Goal: Answer question/provide support

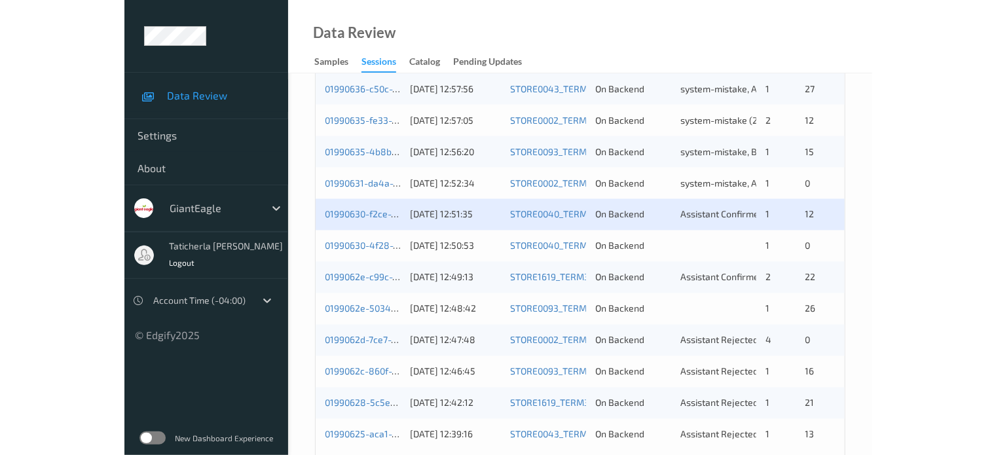
scroll to position [633, 0]
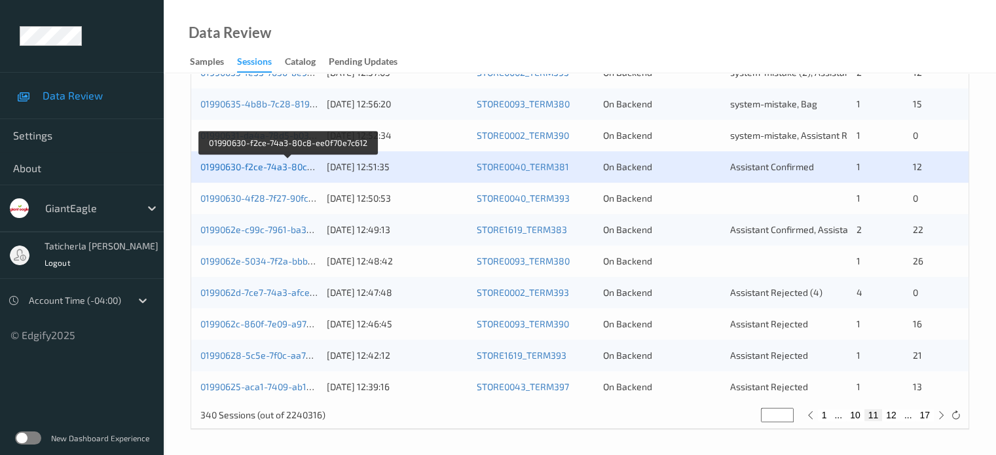
click at [285, 169] on link "01990630-f2ce-74a3-80c8-ee0f70e7c612" at bounding box center [287, 166] width 174 height 11
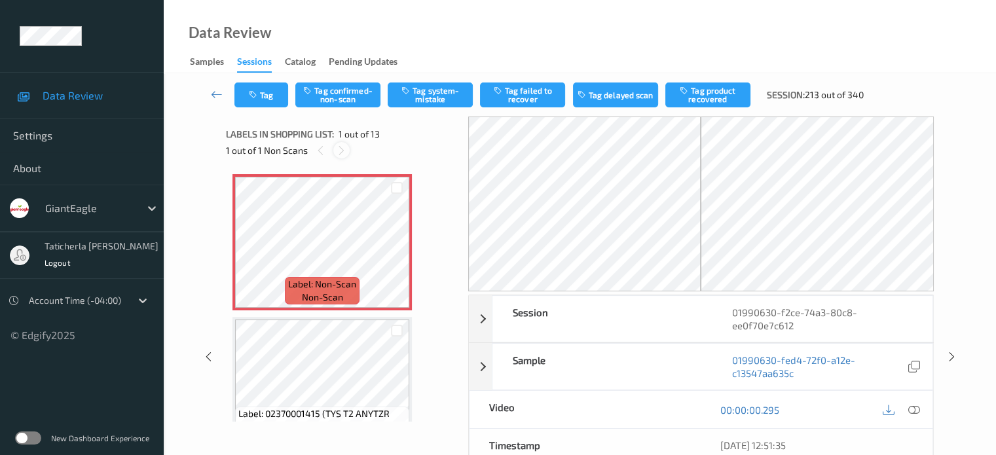
click at [341, 154] on icon at bounding box center [341, 151] width 11 height 12
click at [631, 343] on div "Sample 01990630-fed4-72f0-a12e-c13547aa635c" at bounding box center [712, 366] width 441 height 47
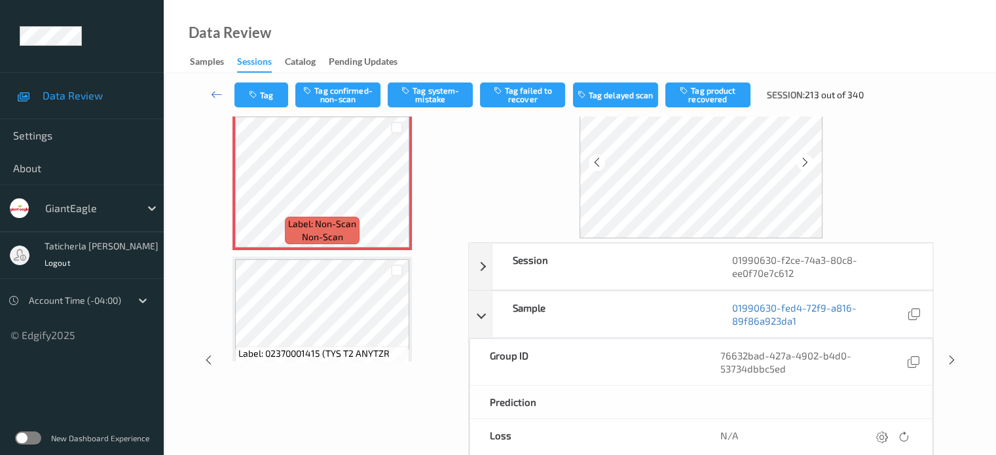
scroll to position [131, 0]
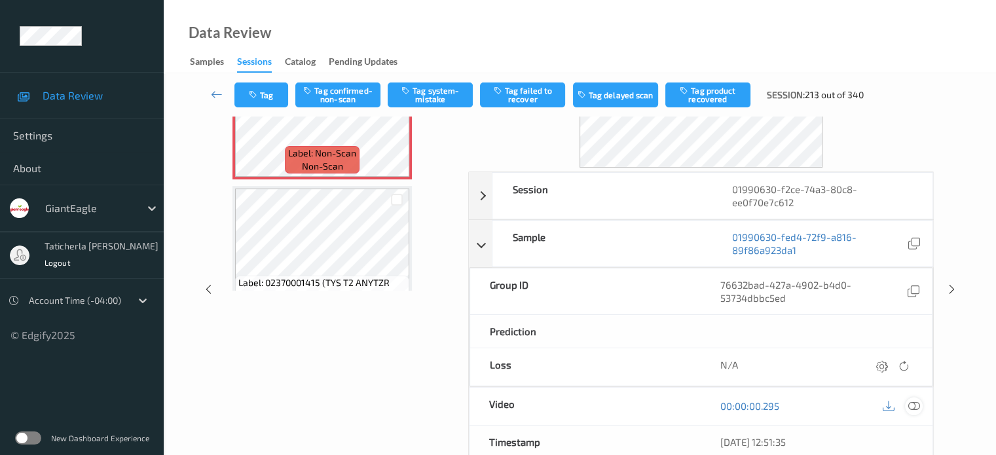
click at [747, 405] on icon at bounding box center [914, 406] width 12 height 12
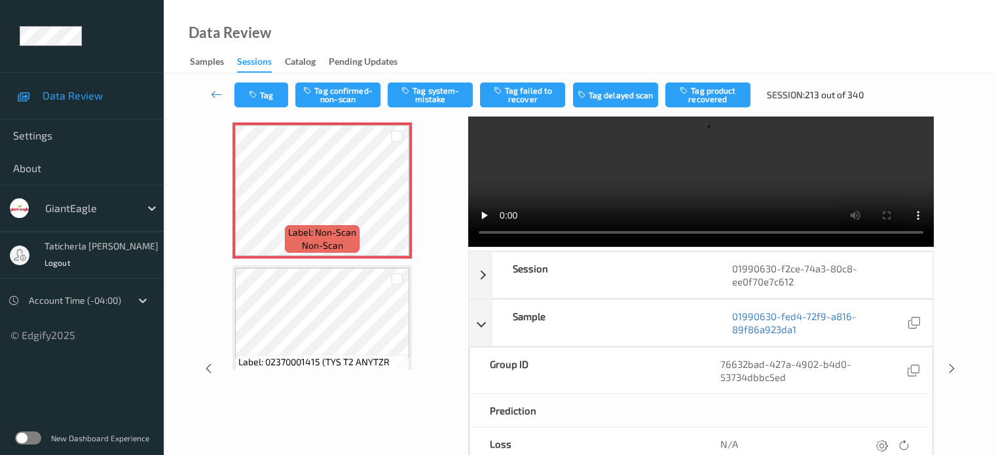
scroll to position [0, 0]
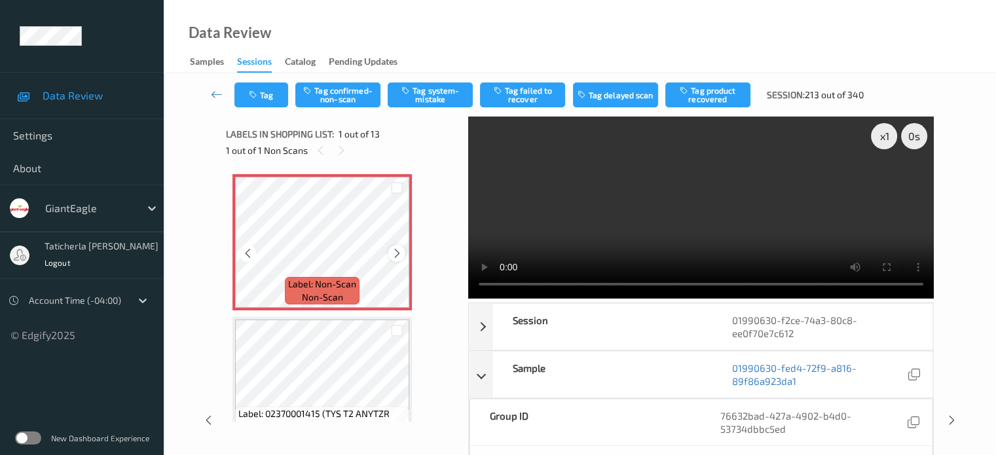
click at [390, 253] on div at bounding box center [396, 253] width 16 height 16
click at [438, 91] on button "Tag system-mistake" at bounding box center [430, 95] width 85 height 25
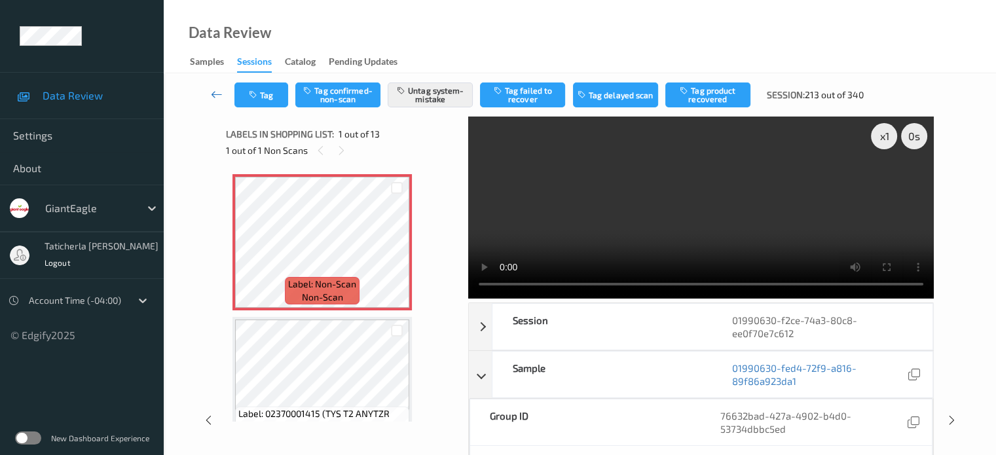
click at [218, 98] on icon at bounding box center [217, 94] width 12 height 13
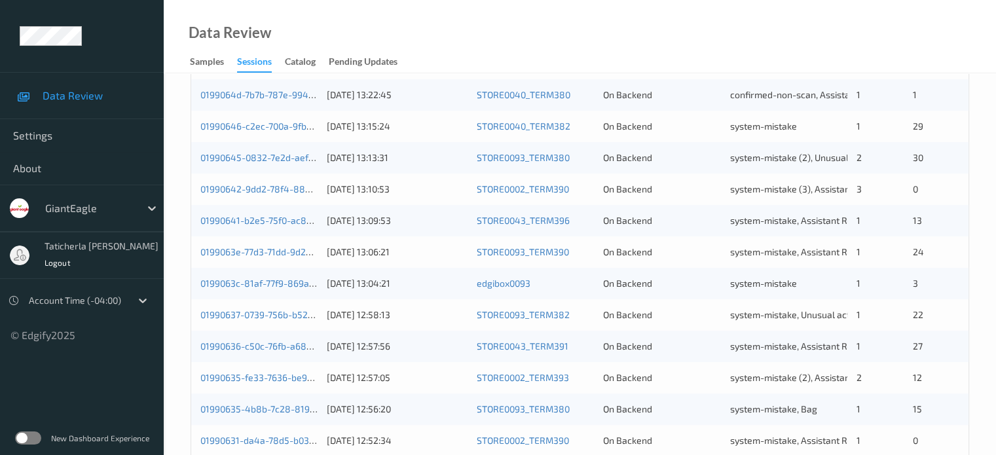
scroll to position [524, 0]
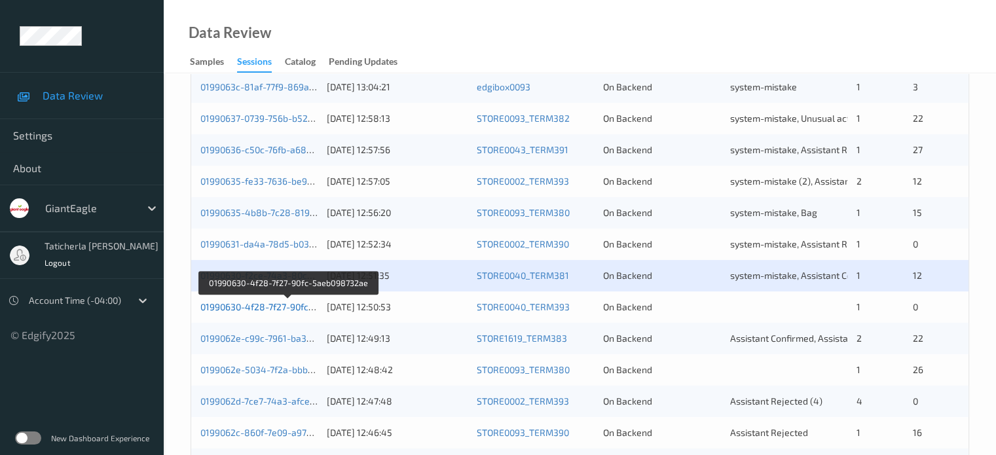
click at [287, 305] on link "01990630-4f28-7f27-90fc-5aeb098732ae" at bounding box center [287, 306] width 175 height 11
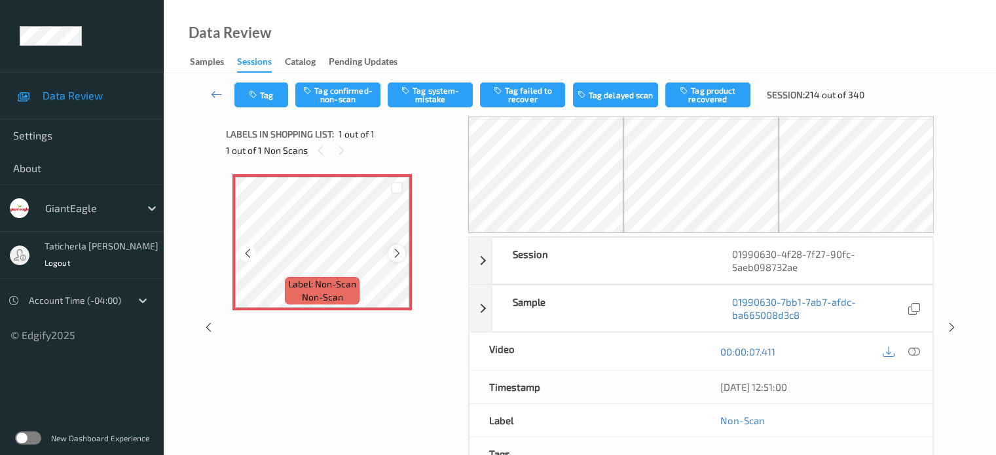
click at [397, 252] on icon at bounding box center [397, 254] width 11 height 12
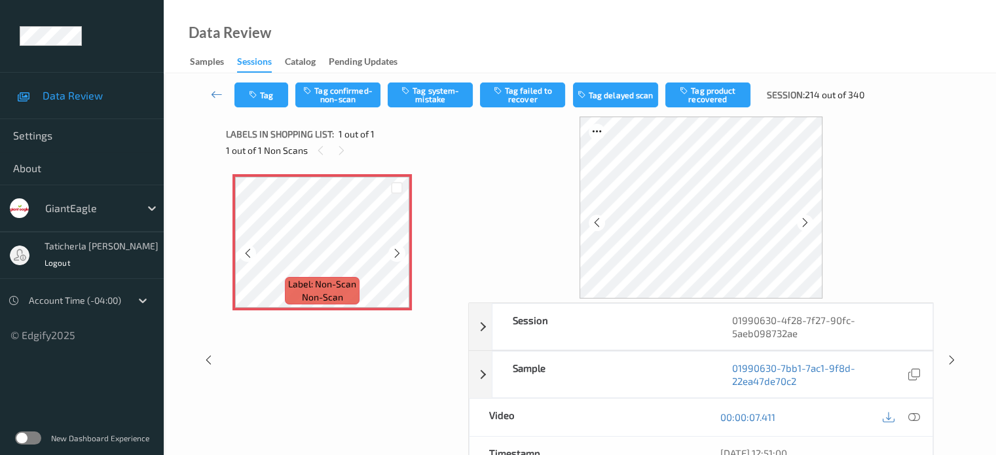
click at [397, 252] on icon at bounding box center [397, 254] width 11 height 12
click at [747, 415] on icon at bounding box center [914, 417] width 12 height 12
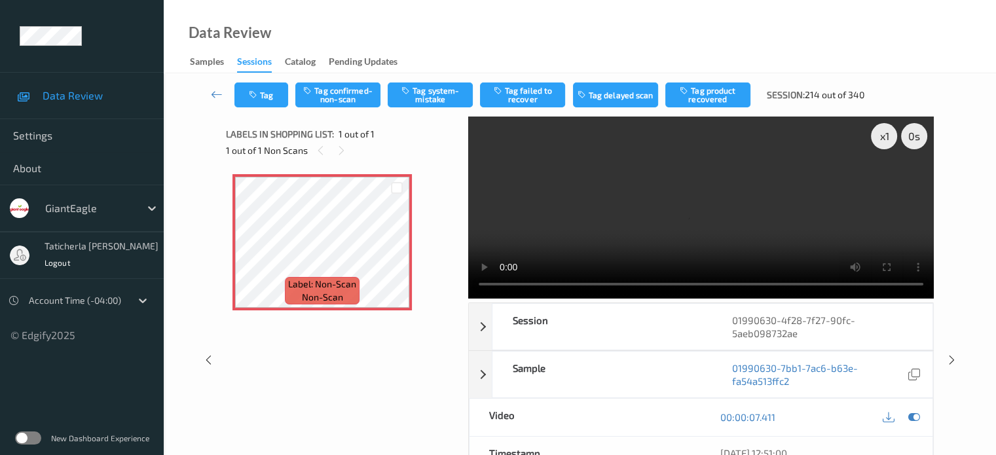
click at [747, 183] on video at bounding box center [701, 208] width 466 height 182
click at [337, 93] on button "Tag confirmed-non-scan" at bounding box center [337, 95] width 85 height 25
click at [212, 94] on icon at bounding box center [217, 94] width 12 height 13
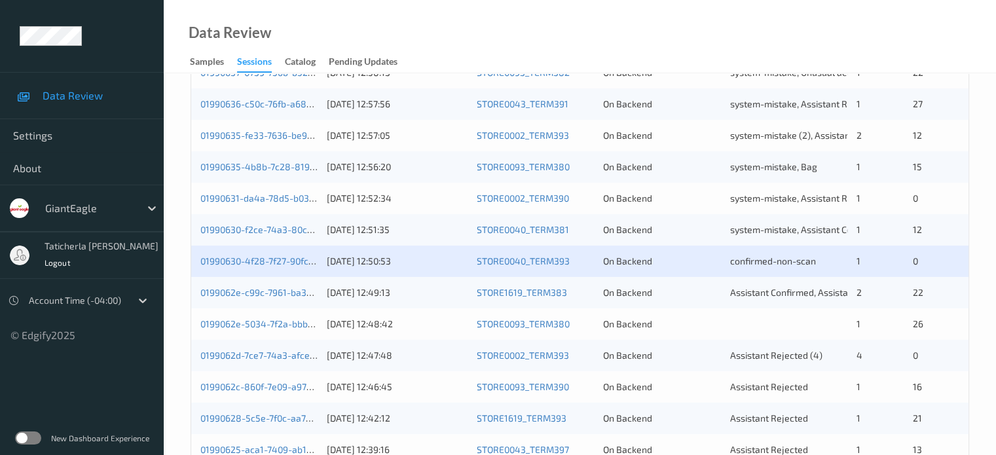
scroll to position [633, 0]
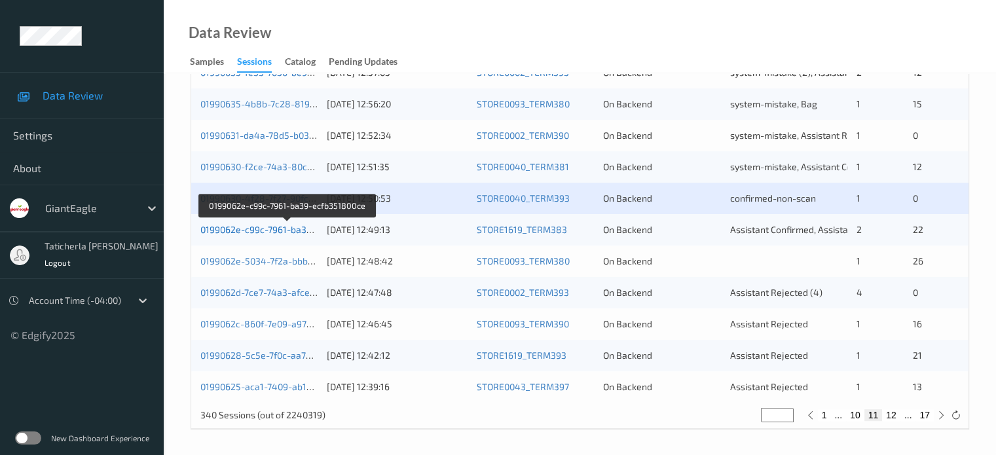
click at [254, 231] on link "0199062e-c99c-7961-ba39-ecfb351800ce" at bounding box center [287, 229] width 174 height 11
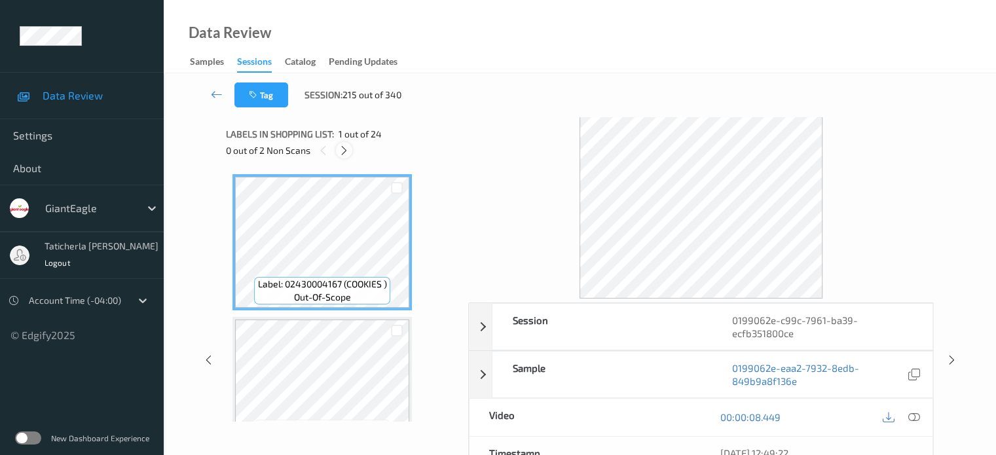
click at [345, 151] on icon at bounding box center [344, 151] width 11 height 12
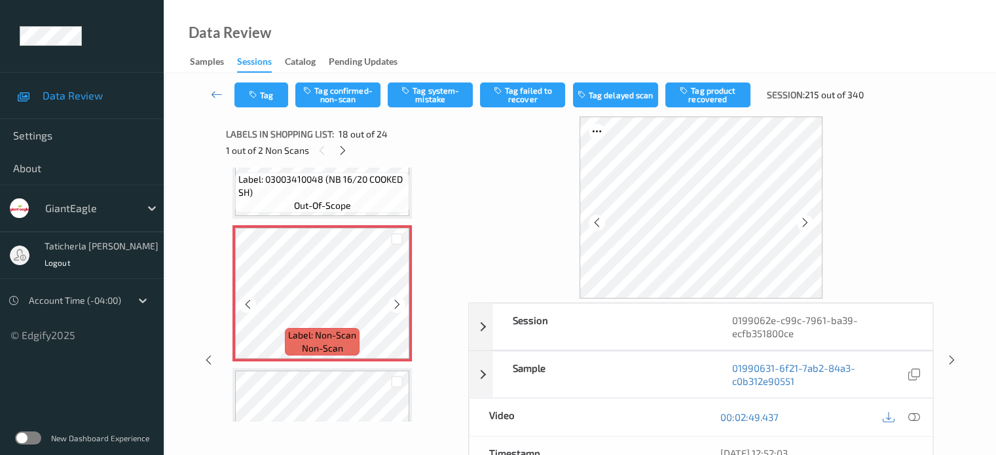
scroll to position [2422, 0]
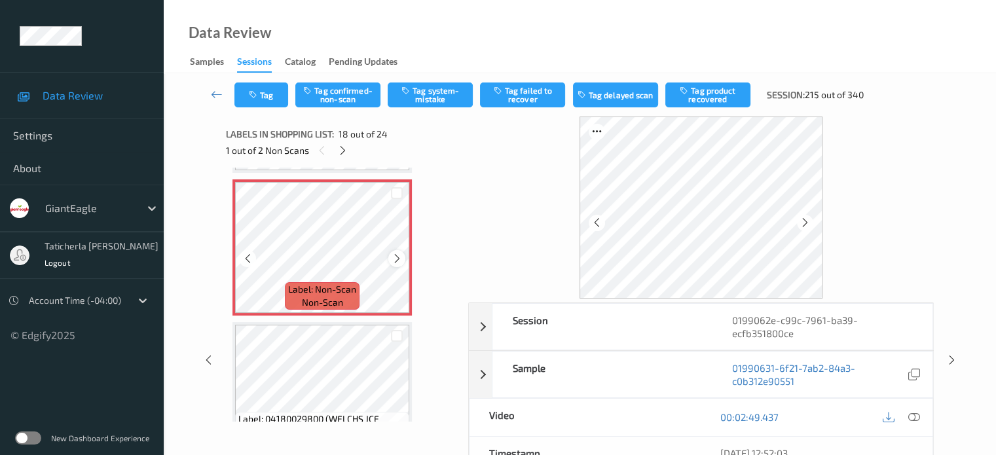
click at [401, 253] on icon at bounding box center [397, 259] width 11 height 12
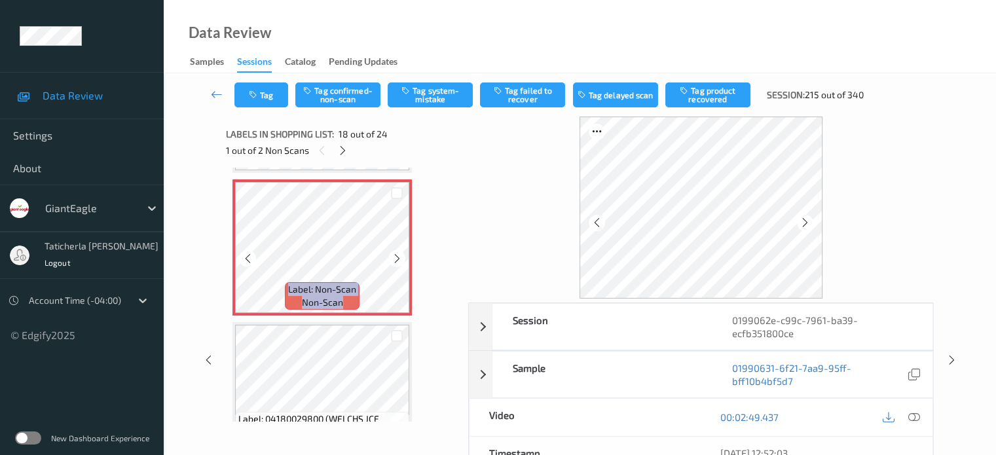
click at [401, 253] on icon at bounding box center [397, 259] width 11 height 12
click at [747, 415] on icon at bounding box center [914, 417] width 12 height 12
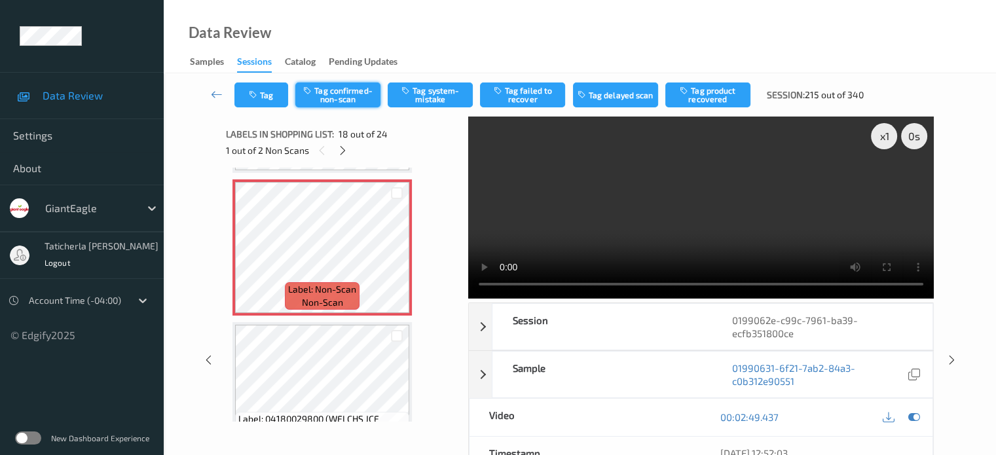
click at [342, 91] on button "Tag confirmed-non-scan" at bounding box center [337, 95] width 85 height 25
click at [534, 87] on button "Tag failed to recover" at bounding box center [522, 95] width 85 height 25
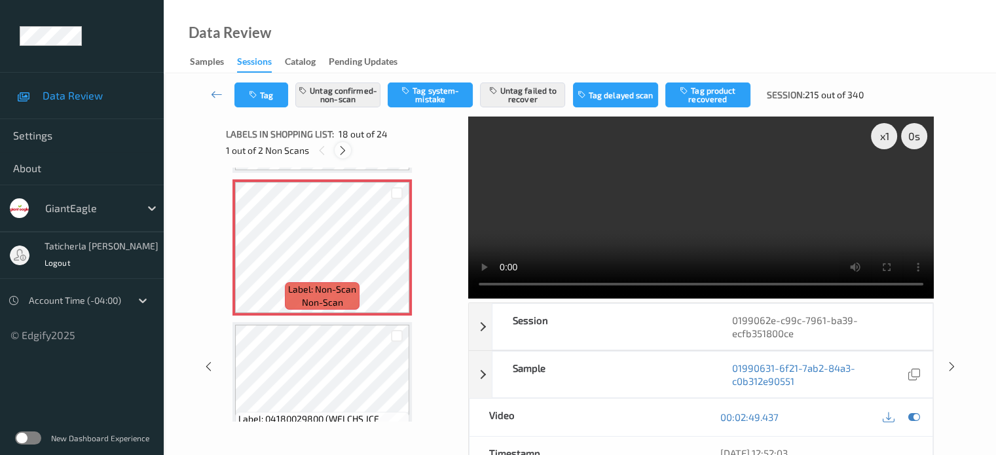
click at [343, 146] on icon at bounding box center [342, 151] width 11 height 12
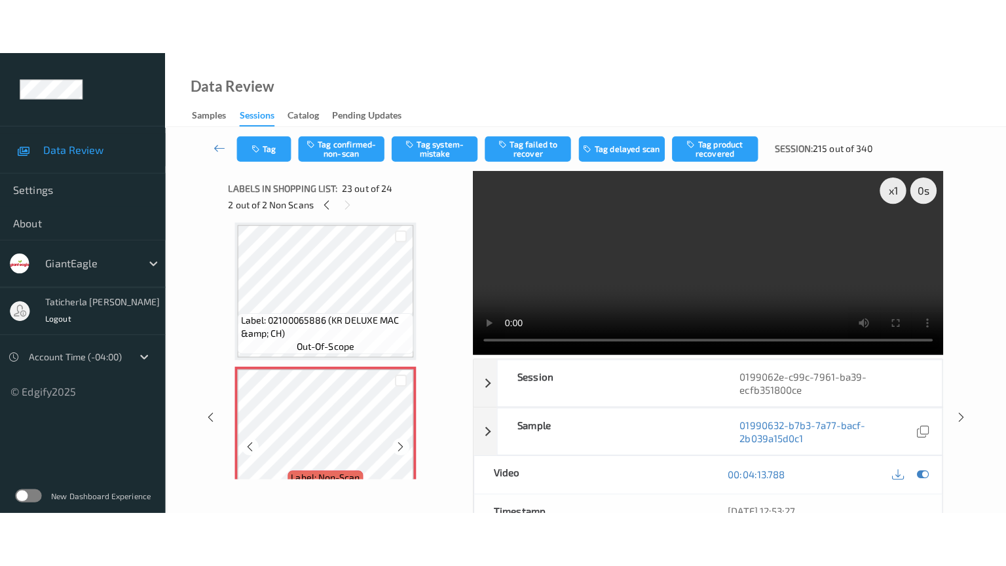
scroll to position [3071, 0]
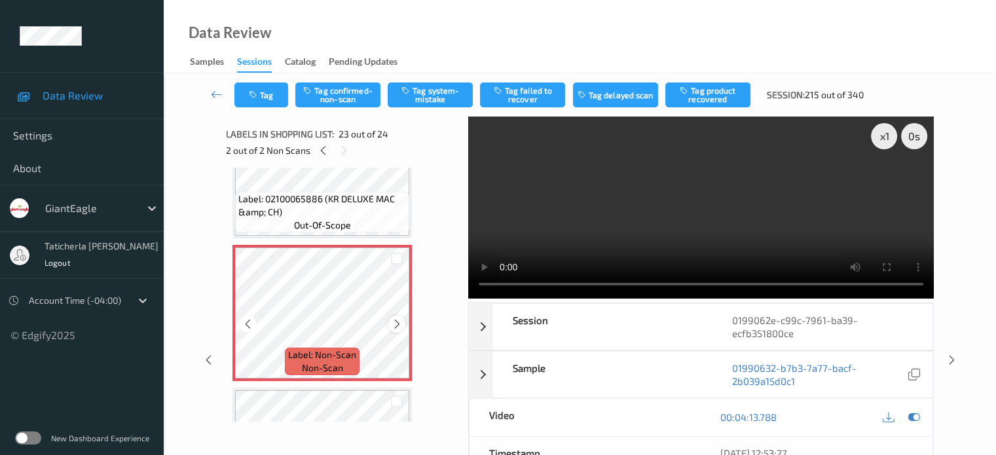
click at [393, 321] on icon at bounding box center [397, 324] width 11 height 12
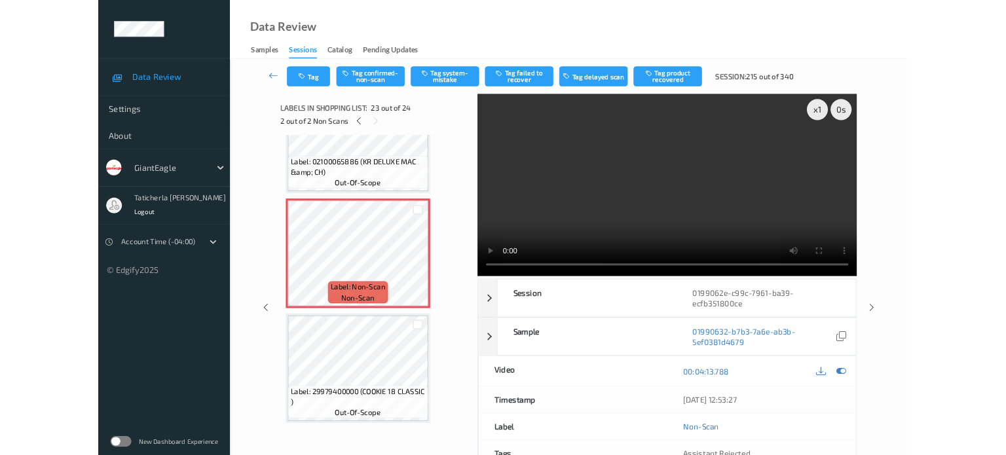
scroll to position [3069, 0]
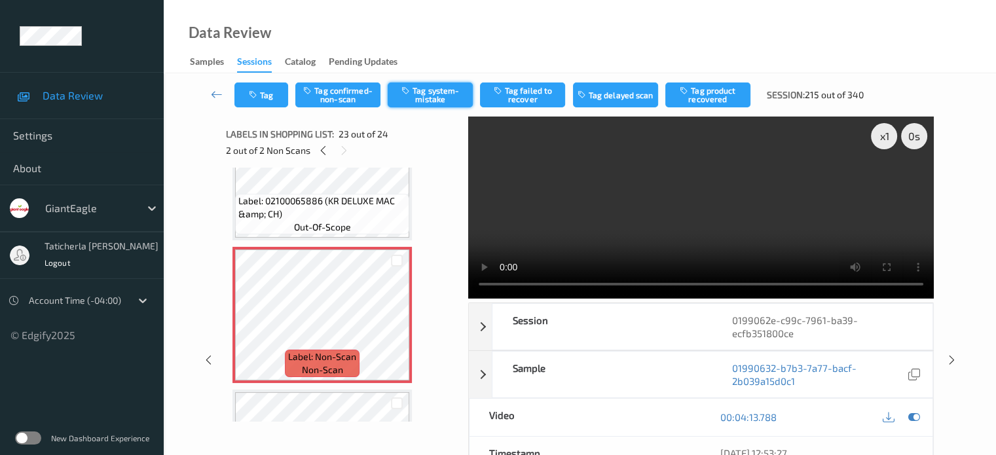
click at [456, 92] on button "Tag system-mistake" at bounding box center [430, 95] width 85 height 25
click at [268, 95] on button "Tag" at bounding box center [261, 95] width 54 height 25
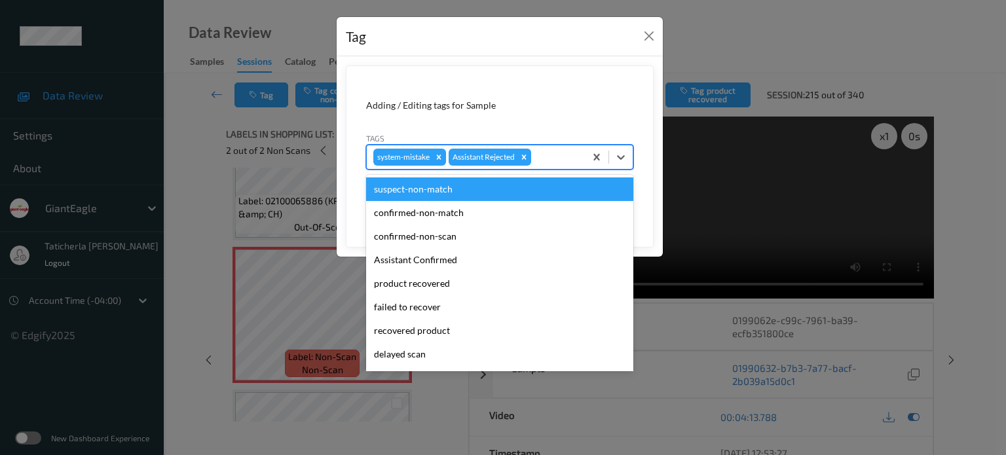
click at [565, 160] on div at bounding box center [556, 157] width 45 height 16
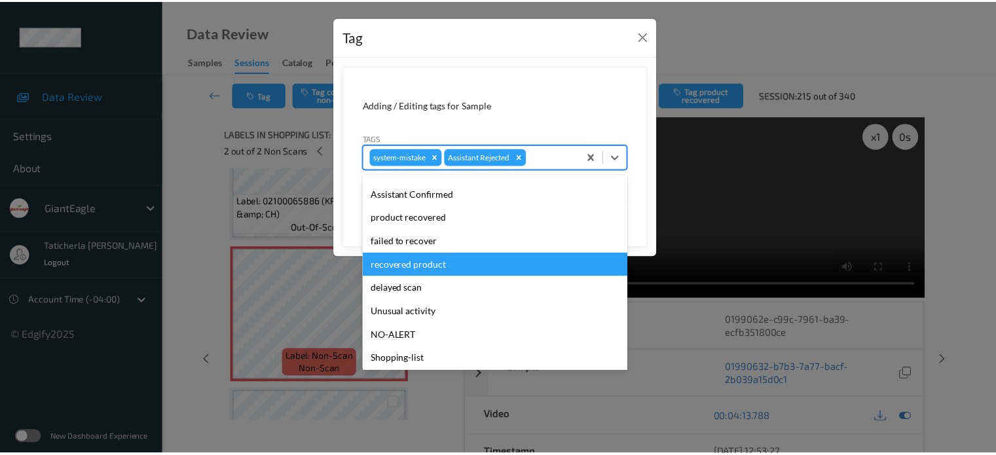
scroll to position [115, 0]
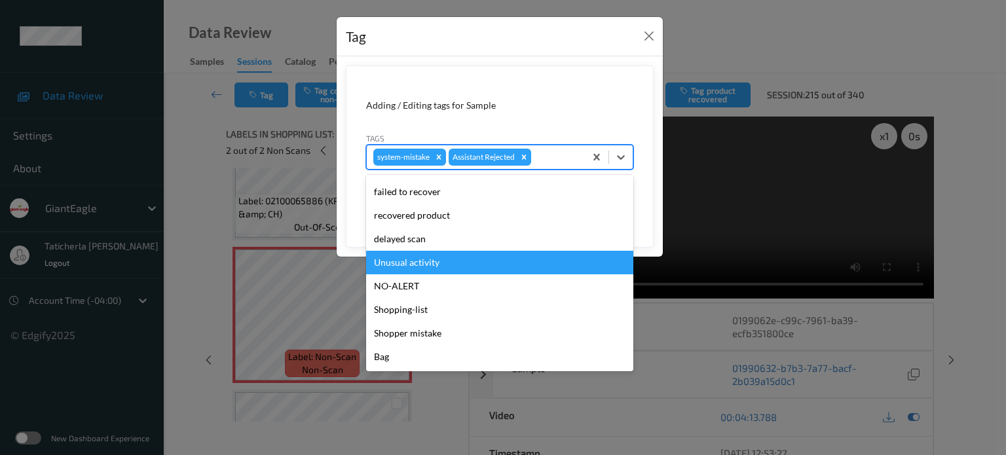
click at [506, 268] on div "Unusual activity" at bounding box center [499, 263] width 267 height 24
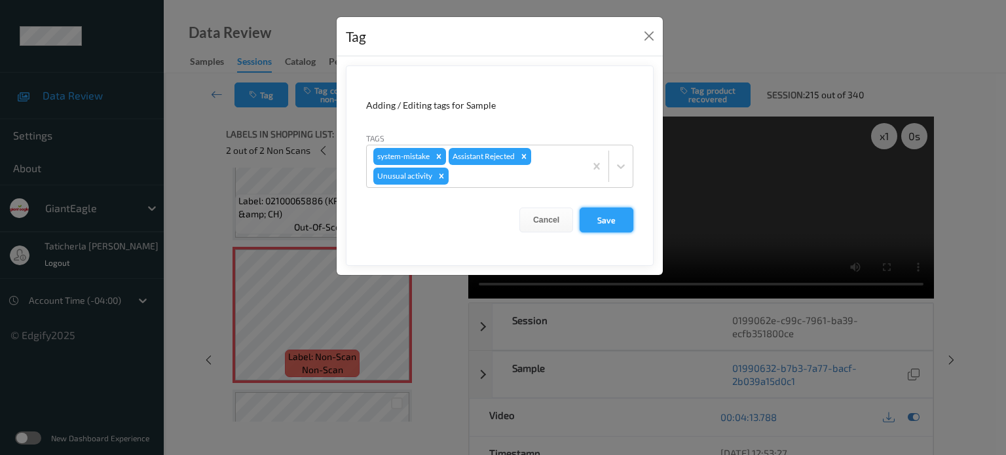
click at [614, 222] on button "Save" at bounding box center [607, 220] width 54 height 25
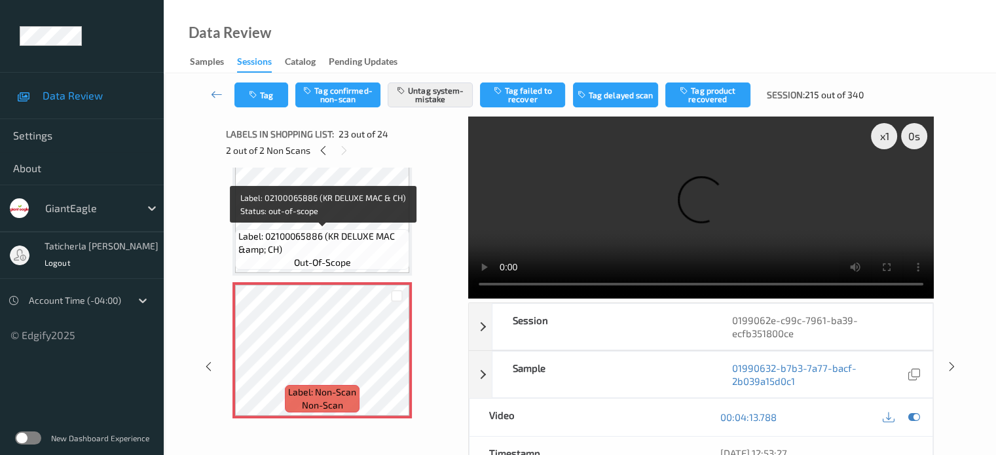
scroll to position [3003, 0]
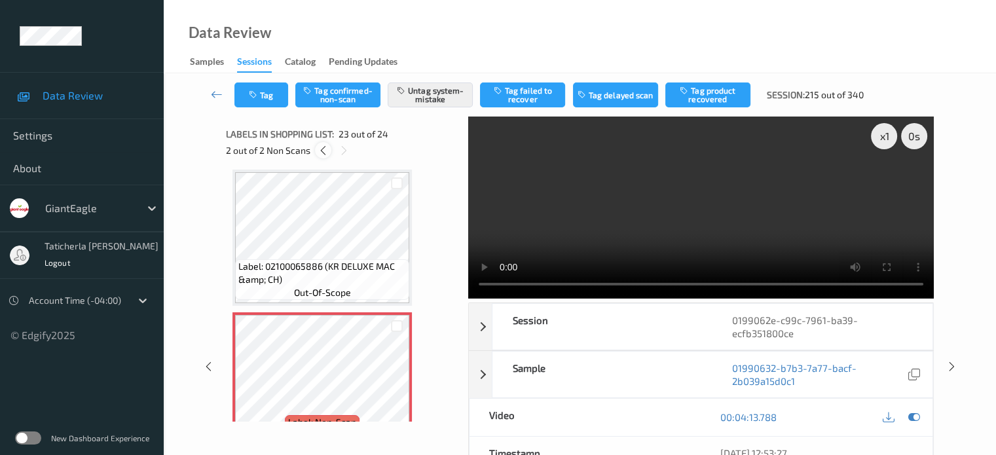
click at [324, 149] on icon at bounding box center [323, 151] width 11 height 12
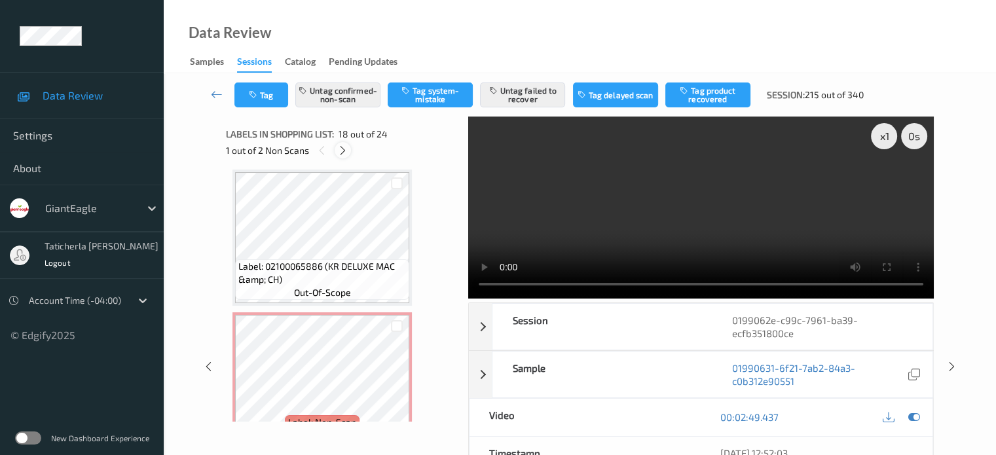
scroll to position [2291, 0]
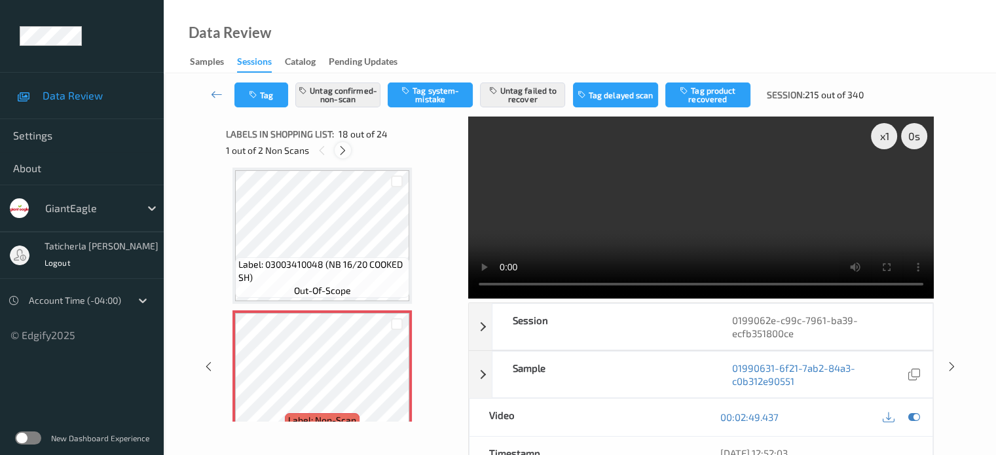
click at [344, 149] on icon at bounding box center [342, 151] width 11 height 12
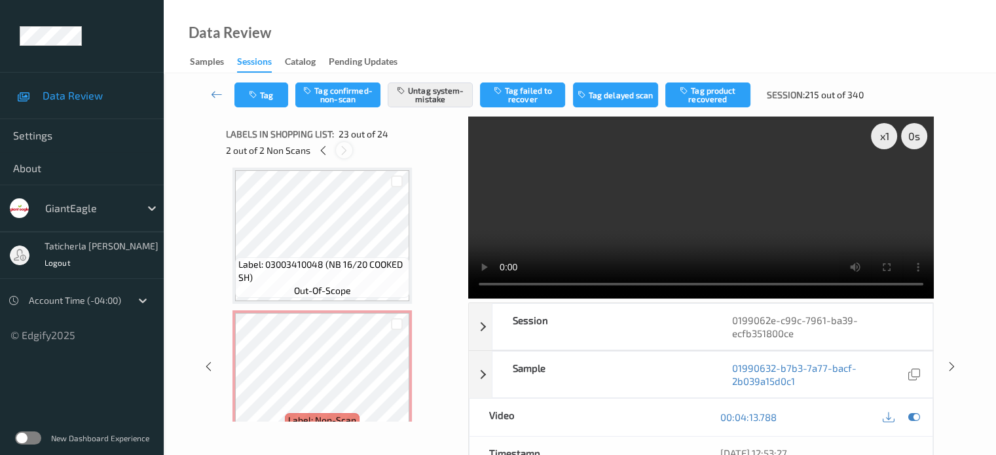
scroll to position [3005, 0]
click at [207, 94] on link at bounding box center [217, 95] width 35 height 25
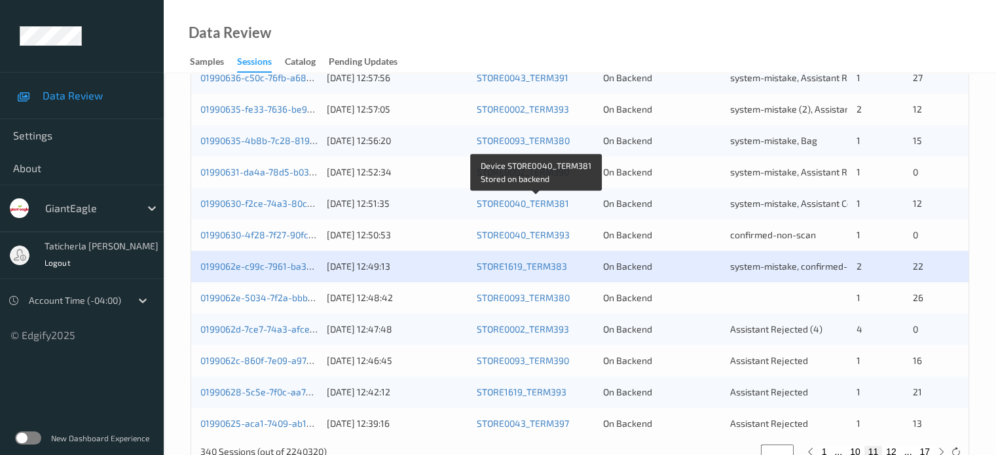
scroll to position [633, 0]
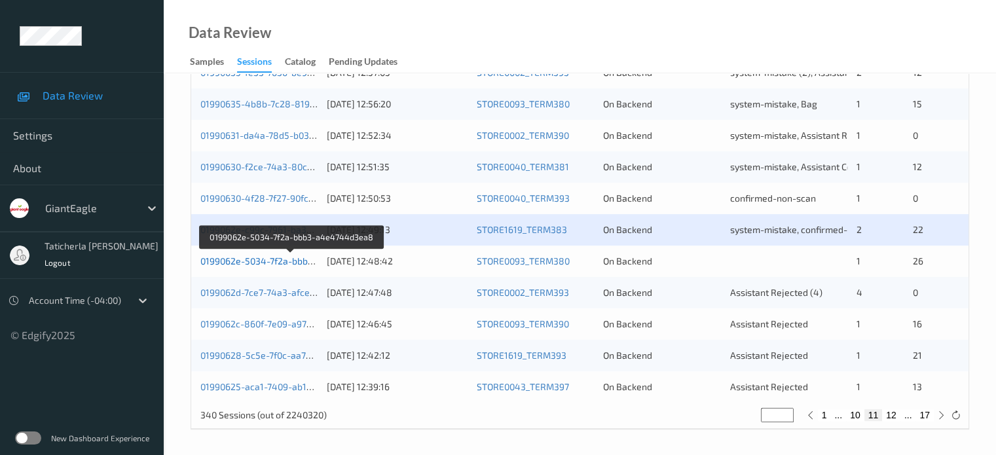
click at [284, 261] on link "0199062e-5034-7f2a-bbb3-a4e4744d3ea8" at bounding box center [291, 260] width 182 height 11
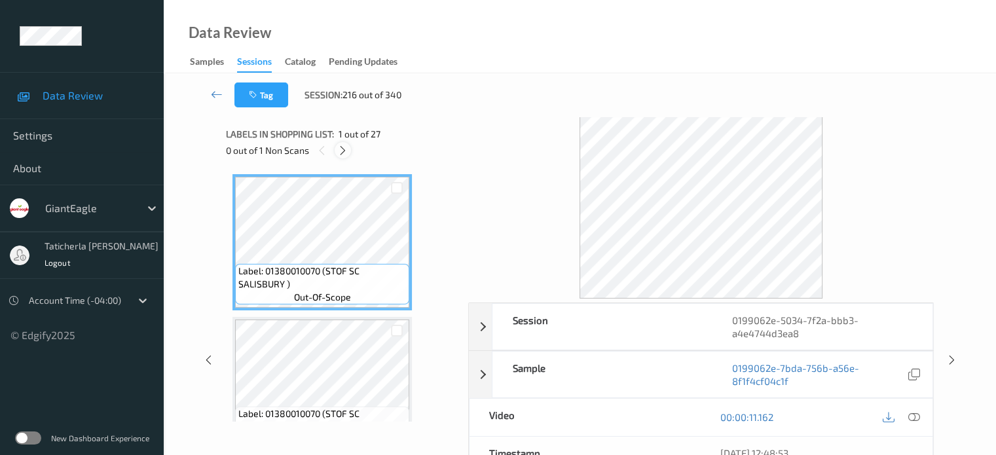
click at [343, 147] on icon at bounding box center [342, 151] width 11 height 12
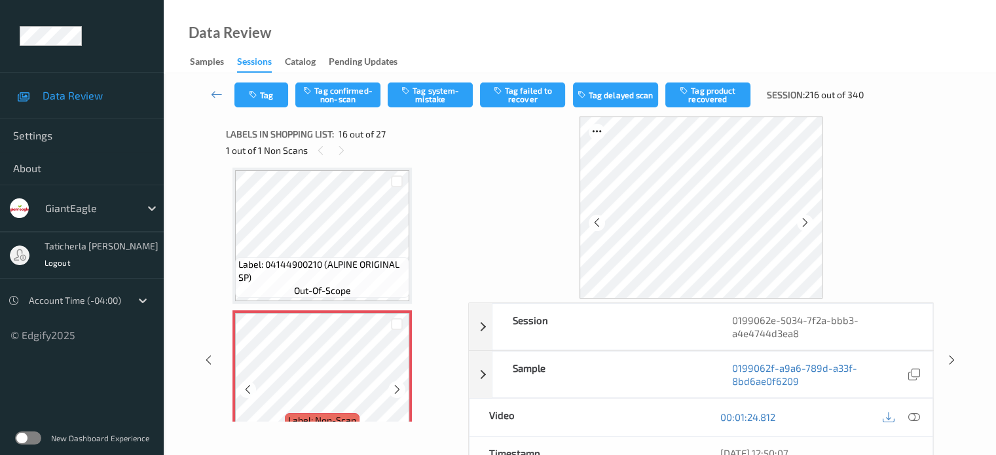
scroll to position [2137, 0]
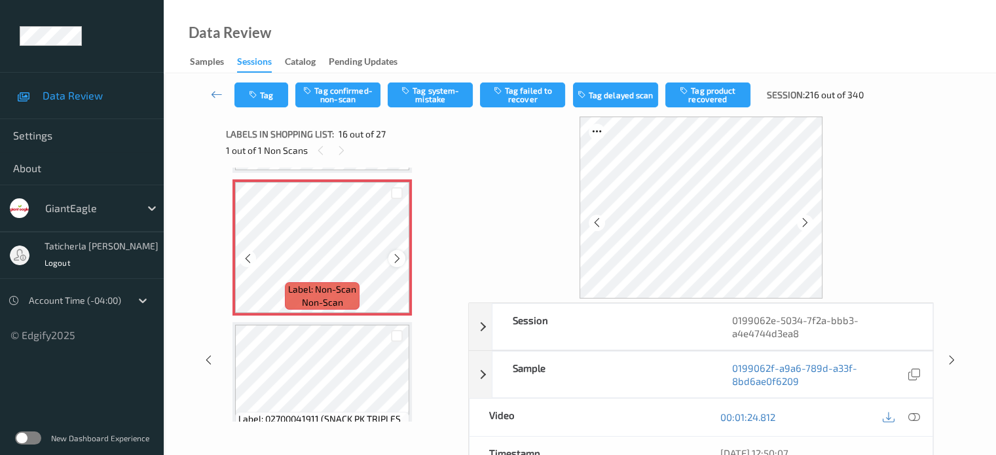
click at [399, 261] on icon at bounding box center [397, 259] width 11 height 12
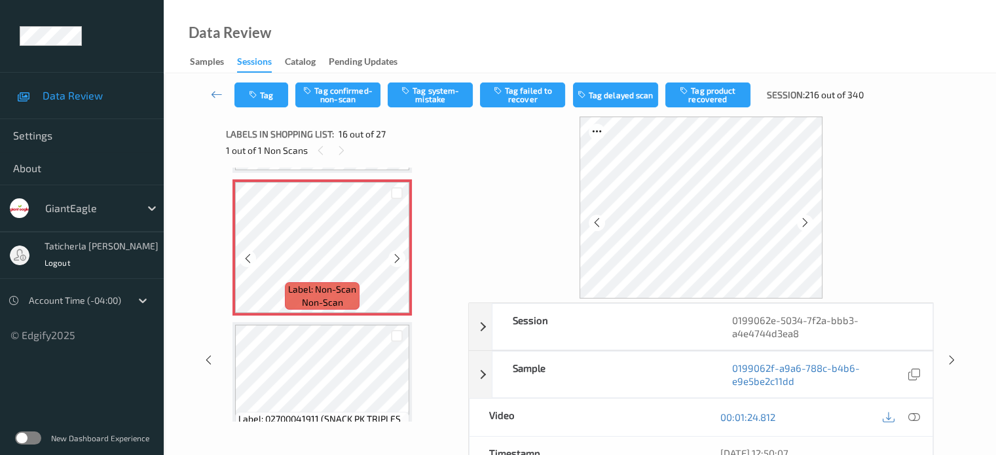
click at [399, 261] on icon at bounding box center [397, 259] width 11 height 12
click at [399, 260] on icon at bounding box center [397, 259] width 11 height 12
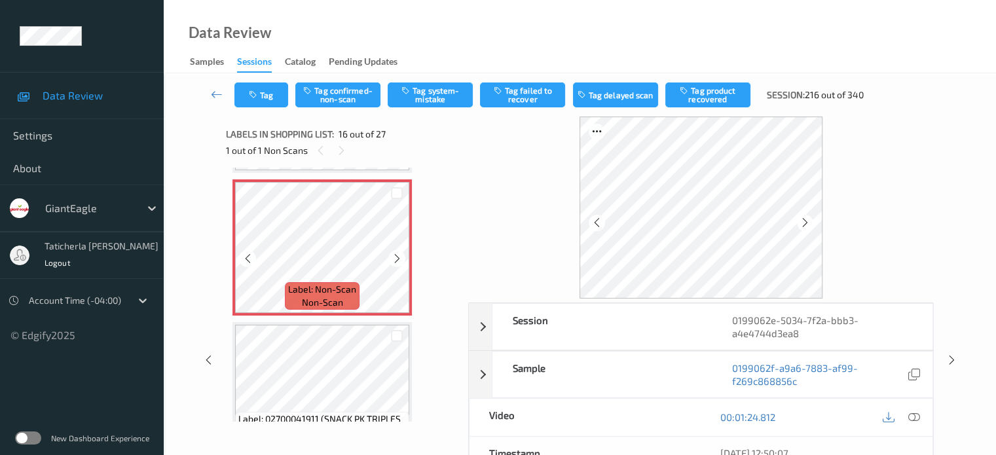
click at [399, 260] on icon at bounding box center [397, 259] width 11 height 12
click at [747, 415] on icon at bounding box center [914, 417] width 12 height 12
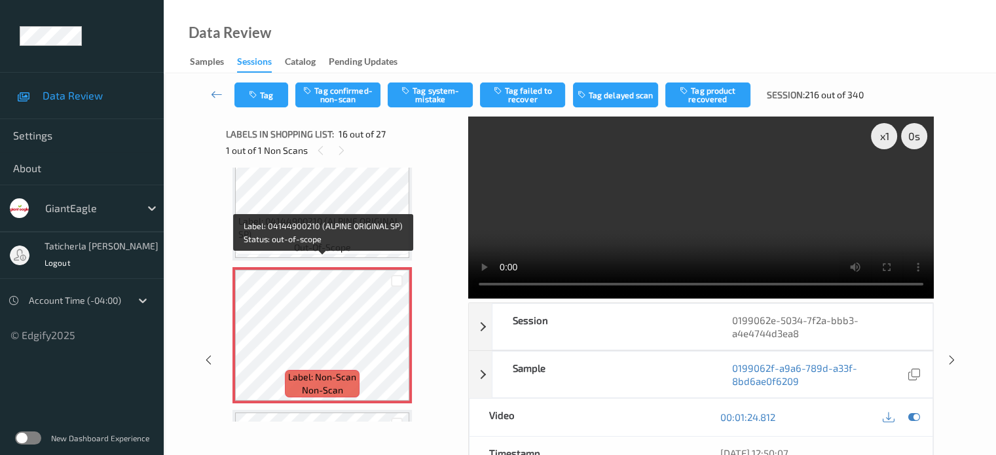
scroll to position [2071, 0]
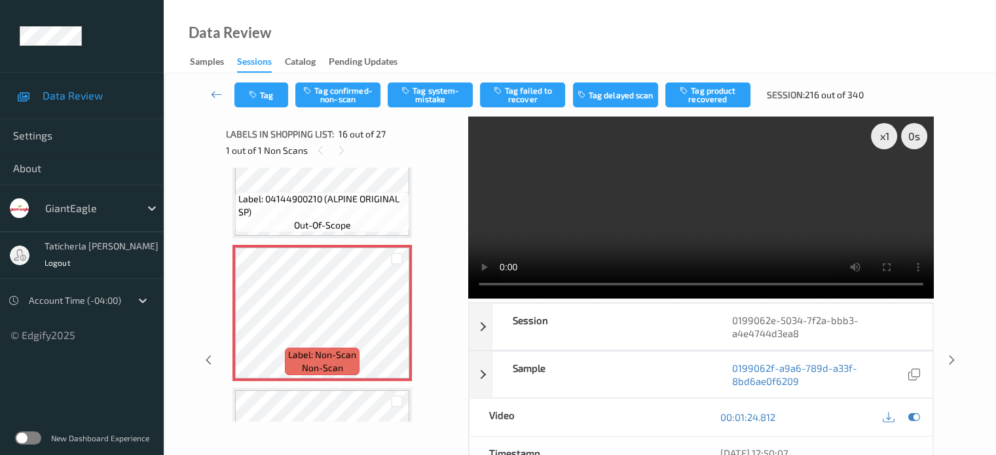
drag, startPoint x: 394, startPoint y: 152, endPoint x: 376, endPoint y: 165, distance: 22.0
click at [390, 154] on div "1 out of 1 Non Scans" at bounding box center [342, 150] width 233 height 16
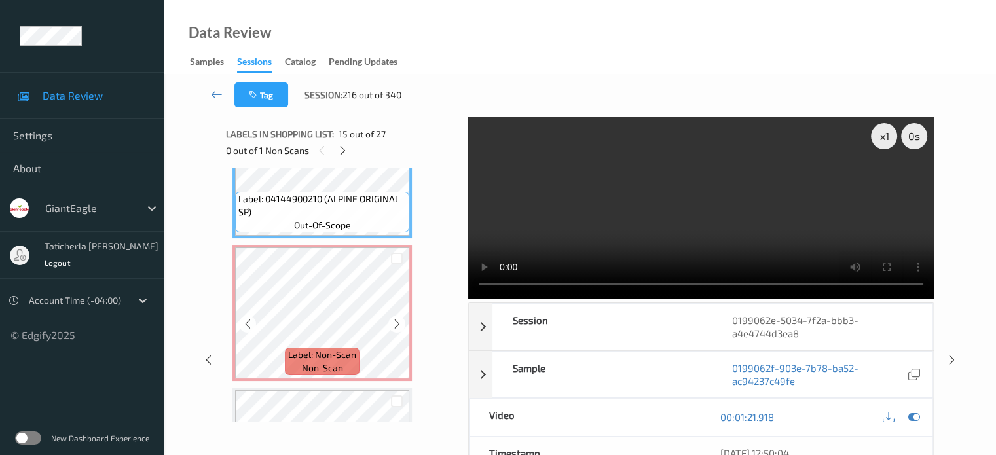
scroll to position [2006, 0]
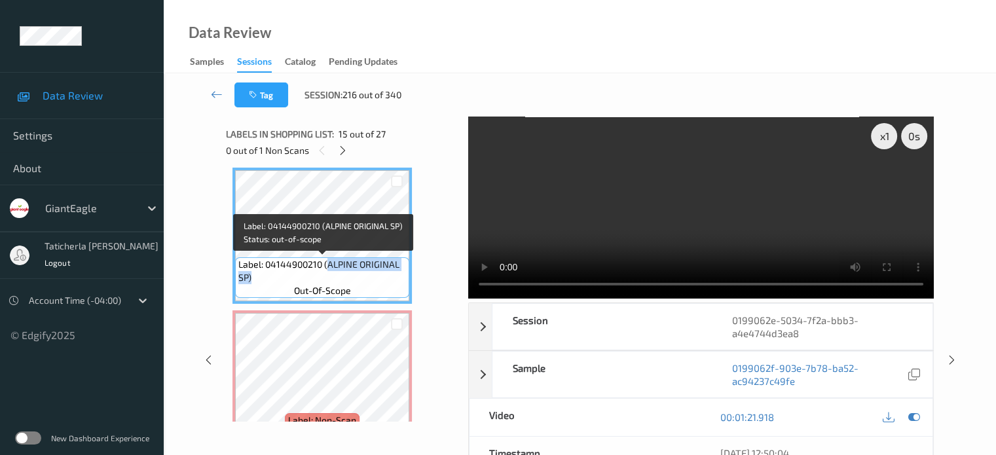
drag, startPoint x: 326, startPoint y: 263, endPoint x: 406, endPoint y: 282, distance: 82.1
click at [406, 282] on span "Label: 04144900210 (ALPINE ORIGINAL SP)" at bounding box center [322, 271] width 168 height 26
copy span "ALPINE ORIGINAL SP)"
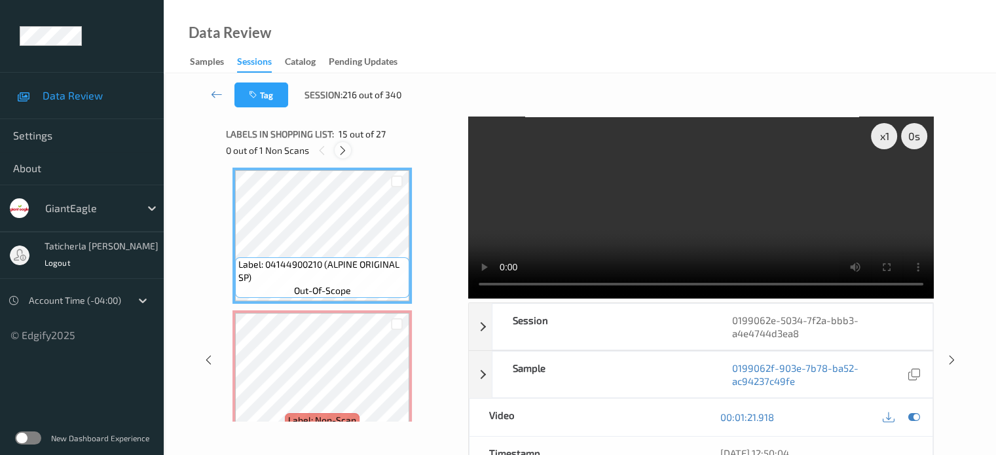
click at [347, 149] on icon at bounding box center [342, 151] width 11 height 12
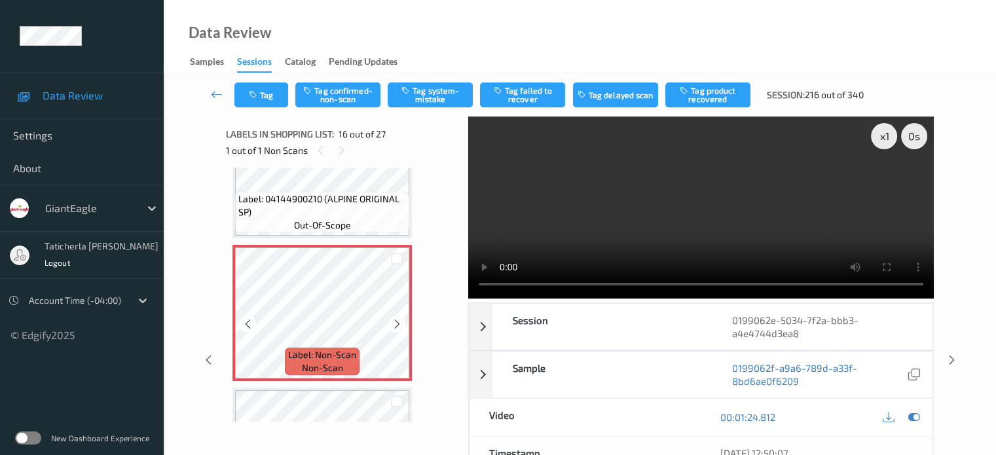
scroll to position [2202, 0]
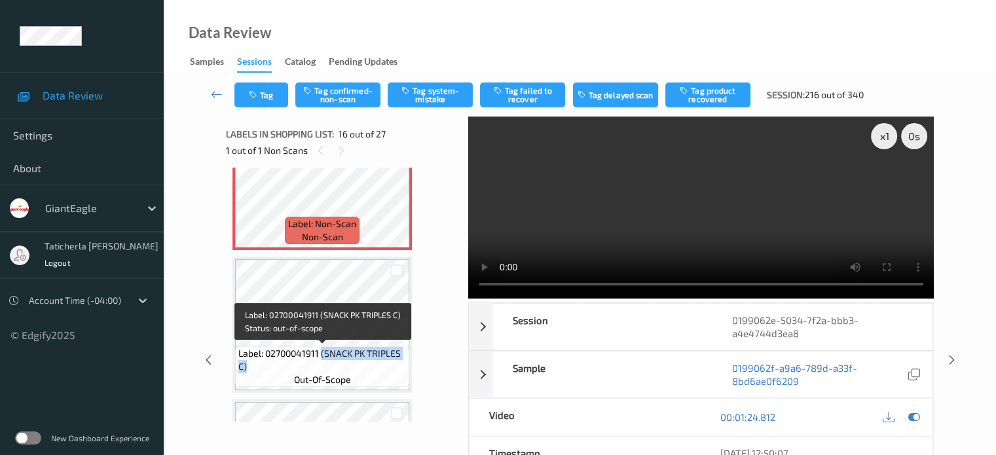
drag, startPoint x: 322, startPoint y: 352, endPoint x: 403, endPoint y: 364, distance: 82.1
click at [403, 364] on span "Label: 02700041911 (SNACK PK TRIPLES C)" at bounding box center [322, 360] width 168 height 26
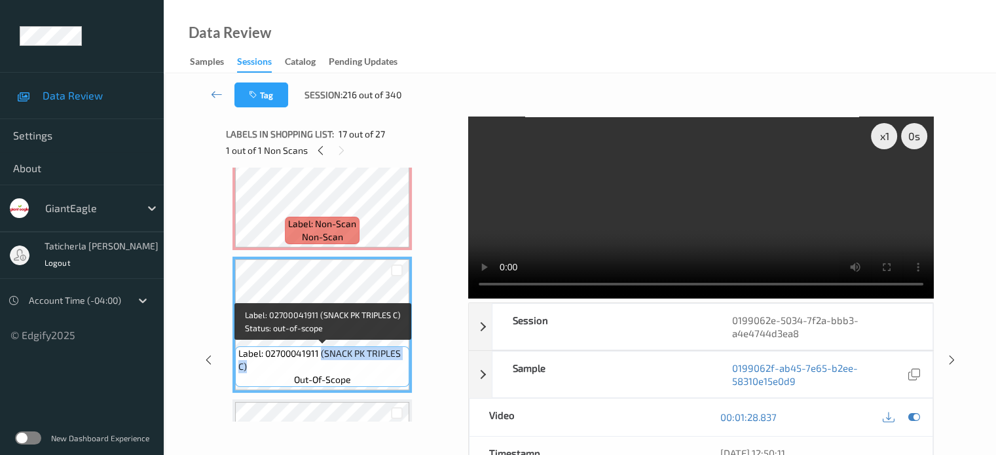
copy span "(SNACK PK TRIPLES C)"
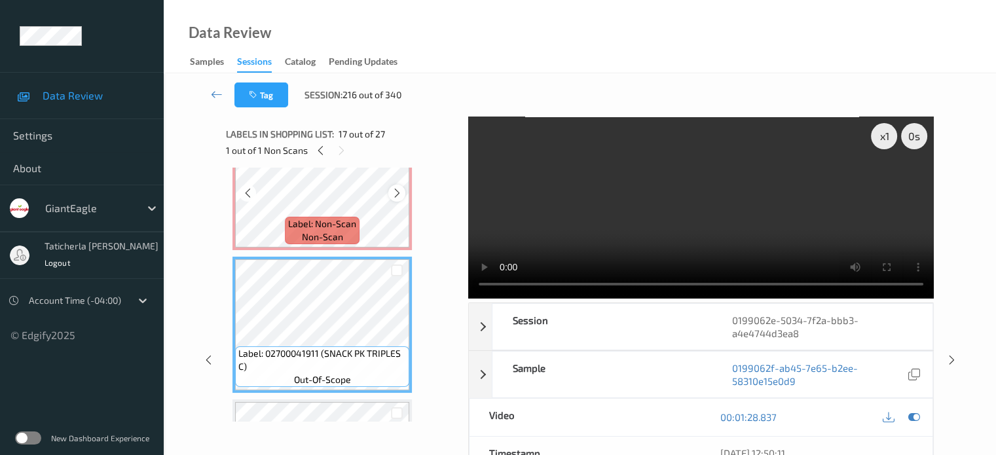
click at [392, 189] on icon at bounding box center [397, 193] width 11 height 12
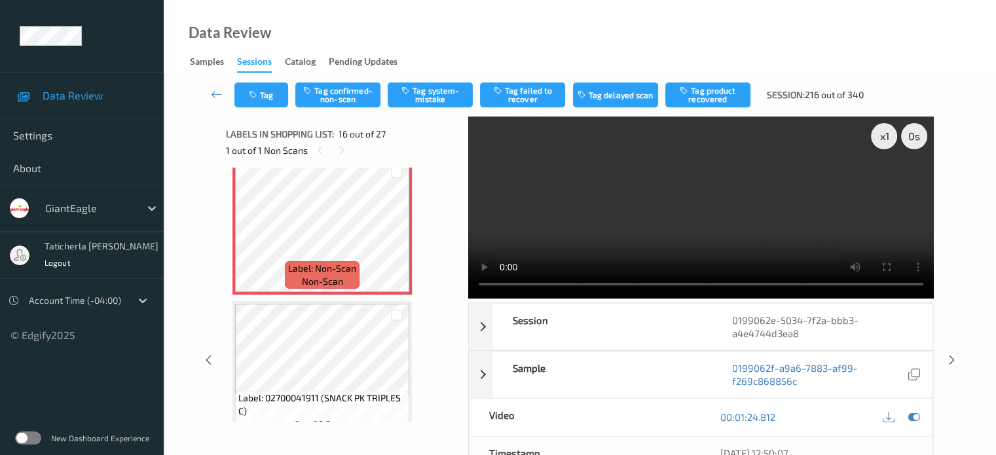
scroll to position [2137, 0]
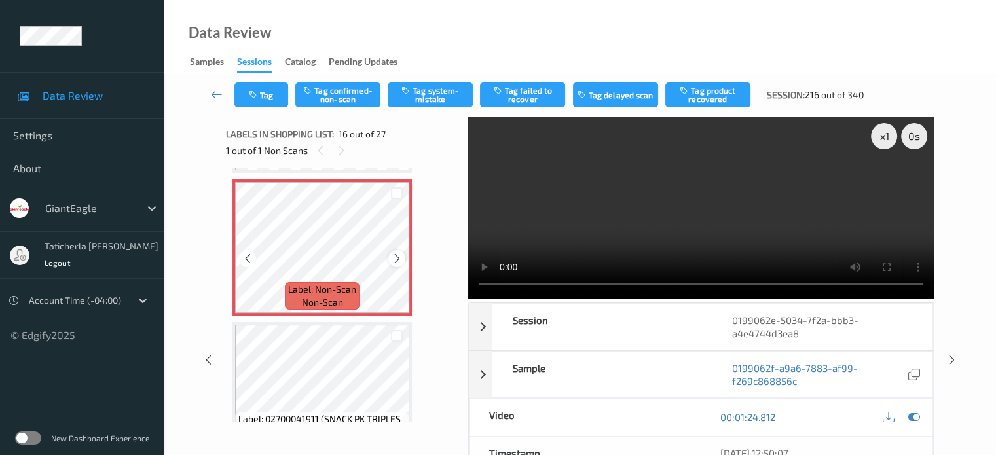
click at [397, 255] on icon at bounding box center [397, 259] width 11 height 12
click at [400, 255] on icon at bounding box center [397, 259] width 11 height 12
click at [401, 255] on icon at bounding box center [397, 259] width 11 height 12
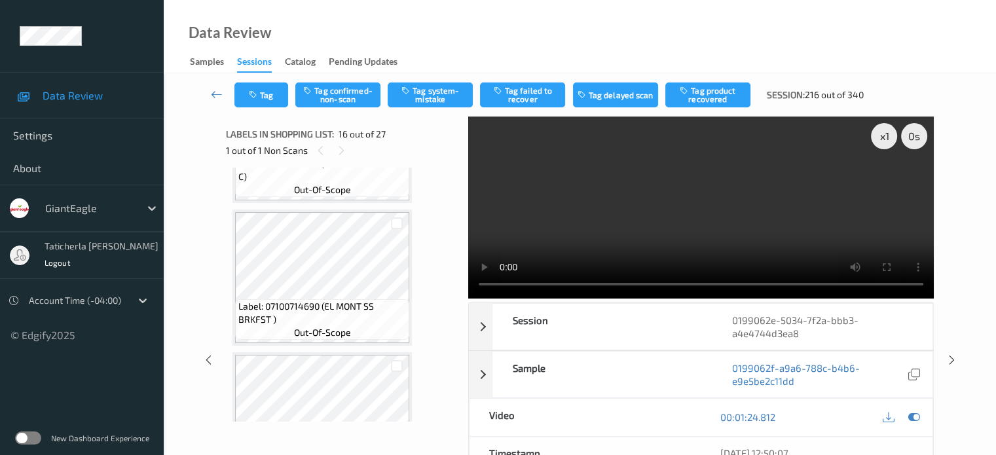
scroll to position [2399, 0]
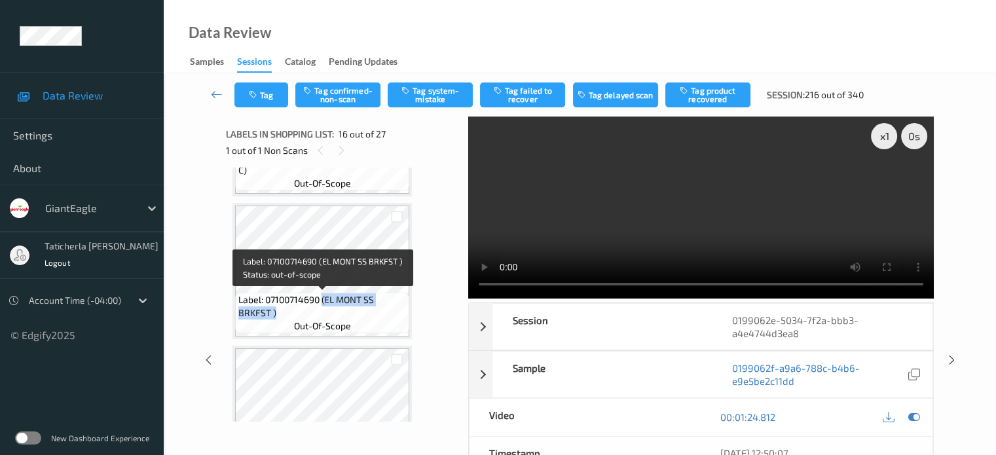
drag, startPoint x: 322, startPoint y: 300, endPoint x: 374, endPoint y: 322, distance: 56.1
click at [374, 322] on div "Label: 07100714690 (EL MONT SS BRKFST ) out-of-scope" at bounding box center [322, 313] width 174 height 41
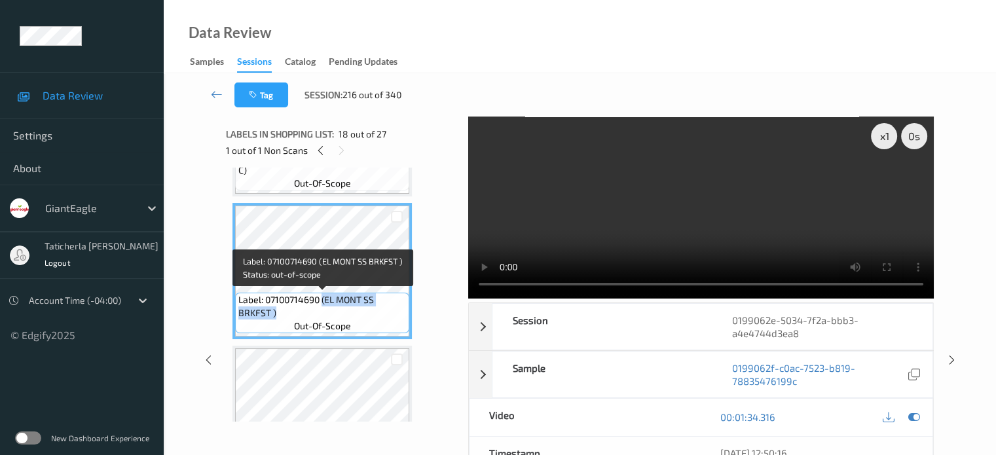
copy span "(EL MONT SS BRKFST )"
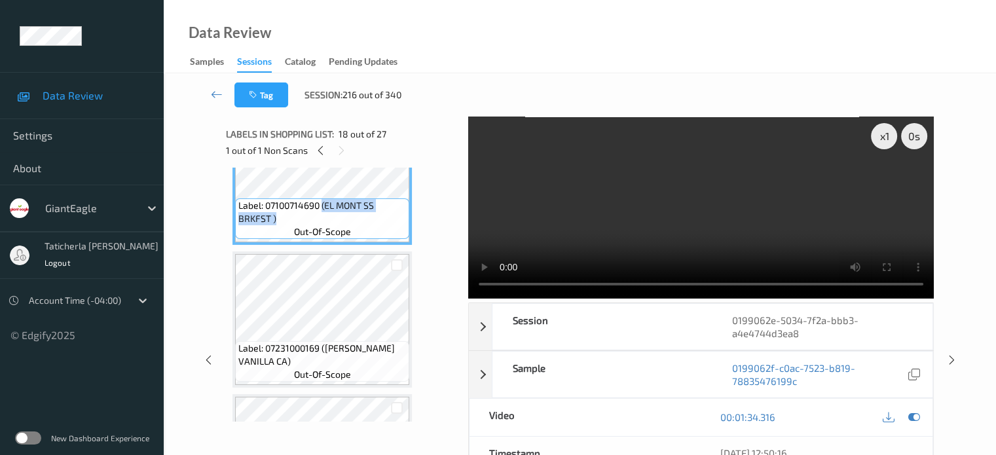
scroll to position [2530, 0]
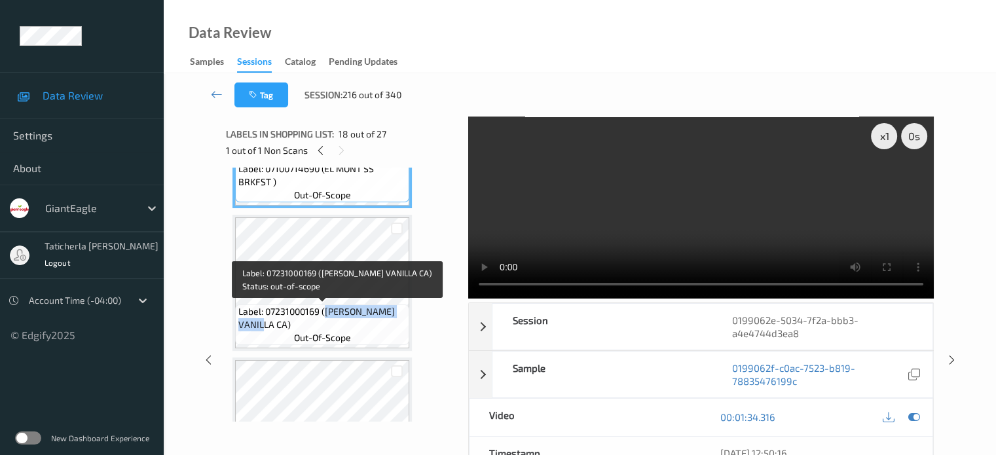
drag, startPoint x: 324, startPoint y: 309, endPoint x: 403, endPoint y: 334, distance: 83.1
click at [403, 334] on div "Label: 07231000169 ([PERSON_NAME] VANILLA CA) out-of-scope" at bounding box center [322, 325] width 174 height 41
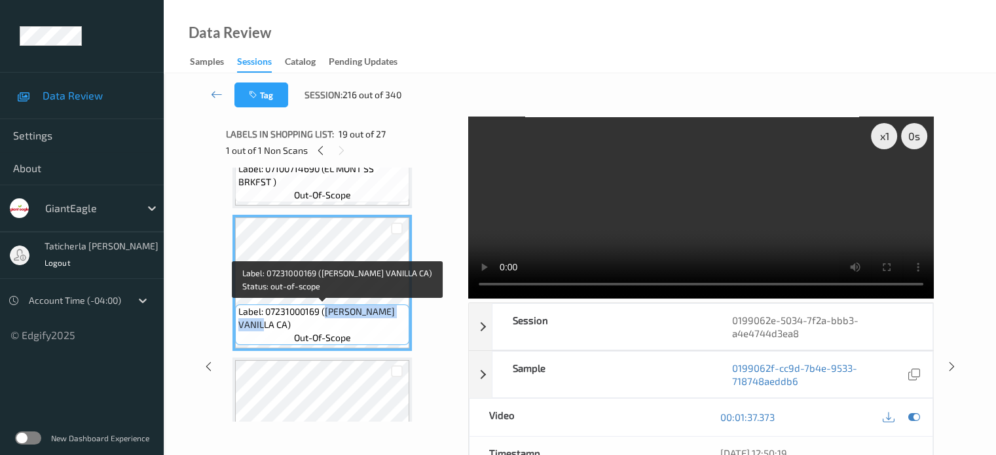
copy span "[PERSON_NAME] VANILLA CA)"
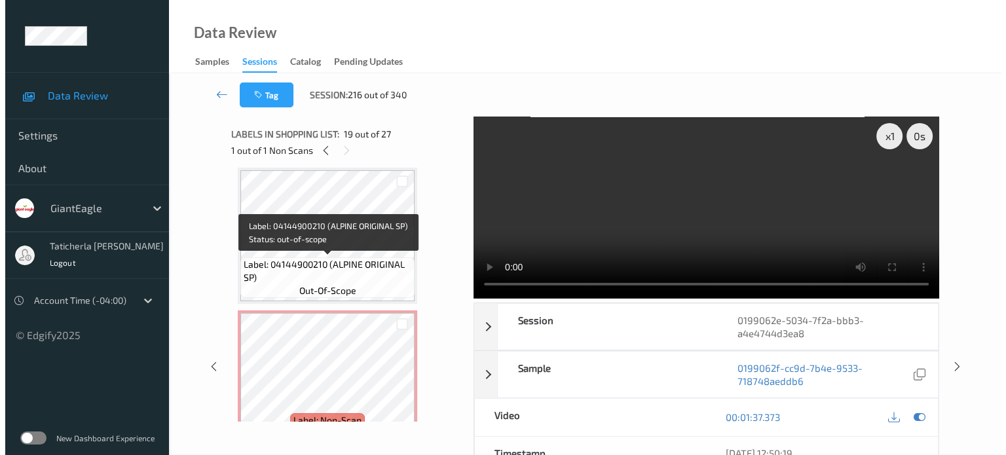
scroll to position [2071, 0]
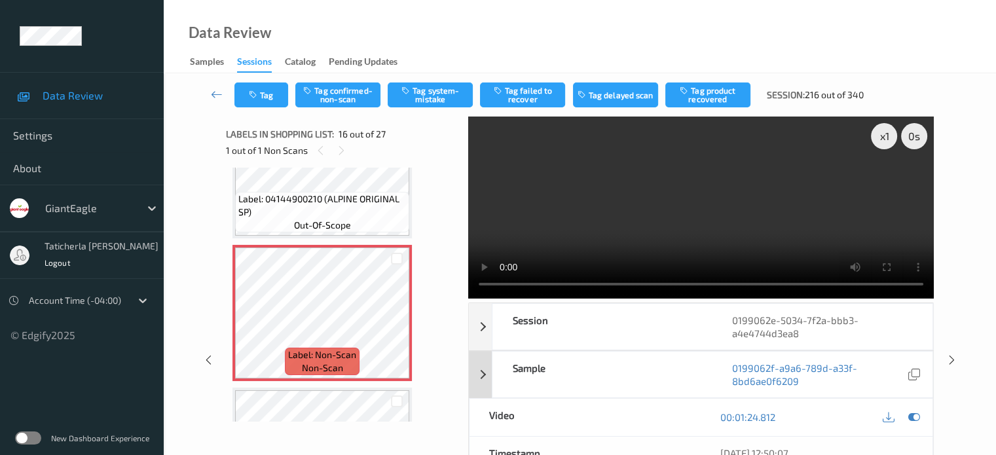
click at [686, 374] on div "Sample" at bounding box center [603, 375] width 220 height 46
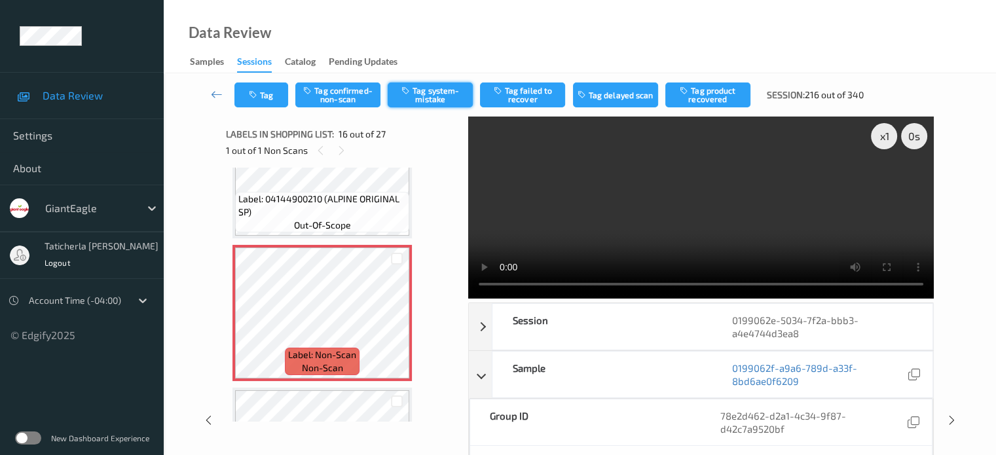
click at [439, 94] on button "Tag system-mistake" at bounding box center [430, 95] width 85 height 25
click at [275, 94] on button "Tag" at bounding box center [261, 95] width 54 height 25
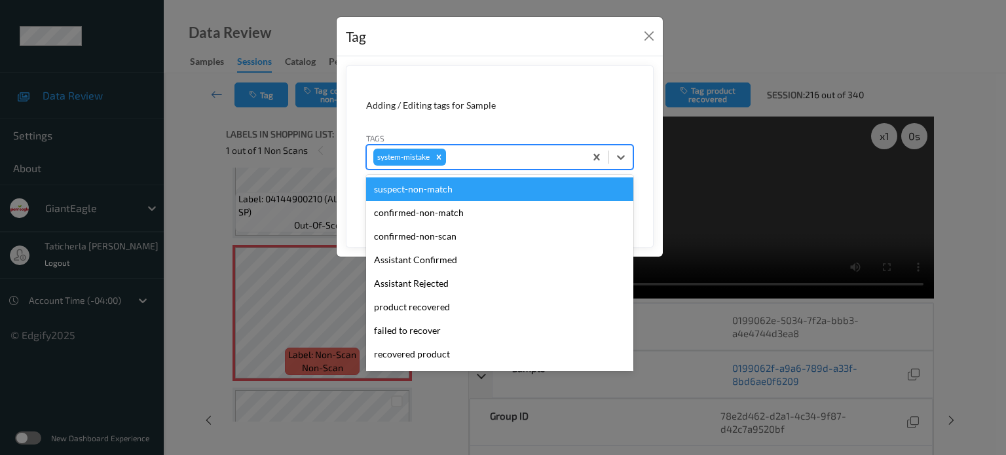
drag, startPoint x: 500, startPoint y: 154, endPoint x: 503, endPoint y: 172, distance: 18.6
click at [504, 151] on div at bounding box center [514, 157] width 130 height 16
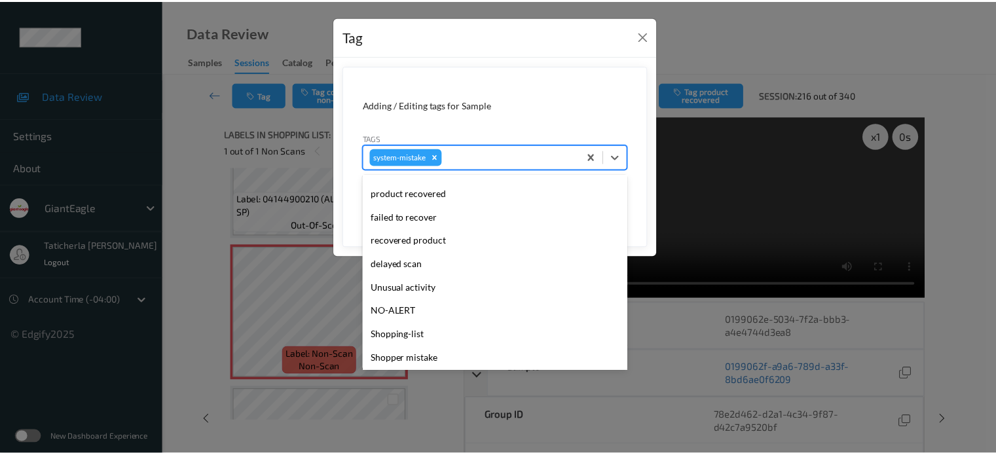
scroll to position [131, 0]
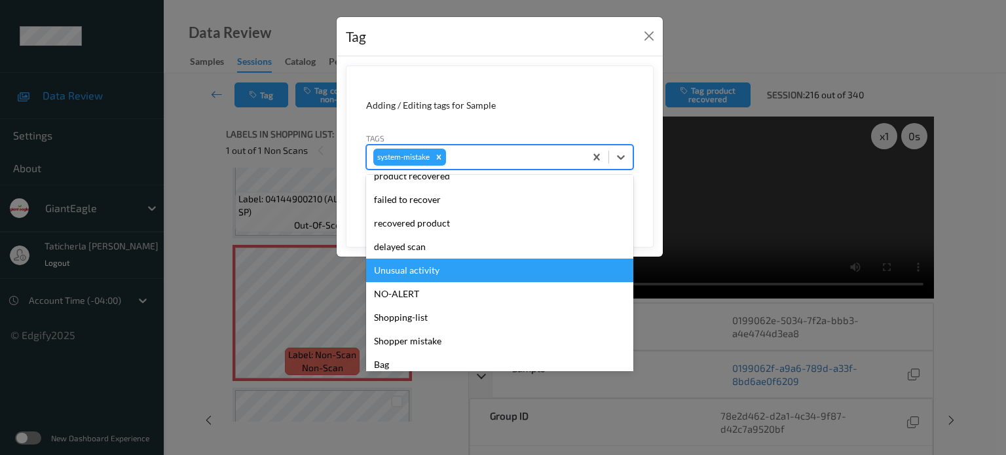
click at [408, 278] on div "Unusual activity" at bounding box center [499, 271] width 267 height 24
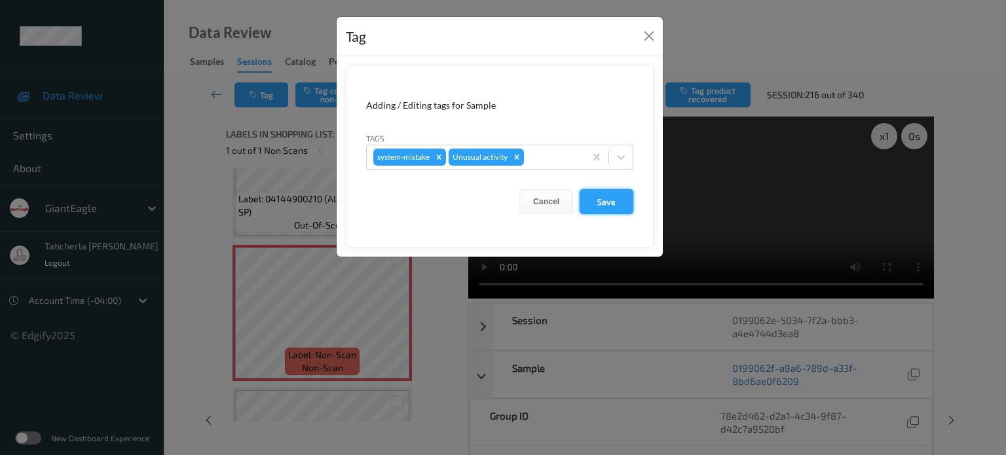
click at [601, 196] on button "Save" at bounding box center [607, 201] width 54 height 25
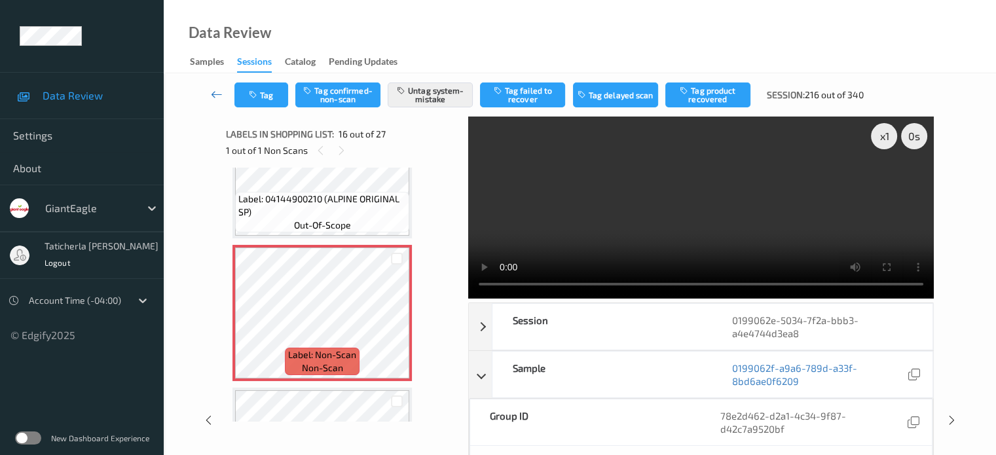
click at [212, 98] on icon at bounding box center [217, 94] width 12 height 13
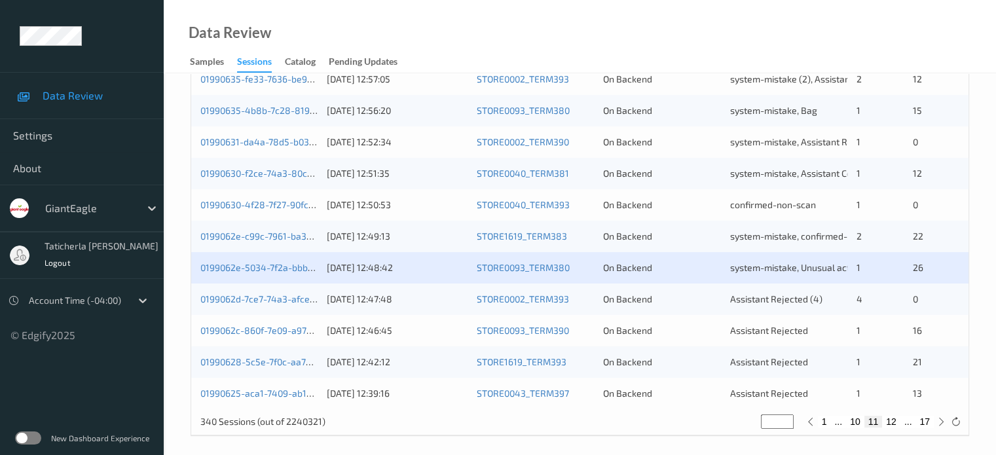
scroll to position [633, 0]
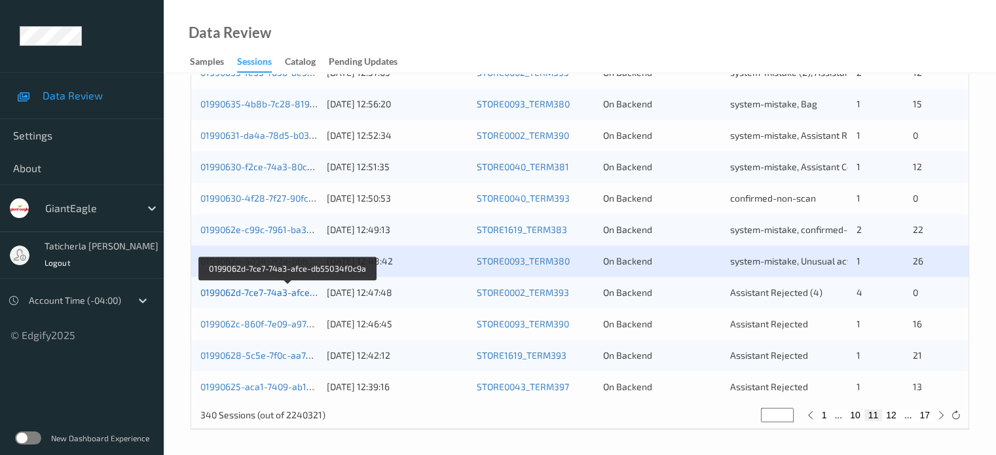
click at [288, 291] on link "0199062d-7ce7-74a3-afce-db55034f0c9a" at bounding box center [287, 292] width 174 height 11
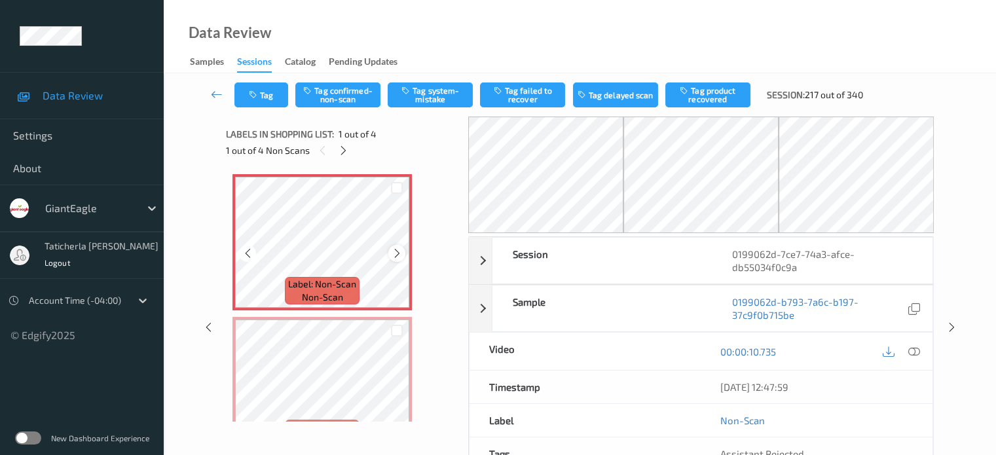
click at [396, 249] on icon at bounding box center [397, 254] width 11 height 12
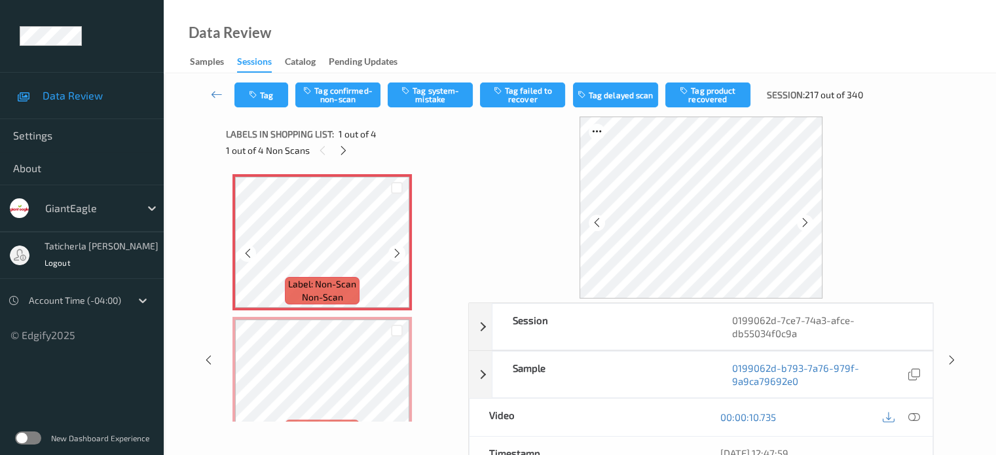
click at [396, 249] on icon at bounding box center [397, 254] width 11 height 12
click at [346, 146] on icon at bounding box center [343, 151] width 11 height 12
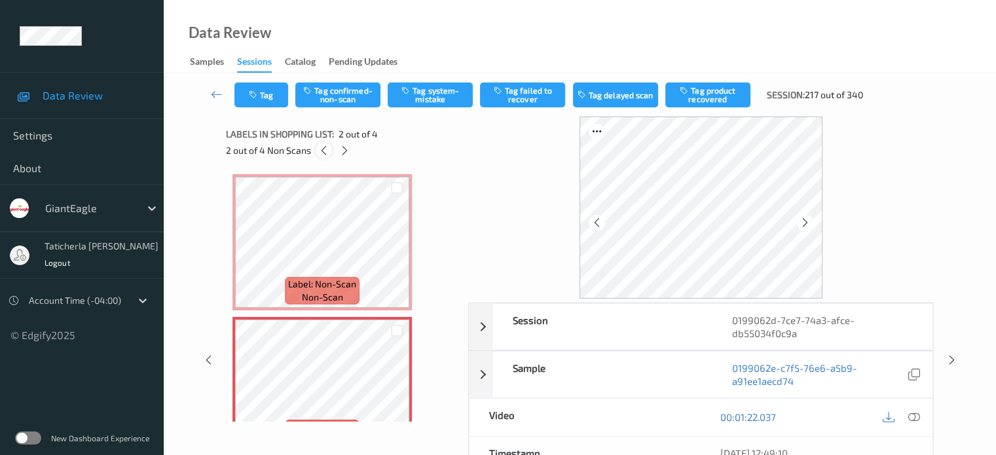
click at [325, 154] on icon at bounding box center [323, 151] width 11 height 12
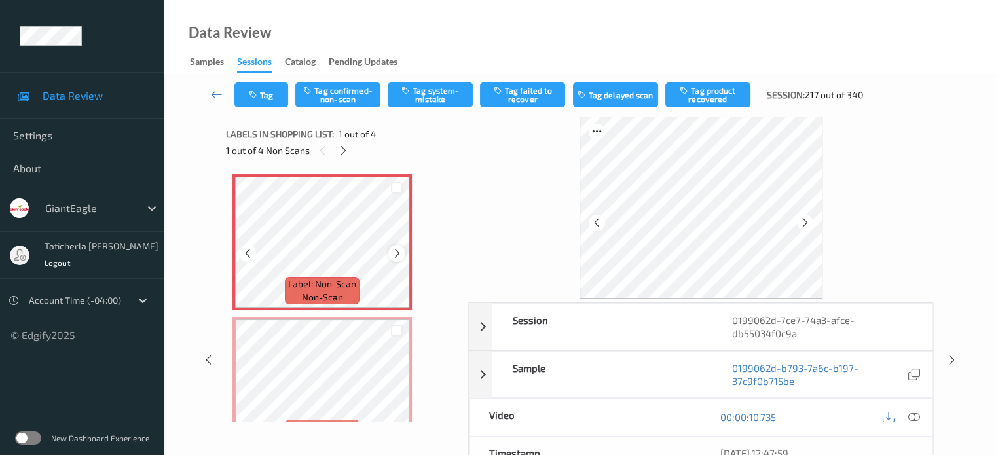
click at [393, 248] on icon at bounding box center [397, 254] width 11 height 12
click at [747, 415] on icon at bounding box center [914, 417] width 12 height 12
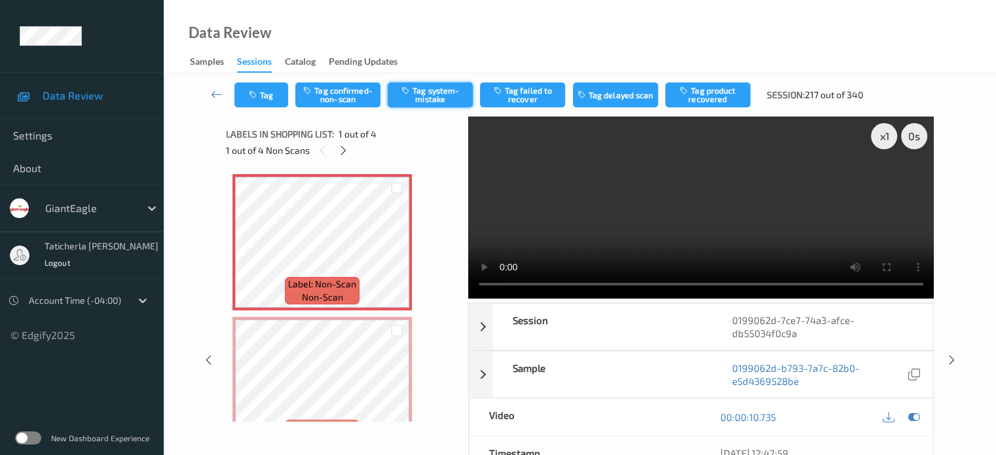
click at [441, 88] on button "Tag system-mistake" at bounding box center [430, 95] width 85 height 25
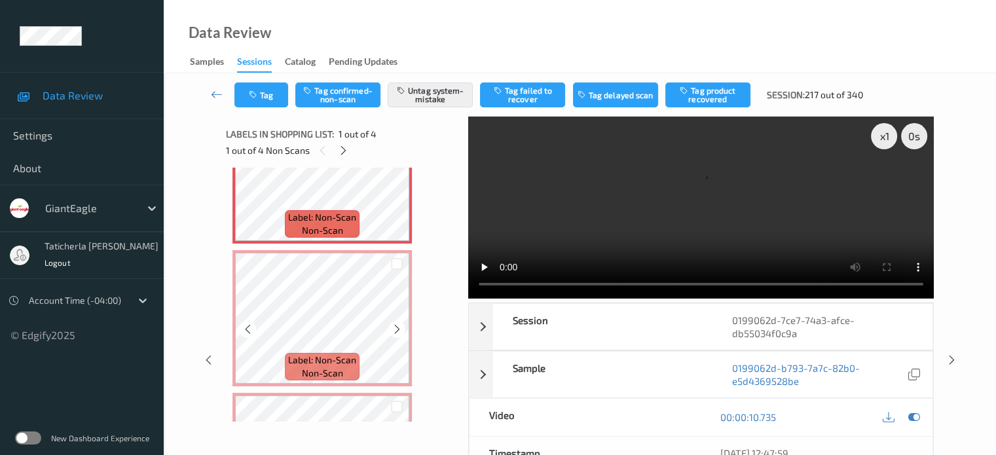
scroll to position [131, 0]
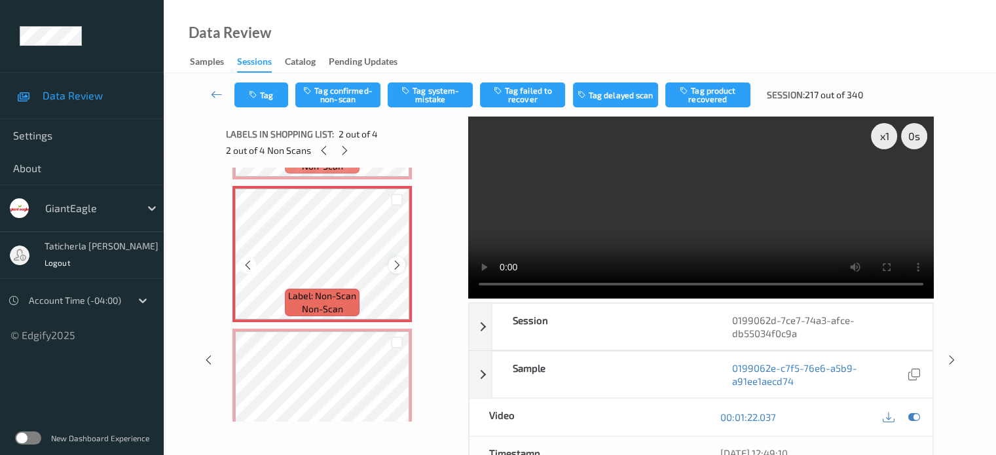
click at [392, 268] on icon at bounding box center [397, 265] width 11 height 12
click at [396, 267] on icon at bounding box center [397, 265] width 11 height 12
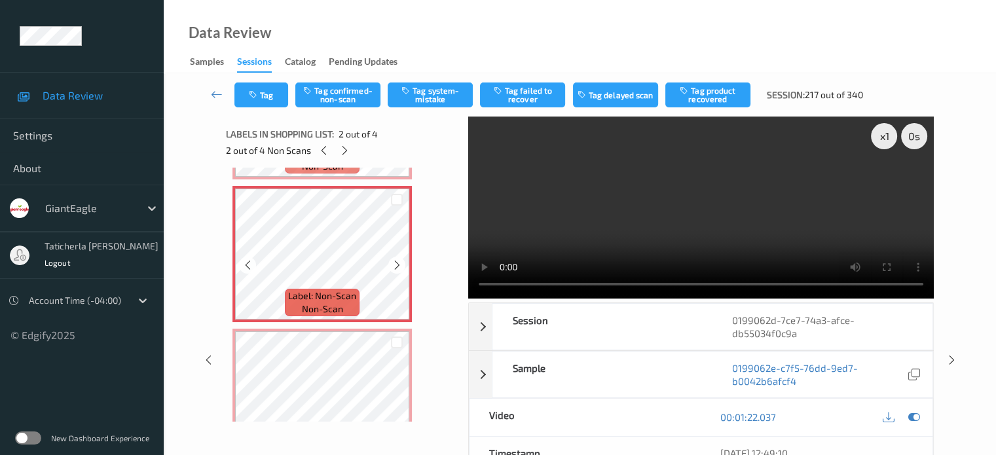
click at [396, 267] on icon at bounding box center [397, 265] width 11 height 12
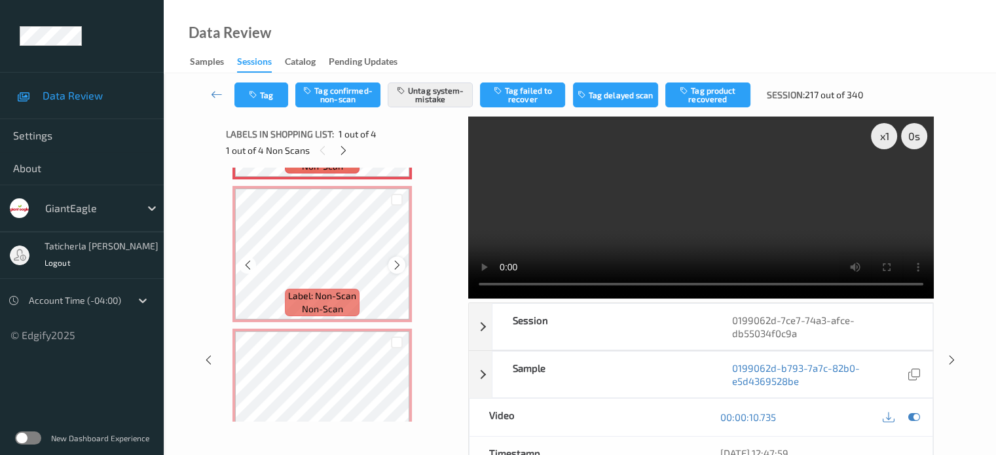
click at [395, 269] on icon at bounding box center [397, 265] width 11 height 12
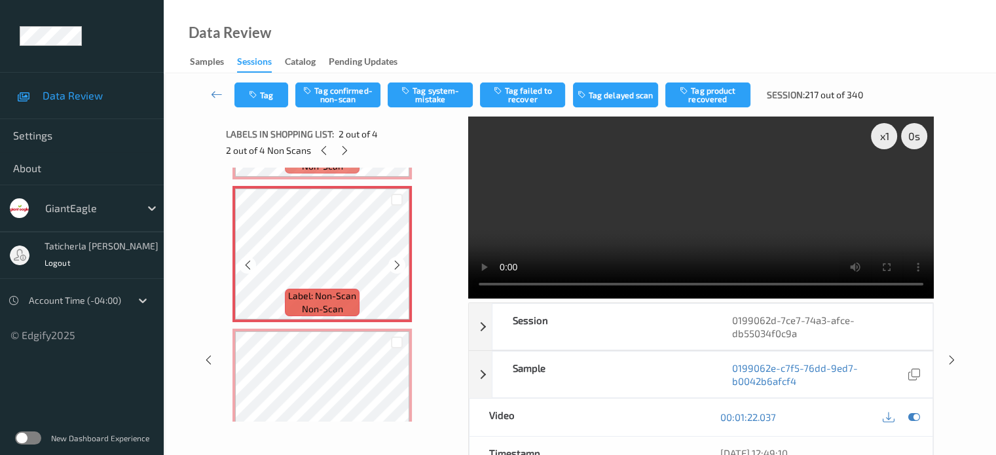
click at [395, 269] on icon at bounding box center [397, 265] width 11 height 12
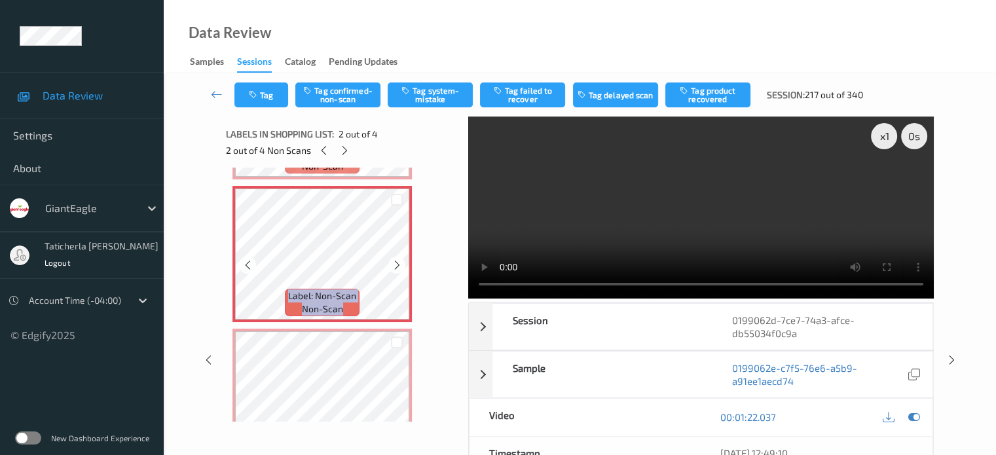
click at [395, 269] on icon at bounding box center [397, 265] width 11 height 12
click at [395, 267] on icon at bounding box center [397, 265] width 11 height 12
click at [396, 267] on icon at bounding box center [397, 265] width 11 height 12
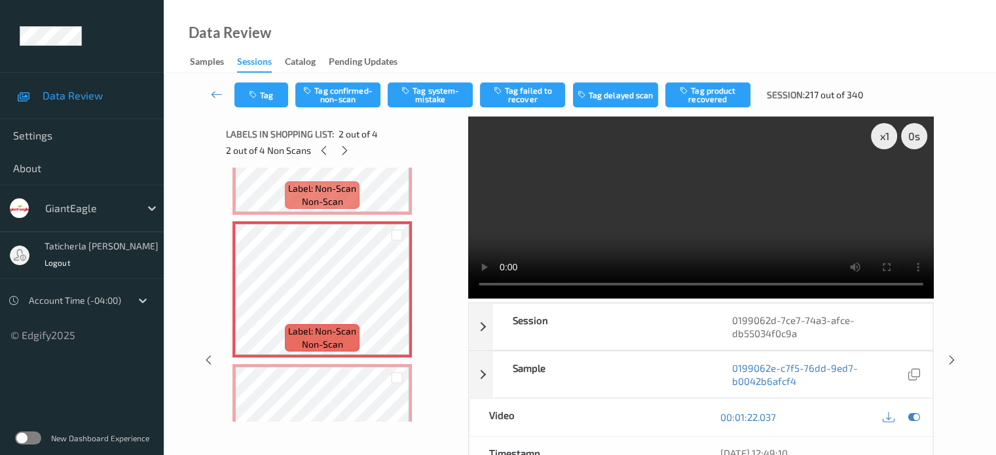
scroll to position [66, 0]
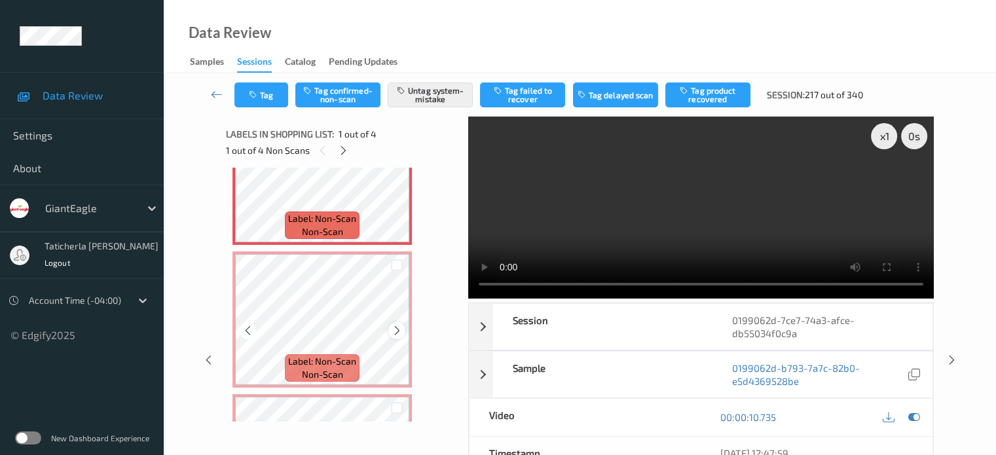
click at [396, 332] on icon at bounding box center [397, 331] width 11 height 12
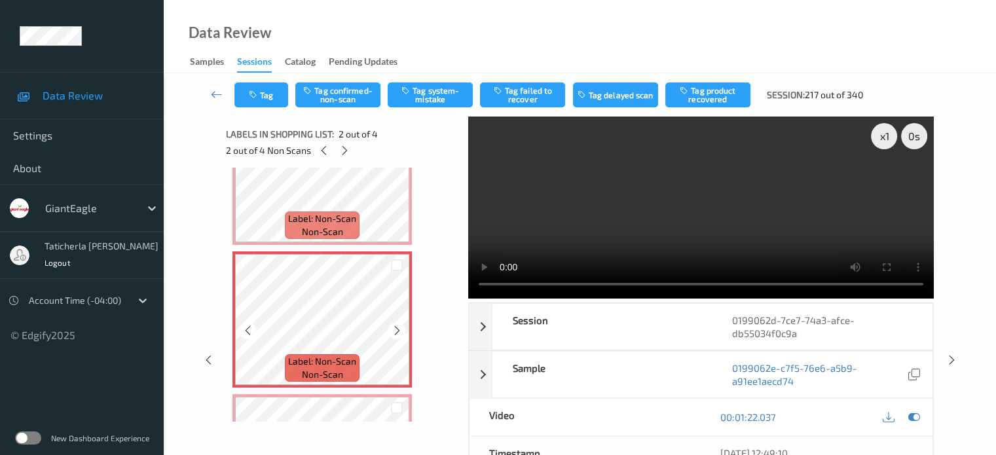
scroll to position [131, 0]
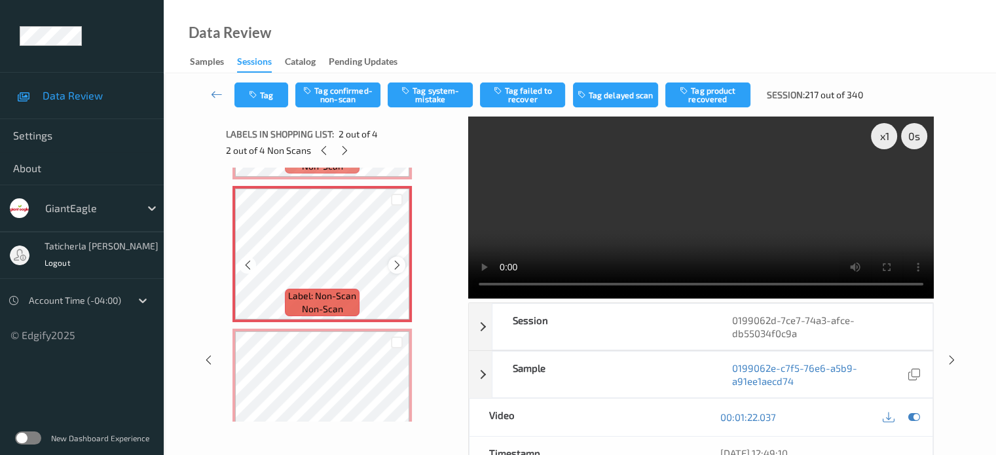
click at [401, 267] on icon at bounding box center [397, 265] width 11 height 12
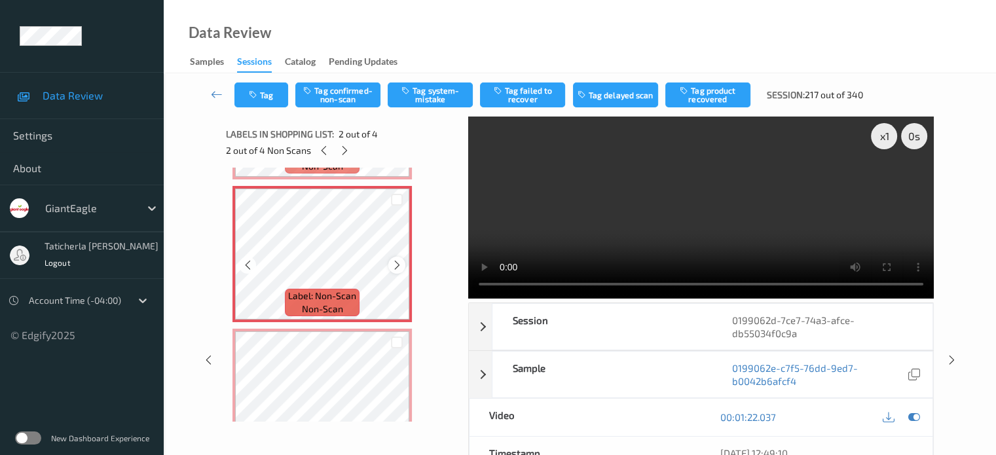
click at [394, 265] on icon at bounding box center [397, 265] width 11 height 12
click at [400, 267] on icon at bounding box center [397, 265] width 11 height 12
click at [396, 269] on icon at bounding box center [397, 265] width 11 height 12
click at [397, 261] on icon at bounding box center [397, 265] width 11 height 12
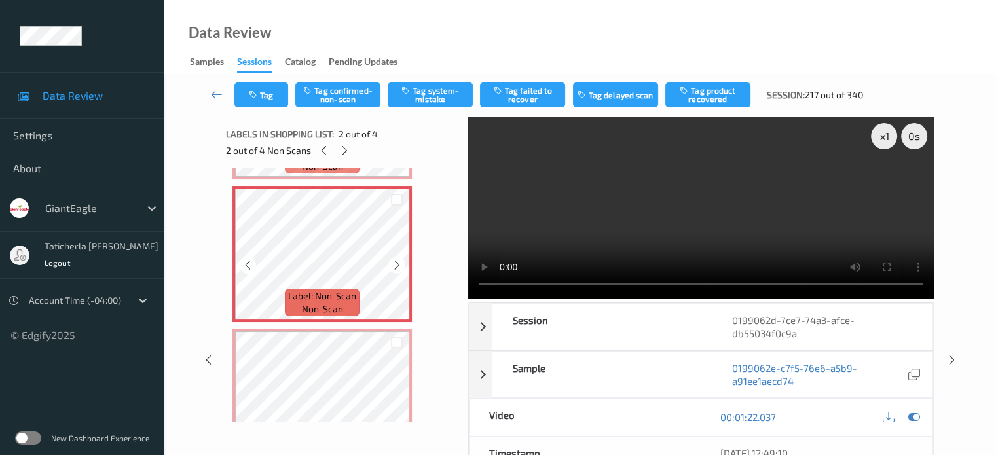
click at [397, 261] on icon at bounding box center [397, 265] width 11 height 12
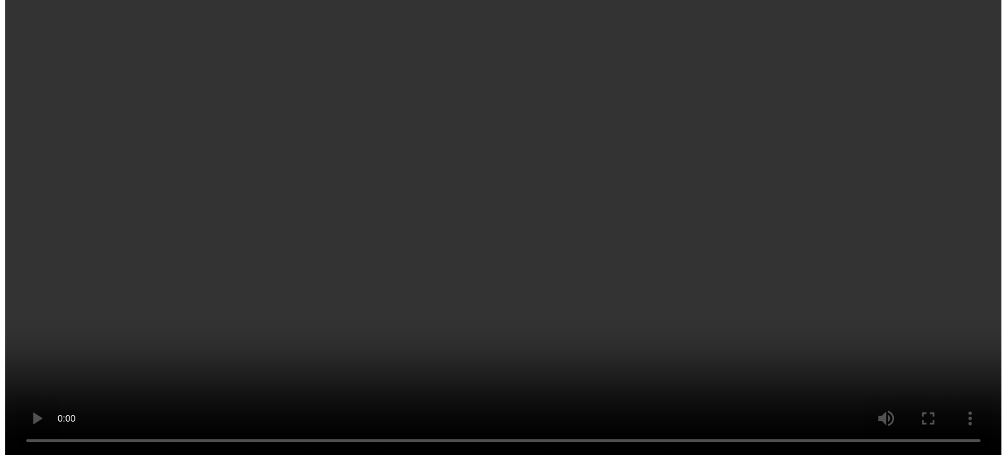
scroll to position [66, 0]
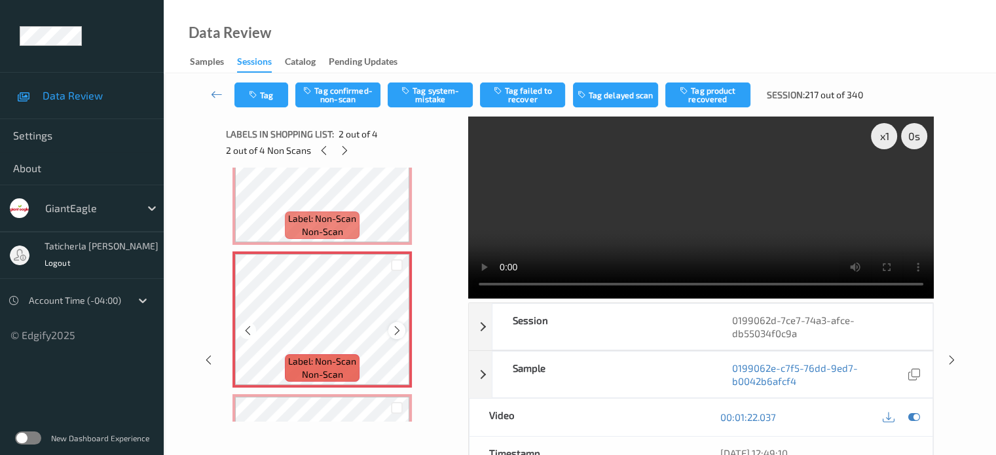
click at [396, 326] on icon at bounding box center [397, 331] width 11 height 12
click at [393, 333] on icon at bounding box center [397, 331] width 11 height 12
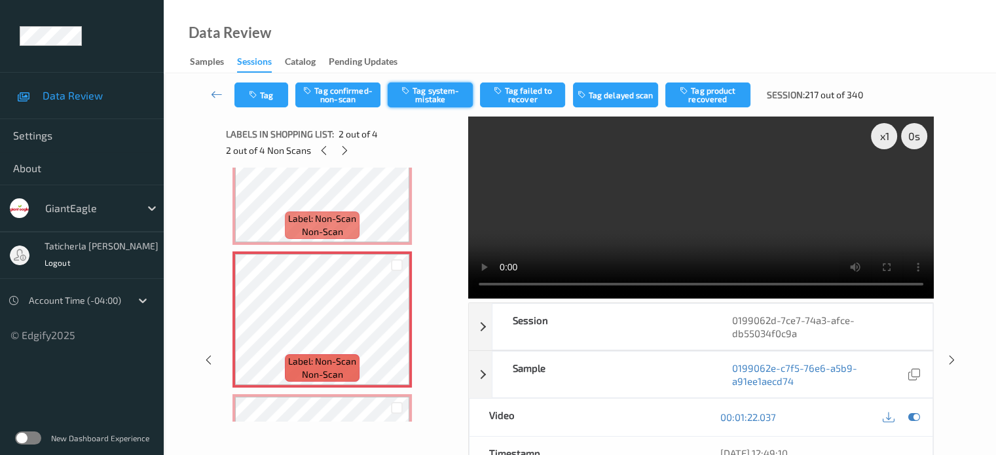
click at [443, 87] on button "Tag system-mistake" at bounding box center [430, 95] width 85 height 25
click at [253, 93] on icon "button" at bounding box center [254, 94] width 11 height 9
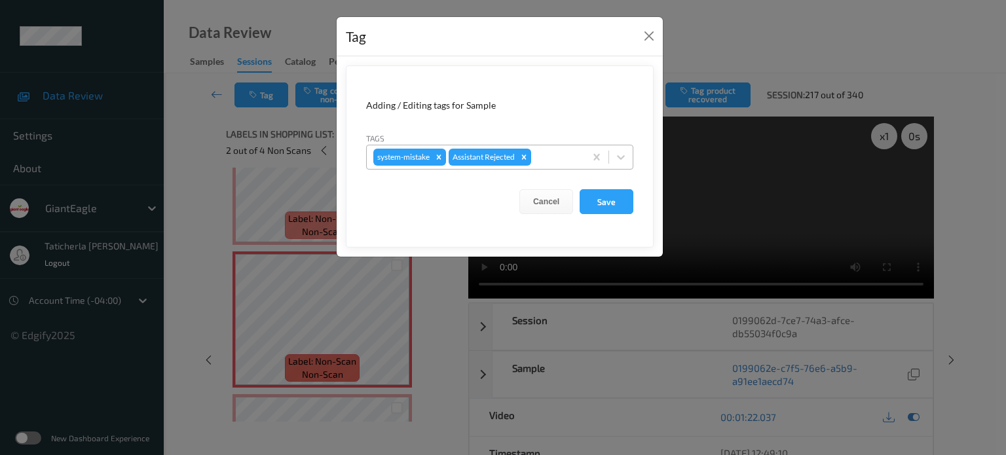
click at [555, 155] on div at bounding box center [556, 157] width 45 height 16
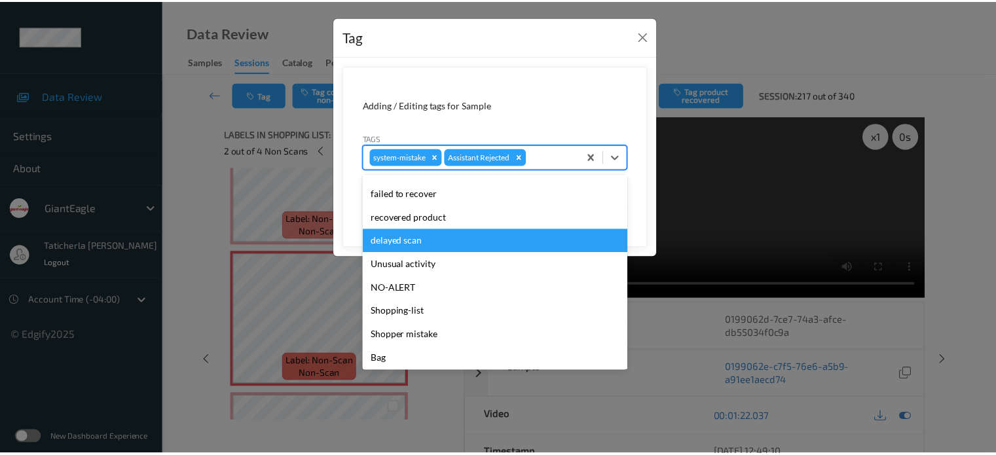
scroll to position [115, 0]
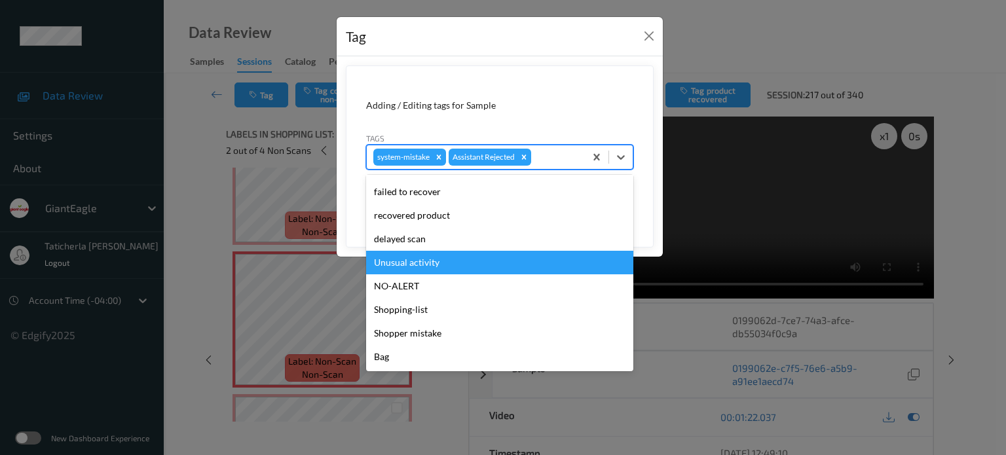
click at [489, 266] on div "Unusual activity" at bounding box center [499, 263] width 267 height 24
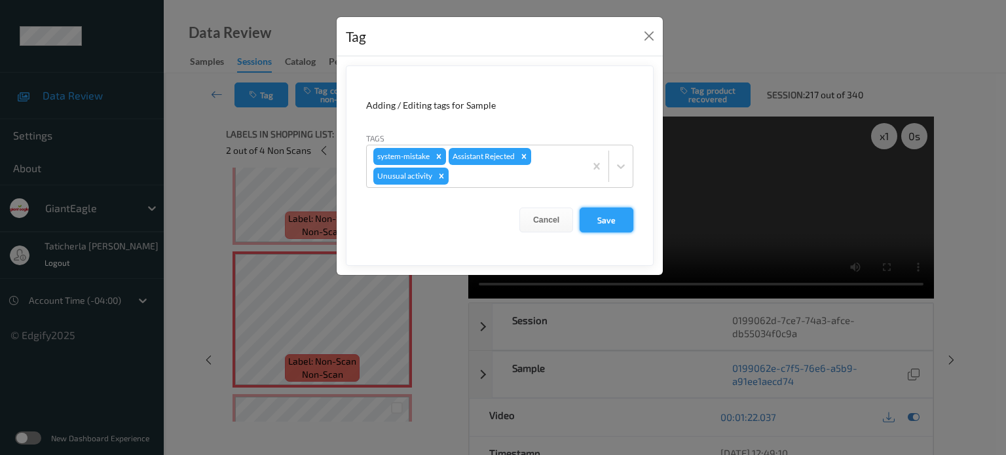
click at [610, 209] on button "Save" at bounding box center [607, 220] width 54 height 25
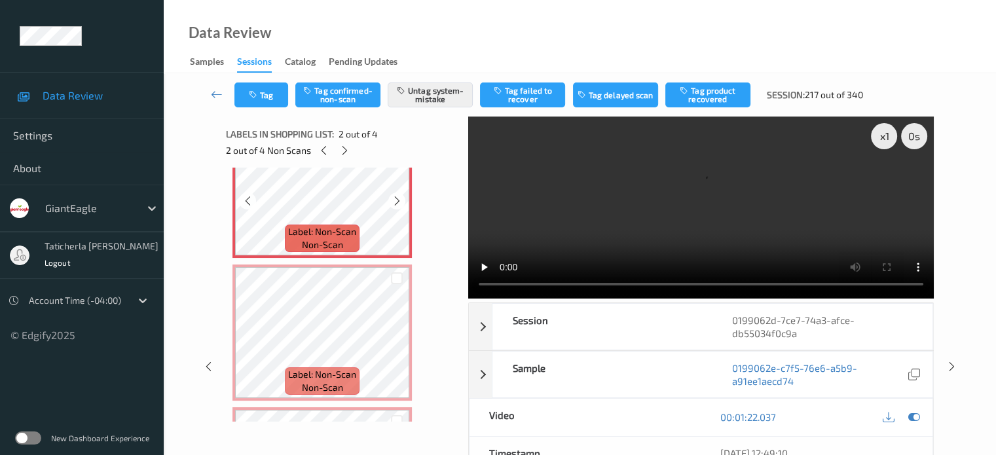
scroll to position [197, 0]
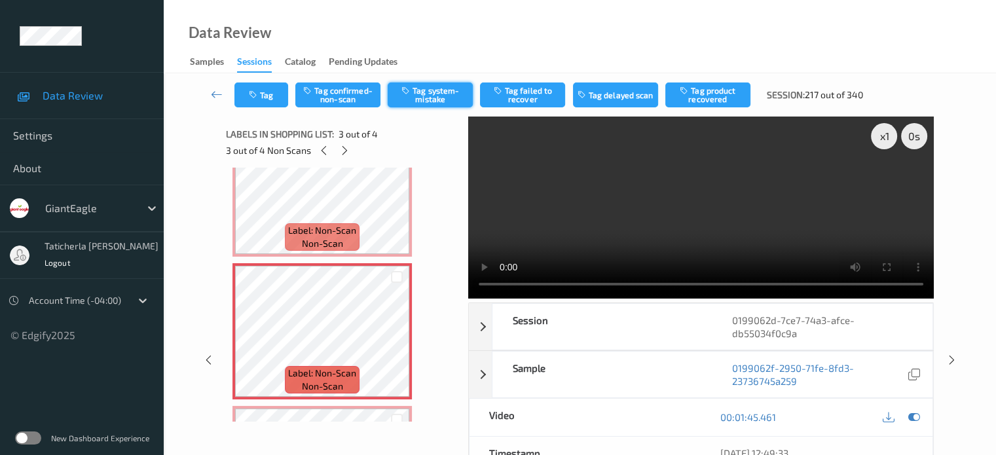
click at [424, 102] on button "Tag system-mistake" at bounding box center [430, 95] width 85 height 25
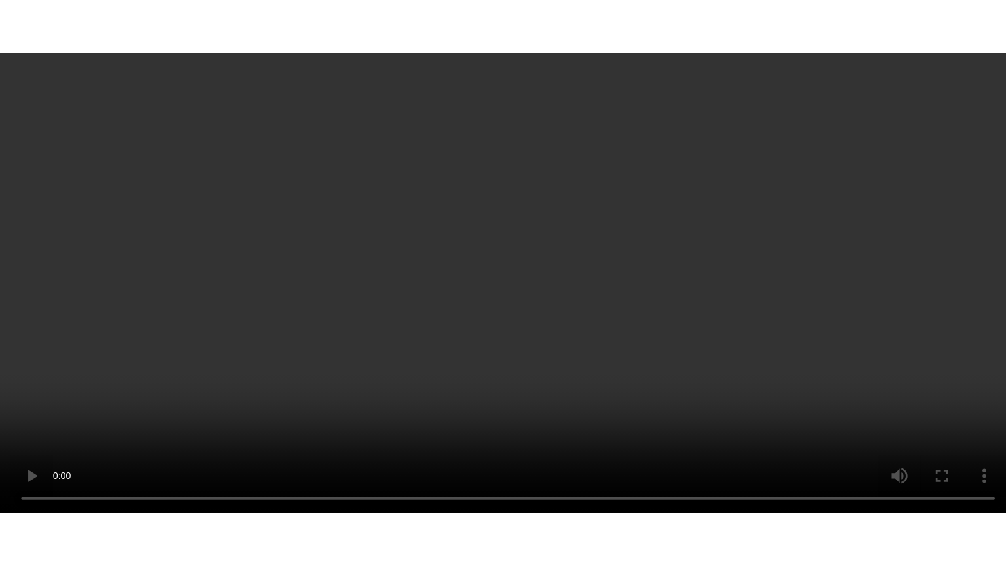
scroll to position [323, 0]
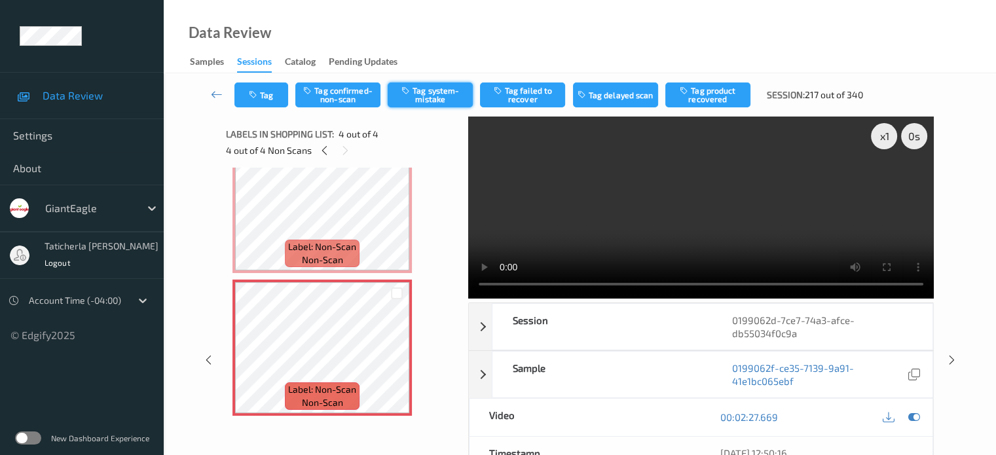
click at [432, 100] on button "Tag system-mistake" at bounding box center [430, 95] width 85 height 25
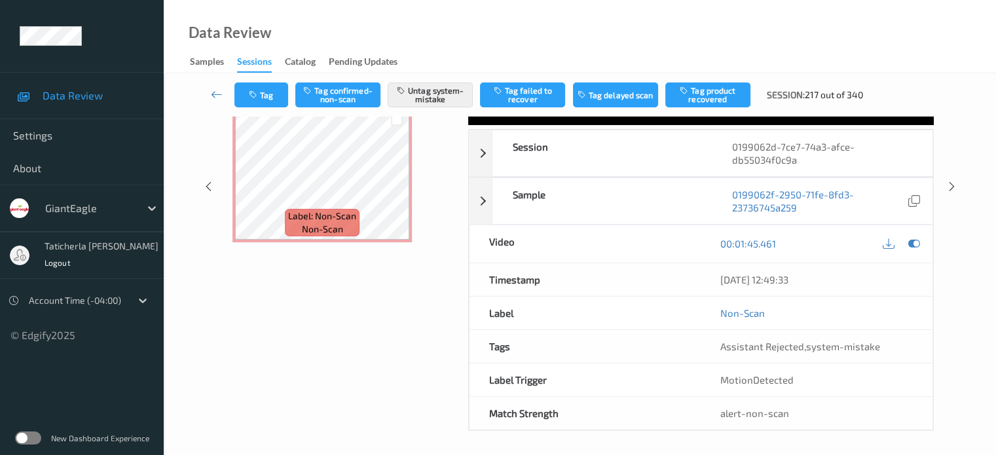
scroll to position [0, 0]
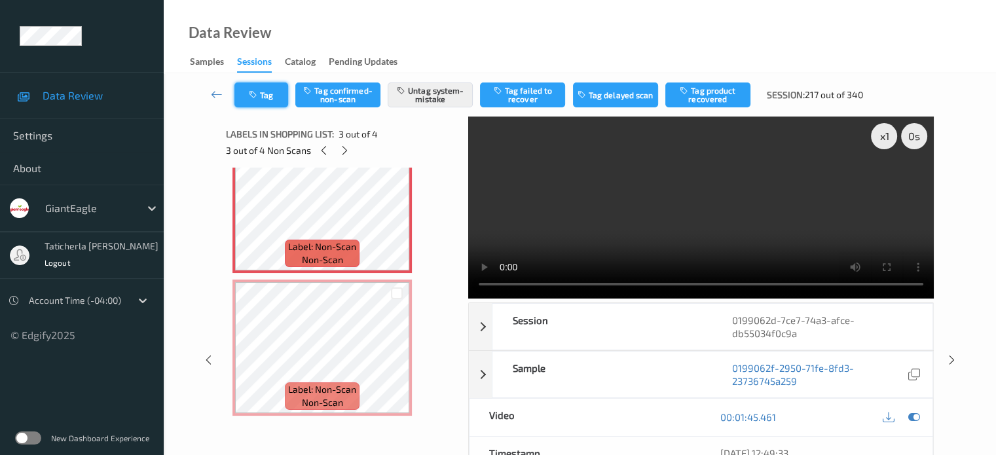
click at [272, 97] on button "Tag" at bounding box center [261, 95] width 54 height 25
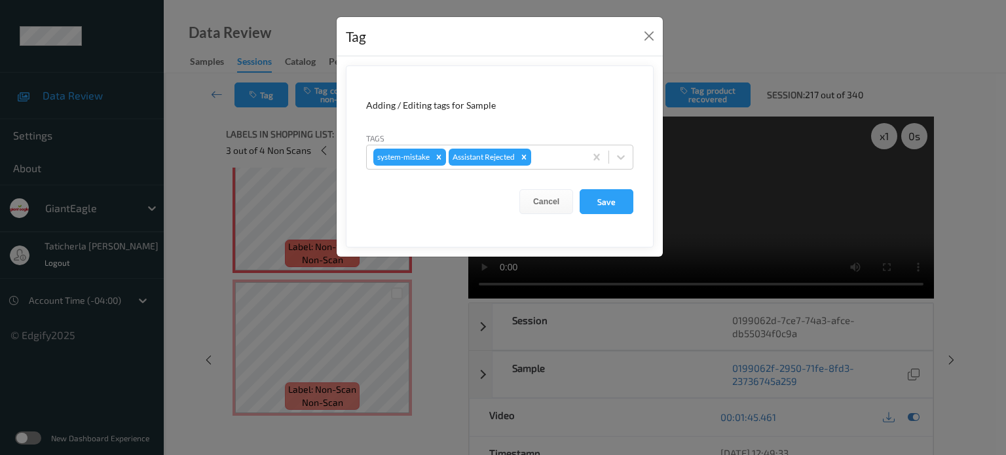
click at [293, 212] on div "Tag Adding / Editing tags for Sample Tags system-mistake Assistant Rejected Can…" at bounding box center [503, 227] width 1006 height 455
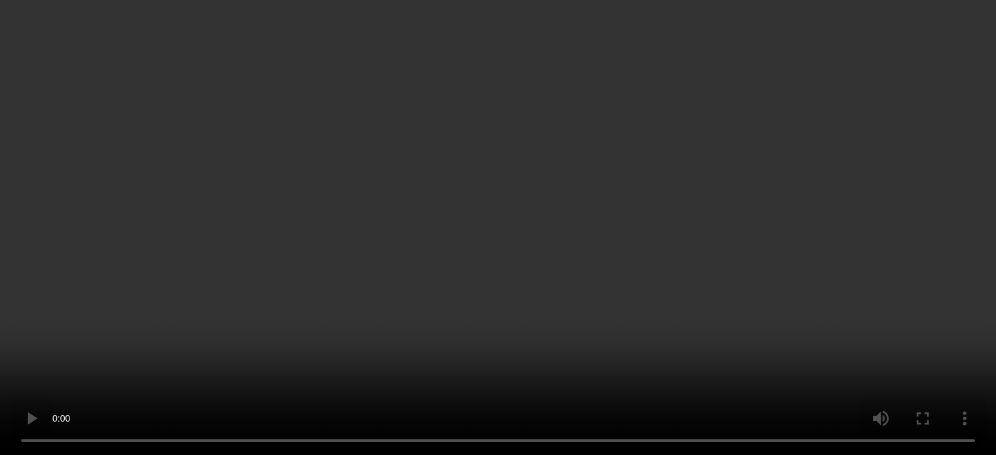
scroll to position [43, 0]
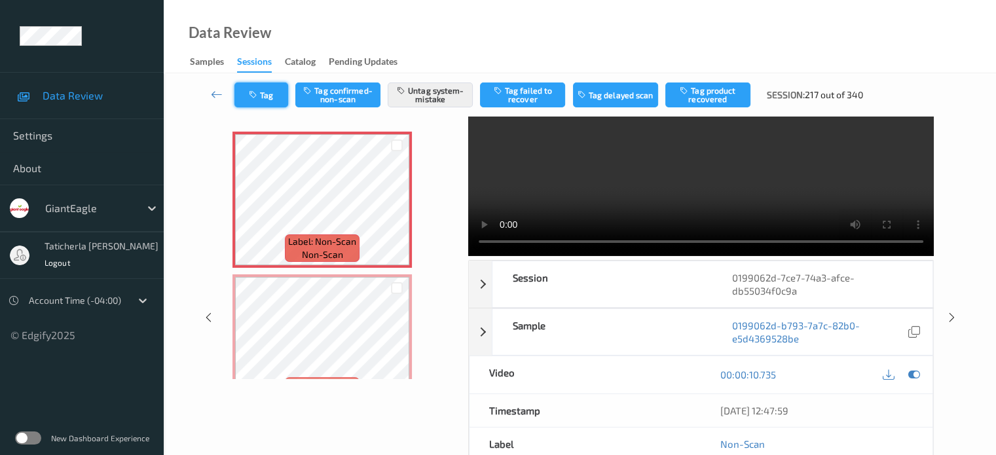
click at [271, 92] on button "Tag" at bounding box center [261, 95] width 54 height 25
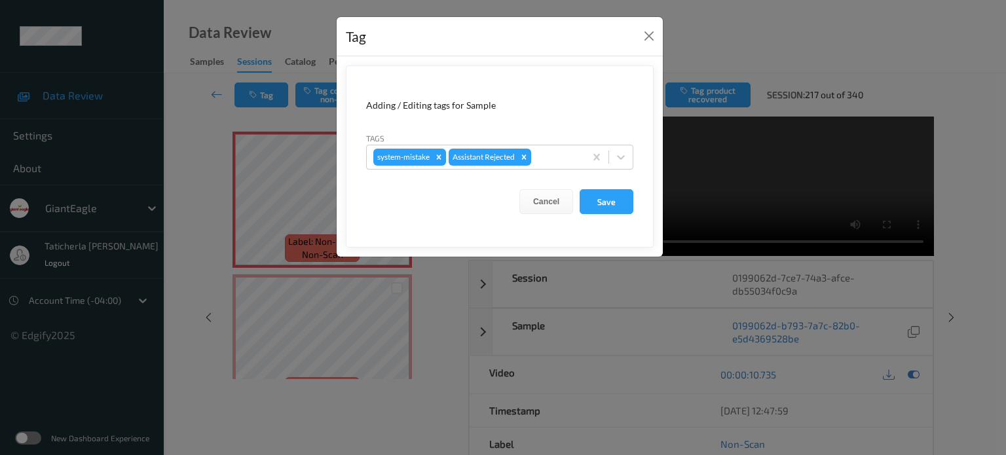
click at [287, 303] on div "Tag Adding / Editing tags for Sample Tags system-mistake Assistant Rejected Can…" at bounding box center [503, 227] width 1006 height 455
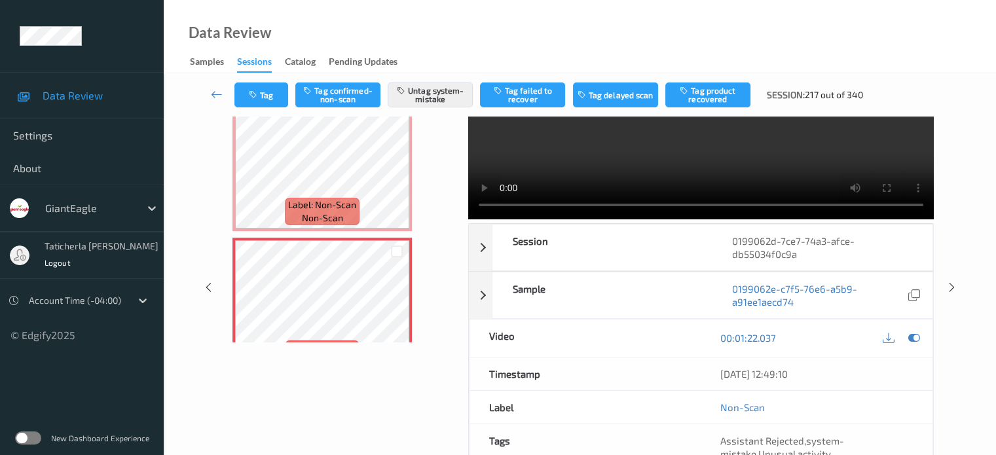
scroll to position [187, 0]
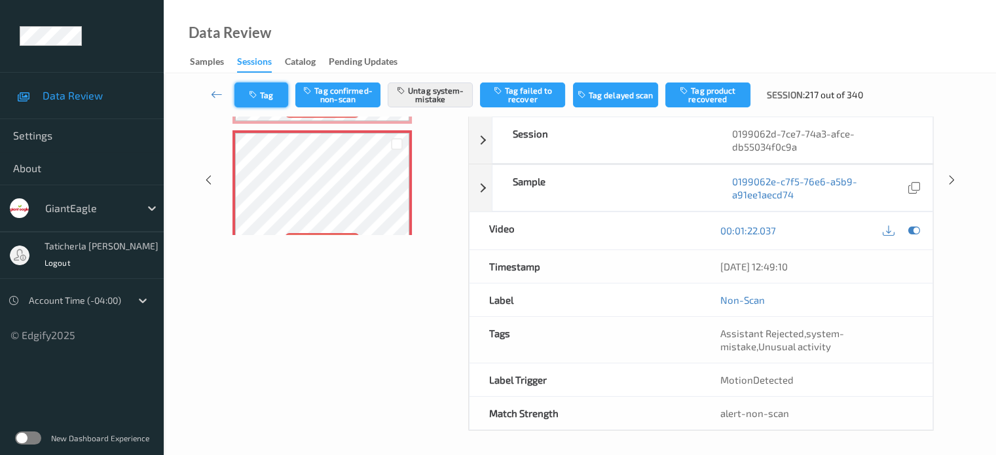
click at [272, 92] on button "Tag" at bounding box center [261, 95] width 54 height 25
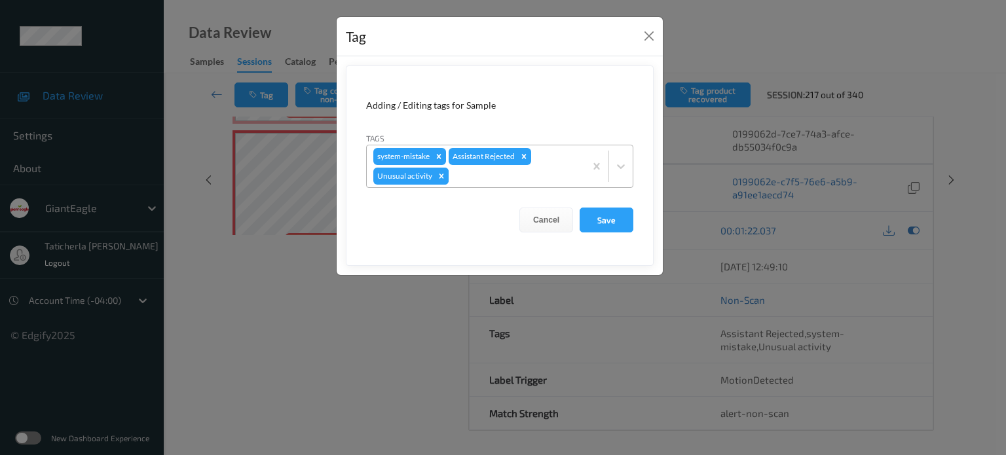
click at [441, 174] on icon "Remove Unusual activity" at bounding box center [441, 176] width 9 height 9
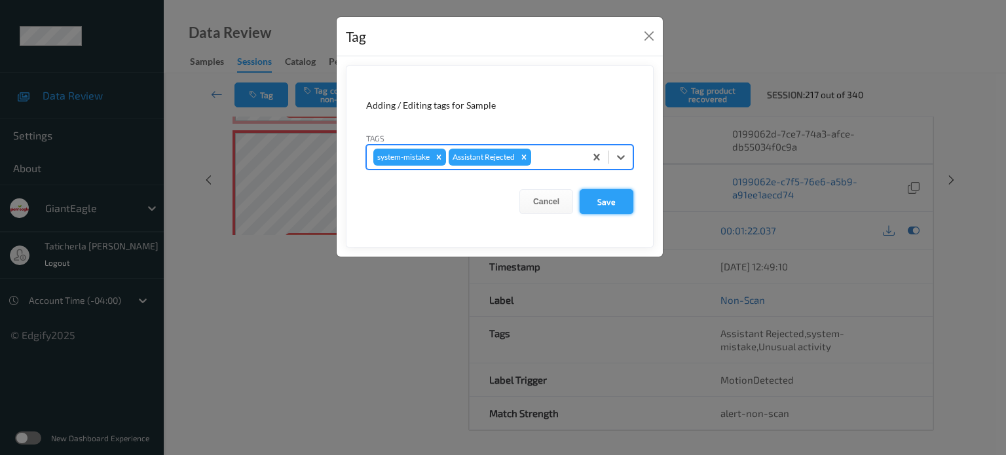
click at [607, 196] on button "Save" at bounding box center [607, 201] width 54 height 25
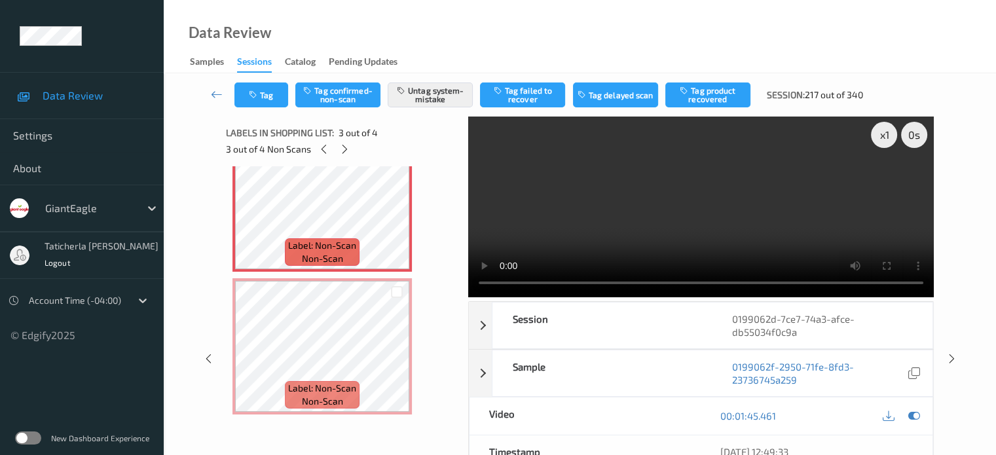
scroll to position [0, 0]
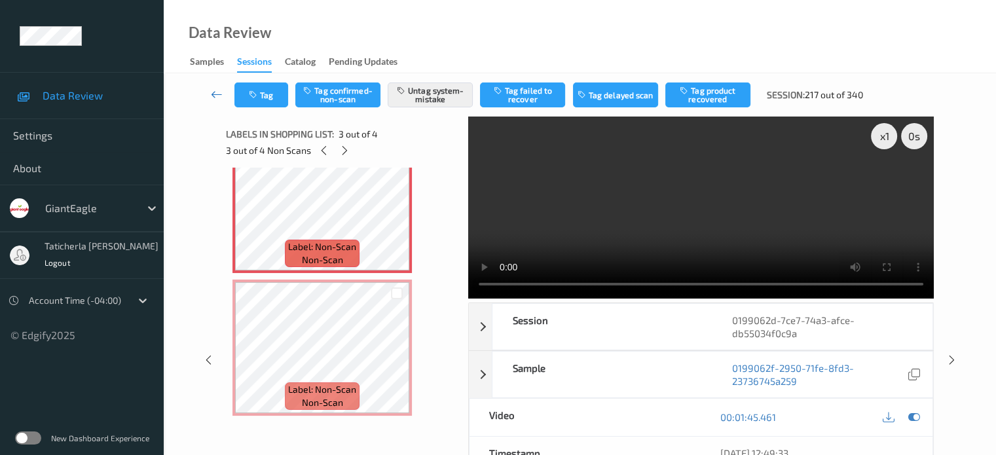
click at [214, 94] on icon at bounding box center [217, 94] width 12 height 13
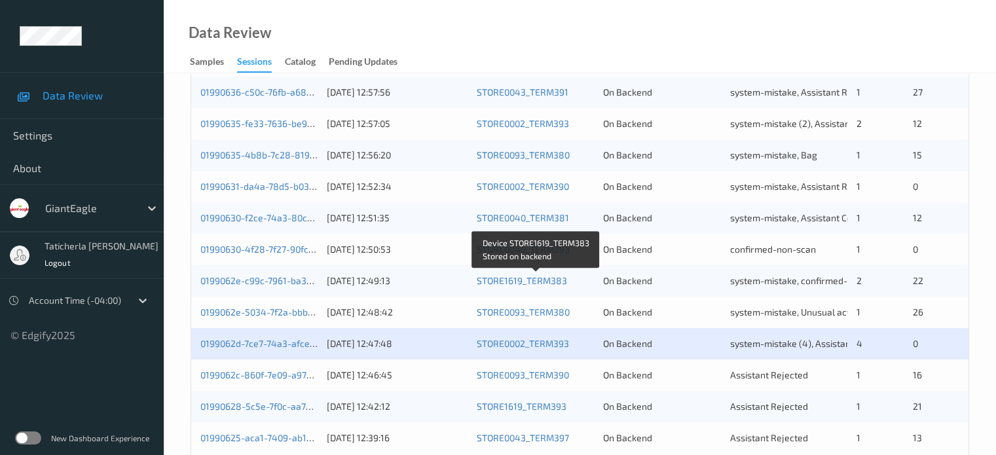
scroll to position [633, 0]
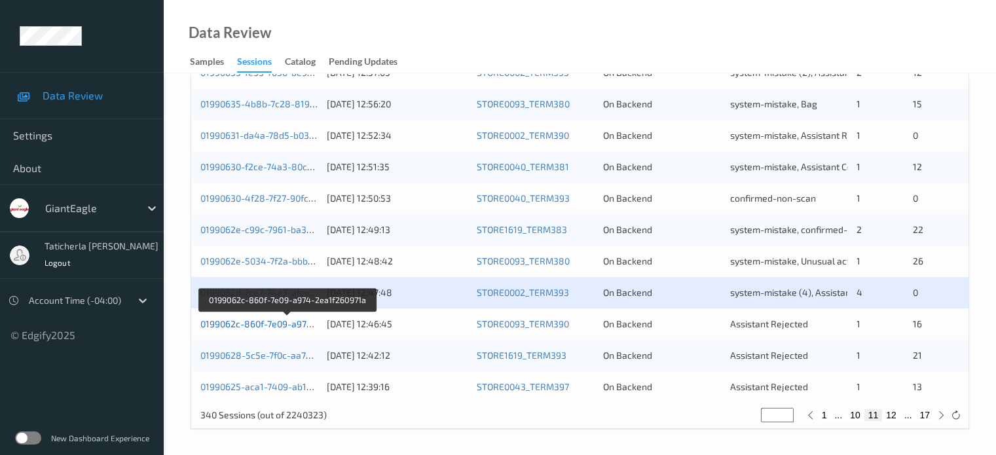
click at [257, 323] on link "0199062c-860f-7e09-a974-2ea1f260971a" at bounding box center [287, 323] width 174 height 11
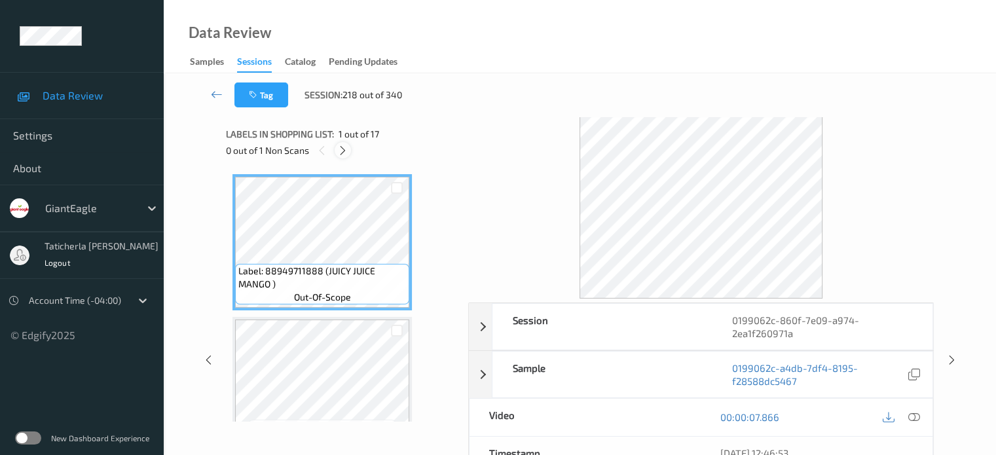
click at [339, 149] on icon at bounding box center [342, 151] width 11 height 12
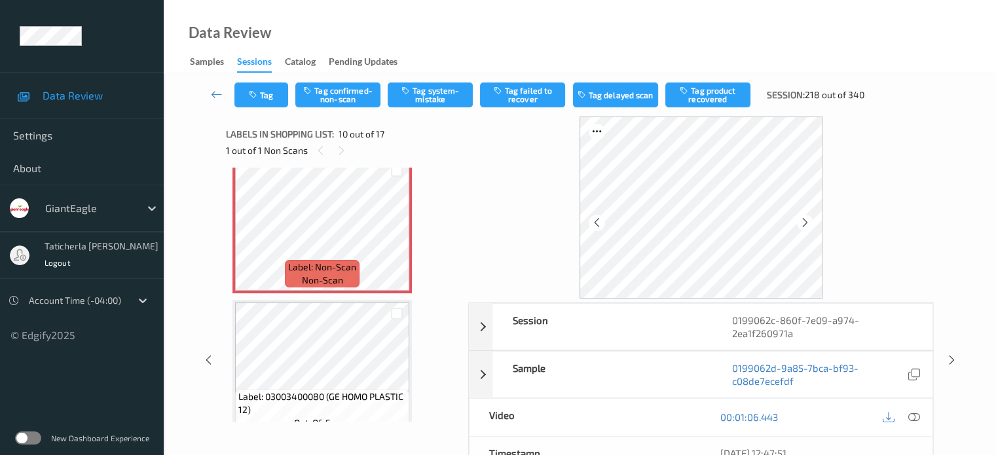
scroll to position [1280, 0]
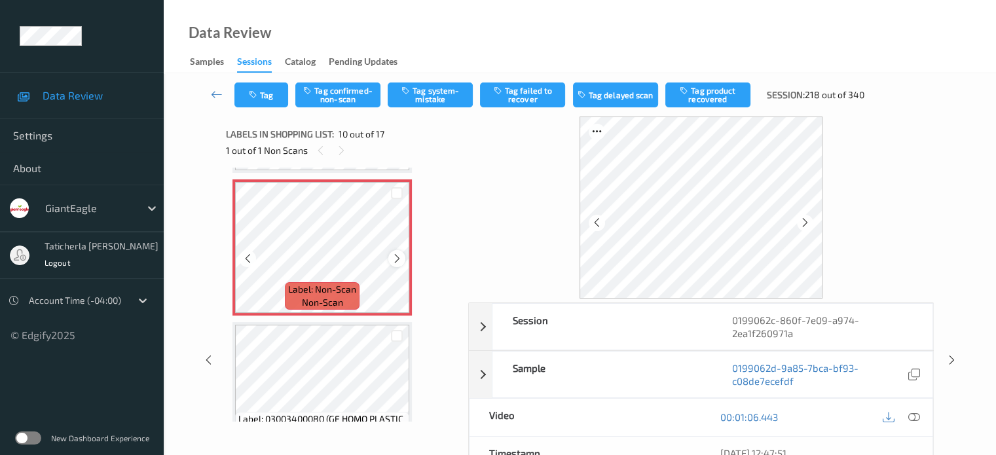
click at [394, 253] on icon at bounding box center [397, 259] width 11 height 12
click at [747, 415] on icon at bounding box center [914, 417] width 12 height 12
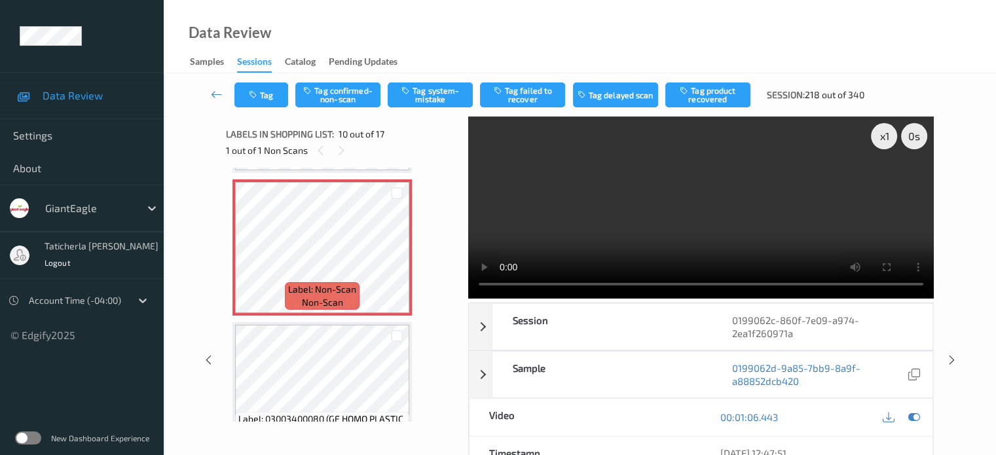
click at [747, 184] on video at bounding box center [701, 208] width 466 height 182
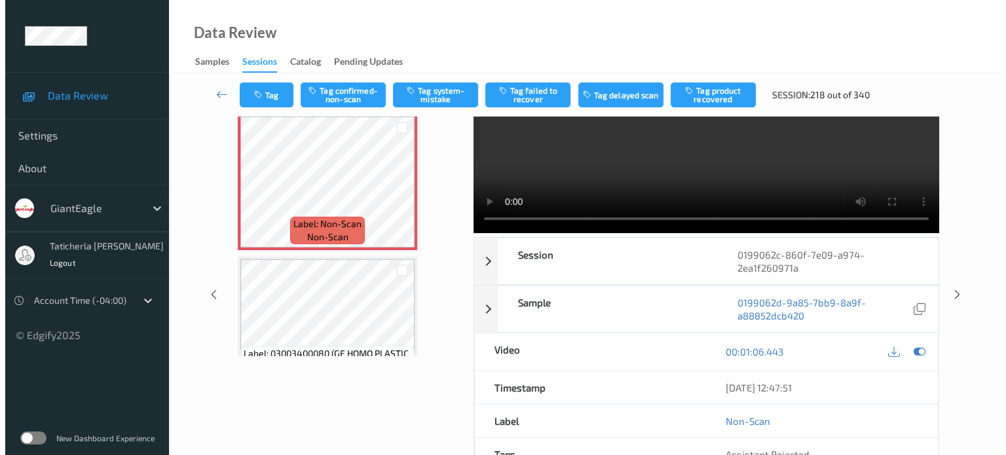
scroll to position [0, 0]
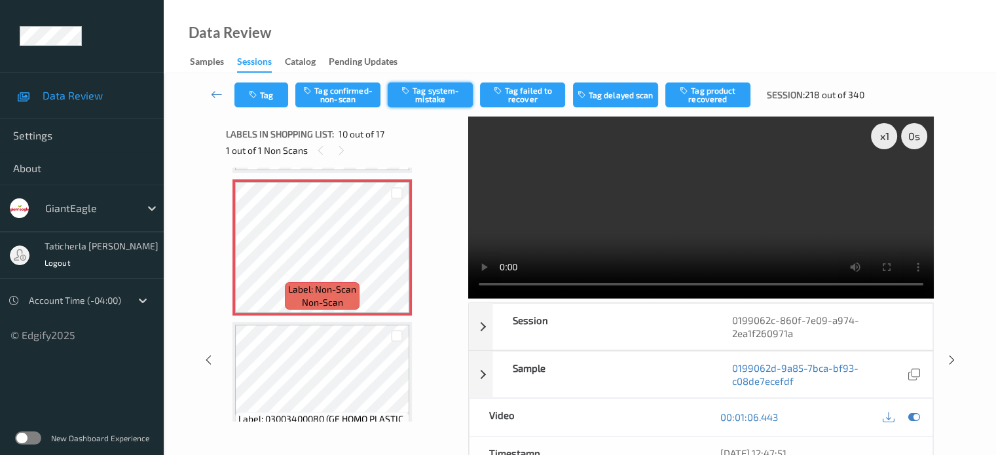
click at [419, 98] on button "Tag system-mistake" at bounding box center [430, 95] width 85 height 25
click at [271, 96] on button "Tag" at bounding box center [261, 95] width 54 height 25
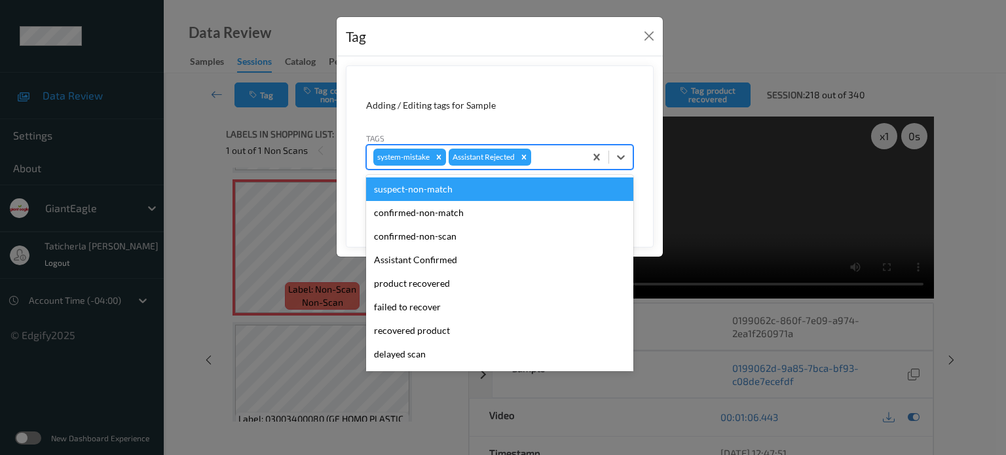
click at [561, 150] on div at bounding box center [556, 157] width 45 height 16
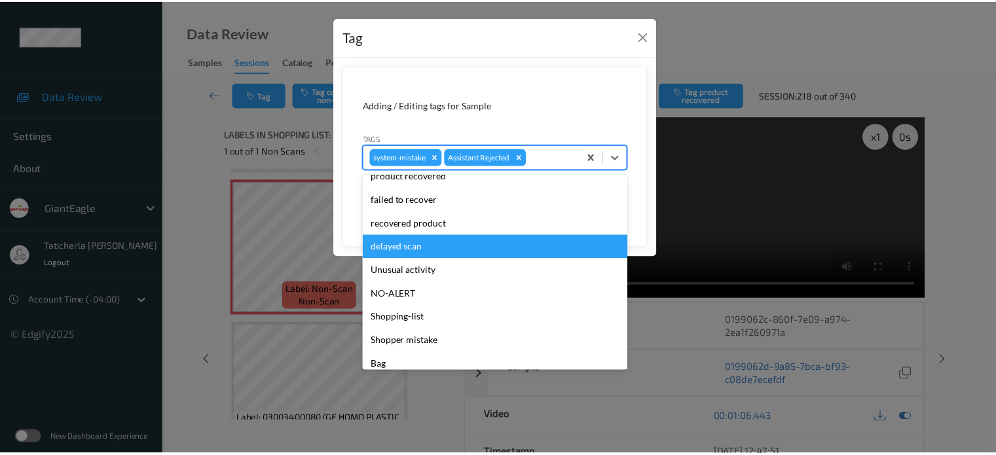
scroll to position [115, 0]
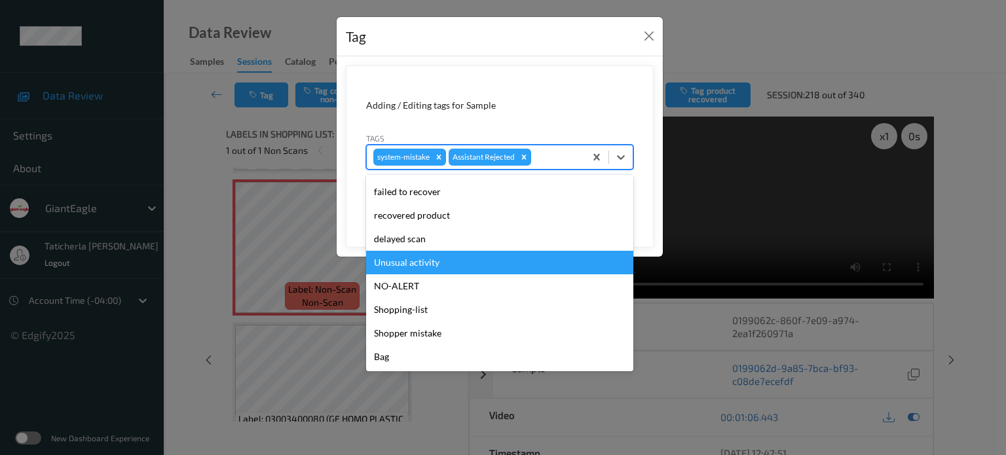
click at [506, 257] on div "Unusual activity" at bounding box center [499, 263] width 267 height 24
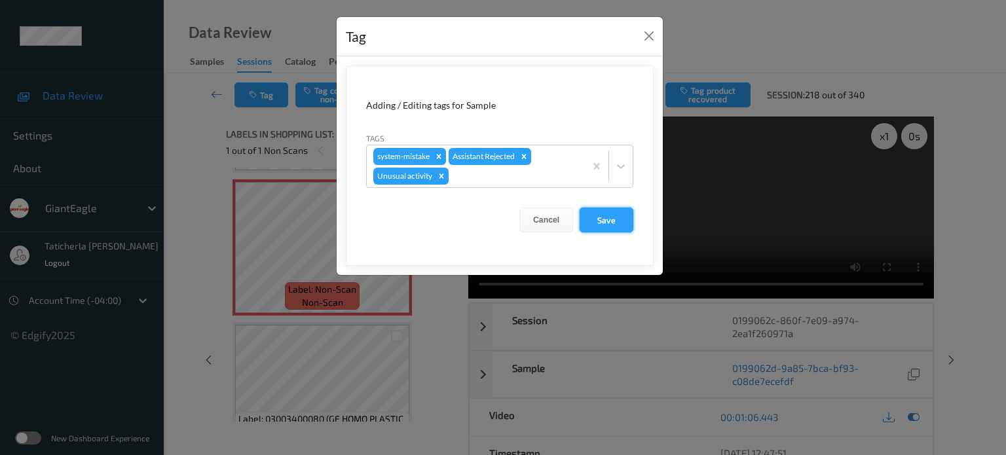
click at [621, 212] on button "Save" at bounding box center [607, 220] width 54 height 25
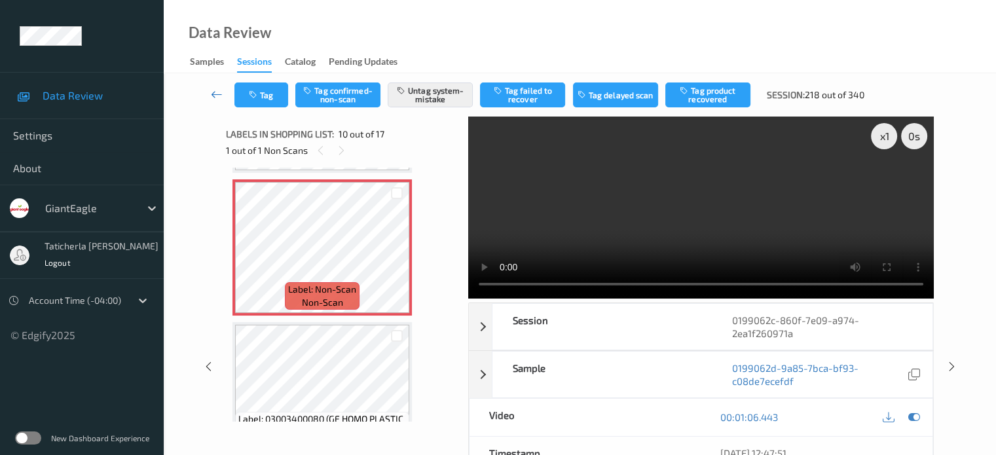
click at [217, 93] on icon at bounding box center [217, 94] width 12 height 13
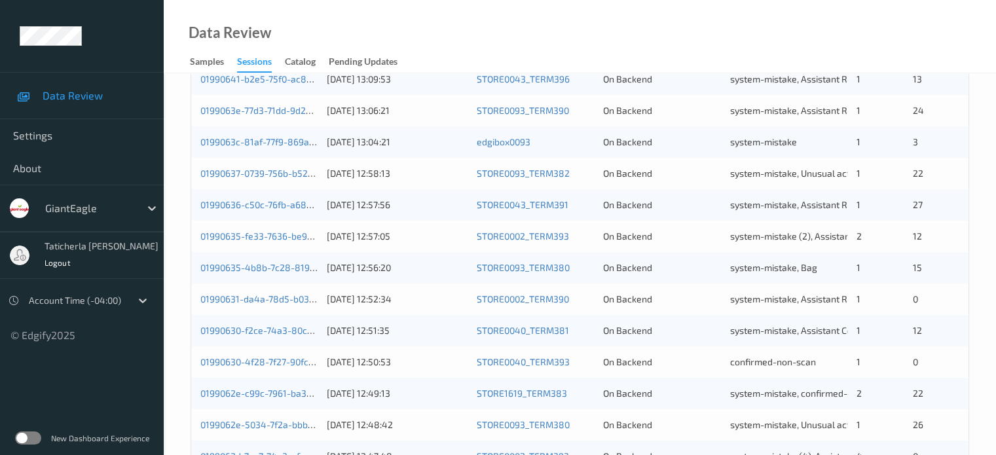
scroll to position [633, 0]
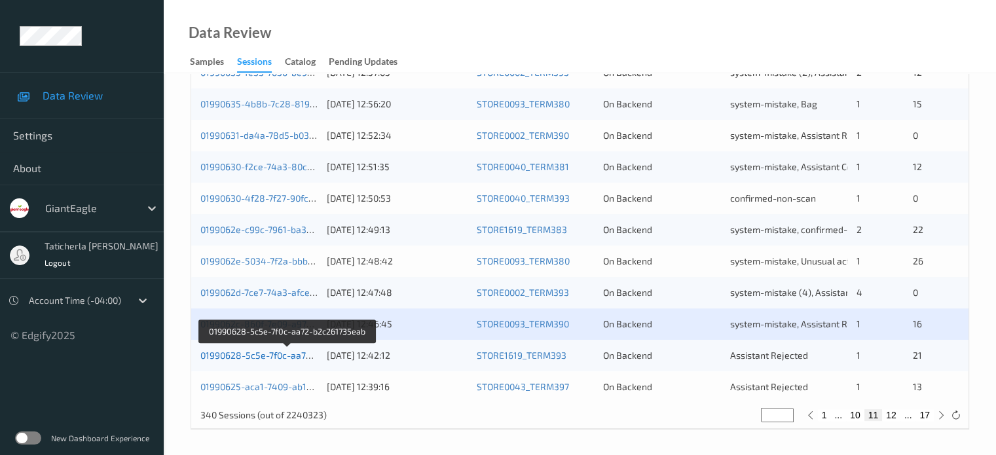
click at [269, 358] on link "01990628-5c5e-7f0c-aa72-b2c261735eab" at bounding box center [287, 355] width 175 height 11
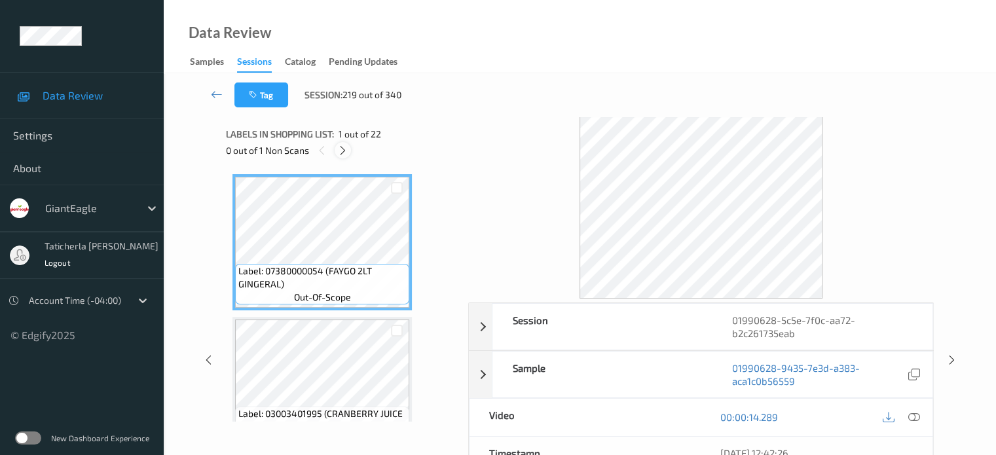
click at [347, 146] on icon at bounding box center [342, 151] width 11 height 12
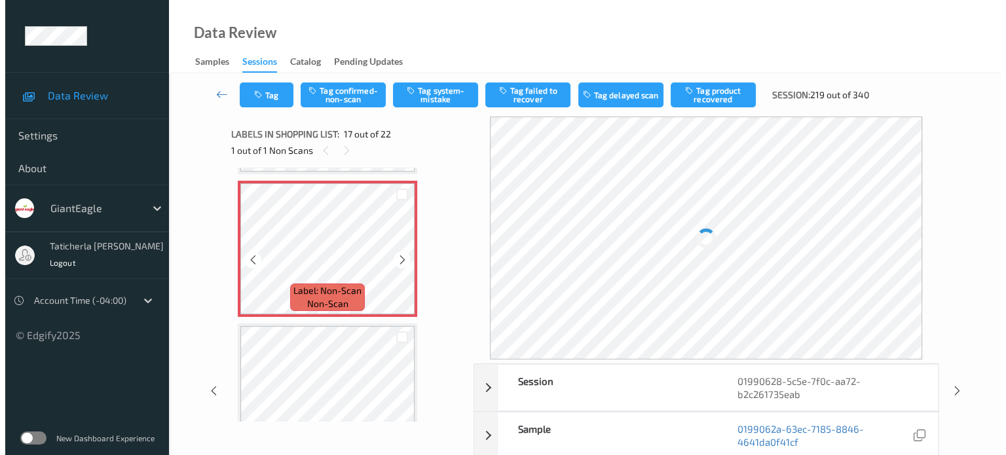
scroll to position [2279, 0]
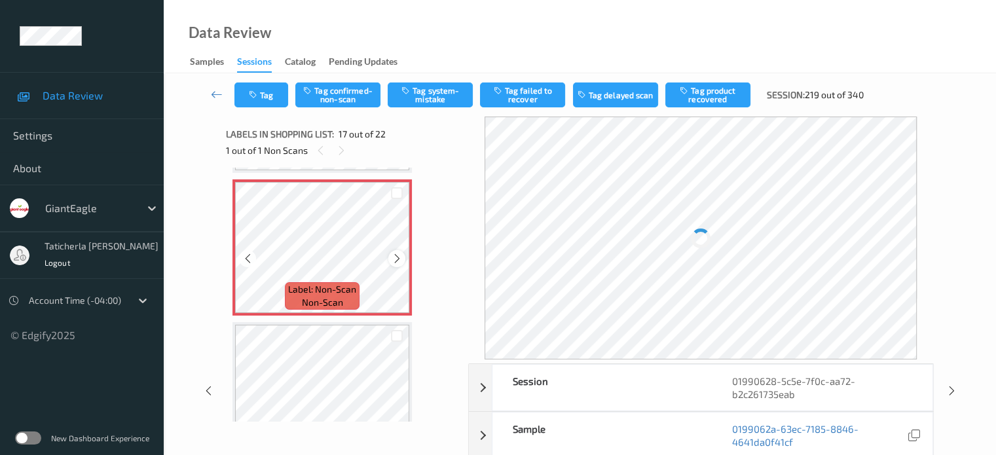
click at [394, 256] on icon at bounding box center [397, 259] width 11 height 12
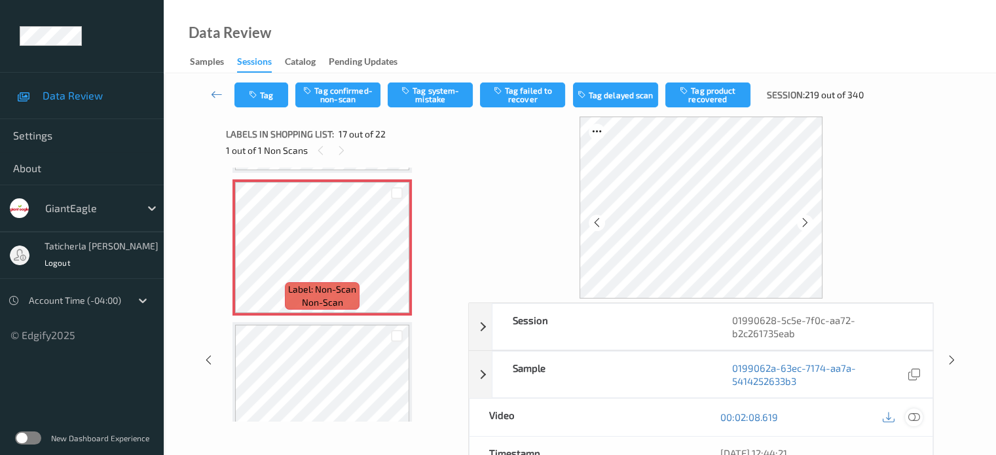
click at [747, 415] on icon at bounding box center [914, 417] width 12 height 12
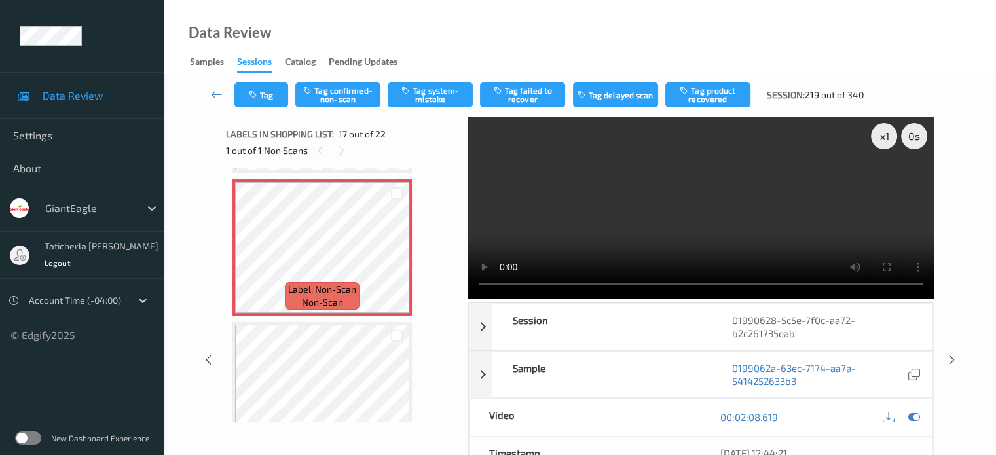
click at [747, 183] on video at bounding box center [701, 208] width 466 height 182
click at [434, 92] on button "Tag system-mistake" at bounding box center [430, 95] width 85 height 25
click at [267, 88] on button "Tag" at bounding box center [261, 95] width 54 height 25
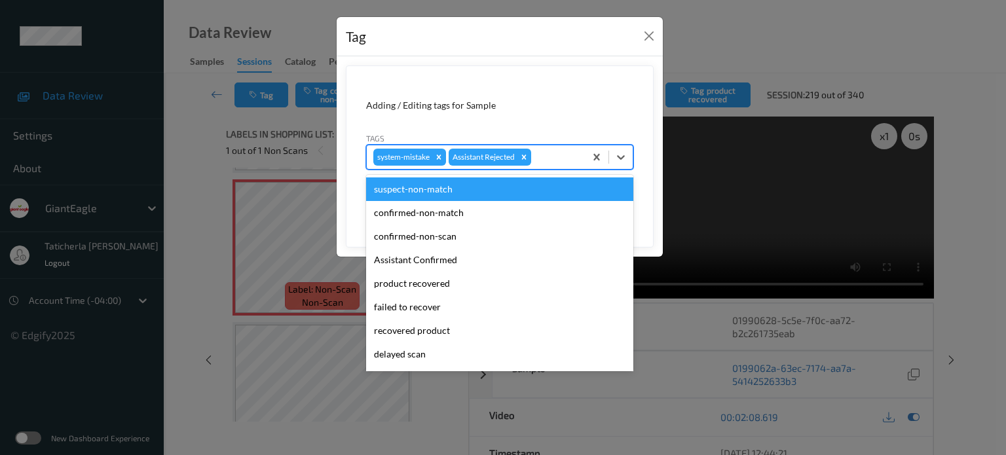
click at [558, 159] on div at bounding box center [556, 157] width 45 height 16
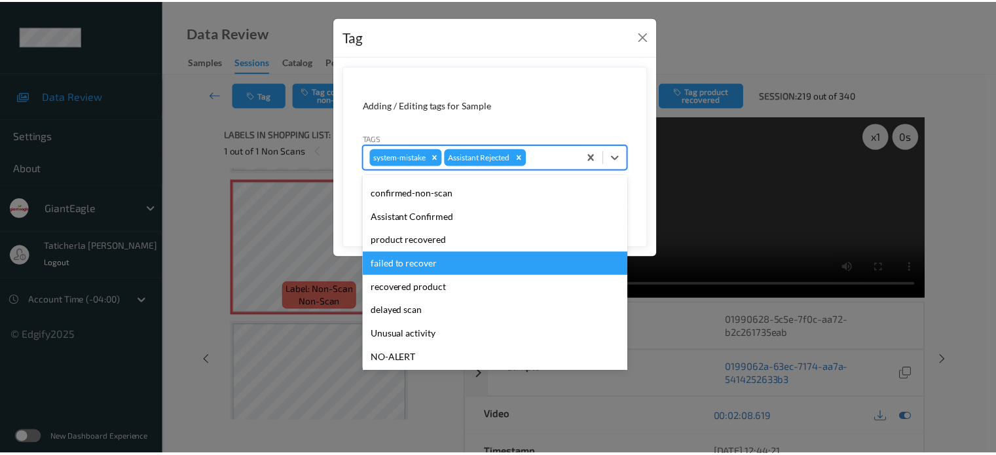
scroll to position [115, 0]
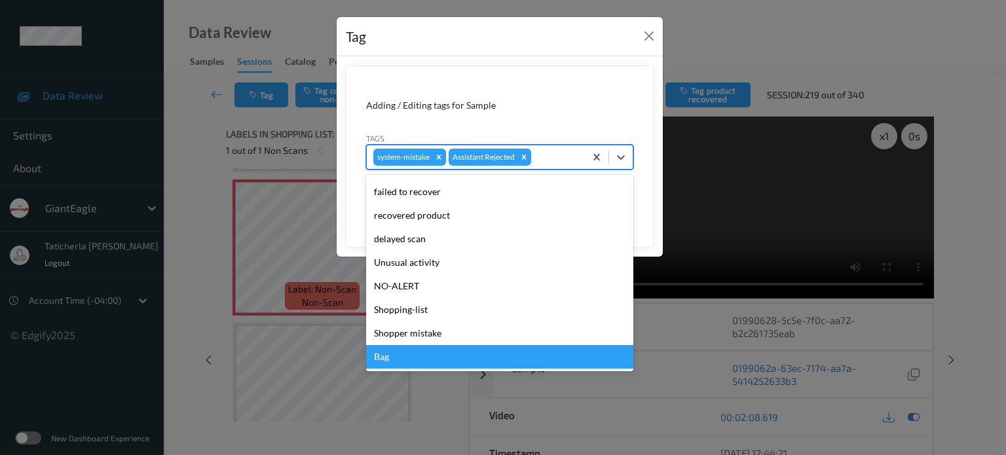
click at [490, 354] on div "Bag" at bounding box center [499, 357] width 267 height 24
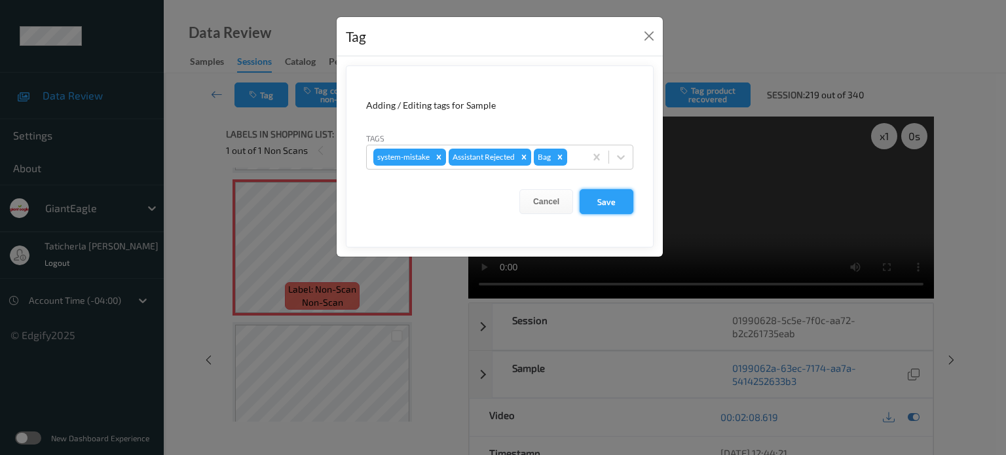
click at [610, 191] on button "Save" at bounding box center [607, 201] width 54 height 25
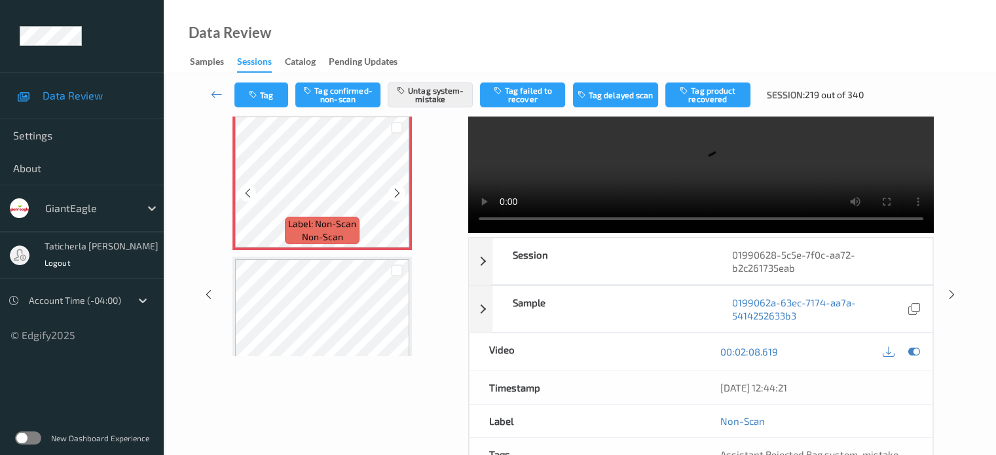
scroll to position [2148, 0]
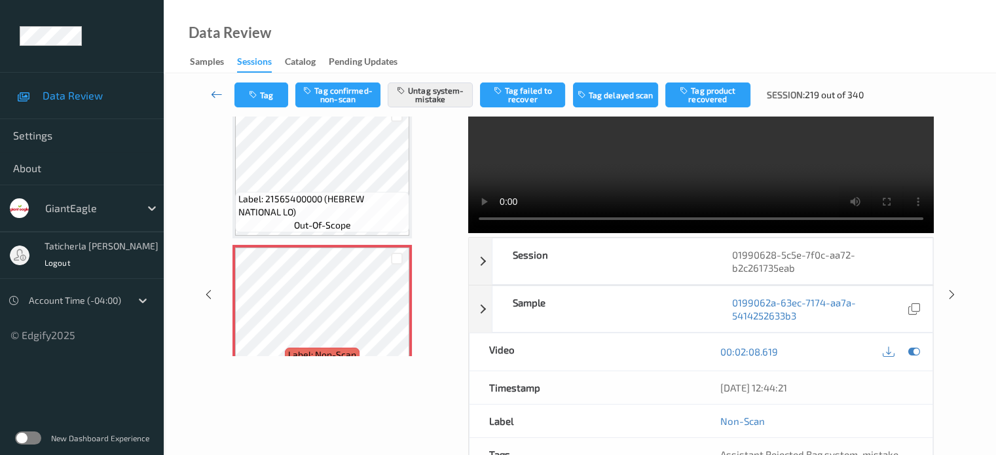
click at [212, 96] on icon at bounding box center [217, 94] width 12 height 13
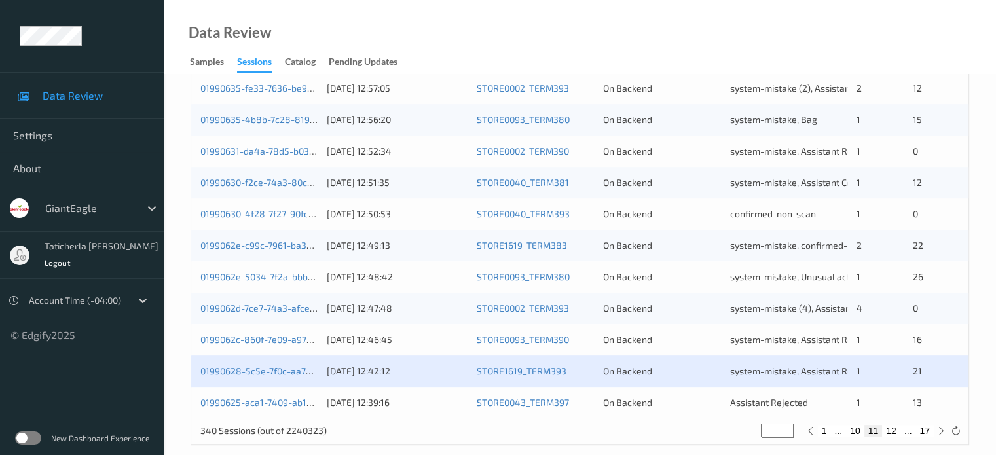
scroll to position [633, 0]
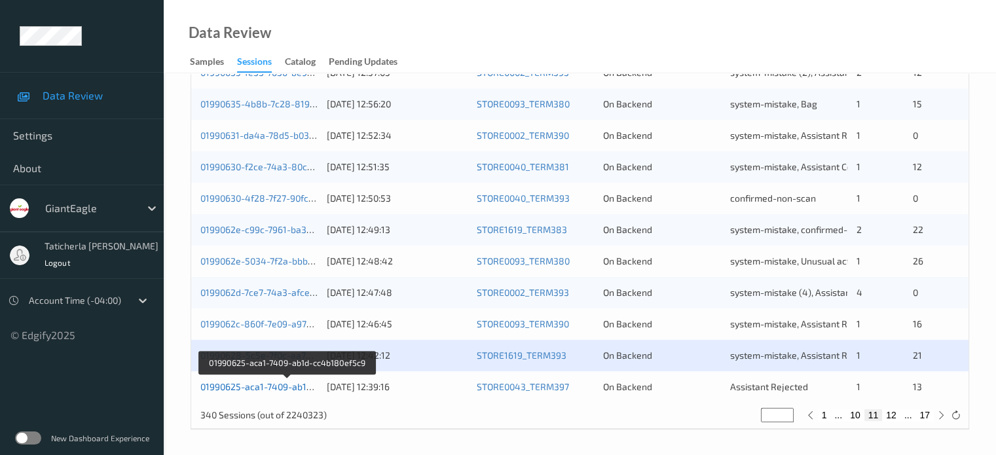
click at [271, 383] on link "01990625-aca1-7409-ab1d-cc4b180ef5c9" at bounding box center [287, 386] width 174 height 11
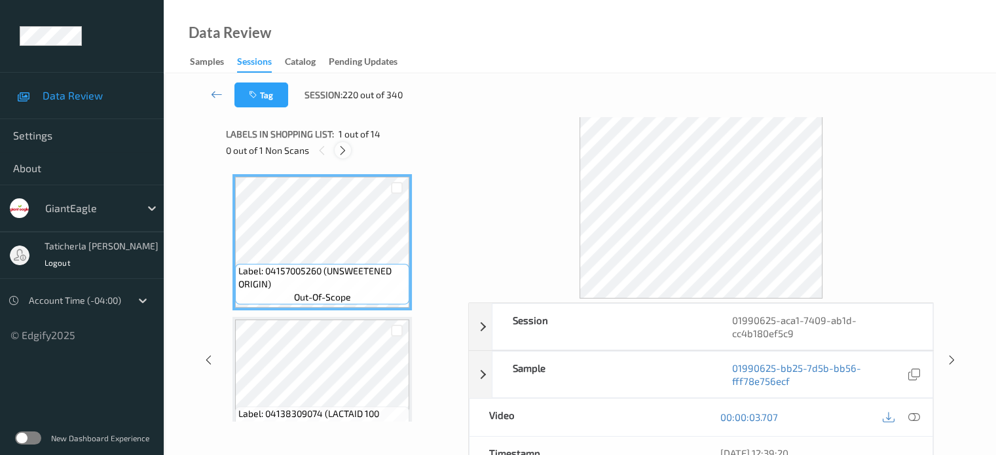
click at [340, 149] on icon at bounding box center [342, 151] width 11 height 12
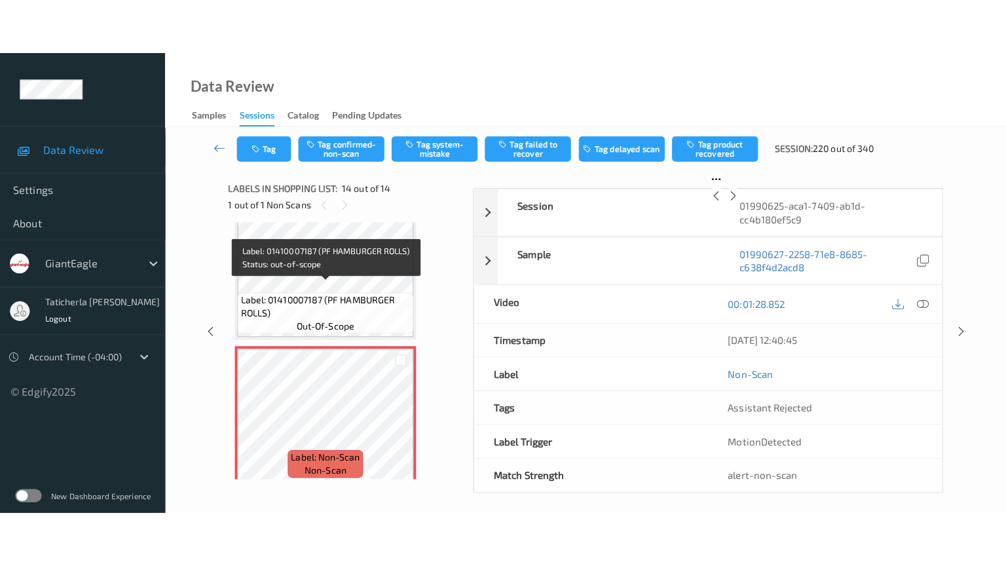
scroll to position [1751, 0]
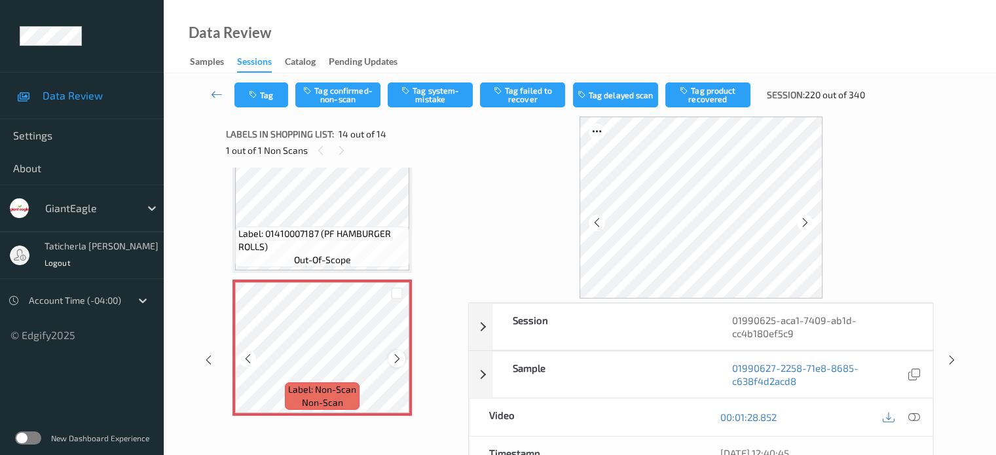
click at [397, 357] on icon at bounding box center [397, 359] width 11 height 12
click at [398, 358] on icon at bounding box center [397, 359] width 11 height 12
click at [747, 413] on icon at bounding box center [914, 417] width 12 height 12
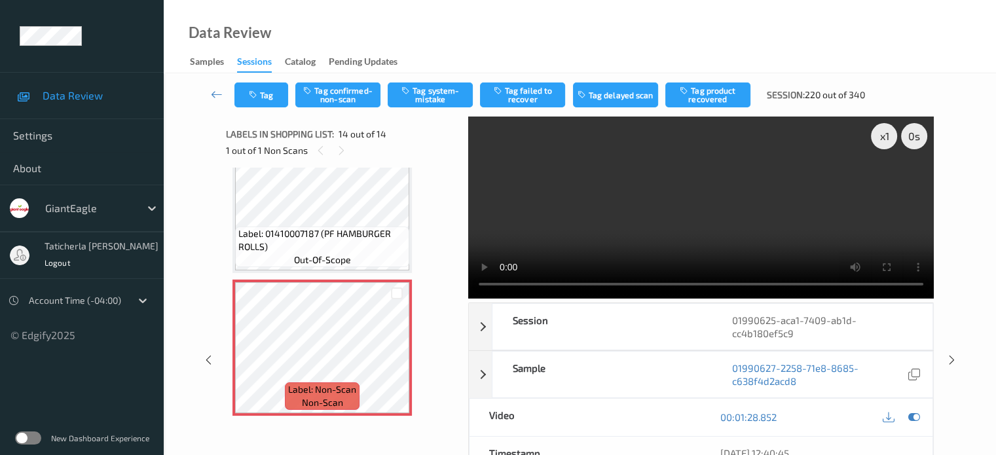
click at [747, 184] on video at bounding box center [701, 208] width 466 height 182
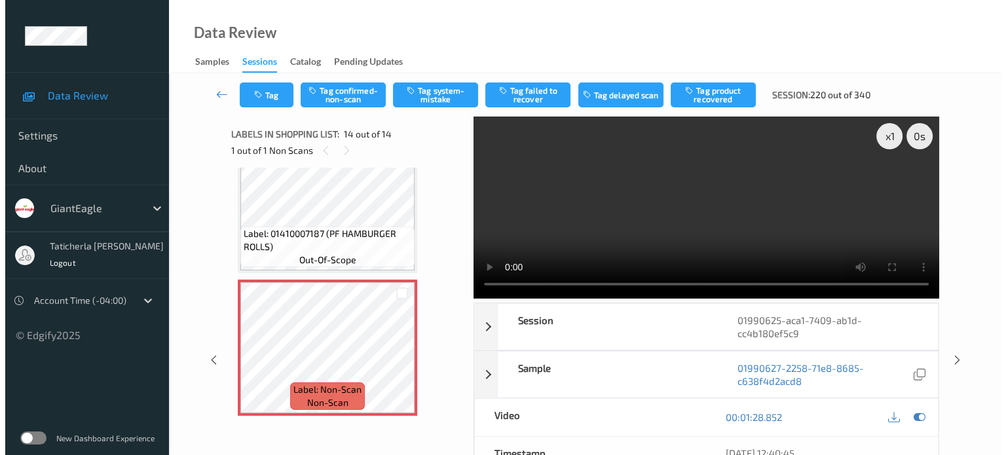
scroll to position [1641, 0]
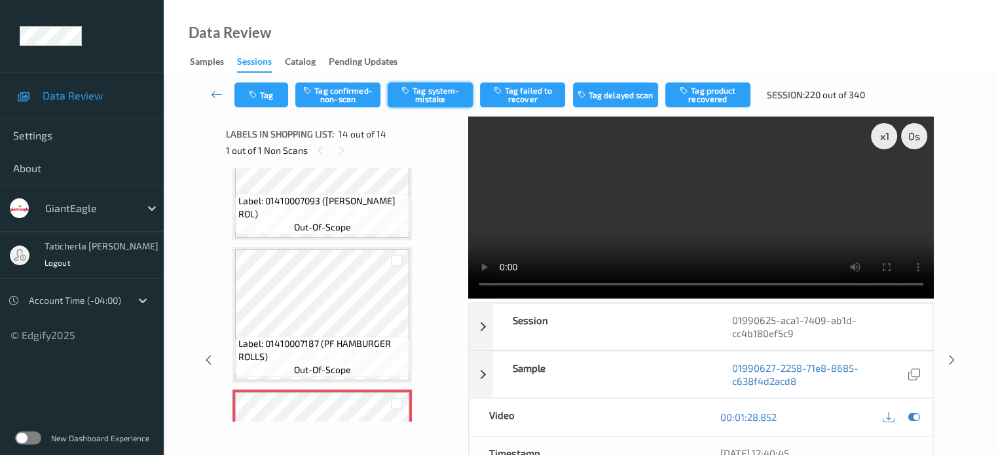
click at [427, 92] on button "Tag system-mistake" at bounding box center [430, 95] width 85 height 25
click at [261, 90] on button "Tag" at bounding box center [261, 95] width 54 height 25
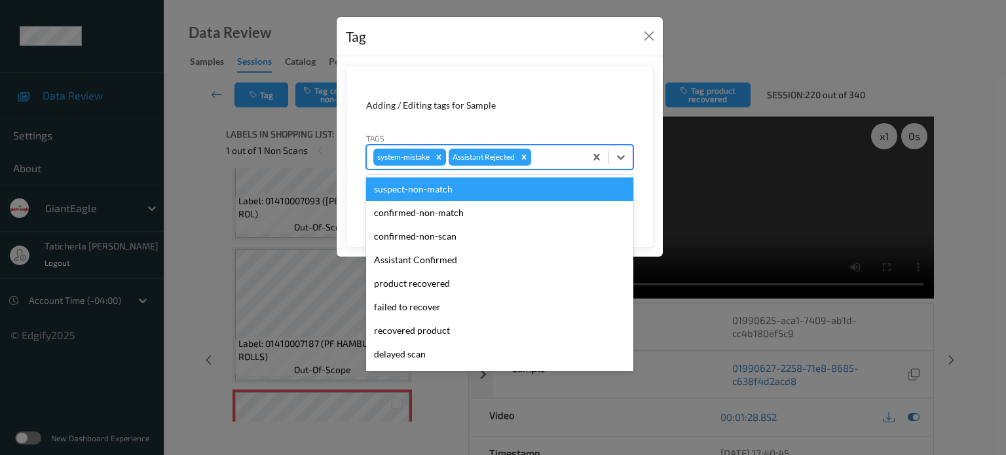
click at [563, 162] on div at bounding box center [556, 157] width 45 height 16
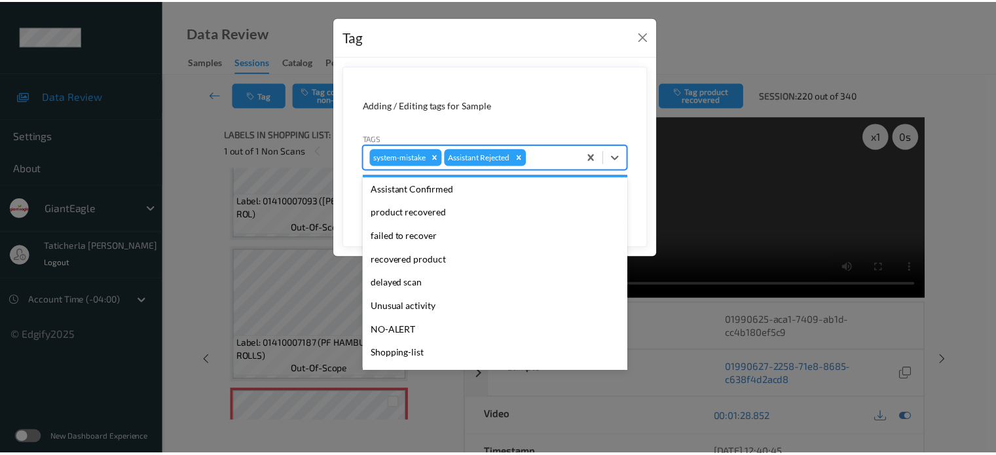
scroll to position [115, 0]
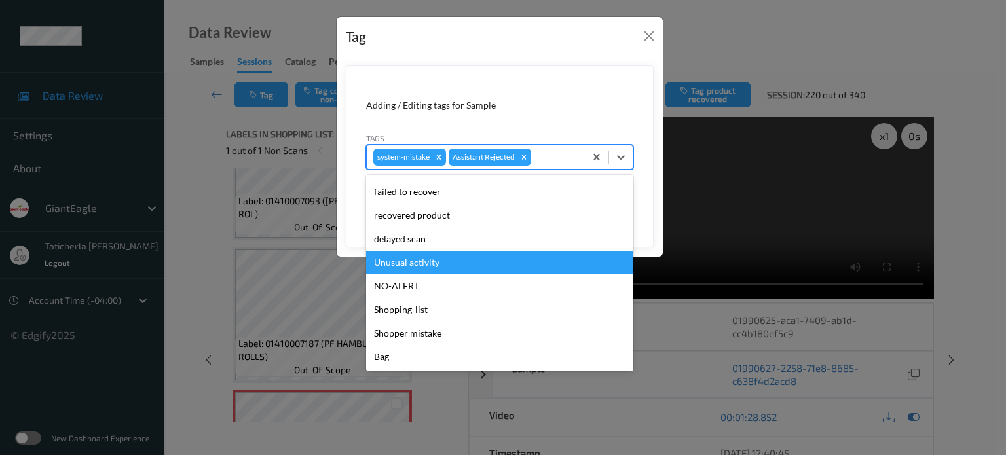
click at [477, 257] on div "Unusual activity" at bounding box center [499, 263] width 267 height 24
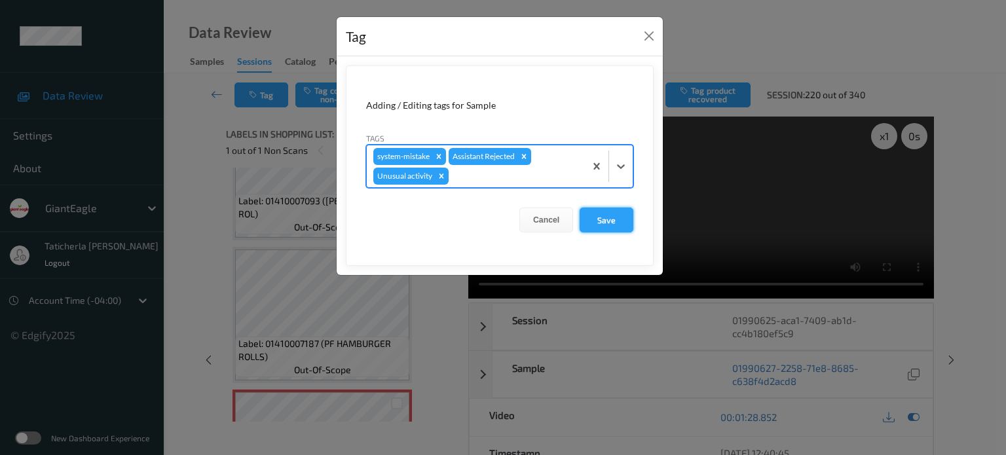
click at [608, 218] on button "Save" at bounding box center [607, 220] width 54 height 25
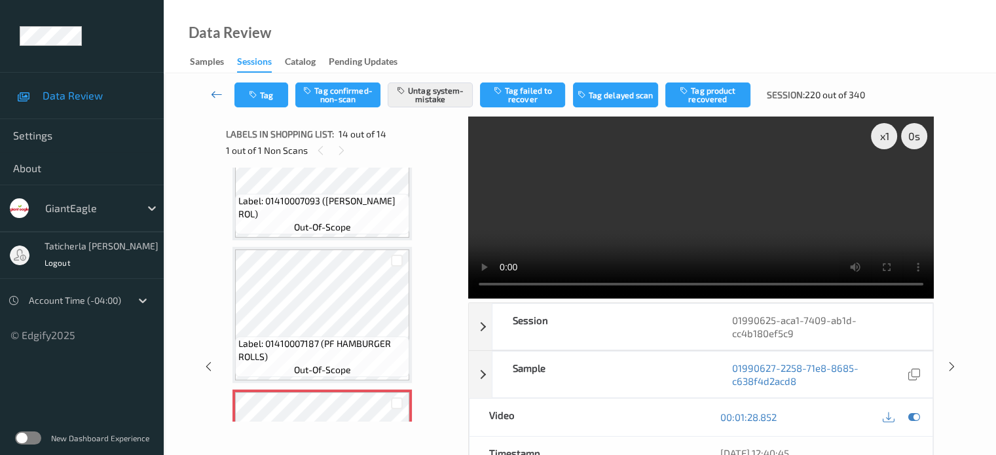
click at [215, 91] on icon at bounding box center [217, 94] width 12 height 13
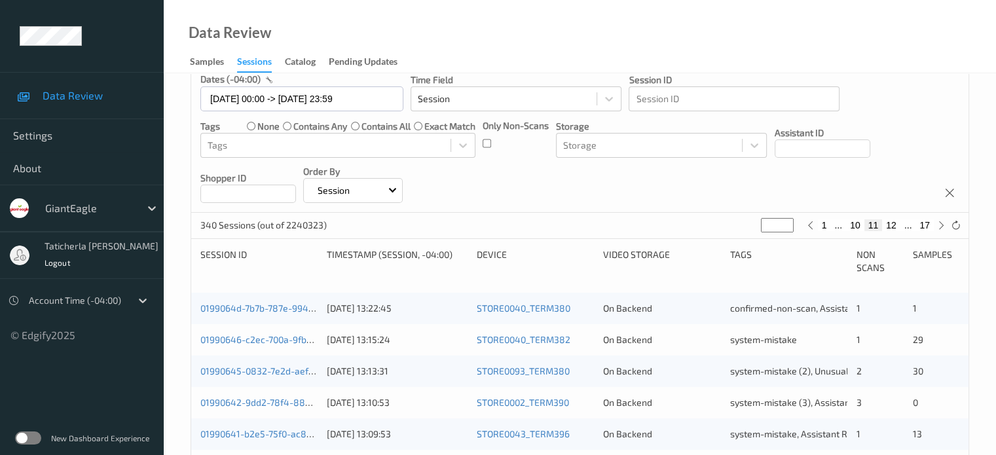
scroll to position [109, 0]
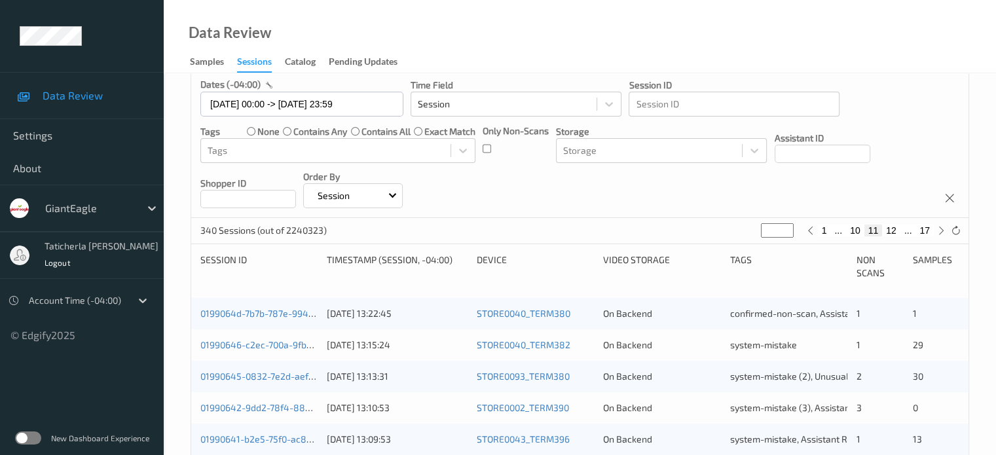
drag, startPoint x: 892, startPoint y: 225, endPoint x: 885, endPoint y: 236, distance: 13.8
click at [747, 227] on button "12" at bounding box center [891, 231] width 18 height 12
type input "**"
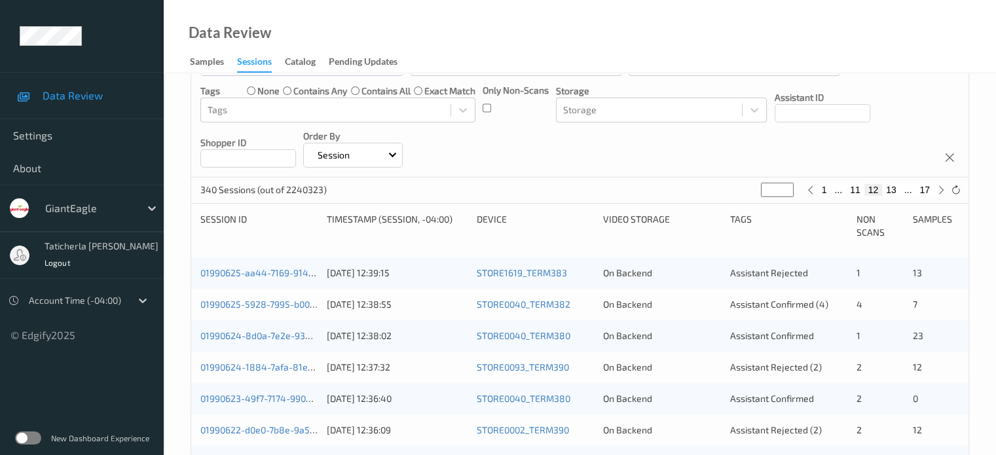
scroll to position [197, 0]
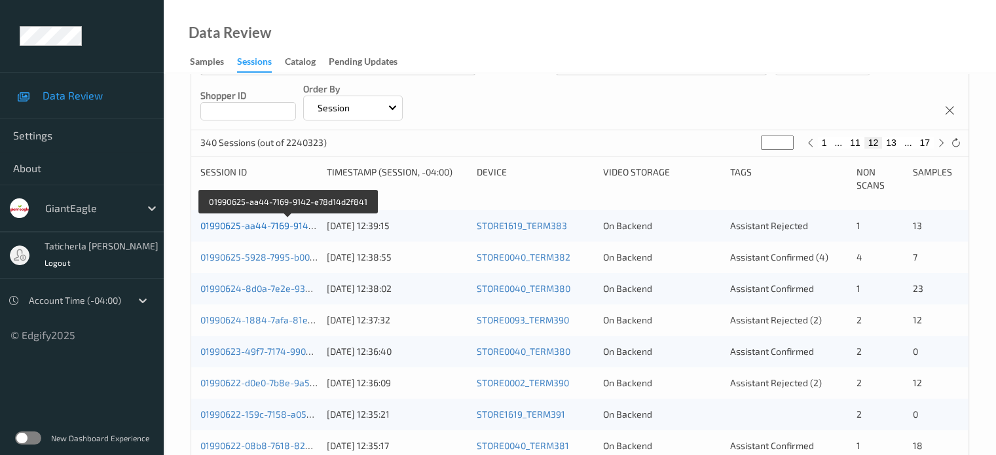
click at [241, 231] on link "01990625-aa44-7169-9142-e78d14d2f841" at bounding box center [289, 225] width 178 height 11
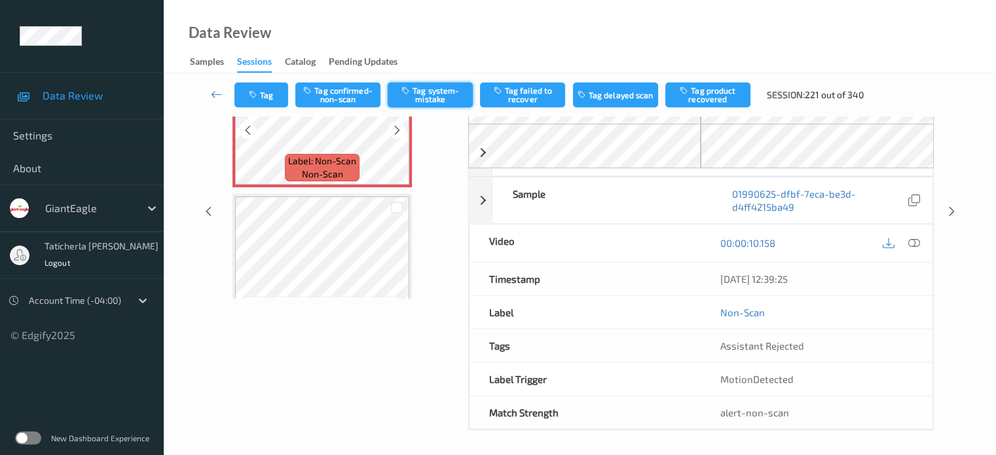
scroll to position [166, 0]
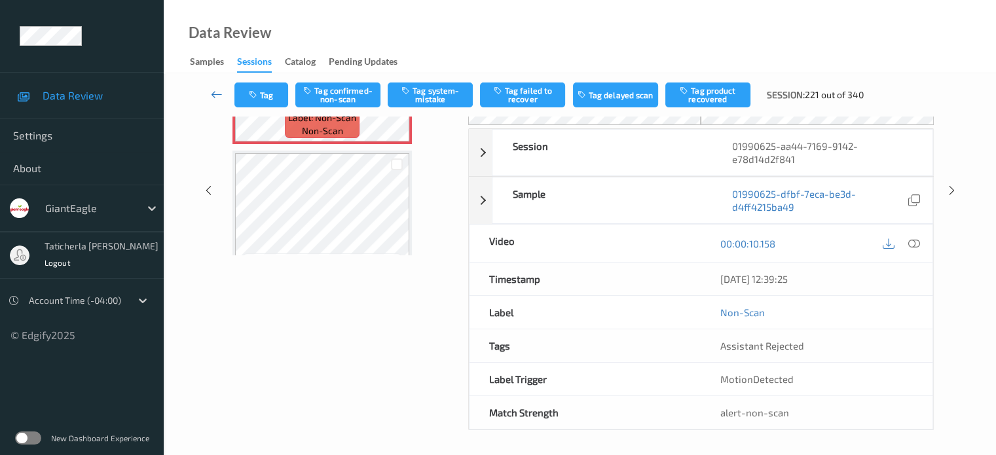
click at [223, 92] on link at bounding box center [217, 95] width 35 height 25
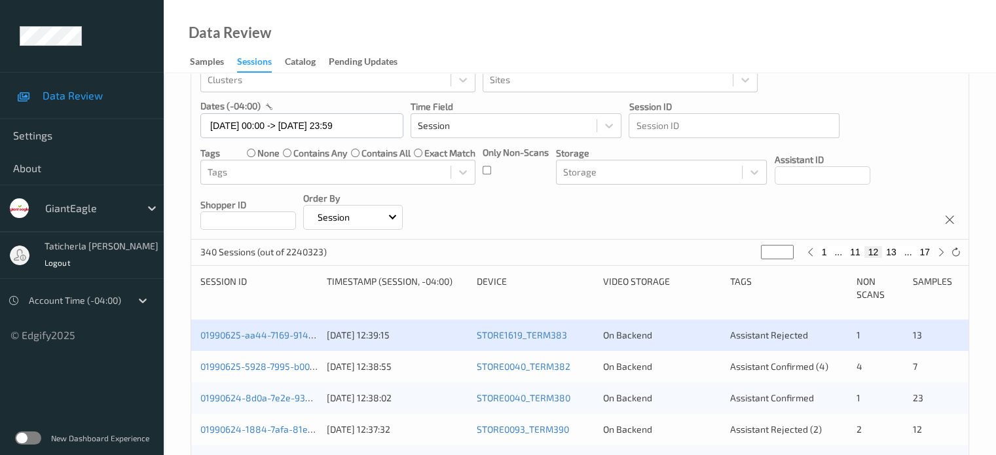
scroll to position [197, 0]
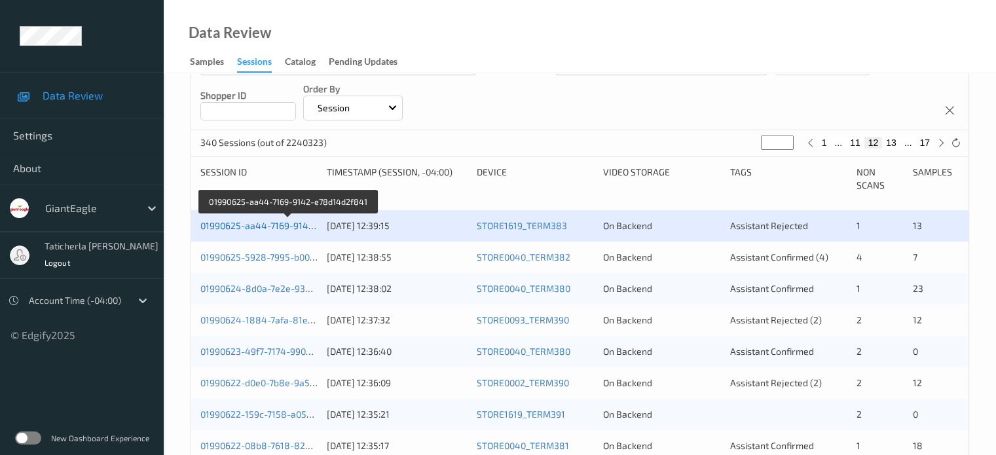
click at [291, 223] on link "01990625-aa44-7169-9142-e78d14d2f841" at bounding box center [289, 225] width 178 height 11
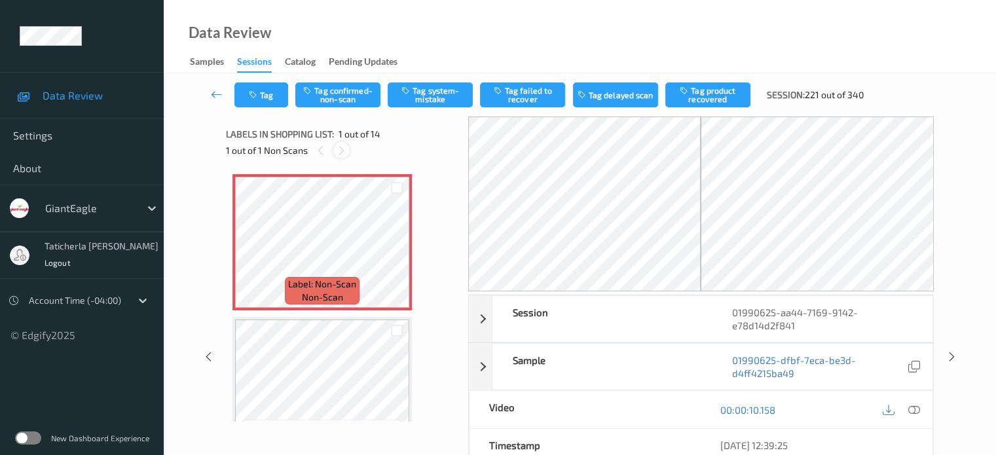
click at [341, 151] on icon at bounding box center [341, 151] width 11 height 12
click at [395, 252] on icon at bounding box center [397, 254] width 11 height 12
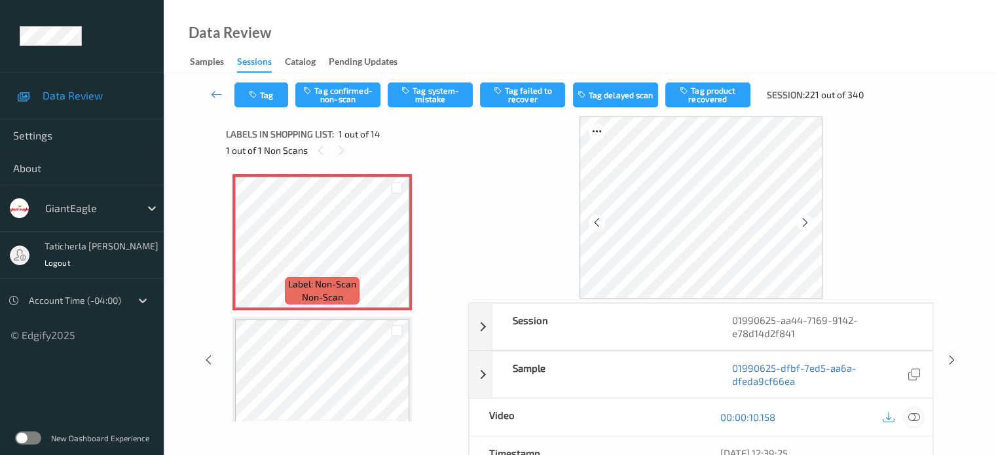
click at [747, 414] on icon at bounding box center [914, 417] width 12 height 12
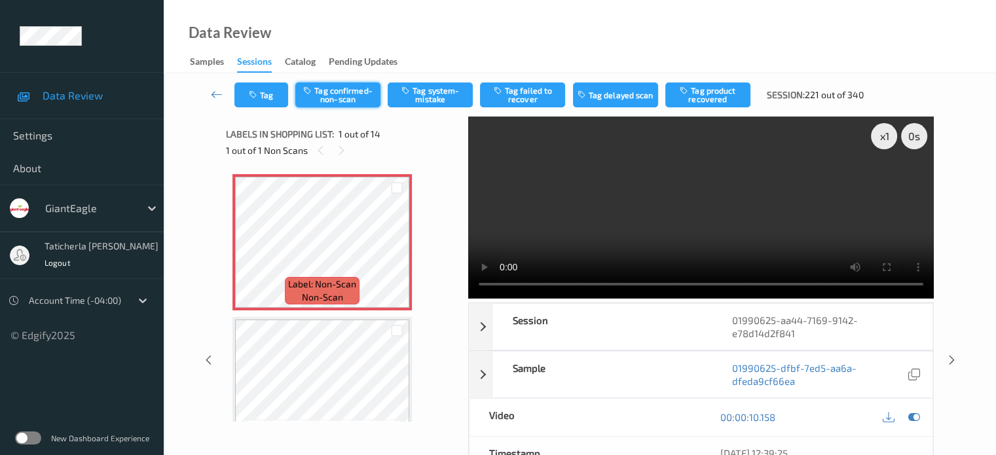
click at [356, 94] on button "Tag confirmed-non-scan" at bounding box center [337, 95] width 85 height 25
click at [727, 102] on button "Tag product recovered" at bounding box center [708, 95] width 85 height 25
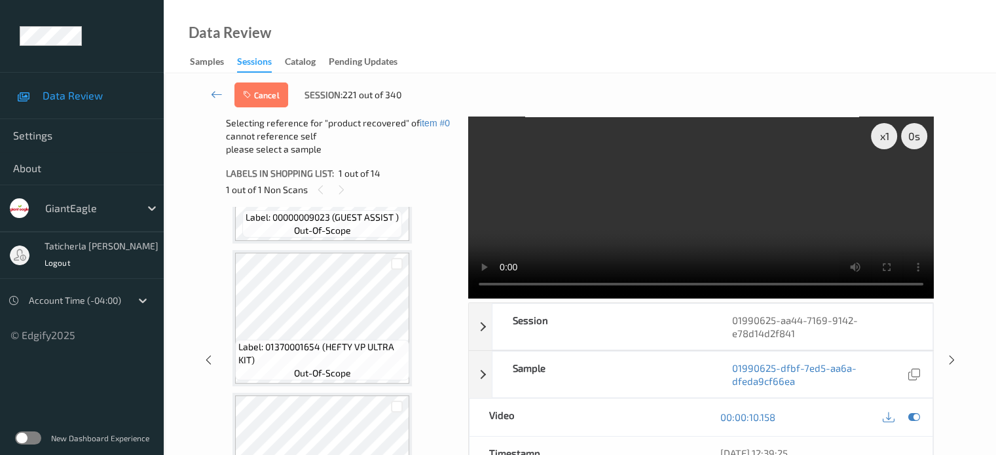
scroll to position [262, 0]
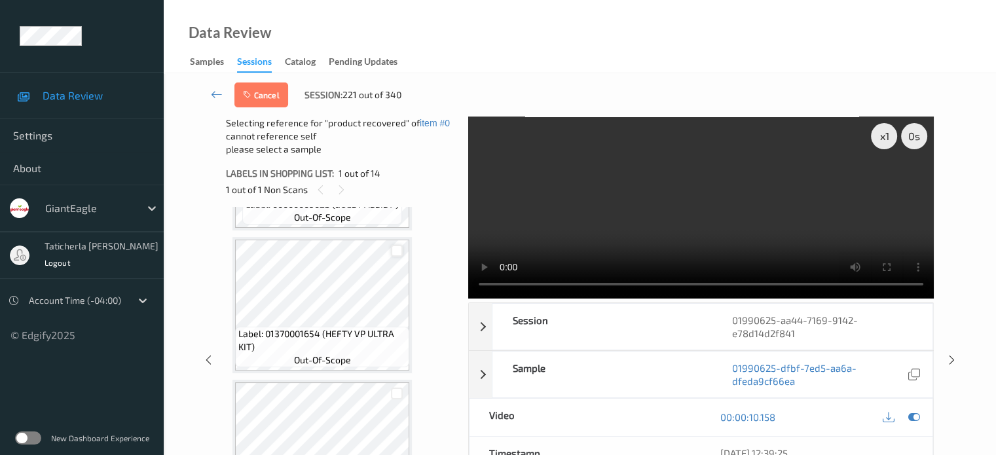
click at [396, 255] on div at bounding box center [397, 251] width 12 height 12
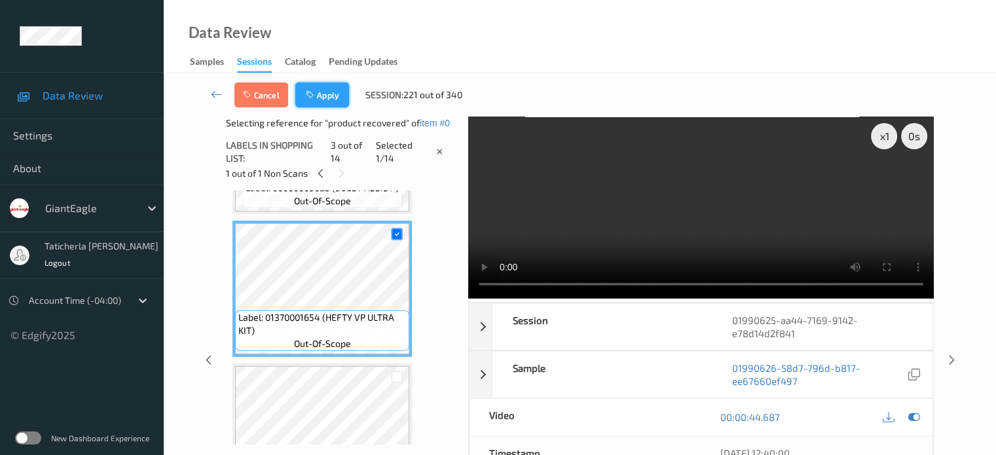
click at [333, 93] on button "Apply" at bounding box center [322, 95] width 54 height 25
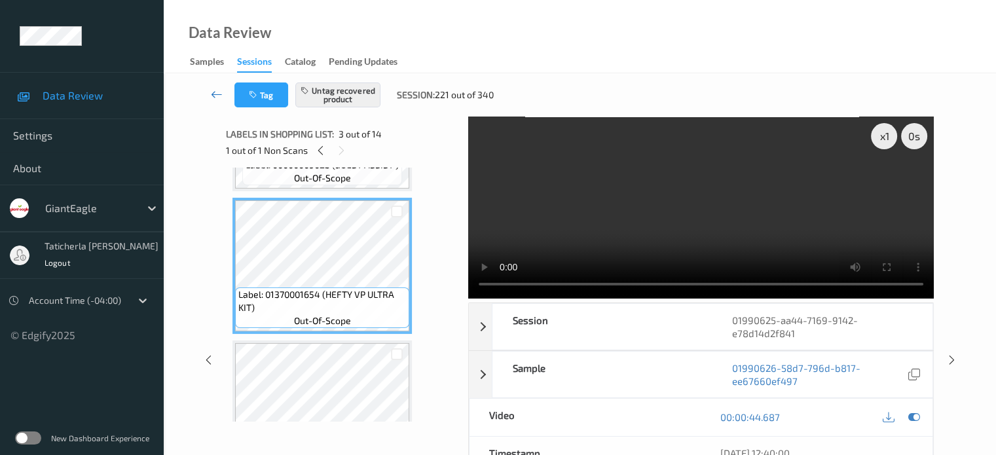
click at [219, 91] on icon at bounding box center [217, 94] width 12 height 13
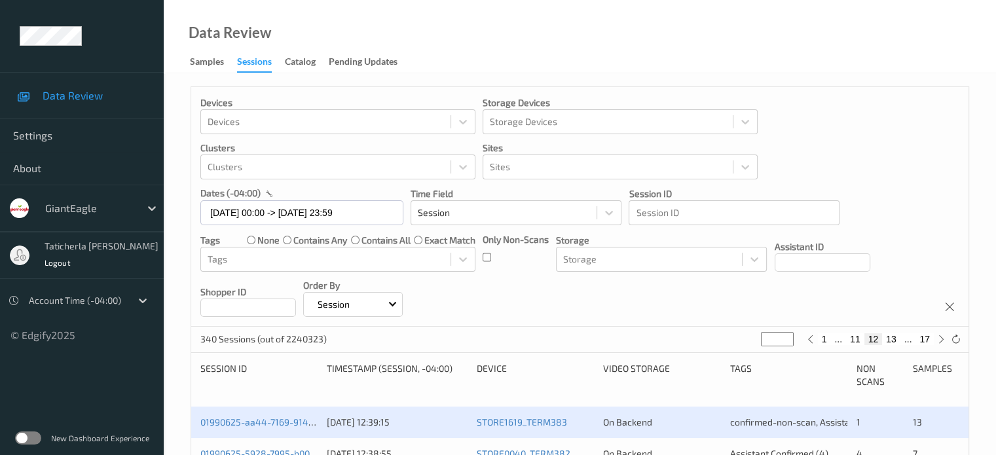
scroll to position [197, 0]
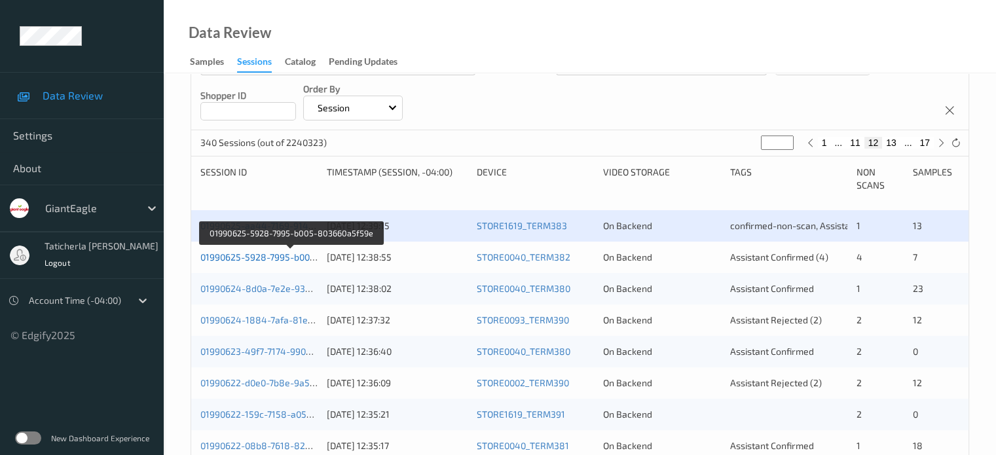
click at [259, 255] on link "01990625-5928-7995-b005-803660a5f59e" at bounding box center [290, 257] width 180 height 11
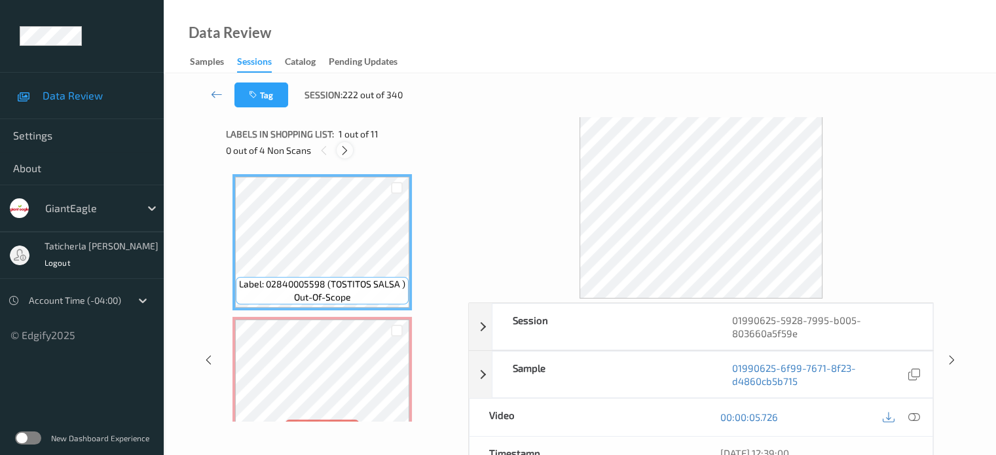
click at [348, 146] on icon at bounding box center [344, 151] width 11 height 12
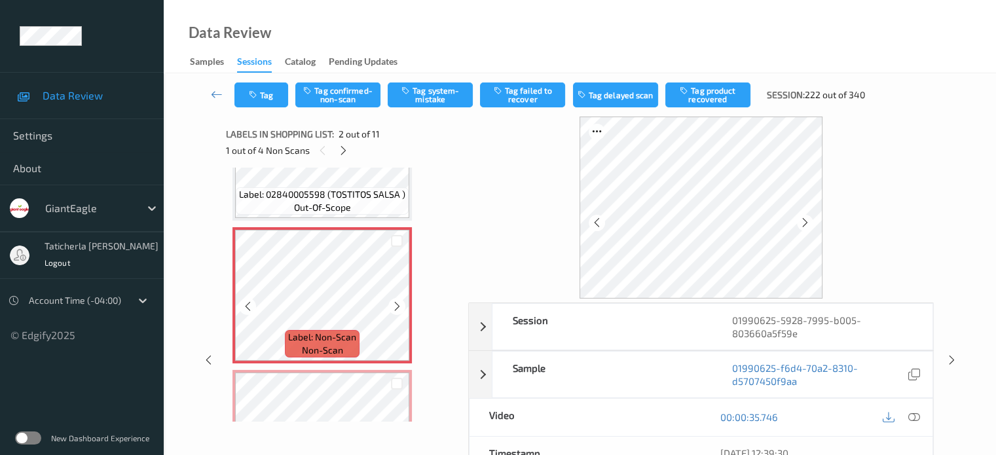
scroll to position [197, 0]
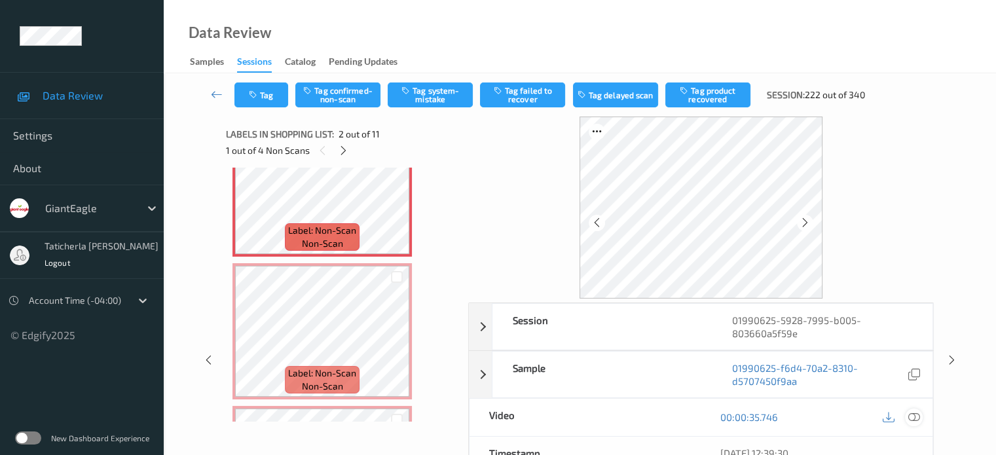
click at [747, 415] on icon at bounding box center [914, 417] width 12 height 12
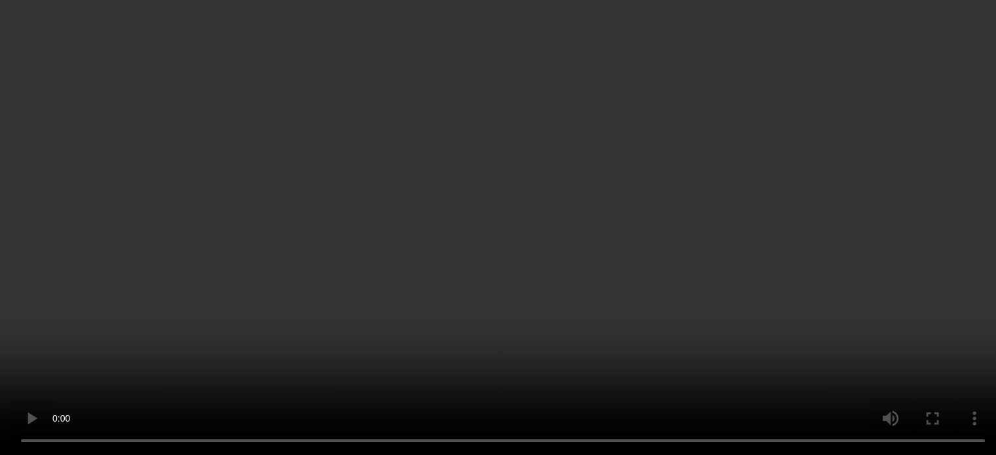
scroll to position [131, 0]
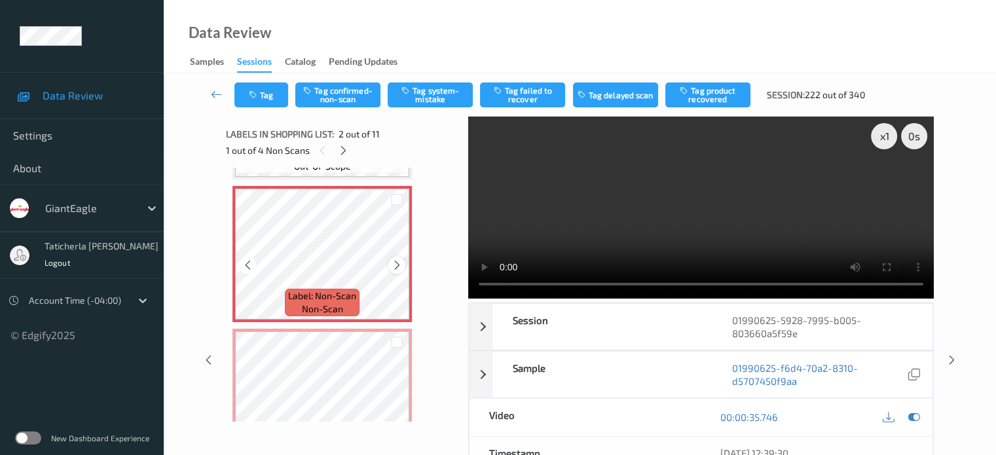
click at [399, 267] on icon at bounding box center [397, 265] width 11 height 12
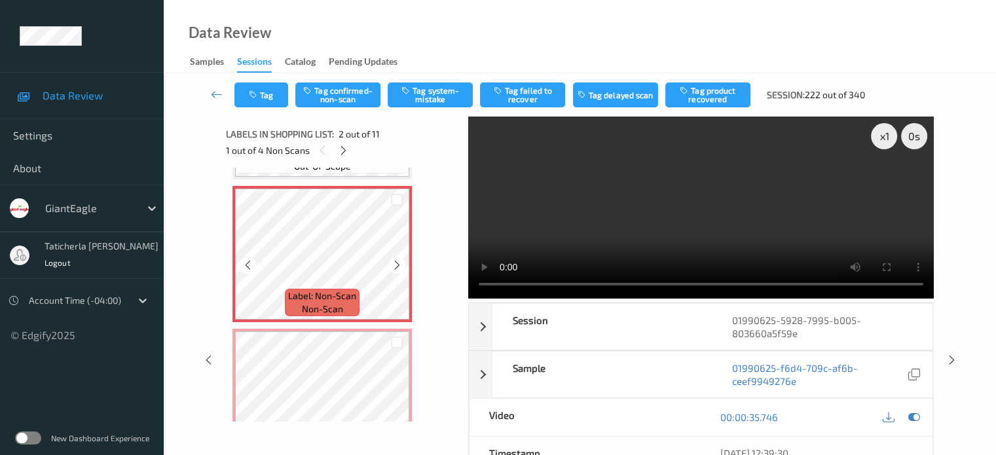
click at [399, 267] on icon at bounding box center [397, 265] width 11 height 12
click at [398, 408] on icon at bounding box center [397, 408] width 11 height 12
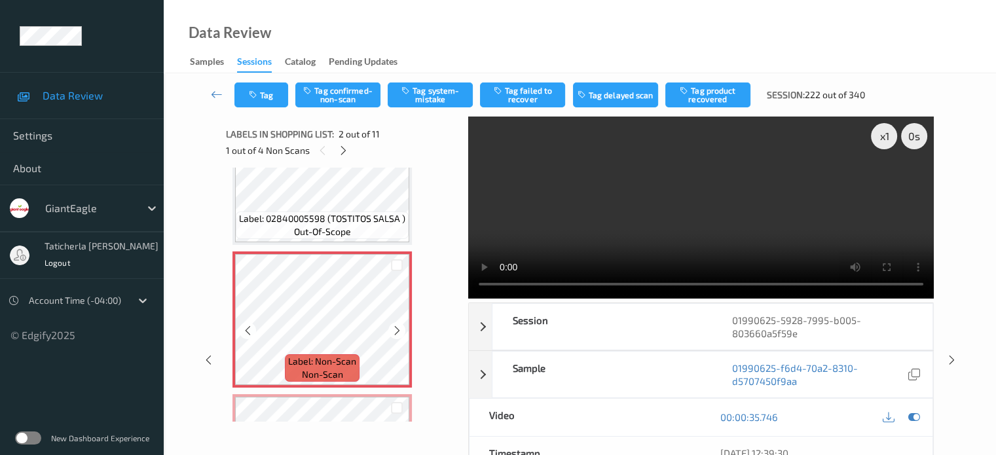
scroll to position [197, 0]
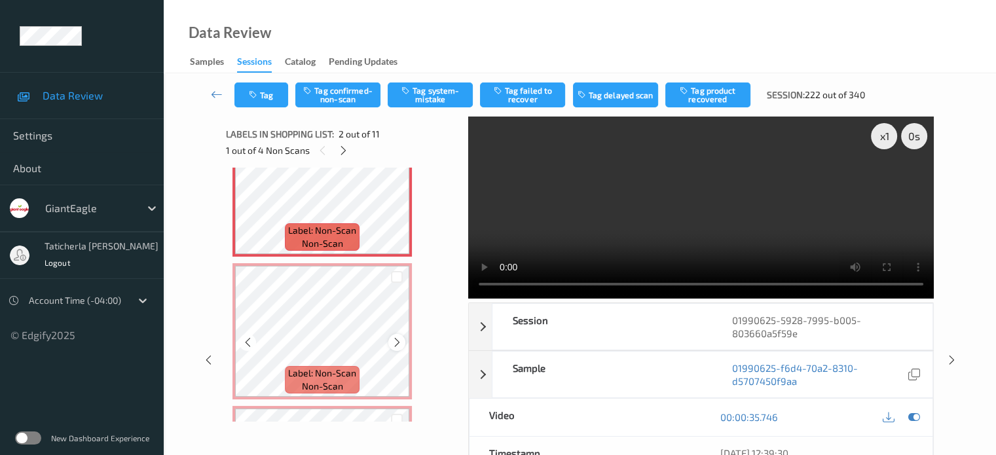
click at [401, 344] on icon at bounding box center [397, 343] width 11 height 12
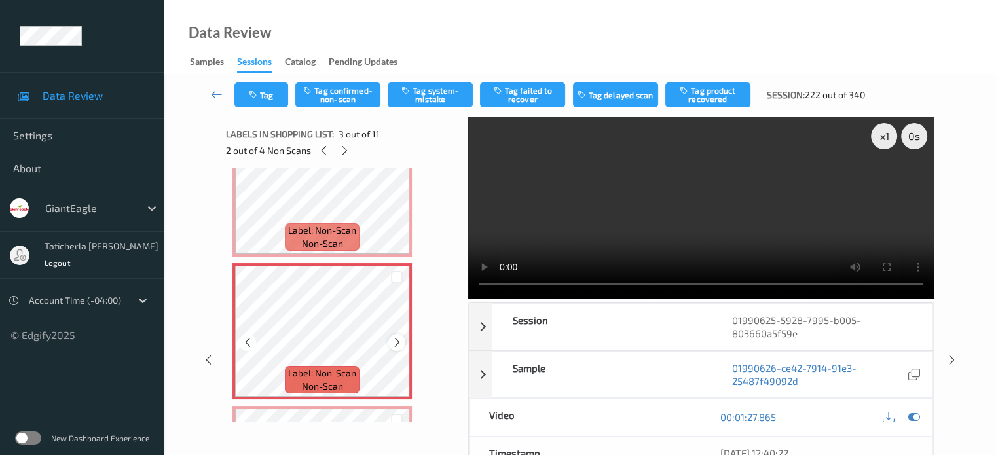
click at [398, 343] on icon at bounding box center [397, 343] width 11 height 12
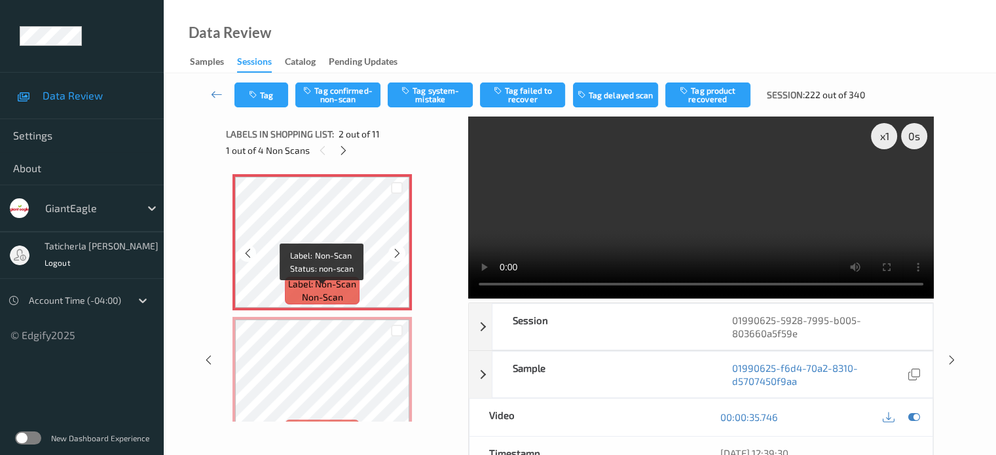
scroll to position [131, 0]
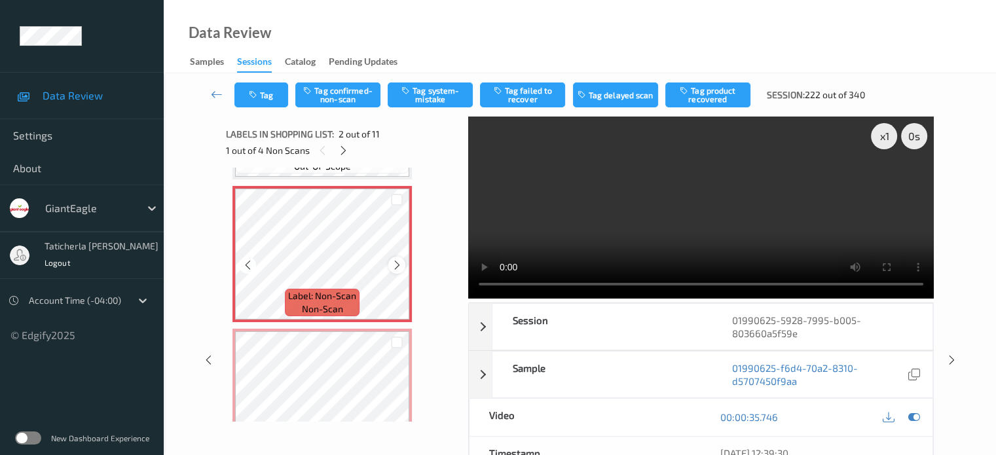
click at [396, 264] on icon at bounding box center [397, 265] width 11 height 12
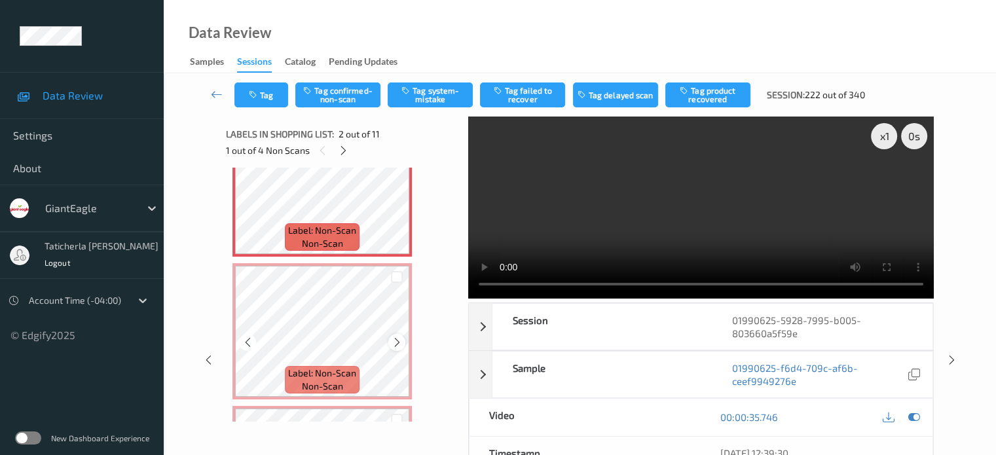
click at [396, 340] on icon at bounding box center [397, 343] width 11 height 12
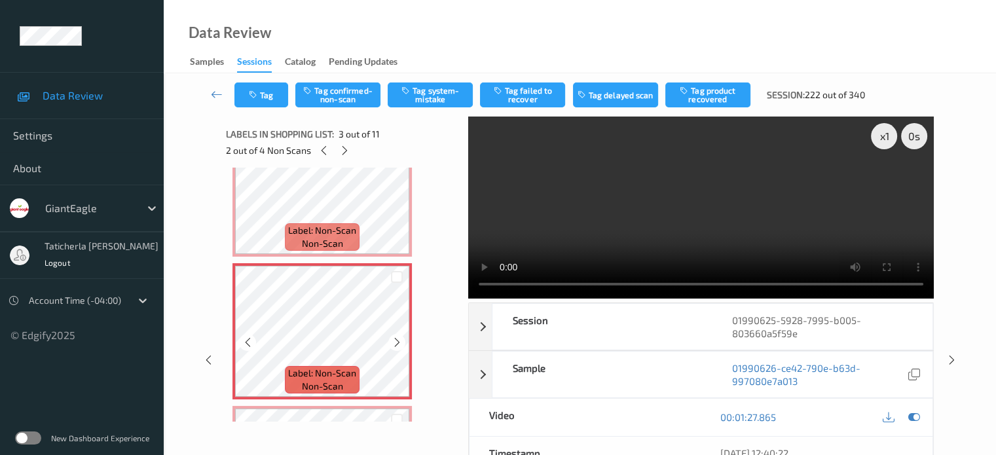
click at [396, 340] on icon at bounding box center [397, 343] width 11 height 12
click at [396, 341] on icon at bounding box center [397, 343] width 11 height 12
click at [396, 339] on icon at bounding box center [397, 343] width 11 height 12
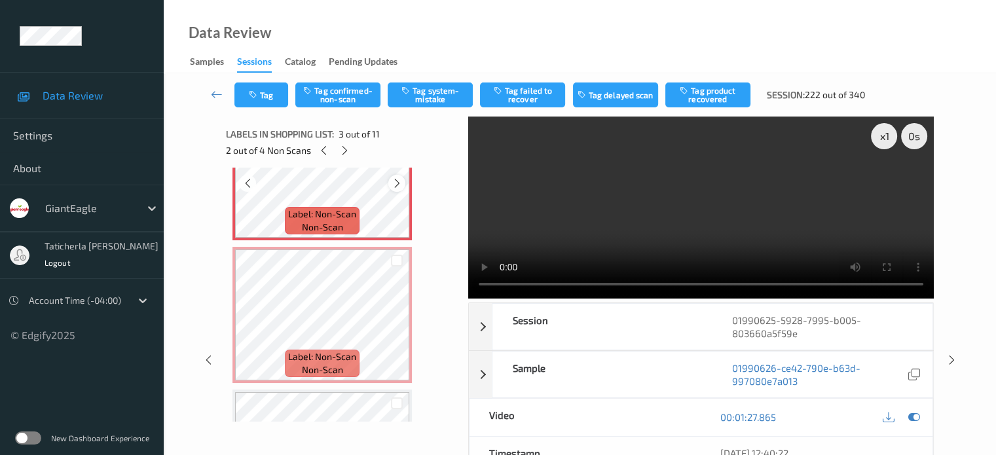
scroll to position [393, 0]
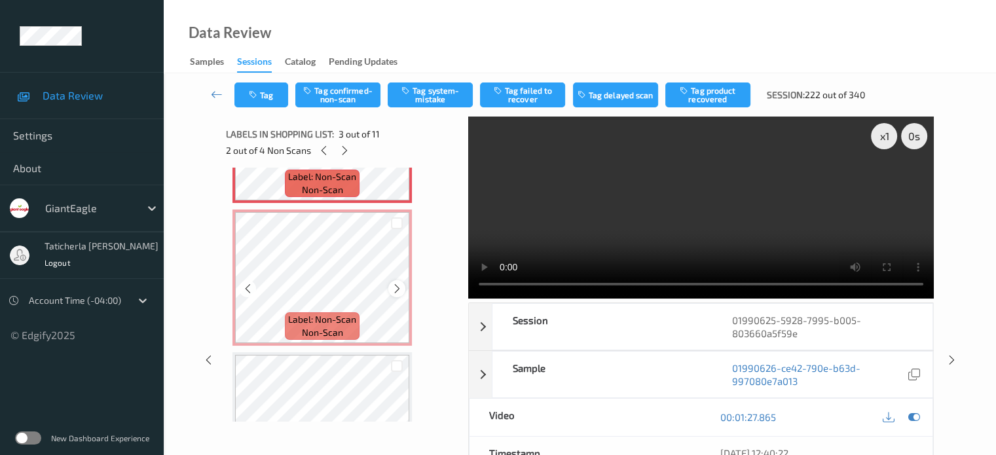
click at [395, 288] on icon at bounding box center [397, 289] width 11 height 12
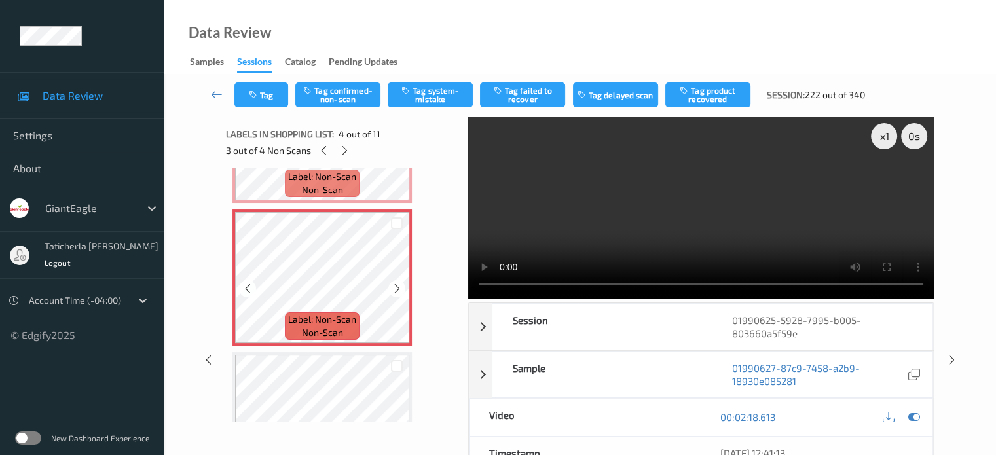
click at [395, 288] on icon at bounding box center [397, 289] width 11 height 12
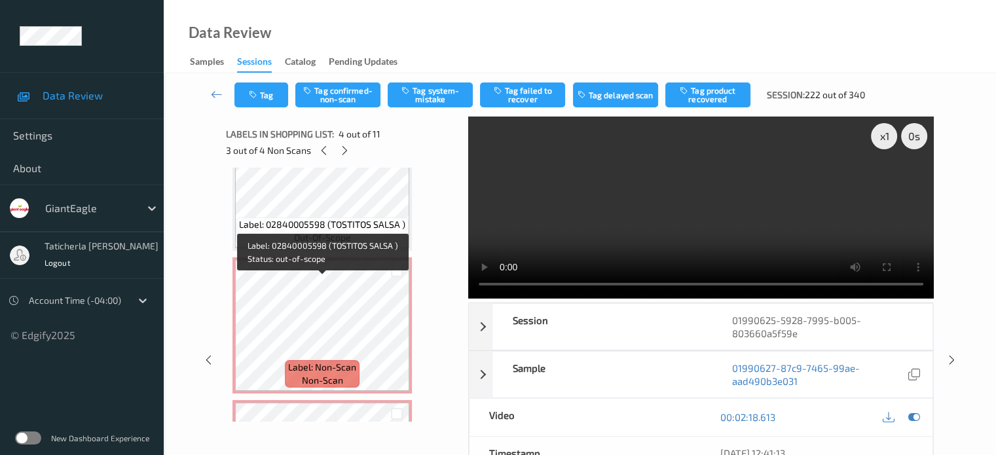
scroll to position [131, 0]
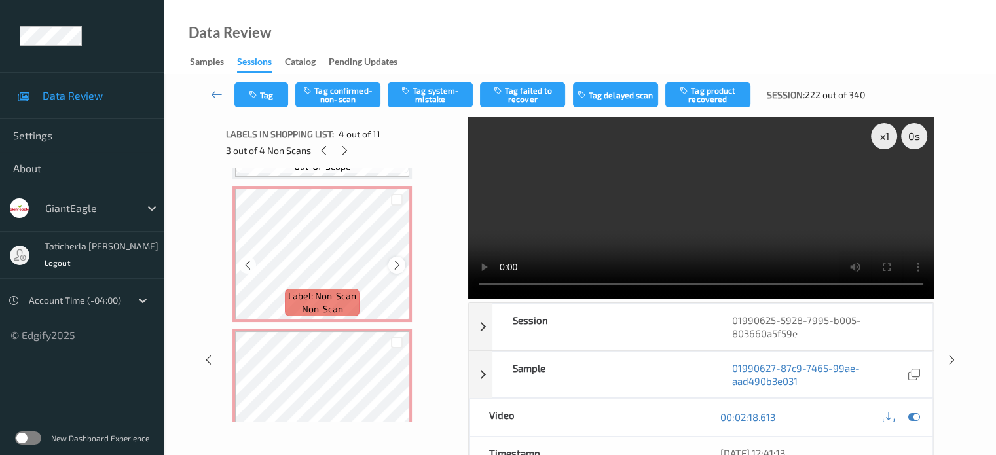
click at [393, 265] on icon at bounding box center [397, 265] width 11 height 12
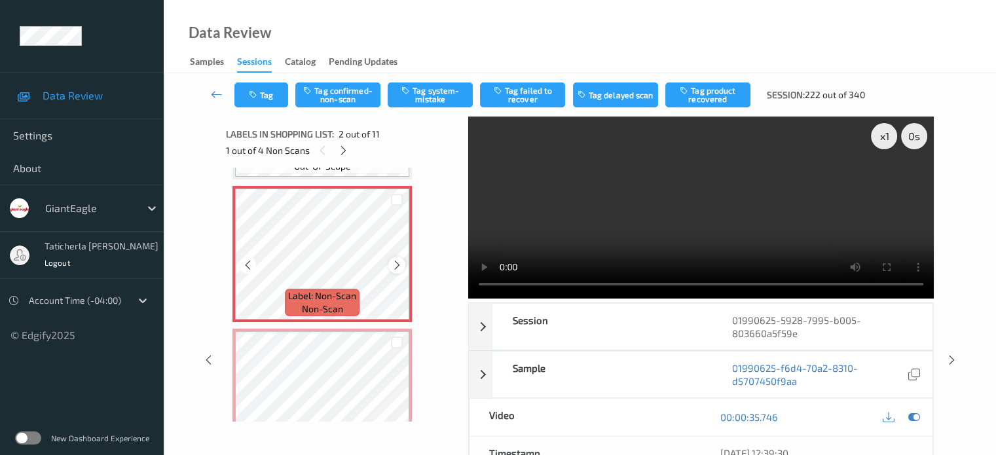
click at [403, 267] on div at bounding box center [396, 265] width 16 height 16
click at [394, 268] on icon at bounding box center [397, 265] width 11 height 12
click at [398, 265] on icon at bounding box center [397, 265] width 11 height 12
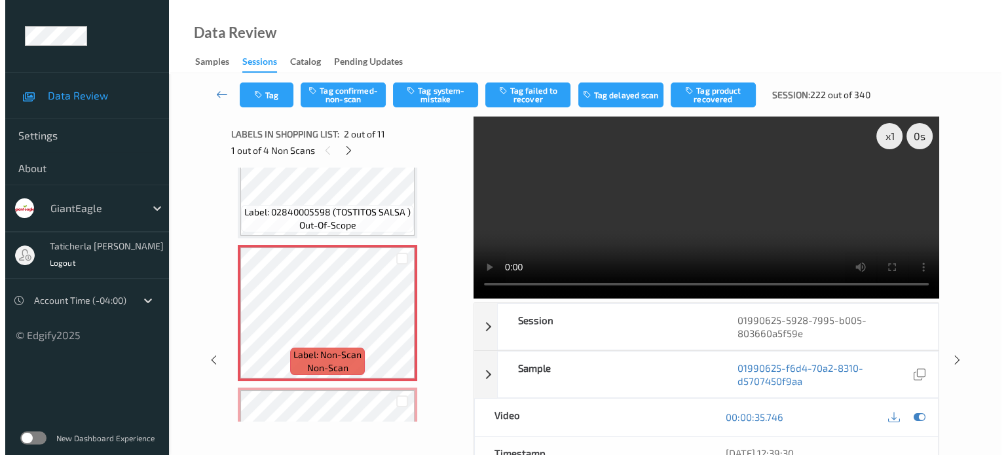
scroll to position [66, 0]
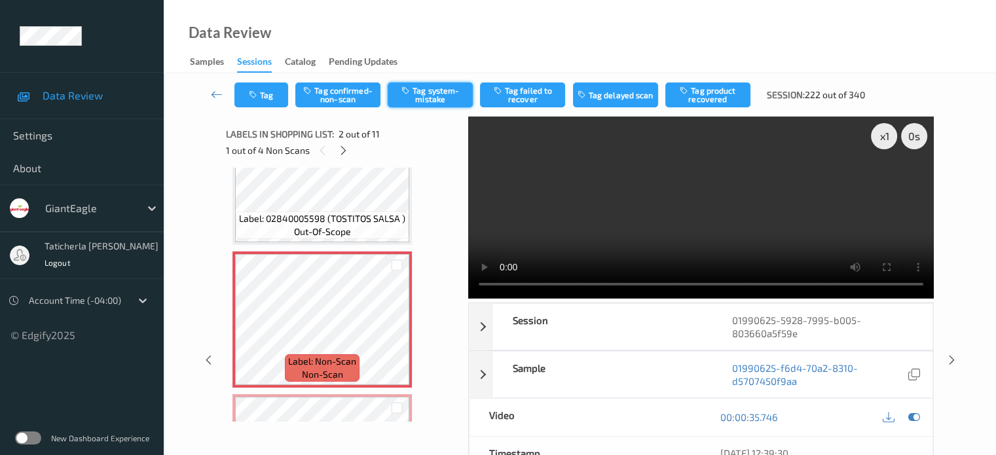
click at [441, 96] on button "Tag system-mistake" at bounding box center [430, 95] width 85 height 25
click at [270, 102] on button "Tag" at bounding box center [261, 95] width 54 height 25
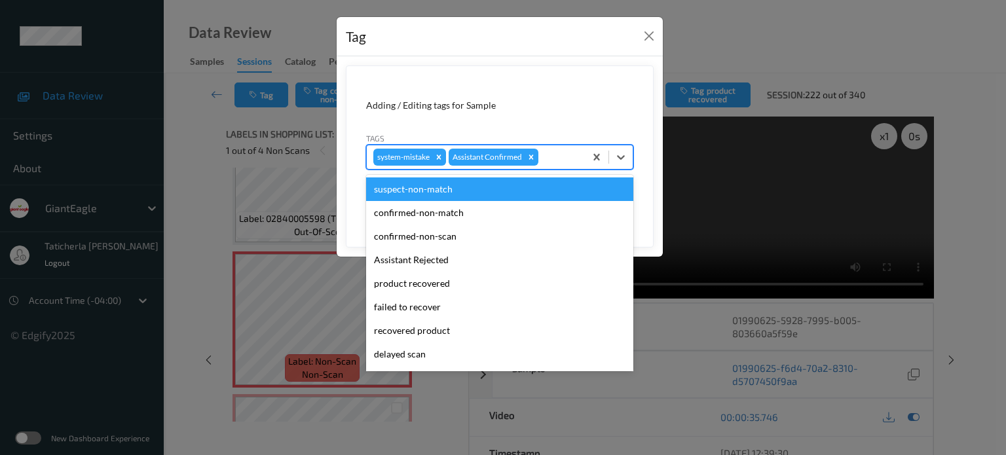
click at [565, 153] on div at bounding box center [559, 157] width 37 height 16
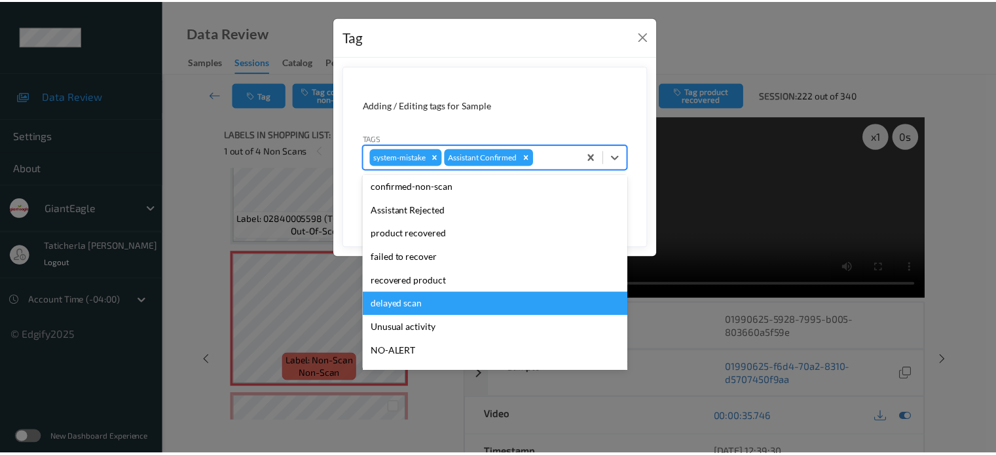
scroll to position [115, 0]
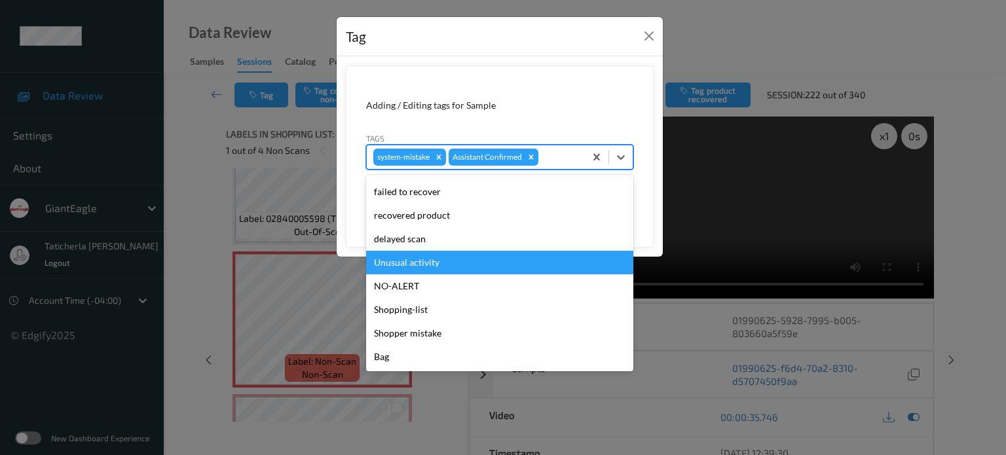
click at [476, 264] on div "Unusual activity" at bounding box center [499, 263] width 267 height 24
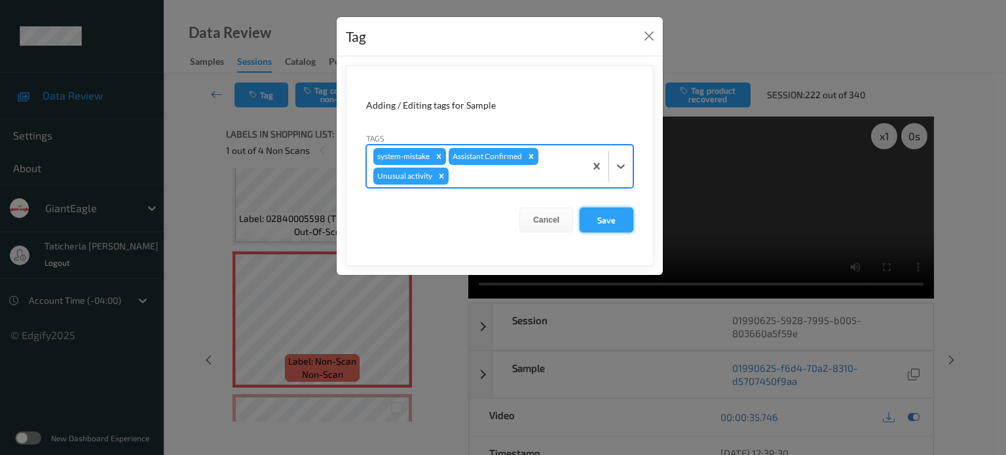
click at [625, 209] on button "Save" at bounding box center [607, 220] width 54 height 25
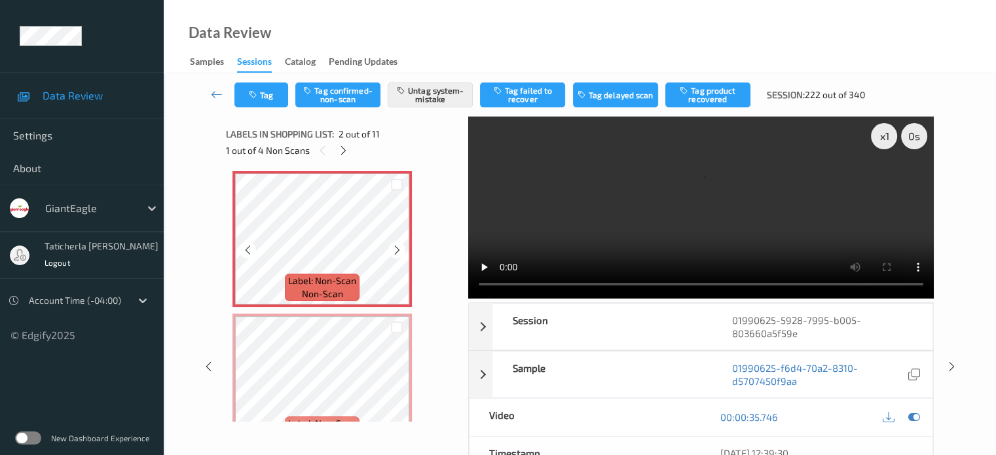
scroll to position [197, 0]
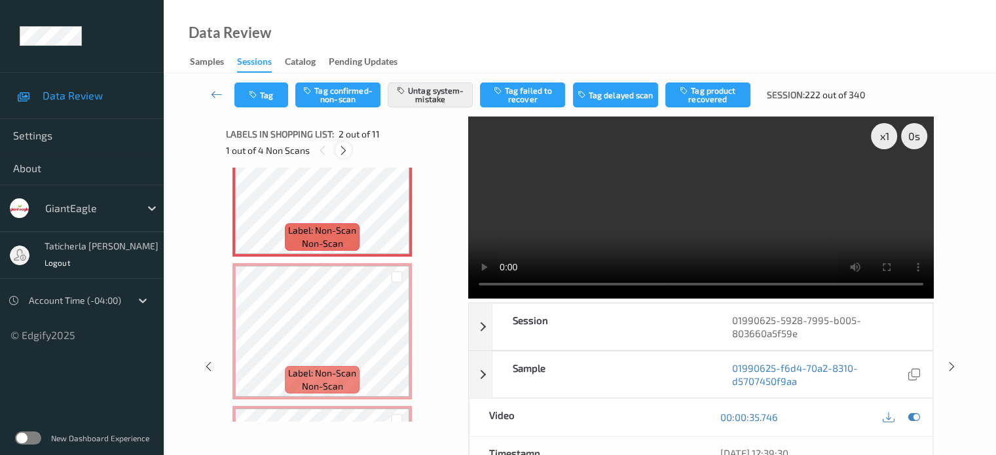
click at [345, 143] on div at bounding box center [343, 150] width 16 height 16
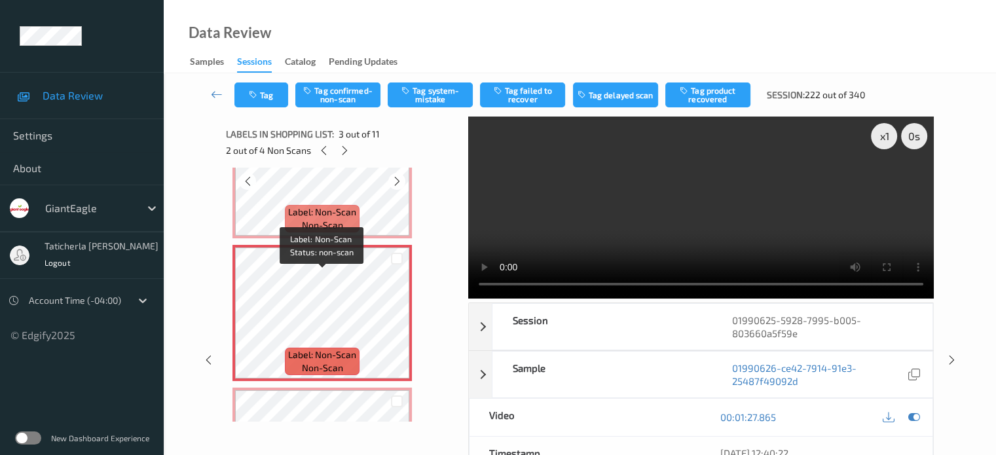
scroll to position [280, 0]
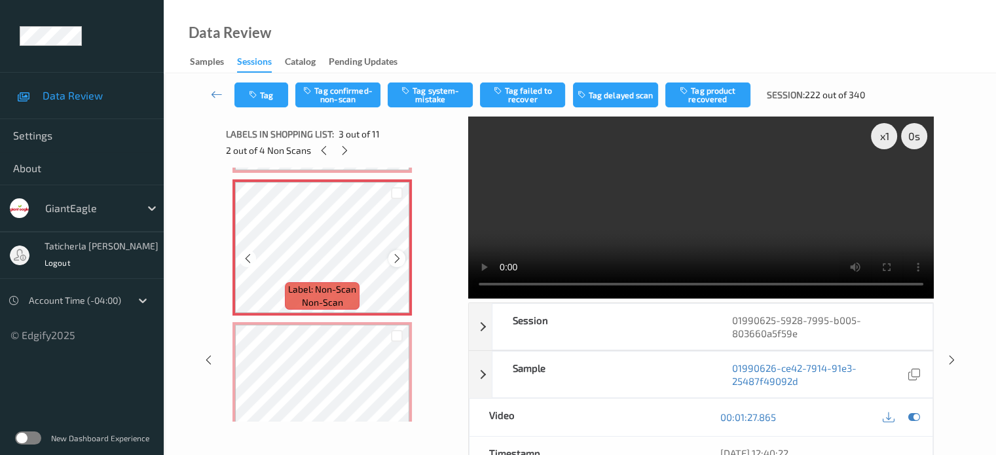
click at [397, 255] on icon at bounding box center [397, 259] width 11 height 12
click at [394, 259] on icon at bounding box center [397, 259] width 11 height 12
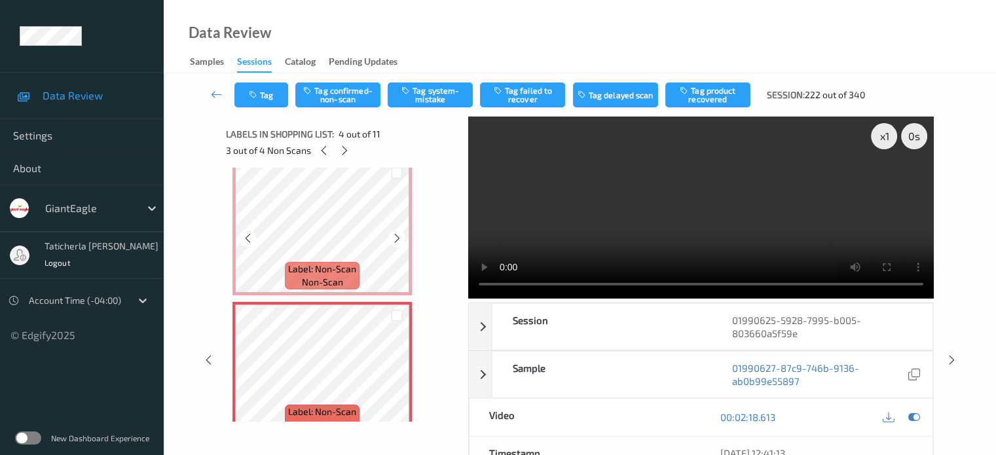
scroll to position [346, 0]
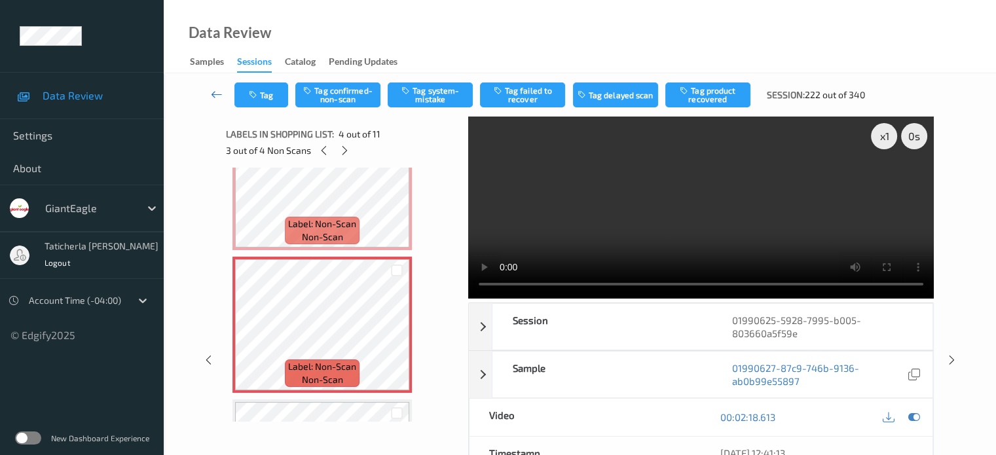
click at [213, 92] on icon at bounding box center [217, 94] width 12 height 13
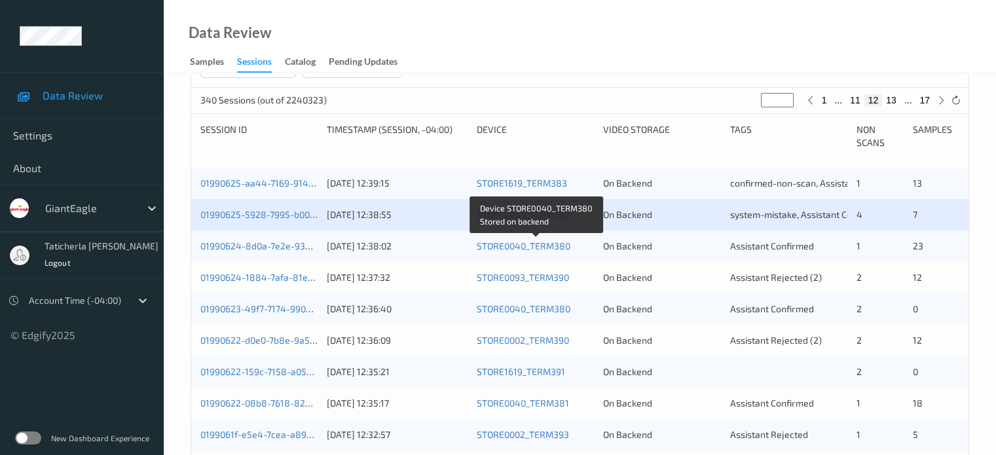
scroll to position [262, 0]
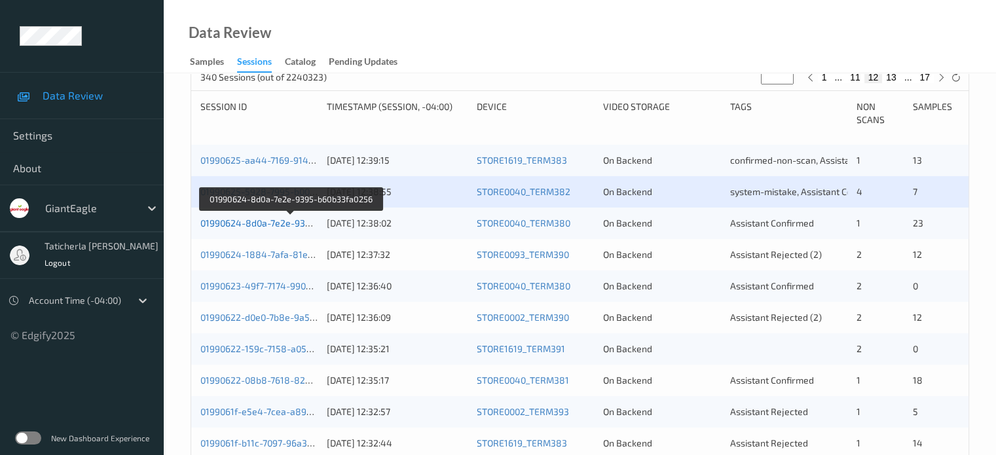
click at [273, 219] on link "01990624-8d0a-7e2e-9395-b60b33fa0256" at bounding box center [290, 222] width 180 height 11
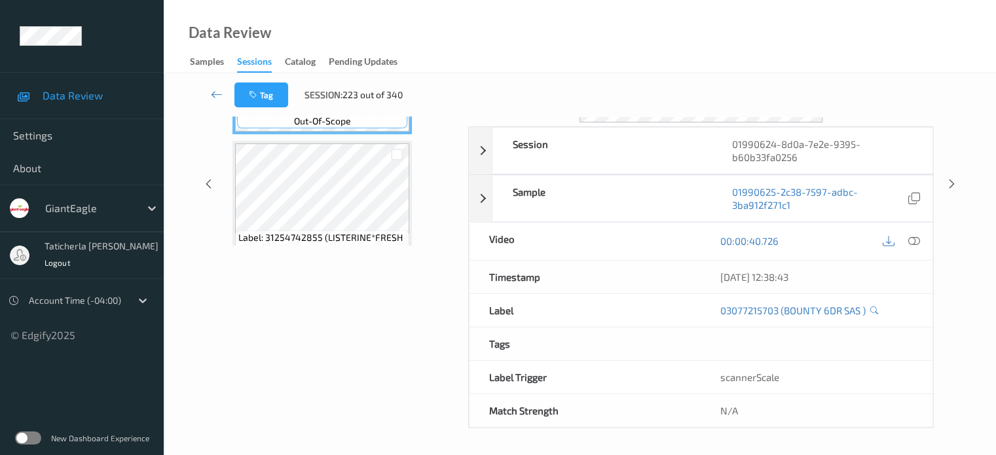
scroll to position [174, 0]
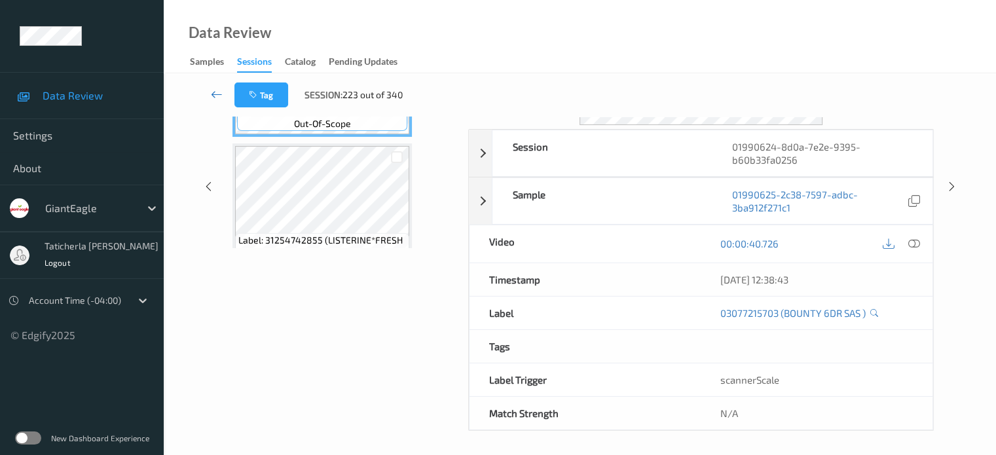
click at [214, 88] on icon at bounding box center [217, 94] width 12 height 13
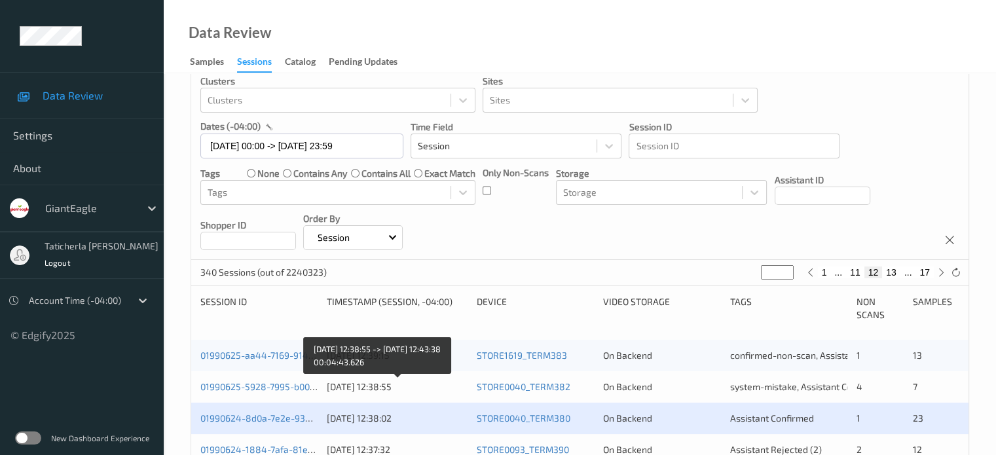
scroll to position [131, 0]
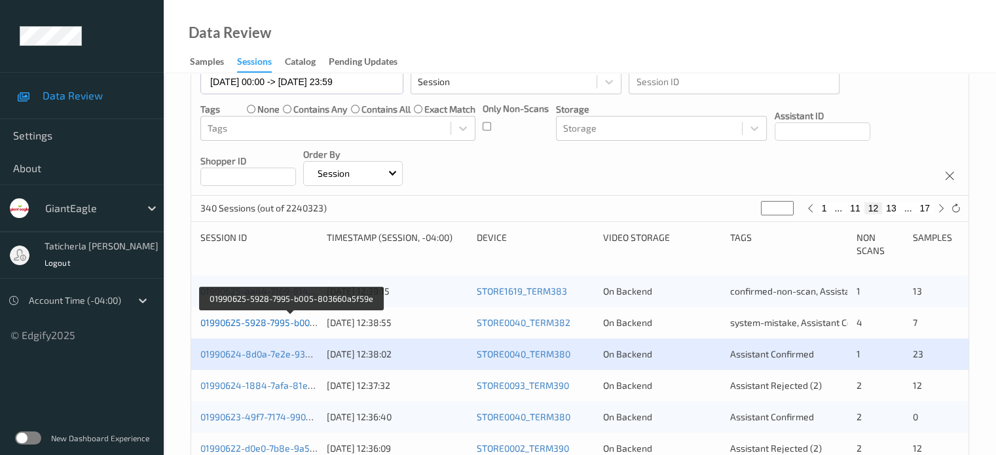
click at [266, 324] on link "01990625-5928-7995-b005-803660a5f59e" at bounding box center [290, 322] width 180 height 11
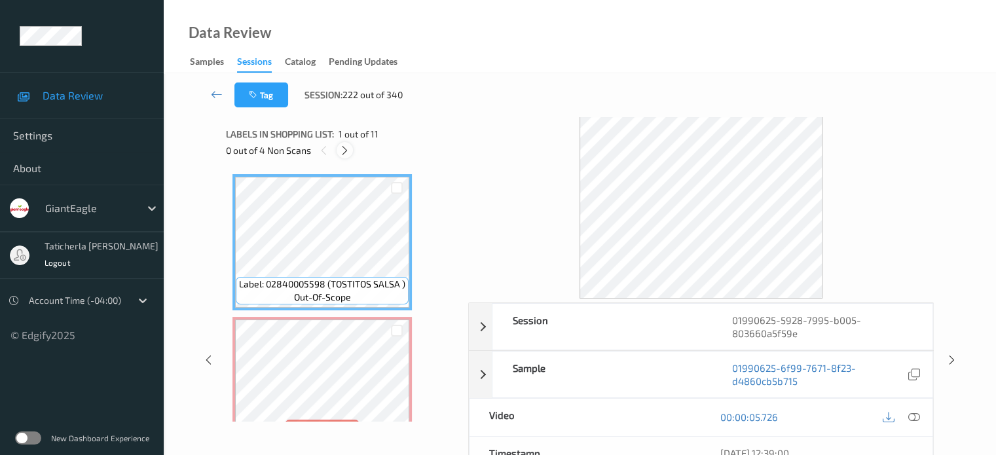
click at [348, 151] on icon at bounding box center [344, 151] width 11 height 12
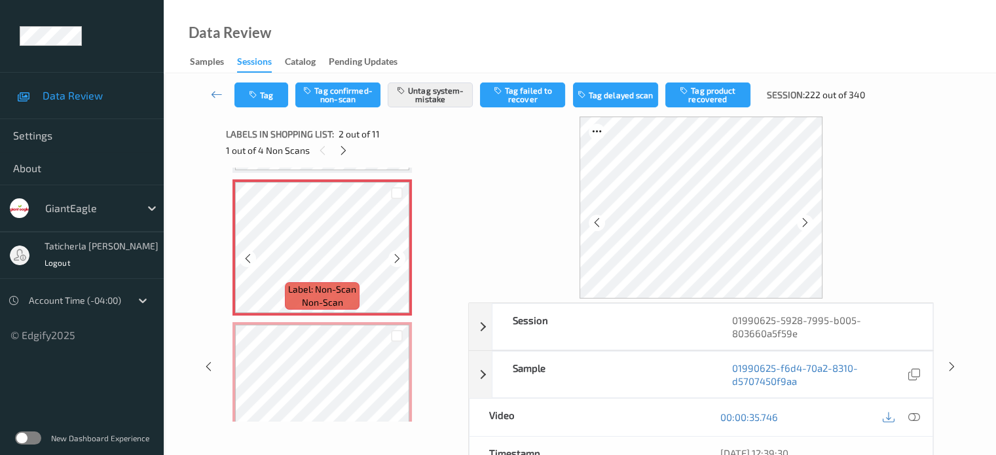
scroll to position [203, 0]
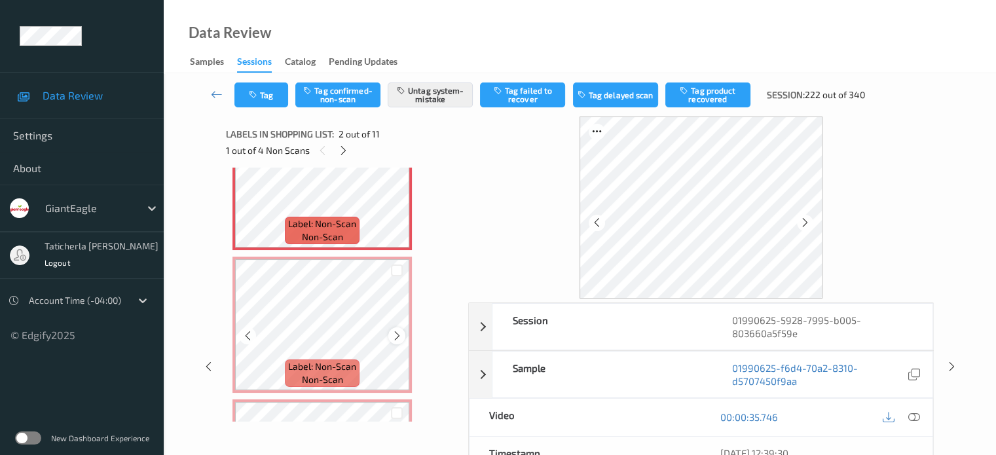
click at [396, 333] on icon at bounding box center [397, 336] width 11 height 12
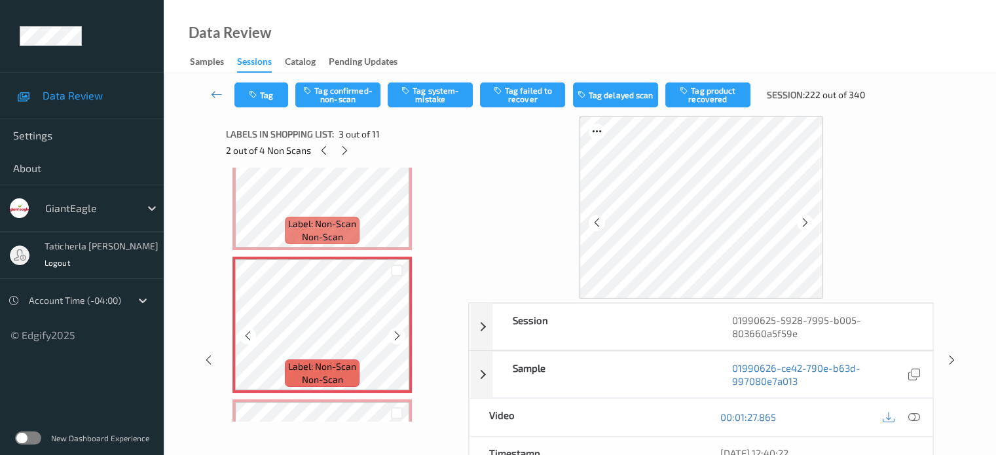
click at [396, 333] on icon at bounding box center [397, 336] width 11 height 12
click at [414, 90] on button "Tag system-mistake" at bounding box center [430, 95] width 85 height 25
click at [266, 97] on button "Tag" at bounding box center [261, 95] width 54 height 25
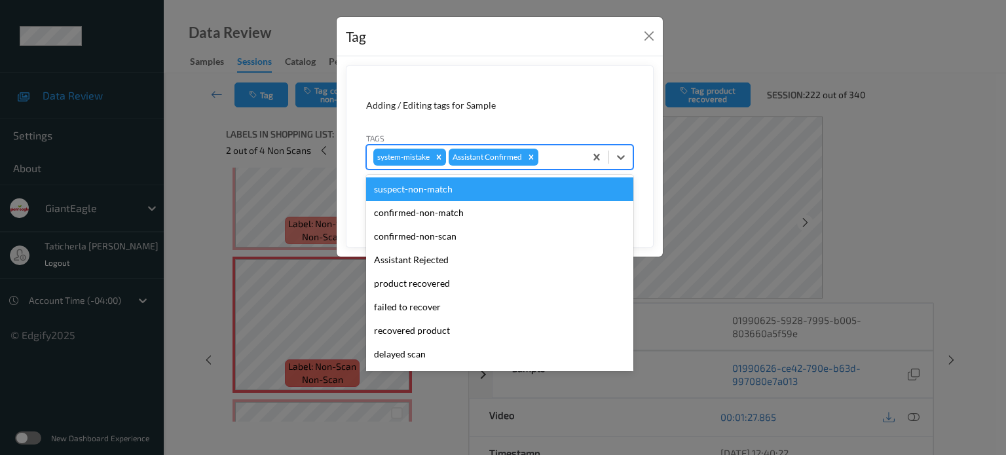
click at [563, 153] on div at bounding box center [559, 157] width 37 height 16
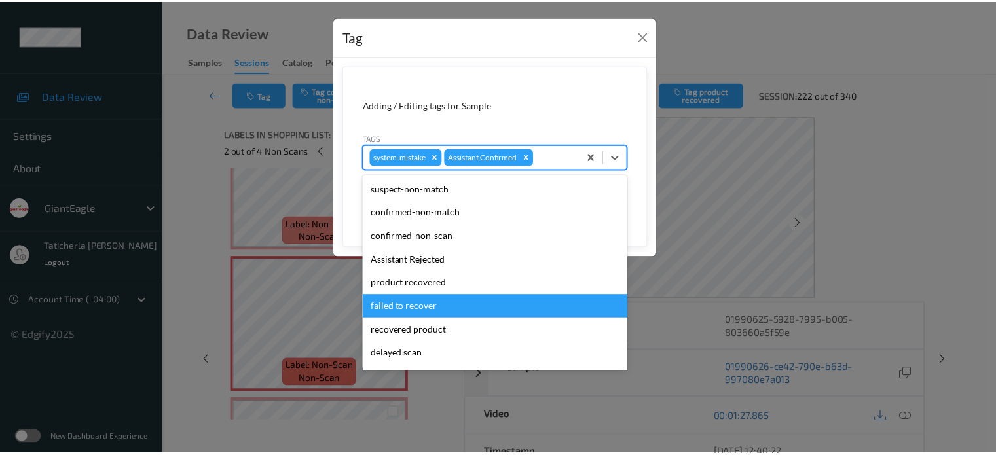
scroll to position [115, 0]
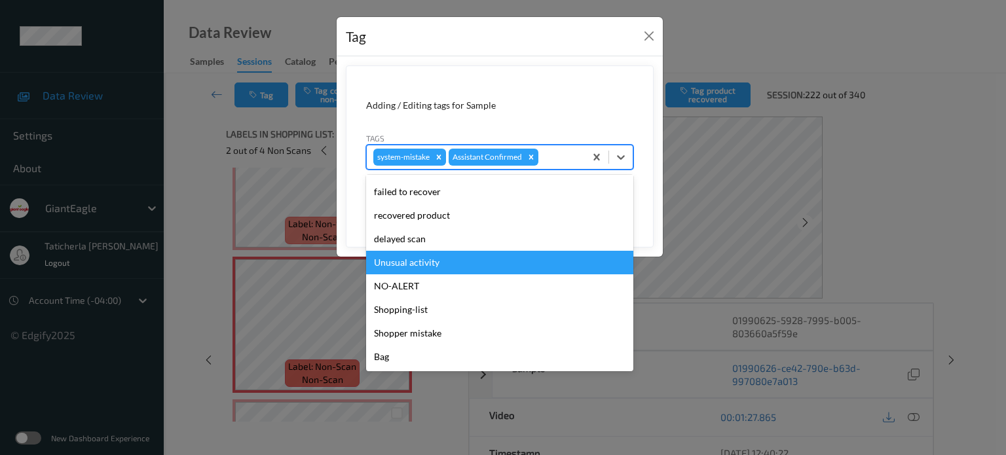
click at [448, 263] on div "Unusual activity" at bounding box center [499, 263] width 267 height 24
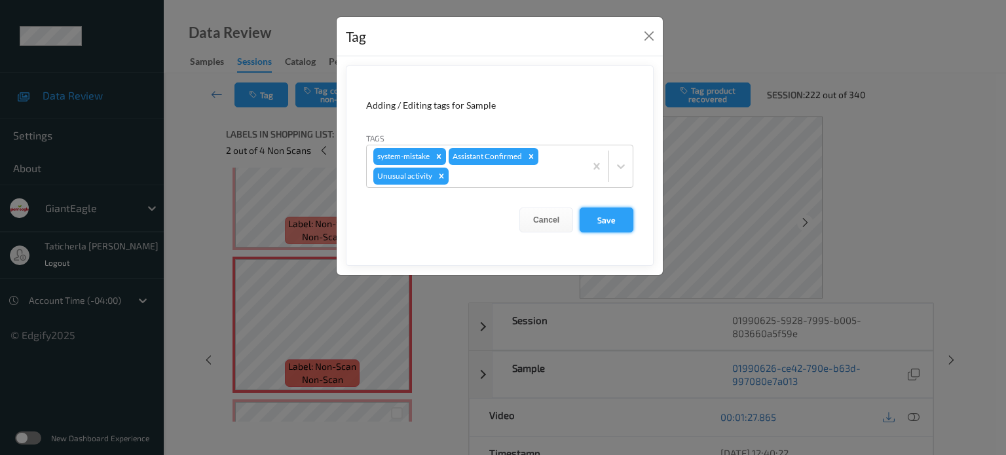
click at [596, 213] on button "Save" at bounding box center [607, 220] width 54 height 25
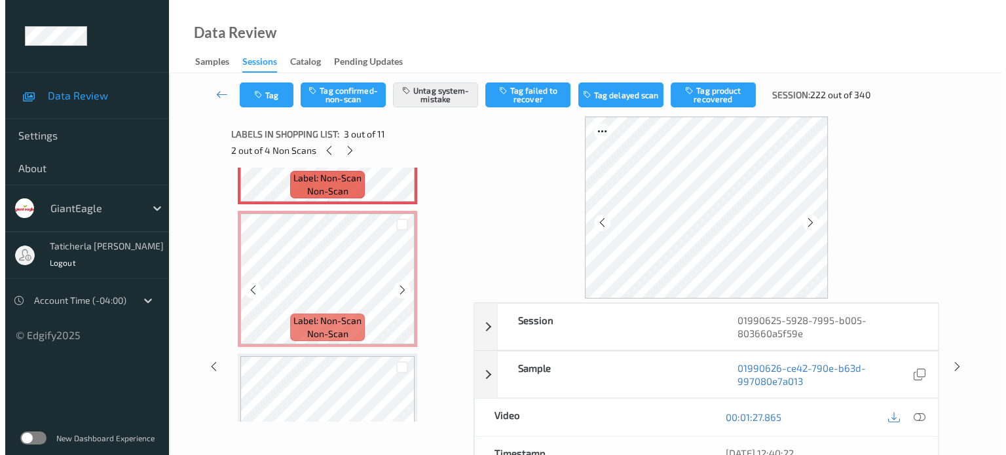
scroll to position [393, 0]
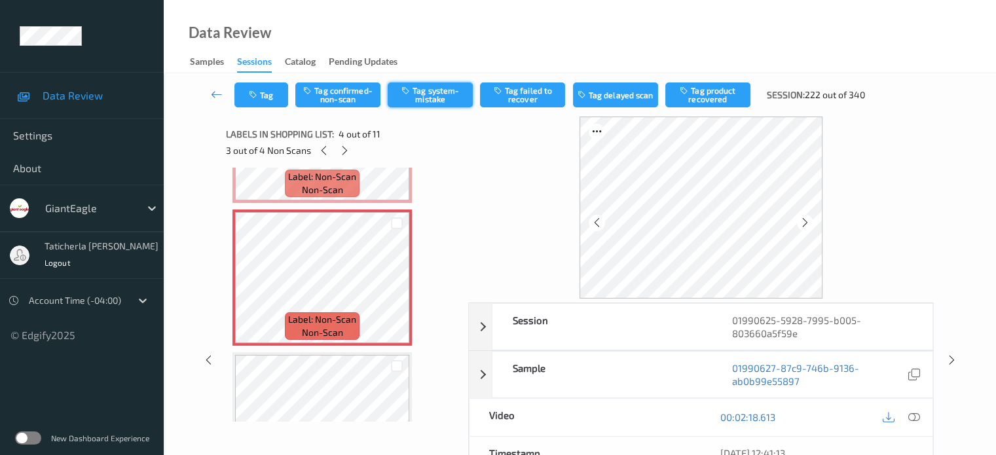
click at [455, 84] on button "Tag system-mistake" at bounding box center [430, 95] width 85 height 25
click at [269, 96] on button "Tag" at bounding box center [261, 95] width 54 height 25
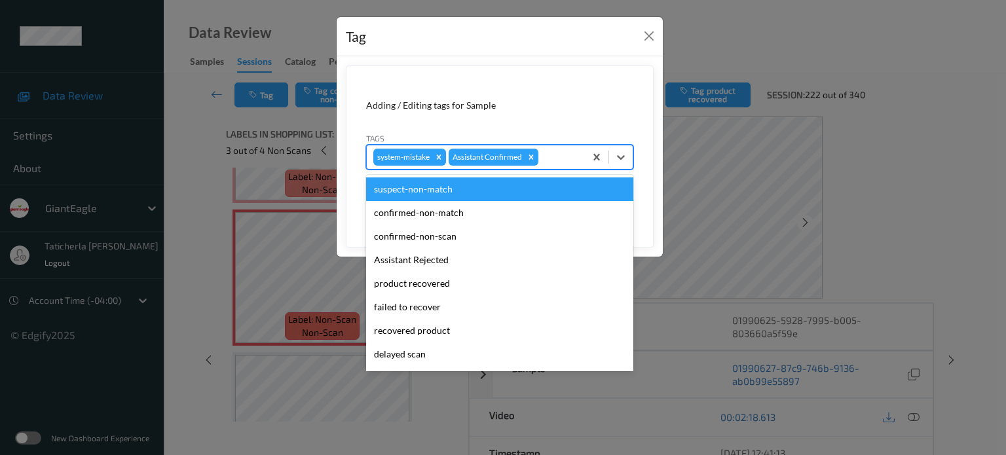
click at [566, 159] on div at bounding box center [559, 157] width 37 height 16
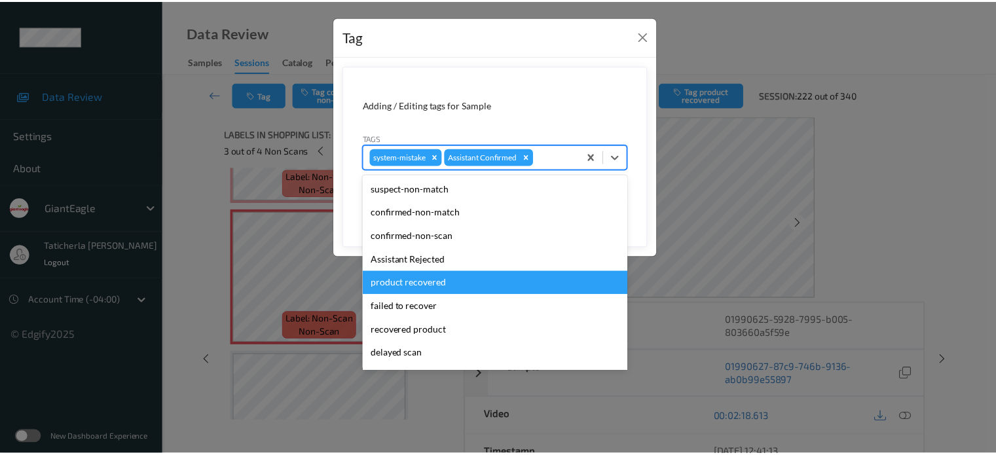
scroll to position [66, 0]
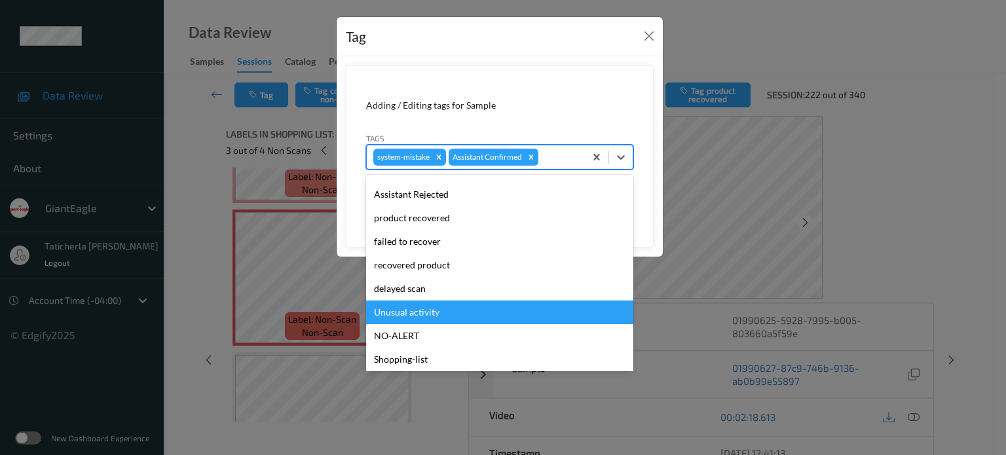
click at [449, 319] on div "Unusual activity" at bounding box center [499, 313] width 267 height 24
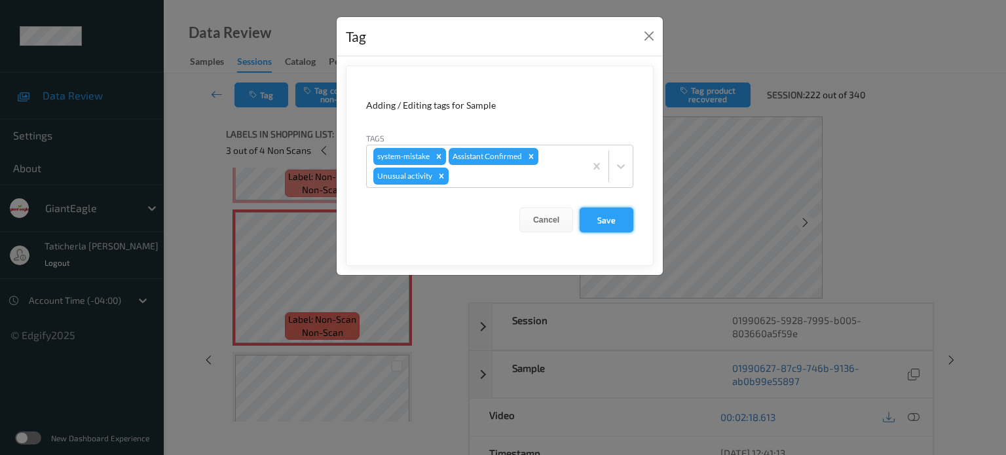
click at [603, 217] on button "Save" at bounding box center [607, 220] width 54 height 25
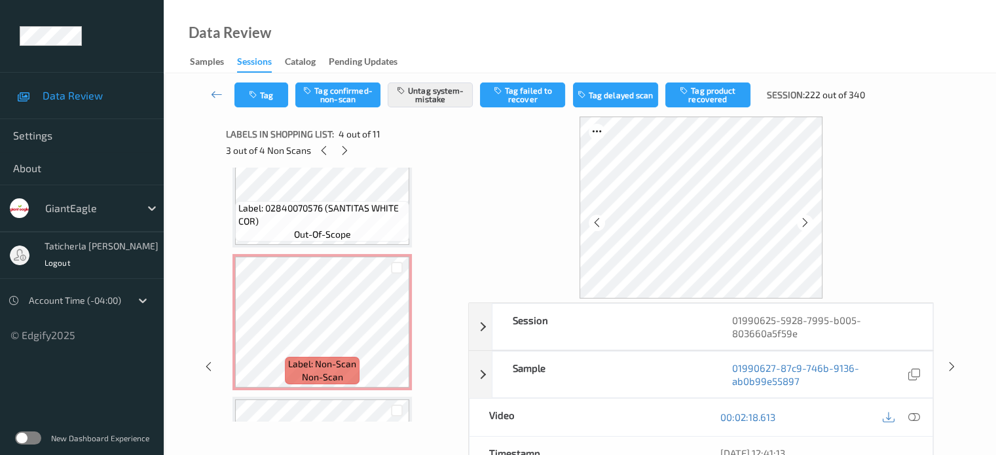
scroll to position [655, 0]
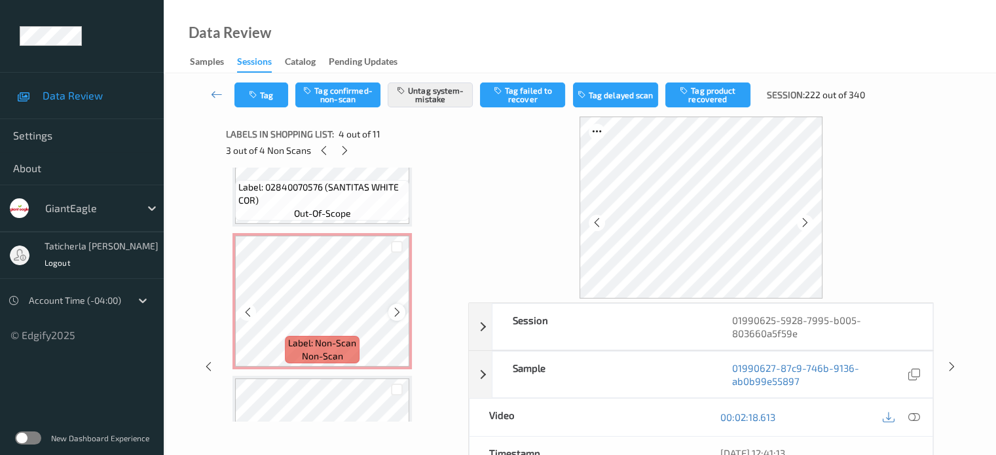
click at [392, 314] on icon at bounding box center [397, 313] width 11 height 12
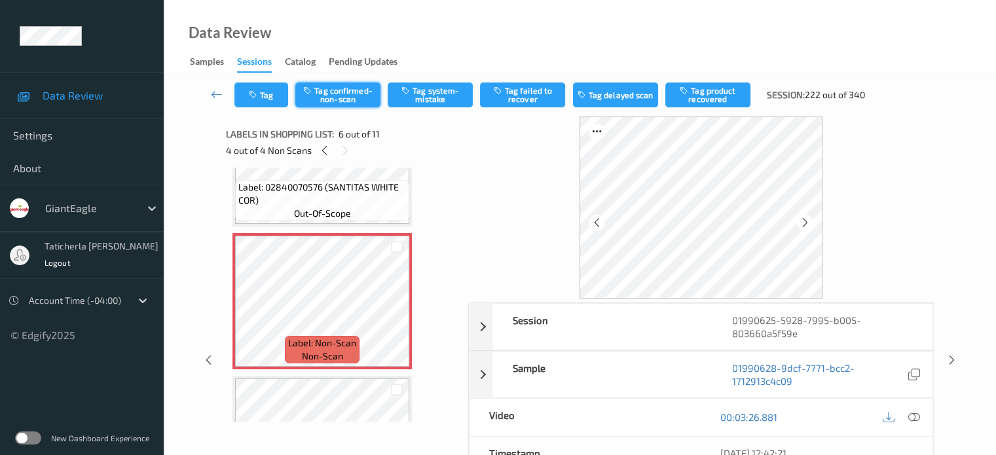
click at [343, 95] on button "Tag confirmed-non-scan" at bounding box center [337, 95] width 85 height 25
click at [717, 94] on button "Tag product recovered" at bounding box center [708, 95] width 85 height 25
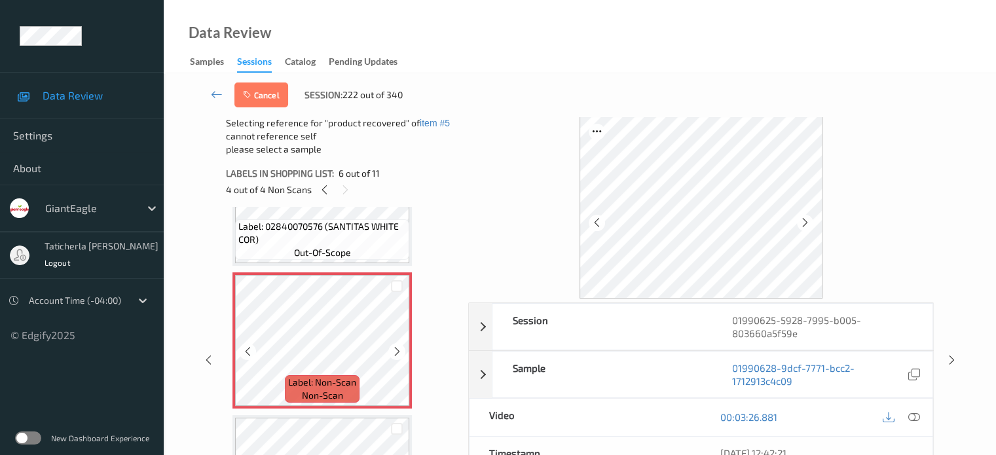
scroll to position [524, 0]
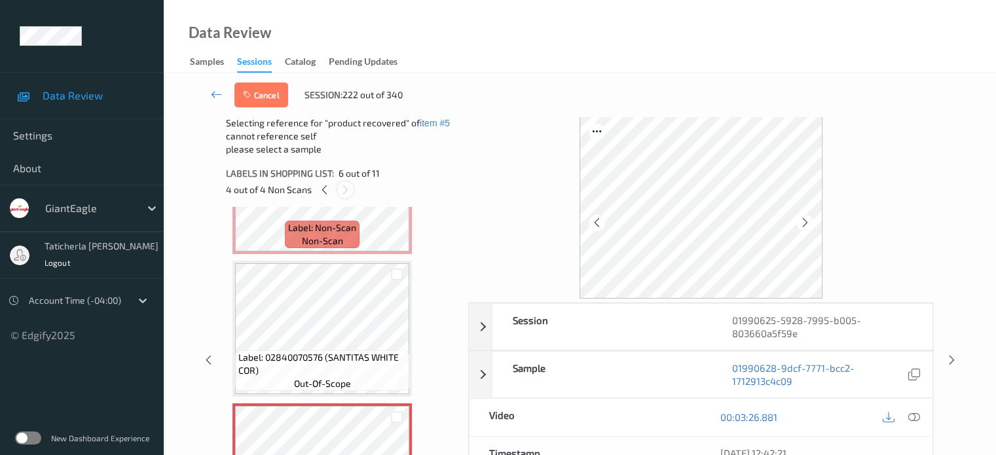
click at [350, 185] on icon at bounding box center [345, 190] width 11 height 12
click at [328, 191] on icon at bounding box center [324, 190] width 11 height 12
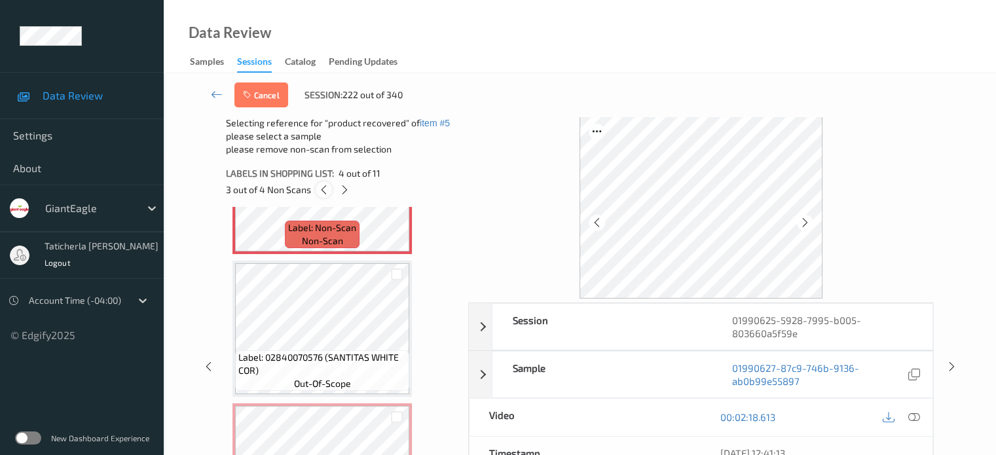
scroll to position [292, 0]
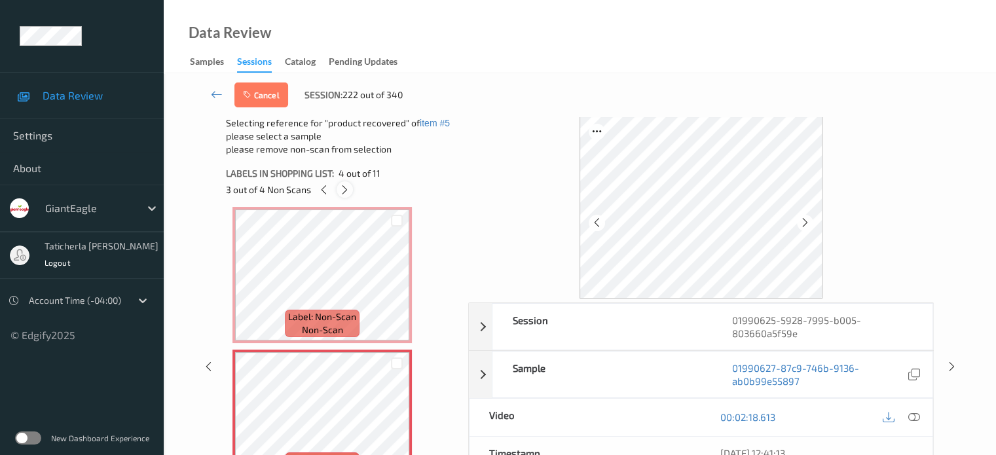
click at [350, 186] on div at bounding box center [345, 189] width 16 height 16
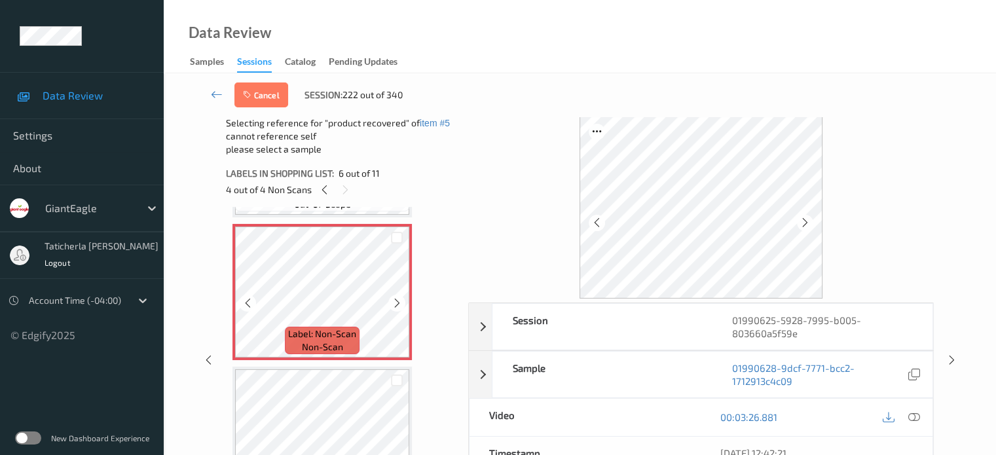
scroll to position [709, 0]
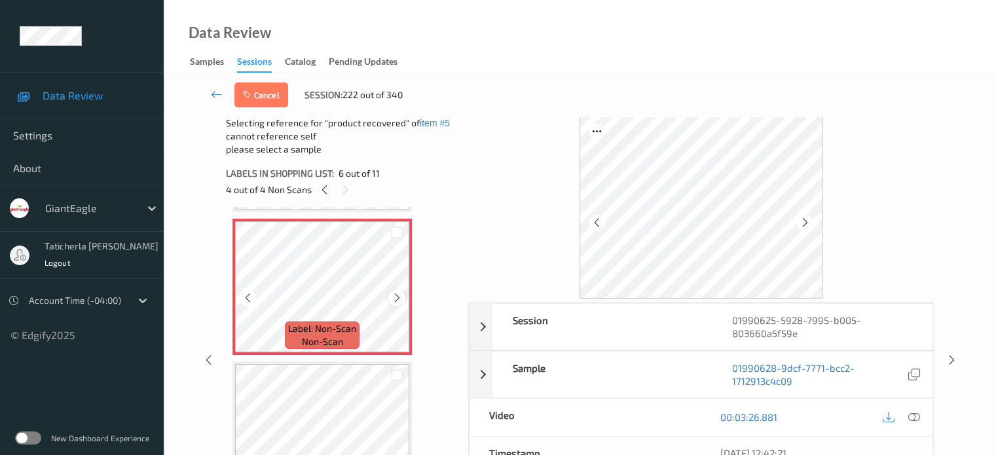
click at [392, 298] on icon at bounding box center [397, 298] width 11 height 12
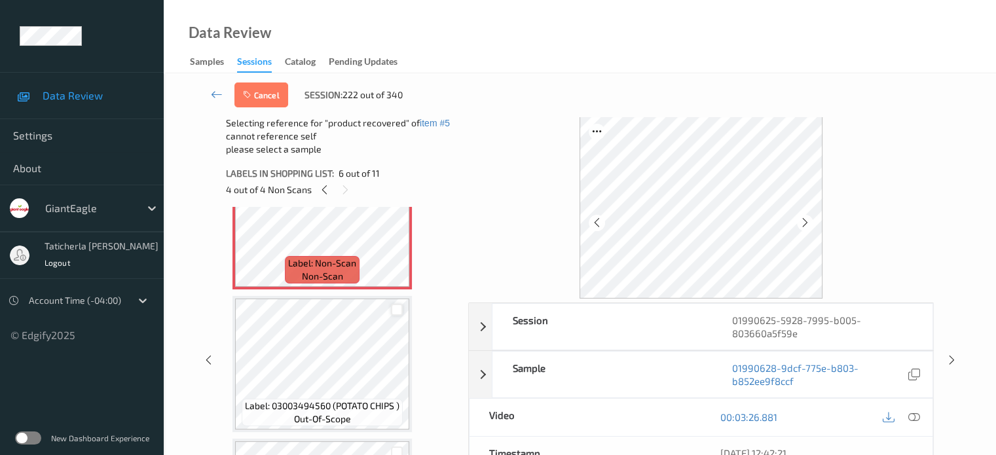
click at [398, 309] on div at bounding box center [397, 310] width 12 height 12
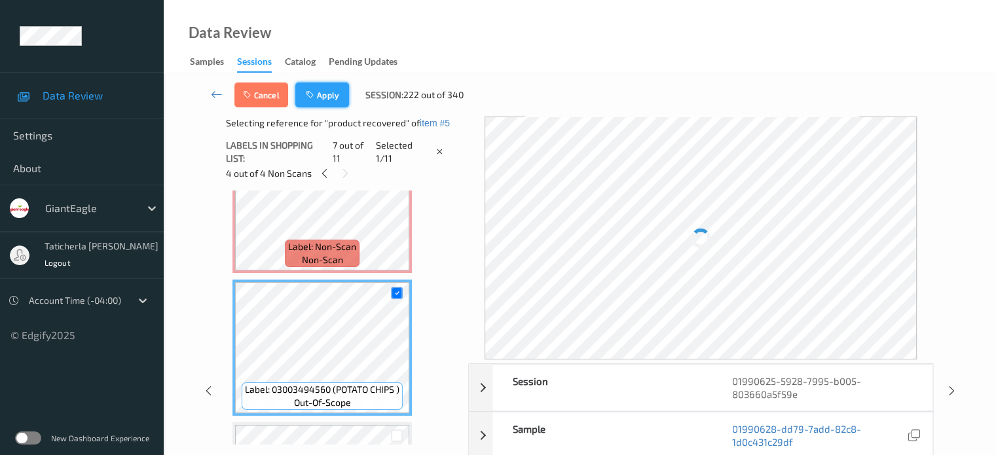
click at [328, 94] on button "Apply" at bounding box center [322, 95] width 54 height 25
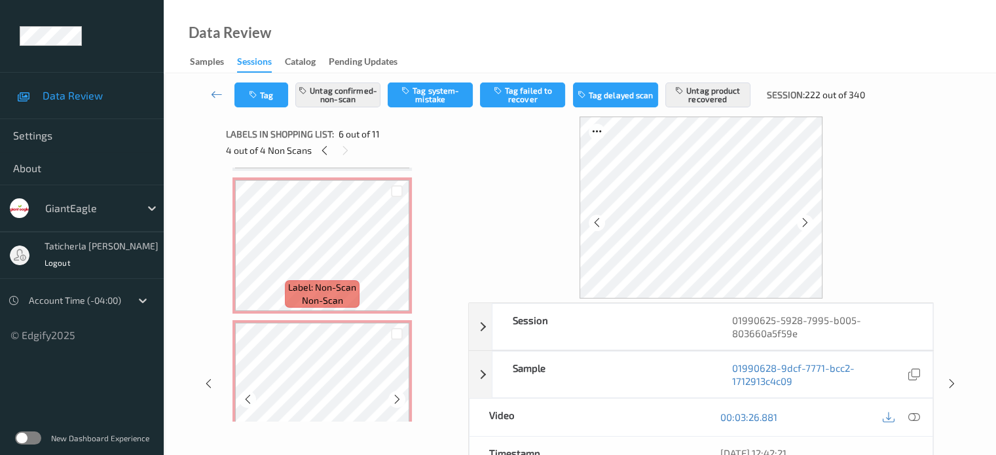
scroll to position [119, 0]
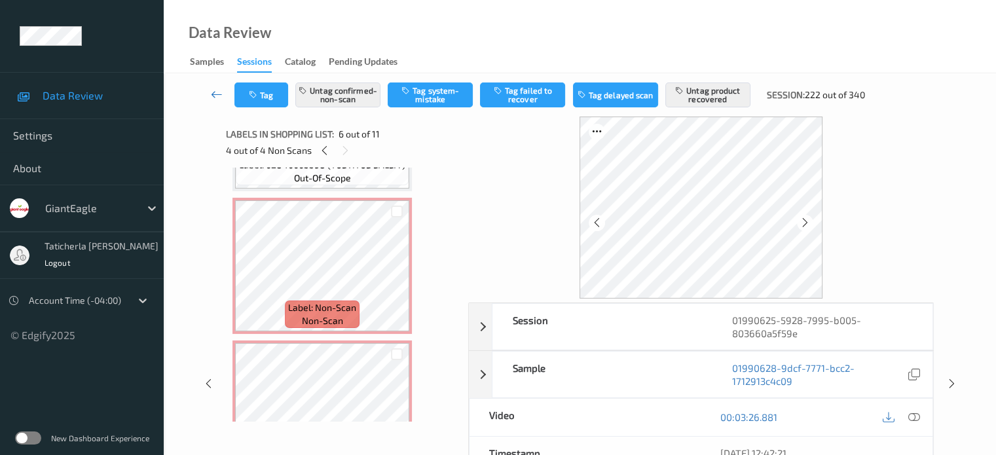
click at [213, 91] on icon at bounding box center [217, 94] width 12 height 13
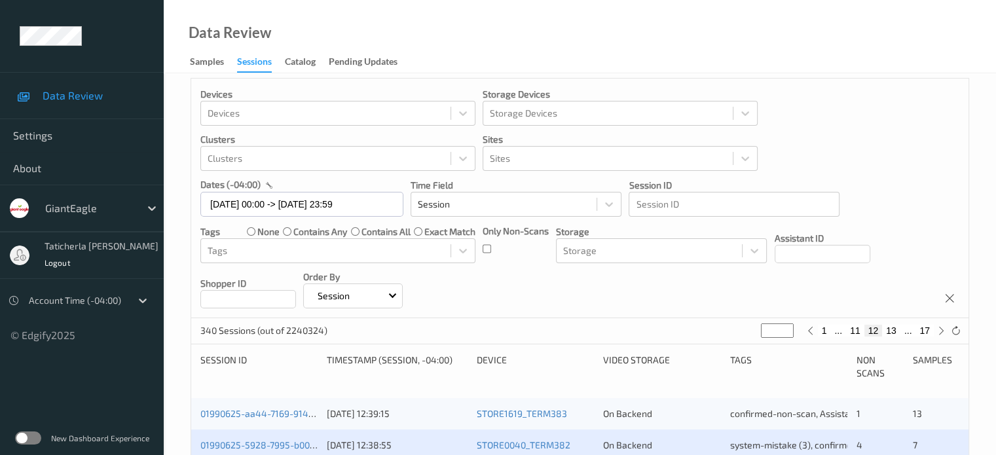
scroll to position [262, 0]
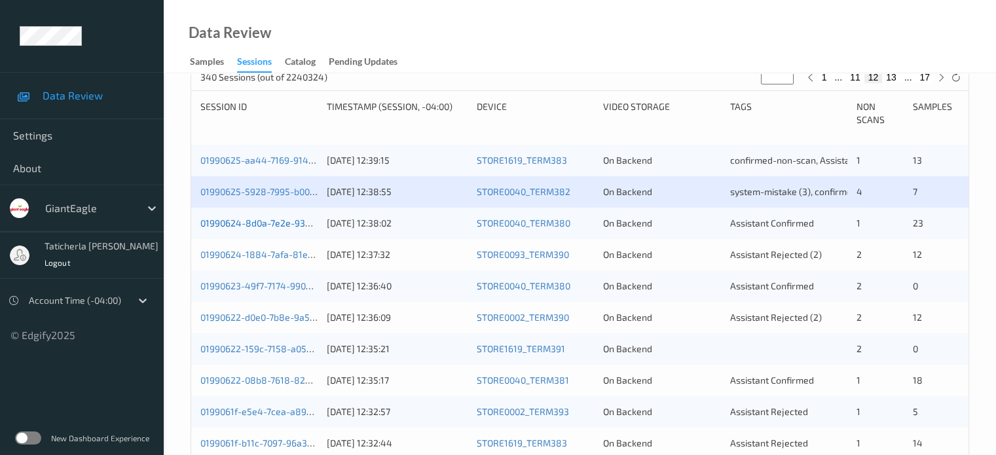
click at [253, 222] on link "01990624-8d0a-7e2e-9395-b60b33fa0256" at bounding box center [290, 222] width 180 height 11
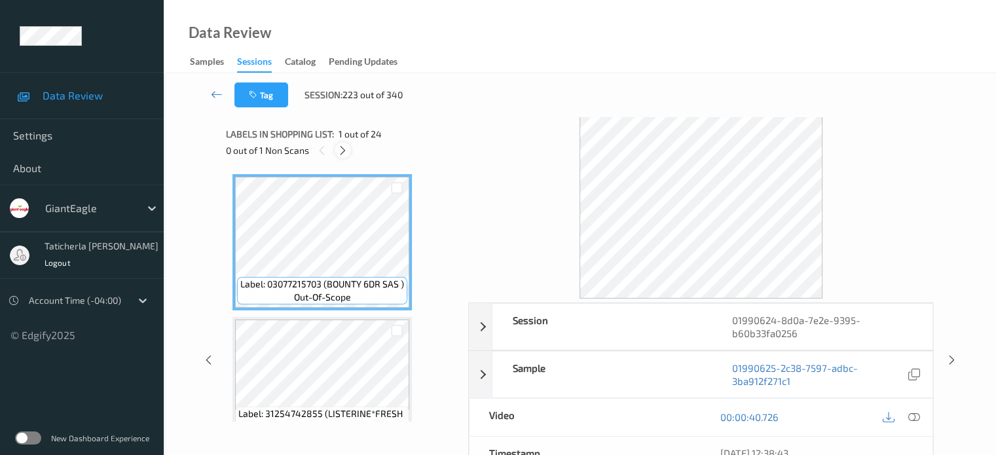
click at [343, 151] on icon at bounding box center [342, 151] width 11 height 12
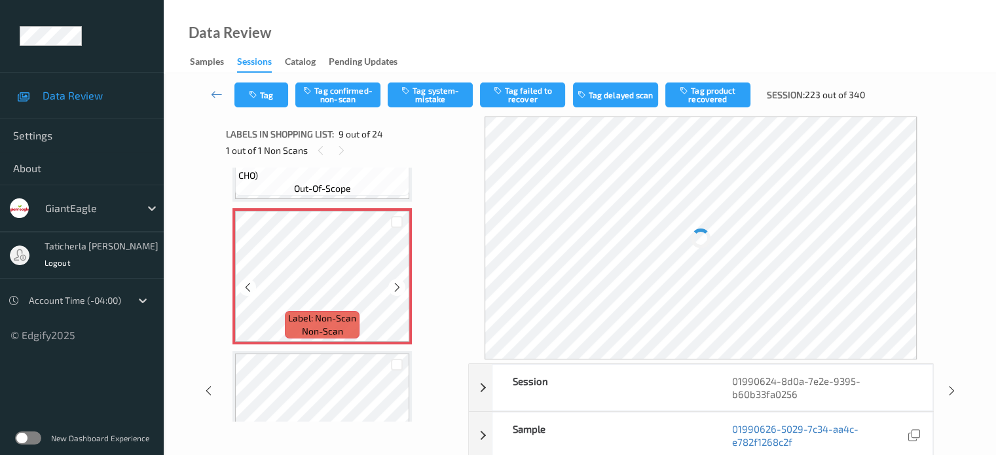
scroll to position [1137, 0]
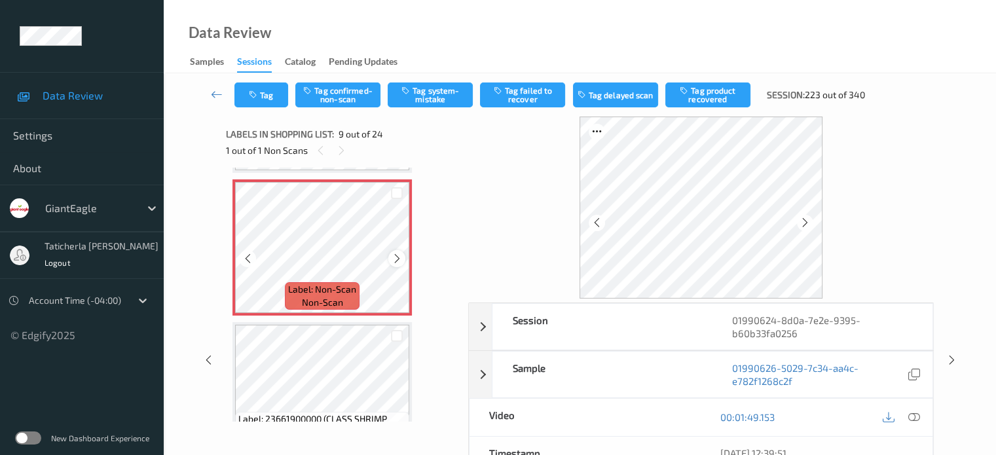
click at [393, 261] on icon at bounding box center [397, 259] width 11 height 12
click at [747, 415] on icon at bounding box center [914, 417] width 12 height 12
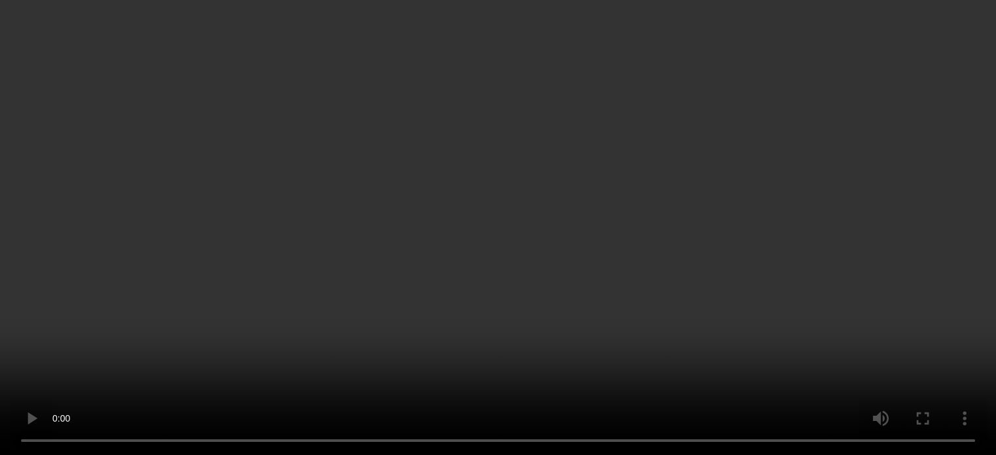
scroll to position [1203, 0]
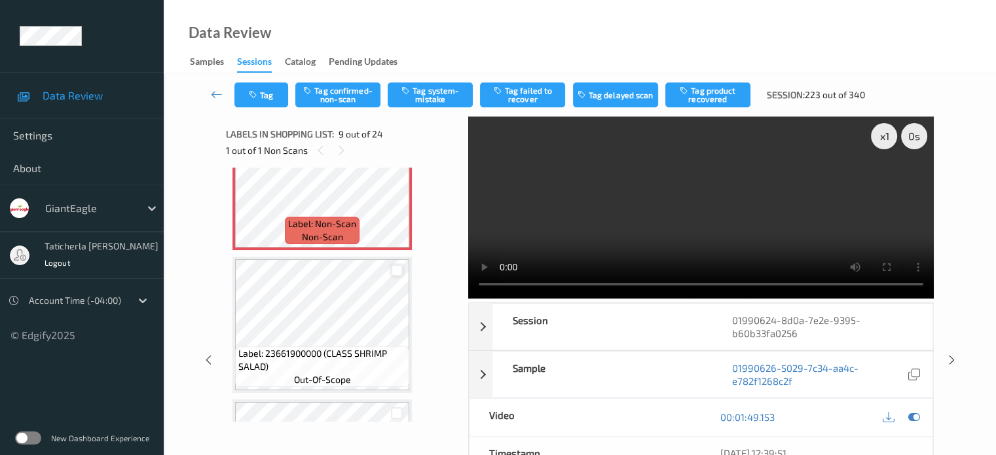
click at [396, 269] on div at bounding box center [397, 271] width 12 height 12
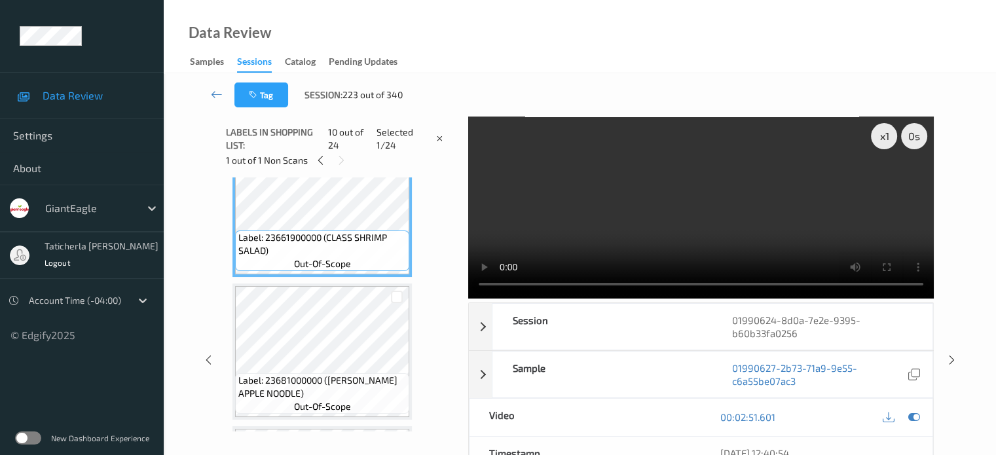
scroll to position [1334, 0]
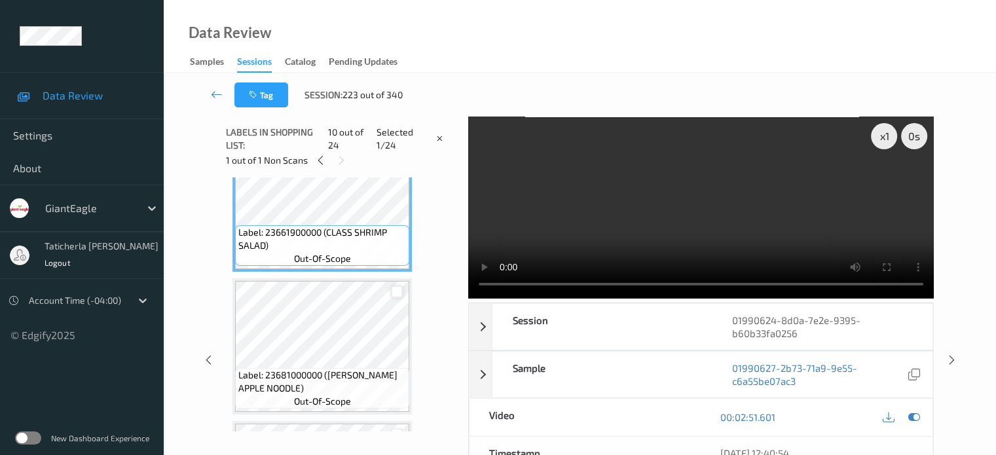
click at [392, 289] on div at bounding box center [397, 292] width 12 height 12
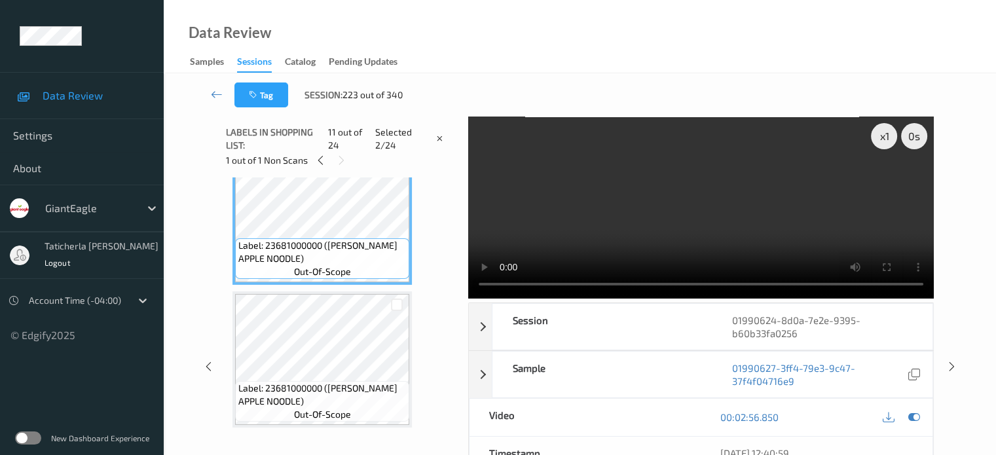
scroll to position [1465, 0]
click at [398, 304] on div at bounding box center [397, 303] width 12 height 12
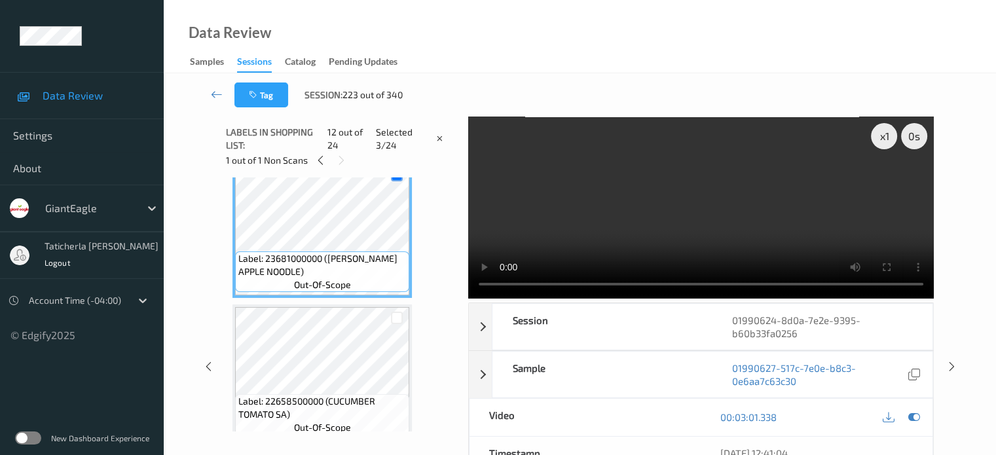
scroll to position [1596, 0]
click at [399, 314] on div at bounding box center [397, 315] width 12 height 12
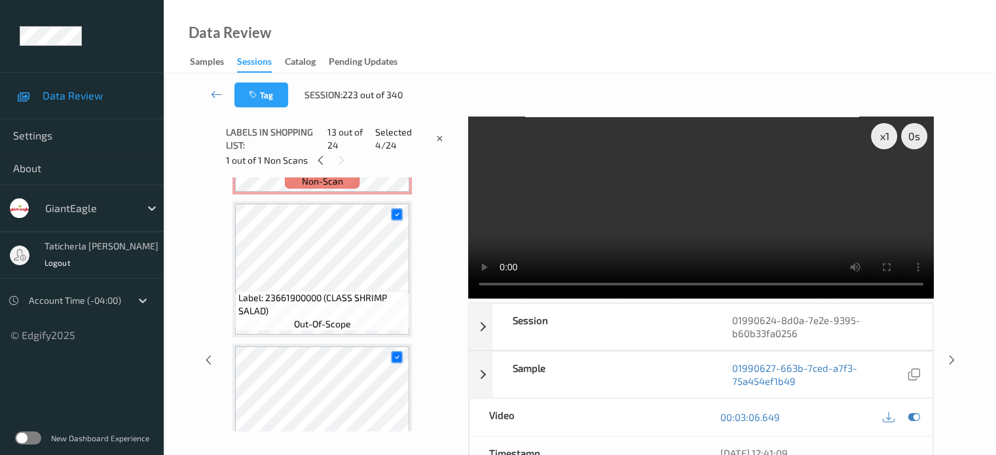
scroll to position [1137, 0]
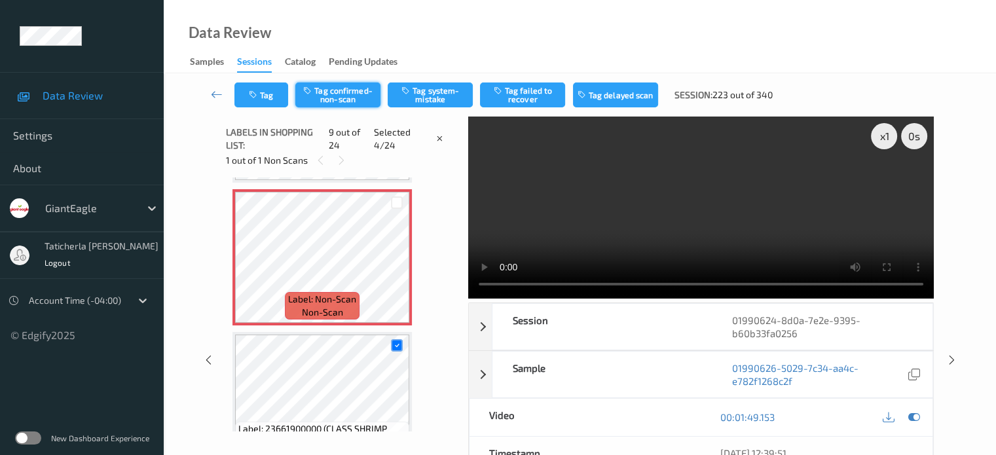
click at [328, 89] on button "Tag confirmed-non-scan" at bounding box center [337, 95] width 85 height 25
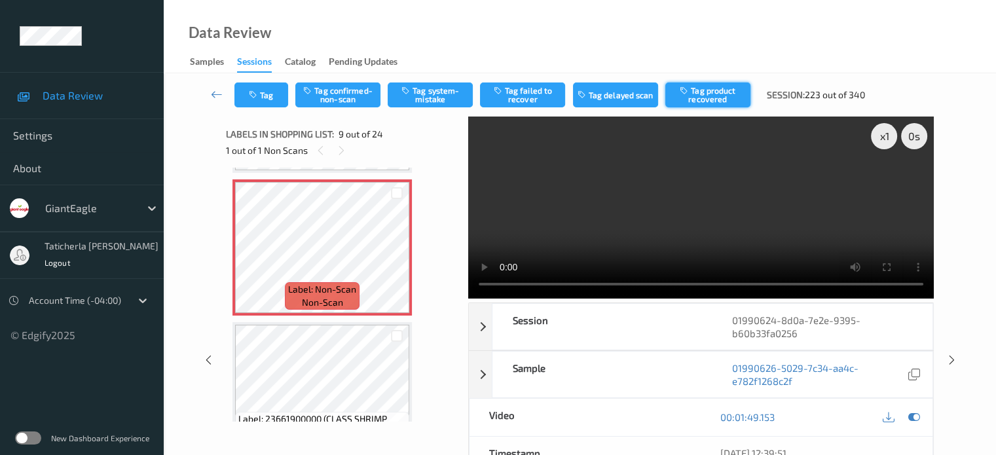
click at [718, 98] on button "Tag product recovered" at bounding box center [708, 95] width 85 height 25
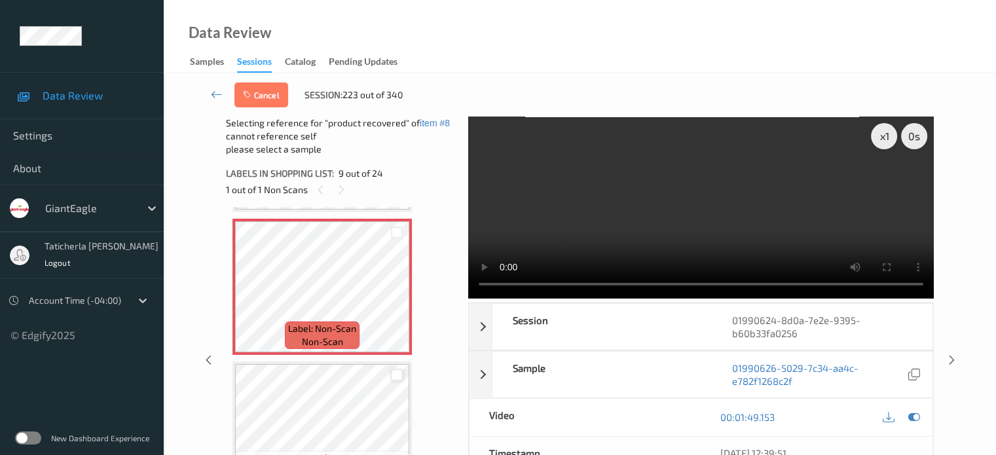
click at [392, 375] on div at bounding box center [397, 375] width 12 height 12
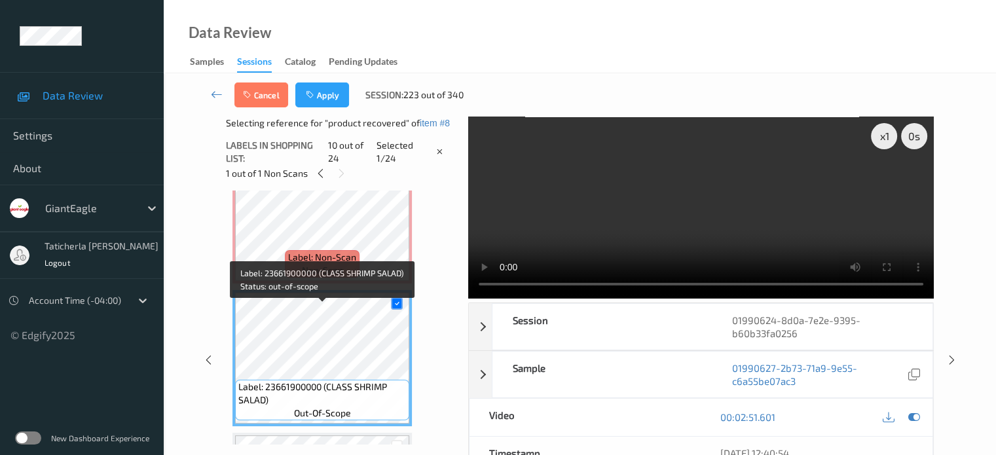
scroll to position [1268, 0]
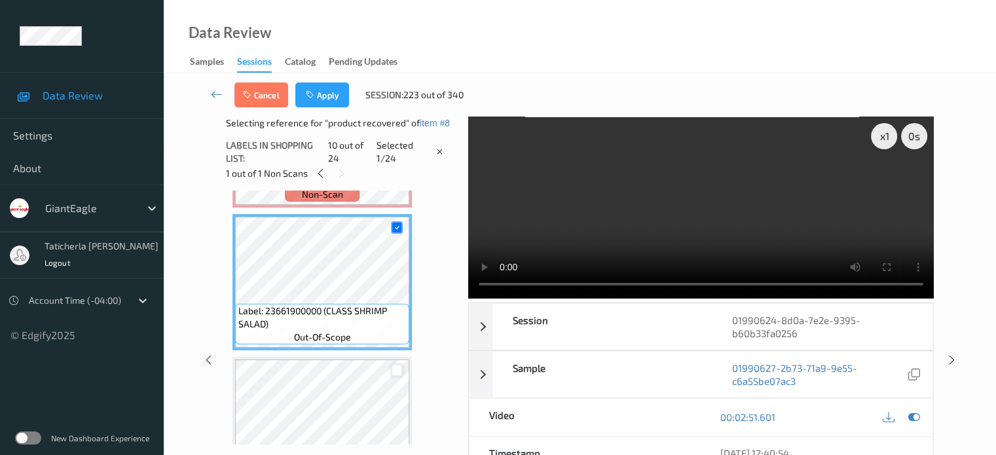
click at [397, 371] on div at bounding box center [397, 370] width 12 height 12
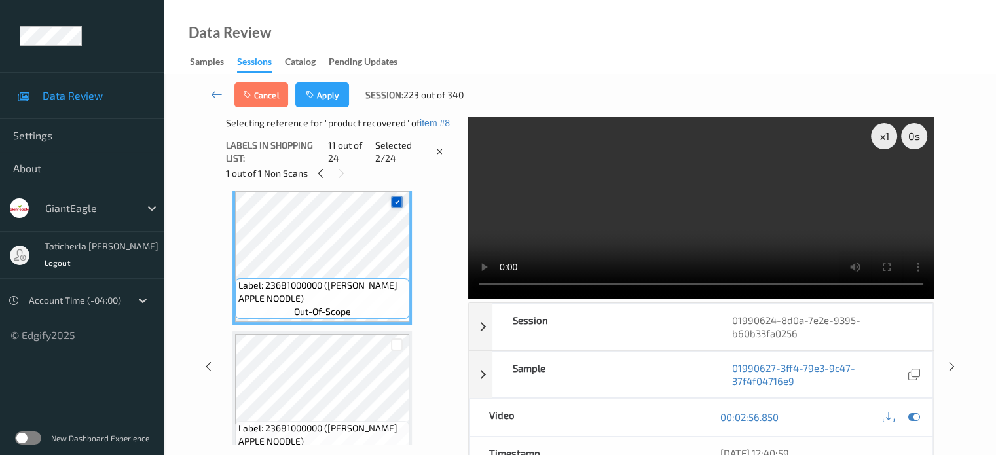
scroll to position [1465, 0]
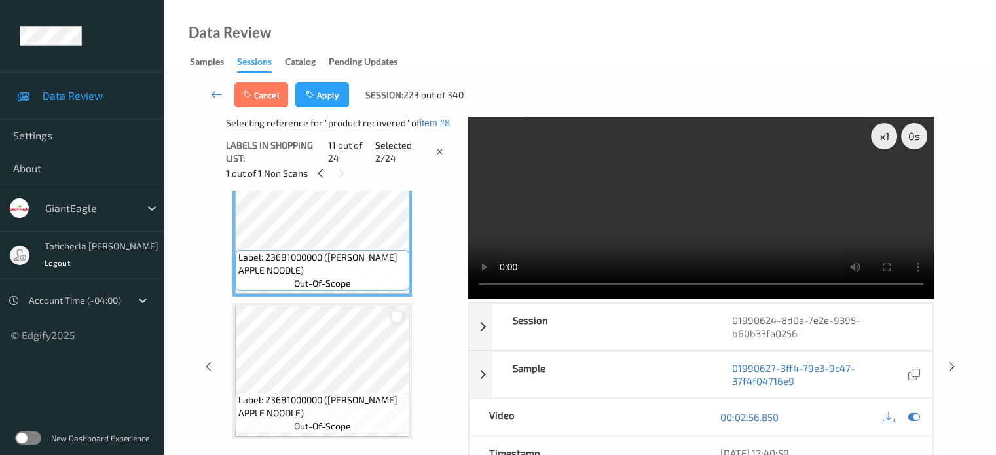
click at [400, 319] on div at bounding box center [397, 316] width 12 height 12
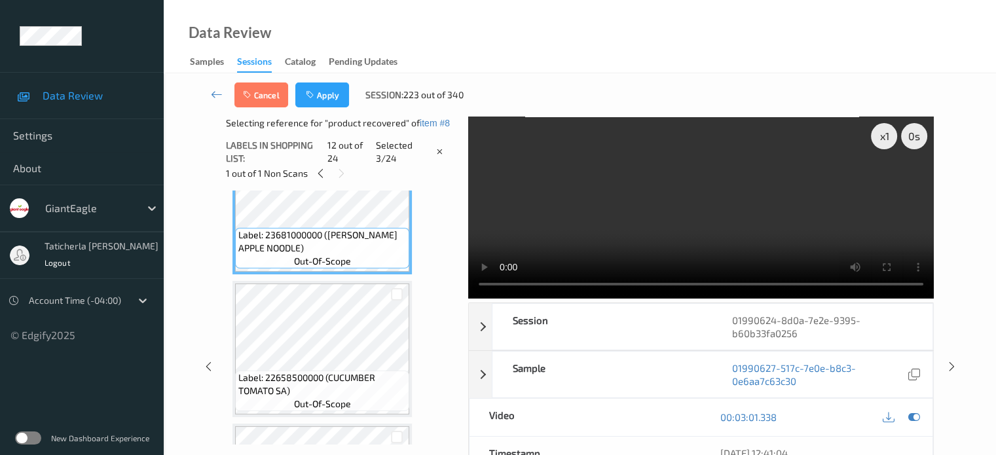
scroll to position [1661, 0]
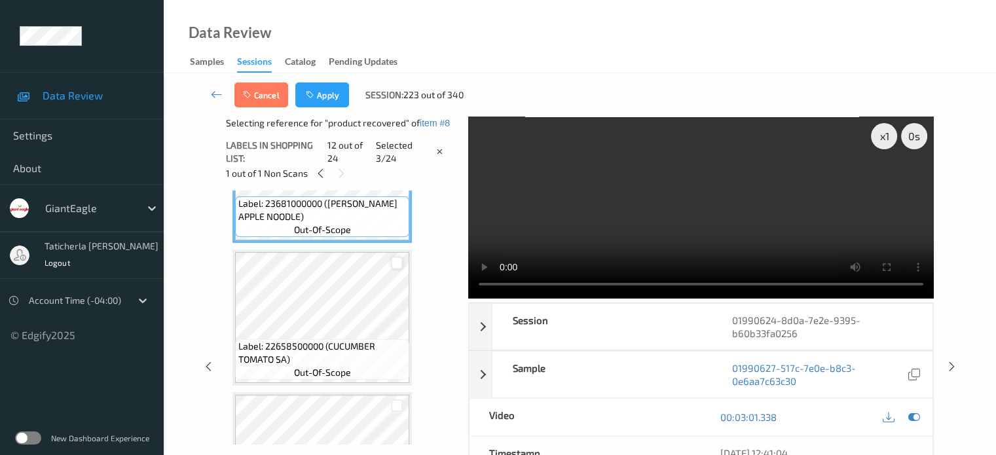
click at [398, 263] on div at bounding box center [397, 263] width 12 height 12
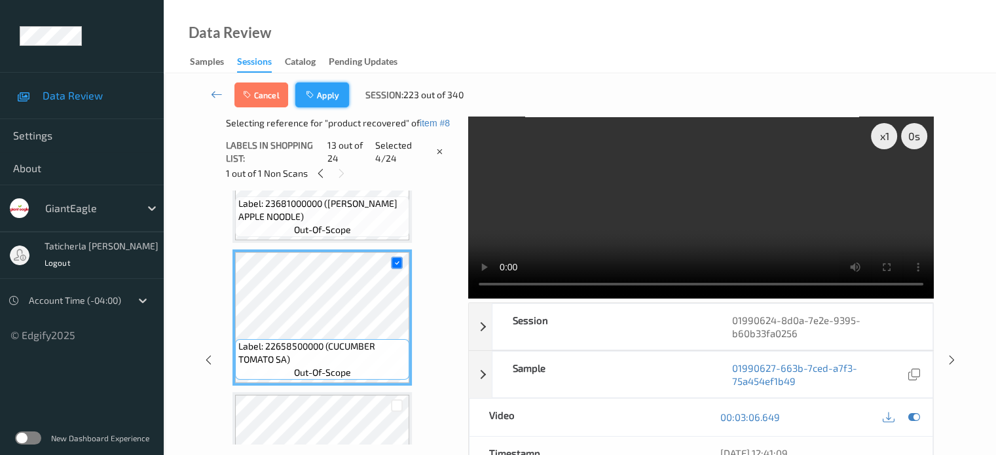
click at [322, 97] on button "Apply" at bounding box center [322, 95] width 54 height 25
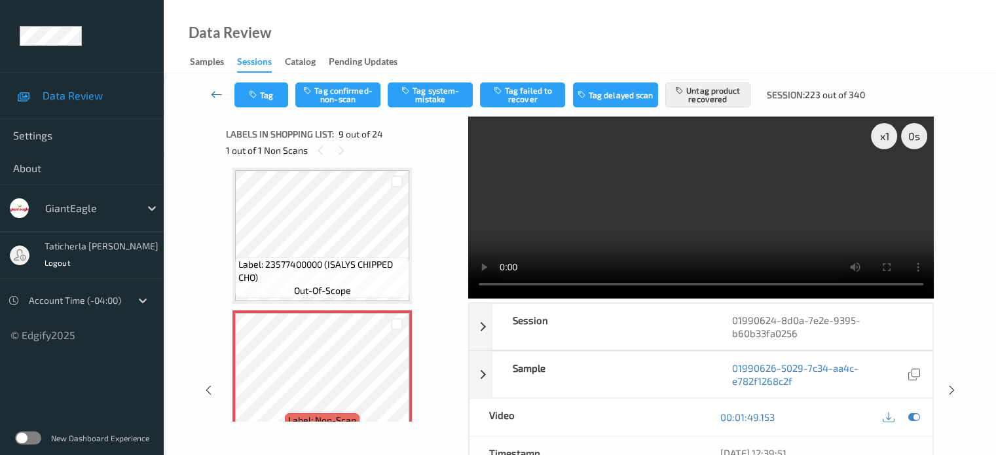
click at [212, 94] on icon at bounding box center [217, 94] width 12 height 13
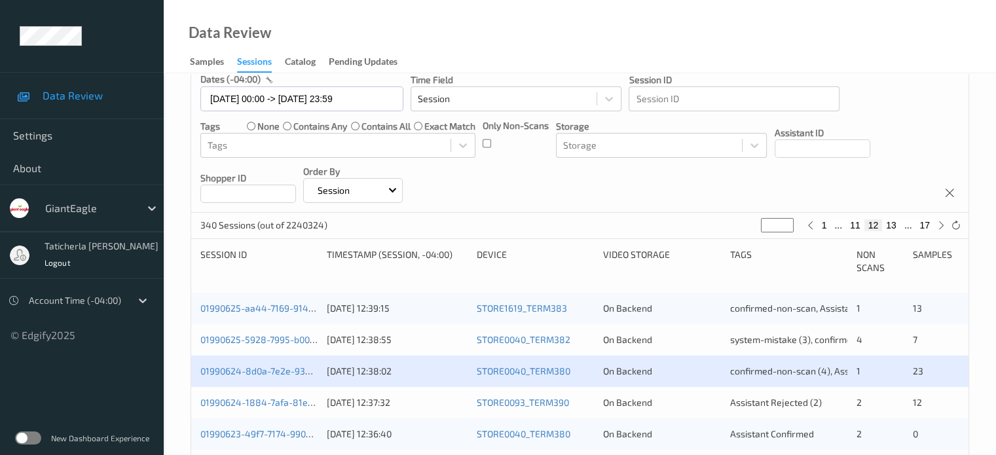
scroll to position [262, 0]
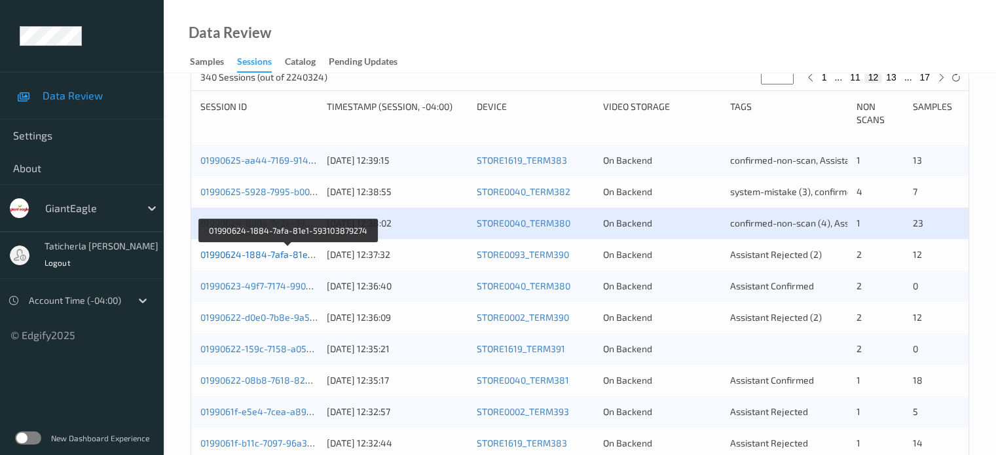
click at [280, 251] on link "01990624-1884-7afa-81e1-593103879274" at bounding box center [288, 254] width 177 height 11
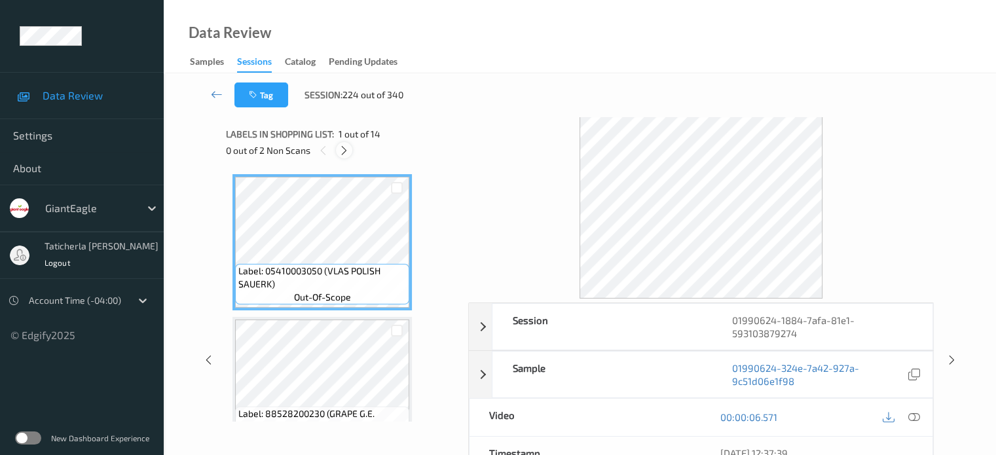
click at [346, 145] on icon at bounding box center [344, 151] width 11 height 12
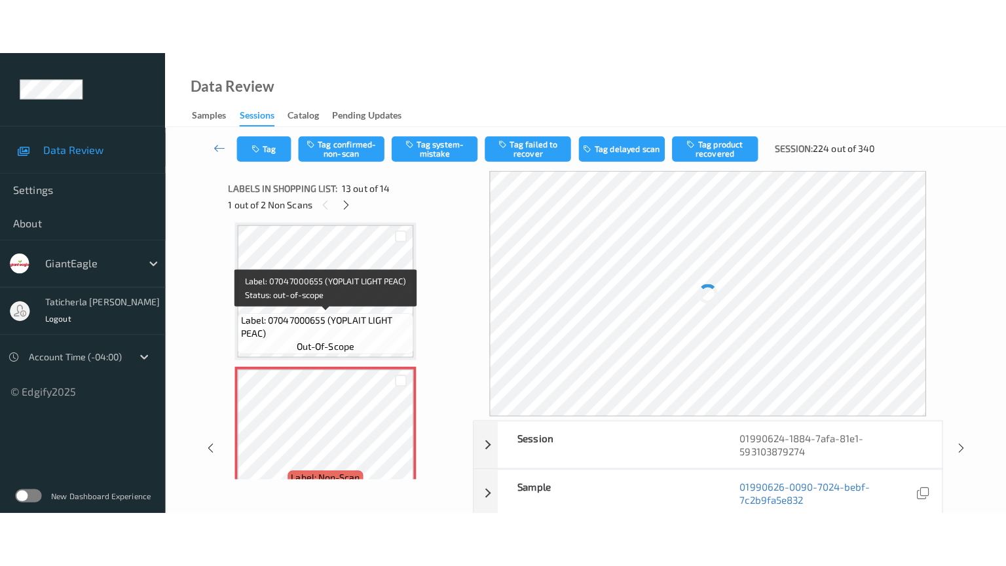
scroll to position [1643, 0]
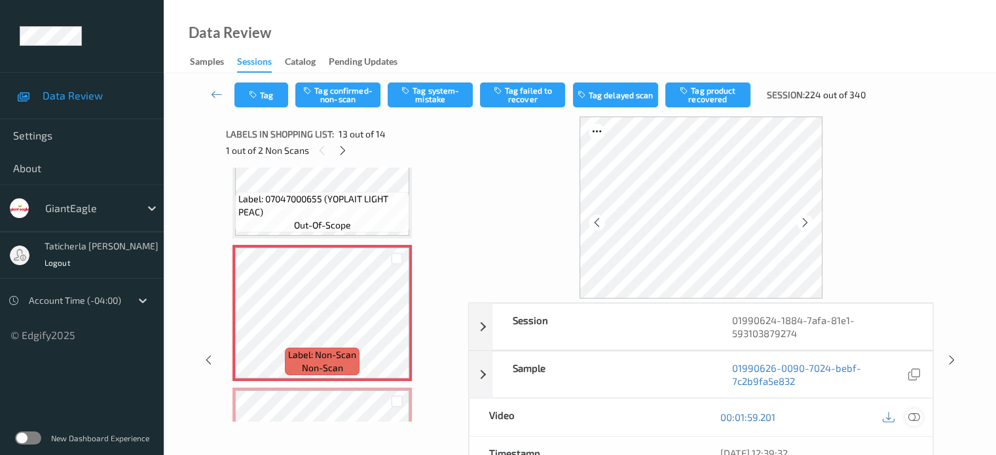
click at [747, 416] on icon at bounding box center [914, 417] width 12 height 12
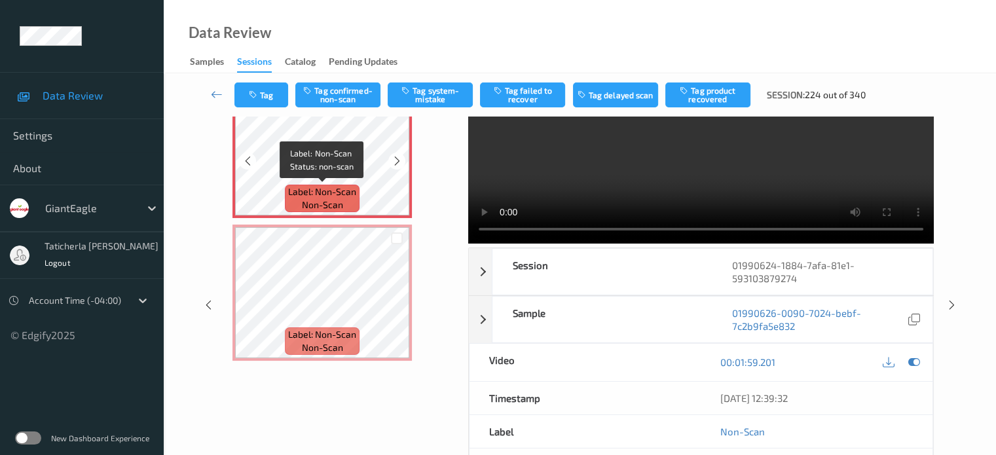
scroll to position [131, 0]
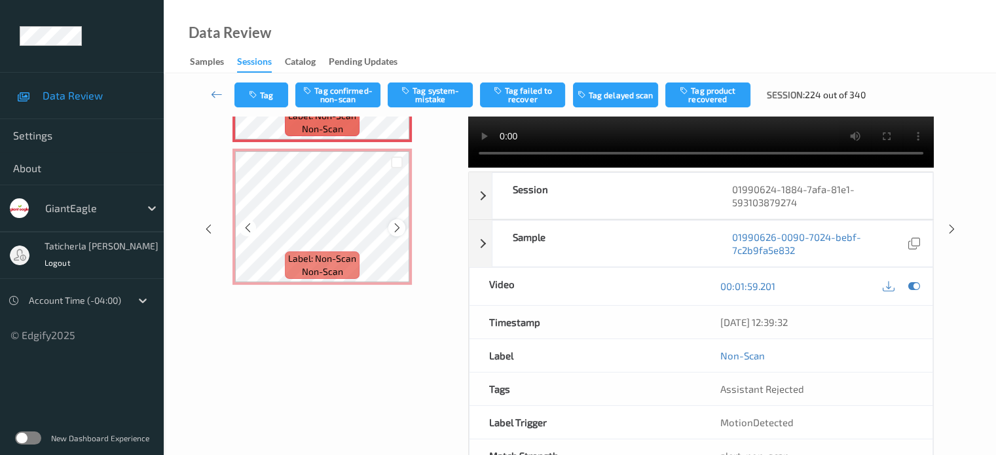
click at [398, 228] on icon at bounding box center [397, 228] width 11 height 12
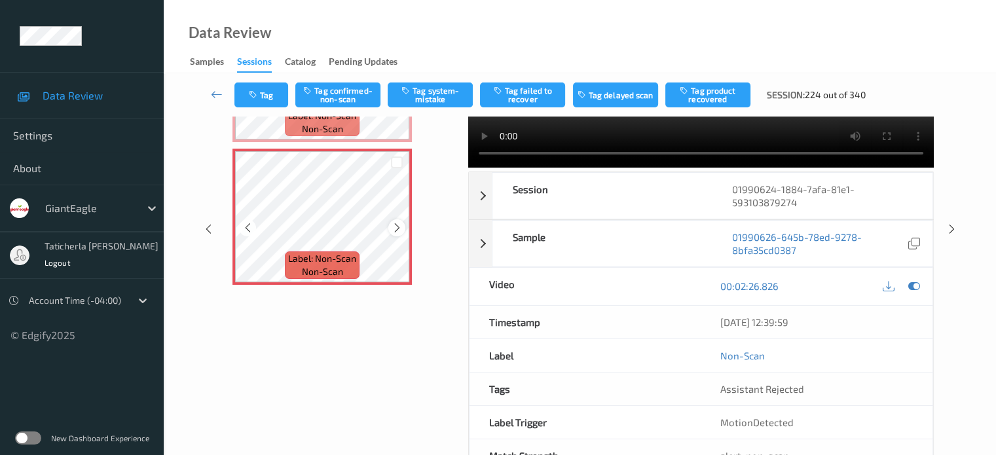
click at [396, 228] on icon at bounding box center [397, 228] width 11 height 12
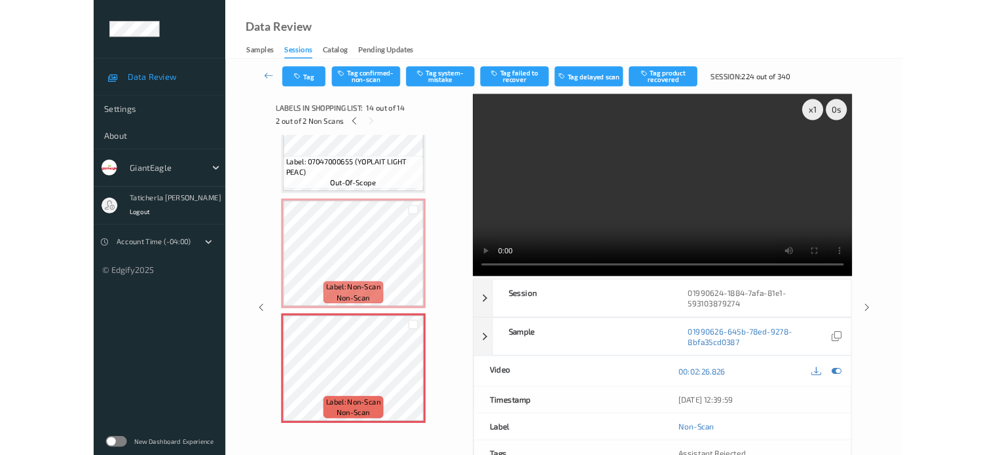
scroll to position [1641, 0]
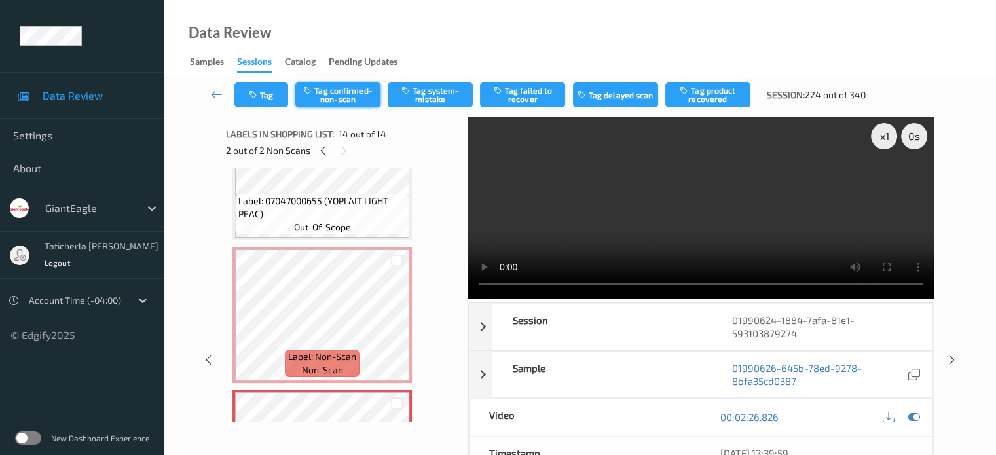
click at [353, 94] on button "Tag confirmed-non-scan" at bounding box center [337, 95] width 85 height 25
click at [531, 93] on button "Tag failed to recover" at bounding box center [522, 95] width 85 height 25
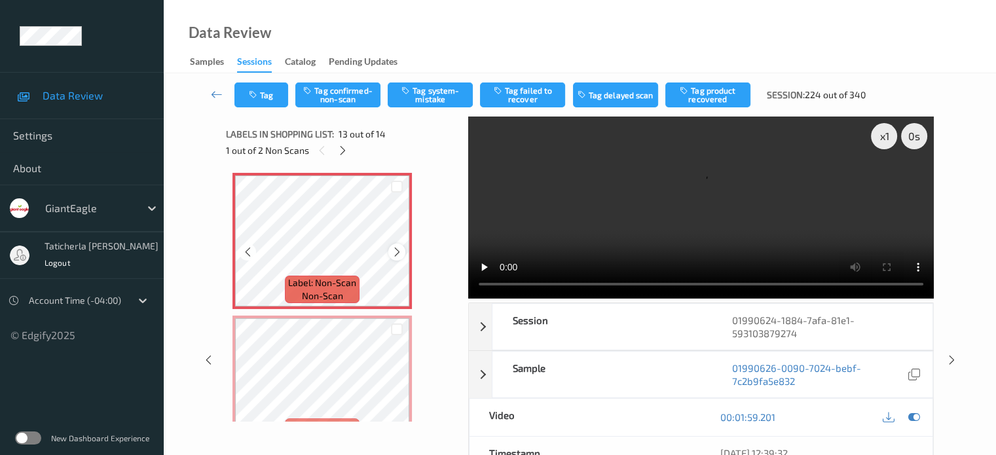
scroll to position [1685, 0]
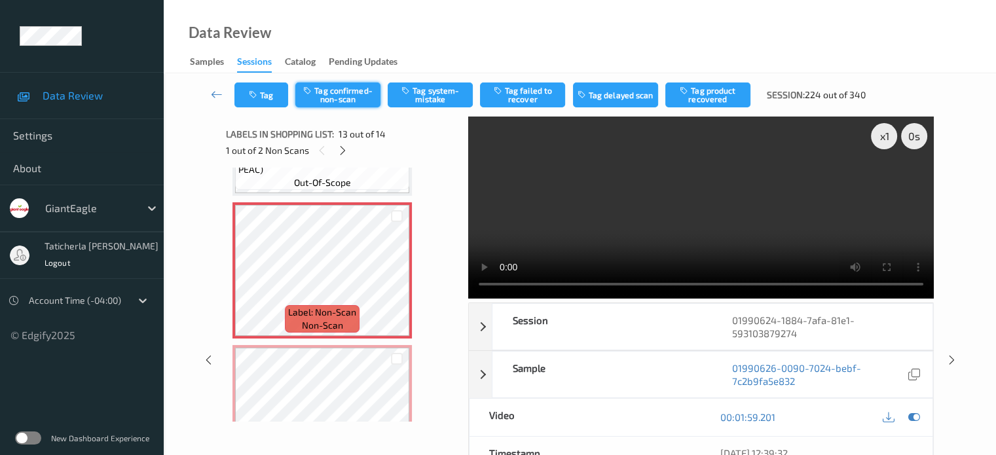
click at [343, 94] on button "Tag confirmed-non-scan" at bounding box center [337, 95] width 85 height 25
click at [519, 92] on button "Tag failed to recover" at bounding box center [522, 95] width 85 height 25
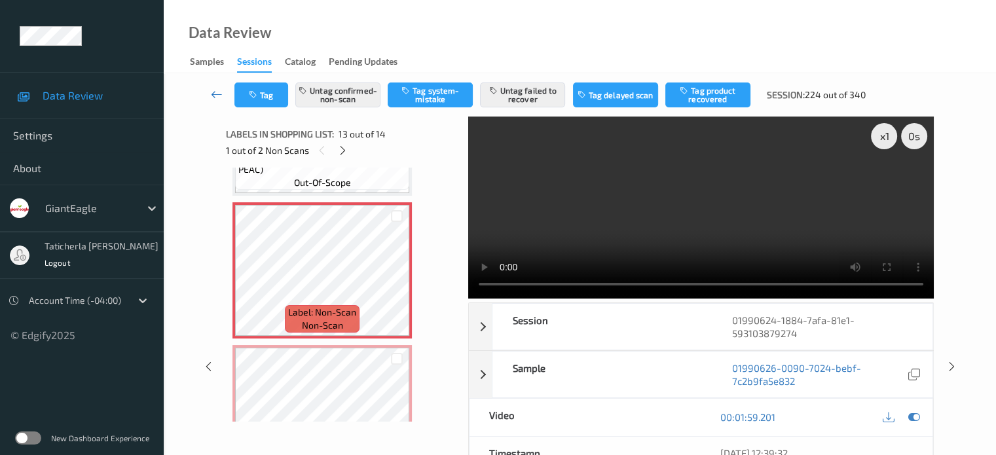
click at [211, 95] on icon at bounding box center [217, 94] width 12 height 13
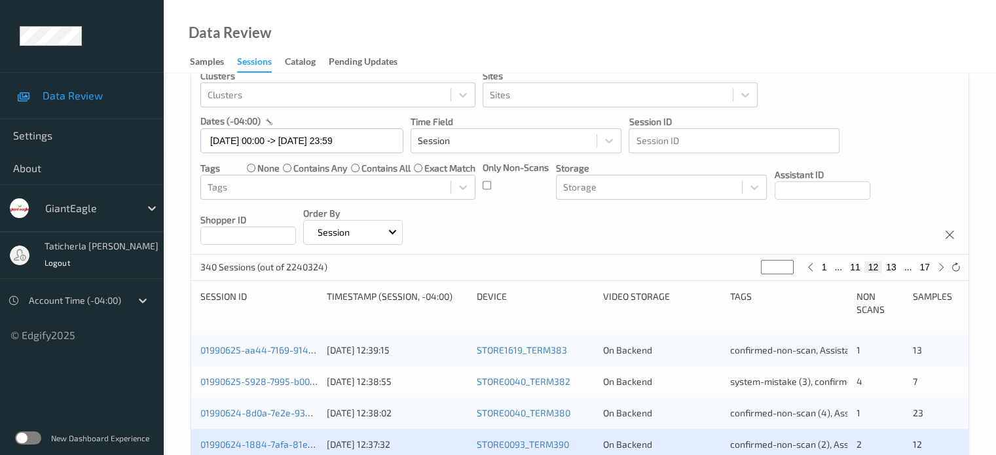
scroll to position [197, 0]
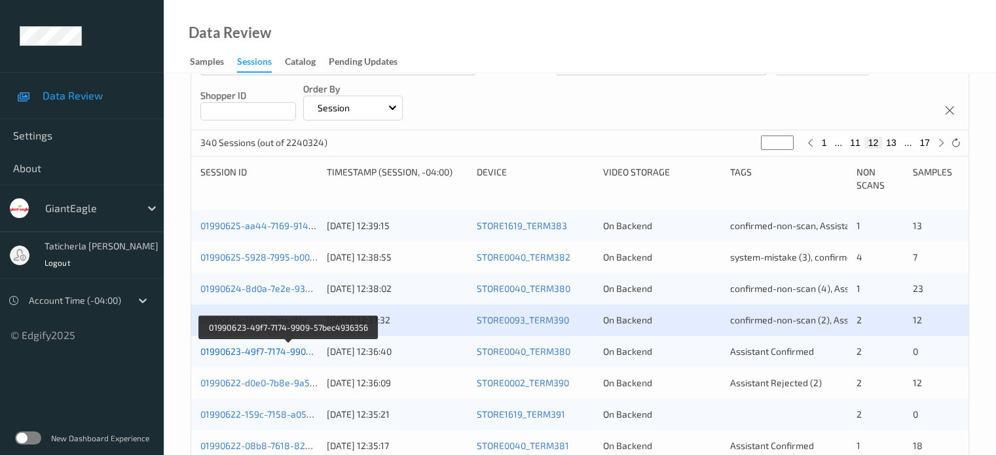
click at [264, 352] on link "01990623-49f7-7174-9909-57bec4936356" at bounding box center [288, 351] width 177 height 11
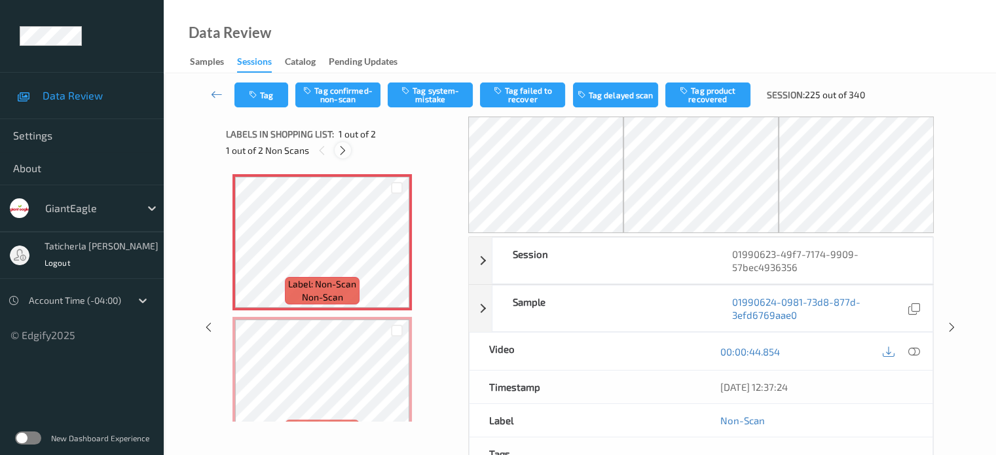
click at [341, 149] on icon at bounding box center [342, 151] width 11 height 12
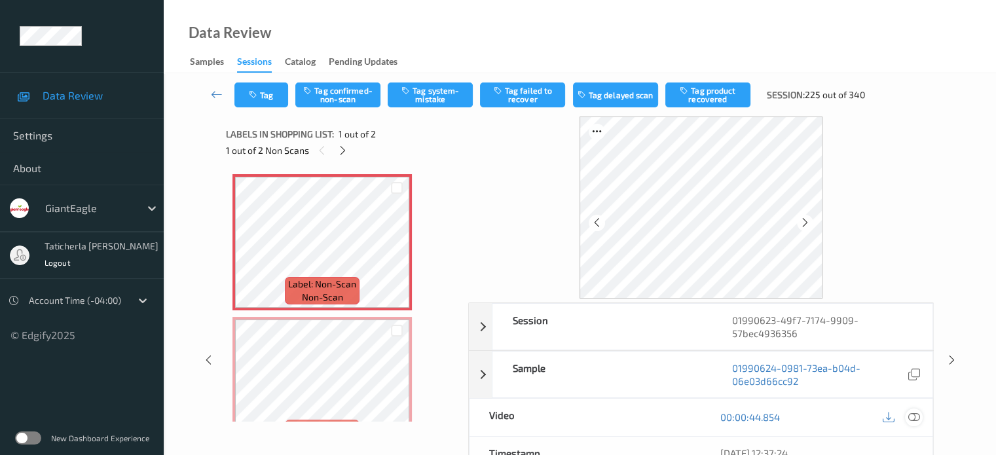
click at [747, 413] on icon at bounding box center [914, 417] width 12 height 12
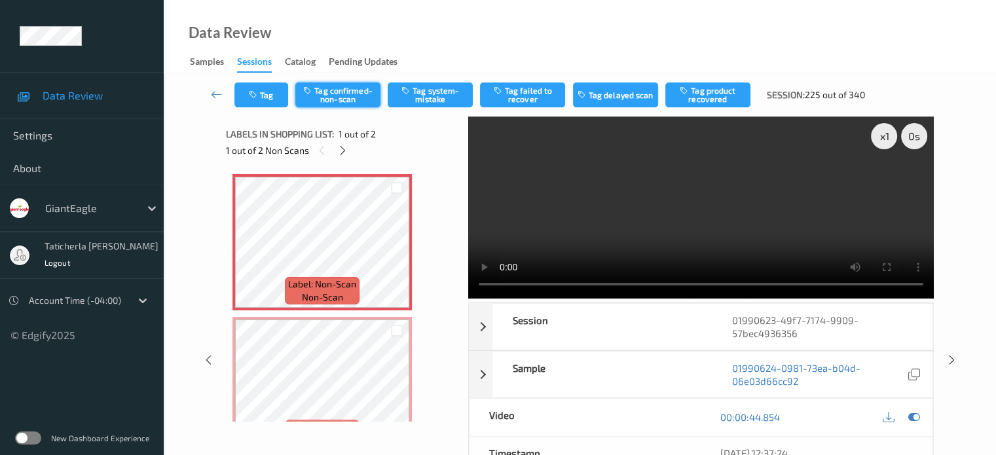
click at [356, 101] on button "Tag confirmed-non-scan" at bounding box center [337, 95] width 85 height 25
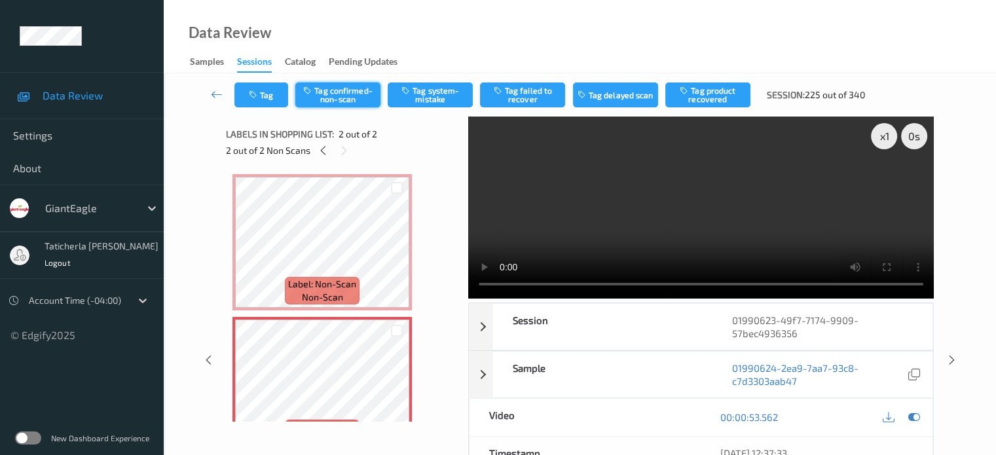
click at [339, 91] on button "Tag confirmed-non-scan" at bounding box center [337, 95] width 85 height 25
click at [213, 96] on icon at bounding box center [217, 94] width 12 height 13
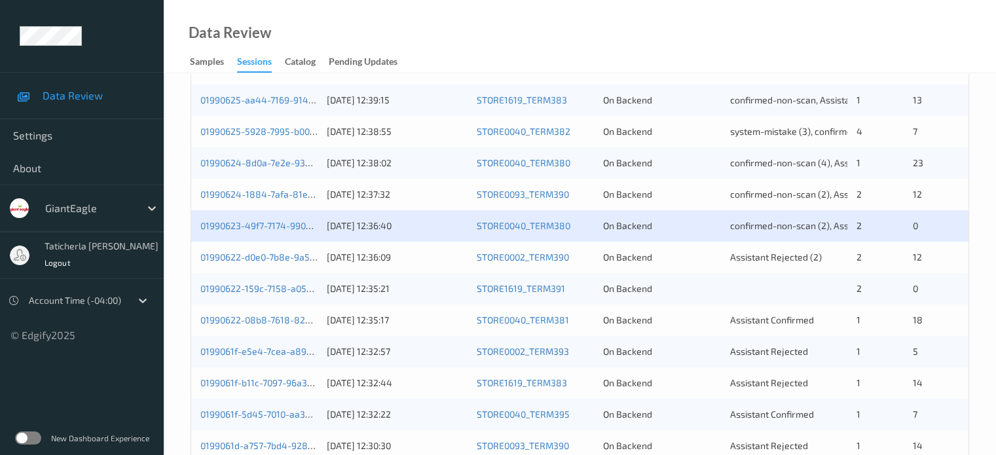
scroll to position [393, 0]
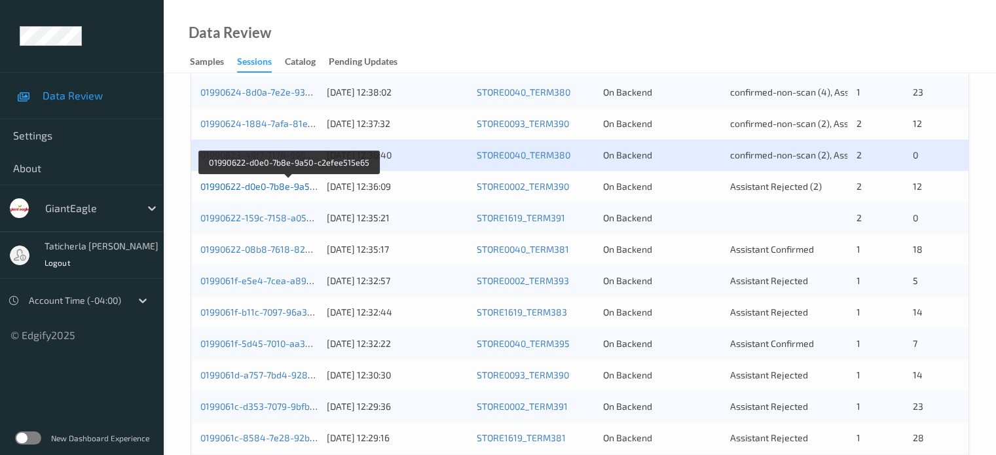
click at [288, 191] on link "01990622-d0e0-7b8e-9a50-c2efee515e65" at bounding box center [289, 186] width 178 height 11
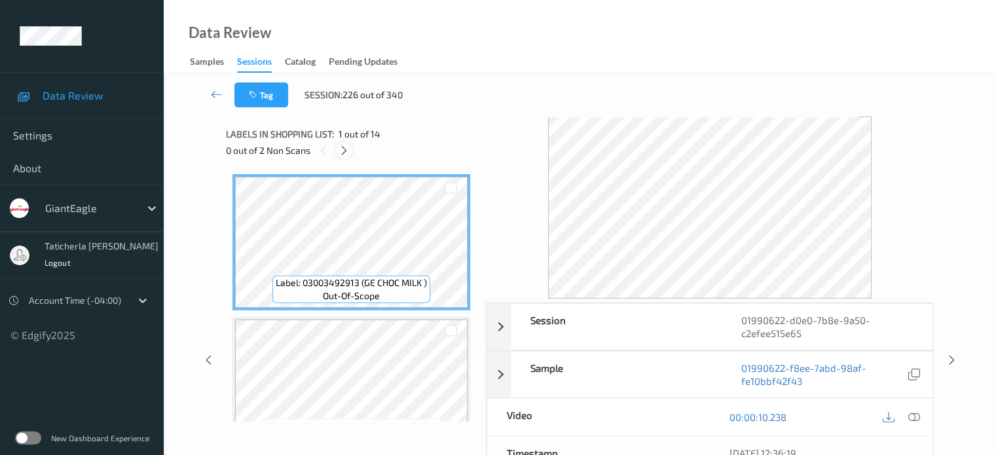
click at [347, 150] on icon at bounding box center [344, 151] width 11 height 12
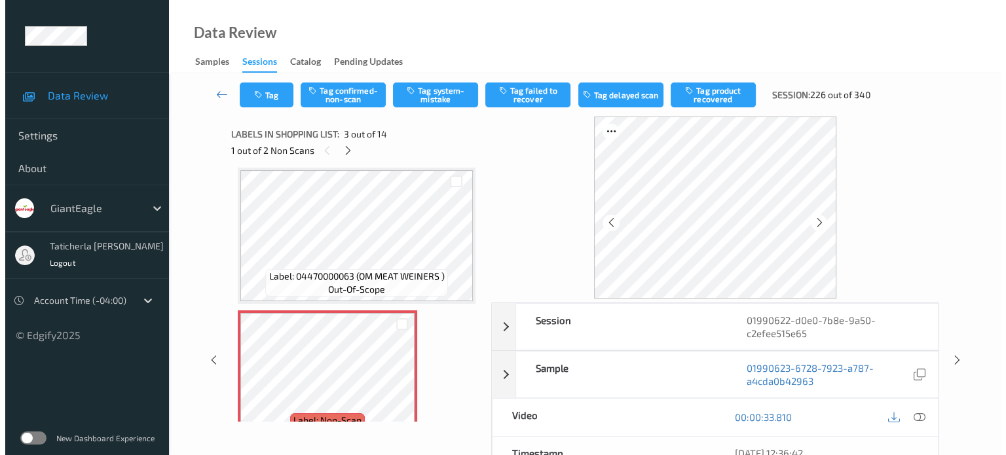
scroll to position [215, 0]
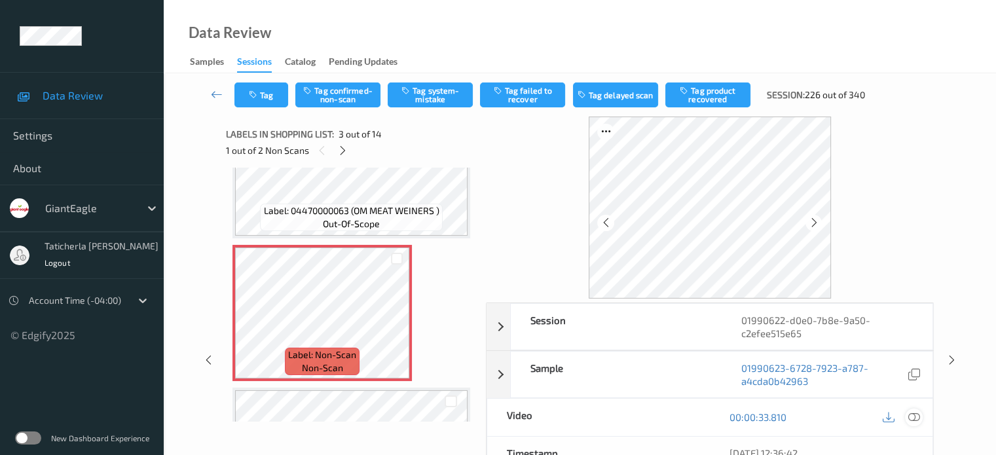
click at [747, 413] on icon at bounding box center [914, 417] width 12 height 12
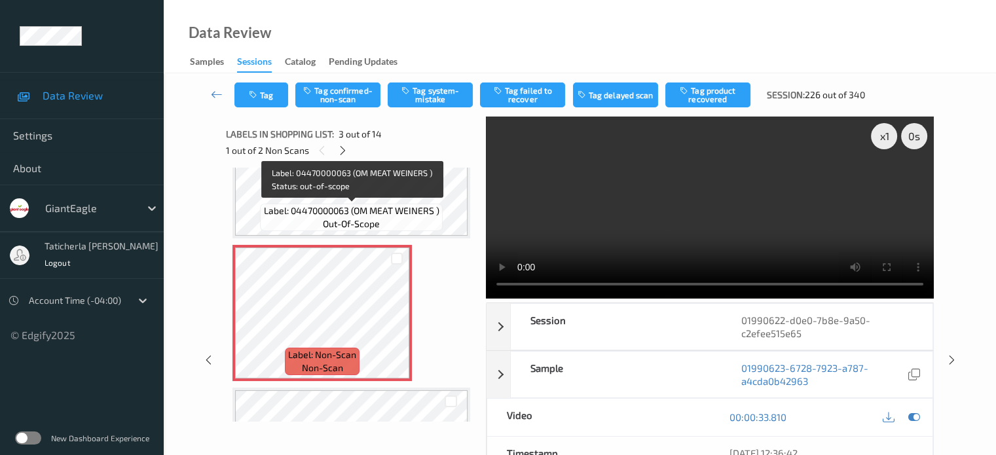
click at [369, 209] on span "Label: 04470000063 (OM MEAT WEINERS )" at bounding box center [352, 210] width 176 height 13
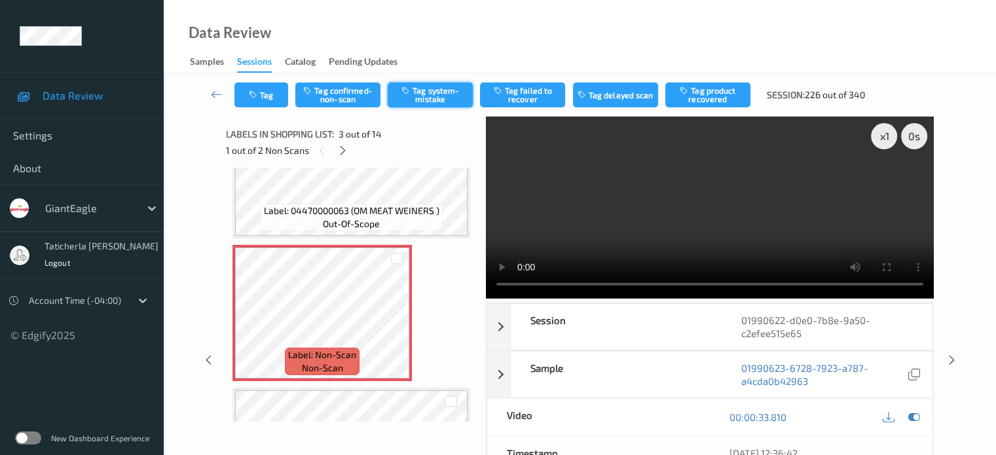
click at [430, 91] on button "Tag system-mistake" at bounding box center [430, 95] width 85 height 25
click at [276, 94] on button "Tag" at bounding box center [261, 95] width 54 height 25
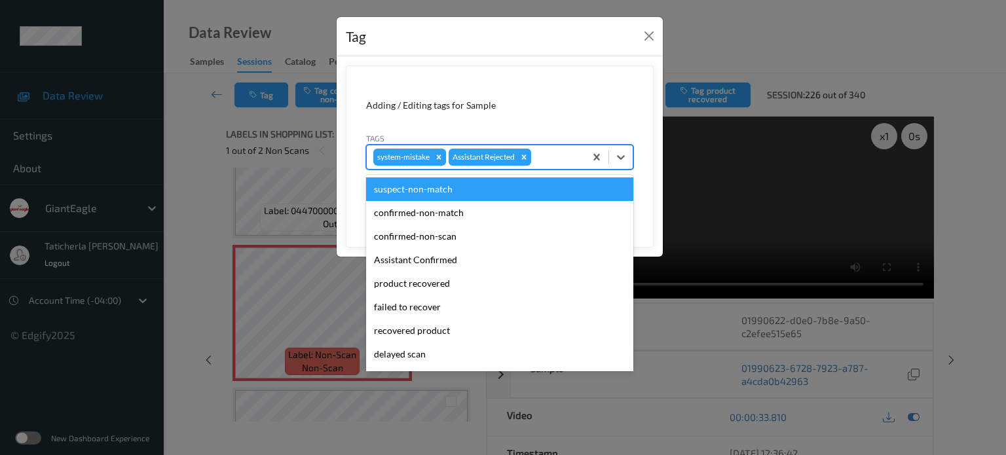
click at [546, 159] on div at bounding box center [556, 157] width 45 height 16
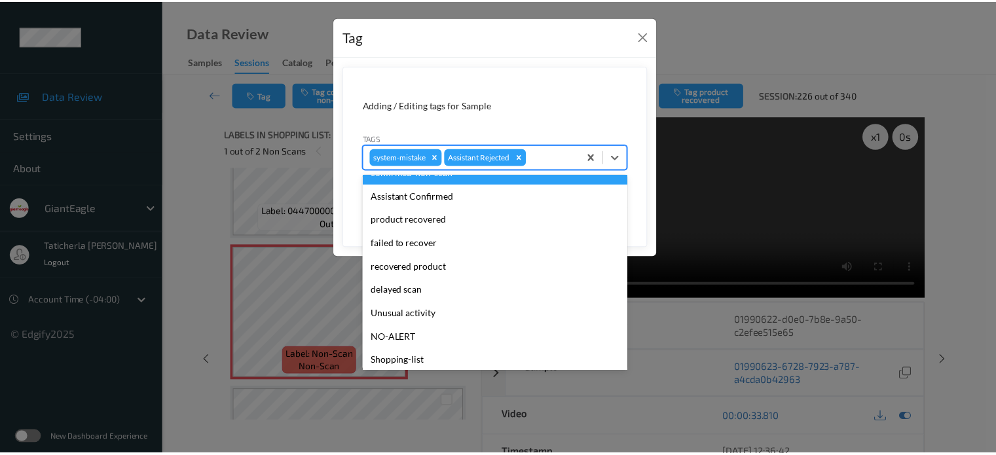
scroll to position [115, 0]
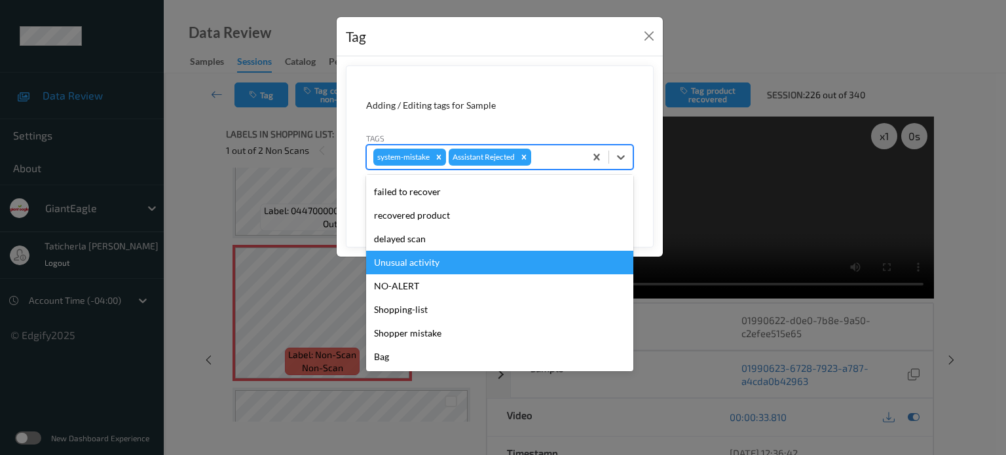
click at [485, 264] on div "Unusual activity" at bounding box center [499, 263] width 267 height 24
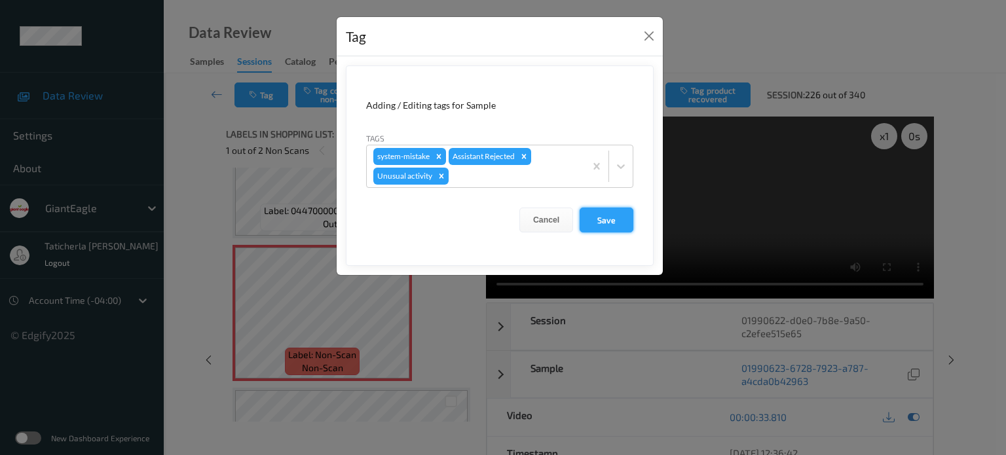
click at [604, 216] on button "Save" at bounding box center [607, 220] width 54 height 25
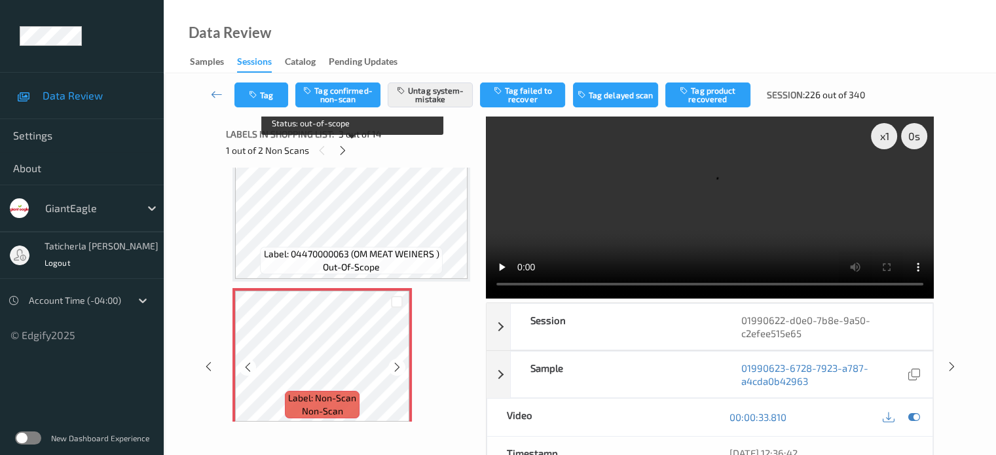
scroll to position [280, 0]
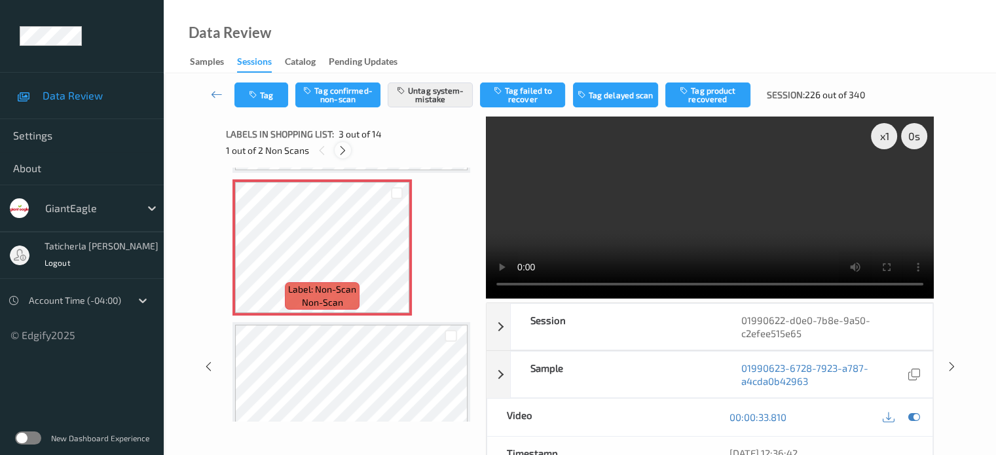
click at [345, 151] on icon at bounding box center [342, 151] width 11 height 12
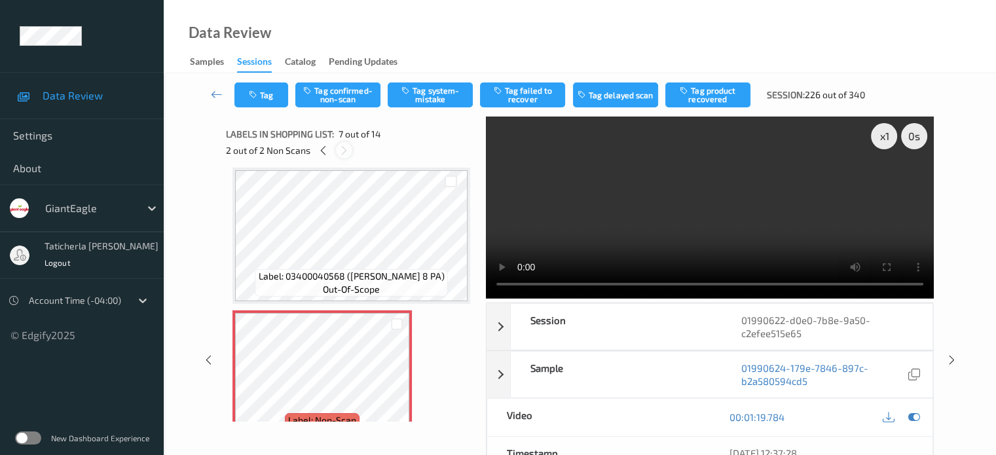
click at [346, 151] on icon at bounding box center [344, 151] width 11 height 12
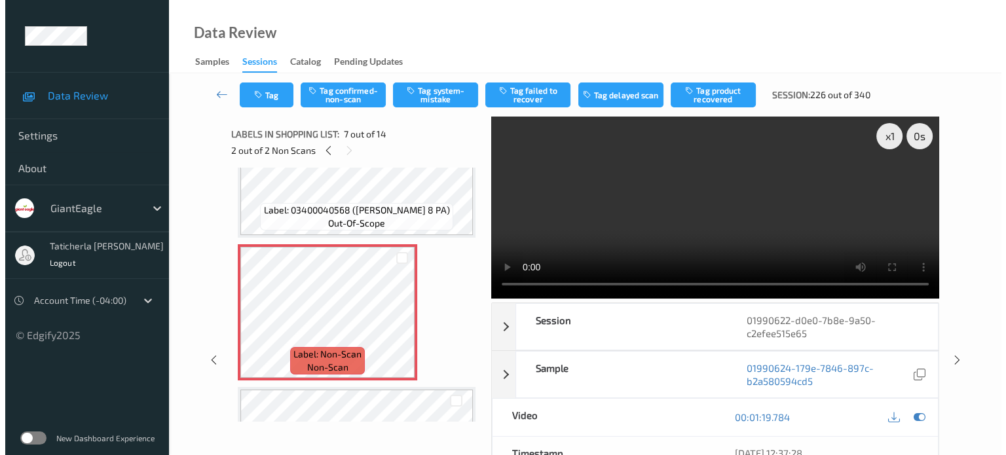
scroll to position [852, 0]
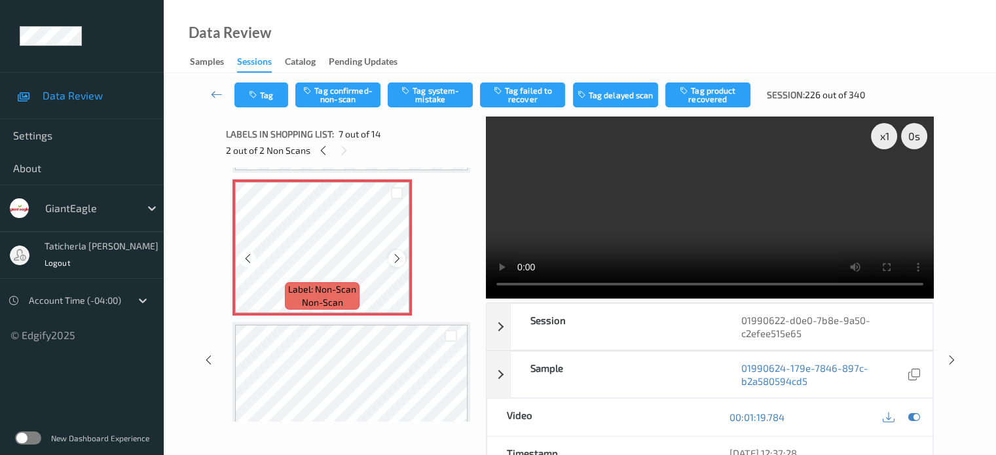
click at [394, 254] on icon at bounding box center [397, 259] width 11 height 12
click at [419, 94] on button "Tag system-mistake" at bounding box center [430, 95] width 85 height 25
click at [265, 87] on button "Tag" at bounding box center [261, 95] width 54 height 25
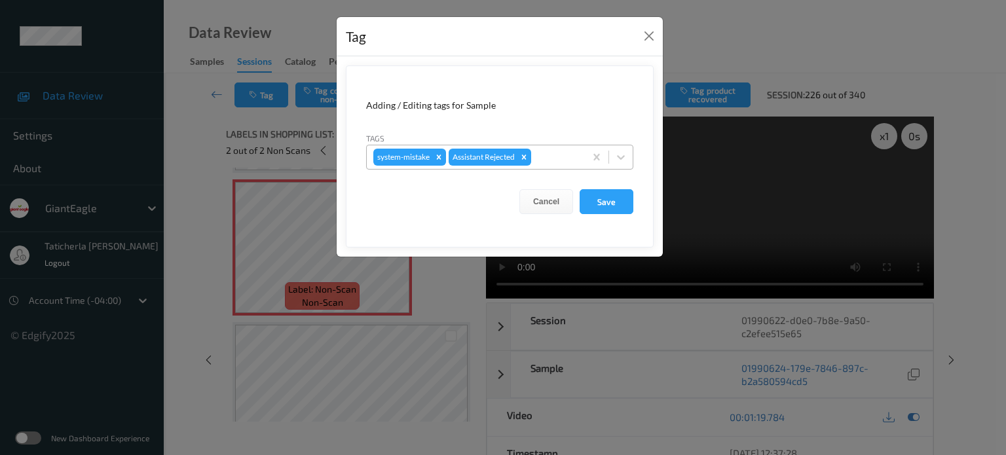
click at [555, 147] on div "system-mistake Assistant Rejected" at bounding box center [476, 157] width 218 height 22
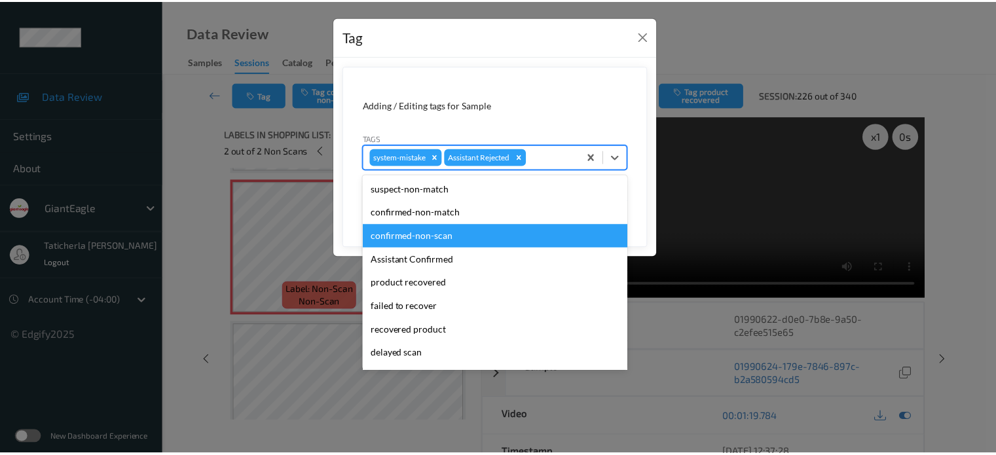
scroll to position [115, 0]
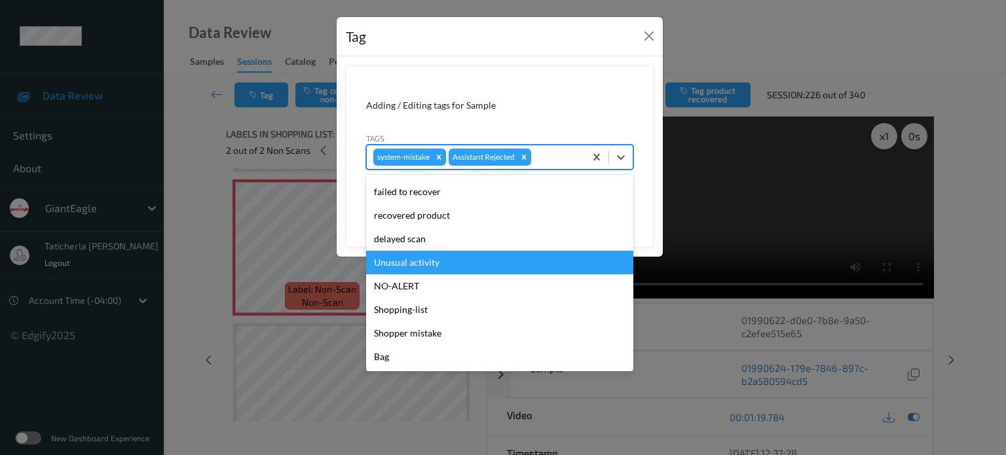
click at [493, 267] on div "Unusual activity" at bounding box center [499, 263] width 267 height 24
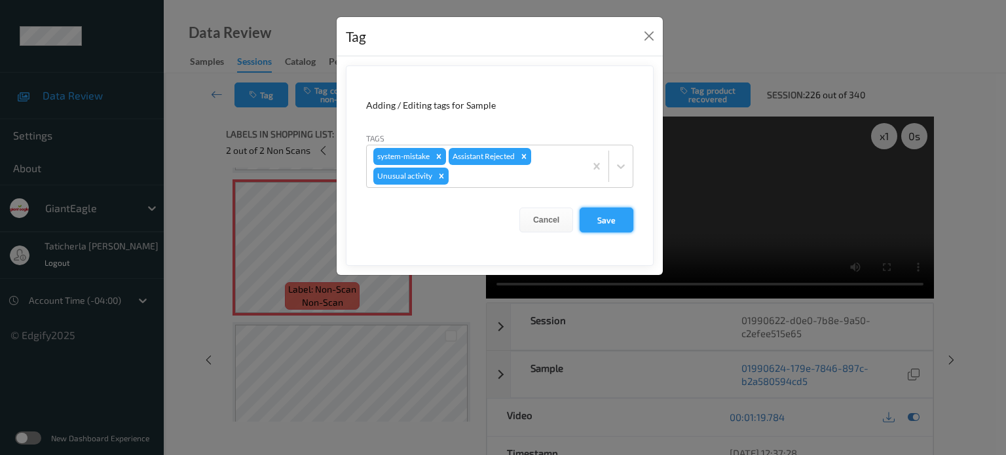
click at [609, 223] on button "Save" at bounding box center [607, 220] width 54 height 25
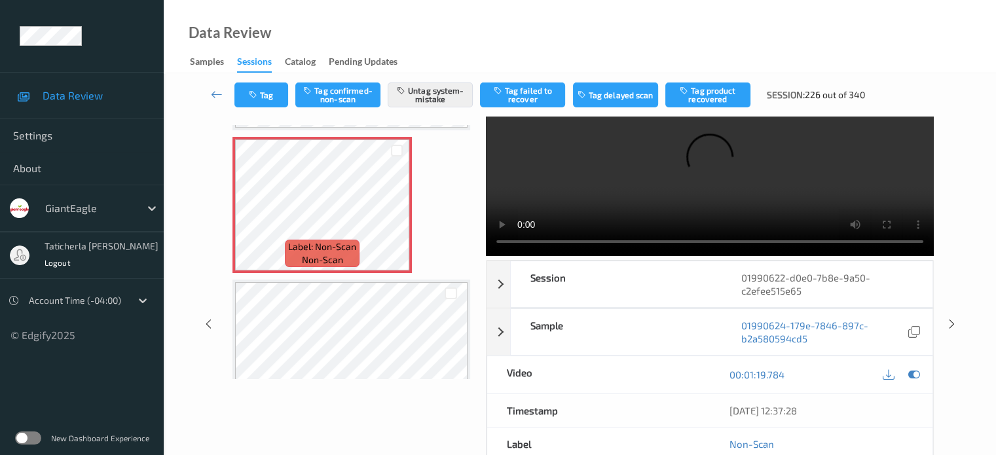
scroll to position [66, 0]
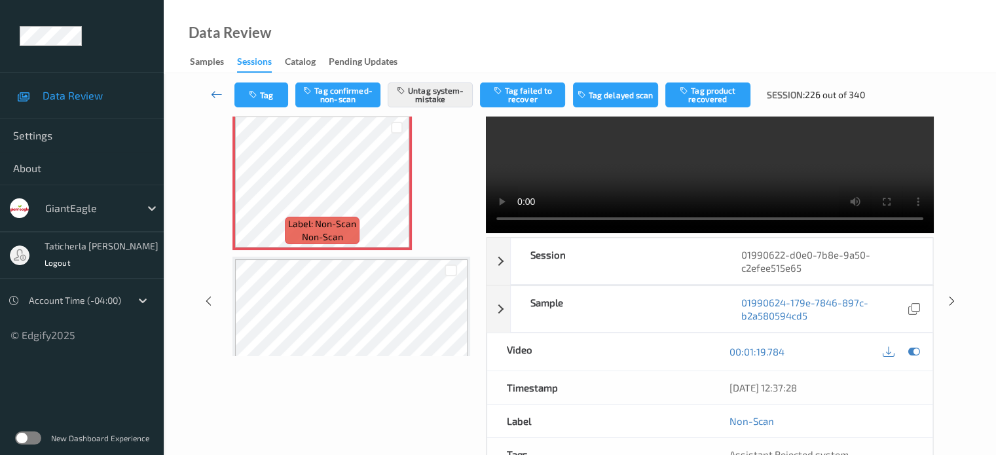
click at [217, 91] on icon at bounding box center [217, 94] width 12 height 13
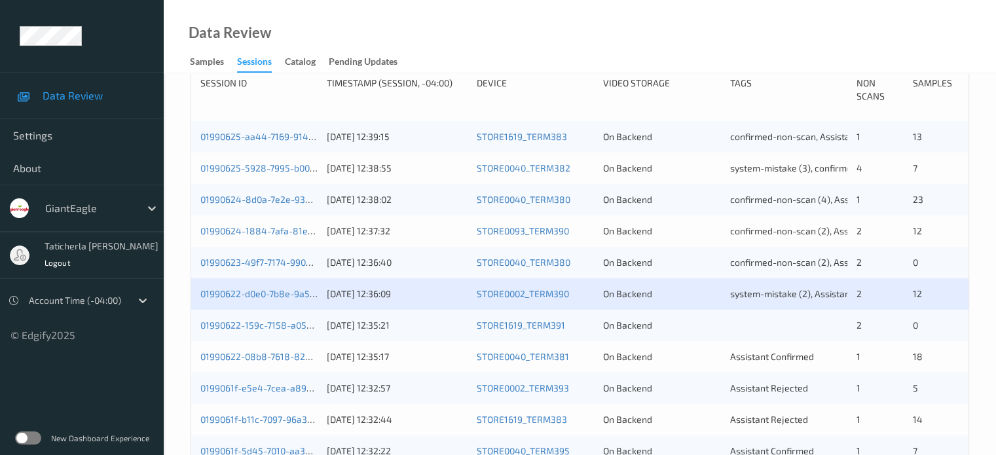
scroll to position [393, 0]
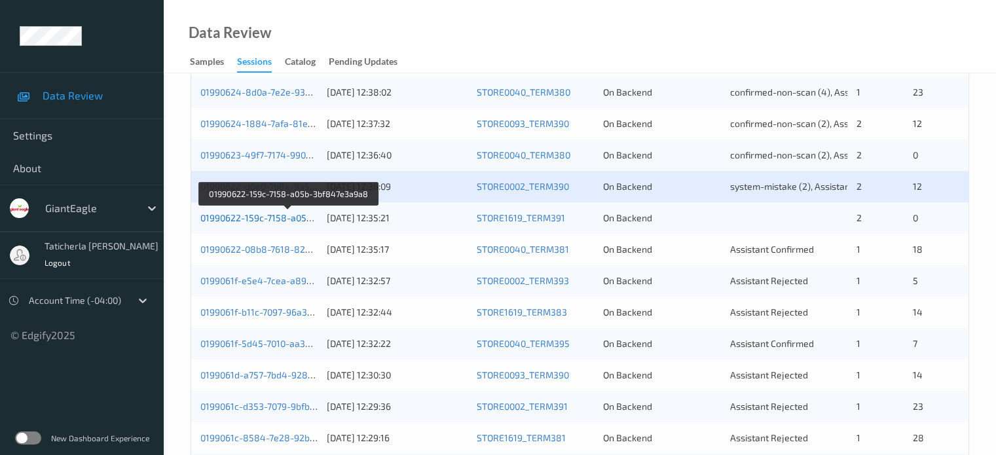
click at [288, 216] on link "01990622-159c-7158-a05b-3bf847e3a9a8" at bounding box center [289, 217] width 178 height 11
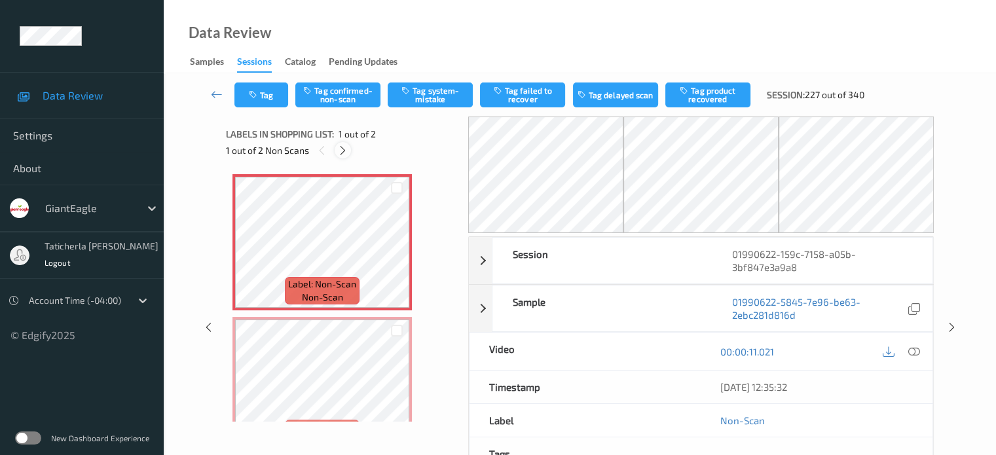
click at [341, 149] on icon at bounding box center [342, 151] width 11 height 12
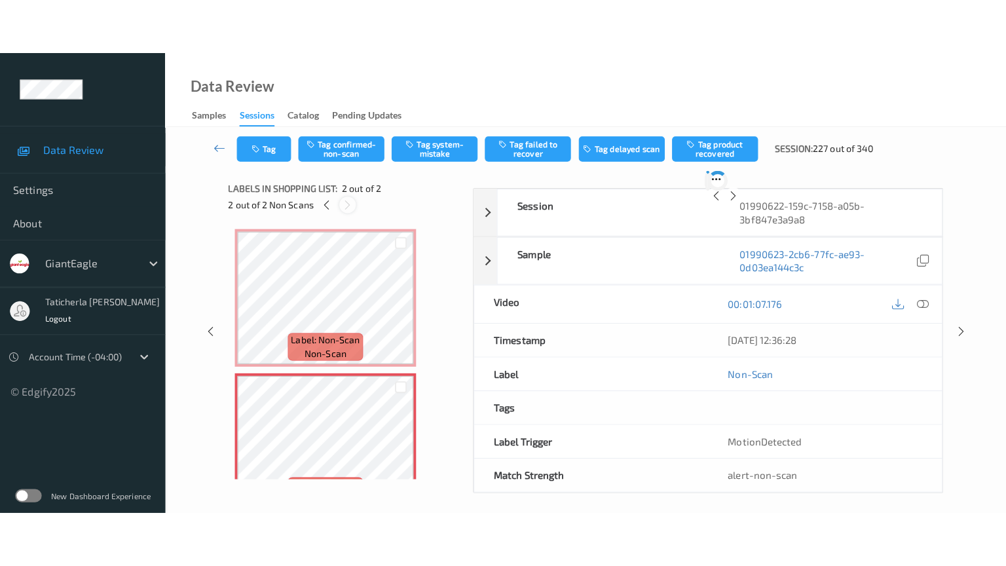
scroll to position [7, 0]
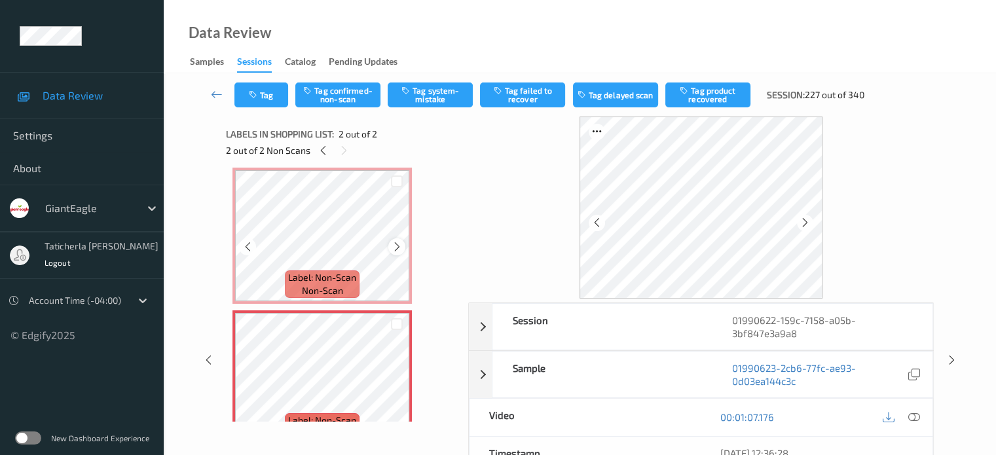
click at [396, 246] on icon at bounding box center [397, 247] width 11 height 12
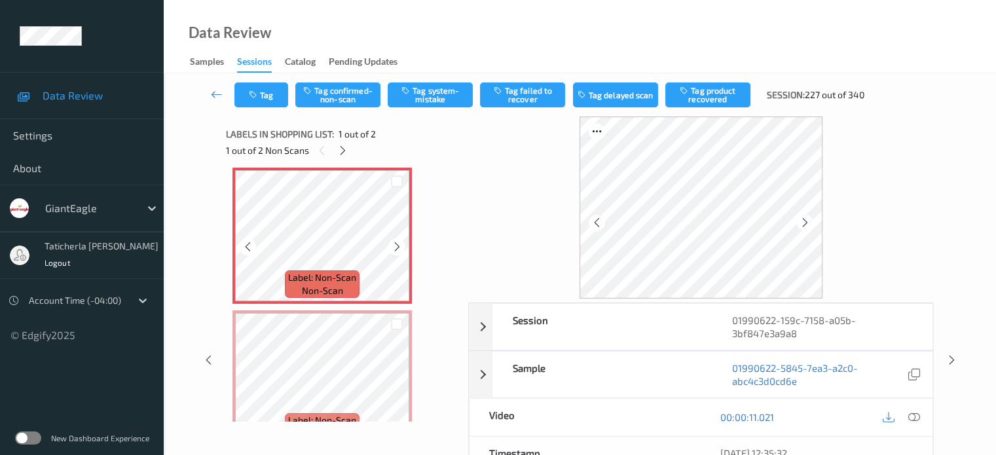
click at [396, 246] on icon at bounding box center [397, 247] width 11 height 12
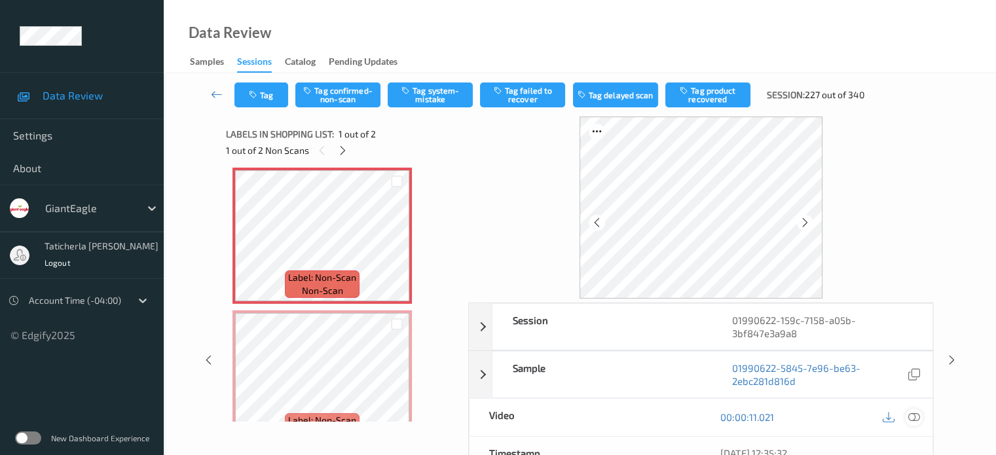
click at [747, 416] on icon at bounding box center [914, 417] width 12 height 12
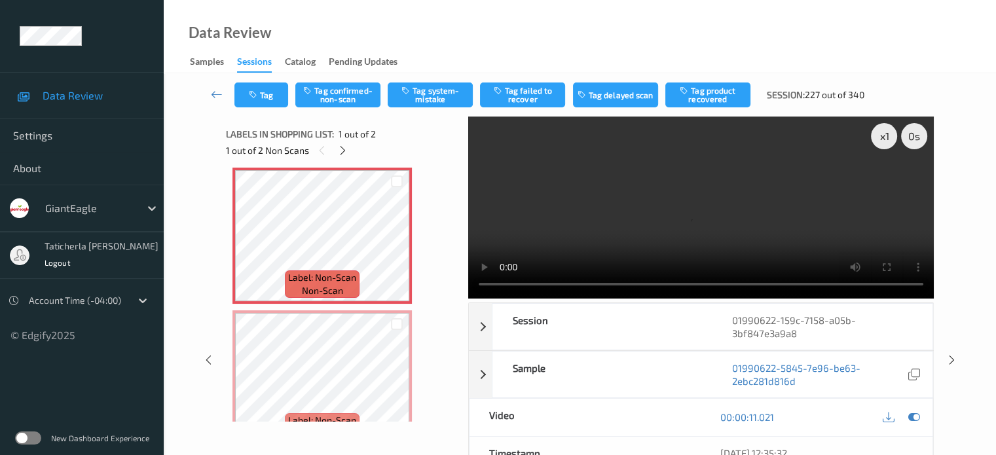
click at [747, 187] on video at bounding box center [701, 208] width 466 height 182
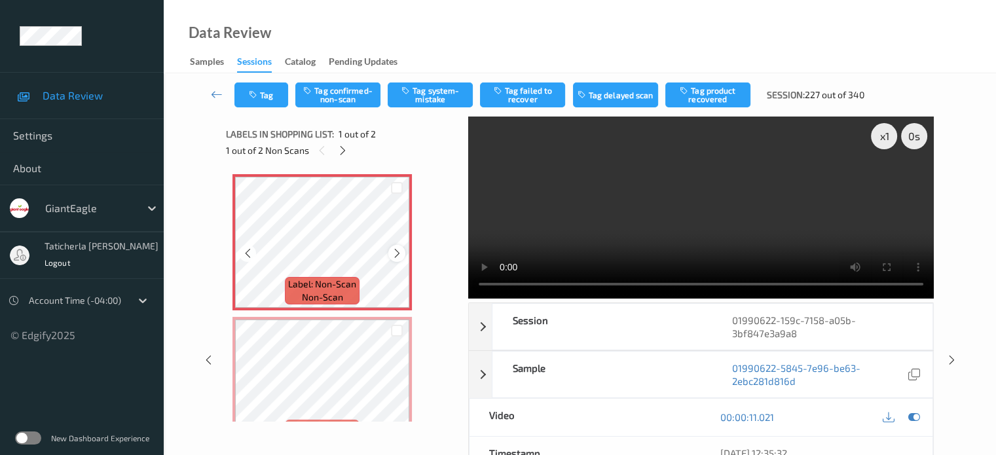
click at [397, 253] on icon at bounding box center [397, 254] width 11 height 12
click at [449, 97] on button "Tag system-mistake" at bounding box center [430, 95] width 85 height 25
click at [339, 151] on icon at bounding box center [342, 151] width 11 height 12
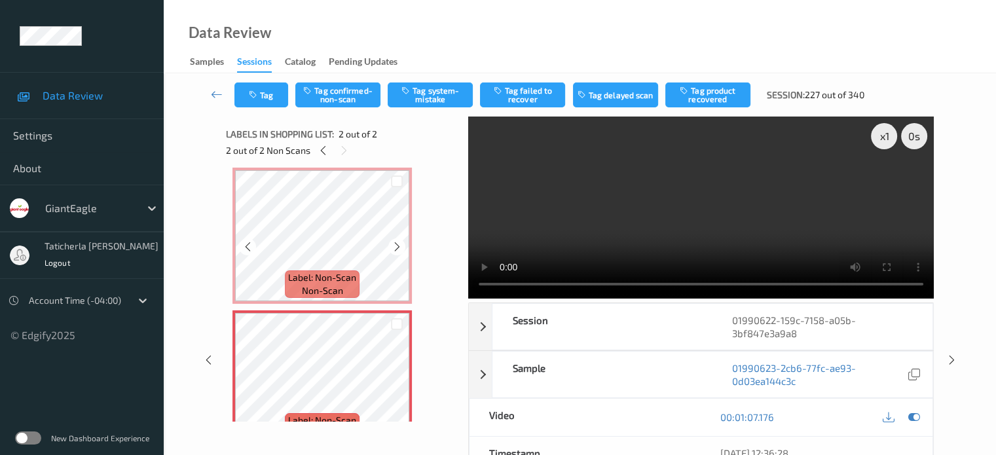
scroll to position [37, 0]
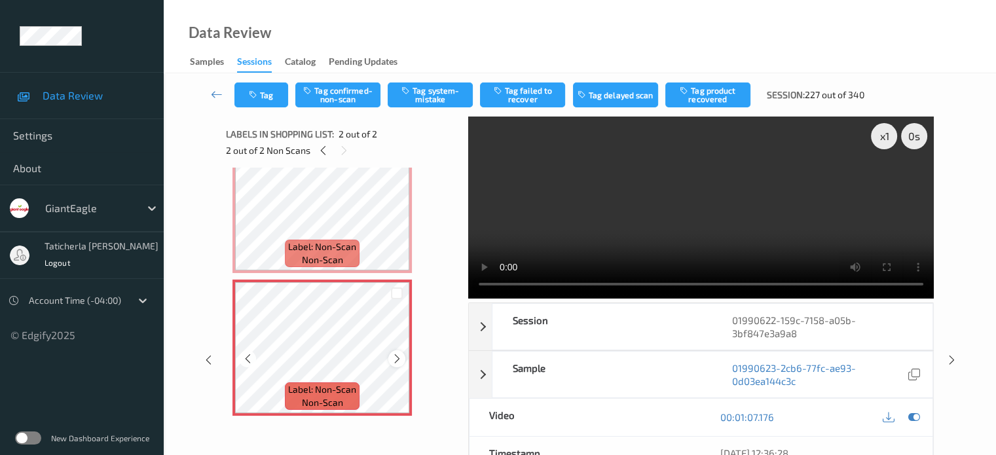
click at [394, 362] on icon at bounding box center [397, 359] width 11 height 12
click at [438, 95] on button "Tag system-mistake" at bounding box center [430, 95] width 85 height 25
click at [216, 91] on icon at bounding box center [217, 94] width 12 height 13
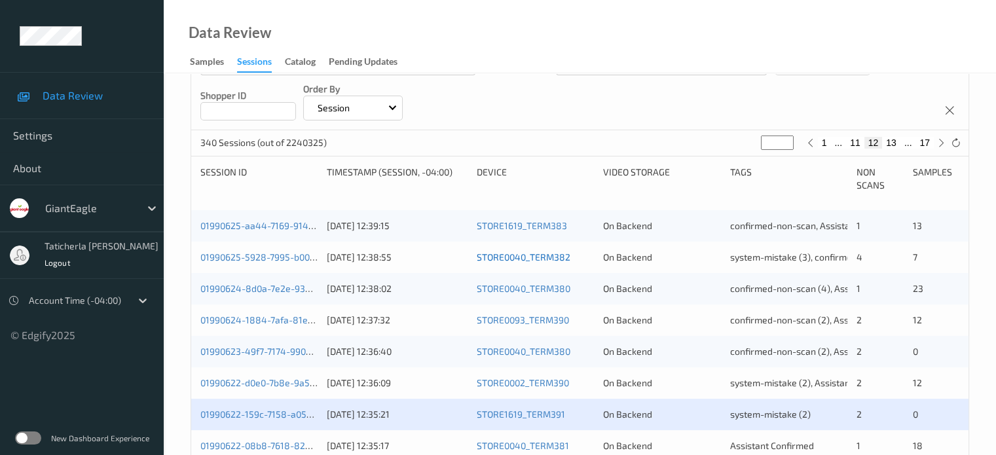
scroll to position [459, 0]
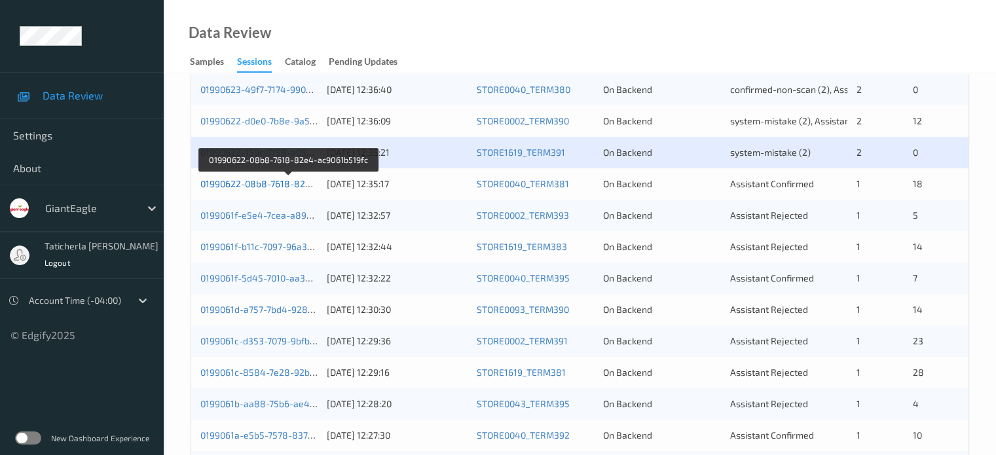
click at [282, 185] on link "01990622-08b8-7618-82e4-ac9061b519fc" at bounding box center [288, 183] width 177 height 11
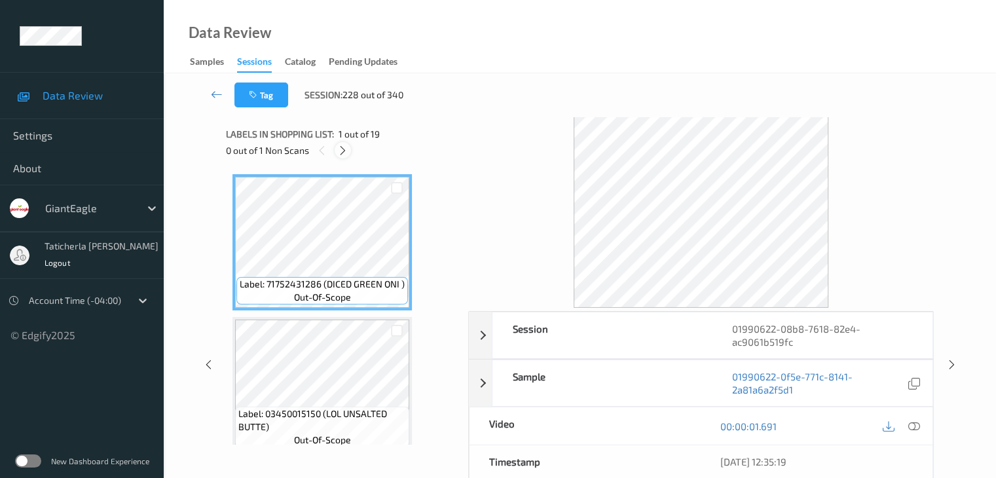
click at [343, 155] on icon at bounding box center [342, 151] width 11 height 12
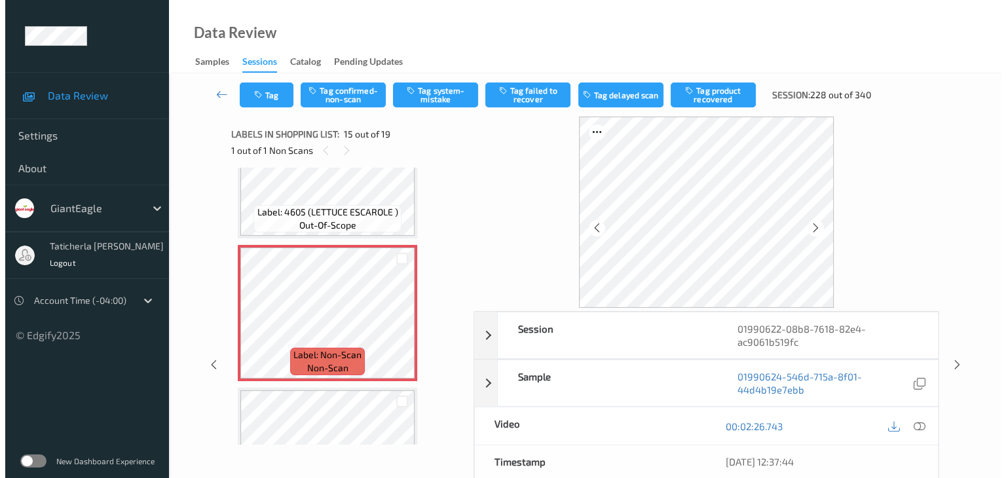
scroll to position [1994, 0]
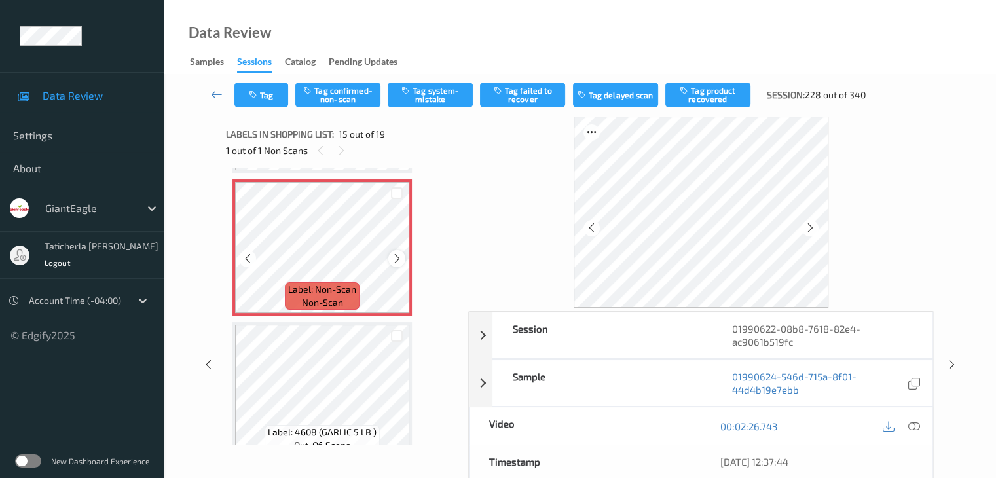
click at [396, 257] on icon at bounding box center [397, 259] width 11 height 12
click at [747, 425] on icon at bounding box center [914, 427] width 12 height 12
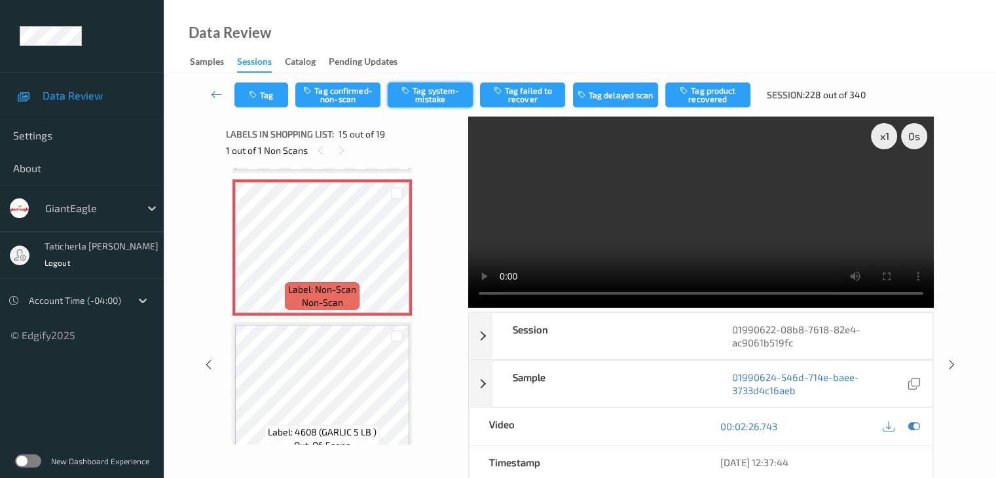
click at [445, 103] on button "Tag system-mistake" at bounding box center [430, 95] width 85 height 25
click at [269, 95] on button "Tag" at bounding box center [261, 95] width 54 height 25
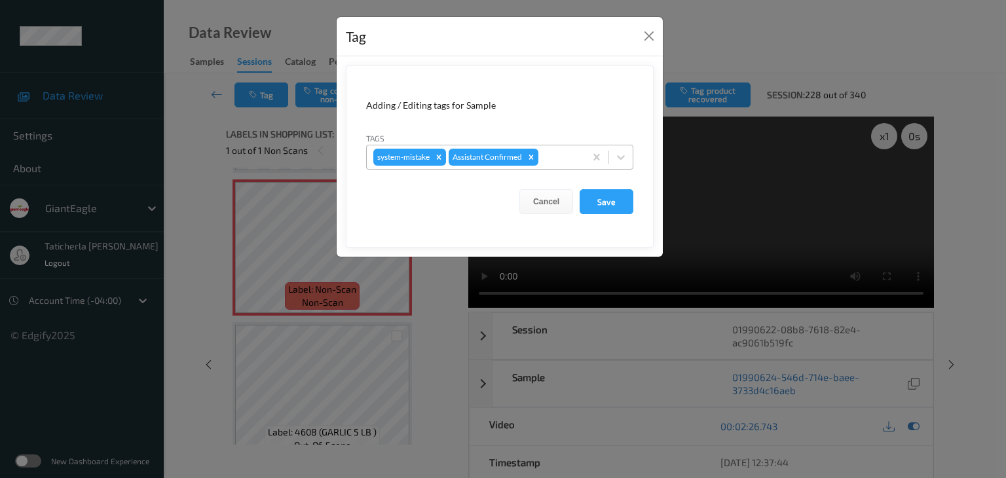
click at [571, 159] on div at bounding box center [559, 157] width 37 height 16
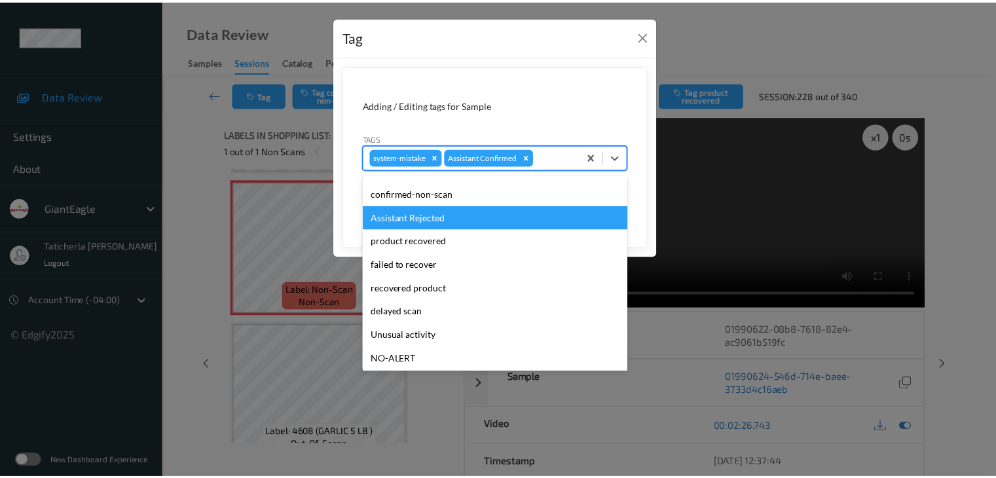
scroll to position [115, 0]
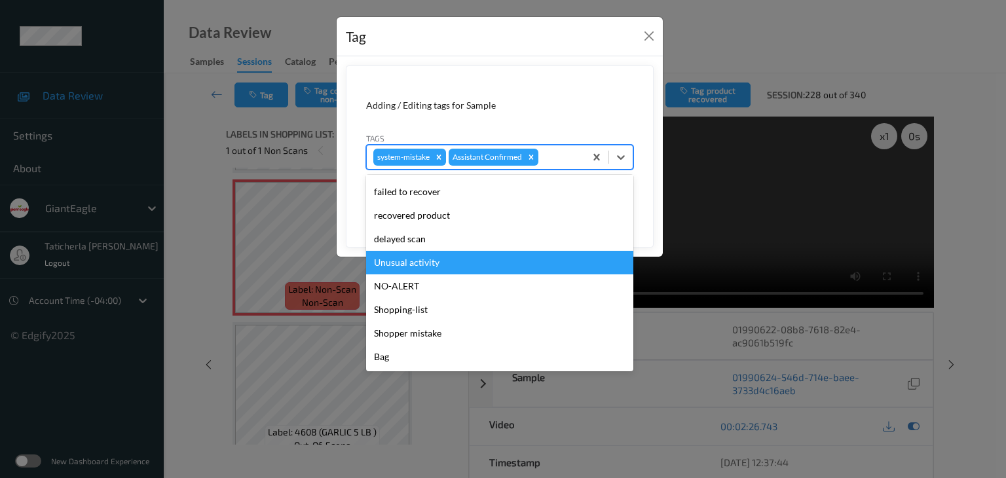
click at [496, 261] on div "Unusual activity" at bounding box center [499, 263] width 267 height 24
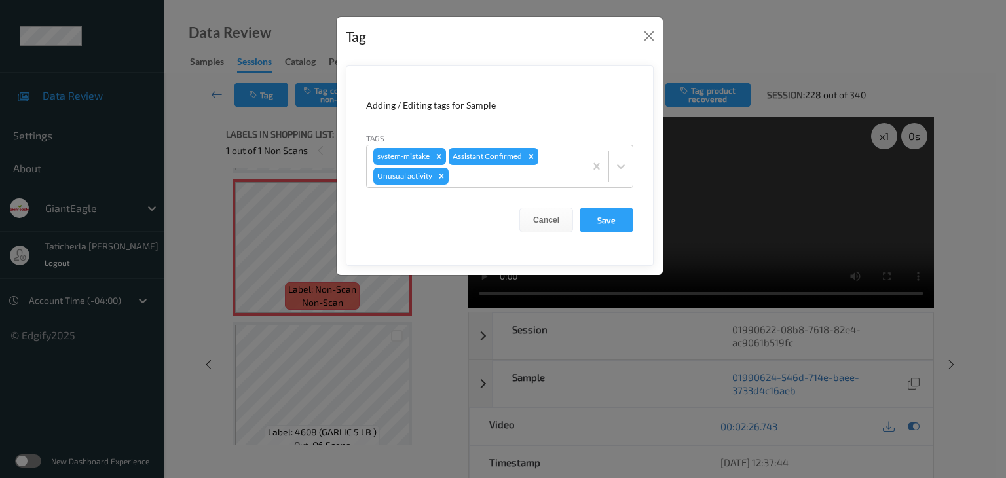
drag, startPoint x: 599, startPoint y: 221, endPoint x: 504, endPoint y: 216, distance: 94.5
click at [599, 221] on button "Save" at bounding box center [607, 220] width 54 height 25
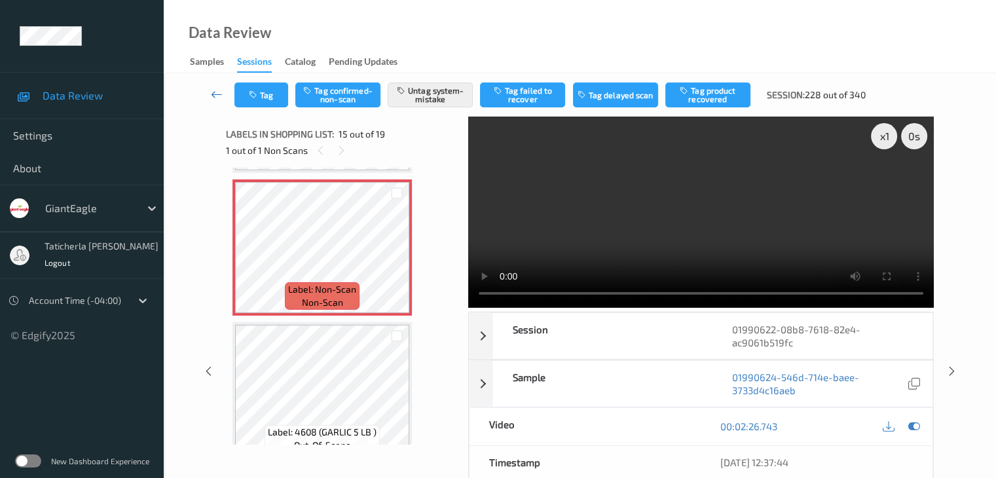
click at [217, 92] on icon at bounding box center [217, 94] width 12 height 13
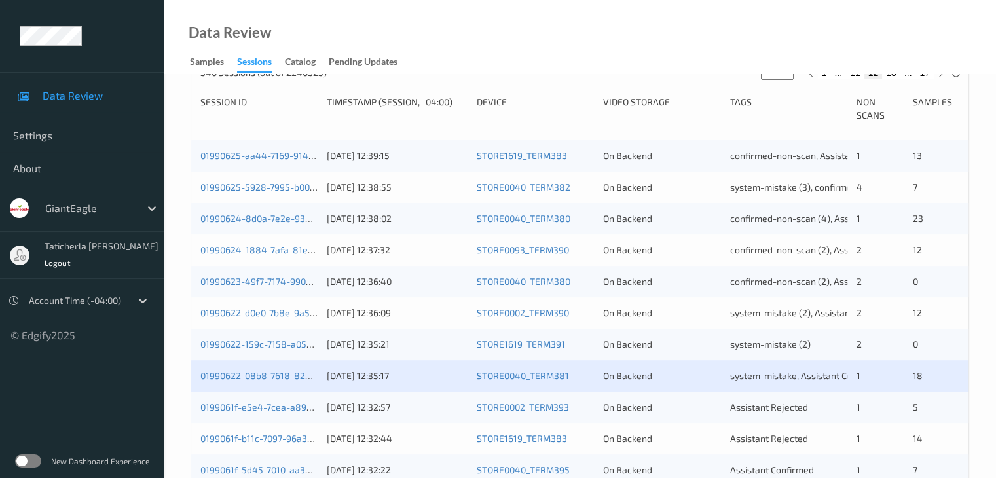
scroll to position [459, 0]
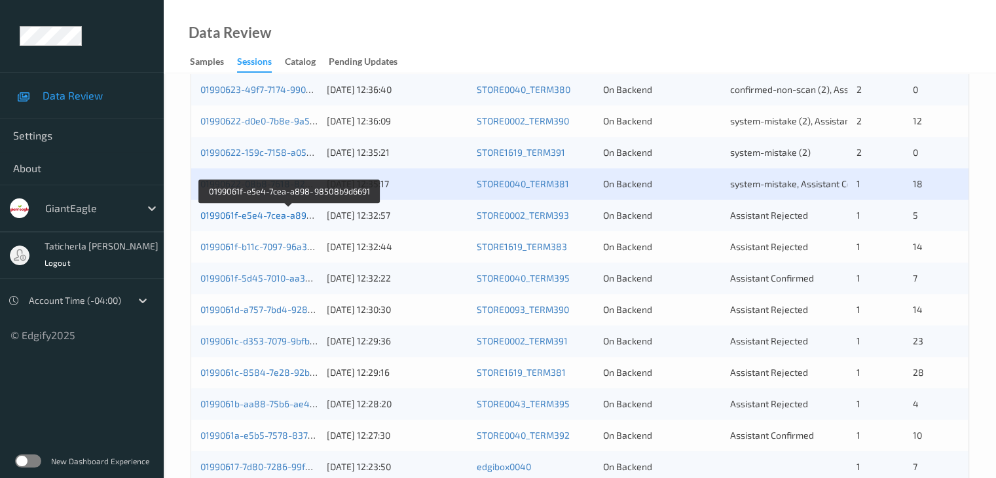
click at [279, 216] on link "0199061f-e5e4-7cea-a898-98508b9d6691" at bounding box center [289, 215] width 179 height 11
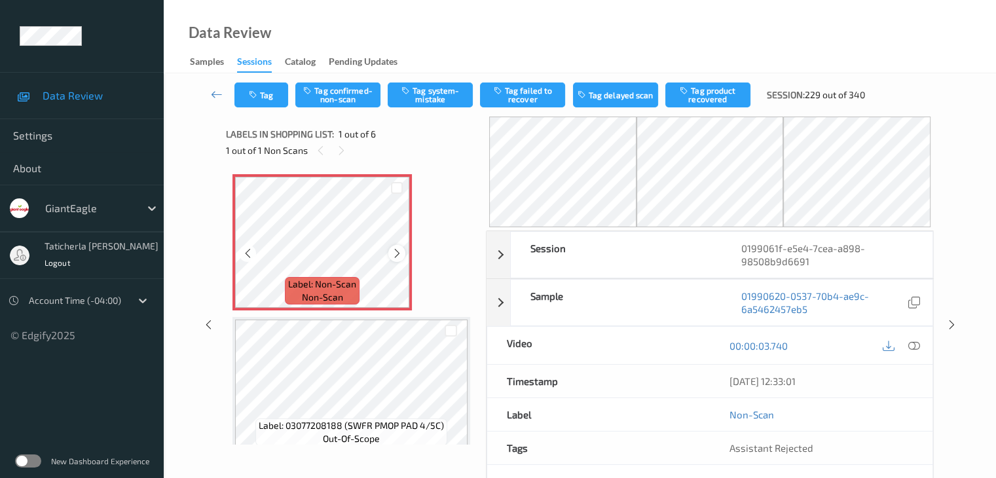
click at [392, 255] on icon at bounding box center [397, 254] width 11 height 12
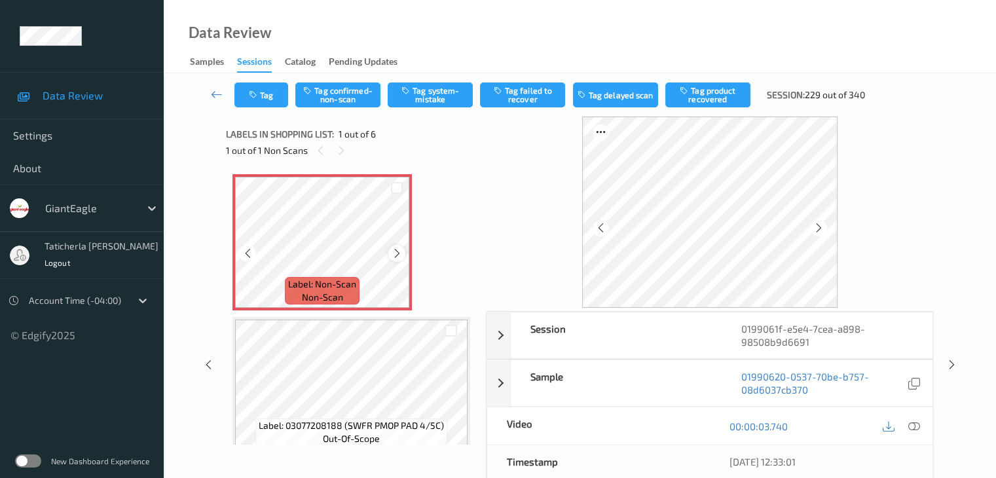
click at [395, 254] on icon at bounding box center [397, 254] width 11 height 12
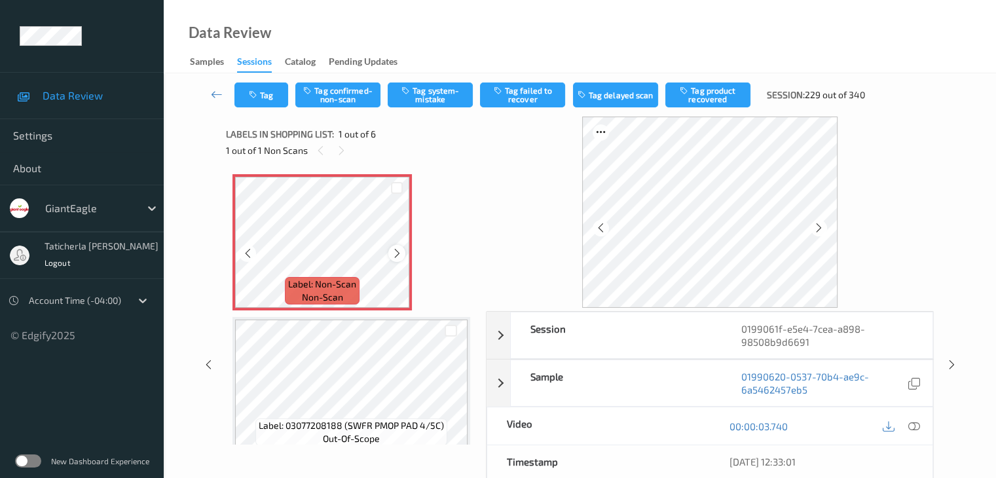
click at [394, 255] on icon at bounding box center [397, 254] width 11 height 12
click at [747, 423] on icon at bounding box center [914, 427] width 12 height 12
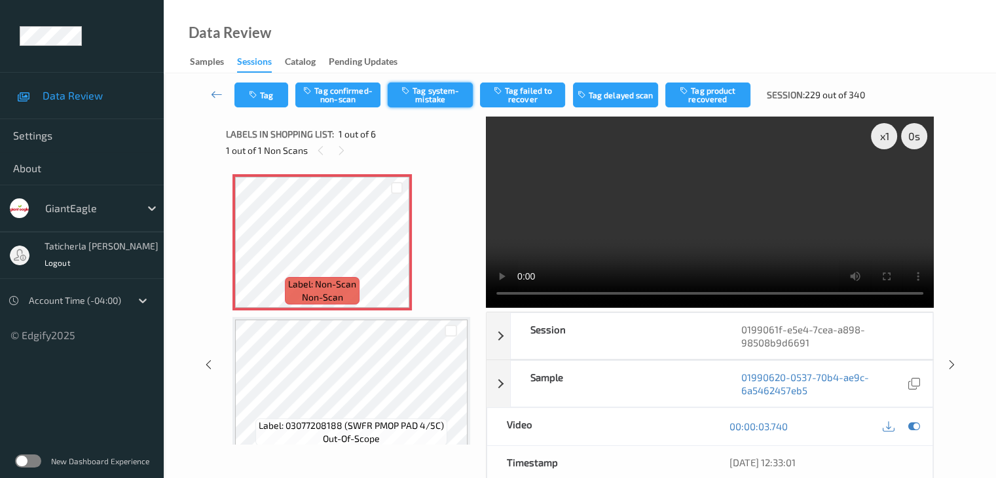
click at [452, 87] on button "Tag system-mistake" at bounding box center [430, 95] width 85 height 25
click at [212, 92] on icon at bounding box center [217, 94] width 12 height 13
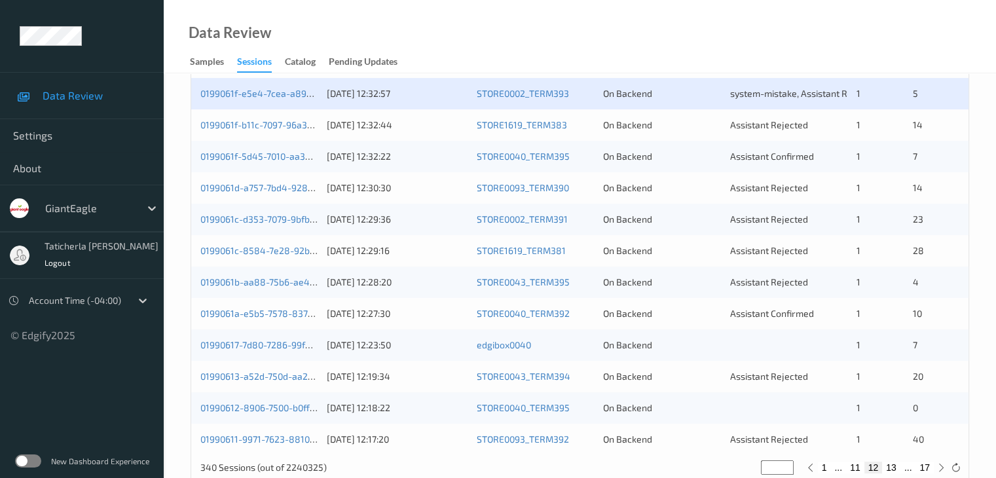
scroll to position [590, 0]
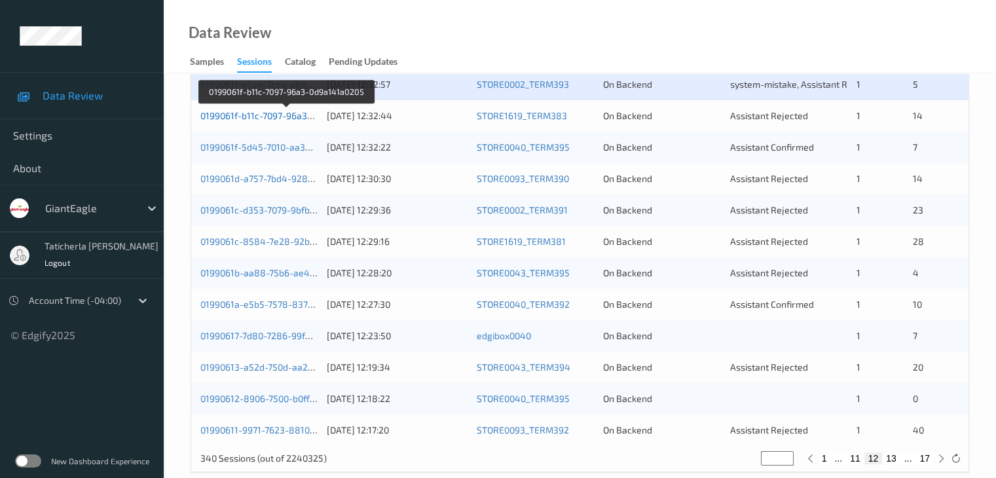
click at [263, 119] on link "0199061f-b11c-7097-96a3-0d9a141a0205" at bounding box center [286, 115] width 172 height 11
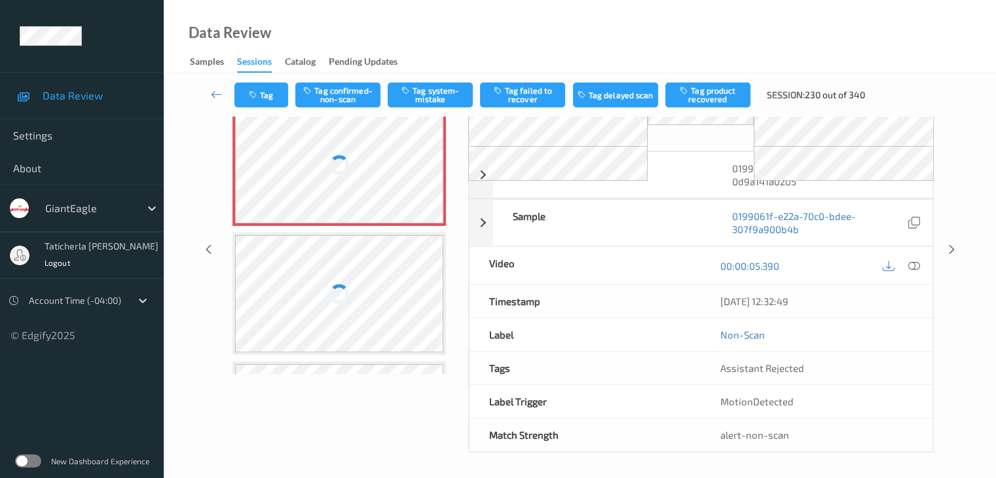
scroll to position [86, 0]
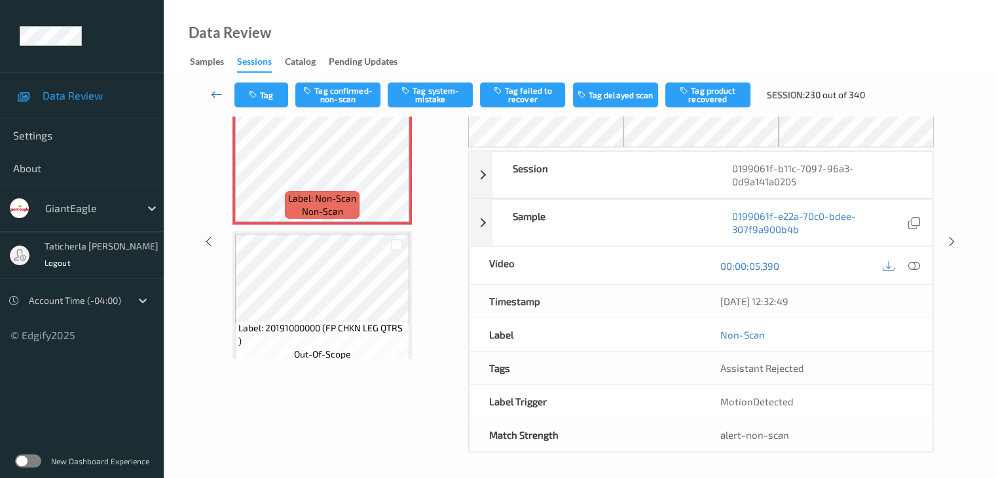
click at [212, 92] on icon at bounding box center [217, 94] width 12 height 13
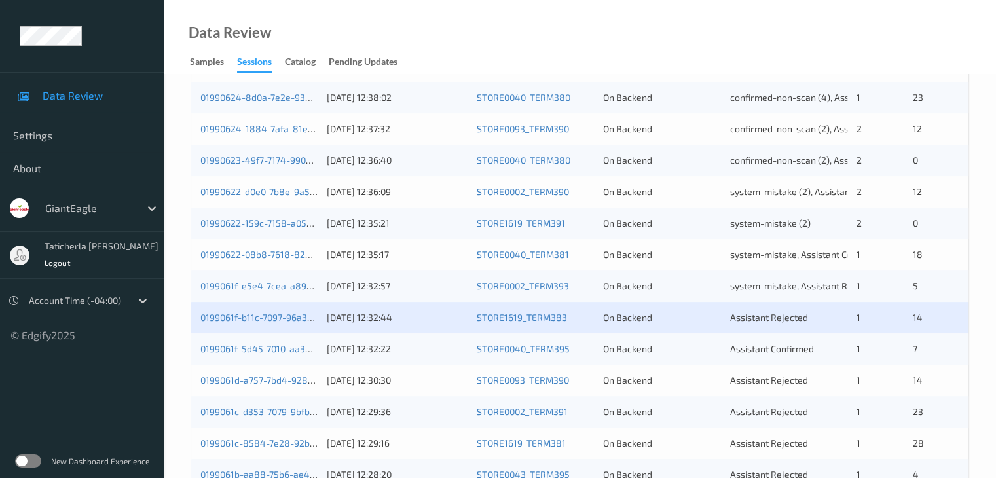
scroll to position [459, 0]
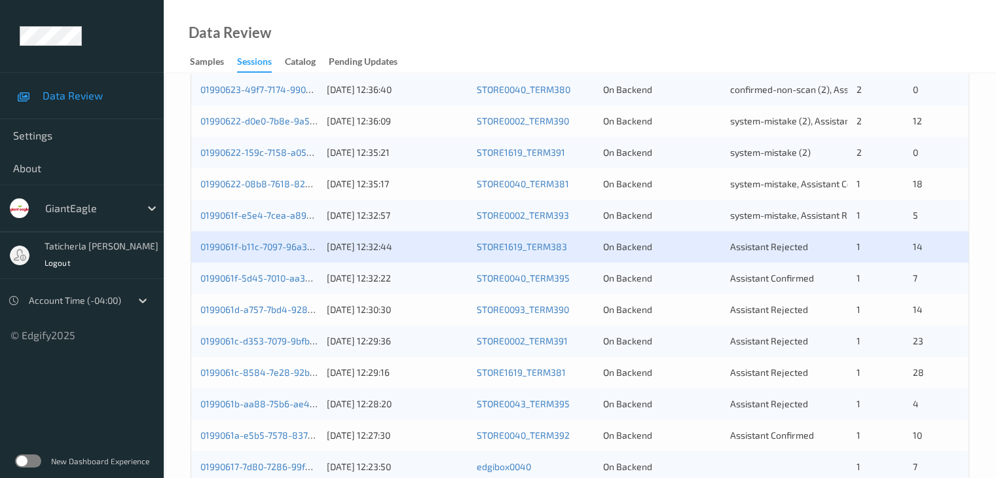
click at [747, 297] on div "0199061d-a757-7bd4-9287-d8de3b177c6a [DATE] 12:30:30 STORE0093_TERM390 On Backe…" at bounding box center [580, 309] width 778 height 31
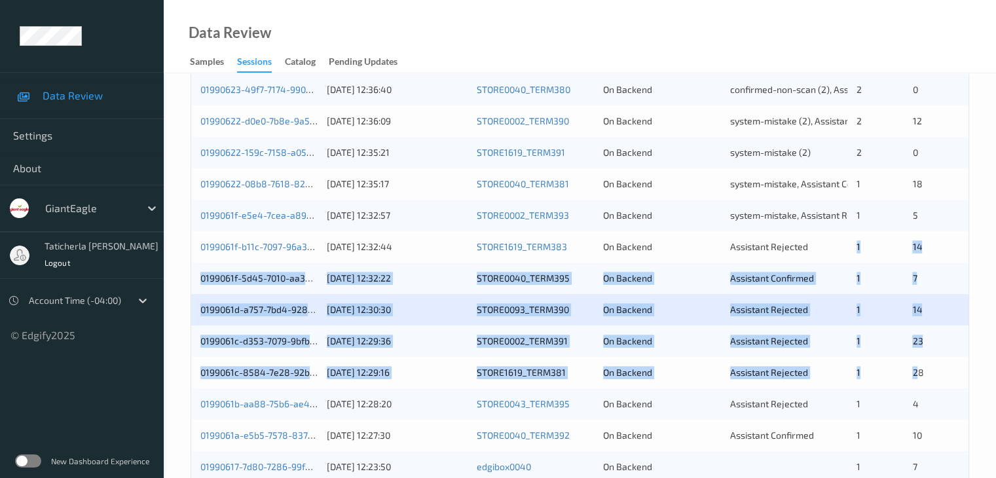
drag, startPoint x: 855, startPoint y: 247, endPoint x: 917, endPoint y: 372, distance: 139.4
click at [747, 372] on div "01990625-aa44-7169-9142-e78d14d2f841 [DATE] 12:39:15 STORE1619_TERM383 On Backe…" at bounding box center [580, 262] width 778 height 629
click at [747, 244] on div "14" at bounding box center [935, 246] width 47 height 13
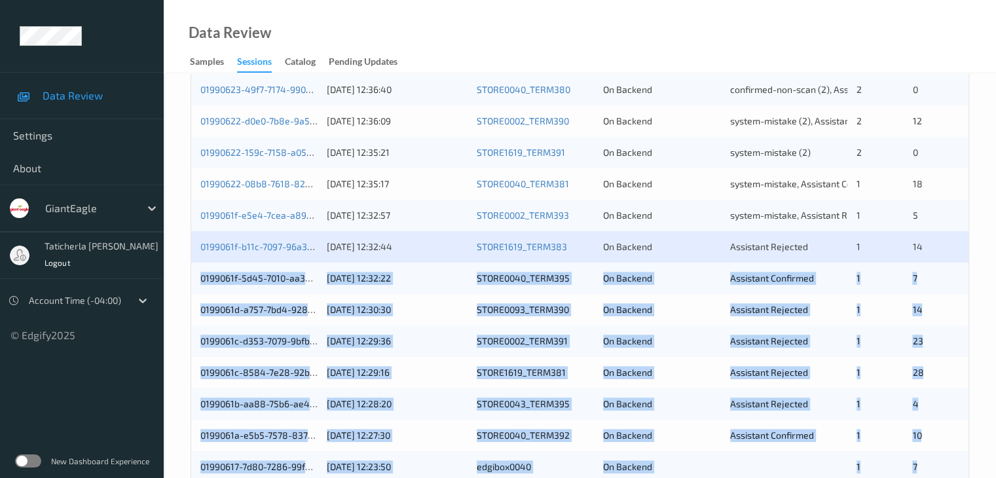
drag, startPoint x: 931, startPoint y: 250, endPoint x: 918, endPoint y: 467, distance: 217.2
click at [747, 455] on div "01990625-aa44-7169-9142-e78d14d2f841 [DATE] 12:39:15 STORE1619_TERM383 On Backe…" at bounding box center [580, 262] width 778 height 629
click at [747, 347] on div "23" at bounding box center [935, 341] width 47 height 13
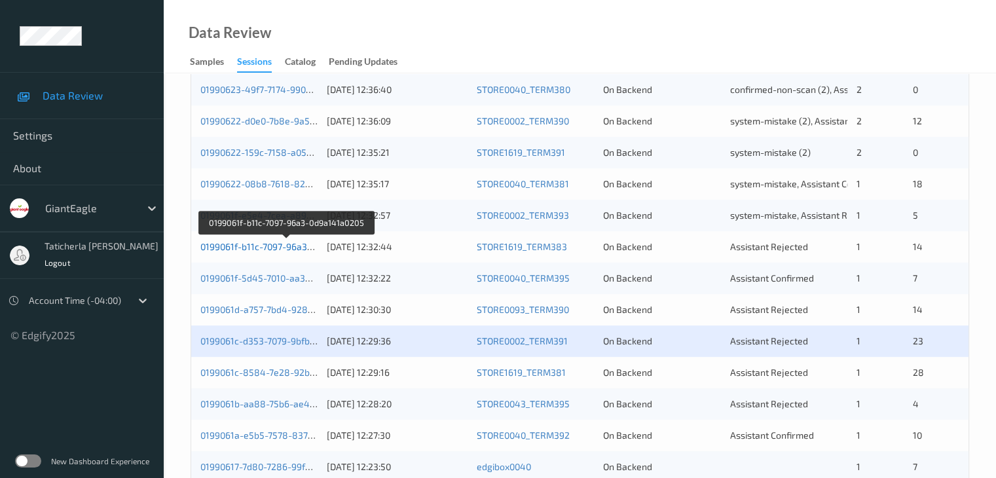
click at [261, 252] on link "0199061f-b11c-7097-96a3-0d9a141a0205" at bounding box center [286, 246] width 172 height 11
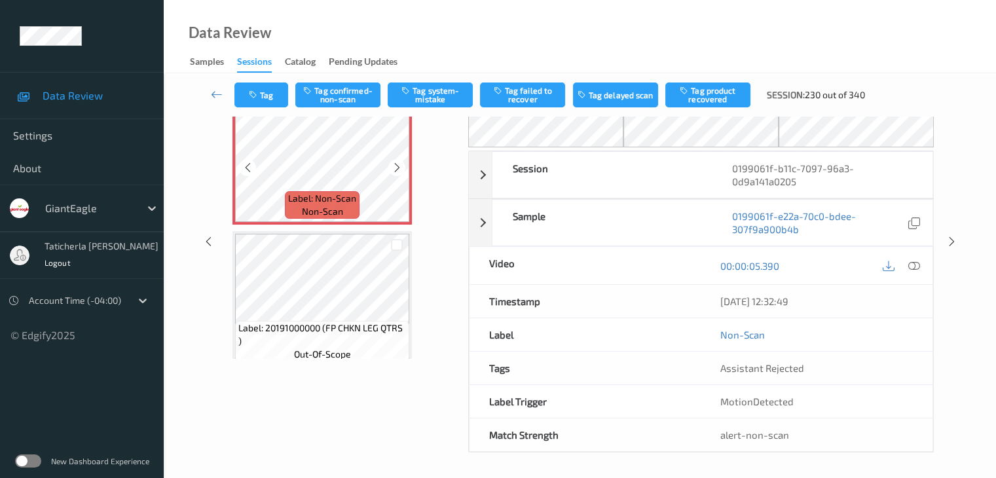
scroll to position [20, 0]
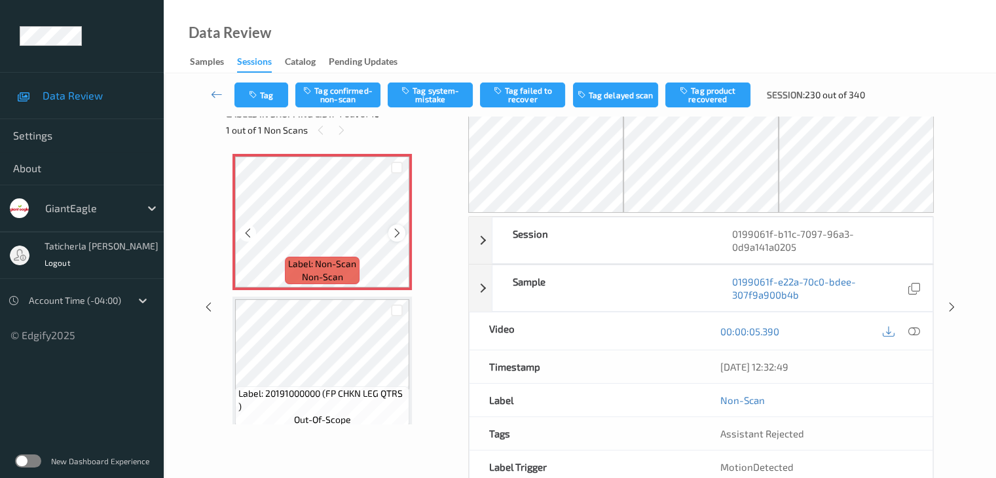
click at [396, 234] on icon at bounding box center [397, 233] width 11 height 12
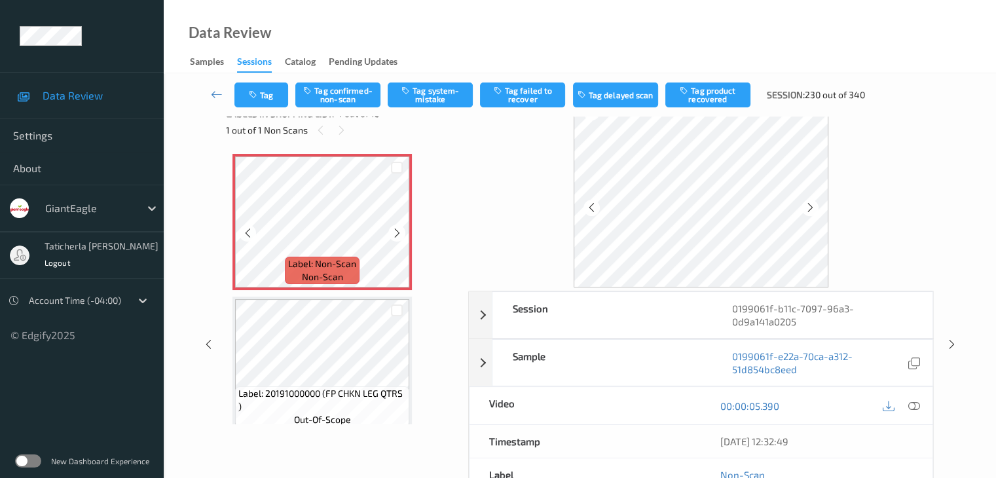
click at [396, 234] on icon at bounding box center [397, 233] width 11 height 12
click at [747, 403] on icon at bounding box center [914, 406] width 12 height 12
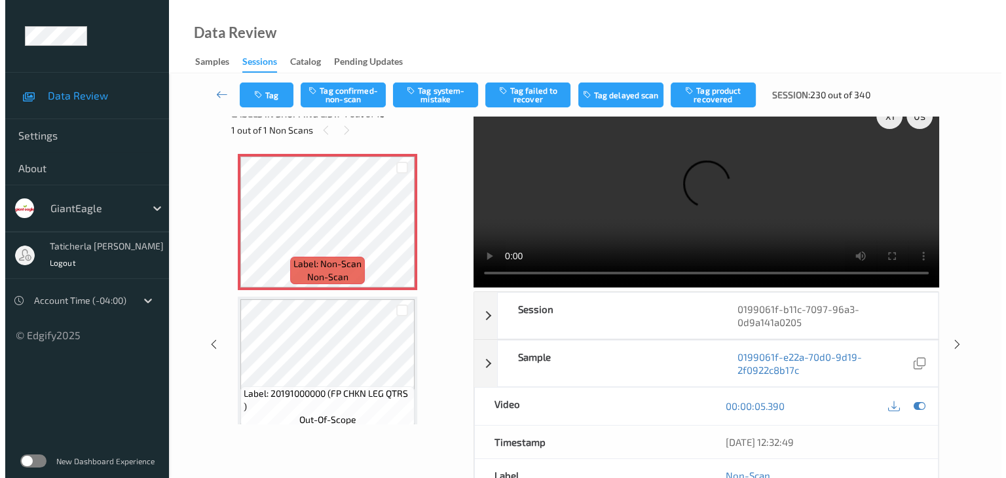
scroll to position [0, 0]
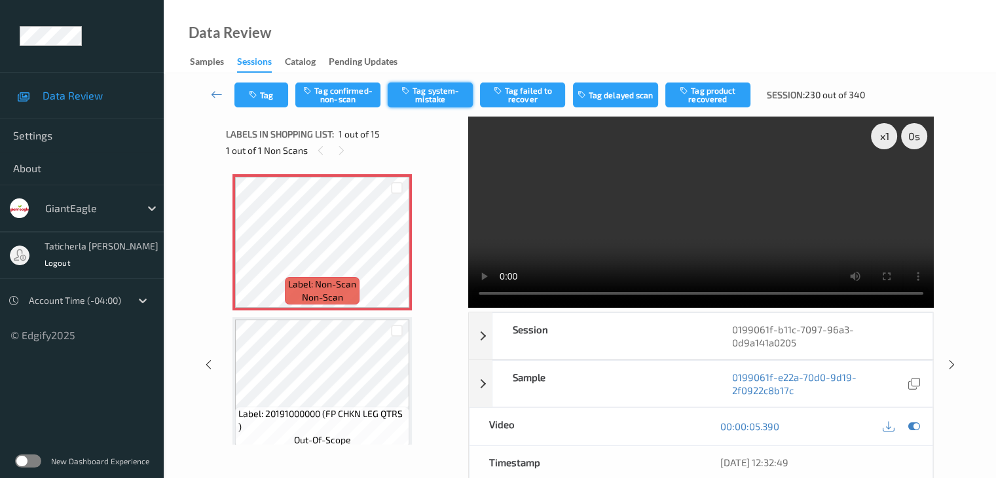
click at [447, 104] on button "Tag system-mistake" at bounding box center [430, 95] width 85 height 25
click at [267, 100] on button "Tag" at bounding box center [261, 95] width 54 height 25
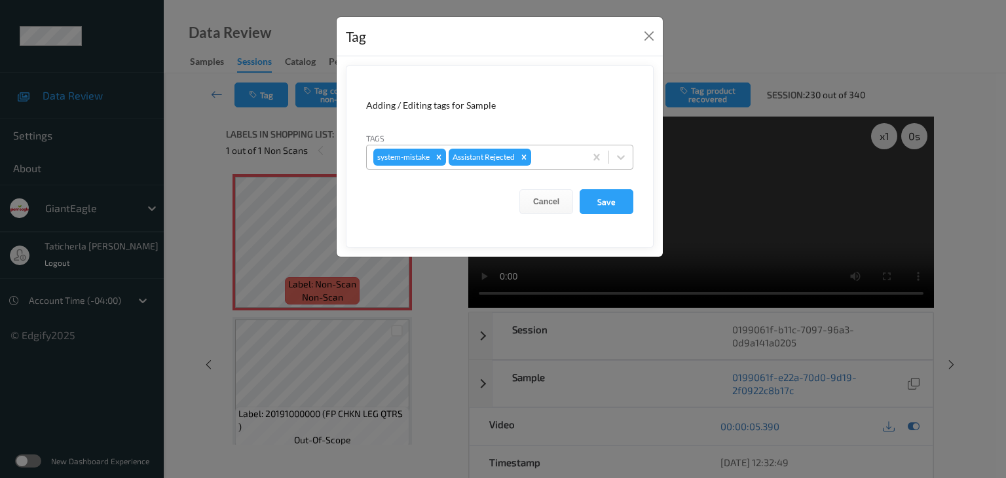
click at [559, 159] on div at bounding box center [556, 157] width 45 height 16
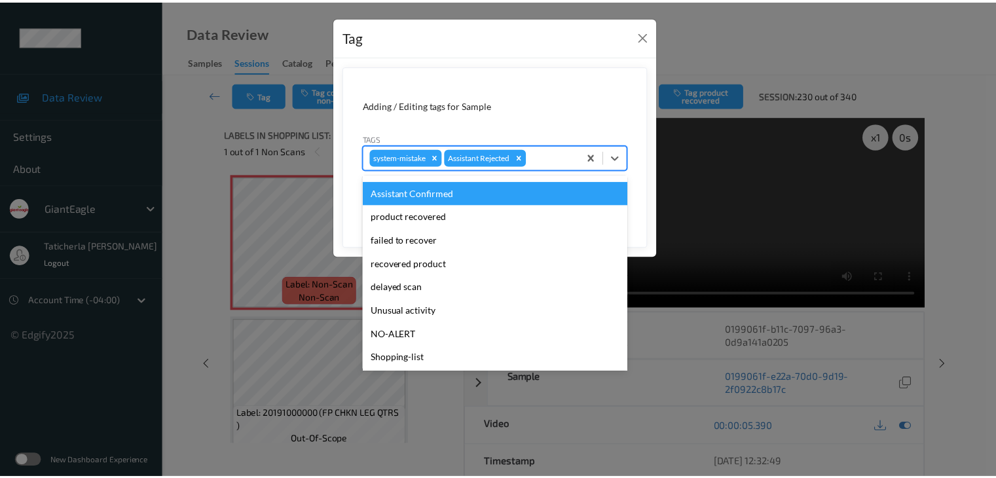
scroll to position [115, 0]
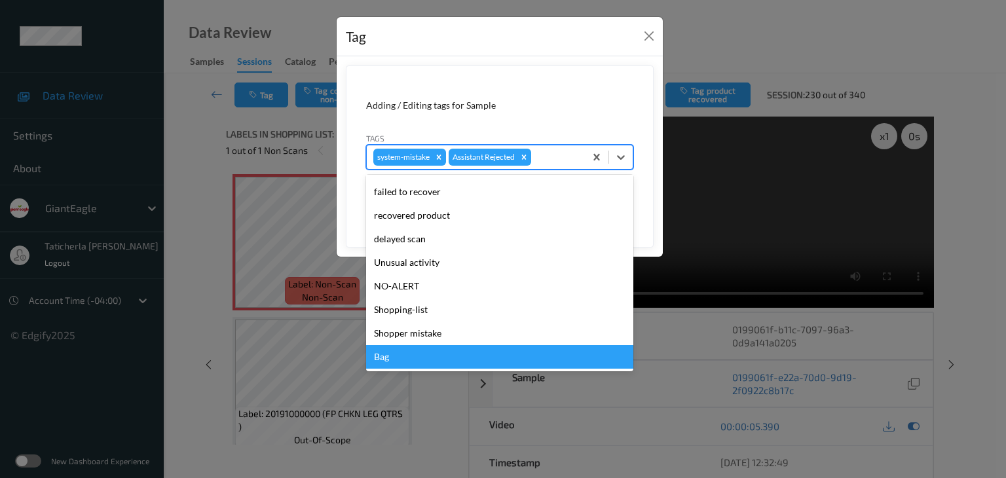
click at [438, 362] on div "Bag" at bounding box center [499, 357] width 267 height 24
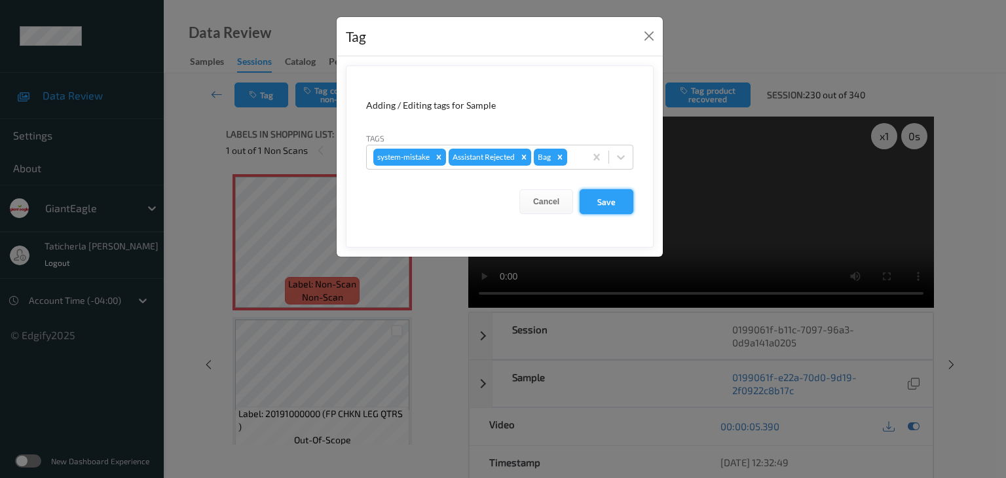
click at [605, 197] on button "Save" at bounding box center [607, 201] width 54 height 25
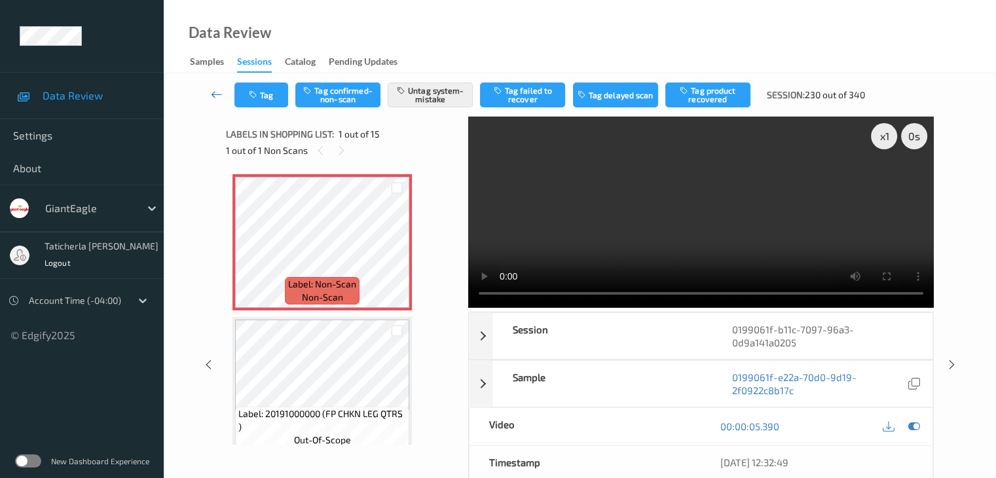
click at [219, 94] on icon at bounding box center [217, 94] width 12 height 13
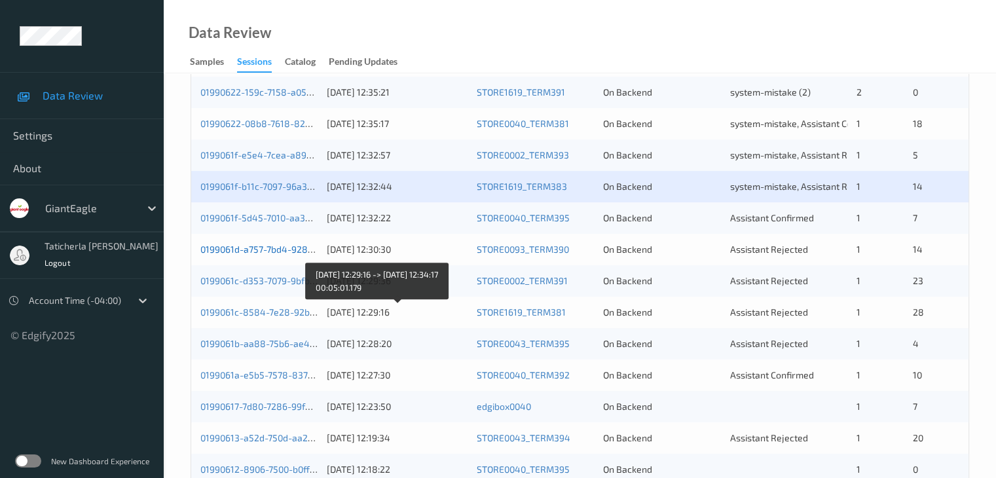
scroll to position [524, 0]
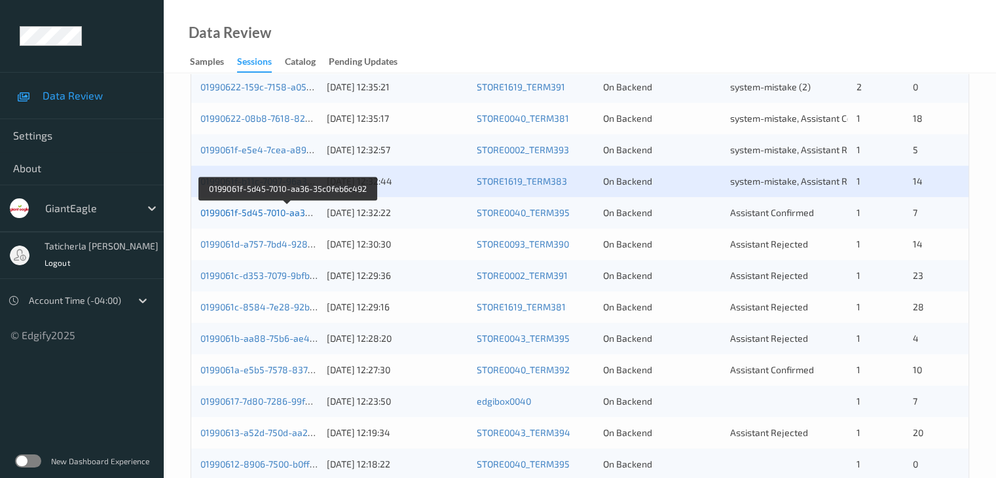
click at [268, 213] on link "0199061f-5d45-7010-aa36-35c0feb6c492" at bounding box center [287, 212] width 174 height 11
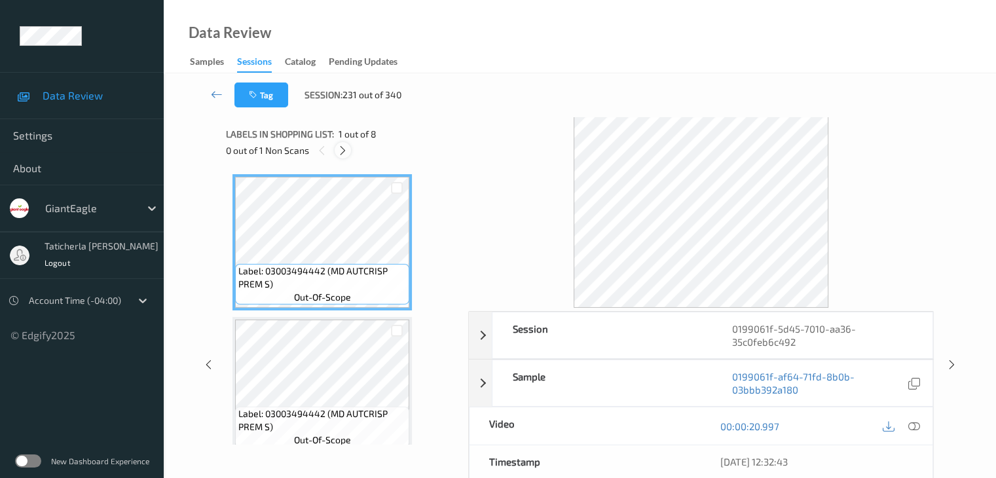
click at [343, 142] on div at bounding box center [343, 150] width 16 height 16
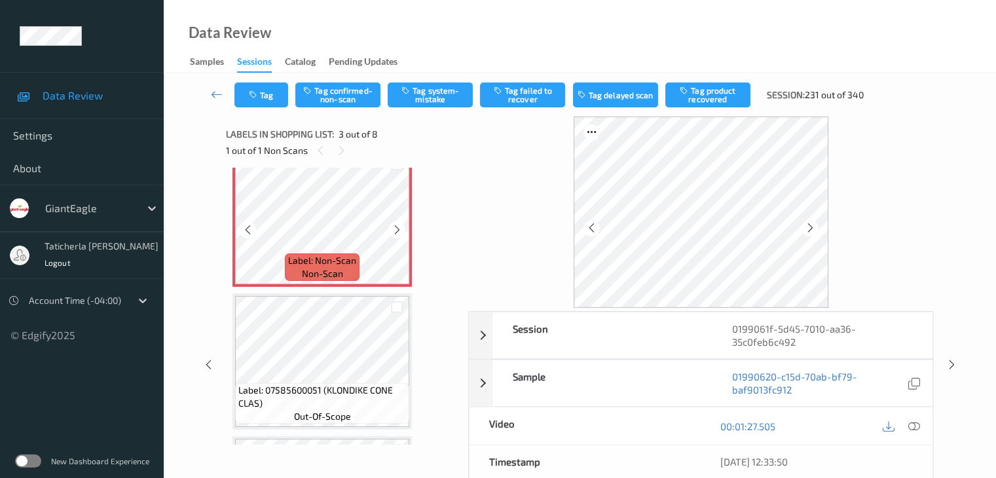
scroll to position [280, 0]
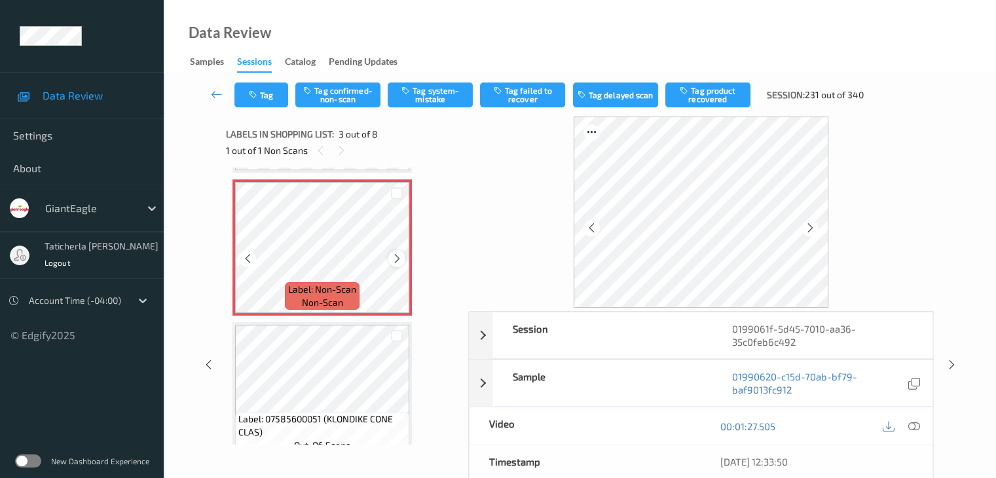
click at [398, 255] on icon at bounding box center [397, 259] width 11 height 12
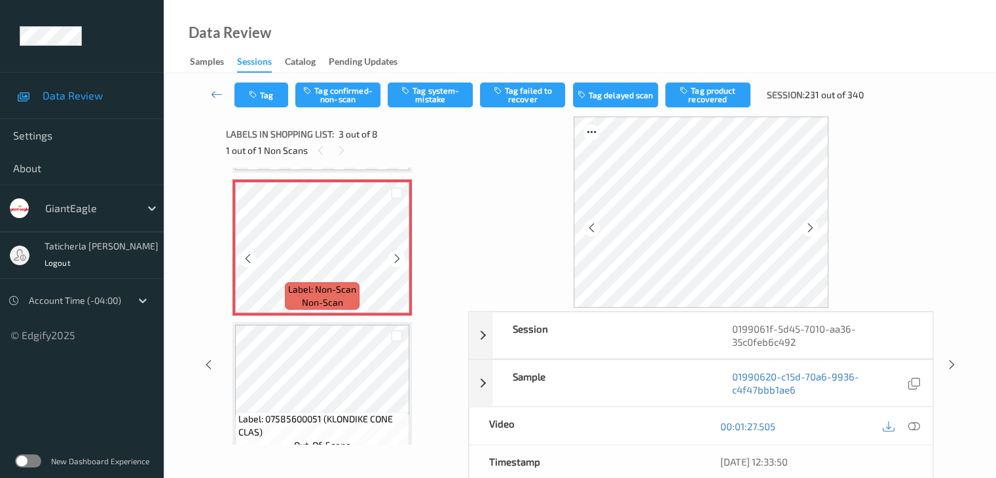
click at [398, 255] on icon at bounding box center [397, 259] width 11 height 12
click at [747, 424] on icon at bounding box center [914, 427] width 12 height 12
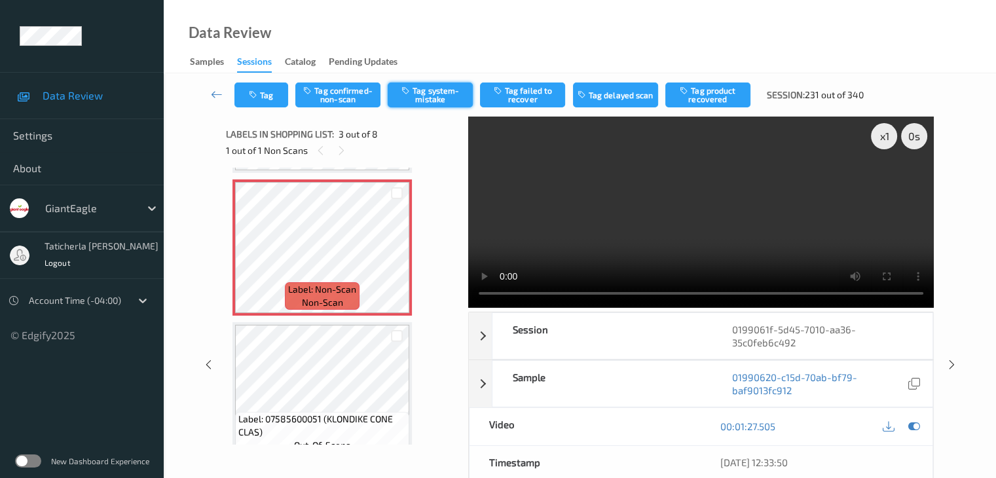
click at [422, 94] on button "Tag system-mistake" at bounding box center [430, 95] width 85 height 25
click at [265, 88] on button "Tag" at bounding box center [261, 95] width 54 height 25
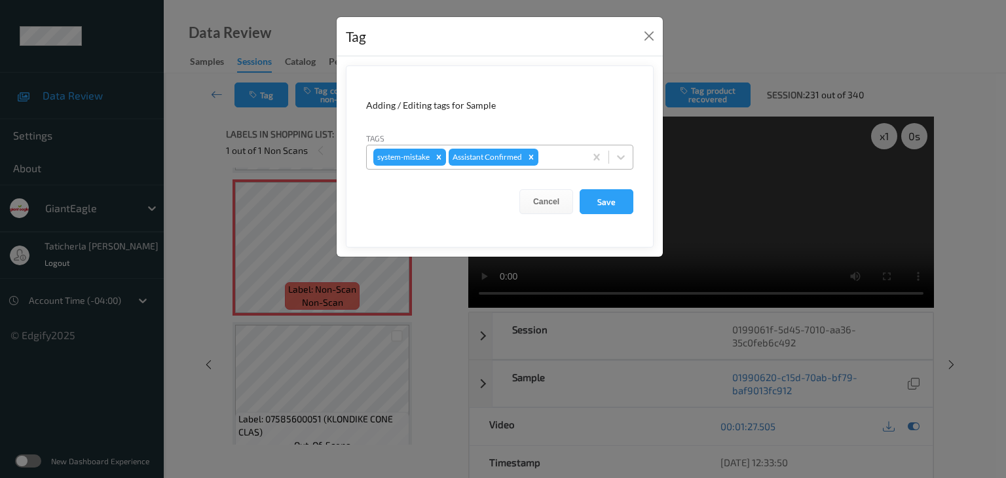
click at [553, 149] on div "system-mistake Assistant Confirmed" at bounding box center [476, 157] width 218 height 22
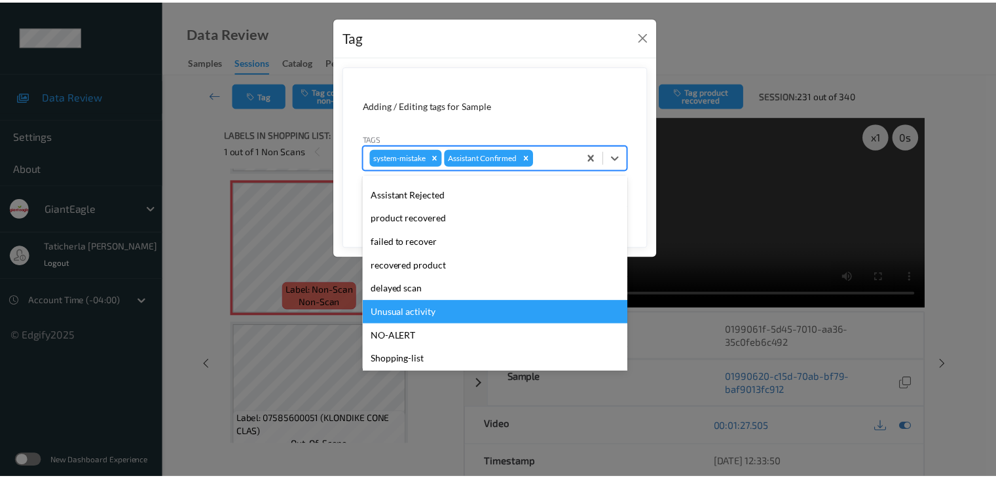
scroll to position [115, 0]
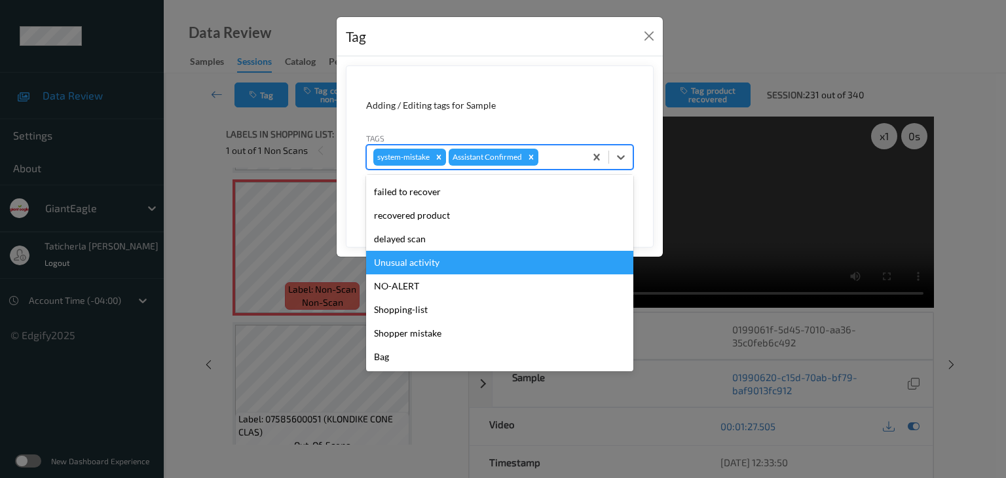
click at [512, 262] on div "Unusual activity" at bounding box center [499, 263] width 267 height 24
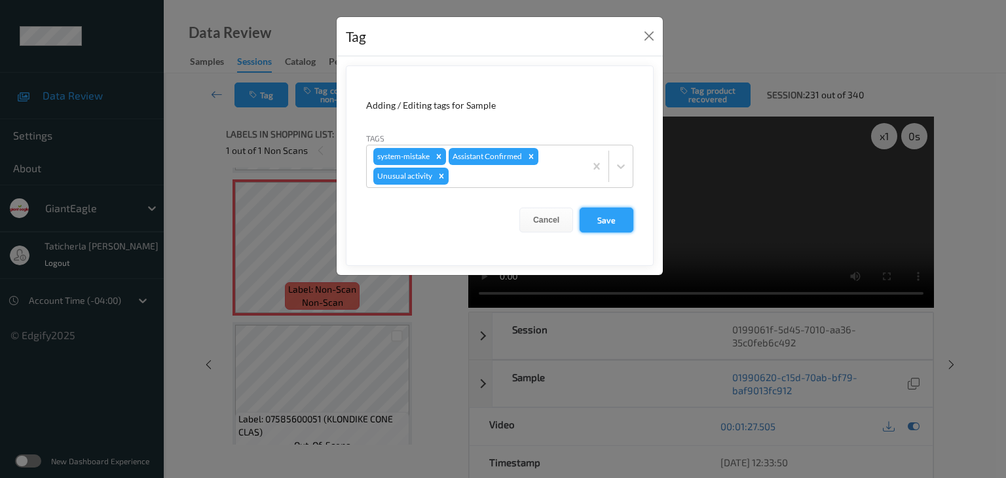
click at [613, 221] on button "Save" at bounding box center [607, 220] width 54 height 25
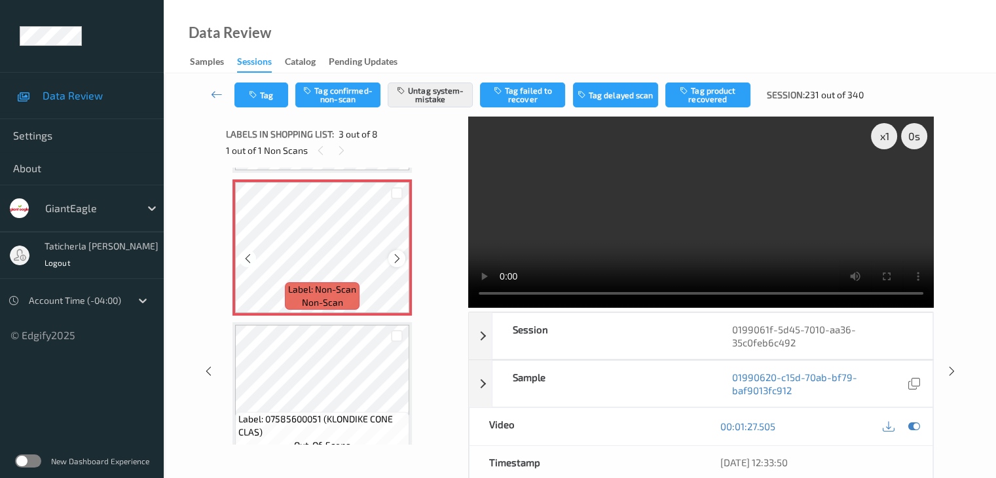
click at [397, 254] on icon at bounding box center [397, 259] width 11 height 12
click at [393, 257] on icon at bounding box center [397, 259] width 11 height 12
click at [263, 90] on button "Tag" at bounding box center [261, 95] width 54 height 25
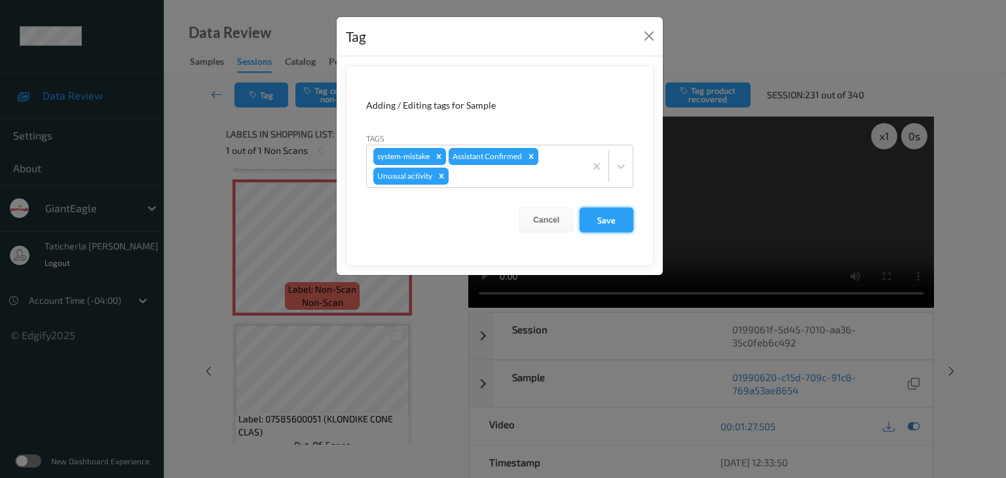
click at [616, 216] on button "Save" at bounding box center [607, 220] width 54 height 25
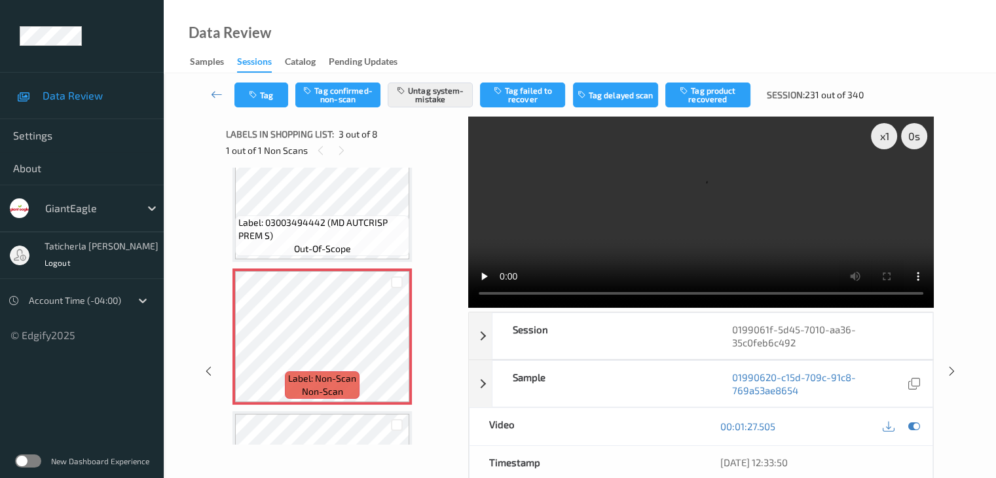
scroll to position [215, 0]
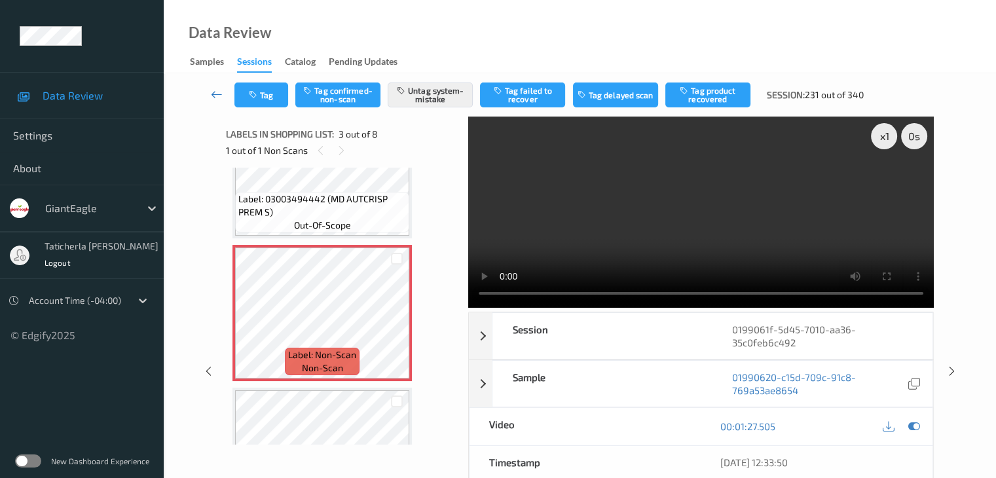
click at [212, 95] on icon at bounding box center [217, 94] width 12 height 13
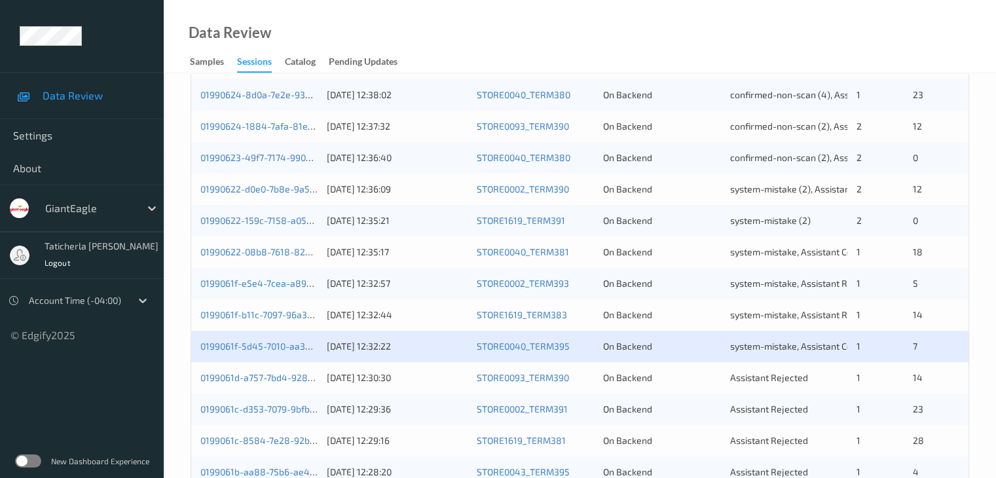
scroll to position [393, 0]
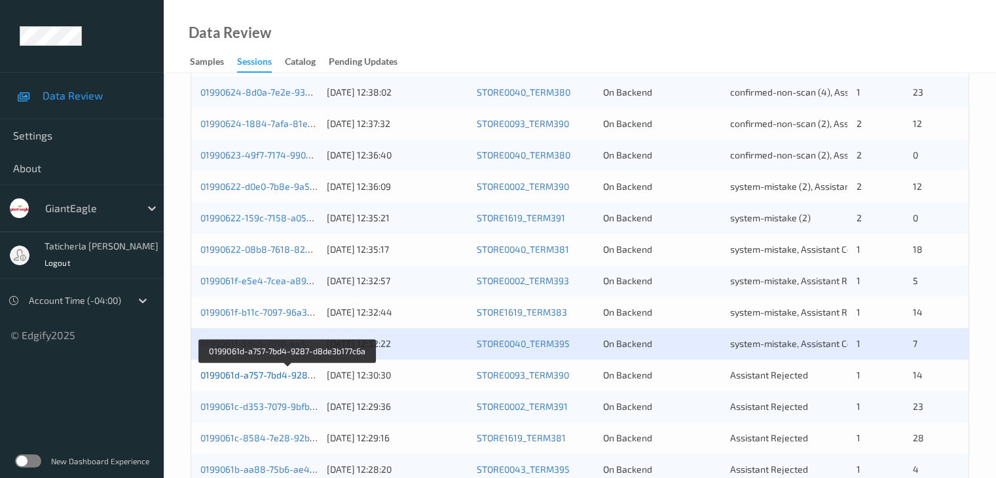
click at [282, 374] on link "0199061d-a757-7bd4-9287-d8de3b177c6a" at bounding box center [288, 374] width 176 height 11
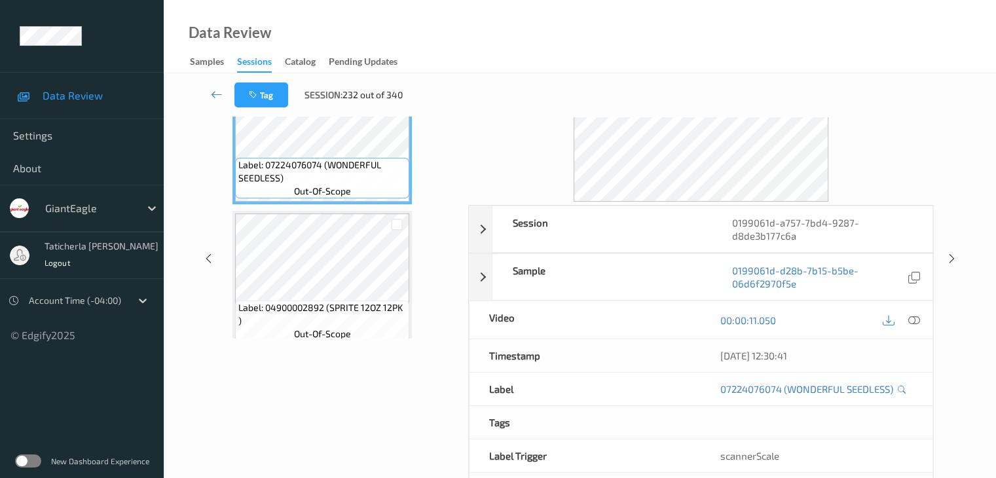
scroll to position [29, 0]
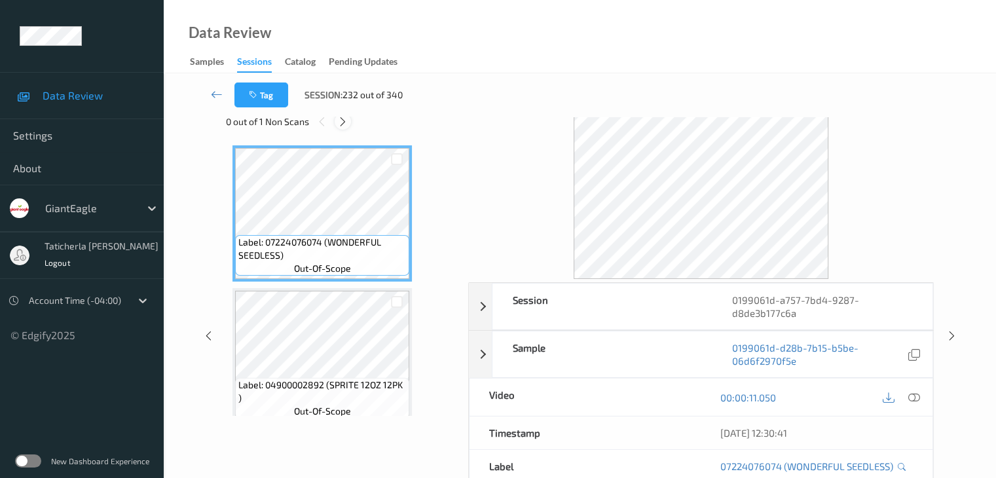
click at [342, 120] on icon at bounding box center [342, 122] width 11 height 12
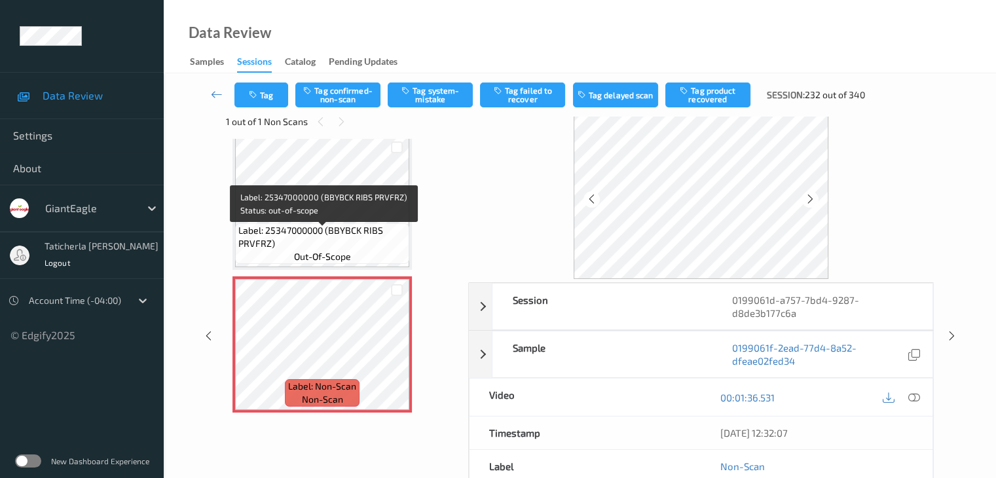
scroll to position [1871, 0]
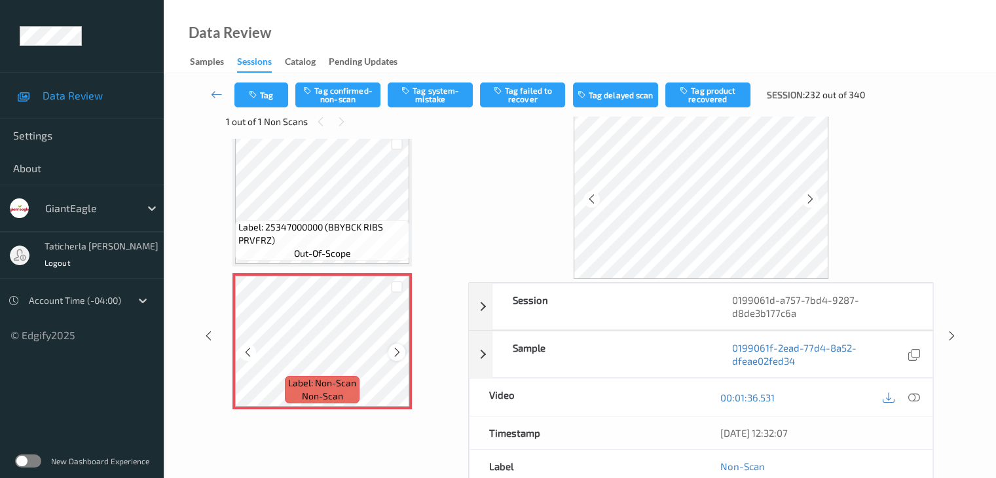
click at [398, 346] on div at bounding box center [396, 352] width 16 height 16
click at [398, 347] on icon at bounding box center [397, 353] width 11 height 12
click at [747, 396] on icon at bounding box center [914, 398] width 12 height 12
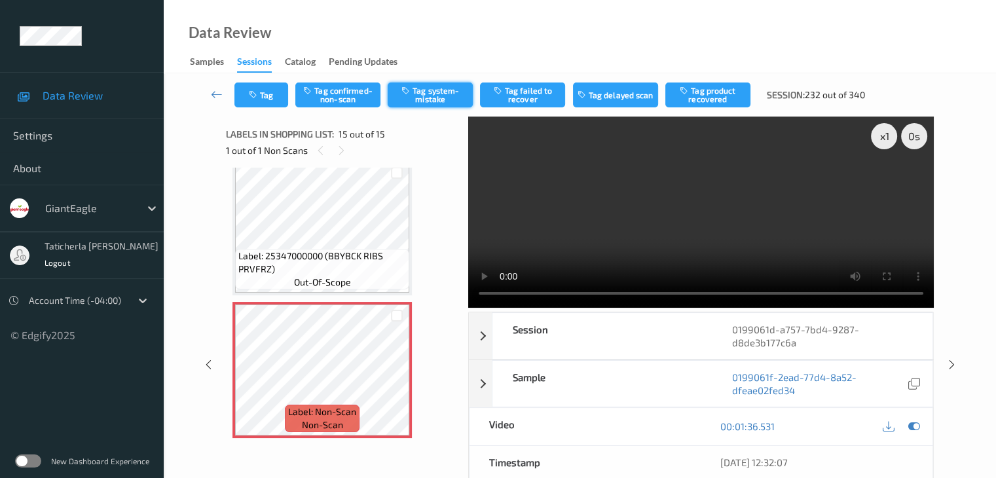
click at [412, 90] on icon "button" at bounding box center [407, 90] width 11 height 9
click at [269, 104] on button "Tag" at bounding box center [261, 95] width 54 height 25
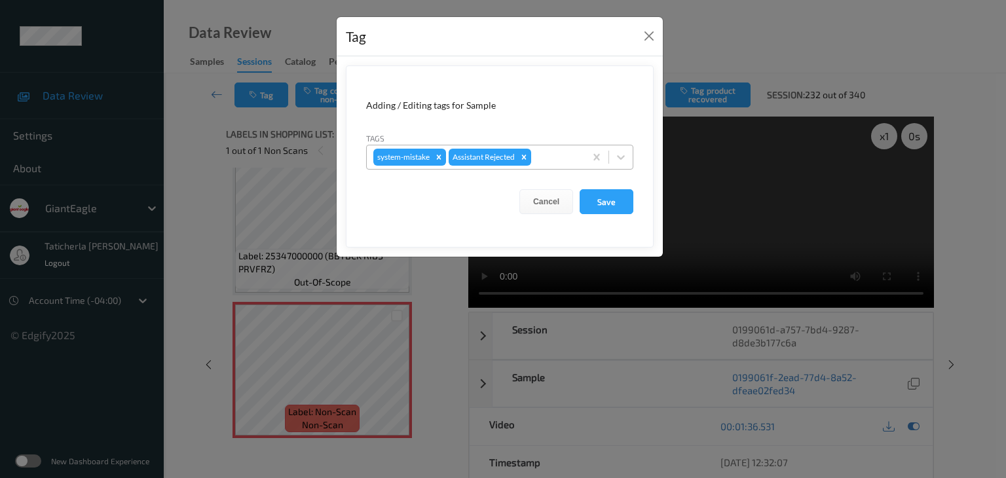
click at [553, 155] on div at bounding box center [556, 157] width 45 height 16
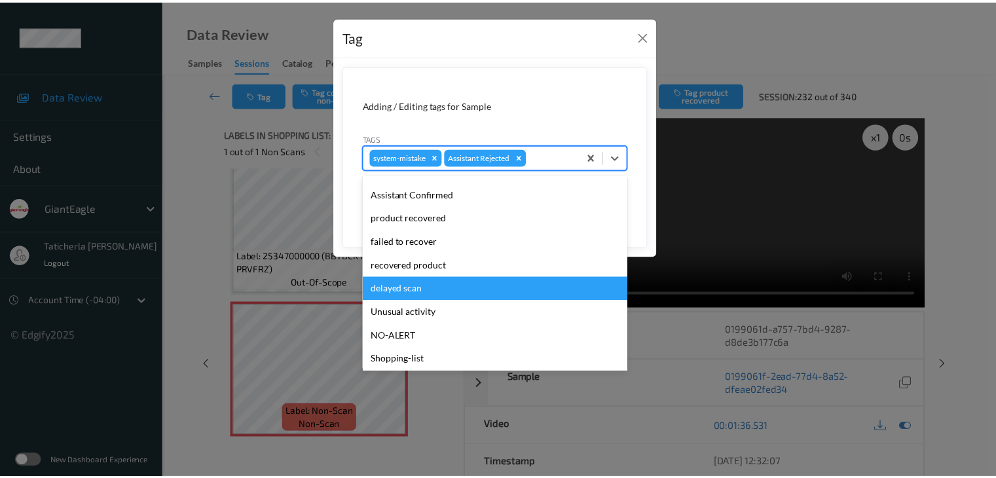
scroll to position [115, 0]
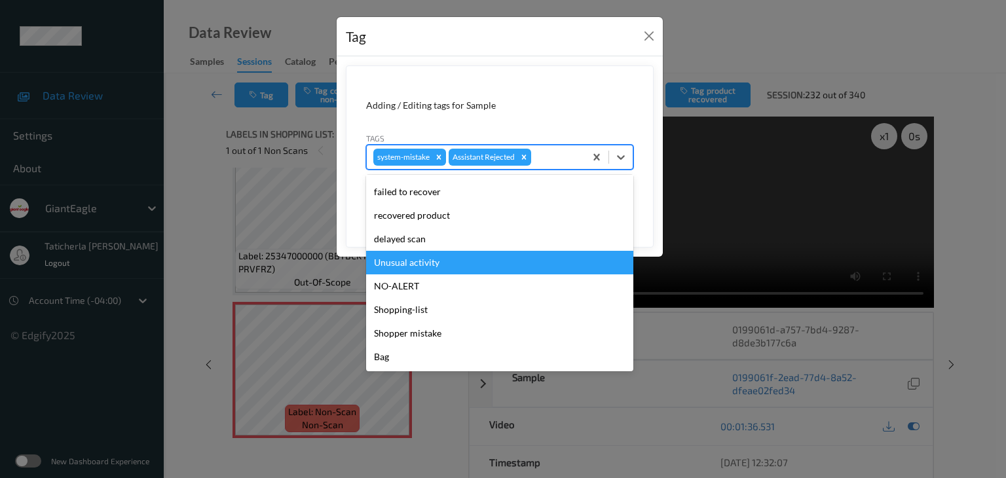
click at [491, 262] on div "Unusual activity" at bounding box center [499, 263] width 267 height 24
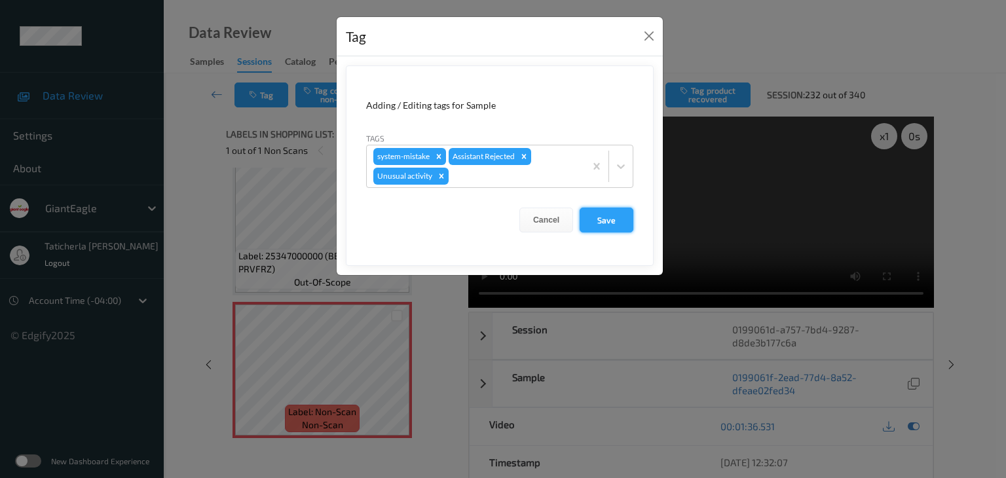
click at [610, 219] on button "Save" at bounding box center [607, 220] width 54 height 25
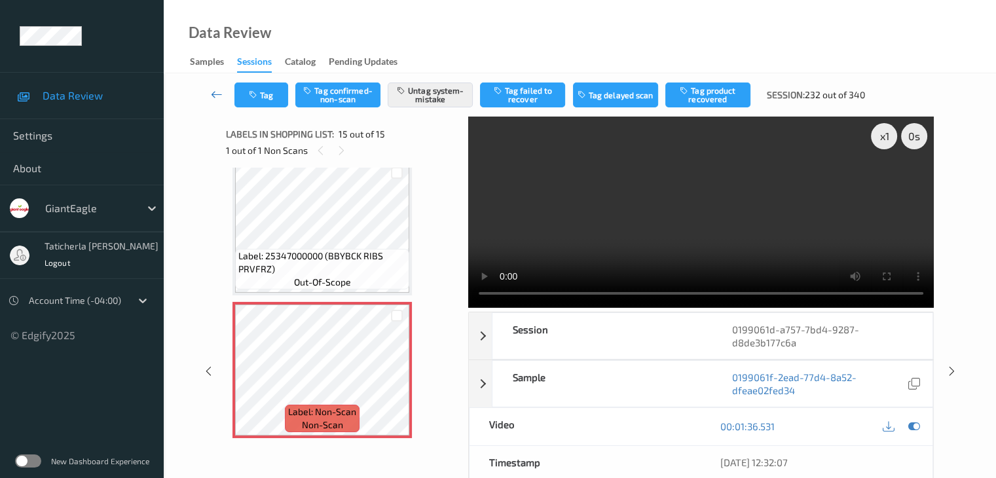
click at [219, 95] on icon at bounding box center [217, 94] width 12 height 13
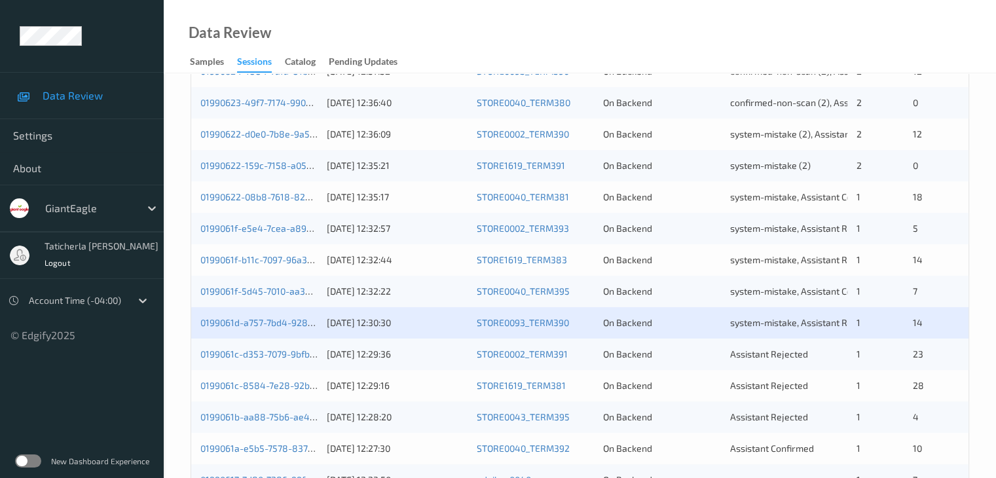
scroll to position [459, 0]
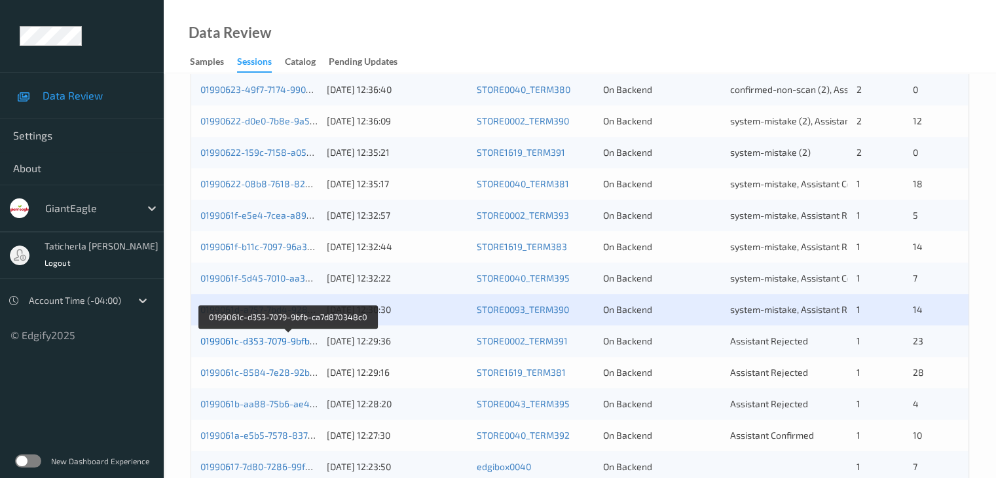
click at [259, 337] on link "0199061c-d353-7079-9bfb-ca7d870348c0" at bounding box center [288, 340] width 176 height 11
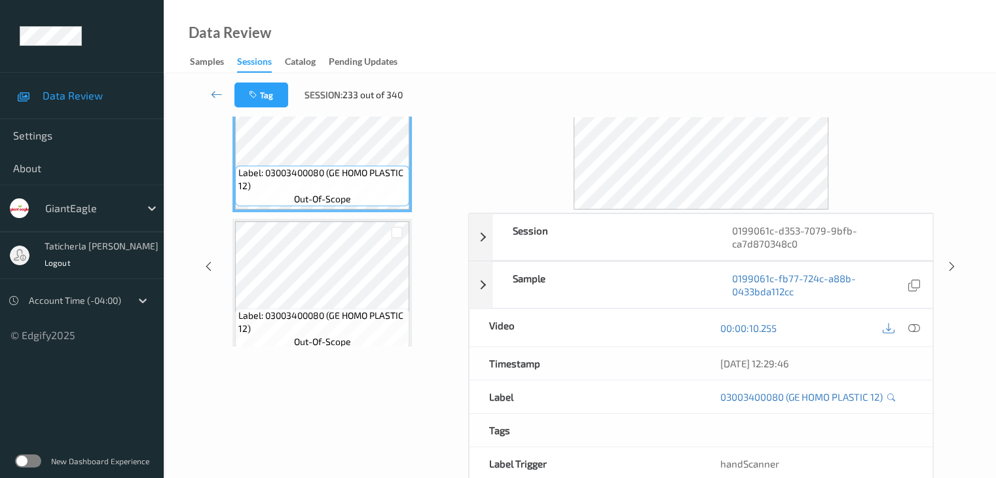
scroll to position [29, 0]
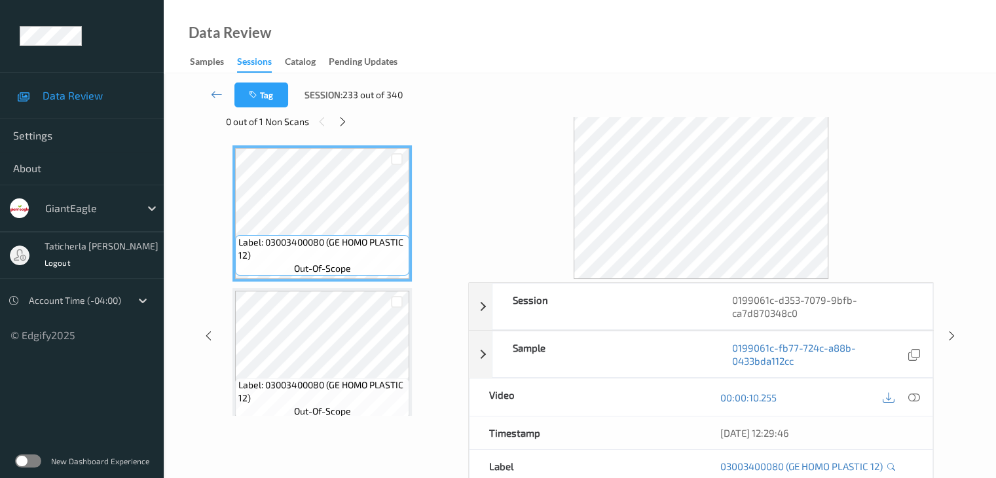
drag, startPoint x: 343, startPoint y: 122, endPoint x: 352, endPoint y: 140, distance: 19.9
click at [343, 121] on icon at bounding box center [342, 122] width 11 height 12
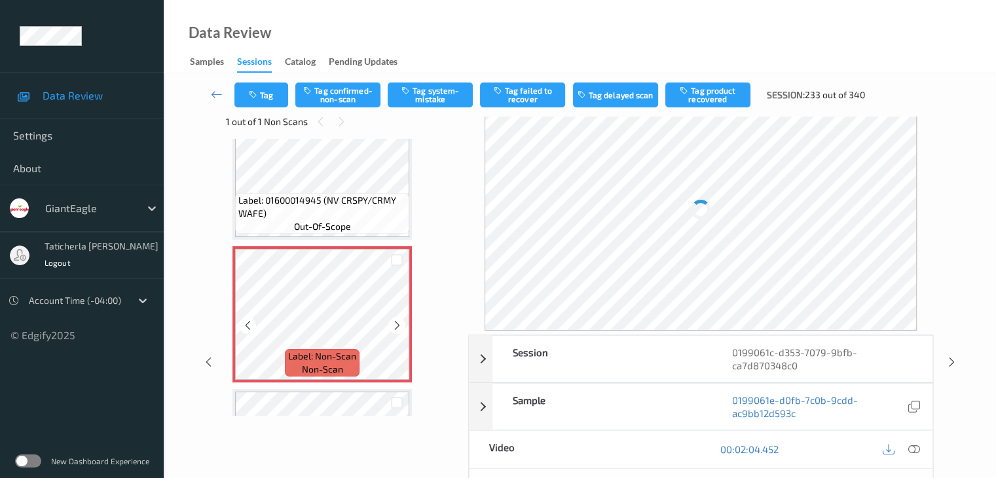
scroll to position [1928, 0]
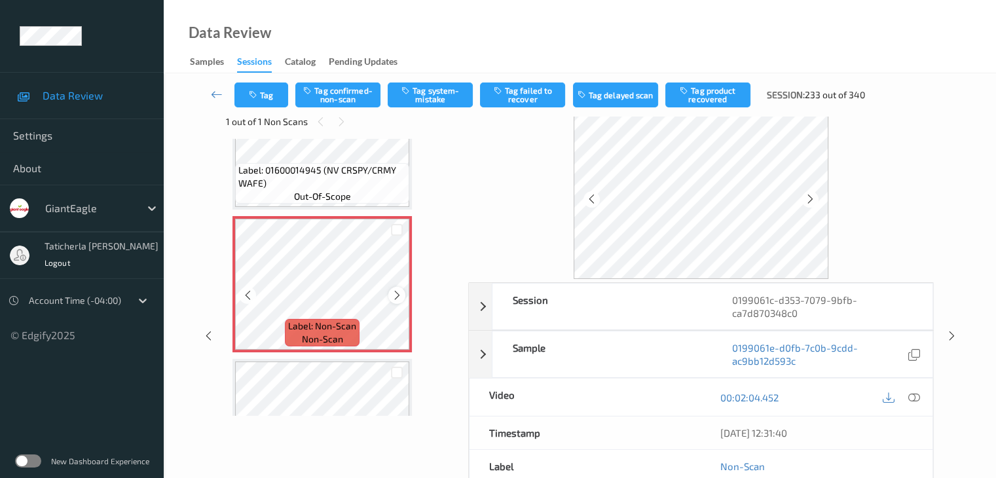
click at [390, 294] on div at bounding box center [396, 295] width 16 height 16
click at [747, 394] on icon at bounding box center [914, 398] width 12 height 12
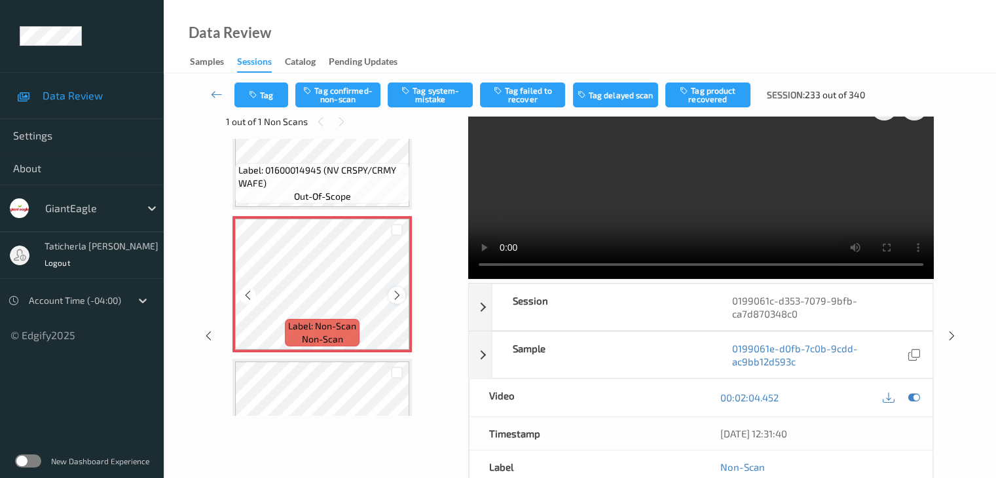
click at [398, 290] on icon at bounding box center [397, 296] width 11 height 12
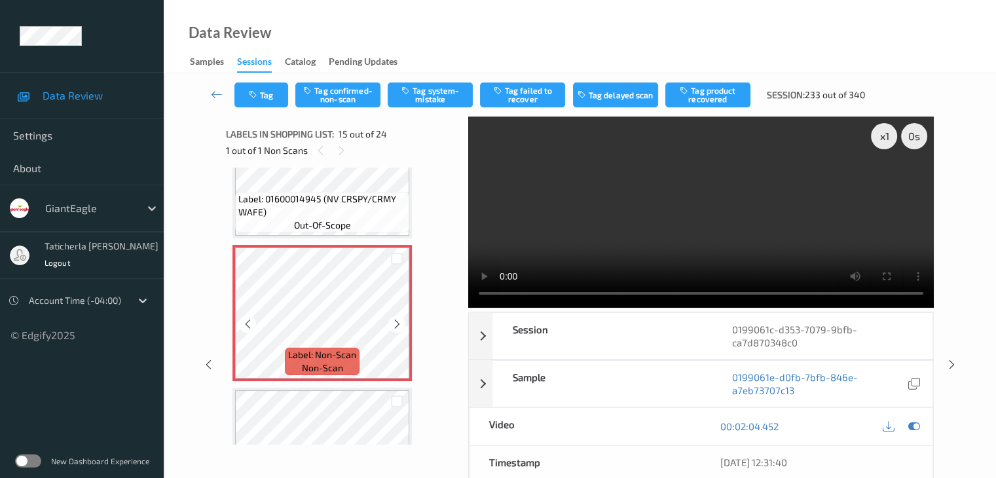
scroll to position [1994, 0]
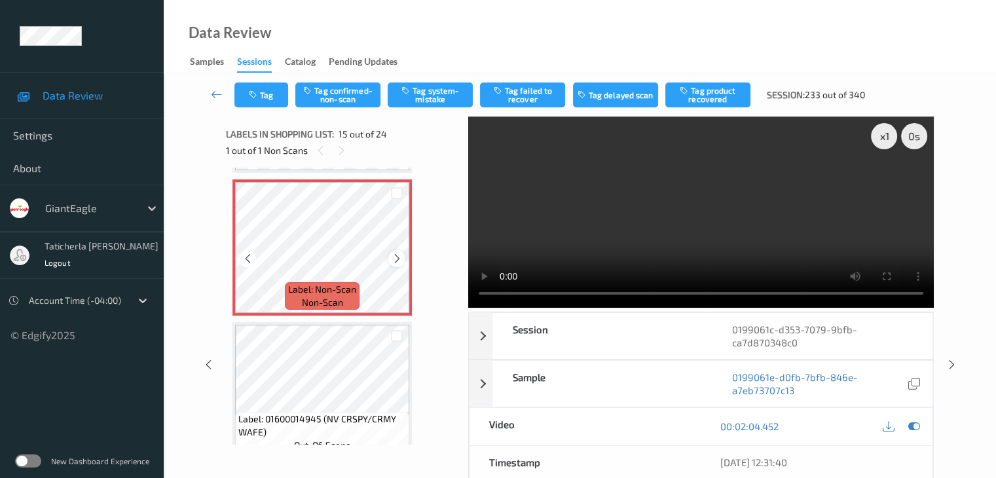
click at [394, 260] on icon at bounding box center [397, 259] width 11 height 12
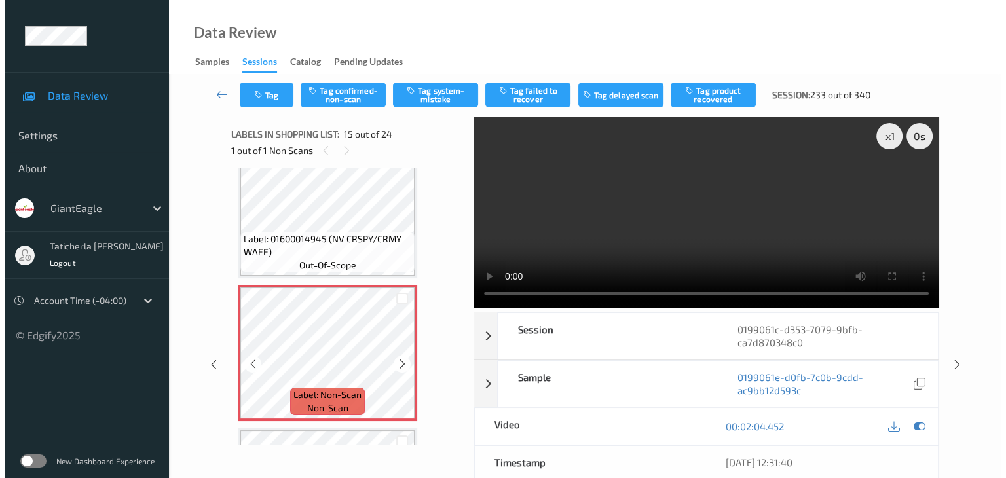
scroll to position [1863, 0]
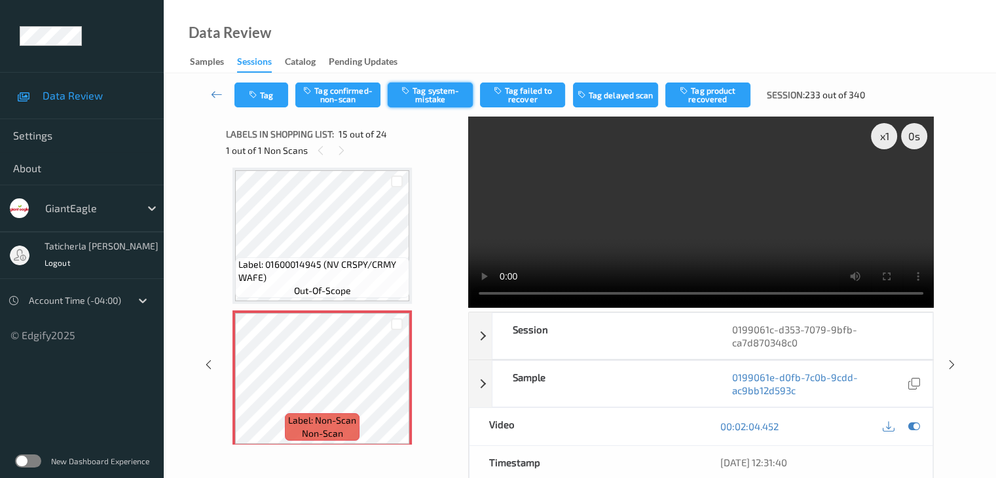
click at [421, 85] on button "Tag system-mistake" at bounding box center [430, 95] width 85 height 25
click at [267, 100] on button "Tag" at bounding box center [261, 95] width 54 height 25
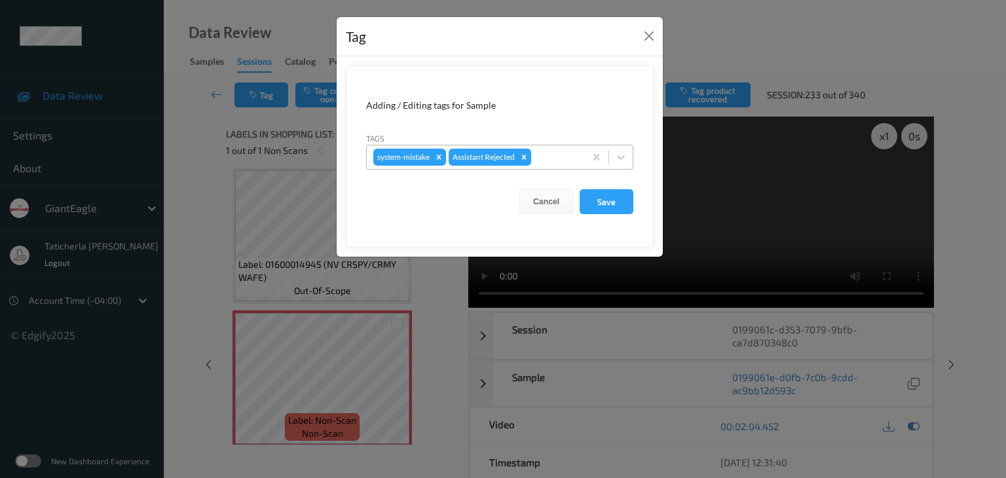
click at [563, 159] on div at bounding box center [556, 157] width 45 height 16
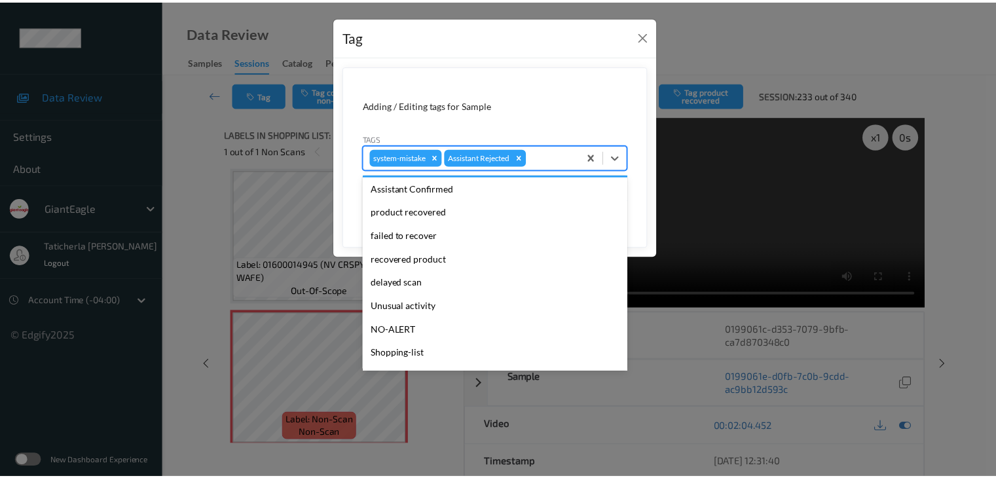
scroll to position [115, 0]
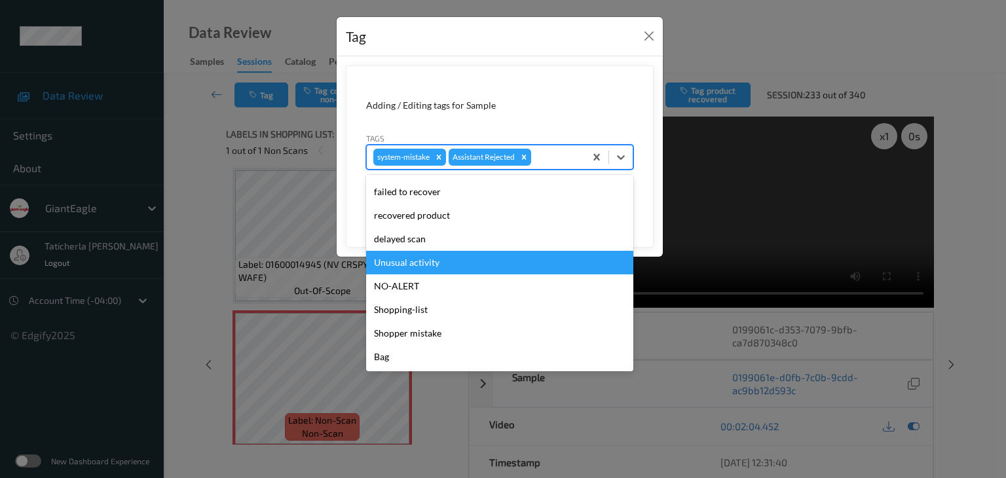
click at [500, 260] on div "Unusual activity" at bounding box center [499, 263] width 267 height 24
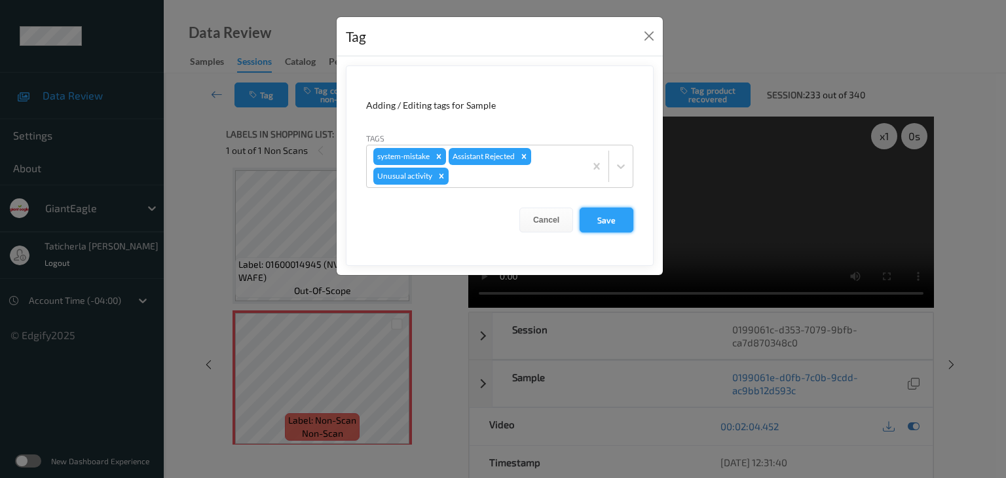
click at [608, 210] on button "Save" at bounding box center [607, 220] width 54 height 25
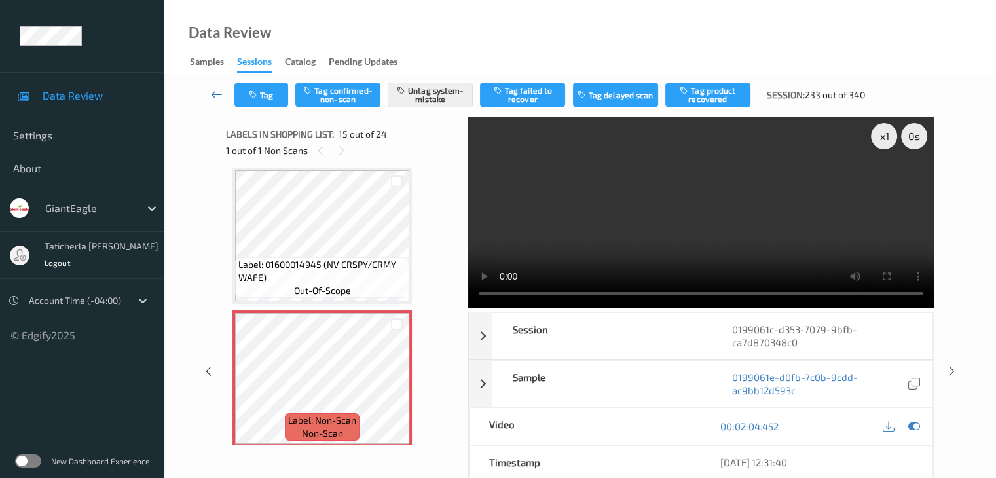
click at [221, 92] on icon at bounding box center [217, 94] width 12 height 13
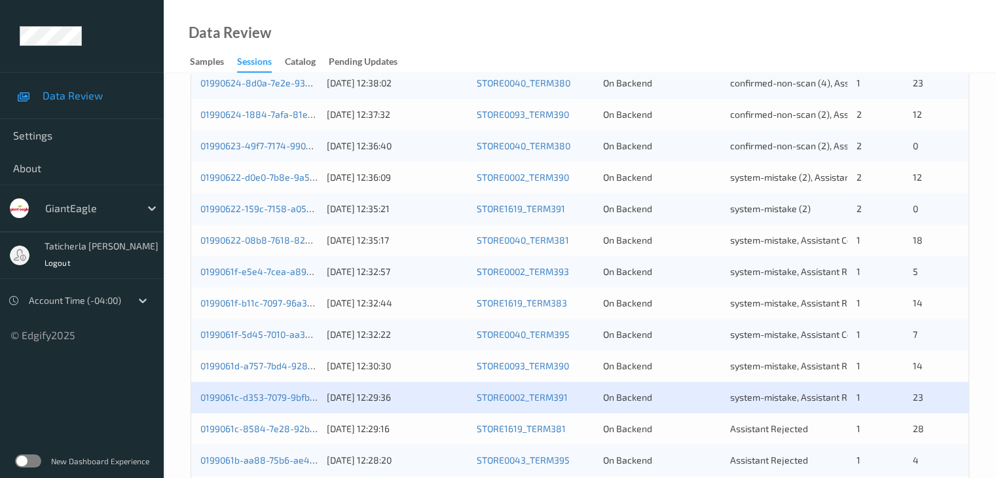
scroll to position [524, 0]
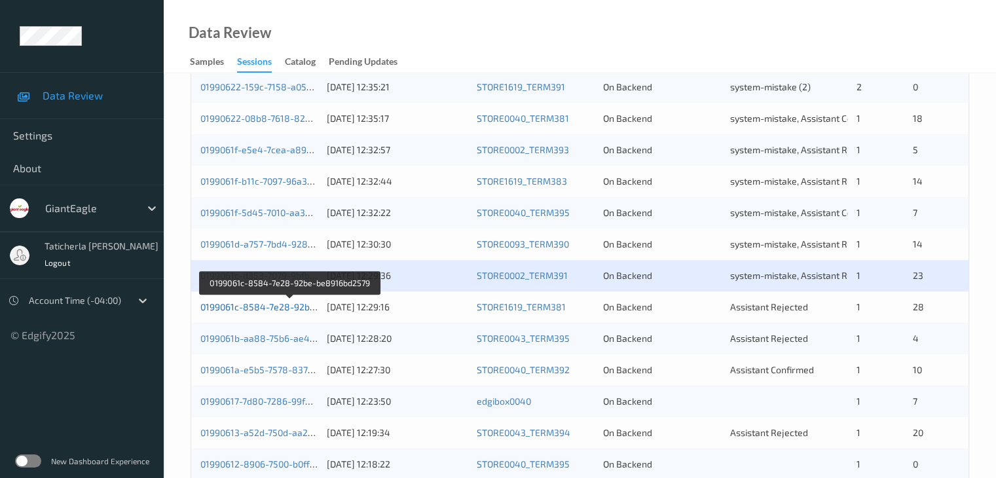
click at [245, 309] on link "0199061c-8584-7e28-92be-be8916bd2579" at bounding box center [290, 306] width 180 height 11
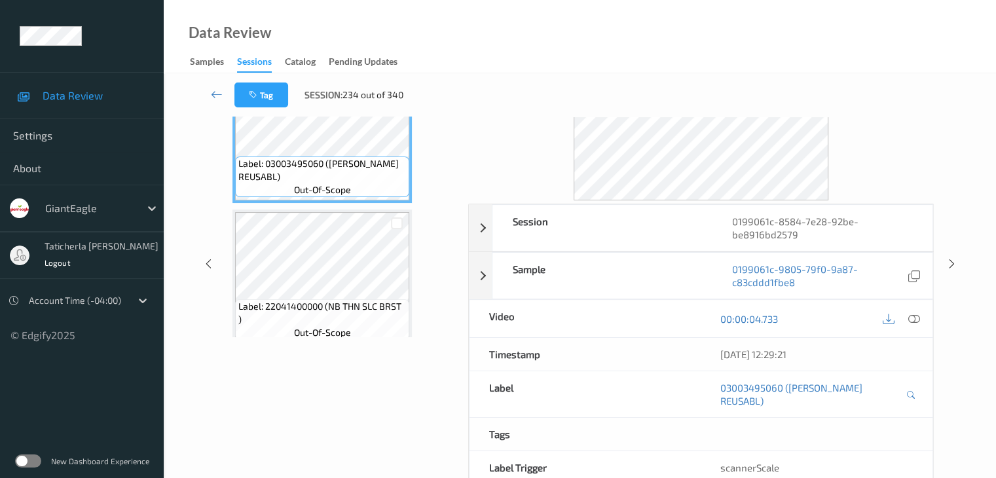
scroll to position [29, 0]
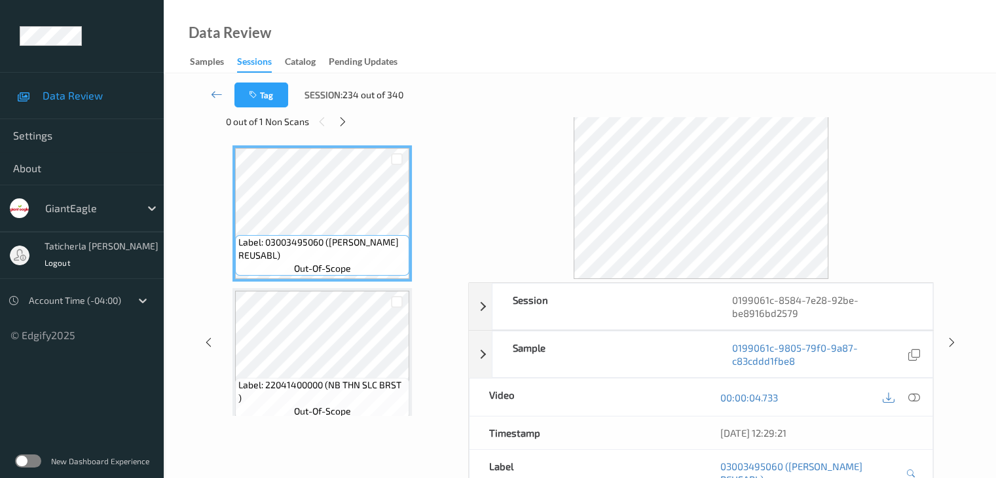
click at [338, 113] on div "Tag Session: 234 out of 340" at bounding box center [580, 94] width 779 height 43
click at [344, 125] on icon at bounding box center [342, 122] width 11 height 12
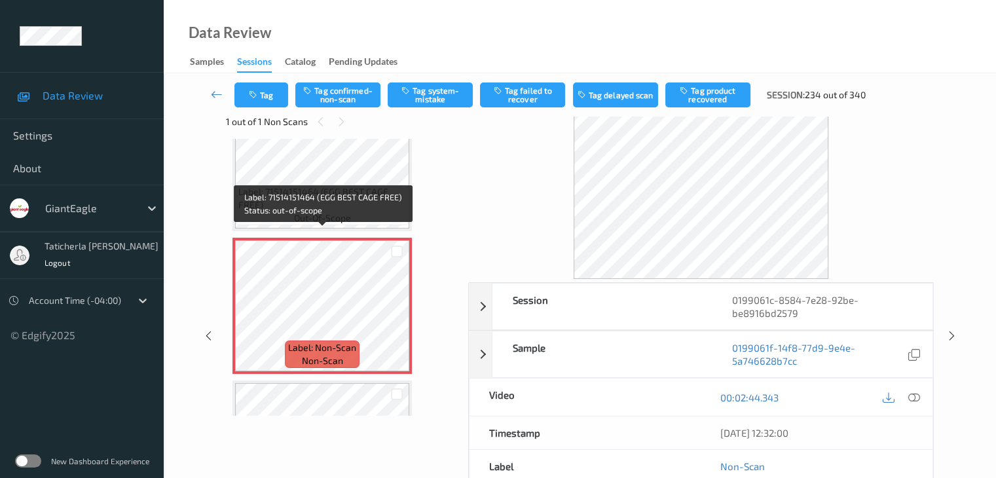
scroll to position [2993, 0]
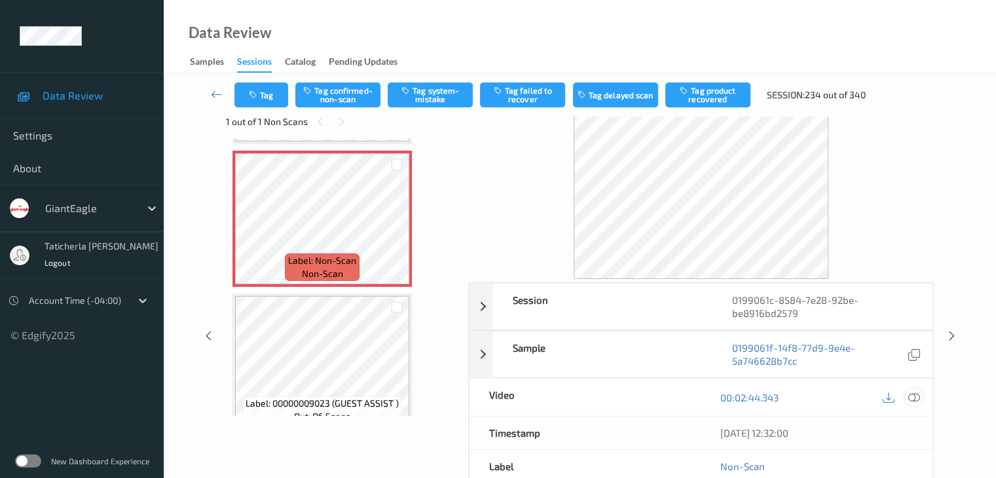
click at [747, 396] on icon at bounding box center [914, 398] width 12 height 12
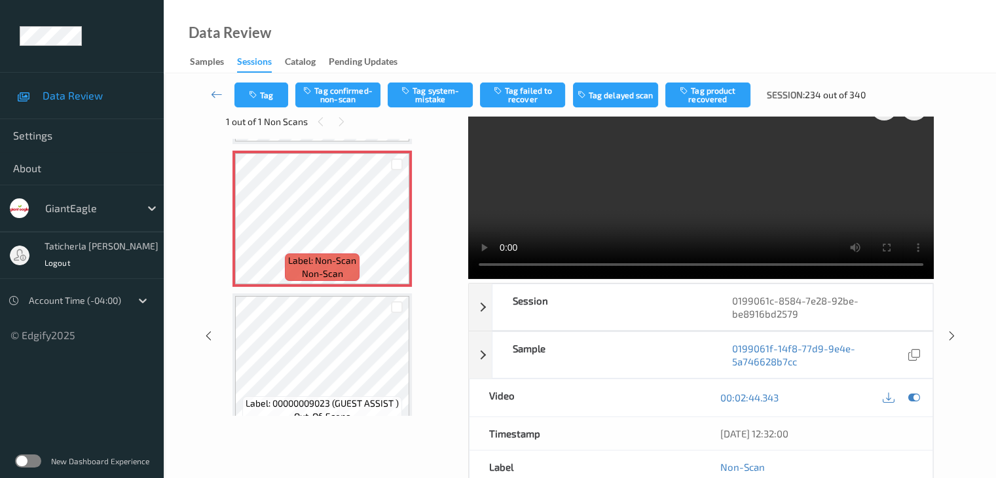
click at [747, 152] on video at bounding box center [701, 183] width 466 height 191
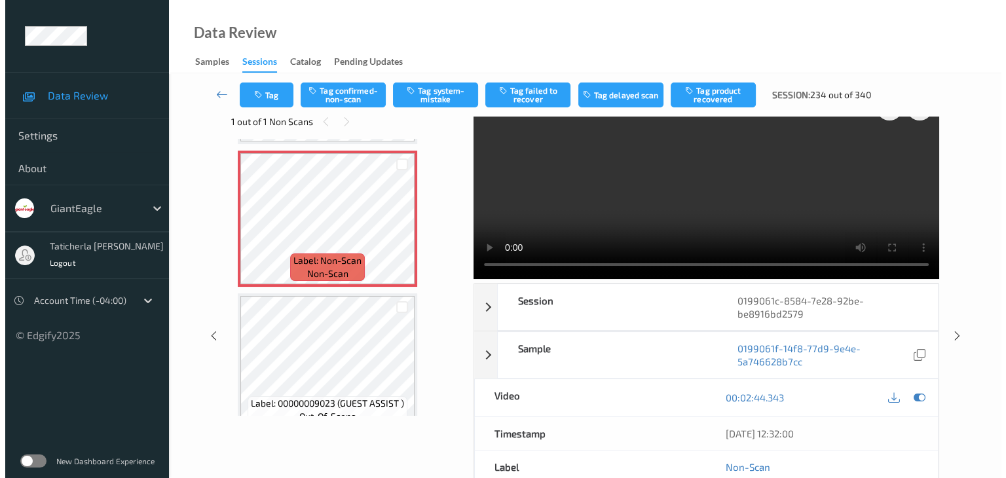
scroll to position [0, 0]
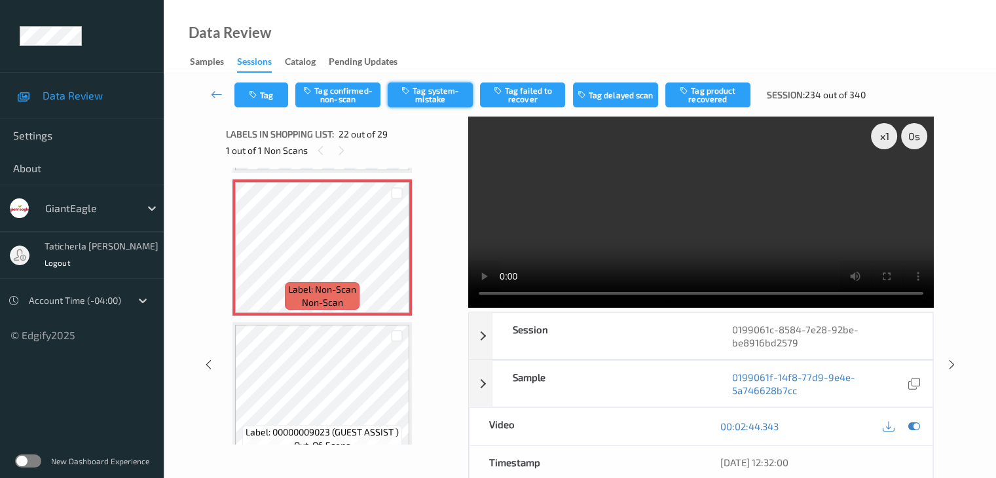
click at [435, 93] on button "Tag system-mistake" at bounding box center [430, 95] width 85 height 25
click at [268, 93] on button "Tag" at bounding box center [261, 95] width 54 height 25
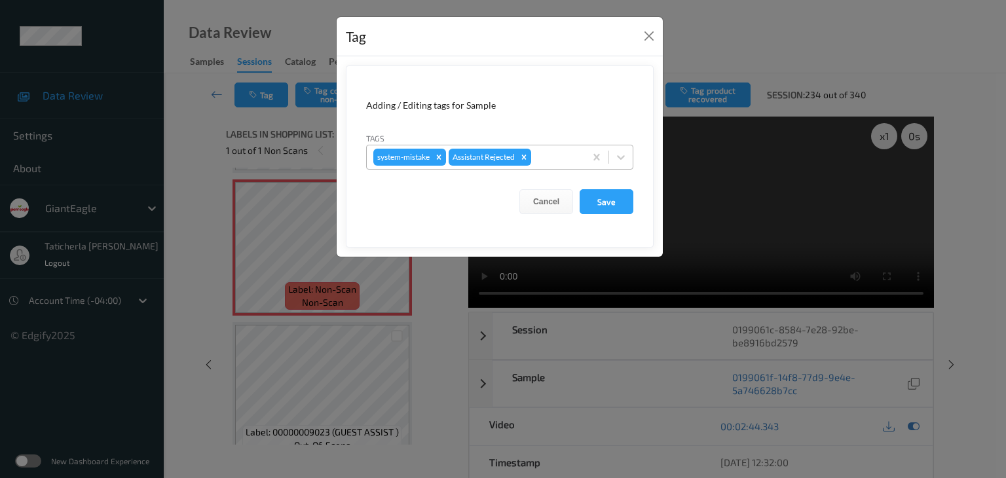
click at [570, 158] on div at bounding box center [556, 157] width 45 height 16
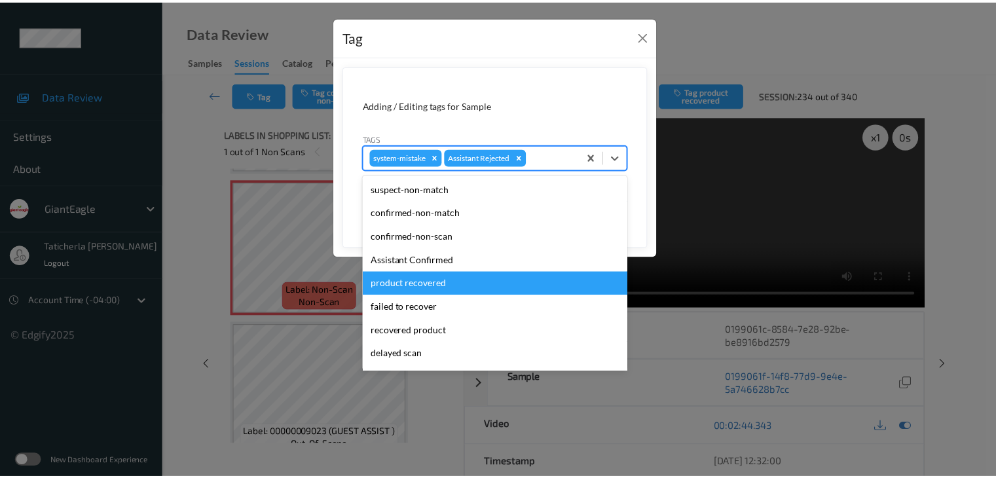
scroll to position [66, 0]
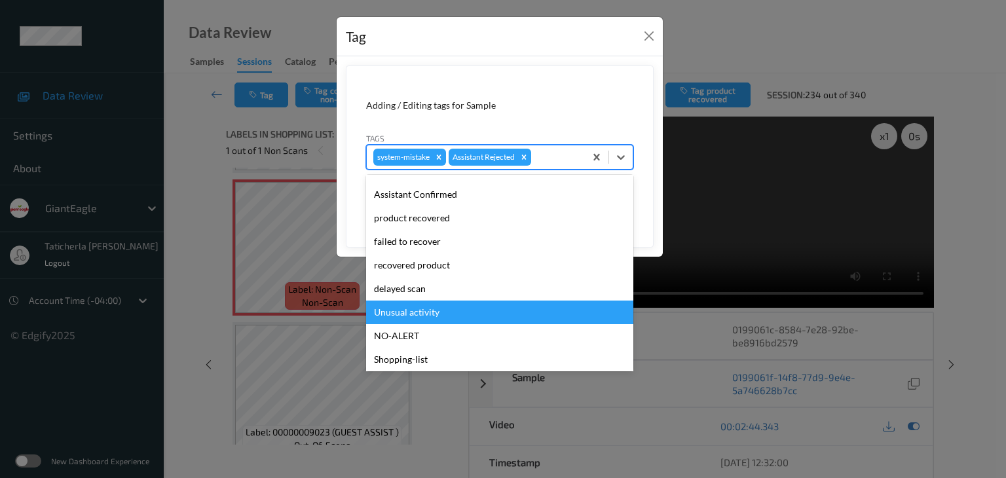
click at [478, 314] on div "Unusual activity" at bounding box center [499, 313] width 267 height 24
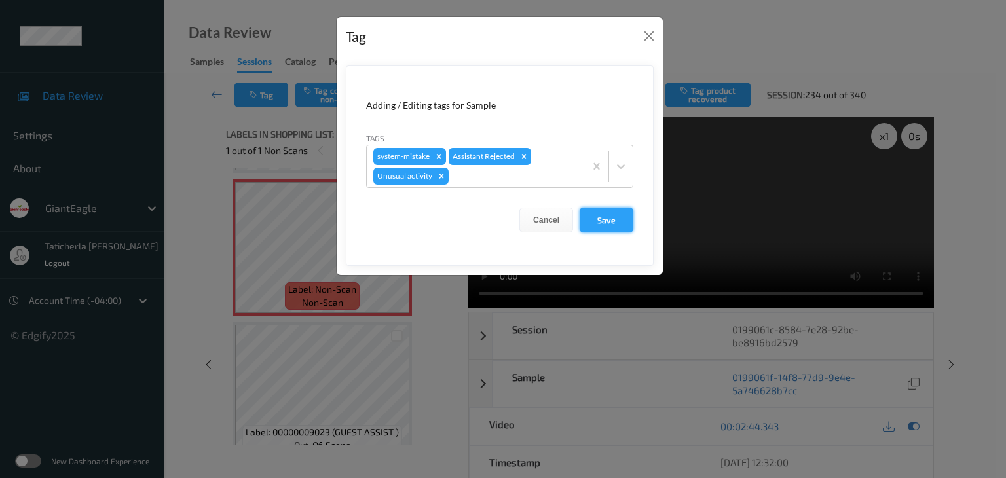
click at [600, 224] on button "Save" at bounding box center [607, 220] width 54 height 25
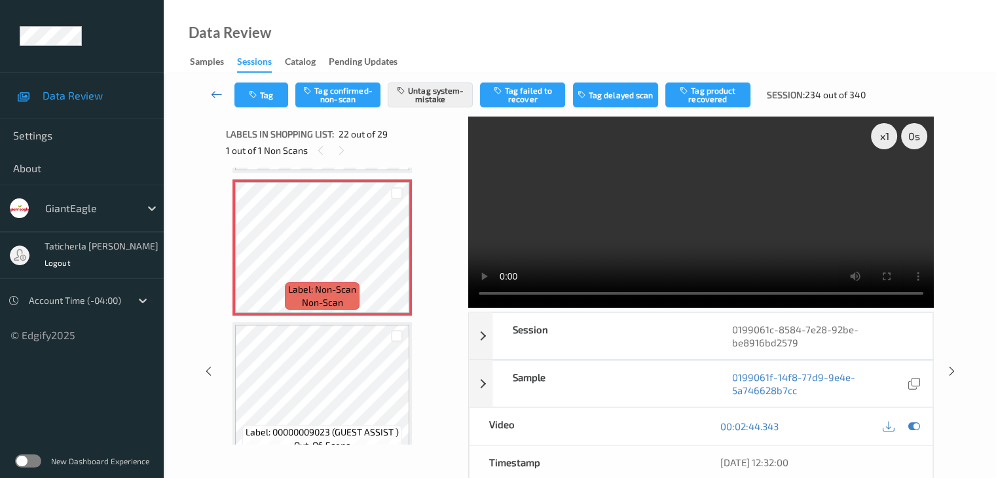
click at [214, 96] on icon at bounding box center [217, 94] width 12 height 13
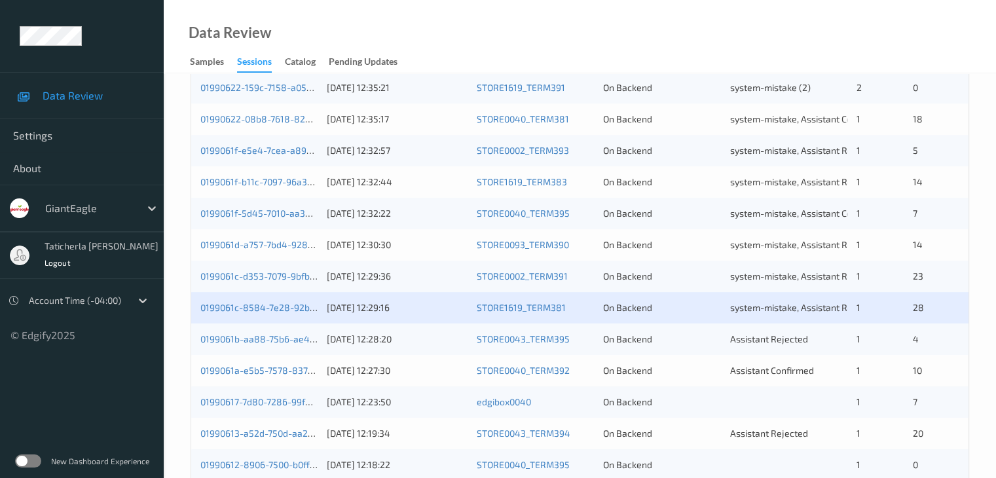
scroll to position [524, 0]
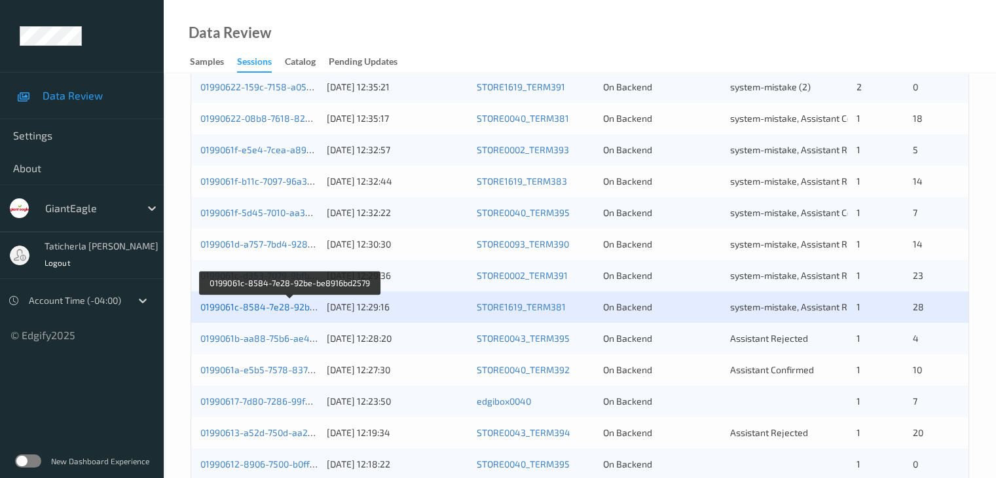
click at [286, 307] on link "0199061c-8584-7e28-92be-be8916bd2579" at bounding box center [290, 306] width 180 height 11
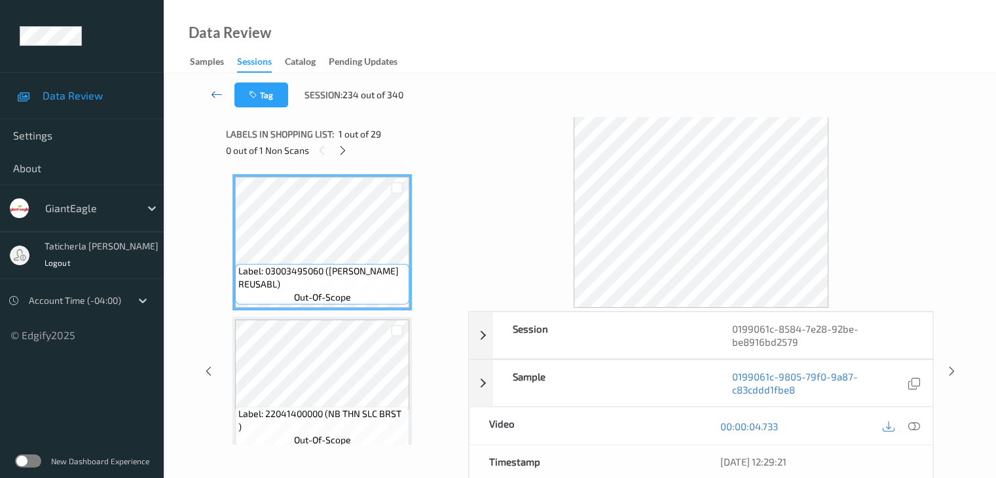
click at [216, 96] on icon at bounding box center [217, 94] width 12 height 13
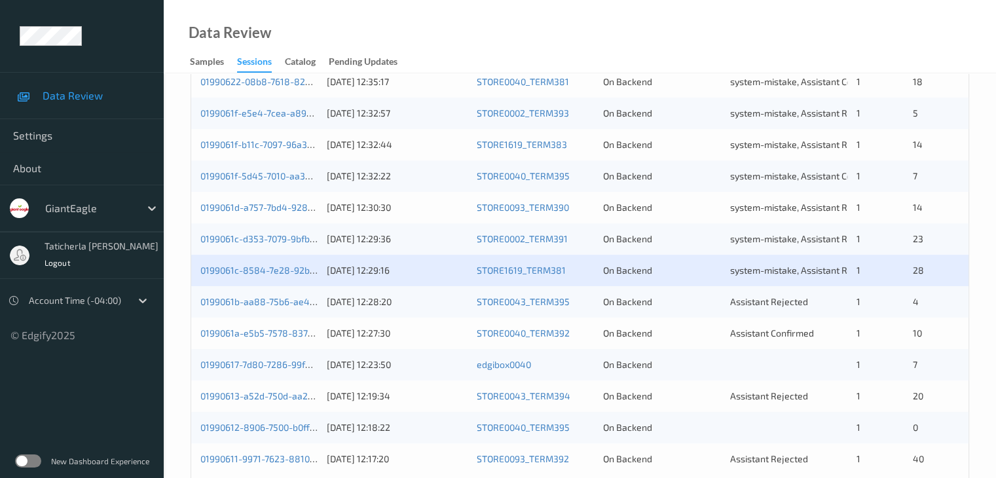
scroll to position [590, 0]
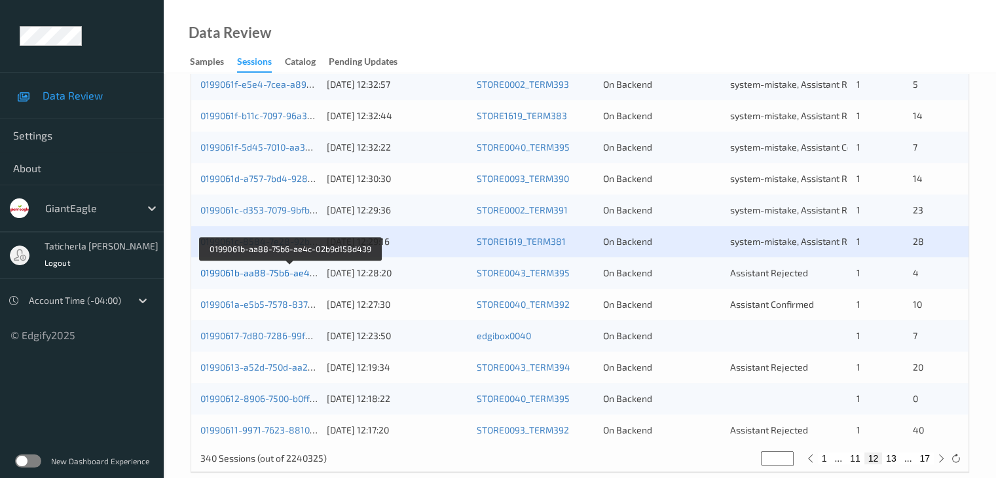
click at [264, 271] on link "0199061b-aa88-75b6-ae4c-02b9d158d439" at bounding box center [290, 272] width 181 height 11
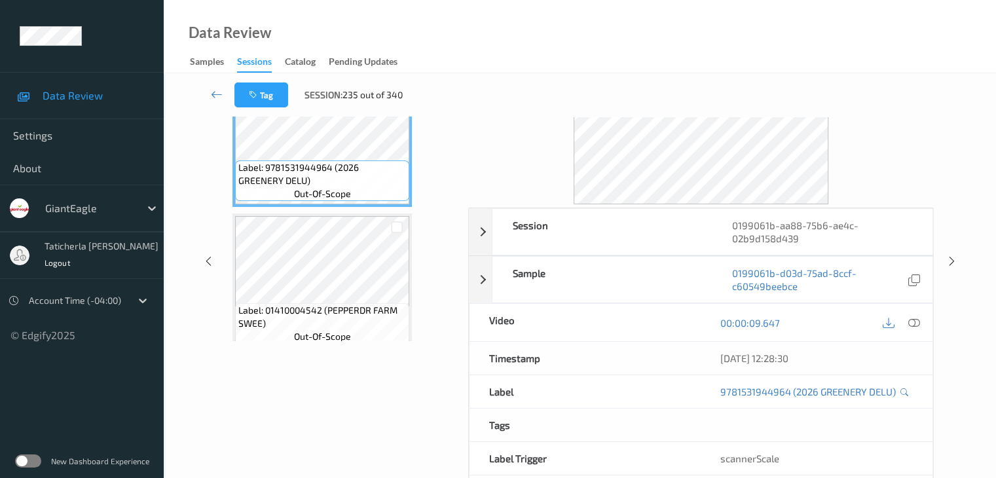
scroll to position [29, 0]
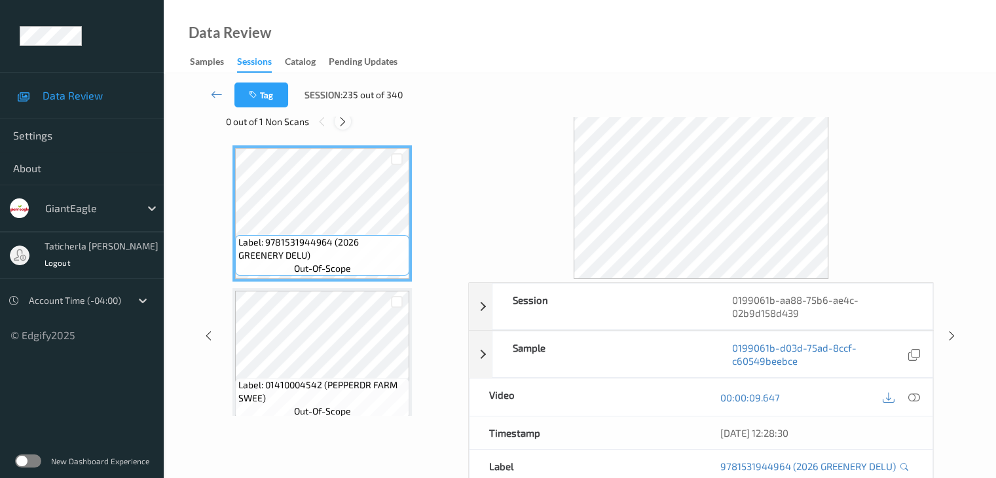
click at [343, 125] on icon at bounding box center [342, 122] width 11 height 12
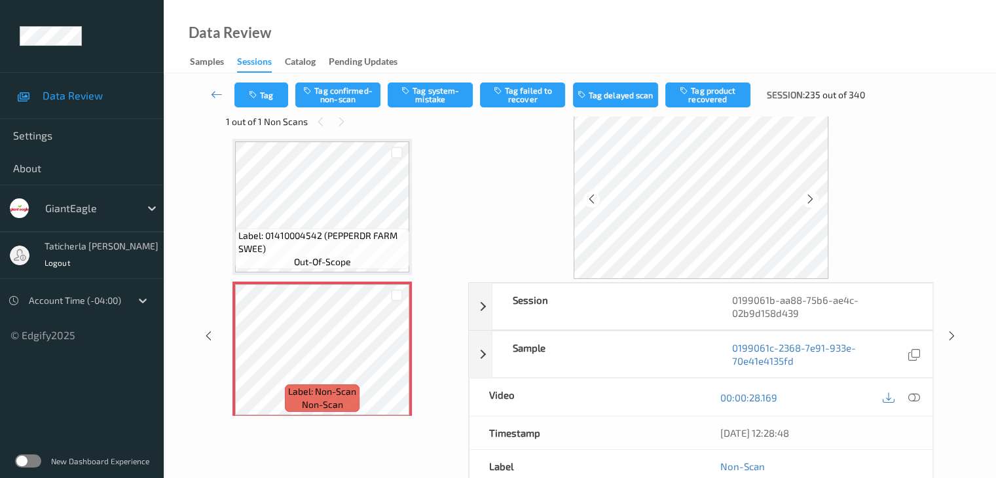
scroll to position [358, 0]
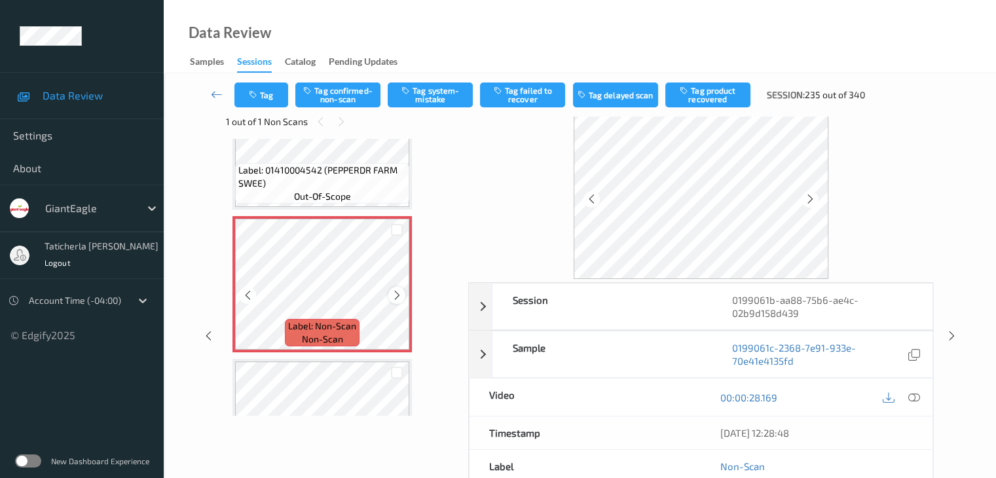
click at [392, 293] on icon at bounding box center [397, 296] width 11 height 12
click at [747, 395] on icon at bounding box center [914, 398] width 12 height 12
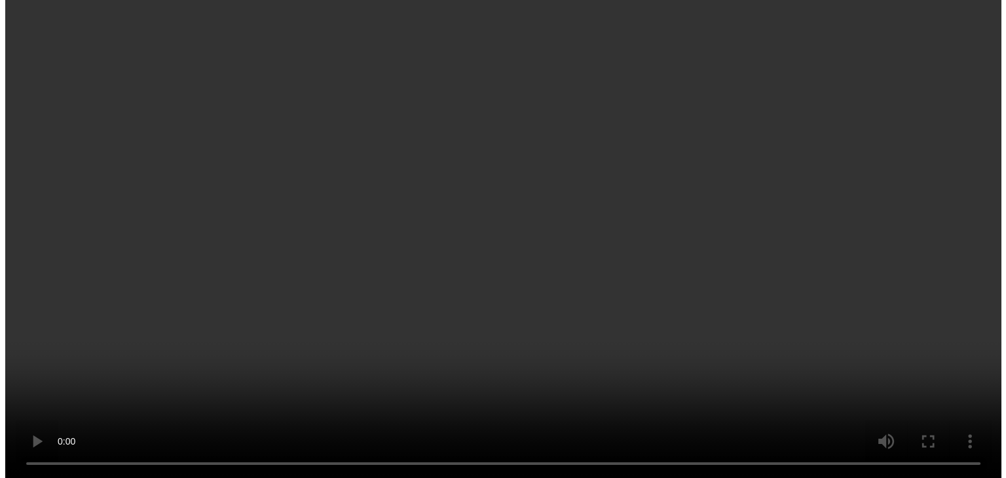
scroll to position [356, 0]
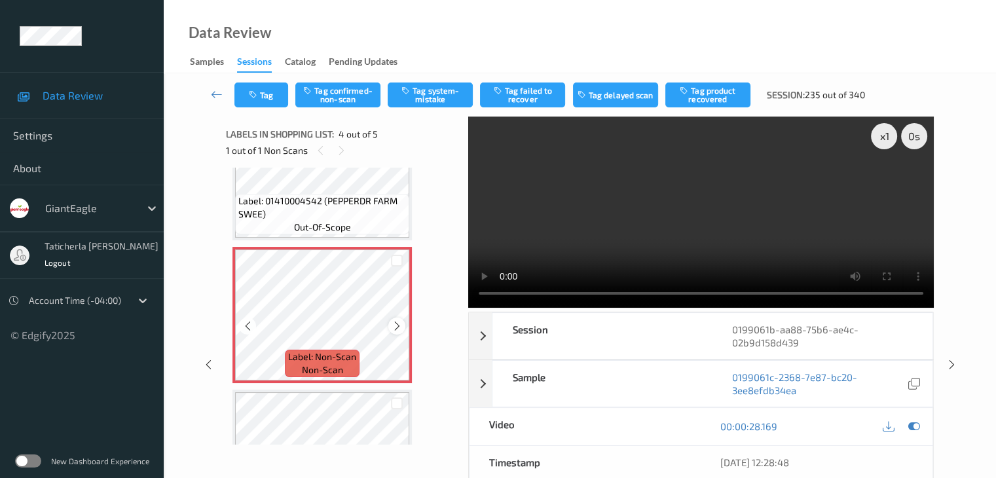
click at [396, 326] on icon at bounding box center [397, 326] width 11 height 12
click at [398, 323] on icon at bounding box center [397, 326] width 11 height 12
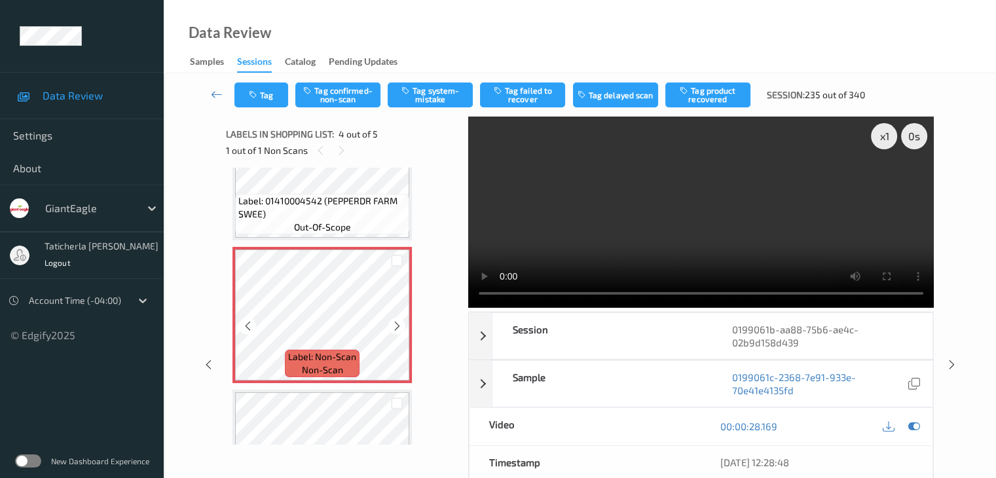
click at [398, 323] on icon at bounding box center [397, 326] width 11 height 12
click at [420, 95] on button "Tag system-mistake" at bounding box center [430, 95] width 85 height 25
click at [268, 91] on button "Tag" at bounding box center [261, 95] width 54 height 25
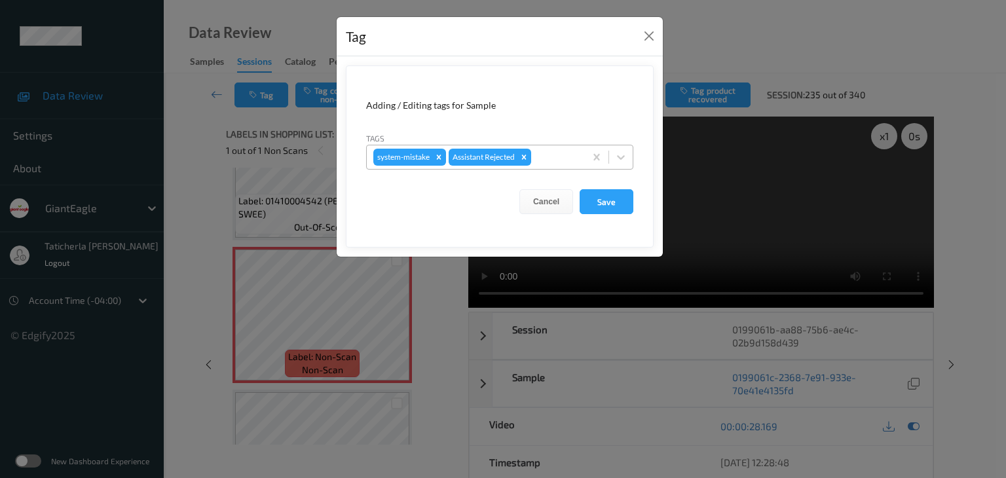
click at [555, 151] on div at bounding box center [556, 157] width 45 height 16
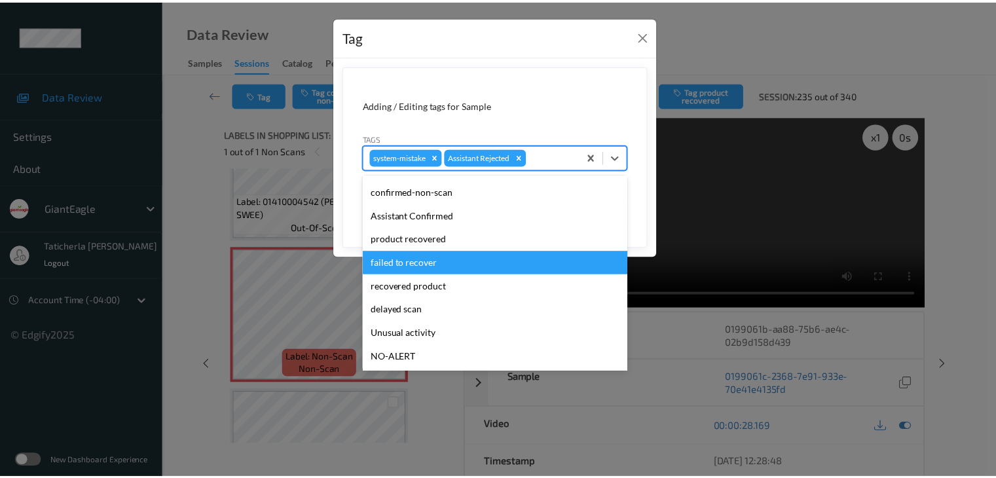
scroll to position [66, 0]
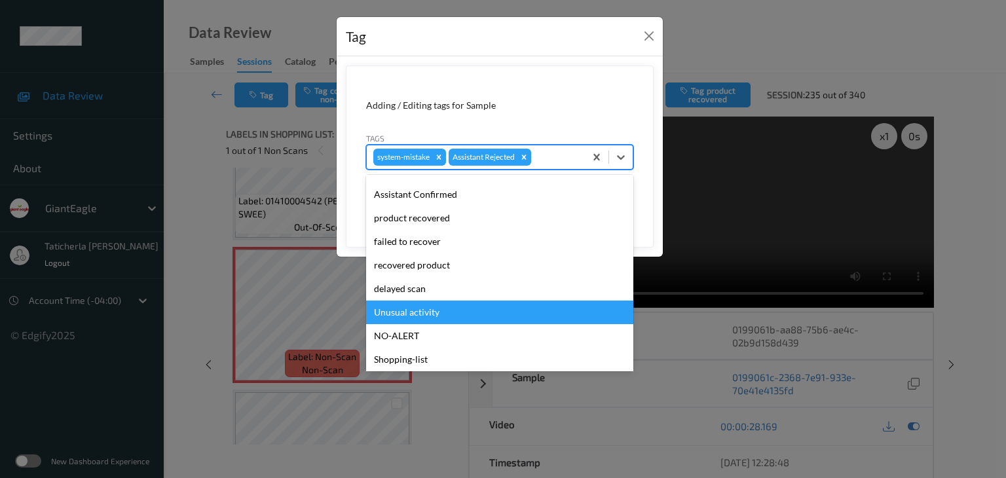
drag, startPoint x: 503, startPoint y: 311, endPoint x: 605, endPoint y: 259, distance: 114.0
click at [505, 309] on div "Unusual activity" at bounding box center [499, 313] width 267 height 24
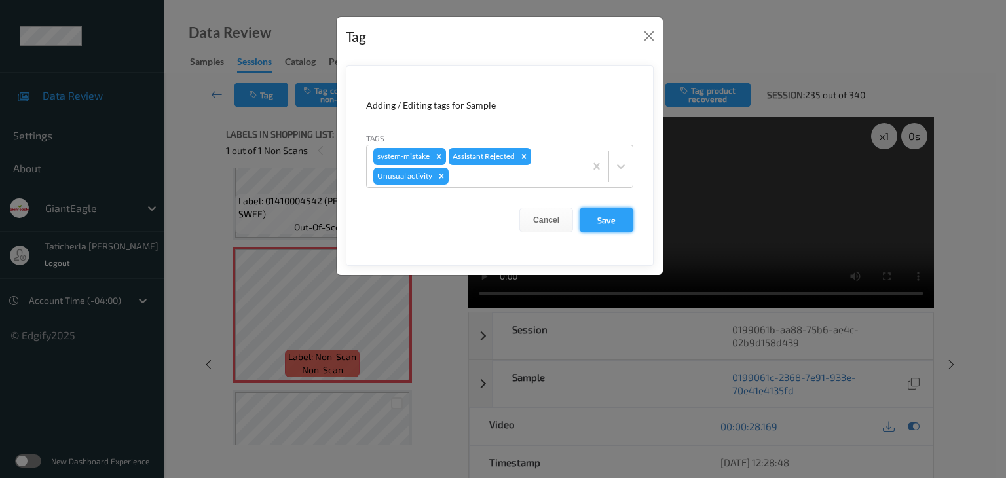
click at [609, 212] on button "Save" at bounding box center [607, 220] width 54 height 25
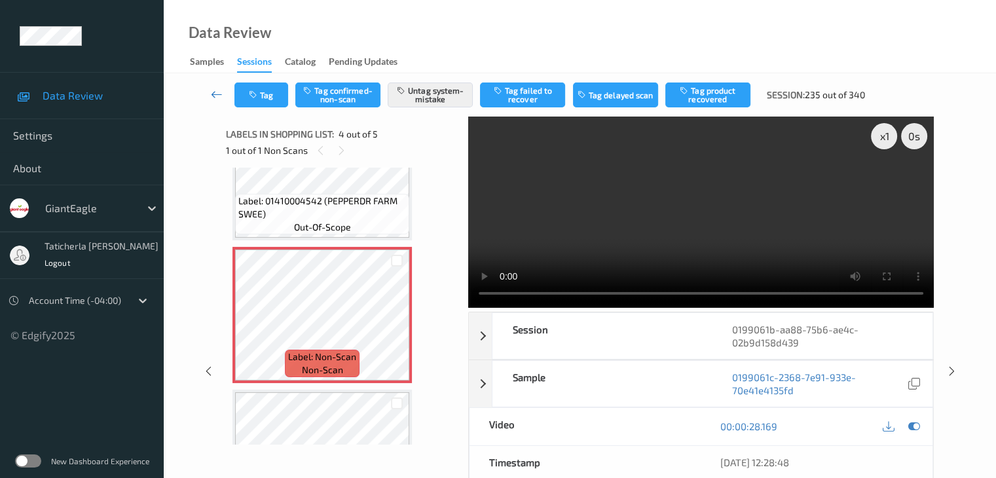
click at [215, 95] on icon at bounding box center [217, 94] width 12 height 13
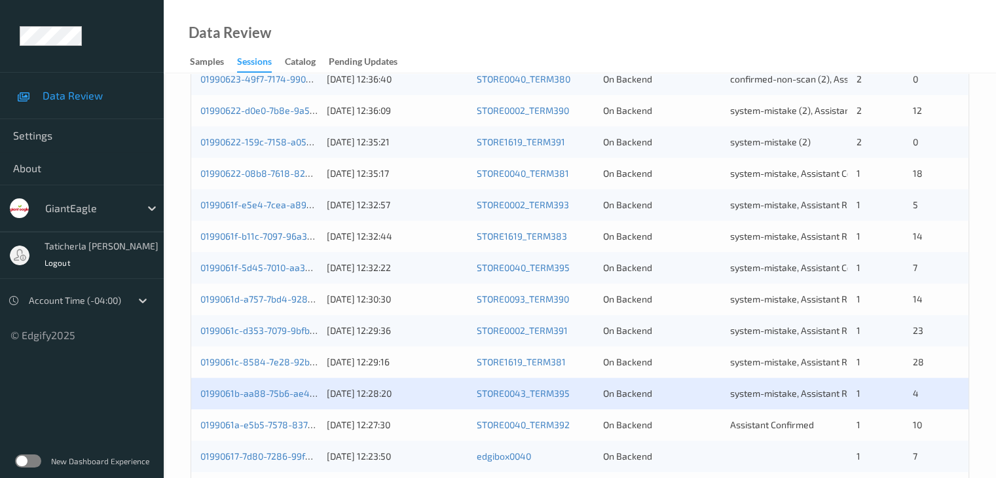
scroll to position [590, 0]
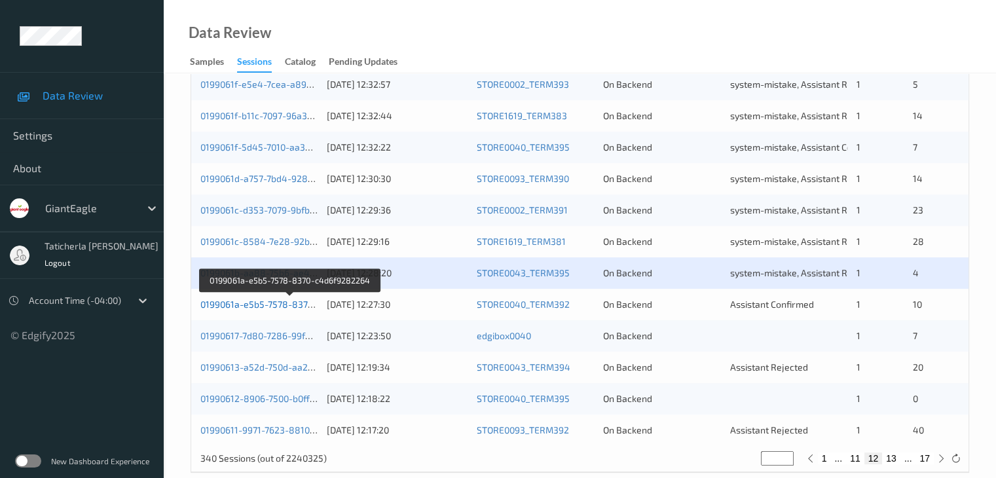
click at [256, 304] on link "0199061a-e5b5-7578-8370-c4d6f9282264" at bounding box center [289, 304] width 179 height 11
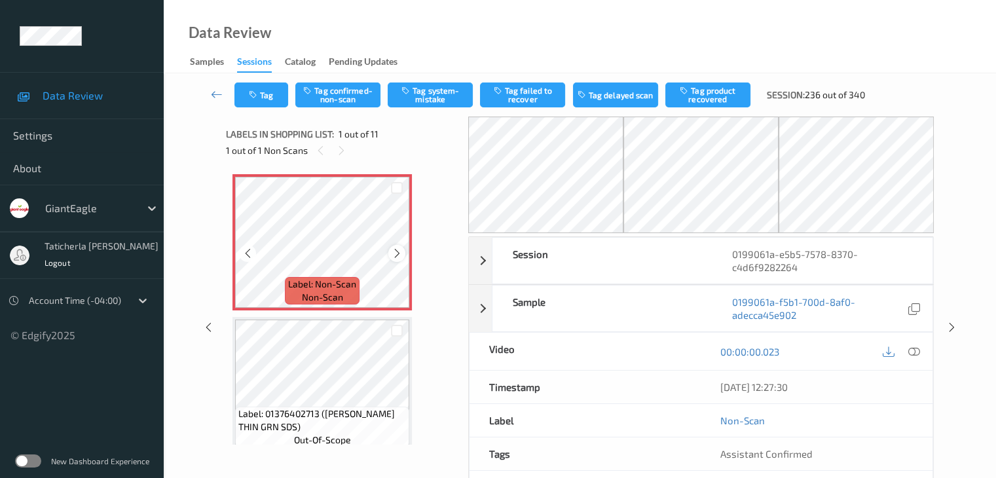
click at [394, 249] on icon at bounding box center [397, 254] width 11 height 12
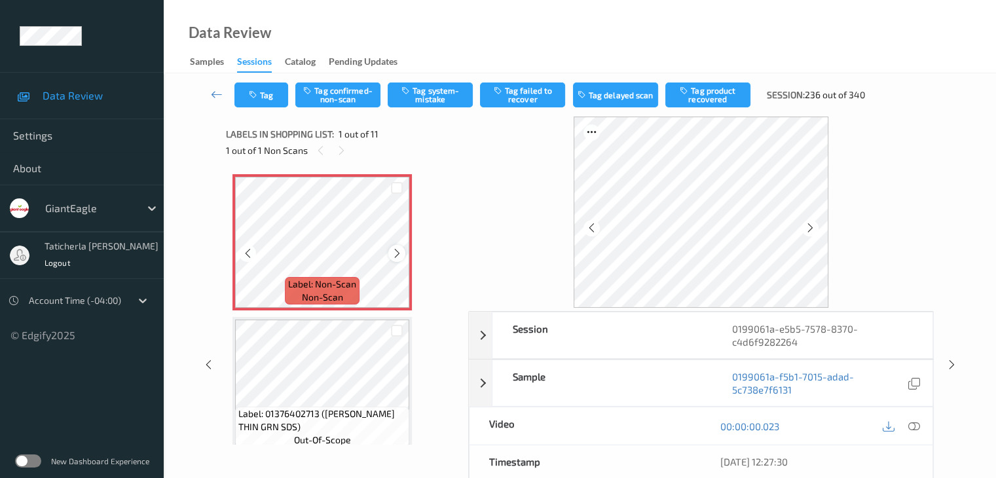
click at [398, 252] on icon at bounding box center [397, 254] width 11 height 12
click at [747, 425] on icon at bounding box center [914, 427] width 12 height 12
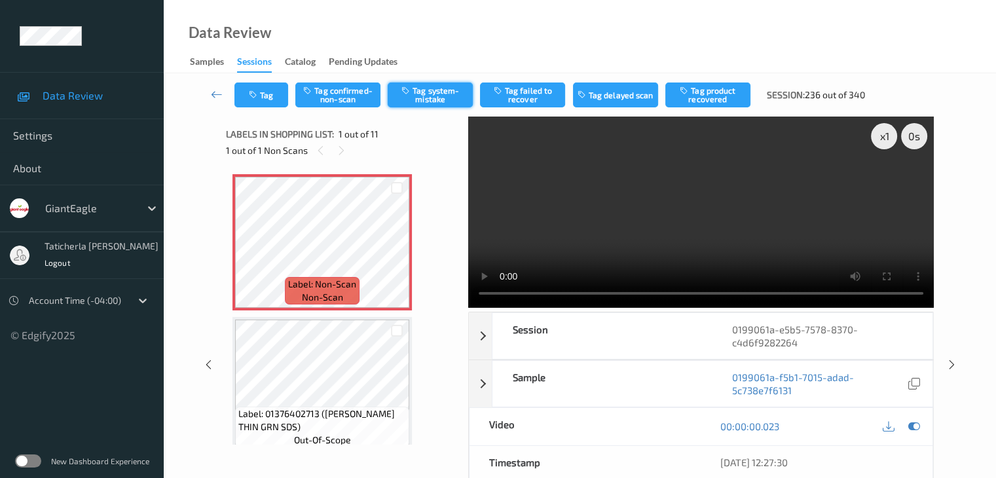
click at [448, 91] on button "Tag system-mistake" at bounding box center [430, 95] width 85 height 25
click at [268, 103] on button "Tag" at bounding box center [261, 95] width 54 height 25
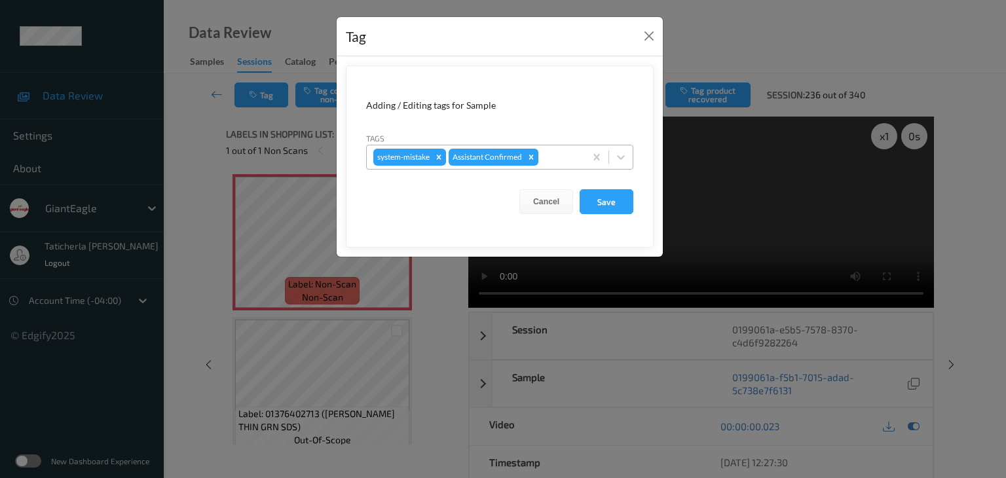
click at [561, 155] on div at bounding box center [559, 157] width 37 height 16
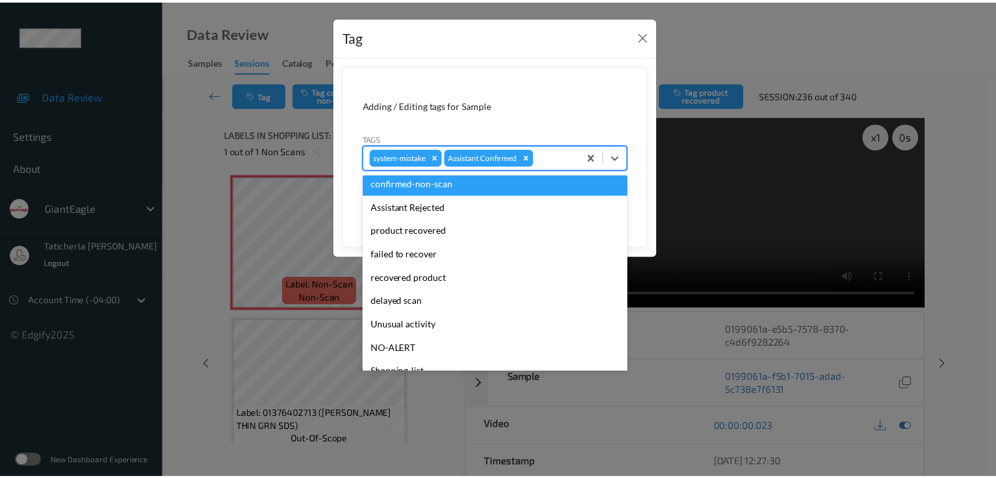
scroll to position [115, 0]
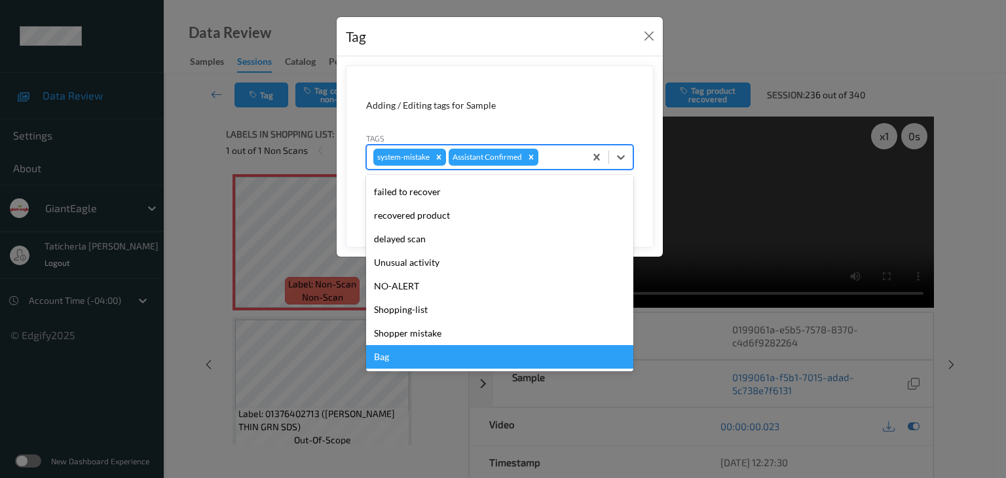
click at [489, 360] on div "Bag" at bounding box center [499, 357] width 267 height 24
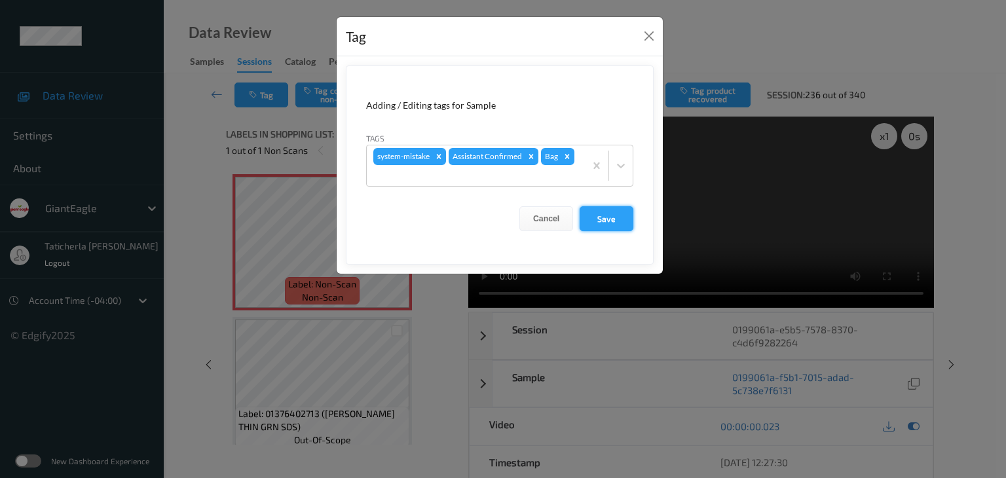
click at [610, 217] on button "Save" at bounding box center [607, 218] width 54 height 25
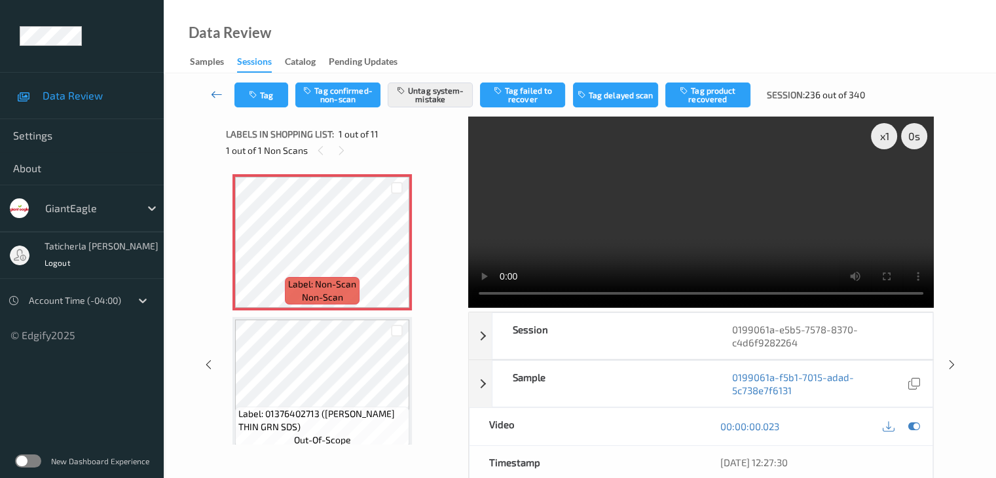
click at [215, 92] on icon at bounding box center [217, 94] width 12 height 13
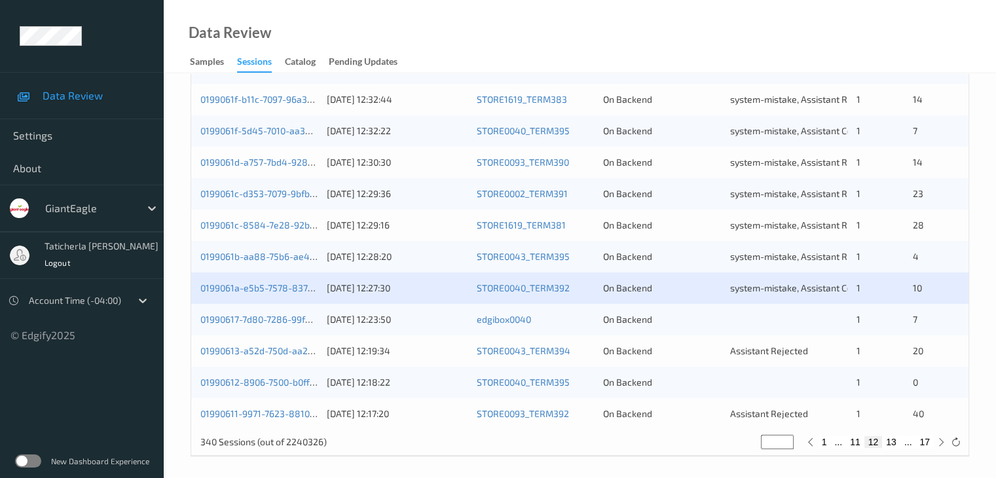
scroll to position [610, 0]
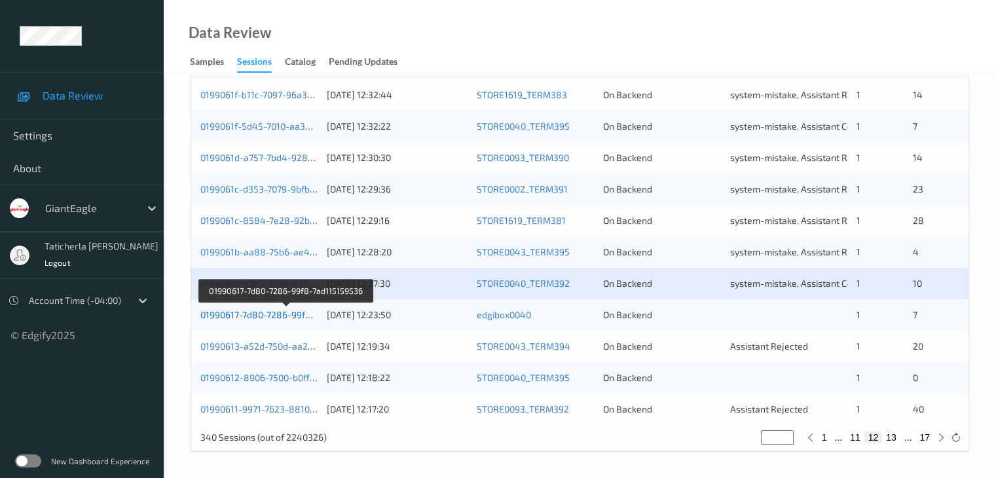
click at [279, 318] on link "01990617-7d80-7286-99f8-7ad115159536" at bounding box center [286, 314] width 172 height 11
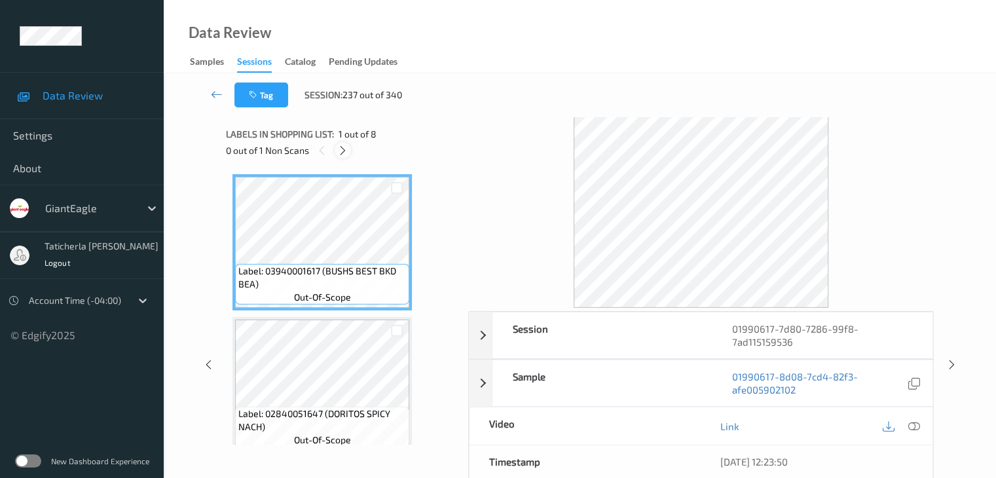
click at [344, 146] on icon at bounding box center [342, 151] width 11 height 12
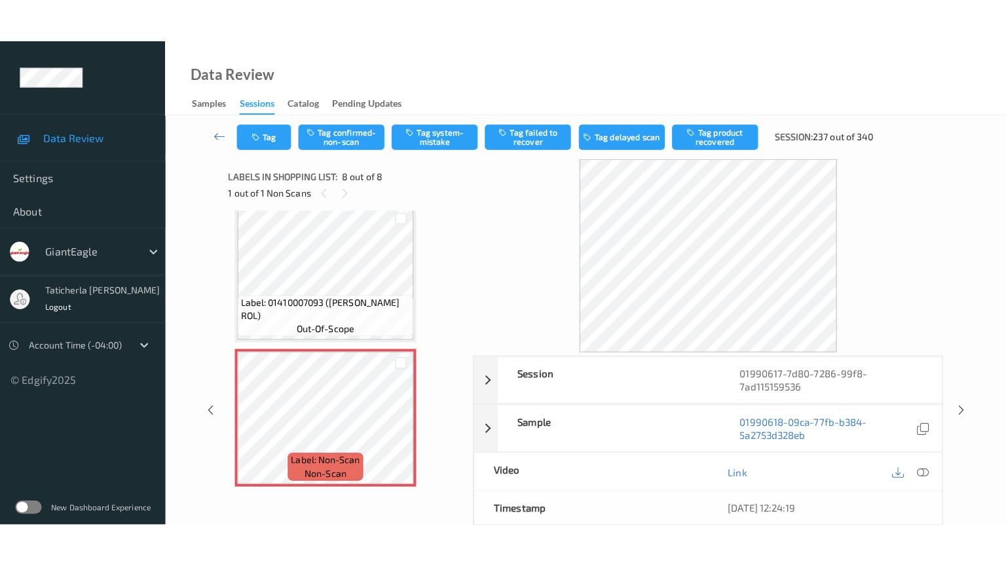
scroll to position [872, 0]
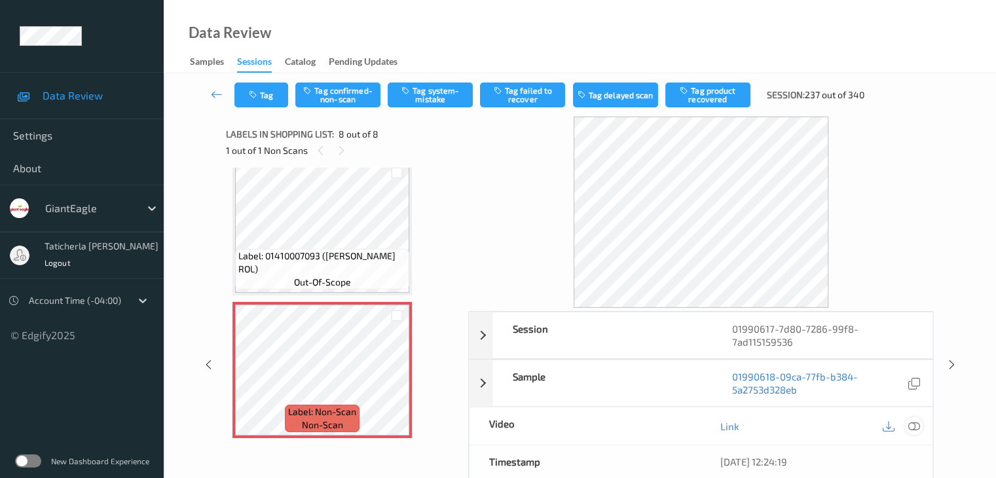
click at [747, 422] on icon at bounding box center [914, 427] width 12 height 12
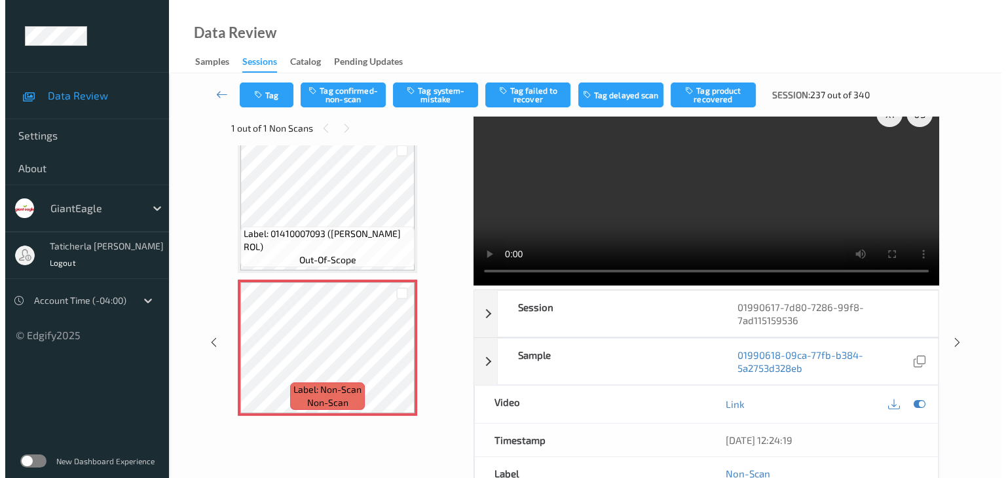
scroll to position [0, 0]
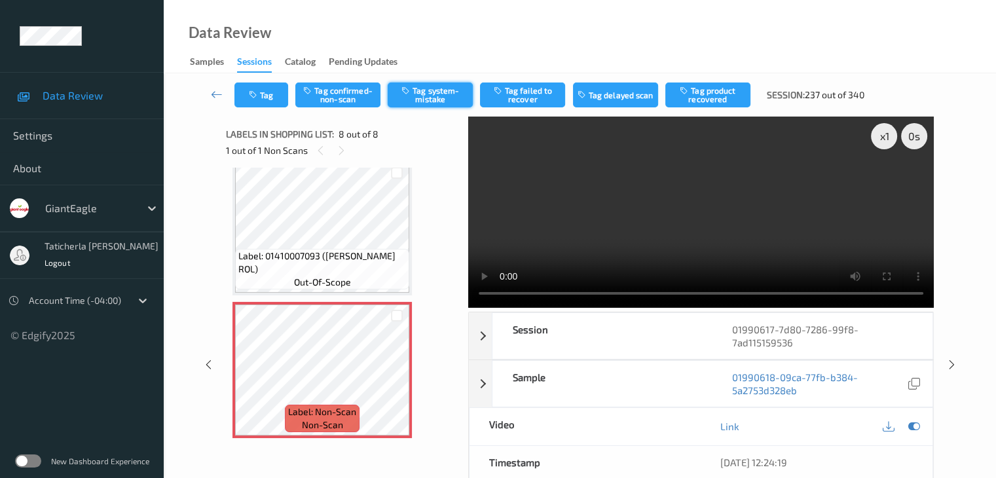
click at [438, 94] on button "Tag system-mistake" at bounding box center [430, 95] width 85 height 25
click at [267, 94] on button "Tag" at bounding box center [261, 95] width 54 height 25
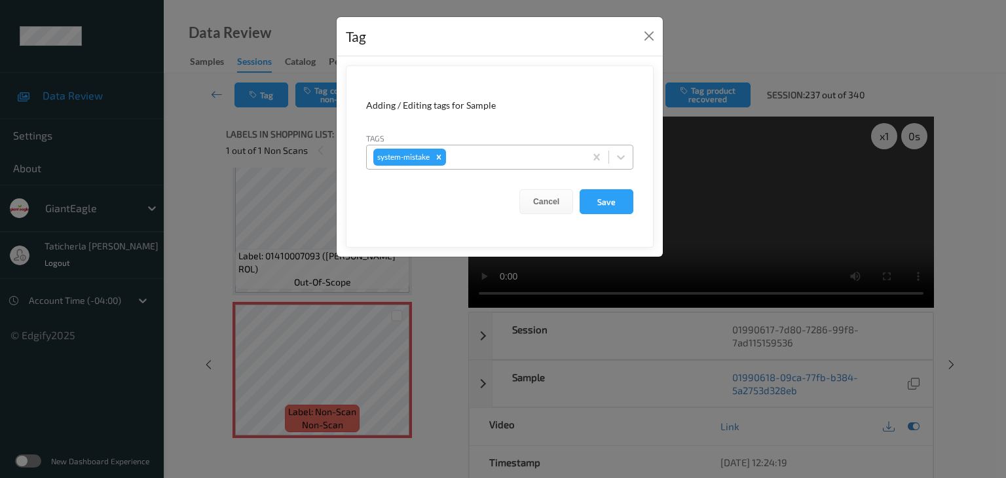
click at [563, 147] on div "system-mistake" at bounding box center [476, 157] width 218 height 22
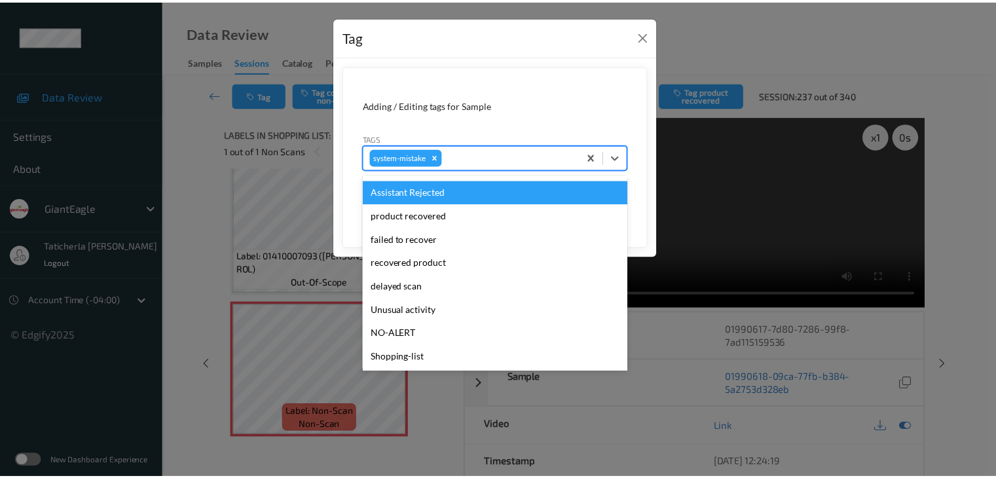
scroll to position [139, 0]
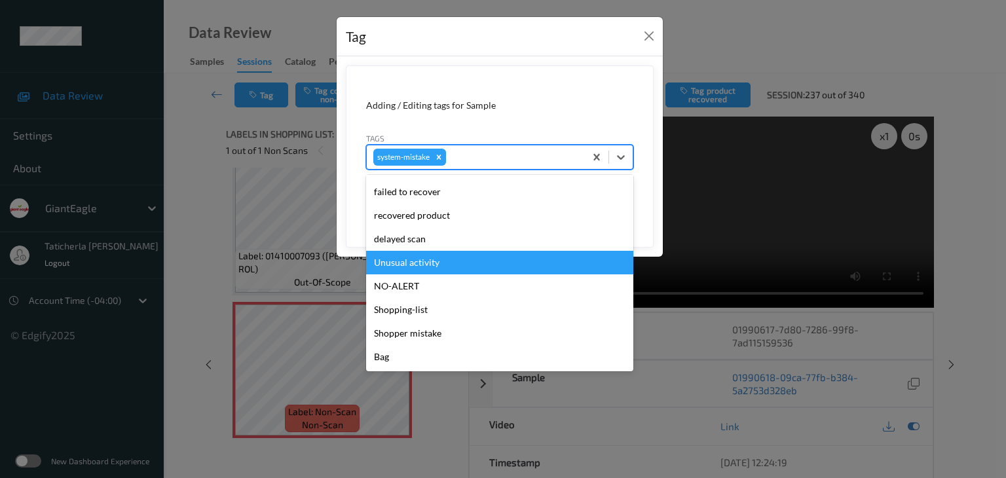
click at [488, 259] on div "Unusual activity" at bounding box center [499, 263] width 267 height 24
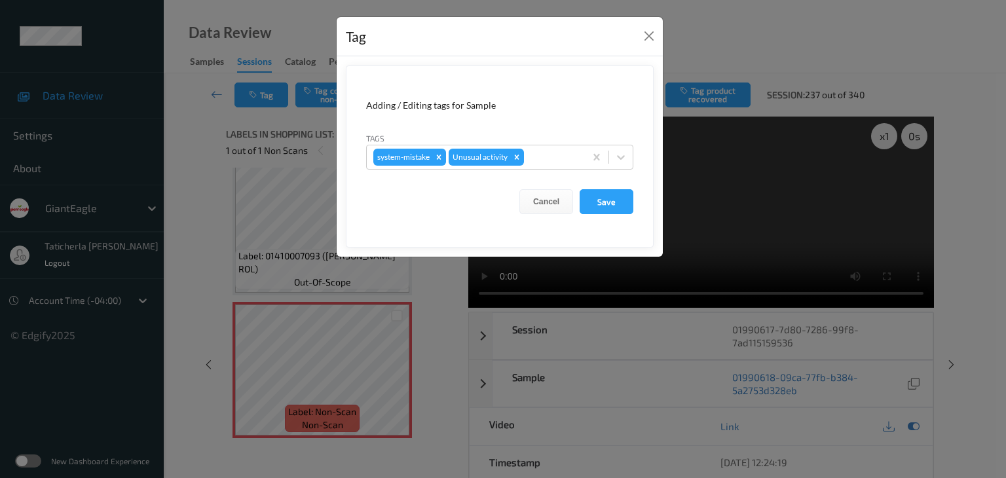
click at [616, 188] on form "Adding / Editing tags for Sample Tags system-mistake Unusual activity Cancel Sa…" at bounding box center [500, 157] width 308 height 182
click at [613, 200] on button "Save" at bounding box center [607, 201] width 54 height 25
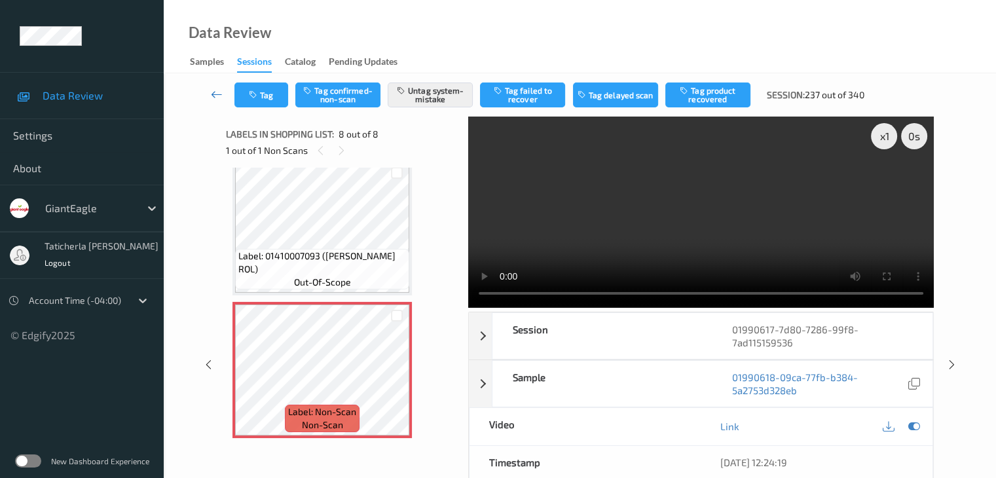
click at [217, 92] on icon at bounding box center [217, 94] width 12 height 13
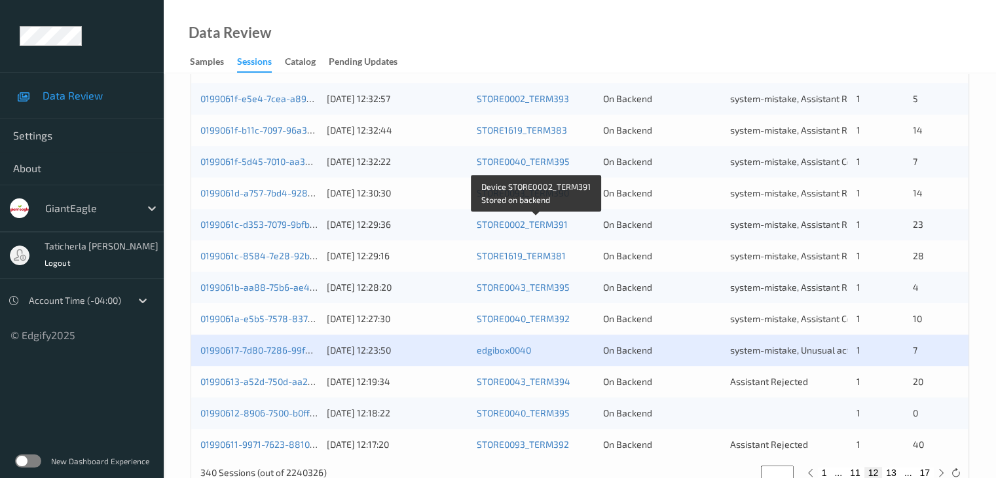
scroll to position [610, 0]
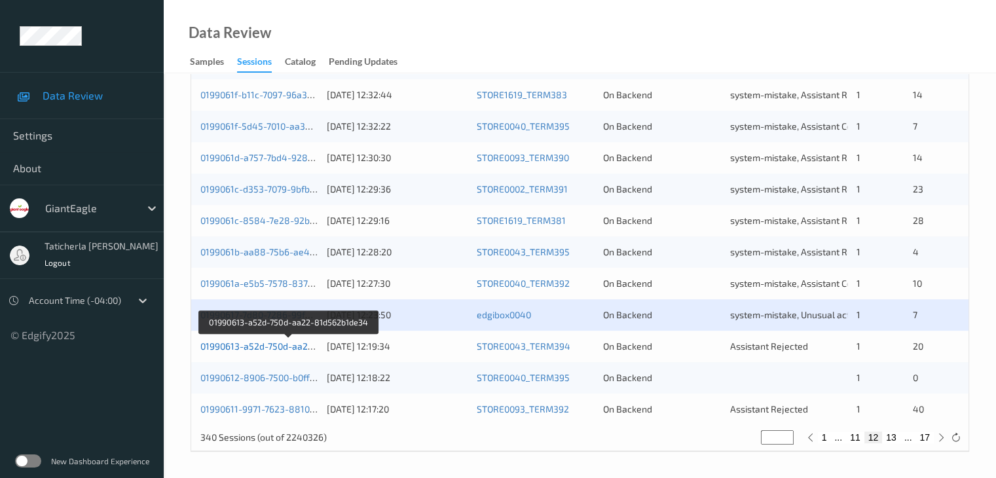
click at [262, 347] on link "01990613-a52d-750d-aa22-81d562b1de34" at bounding box center [289, 346] width 178 height 11
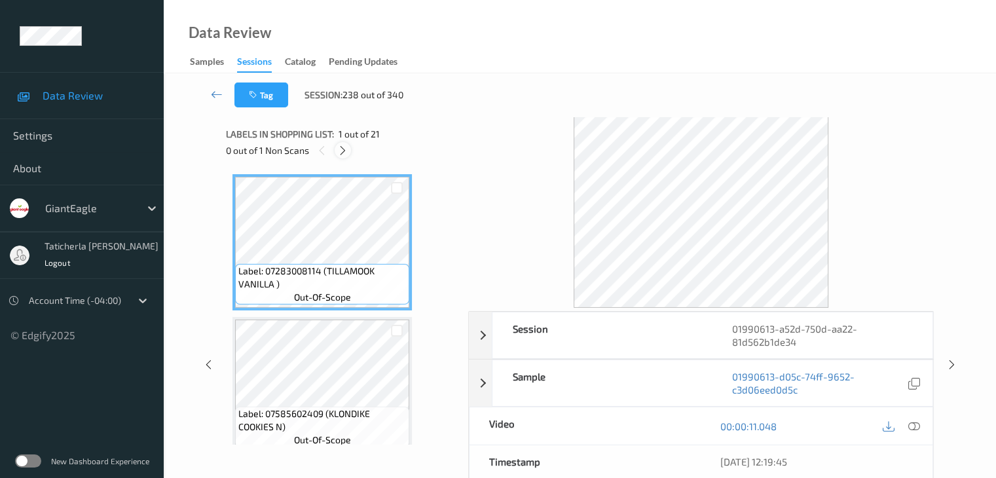
click at [343, 150] on icon at bounding box center [342, 151] width 11 height 12
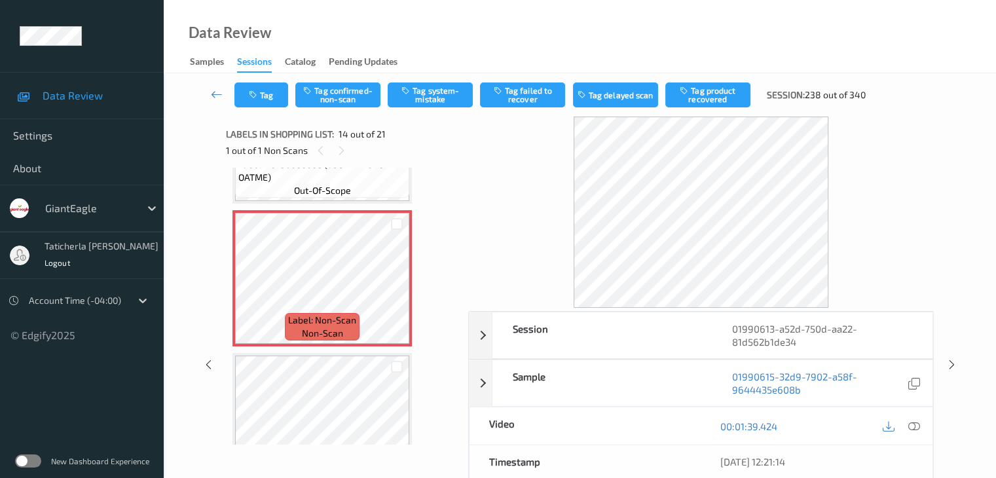
scroll to position [1851, 0]
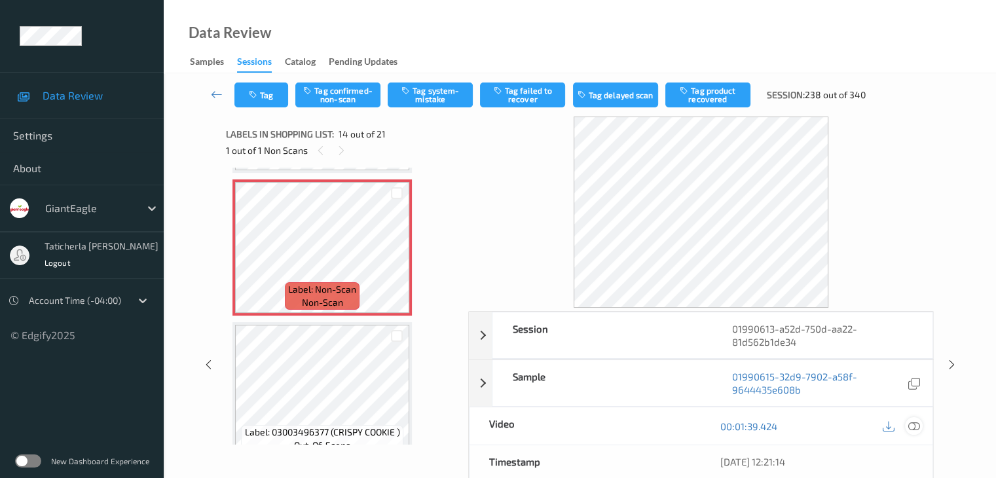
click at [747, 425] on icon at bounding box center [914, 427] width 12 height 12
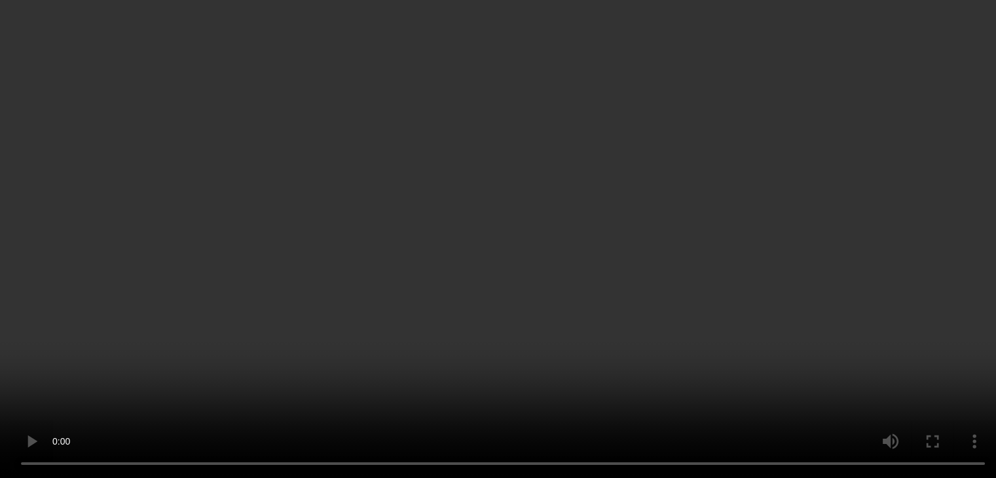
scroll to position [1786, 0]
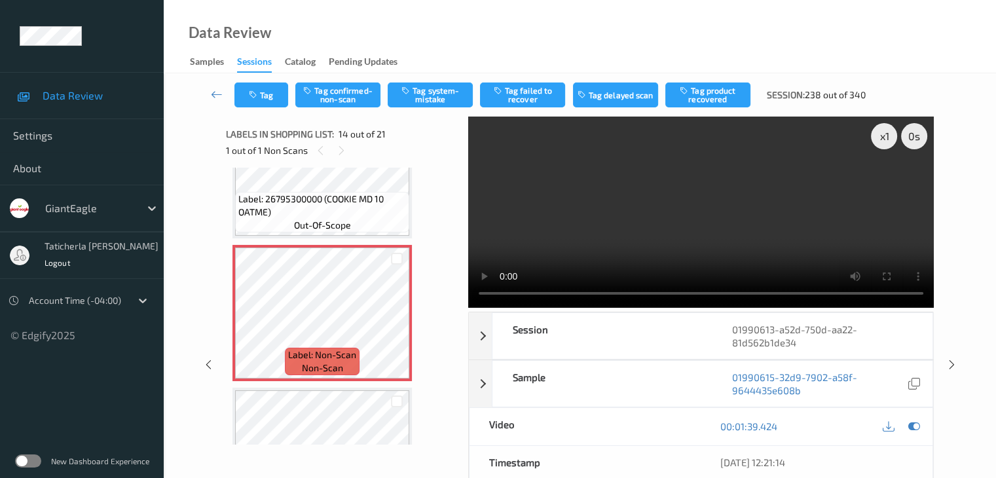
click at [374, 166] on div "Labels in shopping list: 14 out of 21 1 out of 1 Non Scans" at bounding box center [342, 142] width 233 height 51
click at [436, 88] on button "Tag system-mistake" at bounding box center [430, 95] width 85 height 25
click at [279, 100] on button "Tag" at bounding box center [261, 95] width 54 height 25
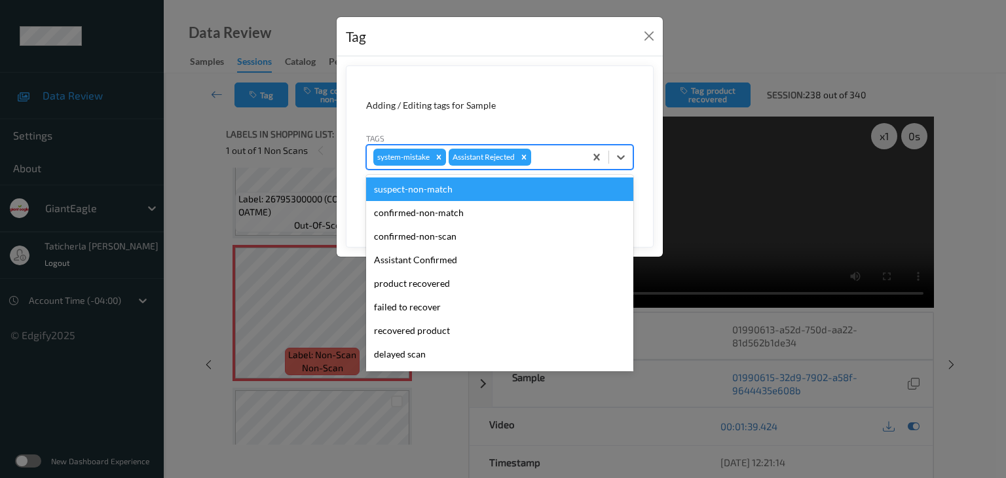
click at [546, 154] on div at bounding box center [556, 157] width 45 height 16
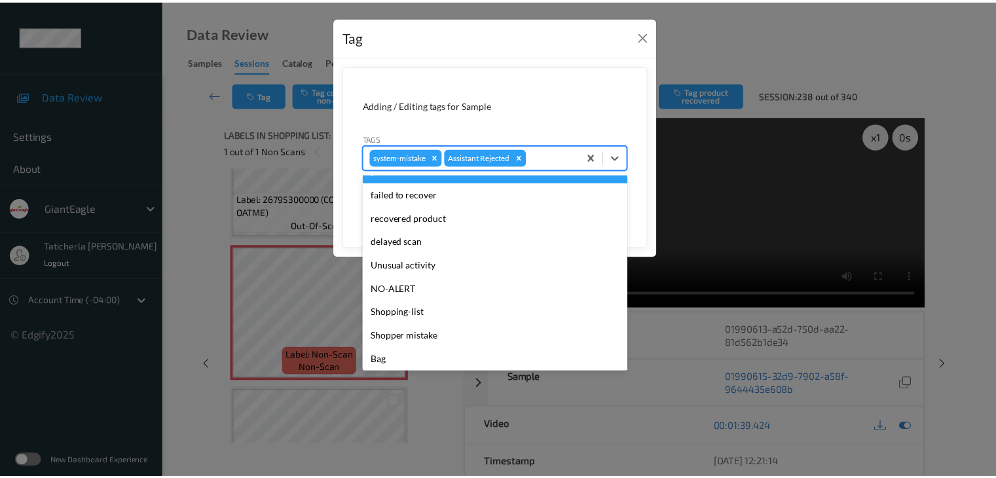
scroll to position [115, 0]
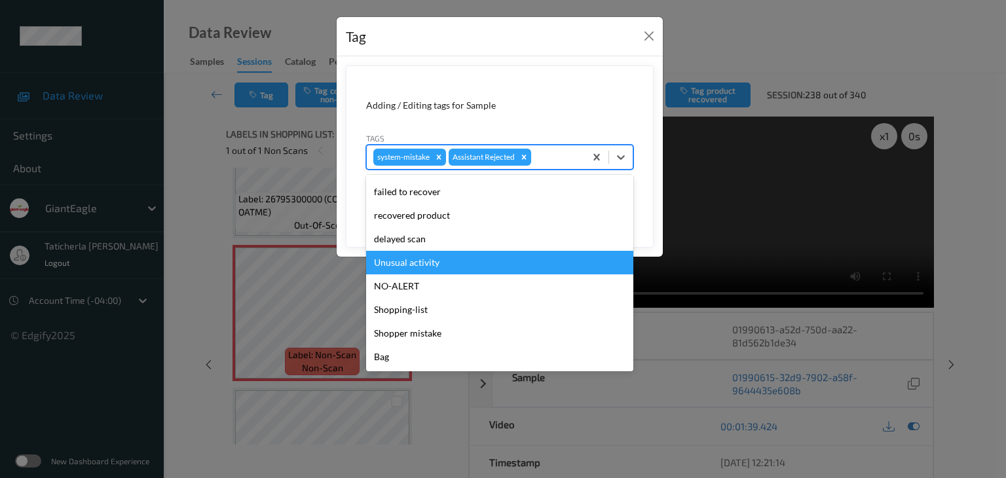
drag, startPoint x: 466, startPoint y: 260, endPoint x: 542, endPoint y: 236, distance: 80.2
click at [468, 259] on div "Unusual activity" at bounding box center [499, 263] width 267 height 24
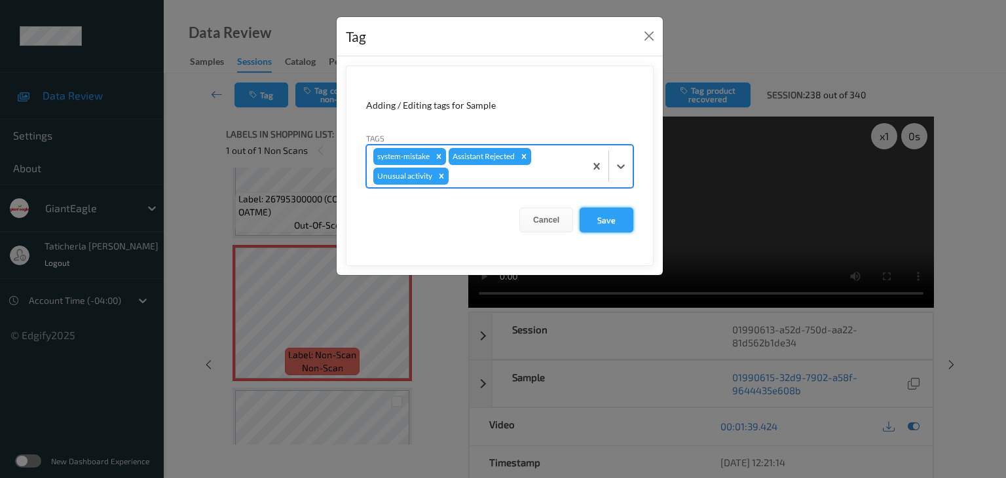
click at [606, 217] on button "Save" at bounding box center [607, 220] width 54 height 25
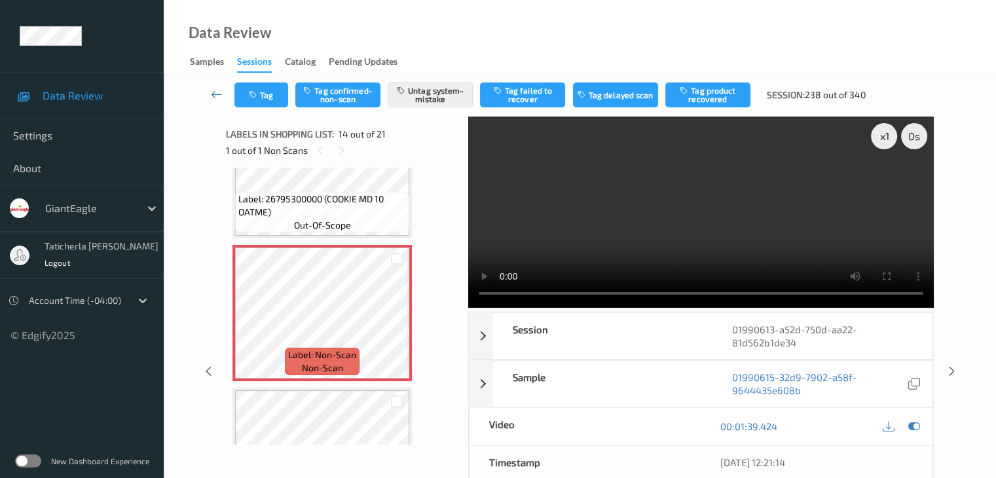
click at [217, 92] on icon at bounding box center [217, 94] width 12 height 13
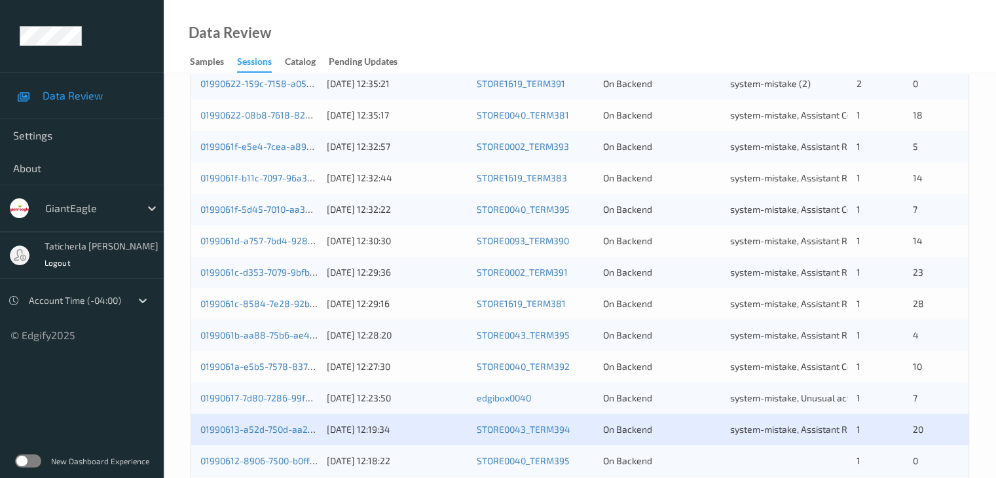
scroll to position [610, 0]
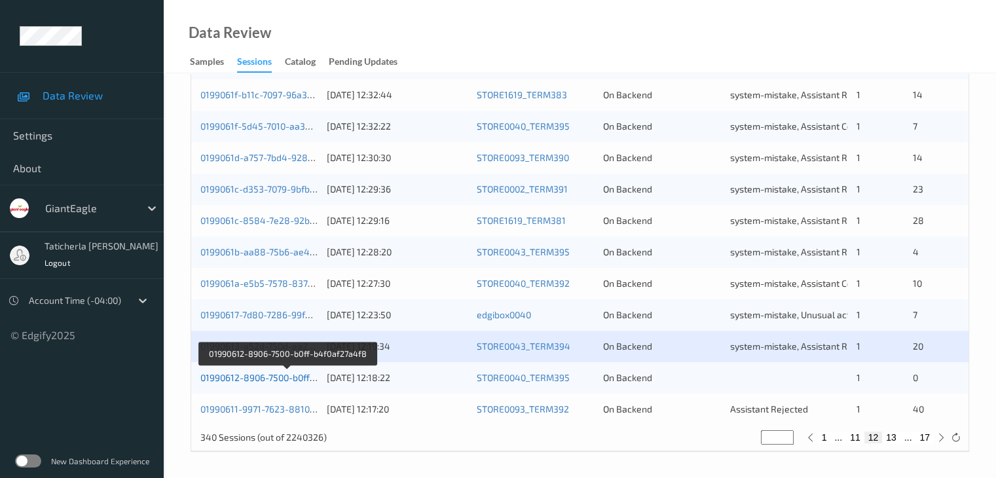
click at [270, 380] on link "01990612-8906-7500-b0ff-b4f0af27a4f8" at bounding box center [286, 377] width 172 height 11
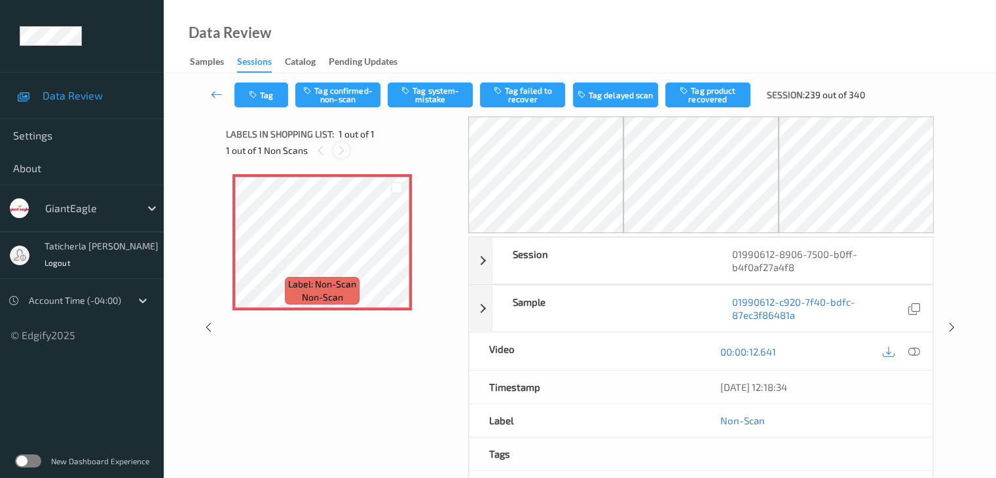
click at [340, 148] on icon at bounding box center [341, 151] width 11 height 12
click at [392, 252] on icon at bounding box center [397, 254] width 11 height 12
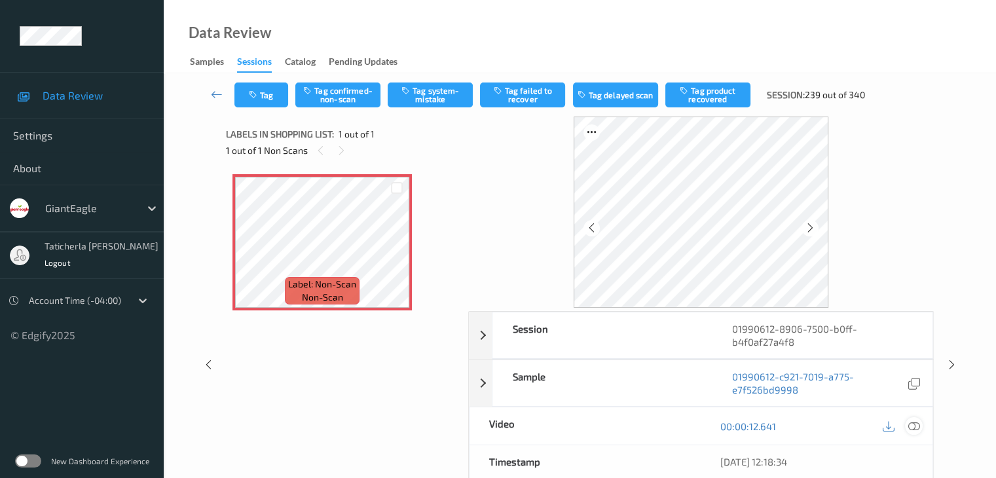
click at [747, 427] on icon at bounding box center [914, 427] width 12 height 12
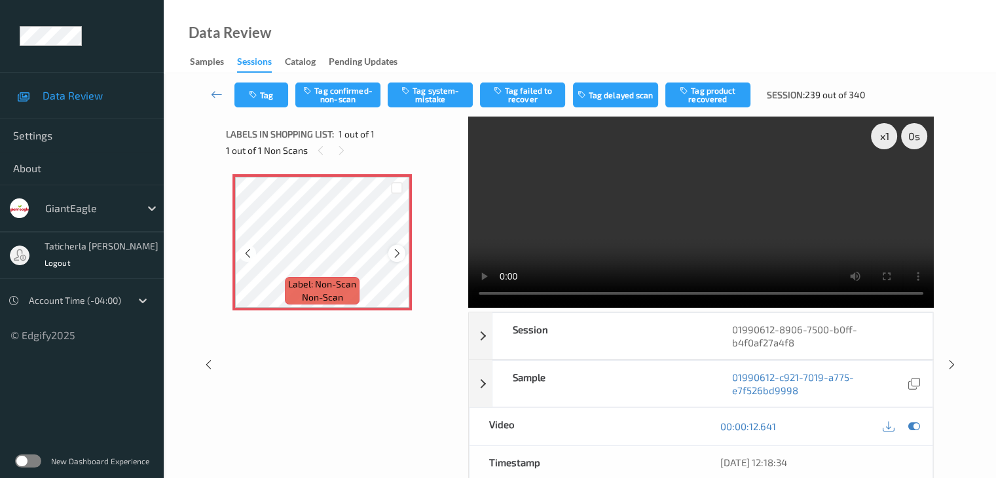
click at [398, 253] on icon at bounding box center [397, 254] width 11 height 12
click at [443, 96] on button "Tag system-mistake" at bounding box center [430, 95] width 85 height 25
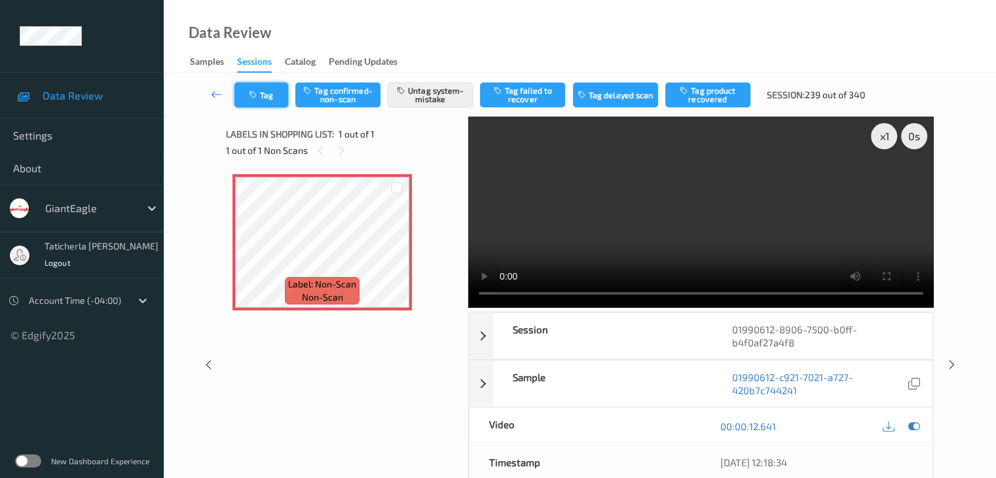
click at [265, 90] on button "Tag" at bounding box center [261, 95] width 54 height 25
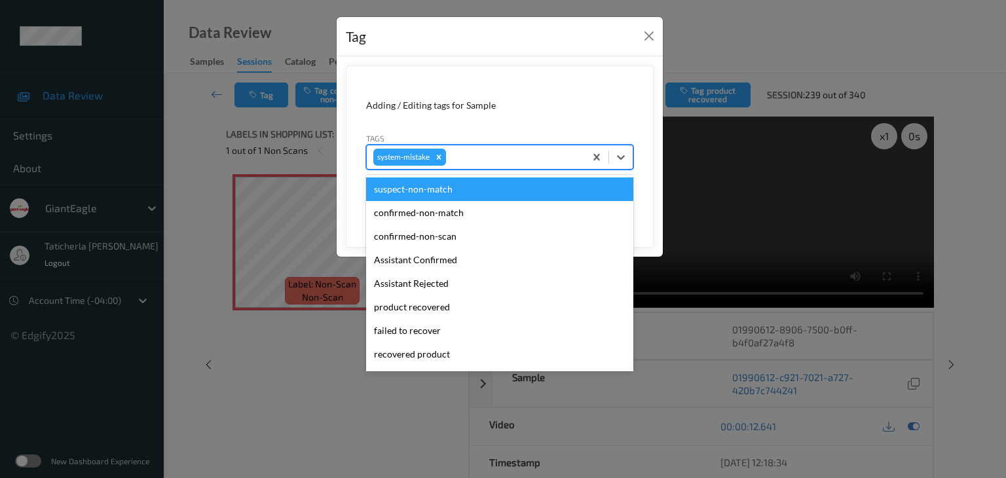
click at [472, 160] on div at bounding box center [514, 157] width 130 height 16
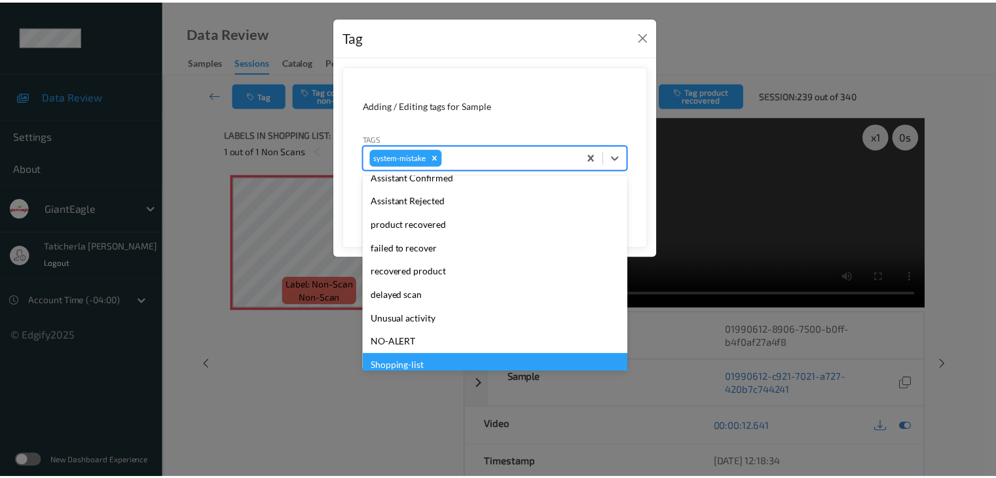
scroll to position [139, 0]
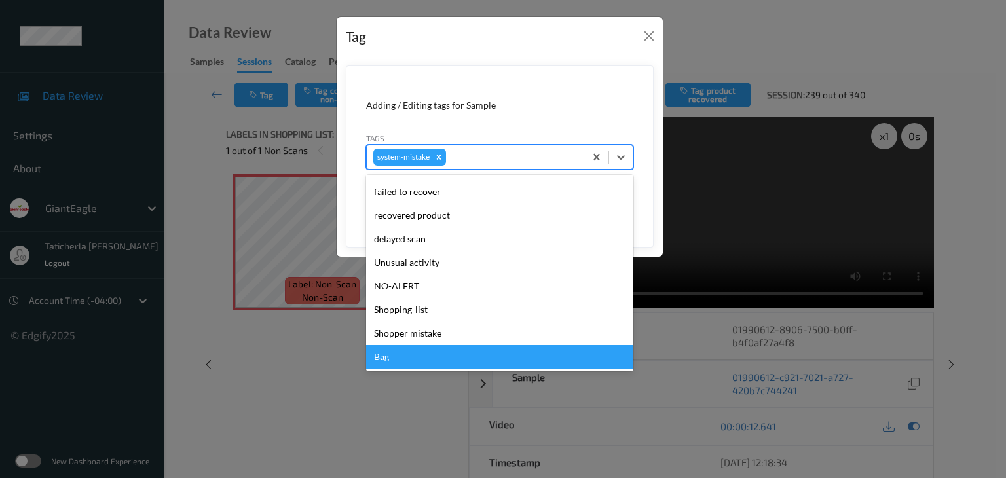
click at [443, 365] on div "Bag" at bounding box center [499, 357] width 267 height 24
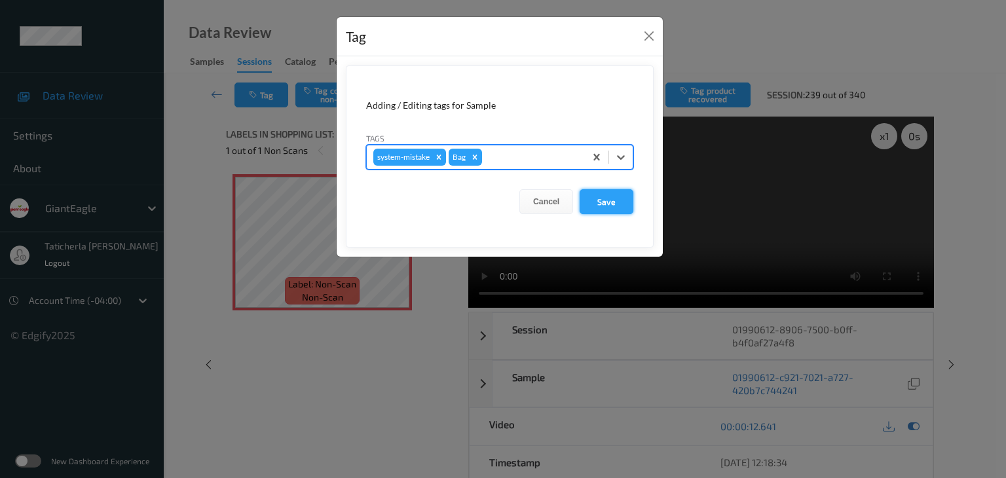
click at [623, 200] on button "Save" at bounding box center [607, 201] width 54 height 25
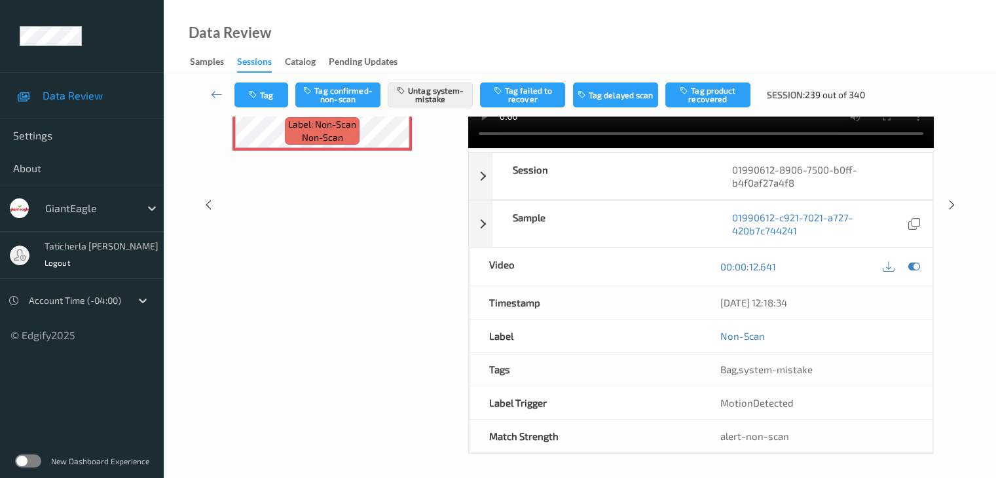
scroll to position [0, 0]
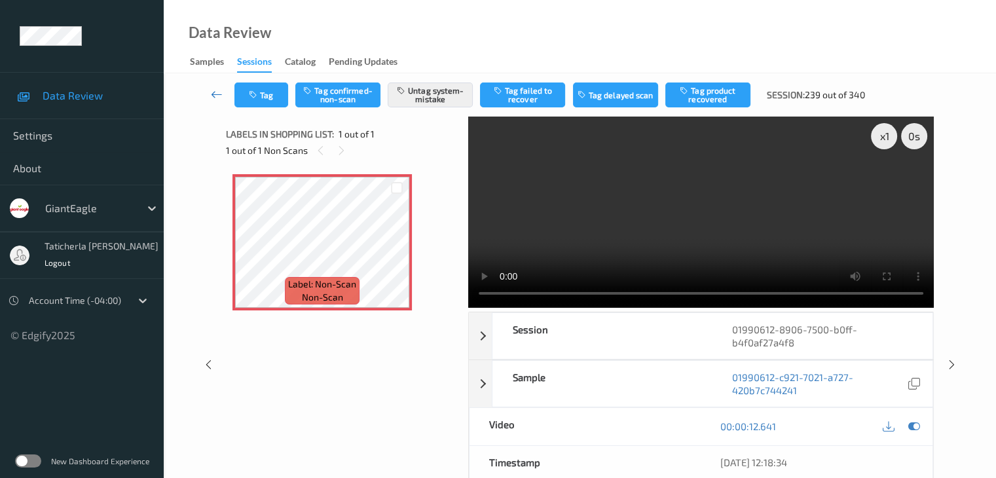
click at [212, 90] on icon at bounding box center [217, 94] width 12 height 13
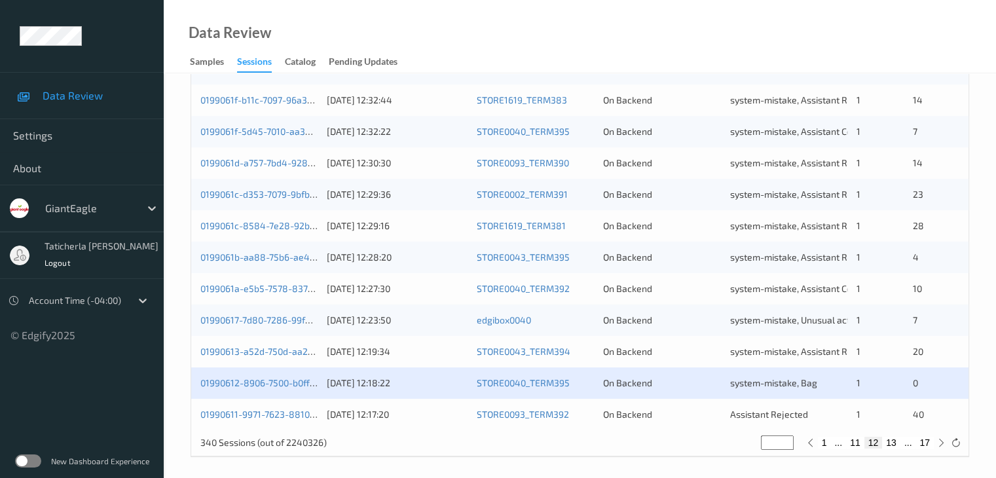
scroll to position [610, 0]
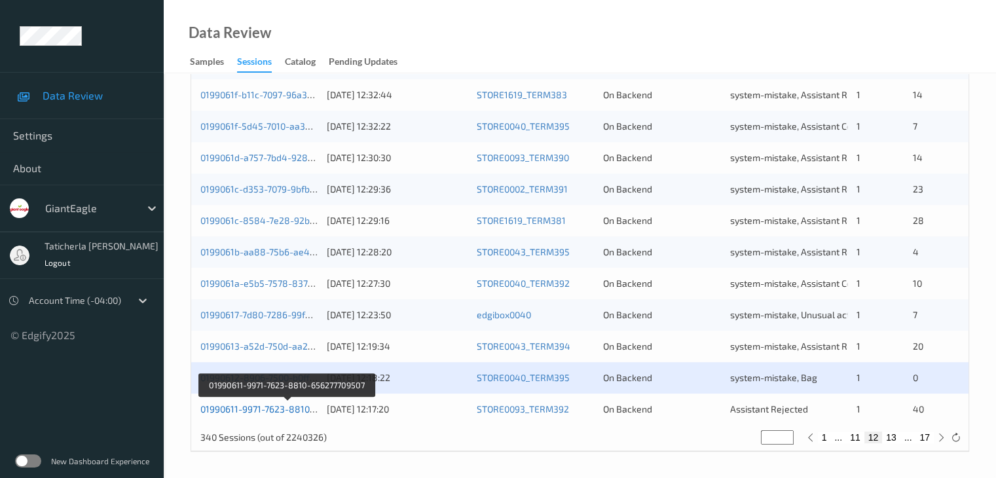
click at [272, 412] on link "01990611-9971-7623-8810-656277709507" at bounding box center [287, 408] width 174 height 11
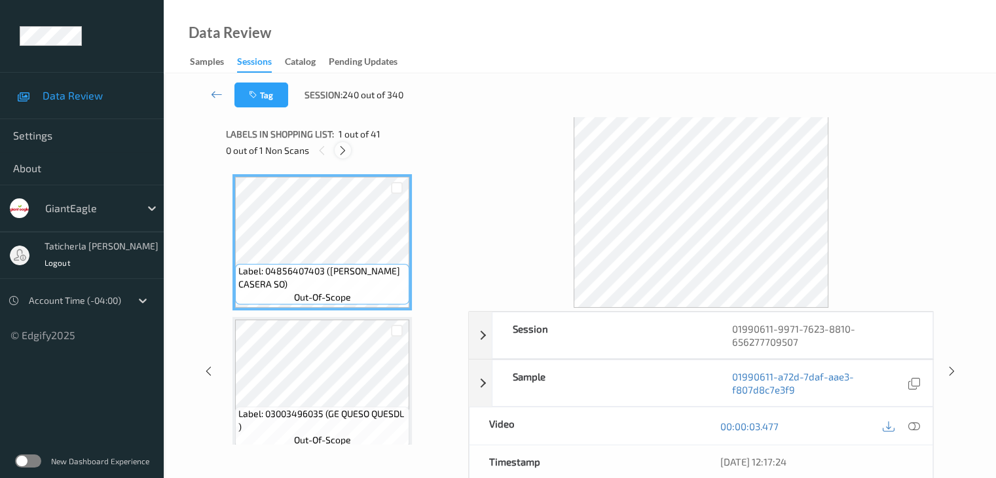
click at [348, 149] on icon at bounding box center [342, 151] width 11 height 12
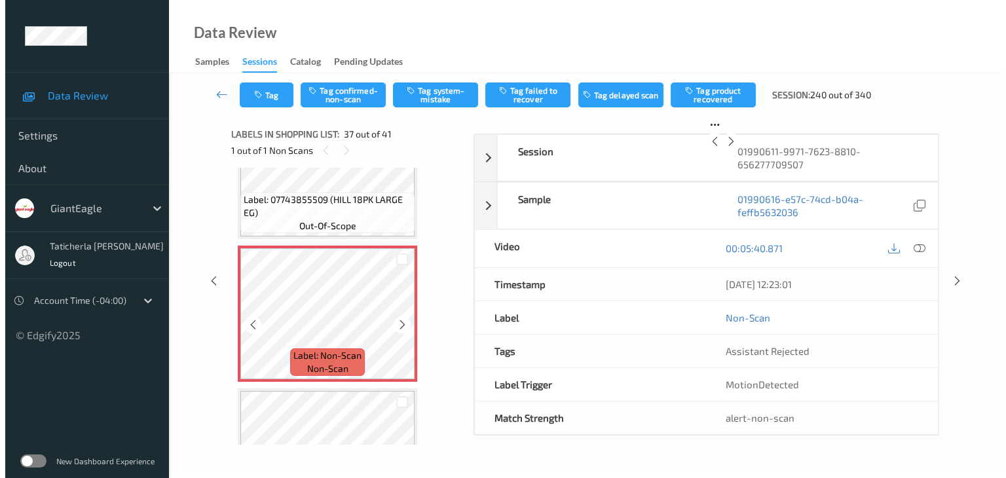
scroll to position [5135, 0]
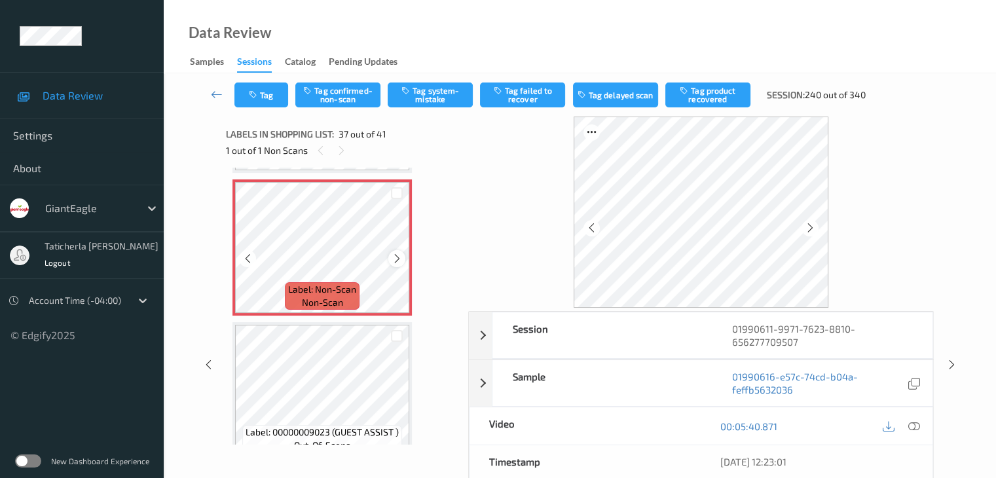
click at [393, 256] on icon at bounding box center [397, 259] width 11 height 12
click at [747, 424] on icon at bounding box center [914, 427] width 12 height 12
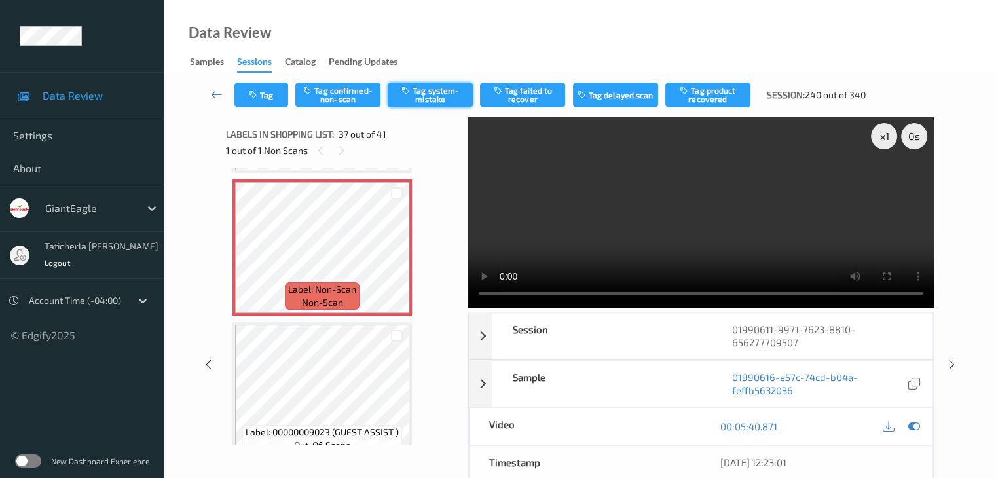
click at [433, 90] on button "Tag system-mistake" at bounding box center [430, 95] width 85 height 25
click at [269, 88] on button "Tag" at bounding box center [261, 95] width 54 height 25
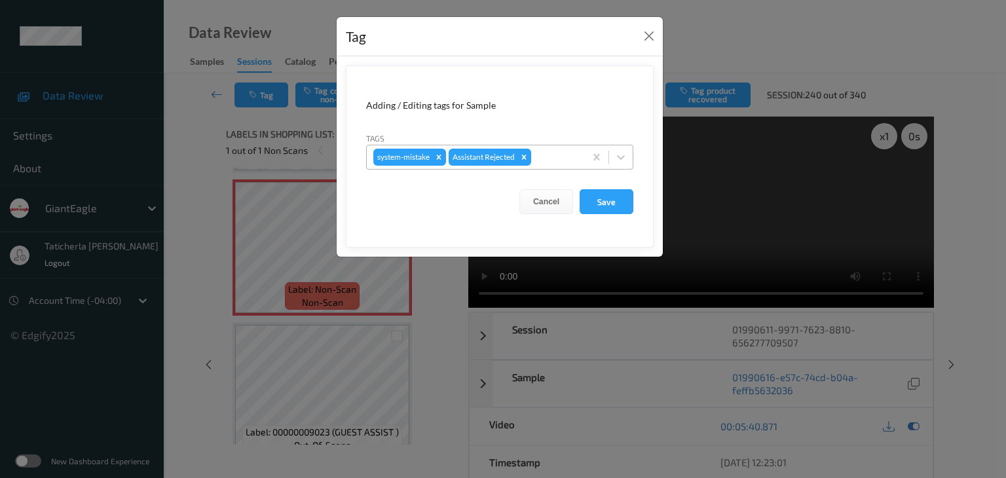
click at [557, 151] on div at bounding box center [556, 157] width 45 height 16
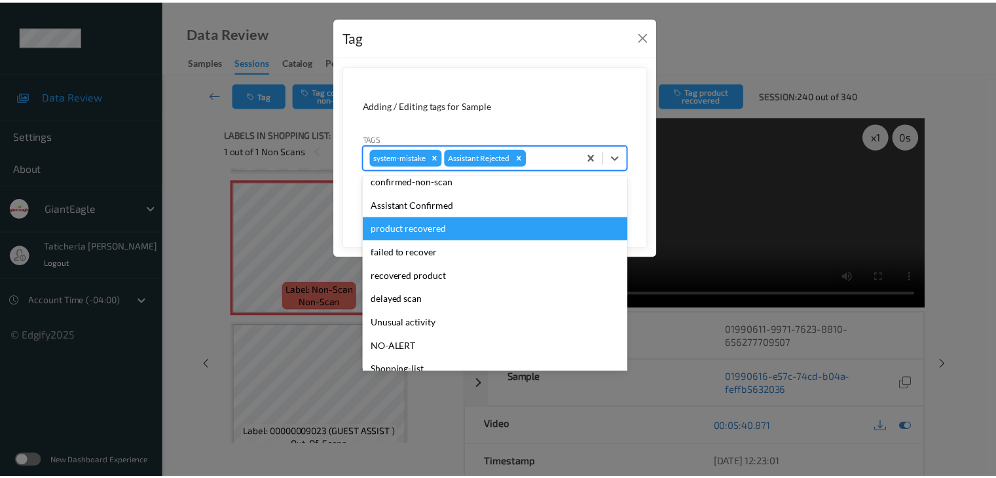
scroll to position [115, 0]
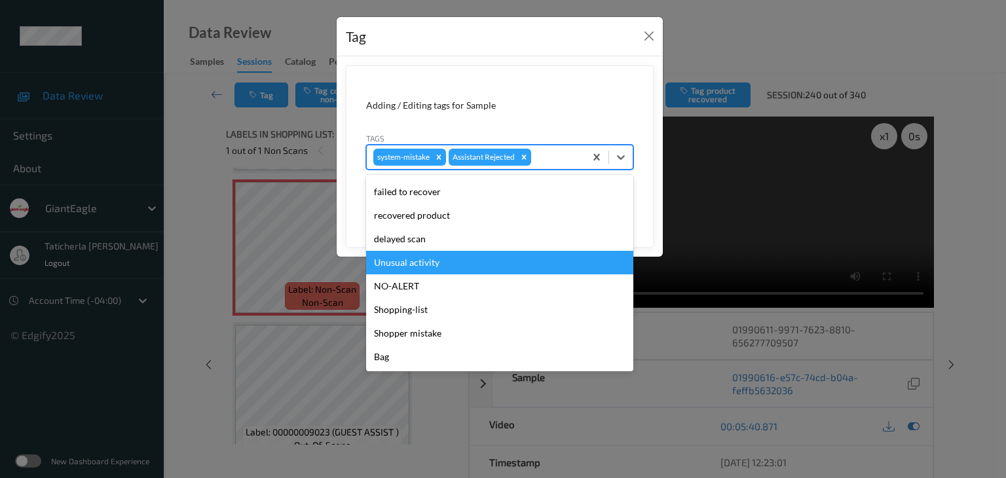
click at [463, 259] on div "Unusual activity" at bounding box center [499, 263] width 267 height 24
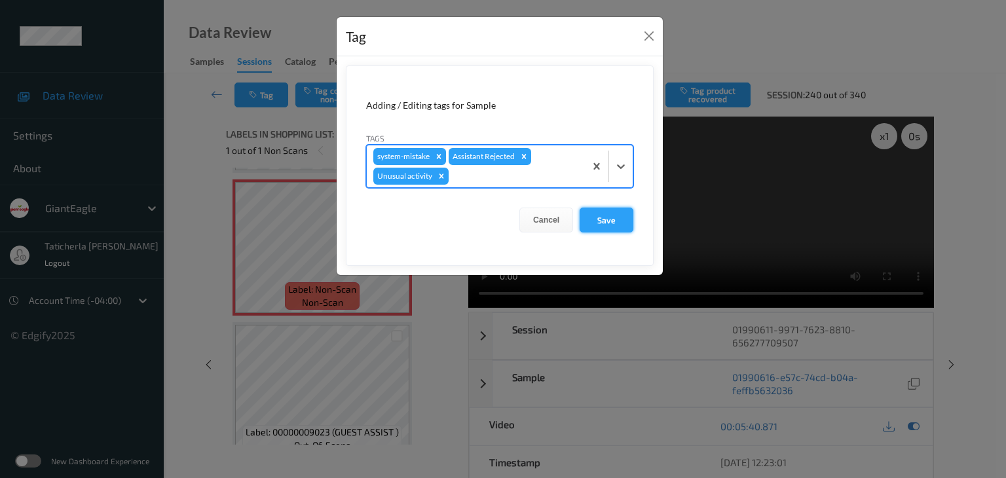
click at [599, 225] on button "Save" at bounding box center [607, 220] width 54 height 25
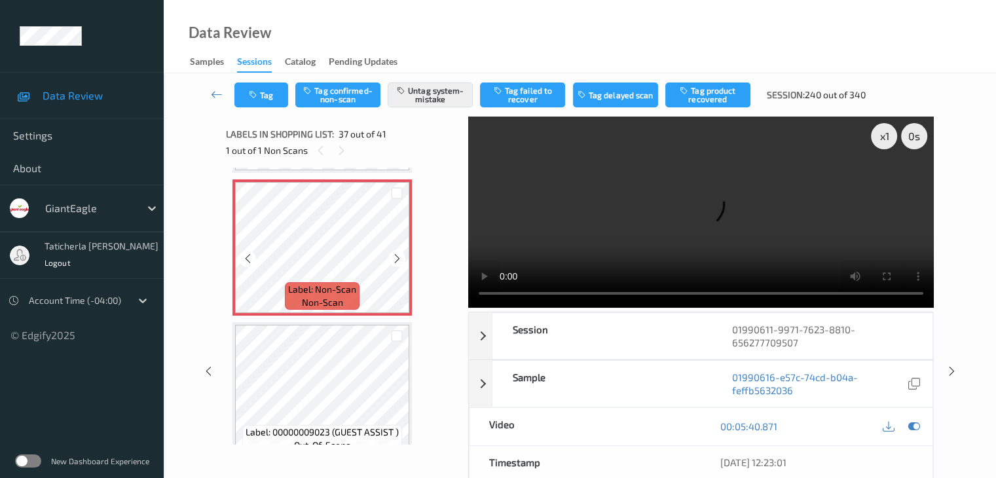
scroll to position [5135, 0]
click at [212, 83] on link at bounding box center [217, 95] width 35 height 25
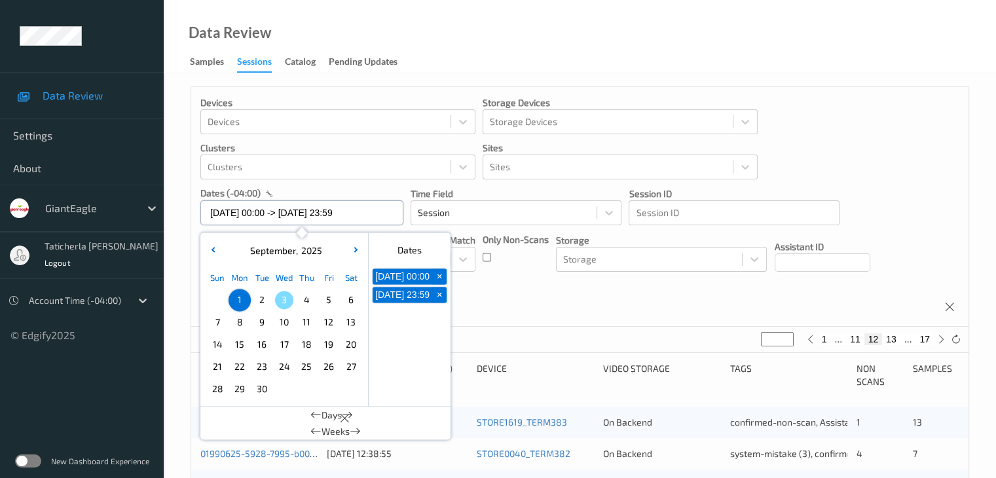
click at [385, 215] on input "[DATE] 00:00 -> [DATE] 23:59" at bounding box center [301, 212] width 203 height 25
click at [263, 299] on span "2" at bounding box center [262, 300] width 18 height 18
type input "[DATE] 00:00"
type input "*"
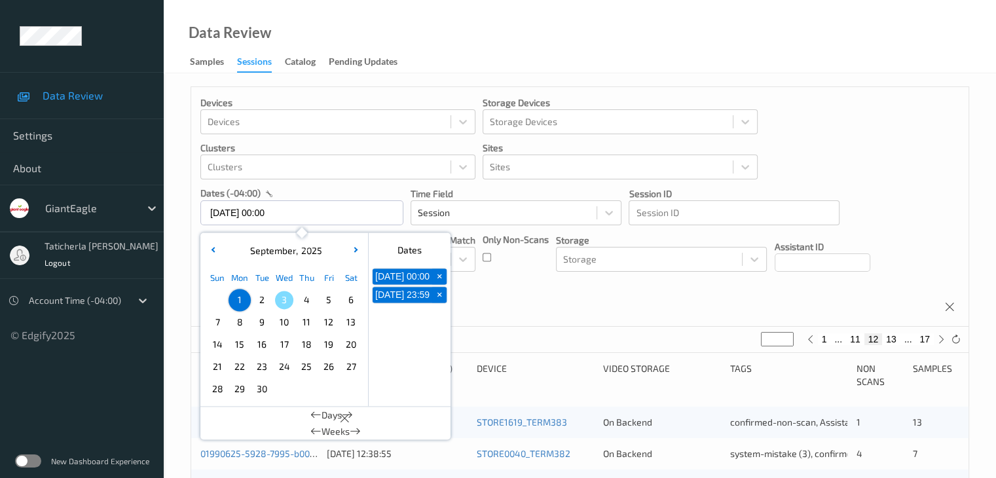
click at [263, 299] on span "2" at bounding box center [262, 300] width 18 height 18
type input "[DATE] 00:00 -> [DATE] 23:59"
click at [747, 340] on button "2" at bounding box center [867, 339] width 13 height 12
type input "*"
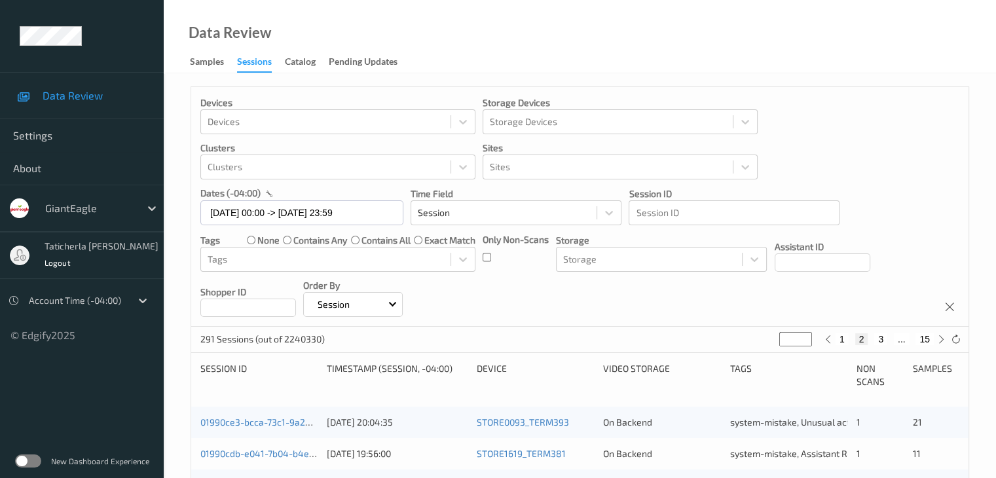
click at [747, 337] on button "3" at bounding box center [880, 339] width 13 height 12
type input "*"
click at [747, 336] on button "4" at bounding box center [888, 339] width 13 height 12
type input "*"
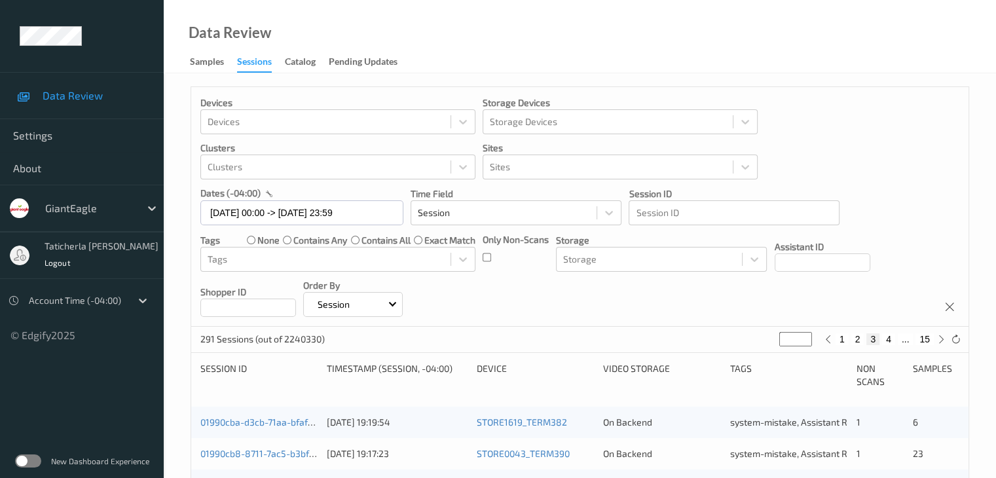
type input "*"
click at [747, 339] on button "5" at bounding box center [894, 339] width 13 height 12
type input "*"
click at [747, 339] on button "6" at bounding box center [894, 339] width 13 height 12
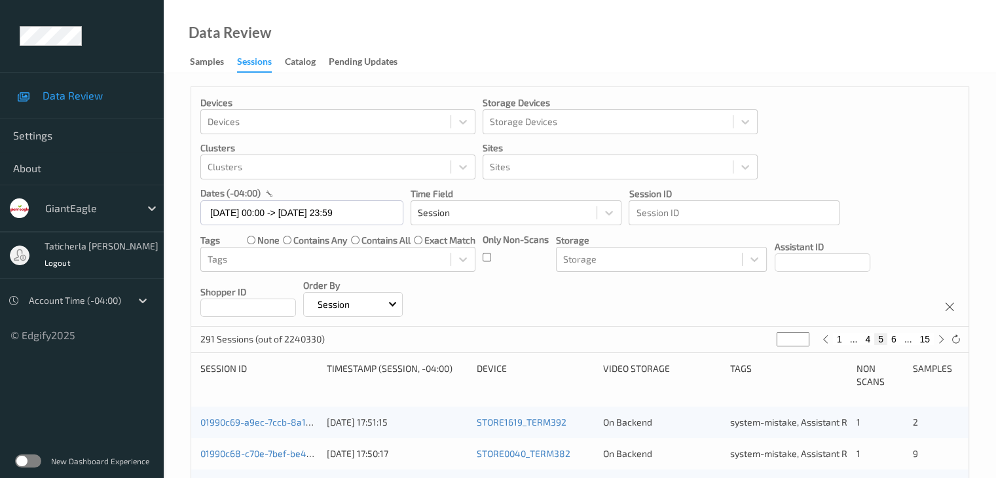
type input "*"
click at [747, 340] on button "7" at bounding box center [894, 339] width 13 height 12
type input "*"
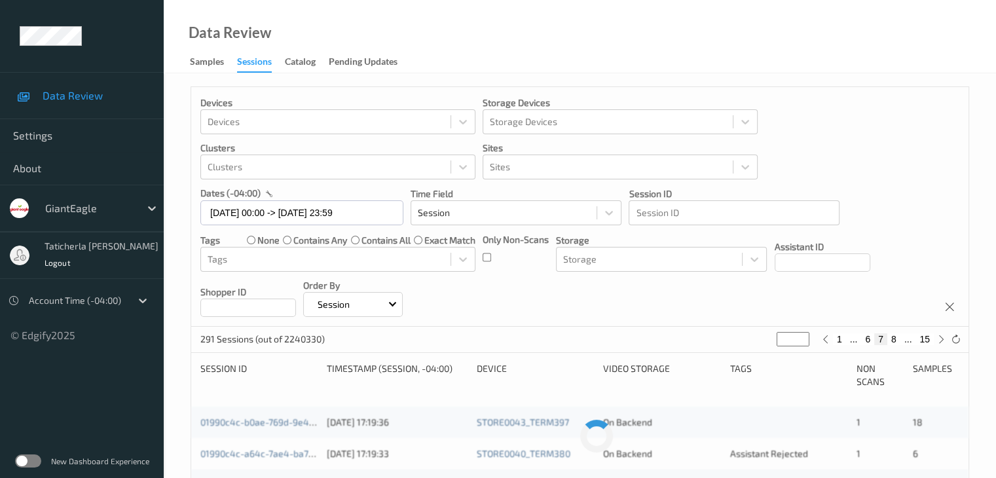
click at [747, 340] on button "8" at bounding box center [894, 339] width 13 height 12
type input "*"
click at [747, 341] on button "9" at bounding box center [894, 339] width 13 height 12
type input "*"
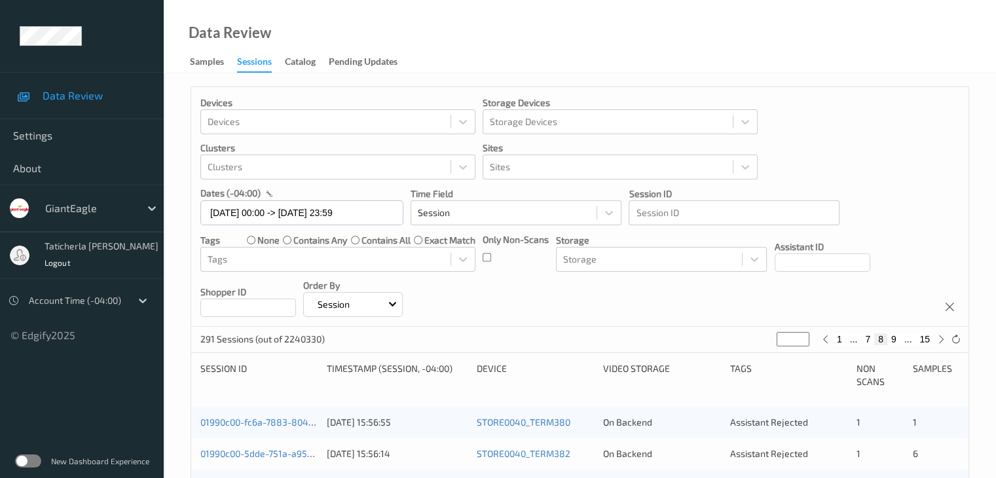
type input "*"
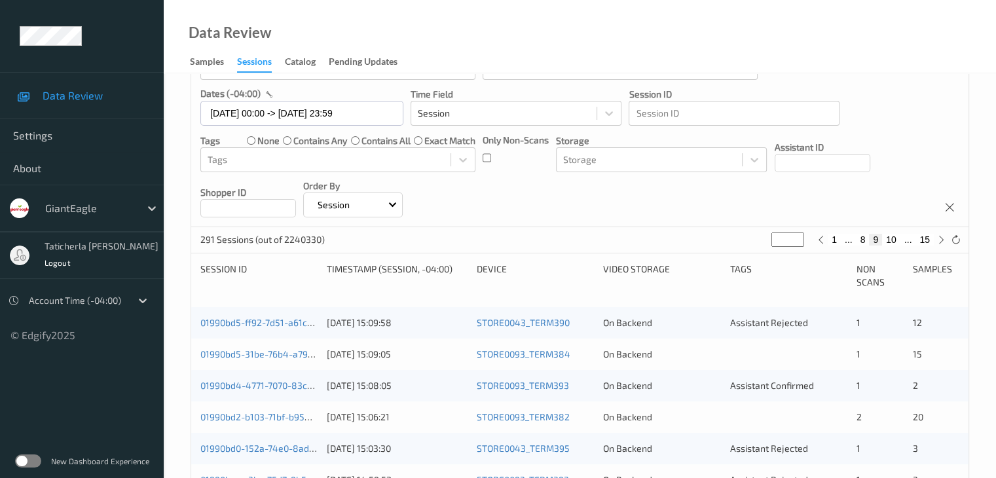
scroll to position [131, 0]
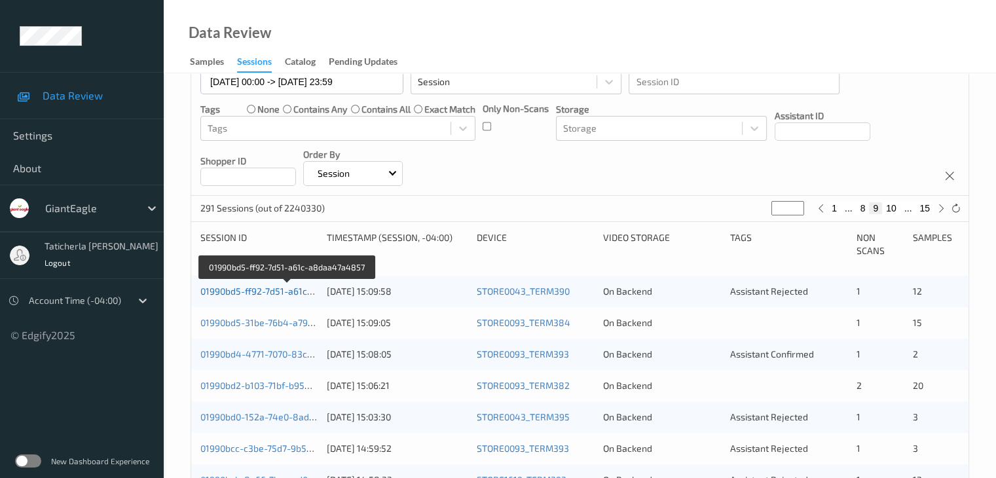
click at [266, 291] on link "01990bd5-ff92-7d51-a61c-a8daa47a4857" at bounding box center [287, 291] width 175 height 11
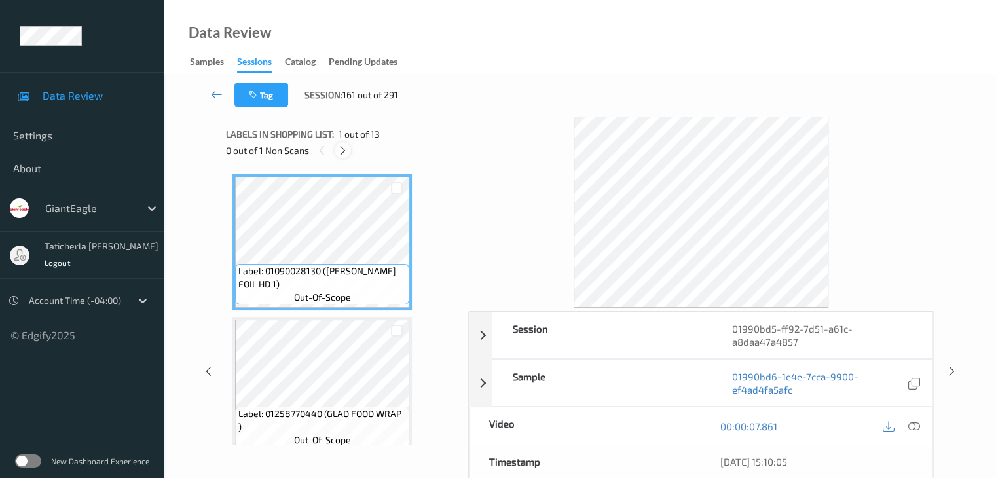
click at [343, 149] on icon at bounding box center [342, 151] width 11 height 12
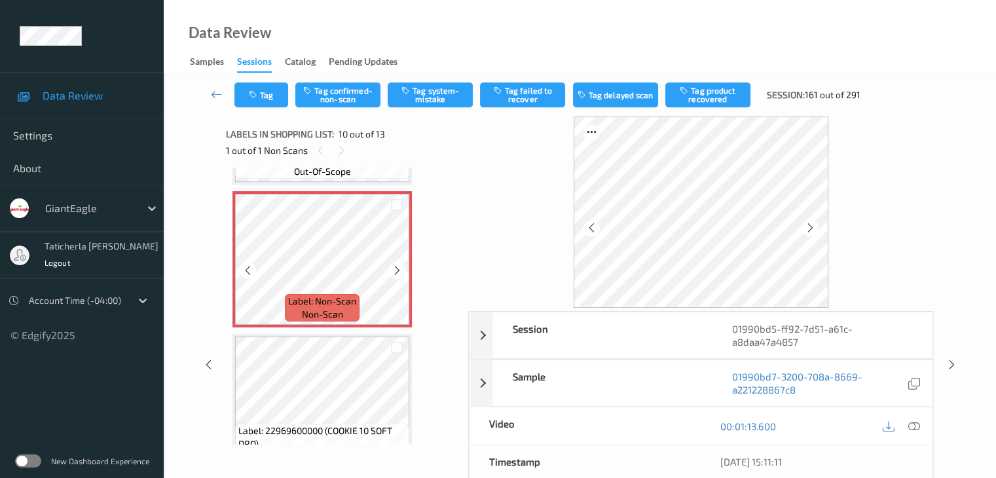
scroll to position [1280, 0]
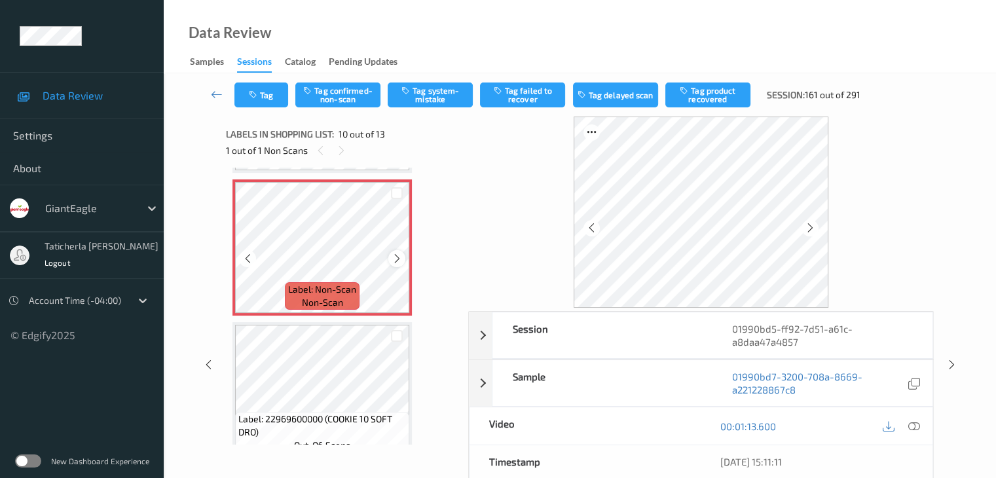
click at [396, 255] on icon at bounding box center [397, 259] width 11 height 12
click at [747, 424] on icon at bounding box center [914, 427] width 12 height 12
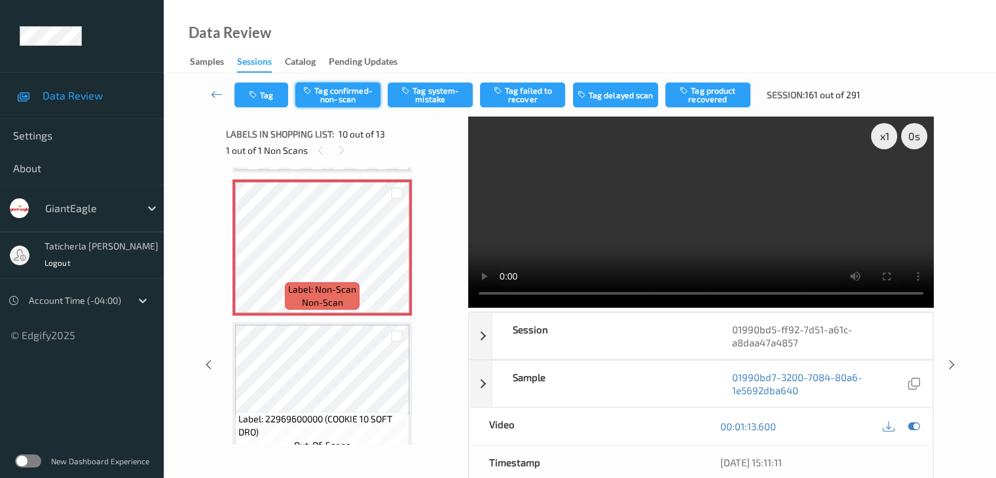
click at [330, 95] on button "Tag confirmed-non-scan" at bounding box center [337, 95] width 85 height 25
click at [725, 98] on button "Tag product recovered" at bounding box center [708, 95] width 85 height 25
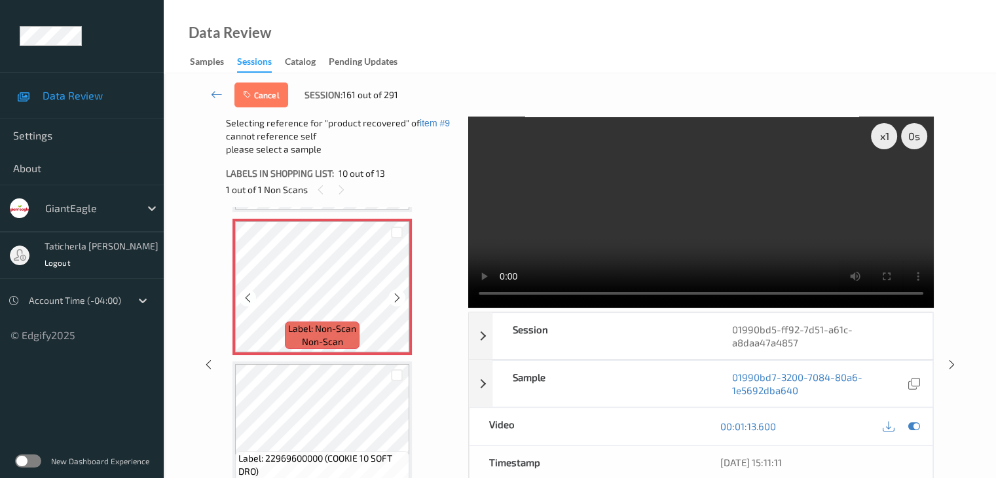
scroll to position [1345, 0]
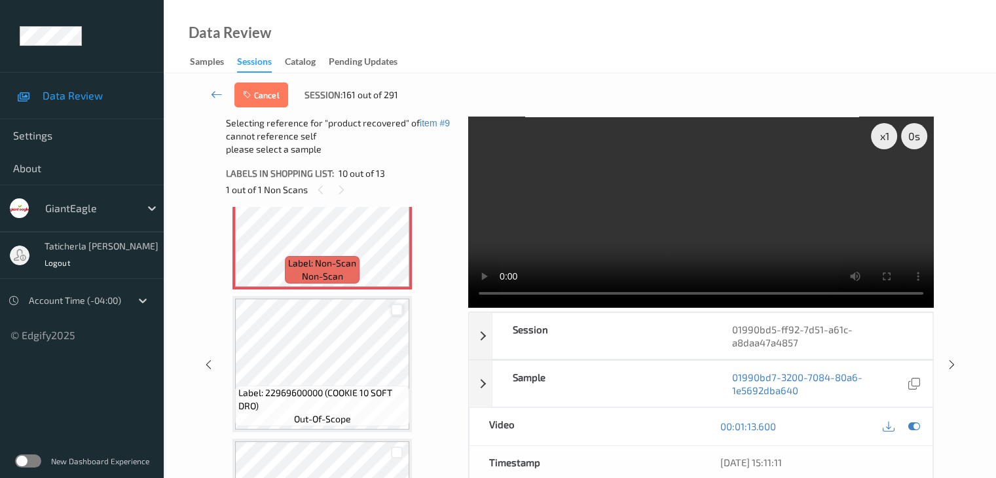
click at [393, 309] on div at bounding box center [397, 310] width 12 height 12
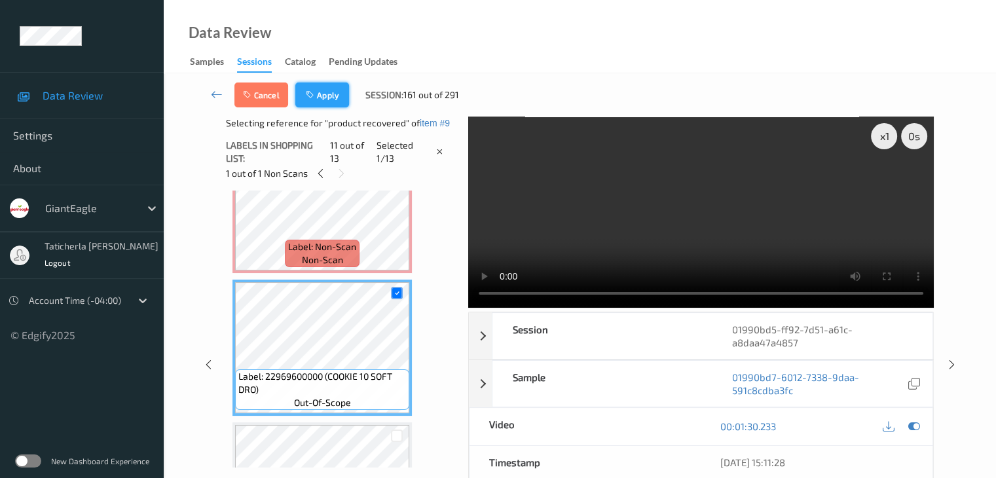
click at [323, 99] on button "Apply" at bounding box center [322, 95] width 54 height 25
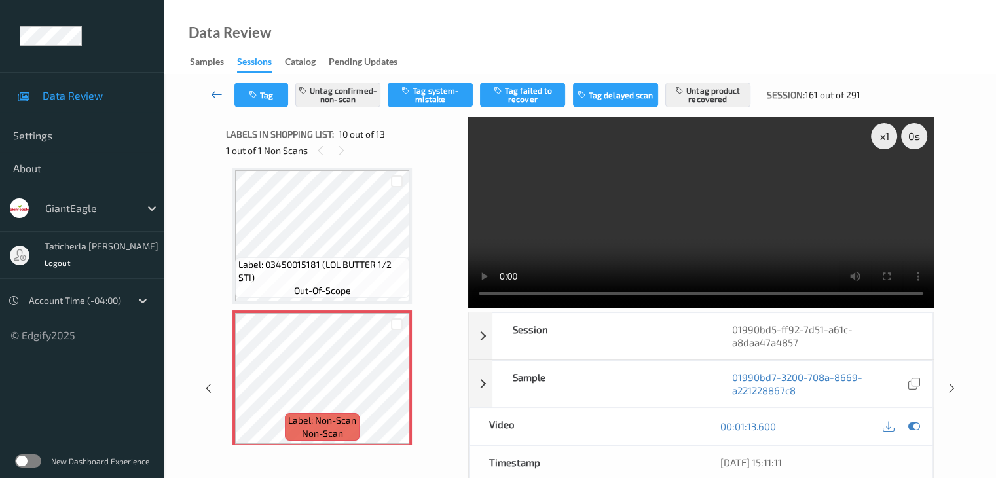
click at [217, 92] on icon at bounding box center [217, 94] width 12 height 13
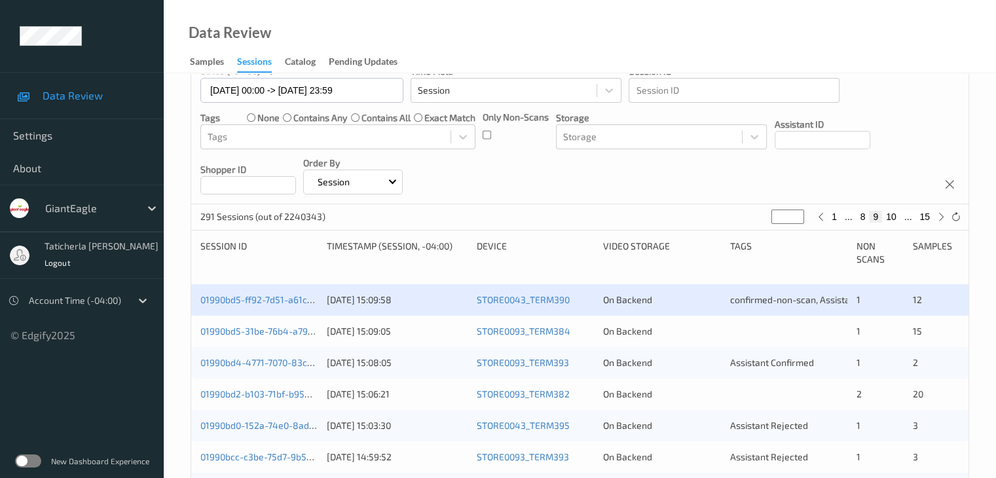
scroll to position [131, 0]
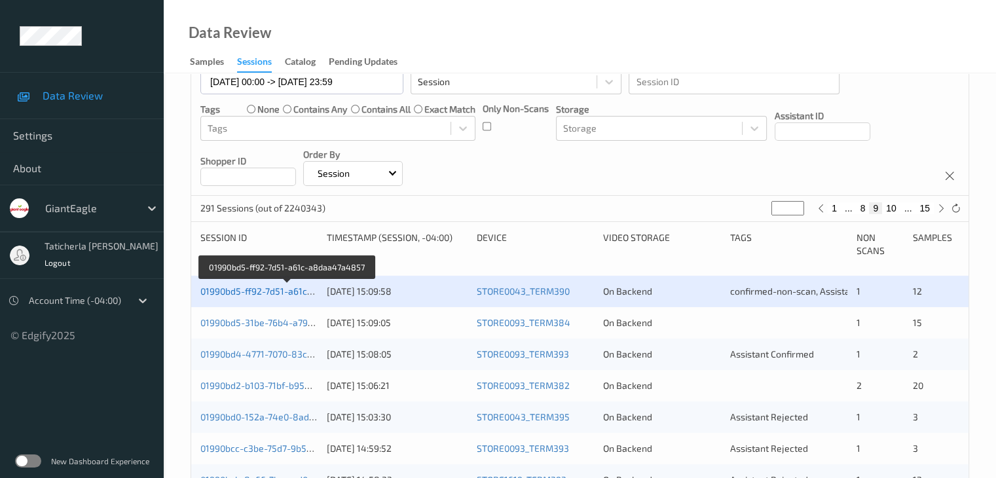
click at [263, 293] on link "01990bd5-ff92-7d51-a61c-a8daa47a4857" at bounding box center [287, 291] width 175 height 11
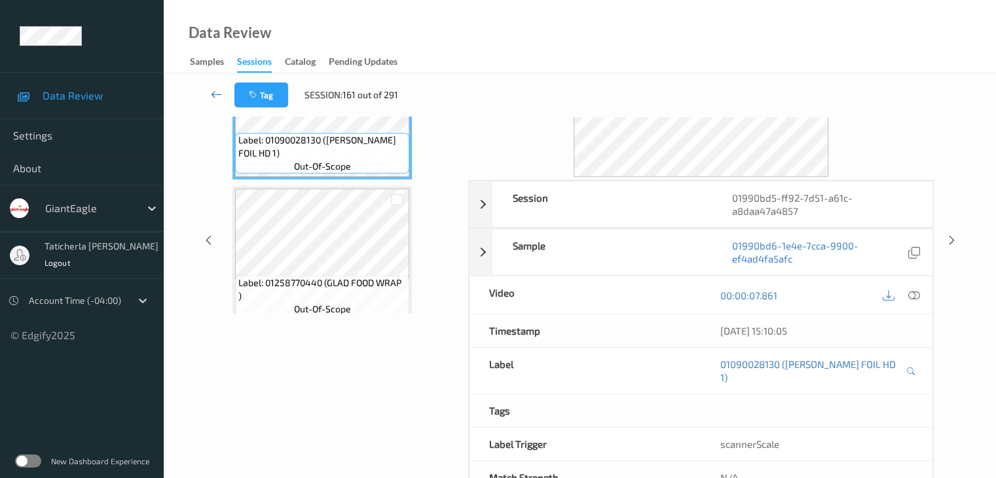
click at [219, 93] on icon at bounding box center [217, 94] width 12 height 13
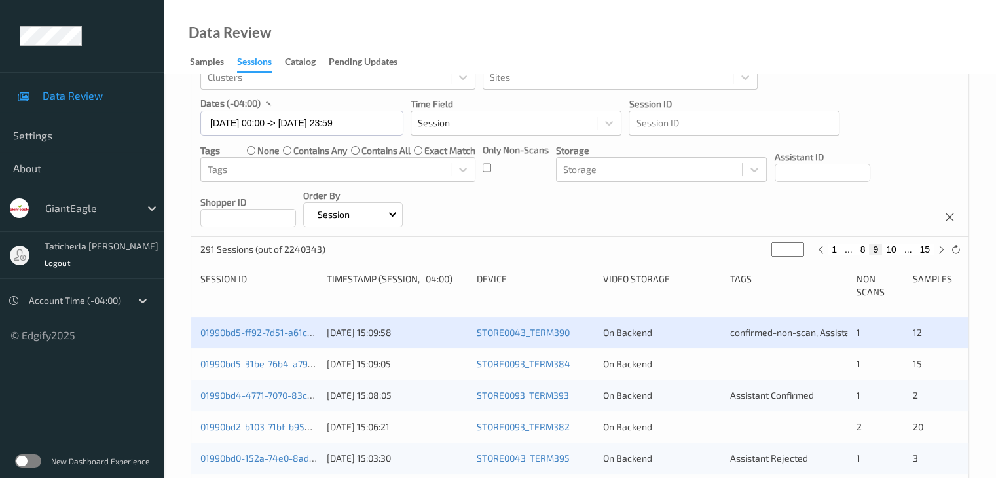
scroll to position [262, 0]
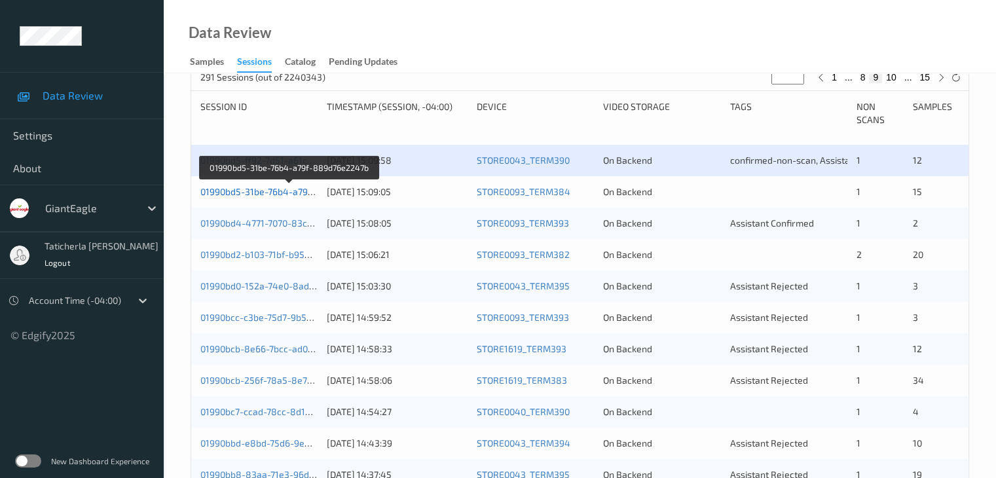
click at [272, 189] on link "01990bd5-31be-76b4-a79f-889d76e2247b" at bounding box center [289, 191] width 178 height 11
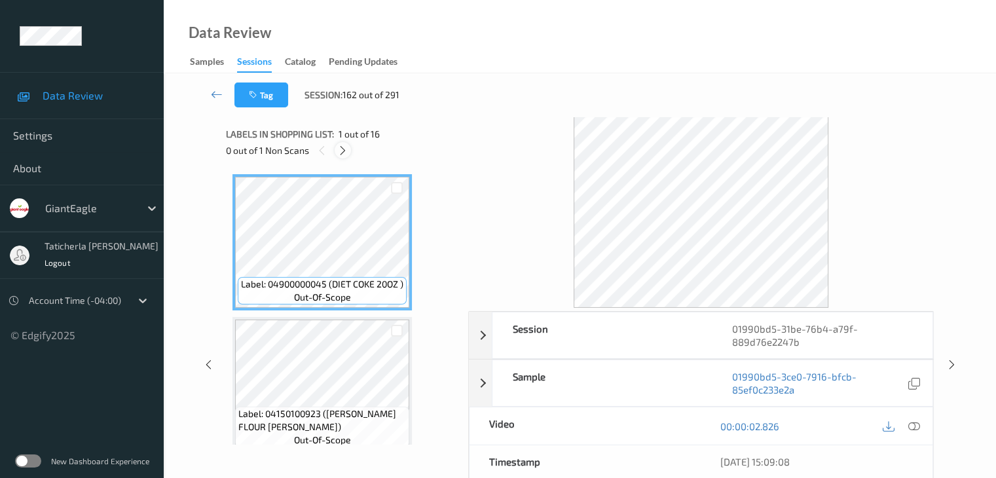
click at [341, 151] on icon at bounding box center [342, 151] width 11 height 12
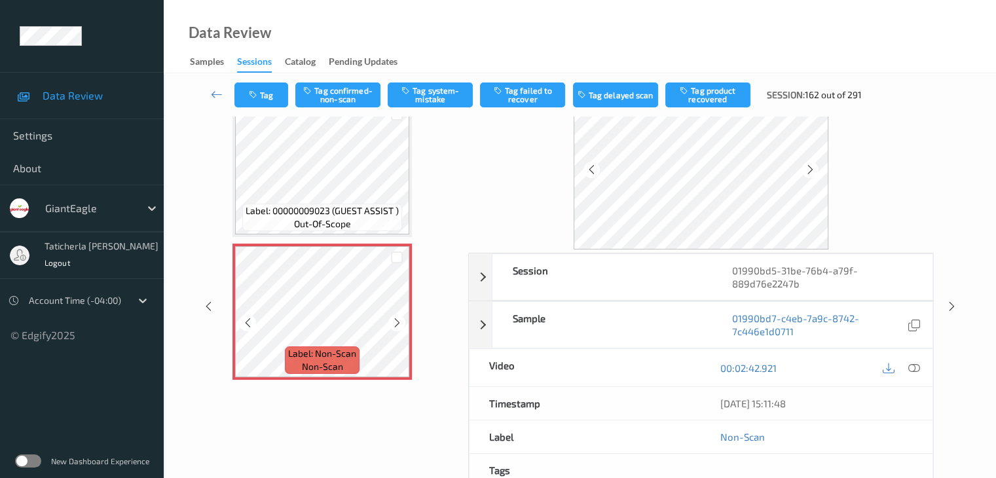
scroll to position [131, 0]
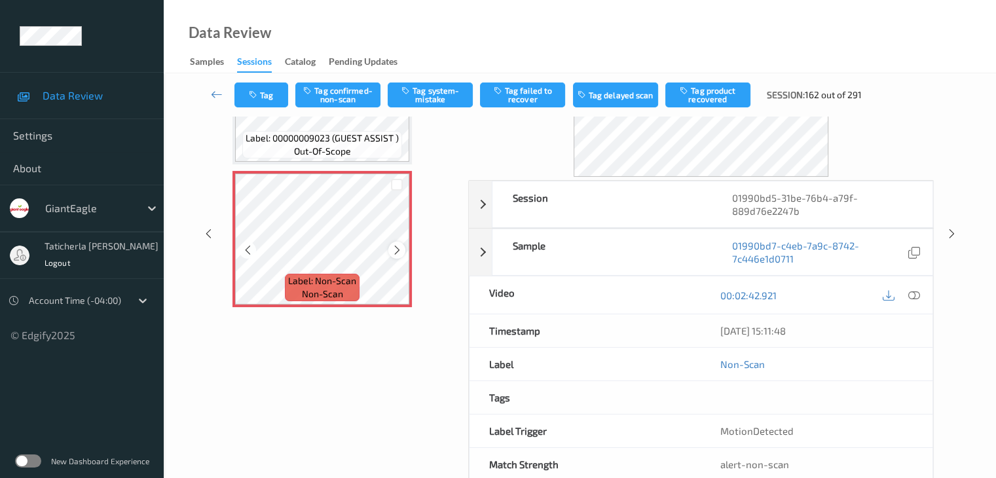
click at [396, 250] on icon at bounding box center [397, 250] width 11 height 12
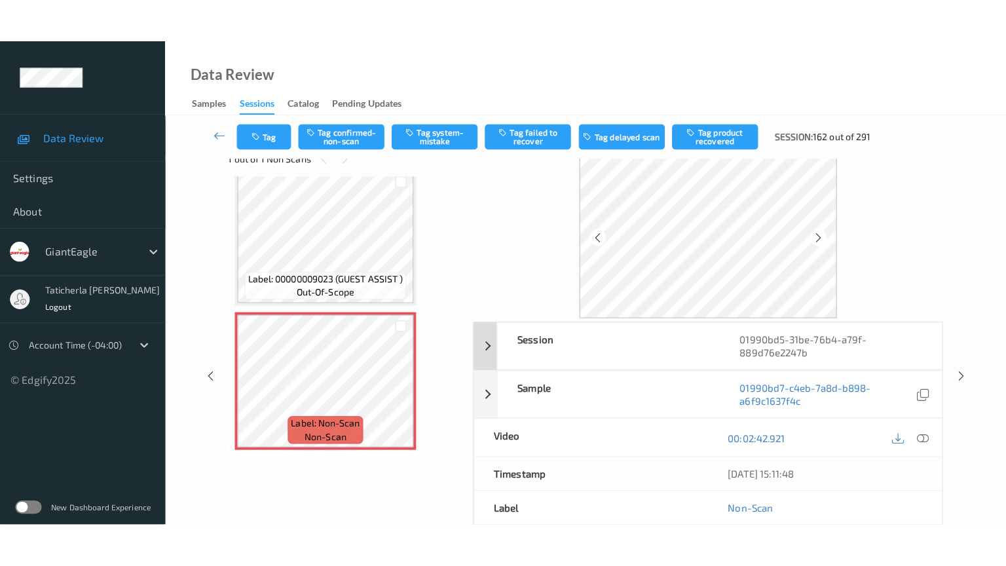
scroll to position [0, 0]
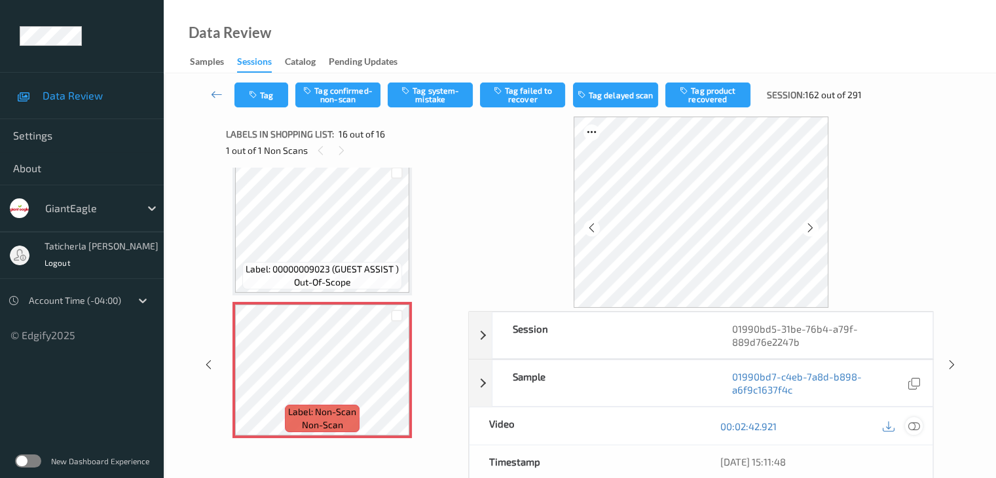
click at [747, 425] on icon at bounding box center [914, 427] width 12 height 12
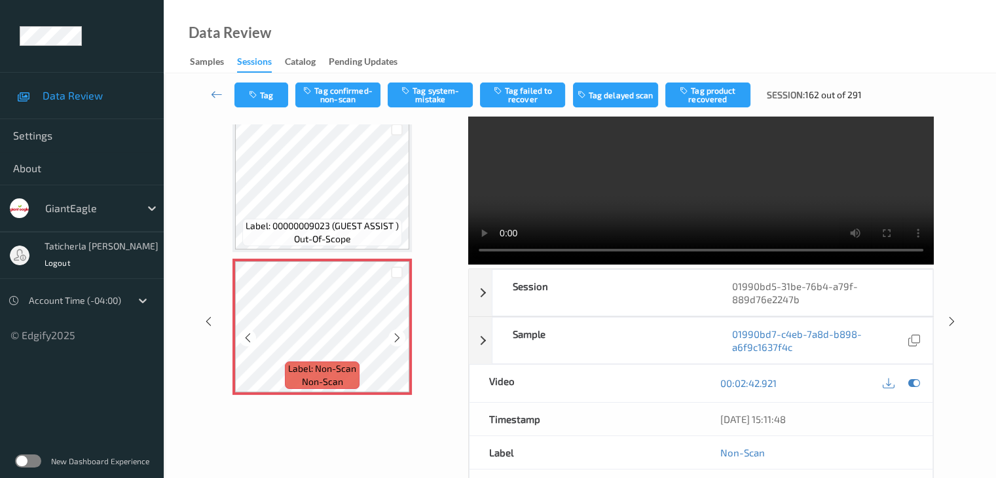
scroll to position [66, 0]
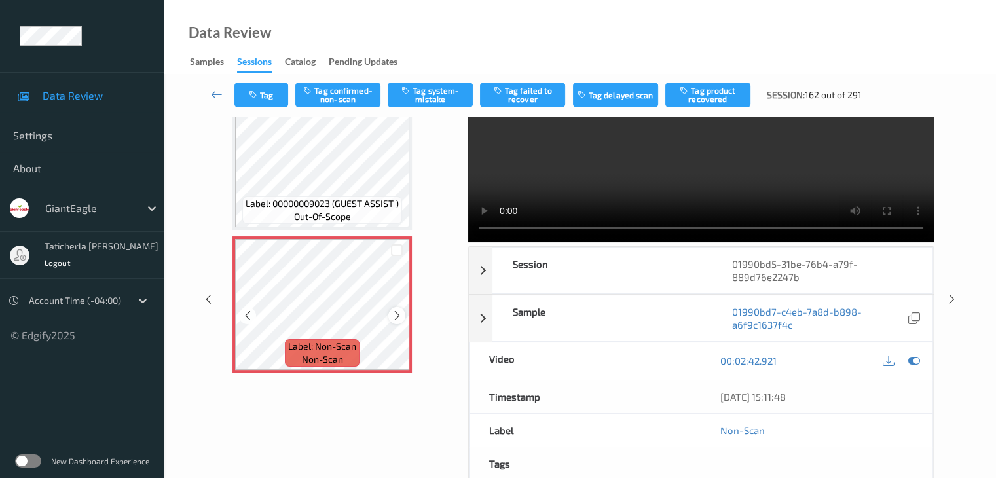
click at [400, 312] on icon at bounding box center [397, 316] width 11 height 12
click at [398, 314] on icon at bounding box center [397, 316] width 11 height 12
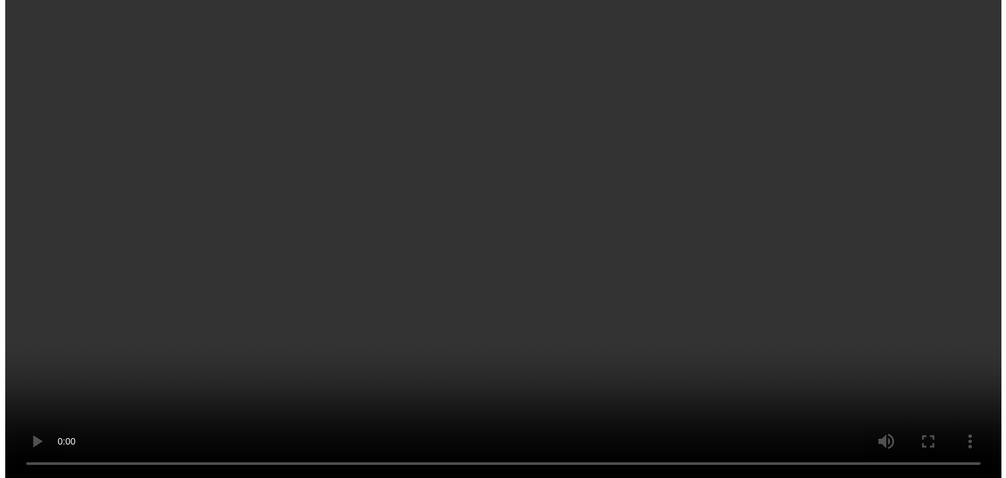
scroll to position [1926, 0]
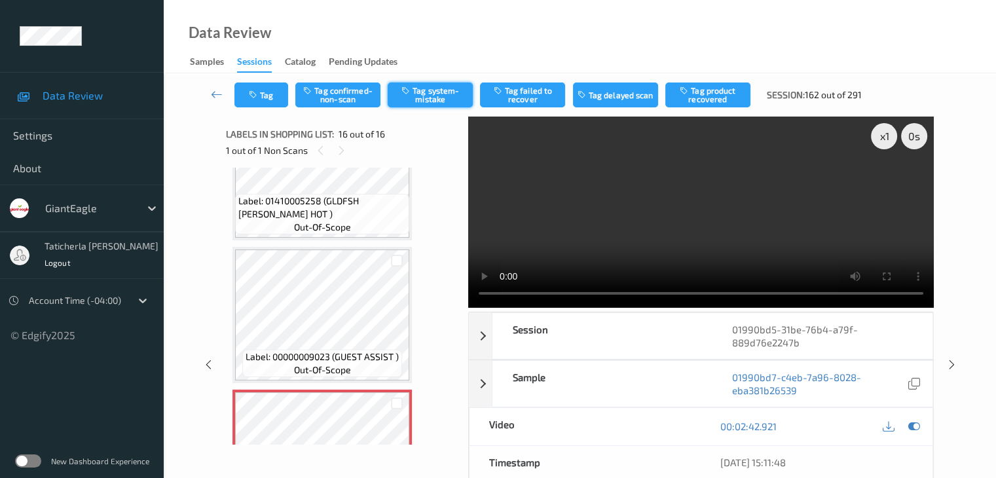
click at [448, 101] on button "Tag system-mistake" at bounding box center [430, 95] width 85 height 25
click at [267, 94] on button "Tag" at bounding box center [261, 95] width 54 height 25
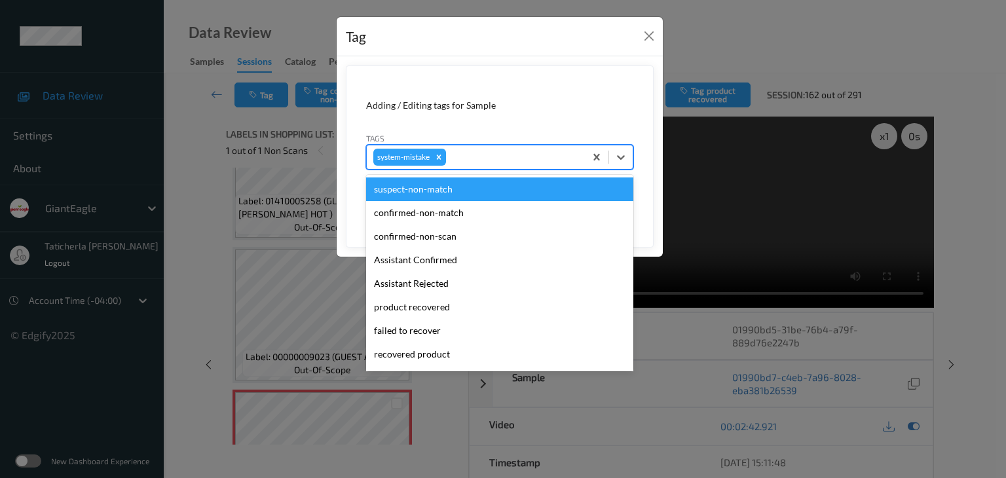
click at [484, 153] on div at bounding box center [514, 157] width 130 height 16
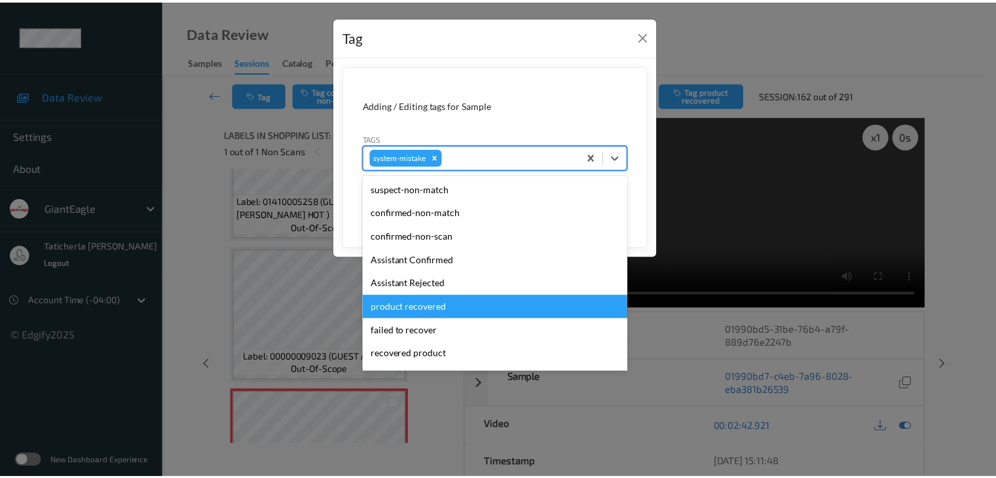
scroll to position [66, 0]
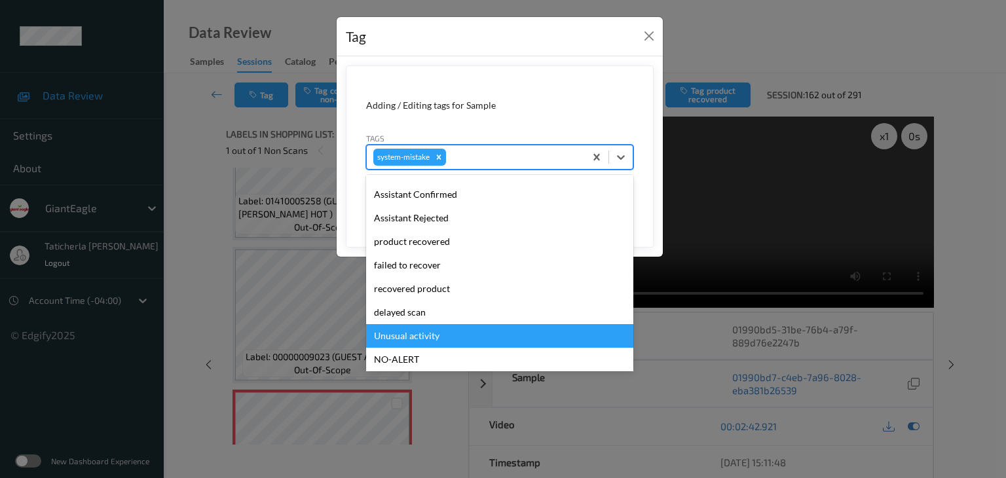
click at [451, 333] on div "Unusual activity" at bounding box center [499, 336] width 267 height 24
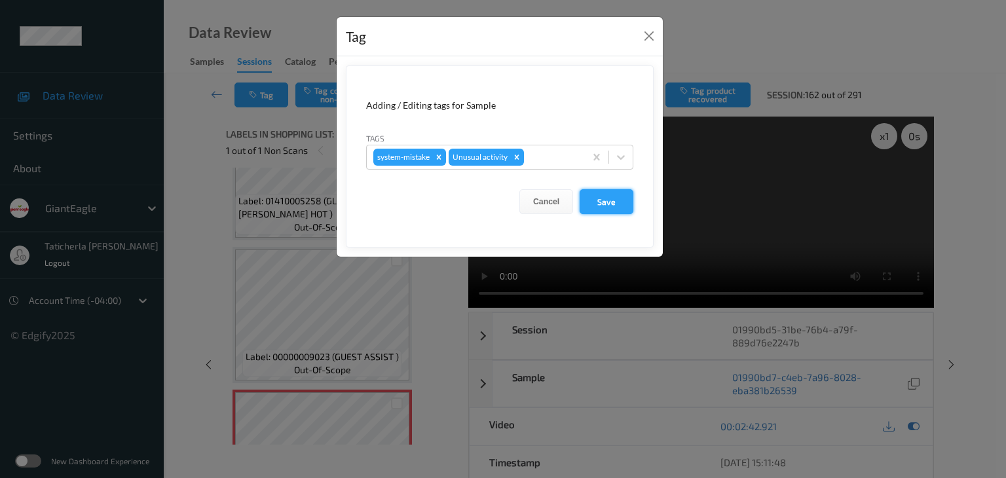
click at [612, 197] on button "Save" at bounding box center [607, 201] width 54 height 25
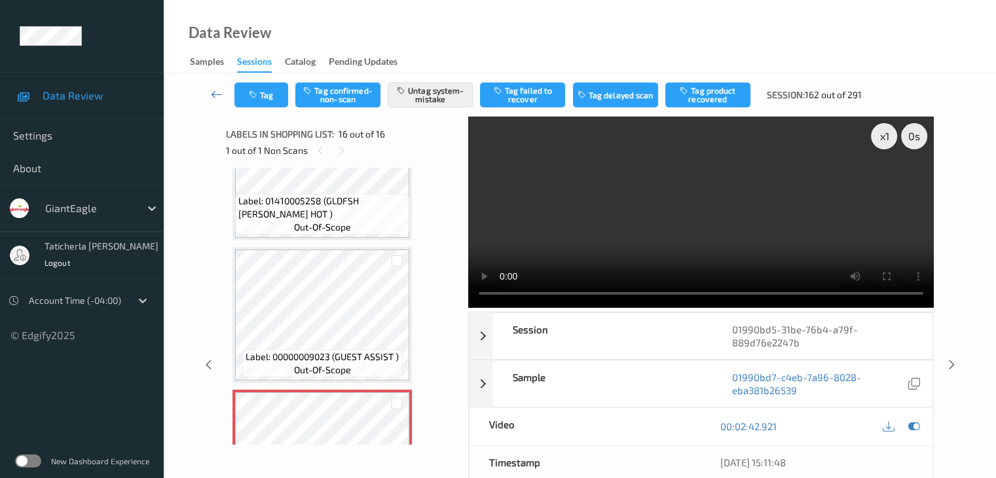
click at [217, 90] on icon at bounding box center [217, 94] width 12 height 13
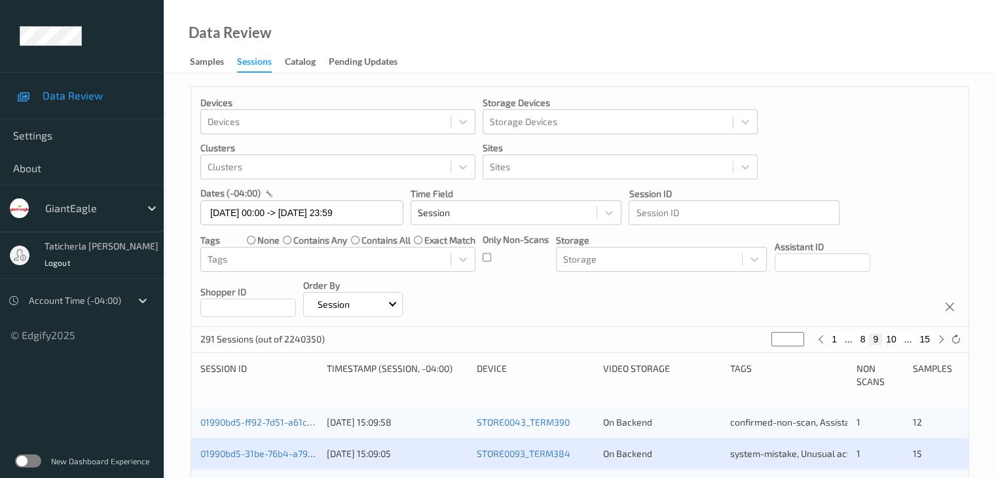
scroll to position [197, 0]
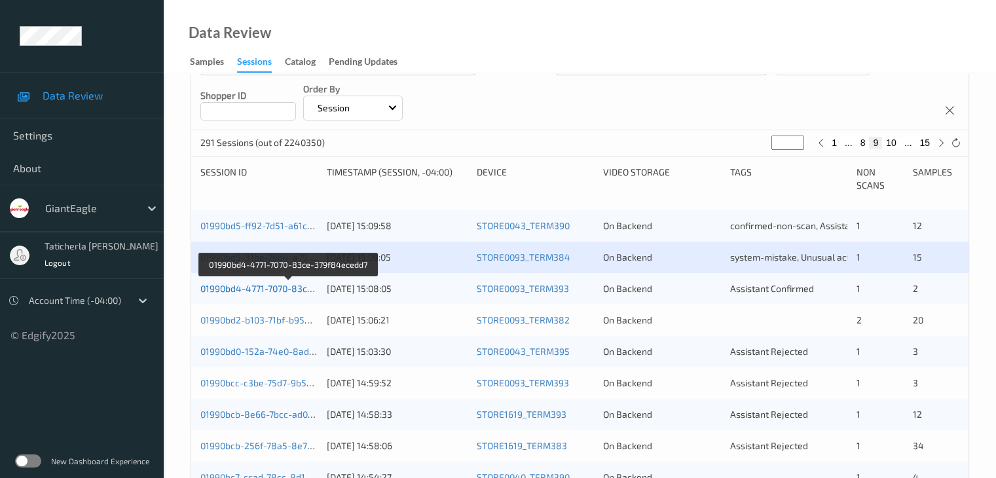
click at [283, 289] on link "01990bd4-4771-7070-83ce-379f84ecedd7" at bounding box center [288, 288] width 176 height 11
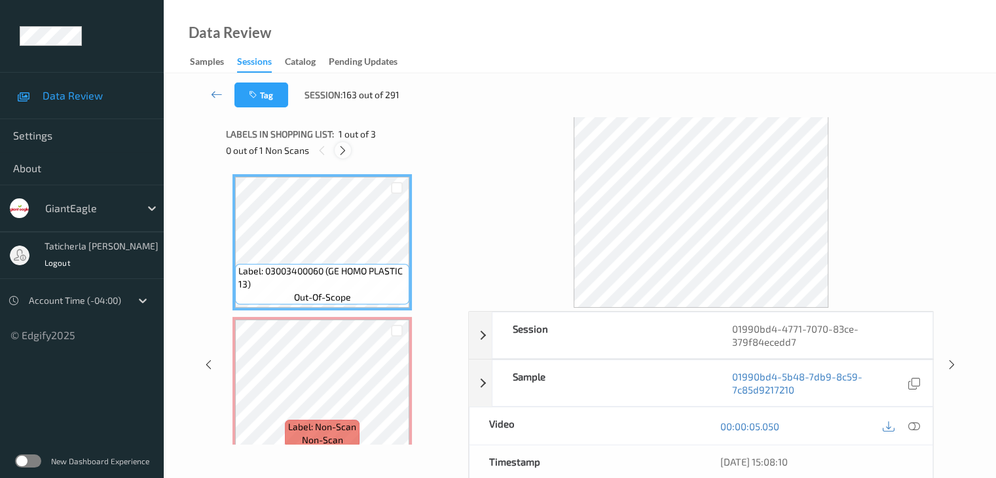
click at [341, 151] on icon at bounding box center [342, 151] width 11 height 12
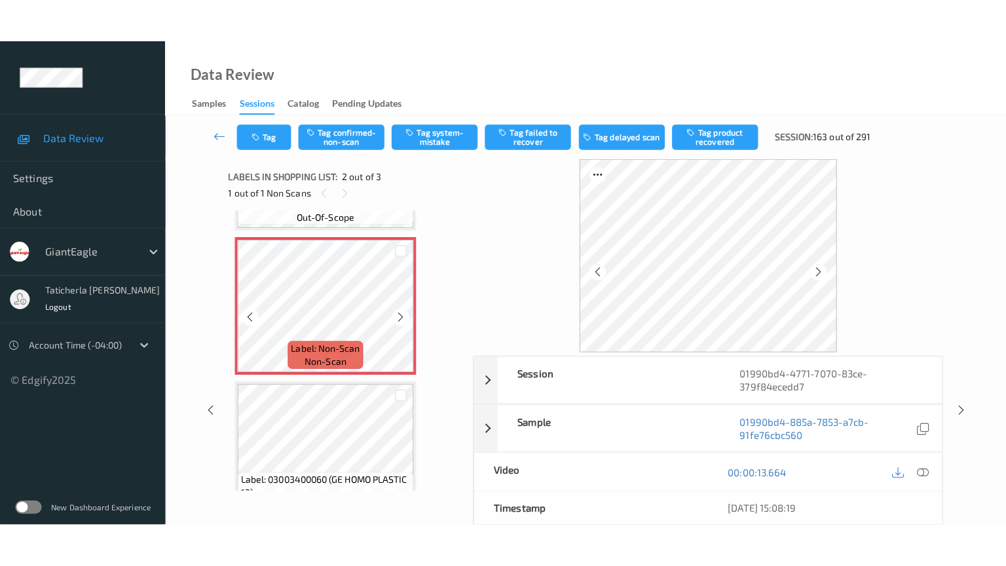
scroll to position [138, 0]
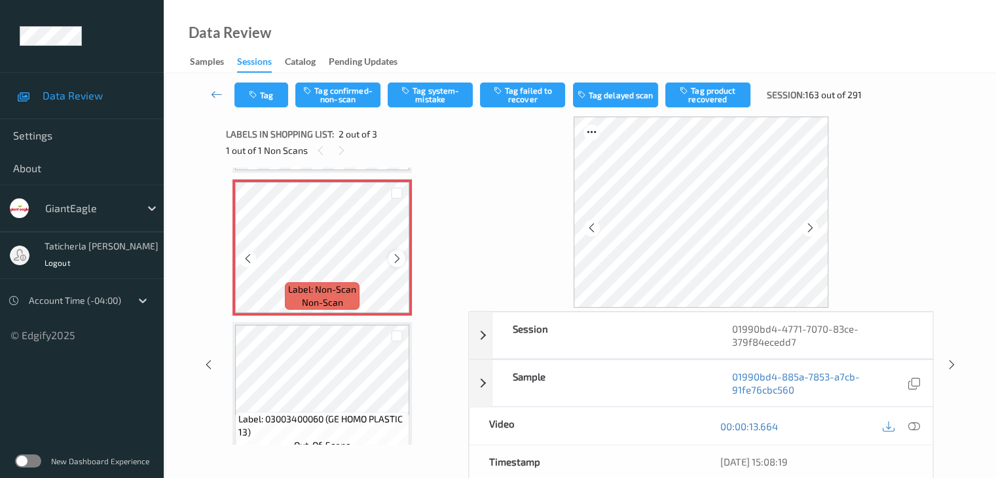
click at [396, 257] on icon at bounding box center [397, 259] width 11 height 12
click at [747, 426] on icon at bounding box center [914, 427] width 12 height 12
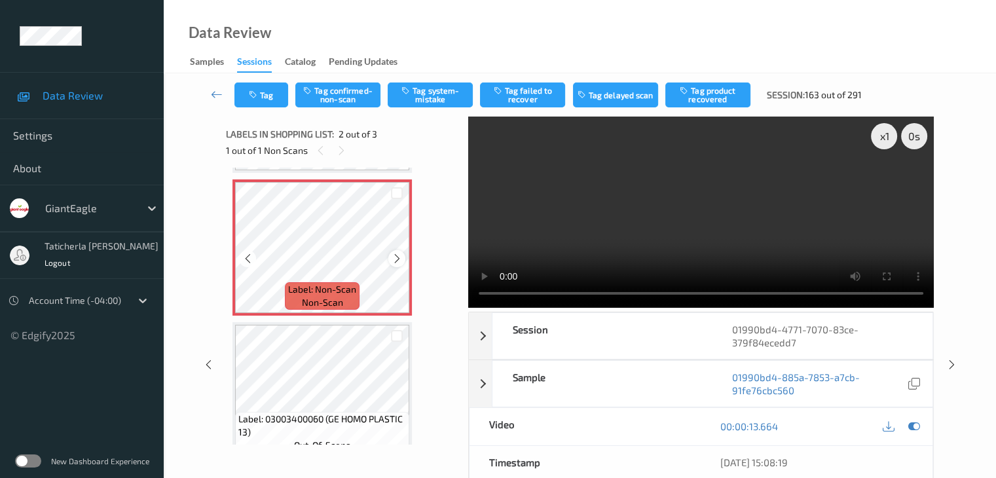
click at [392, 261] on icon at bounding box center [397, 259] width 11 height 12
click at [396, 260] on icon at bounding box center [397, 259] width 11 height 12
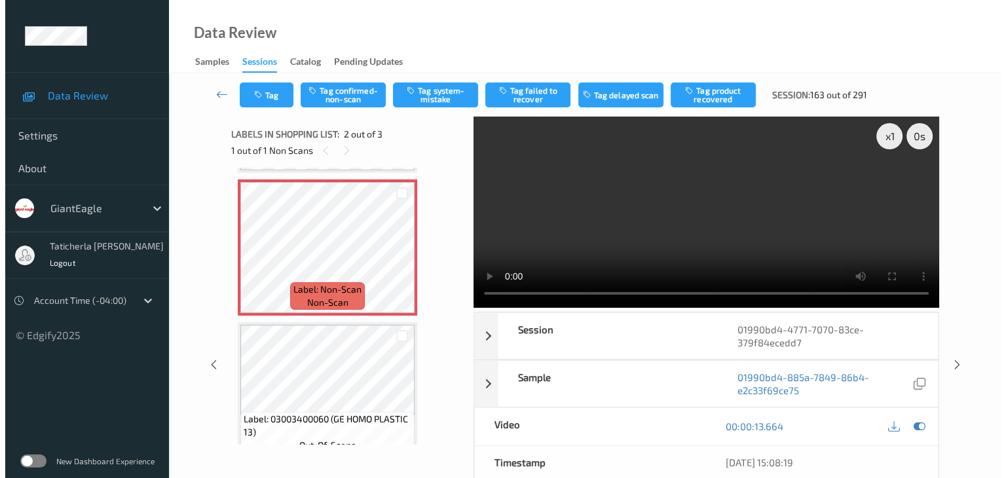
scroll to position [70, 0]
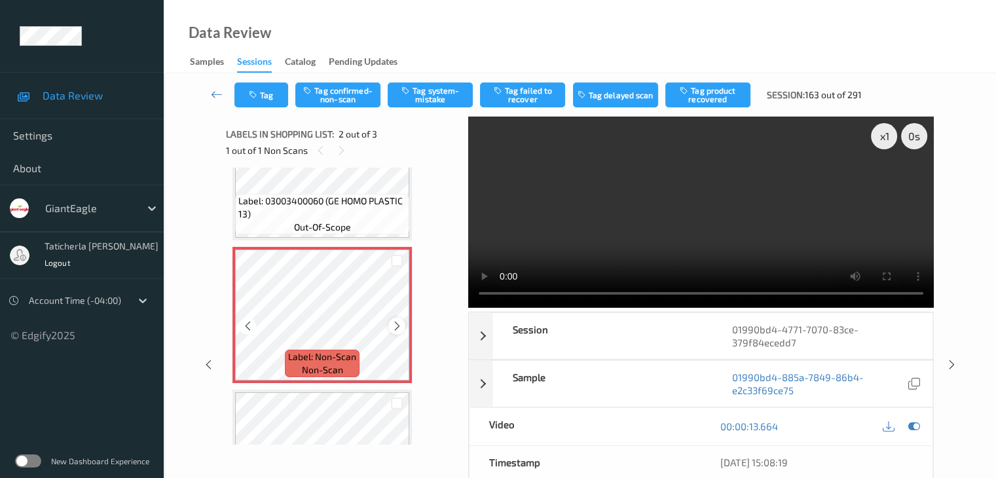
click at [393, 327] on icon at bounding box center [397, 326] width 11 height 12
click at [430, 85] on button "Tag system-mistake" at bounding box center [430, 95] width 85 height 25
click at [266, 90] on button "Tag" at bounding box center [261, 95] width 54 height 25
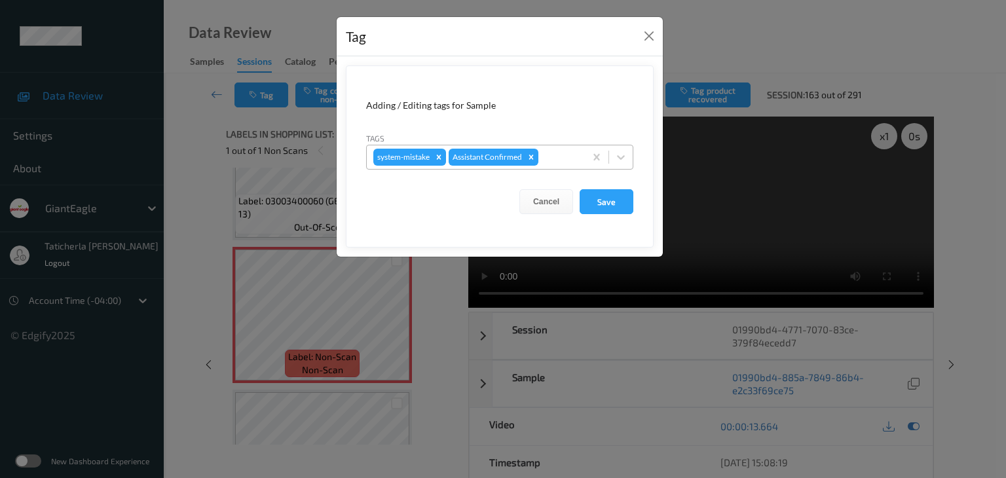
click at [555, 151] on div at bounding box center [559, 157] width 37 height 16
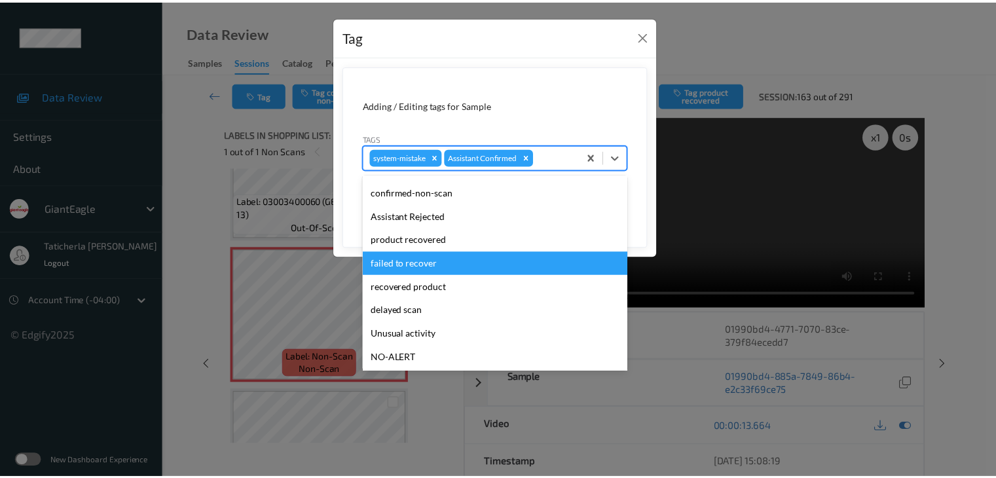
scroll to position [115, 0]
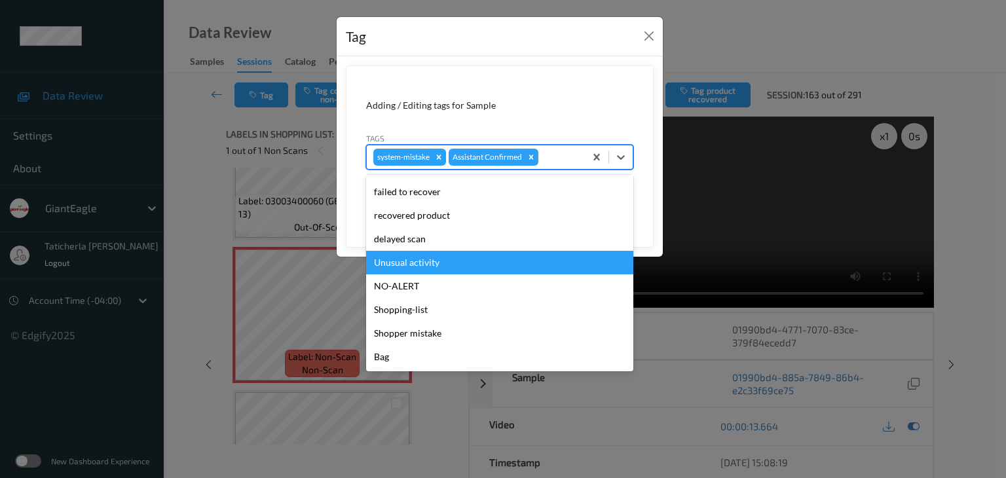
click at [488, 269] on div "Unusual activity" at bounding box center [499, 263] width 267 height 24
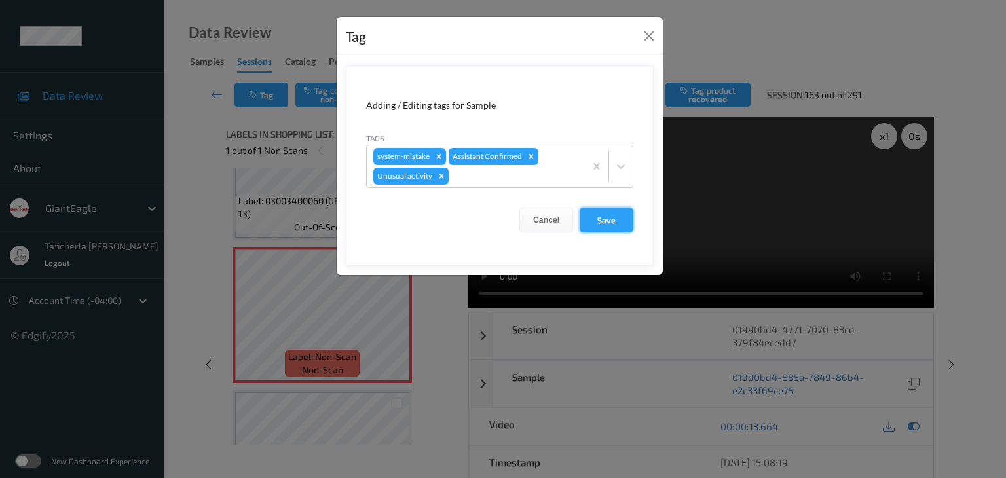
click at [597, 213] on button "Save" at bounding box center [607, 220] width 54 height 25
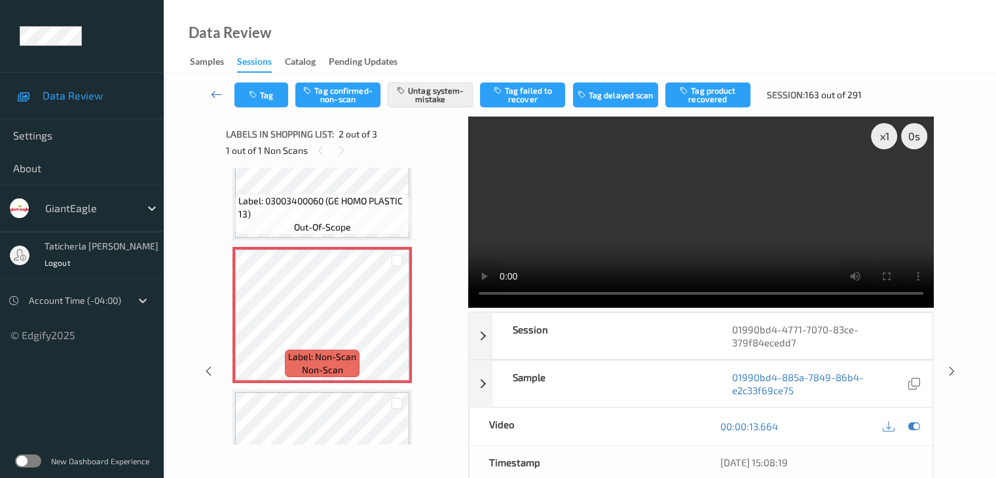
click at [216, 92] on icon at bounding box center [217, 94] width 12 height 13
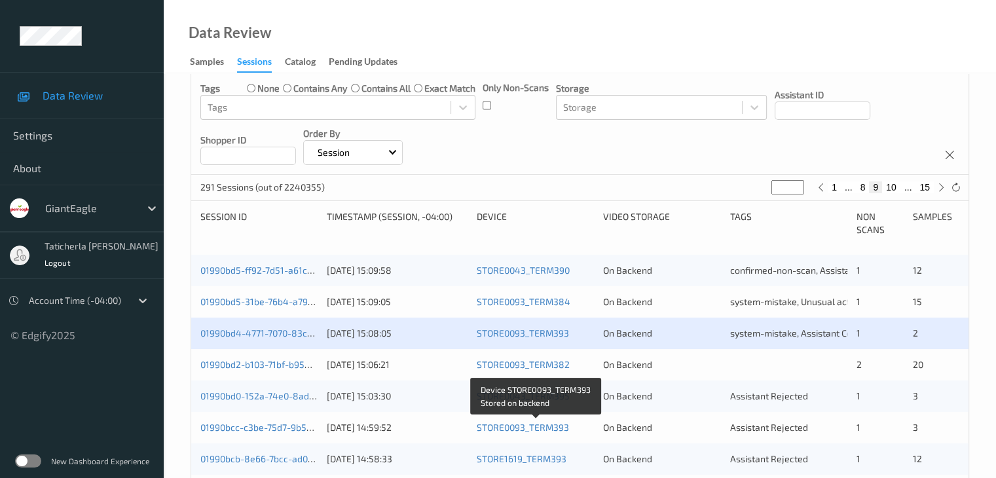
scroll to position [197, 0]
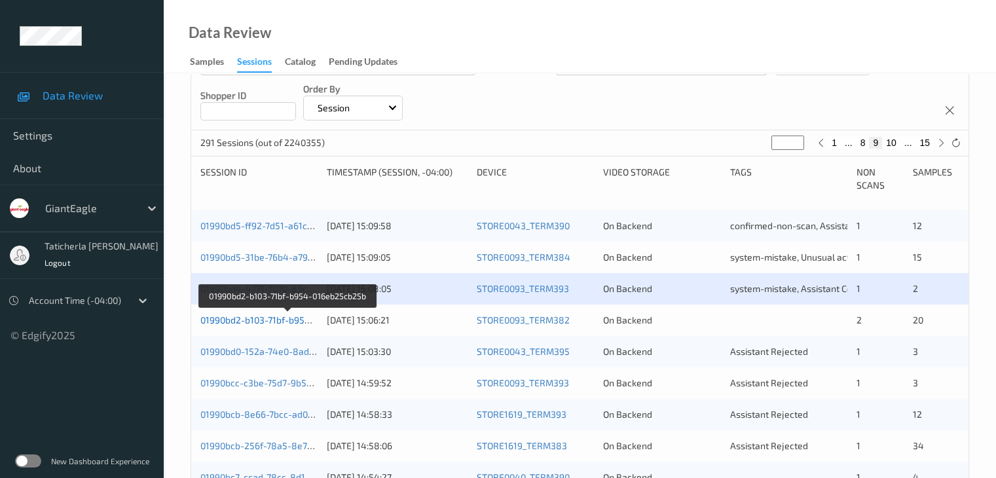
click at [261, 317] on link "01990bd2-b103-71bf-b954-016eb25cb25b" at bounding box center [287, 319] width 175 height 11
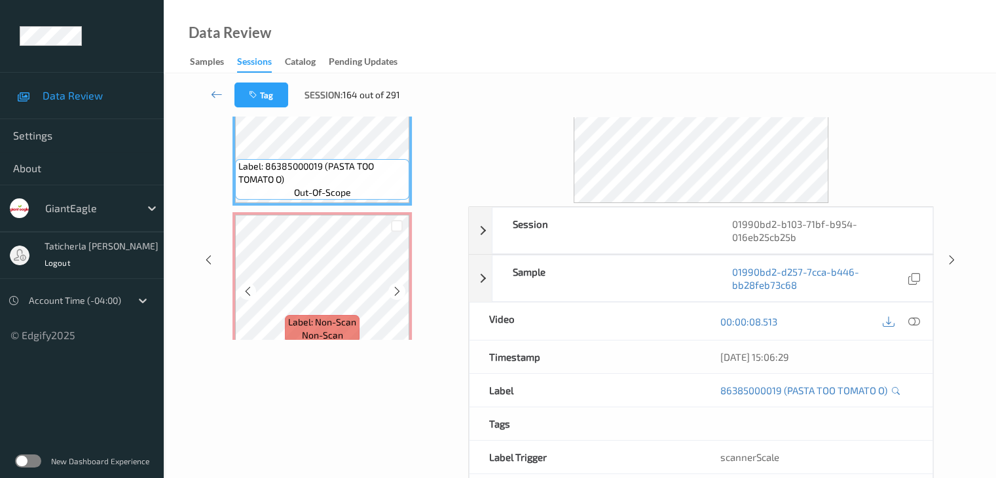
scroll to position [29, 0]
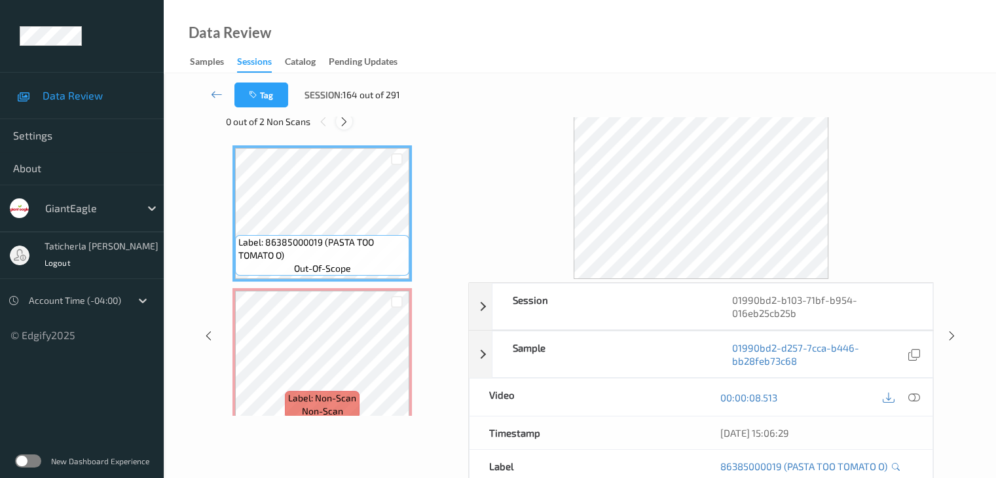
click at [344, 119] on icon at bounding box center [344, 122] width 11 height 12
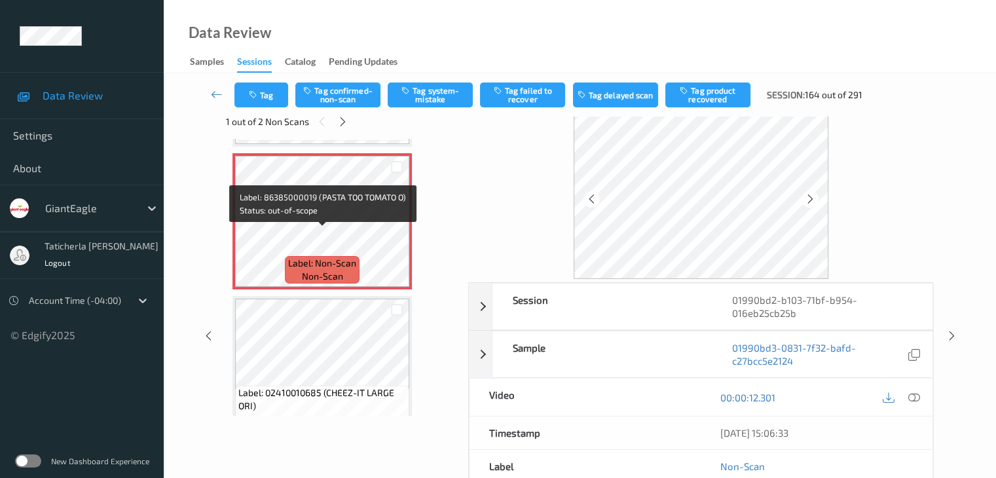
scroll to position [138, 0]
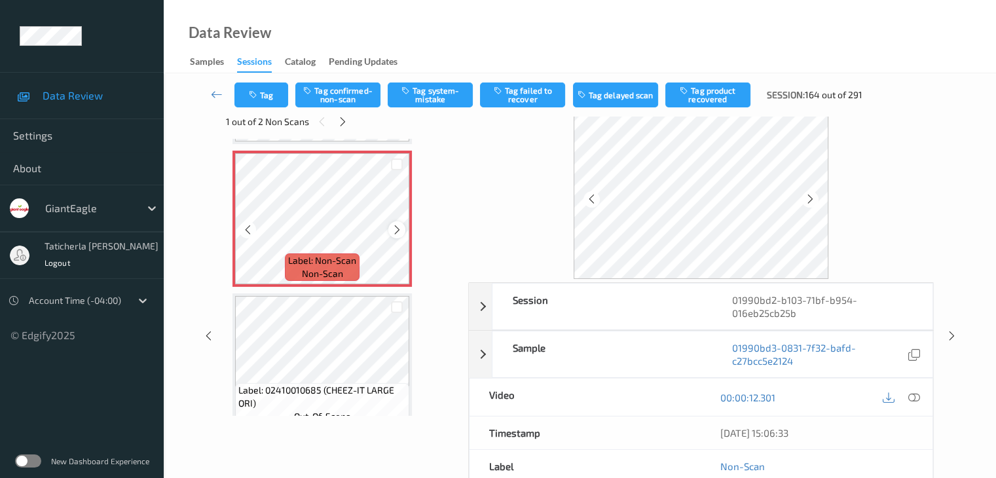
click at [398, 230] on icon at bounding box center [397, 230] width 11 height 12
click at [397, 231] on icon at bounding box center [397, 230] width 11 height 12
click at [339, 121] on icon at bounding box center [342, 122] width 11 height 12
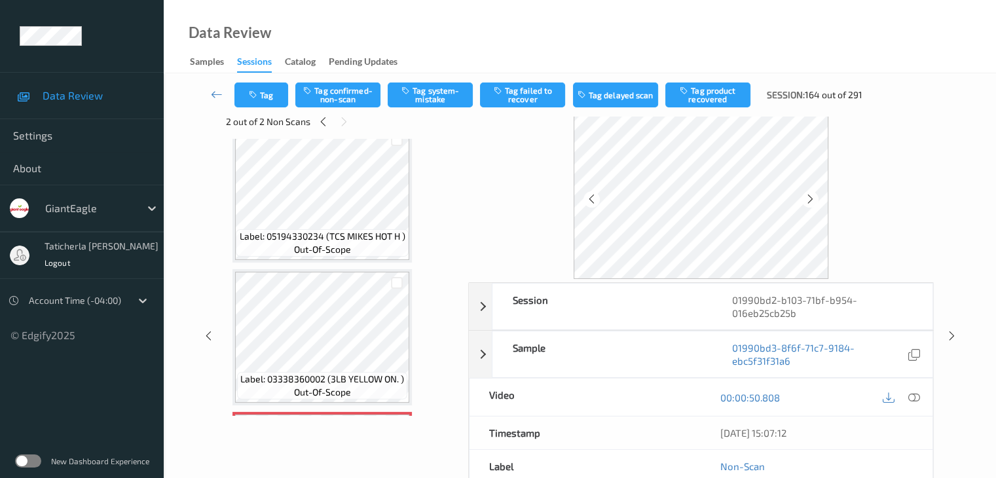
scroll to position [732, 0]
click at [339, 120] on icon at bounding box center [344, 122] width 11 height 12
click at [324, 124] on icon at bounding box center [323, 122] width 11 height 12
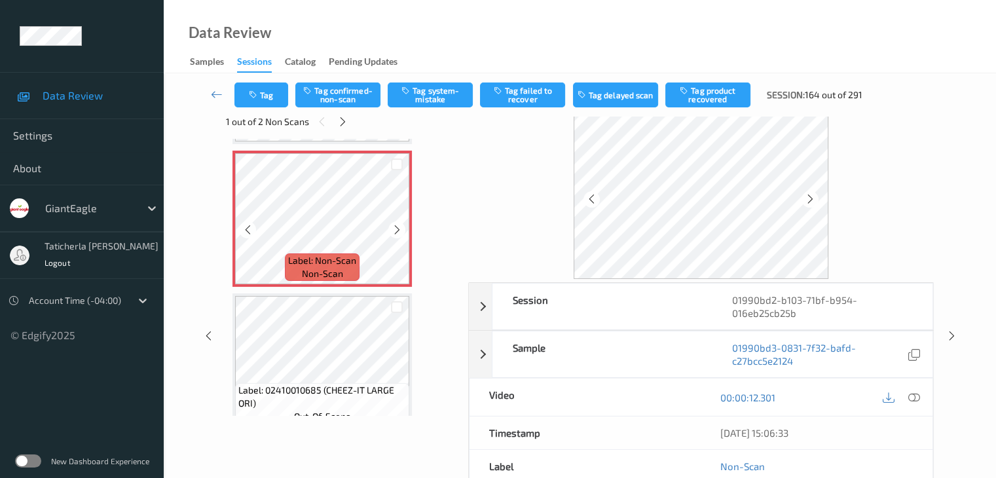
scroll to position [72, 0]
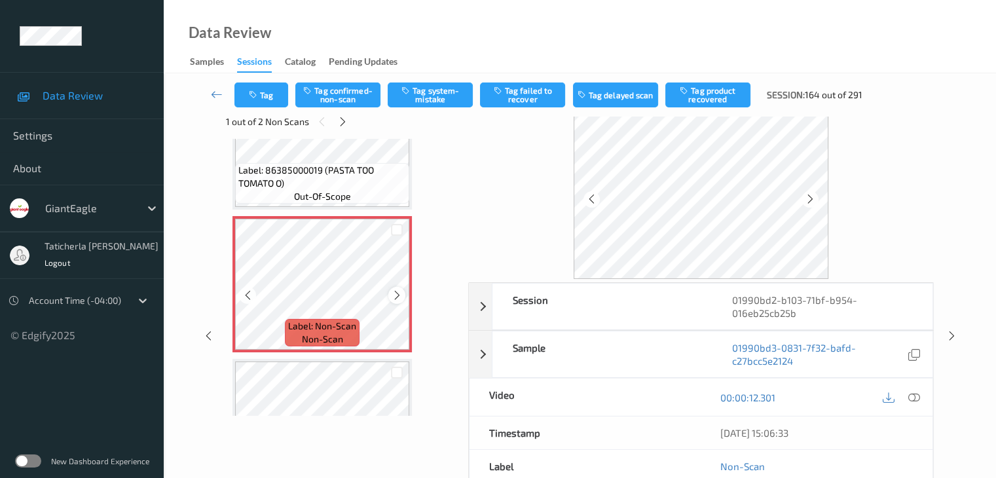
click at [400, 297] on icon at bounding box center [397, 296] width 11 height 12
click at [396, 294] on icon at bounding box center [397, 296] width 11 height 12
click at [747, 395] on icon at bounding box center [914, 398] width 12 height 12
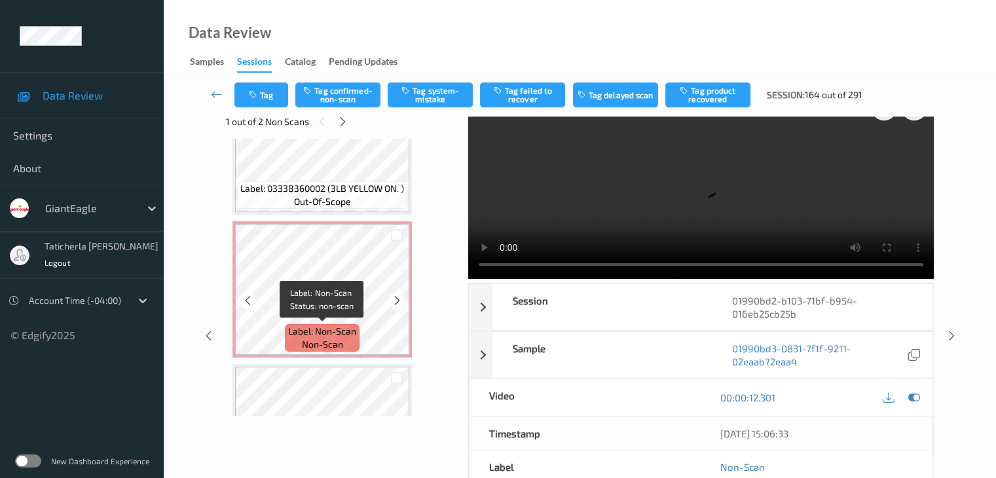
scroll to position [858, 0]
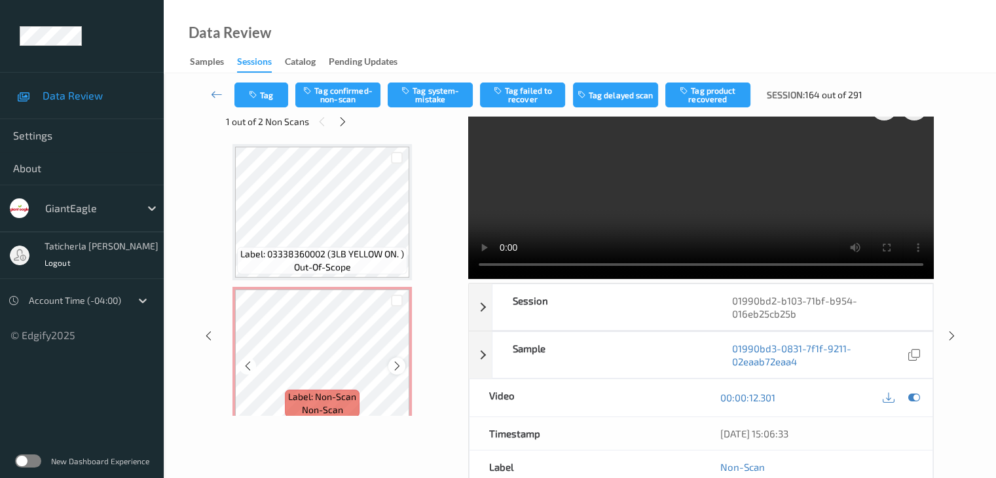
click at [392, 361] on icon at bounding box center [397, 366] width 11 height 12
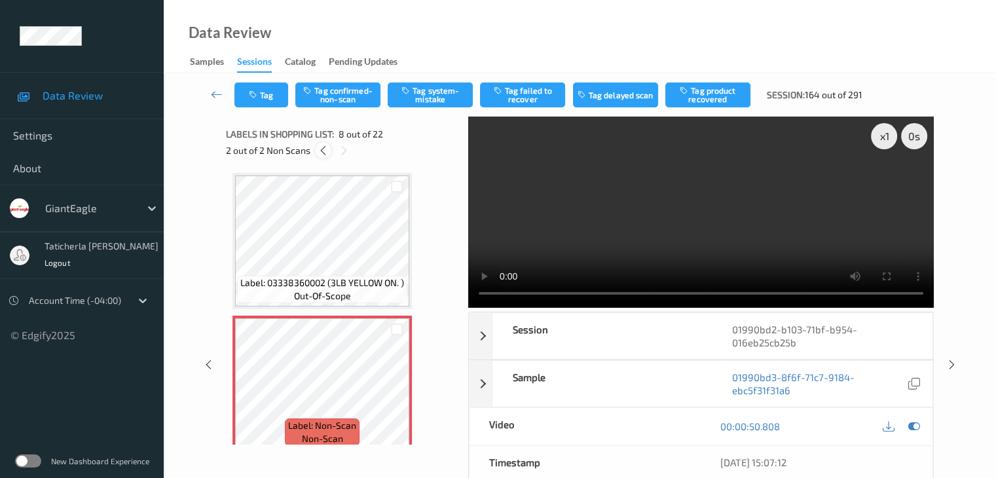
click at [322, 153] on icon at bounding box center [323, 151] width 11 height 12
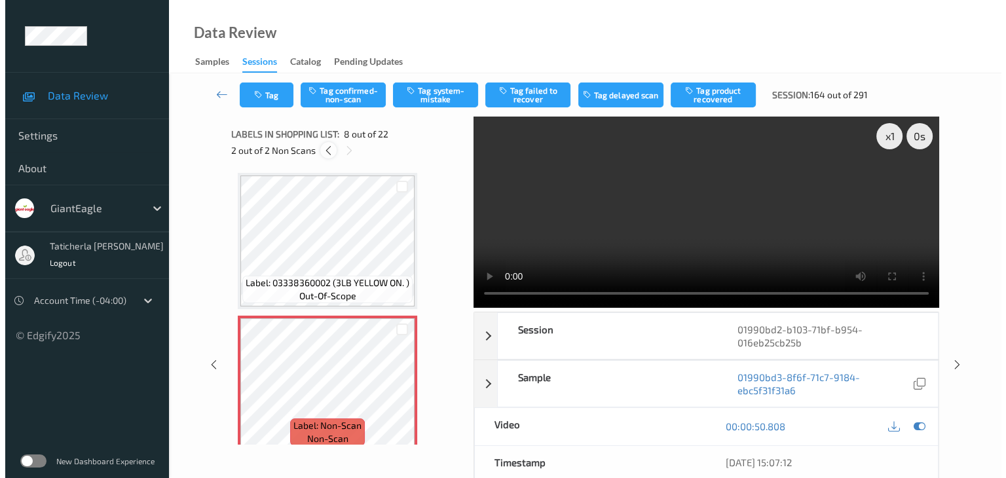
scroll to position [7, 0]
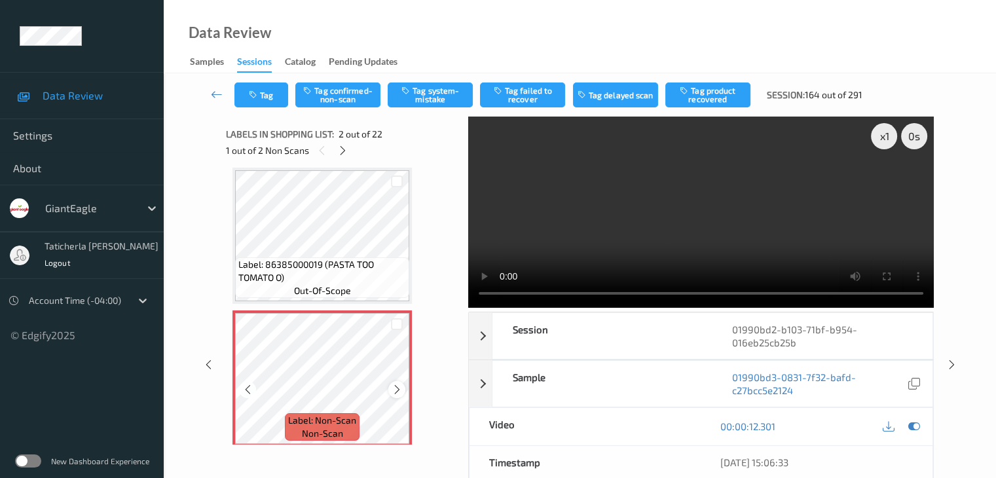
click at [392, 390] on icon at bounding box center [397, 390] width 11 height 12
click at [393, 390] on icon at bounding box center [397, 390] width 11 height 12
click at [393, 388] on icon at bounding box center [397, 390] width 11 height 12
click at [438, 94] on button "Tag system-mistake" at bounding box center [430, 95] width 85 height 25
click at [284, 90] on button "Tag" at bounding box center [261, 95] width 54 height 25
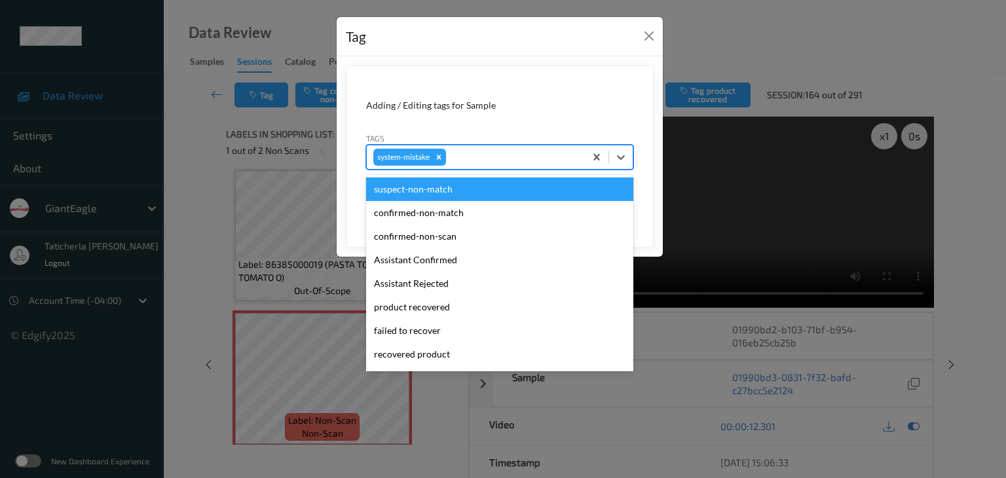
click at [516, 160] on div at bounding box center [514, 157] width 130 height 16
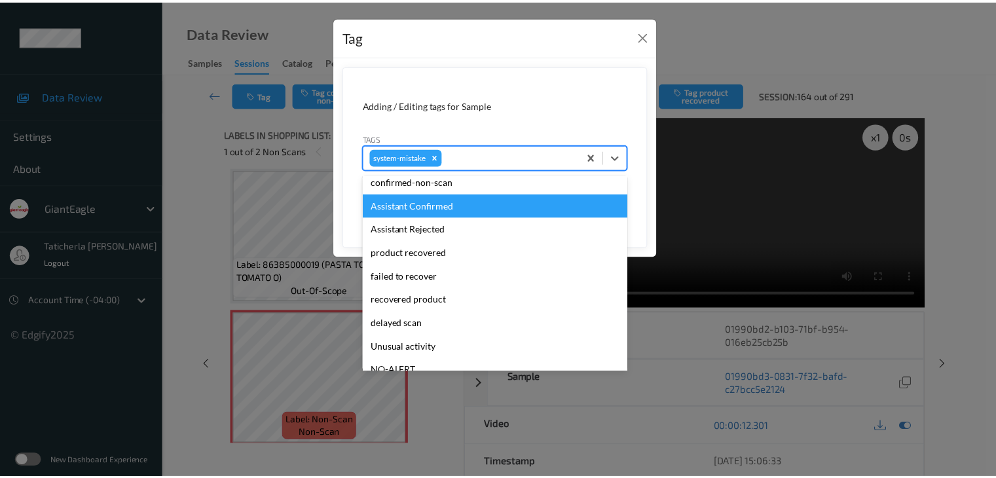
scroll to position [139, 0]
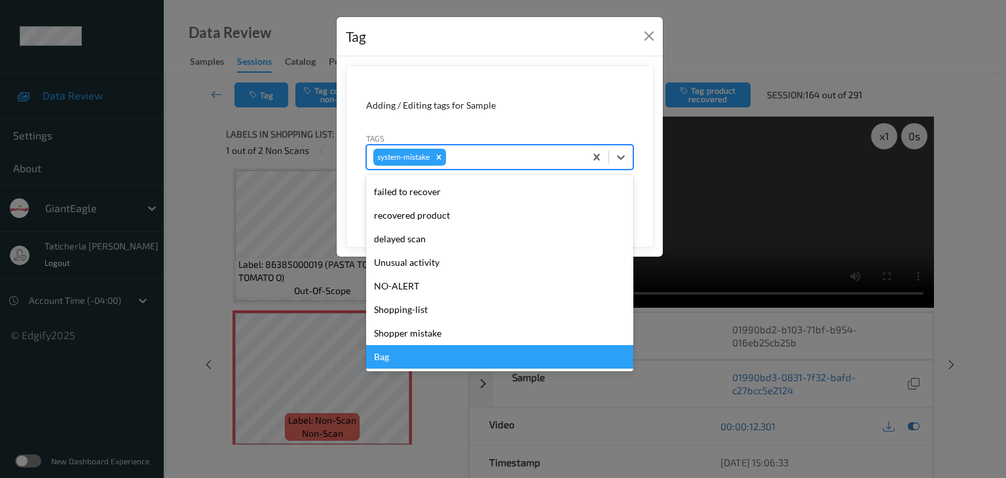
click at [442, 361] on div "Bag" at bounding box center [499, 357] width 267 height 24
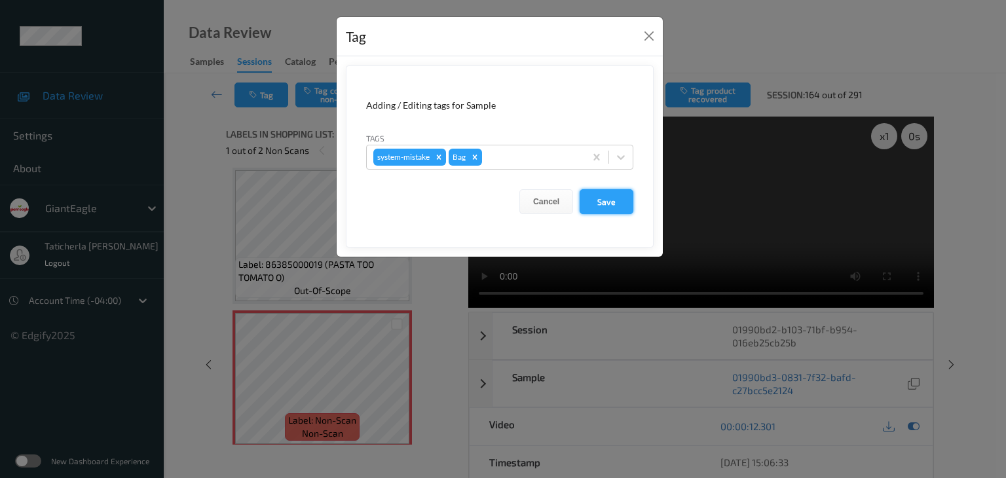
click at [612, 194] on button "Save" at bounding box center [607, 201] width 54 height 25
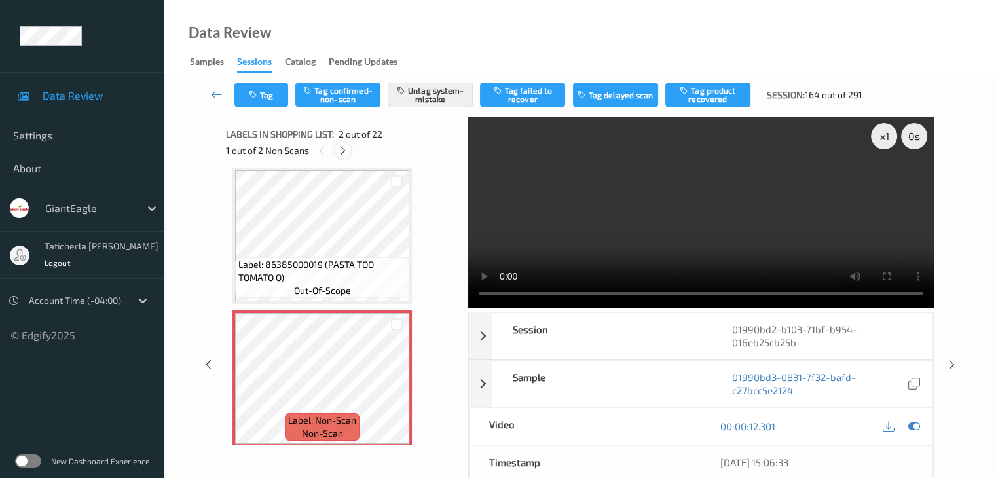
click at [341, 145] on icon at bounding box center [342, 151] width 11 height 12
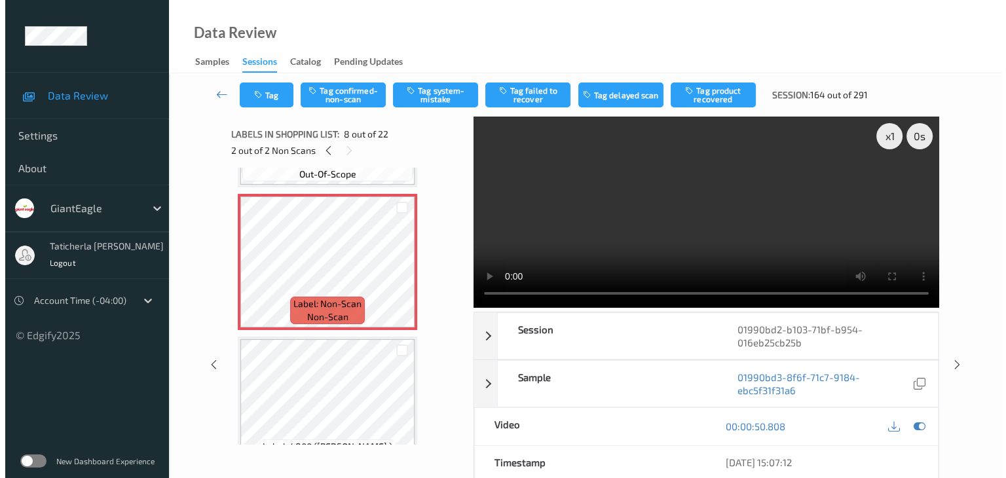
scroll to position [994, 0]
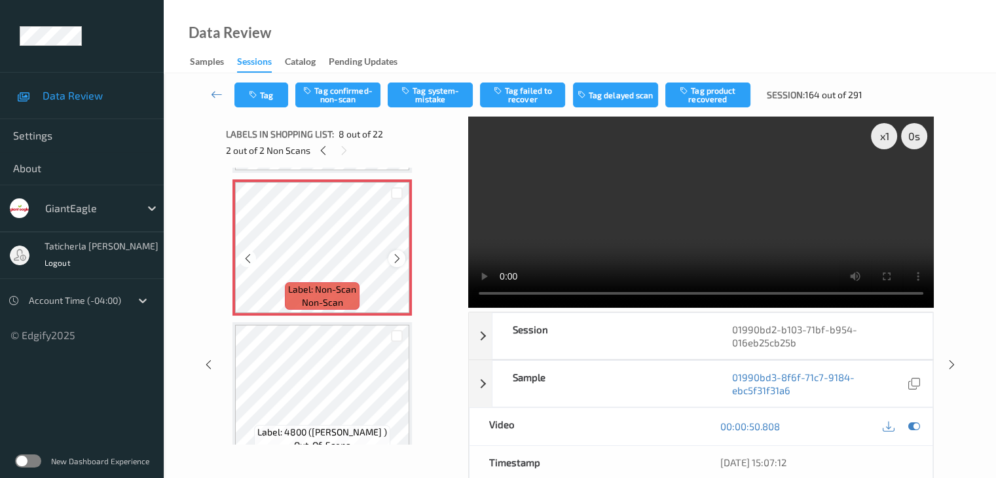
click at [396, 255] on icon at bounding box center [397, 259] width 11 height 12
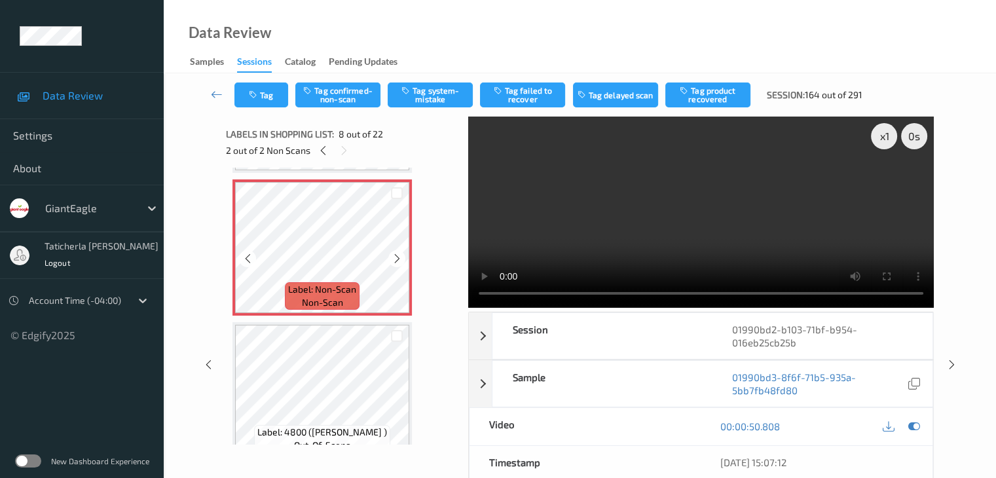
click at [396, 255] on icon at bounding box center [397, 259] width 11 height 12
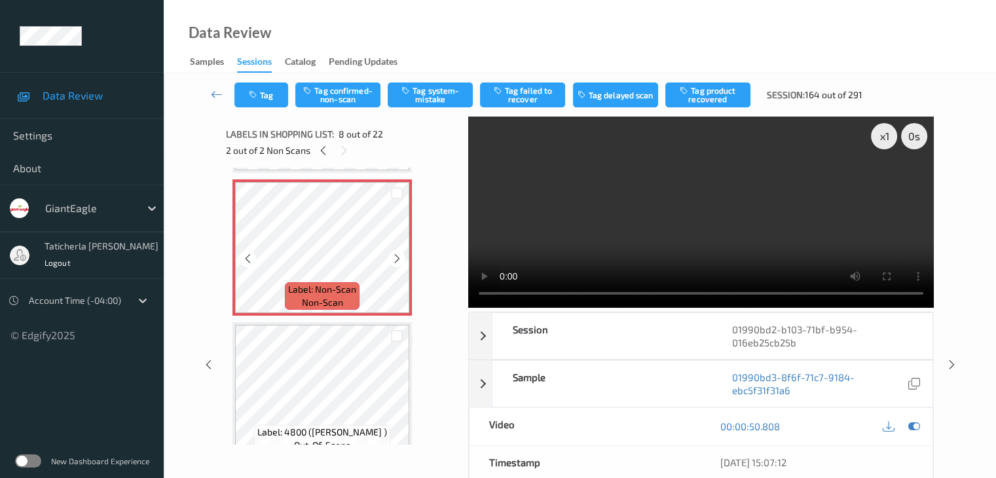
click at [396, 255] on icon at bounding box center [397, 259] width 11 height 12
click at [436, 90] on button "Tag system-mistake" at bounding box center [430, 95] width 85 height 25
click at [278, 96] on button "Tag" at bounding box center [261, 95] width 54 height 25
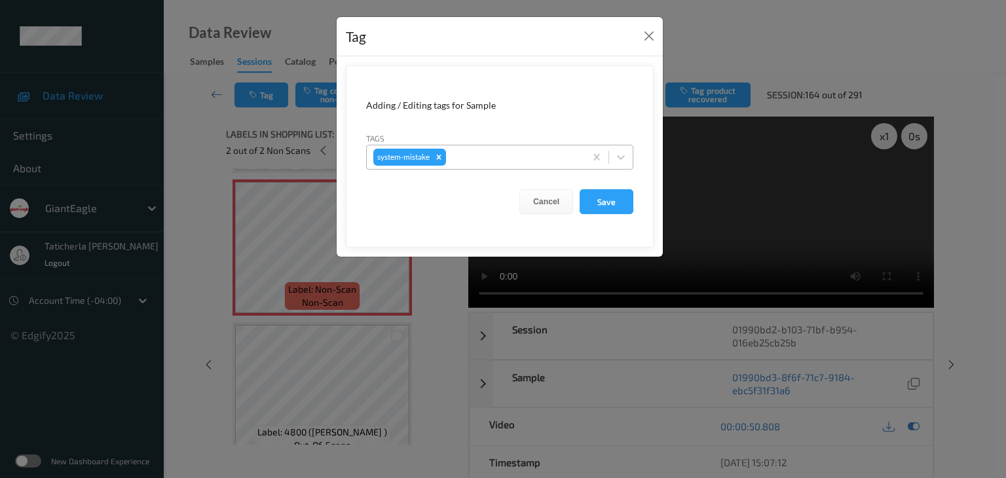
click at [495, 160] on div at bounding box center [514, 157] width 130 height 16
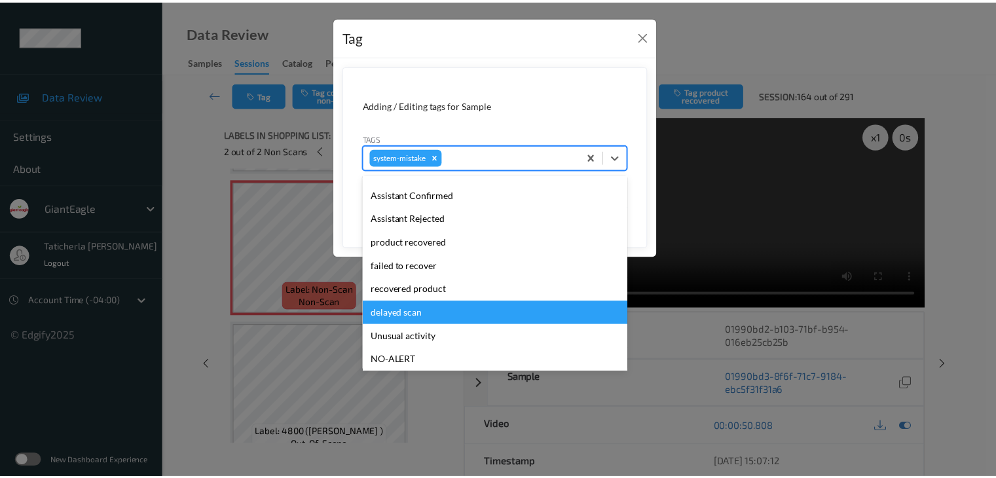
scroll to position [131, 0]
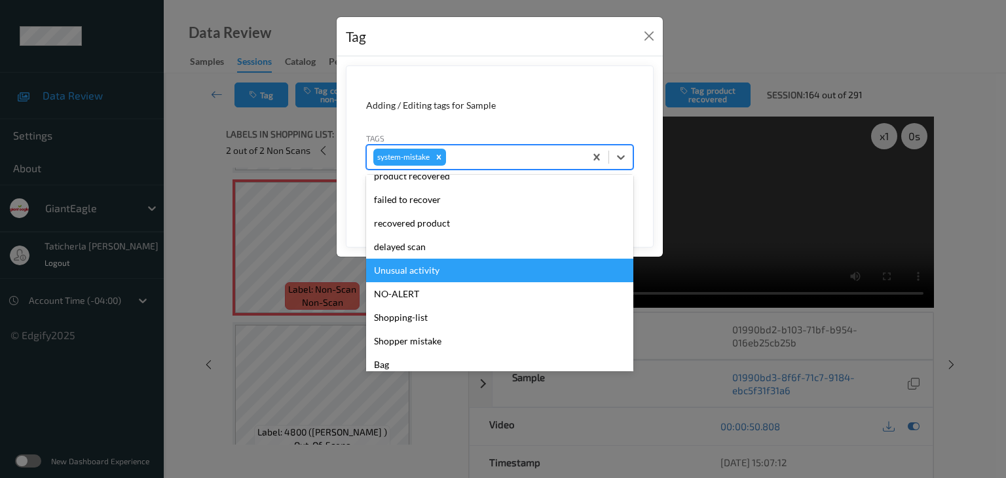
click at [475, 271] on div "Unusual activity" at bounding box center [499, 271] width 267 height 24
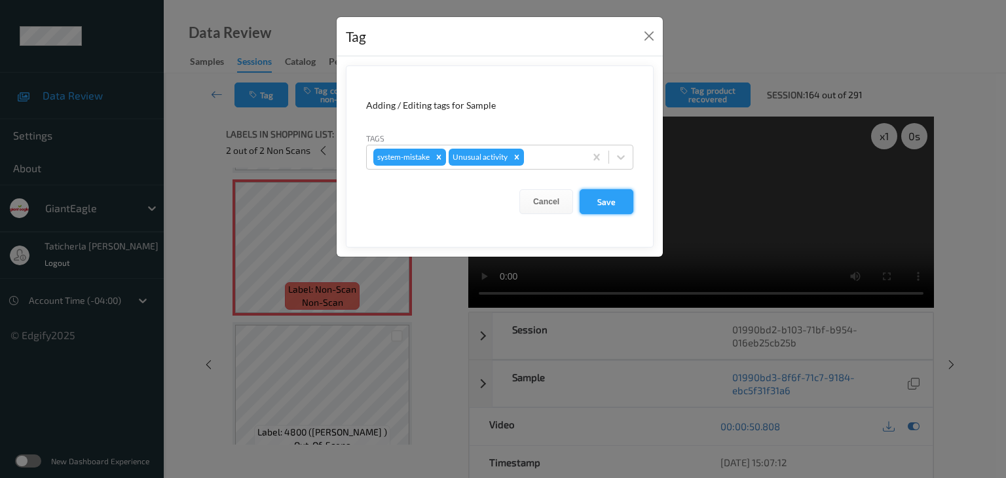
click at [616, 208] on button "Save" at bounding box center [607, 201] width 54 height 25
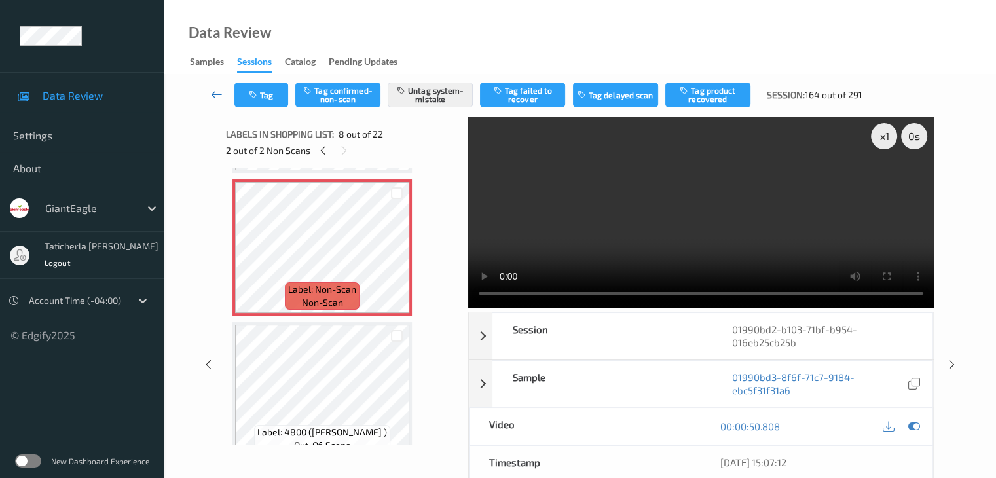
click at [219, 92] on icon at bounding box center [217, 94] width 12 height 13
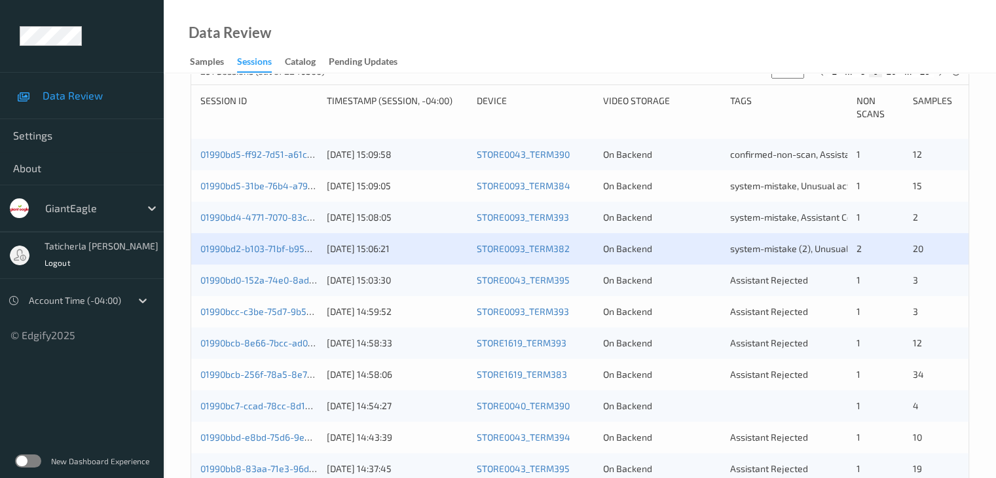
scroll to position [262, 0]
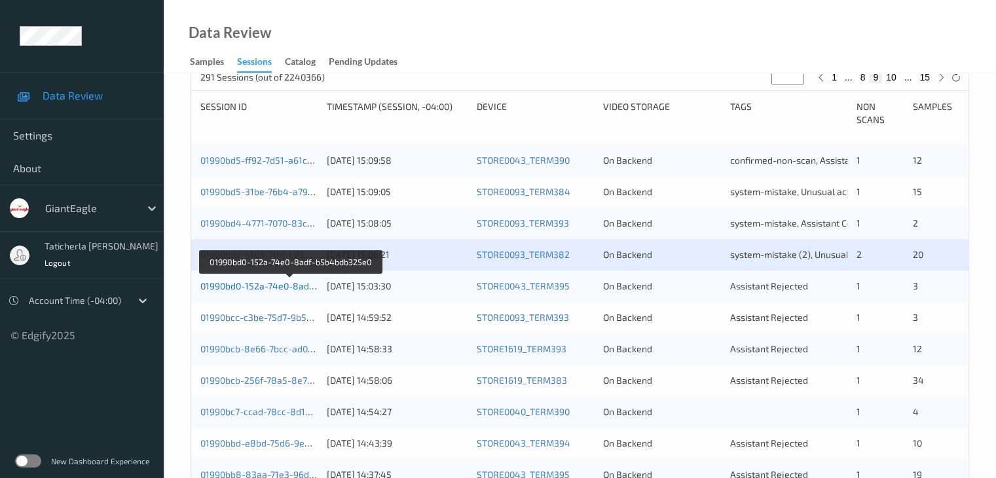
click at [291, 286] on link "01990bd0-152a-74e0-8adf-b5b4bdb325e0" at bounding box center [289, 285] width 179 height 11
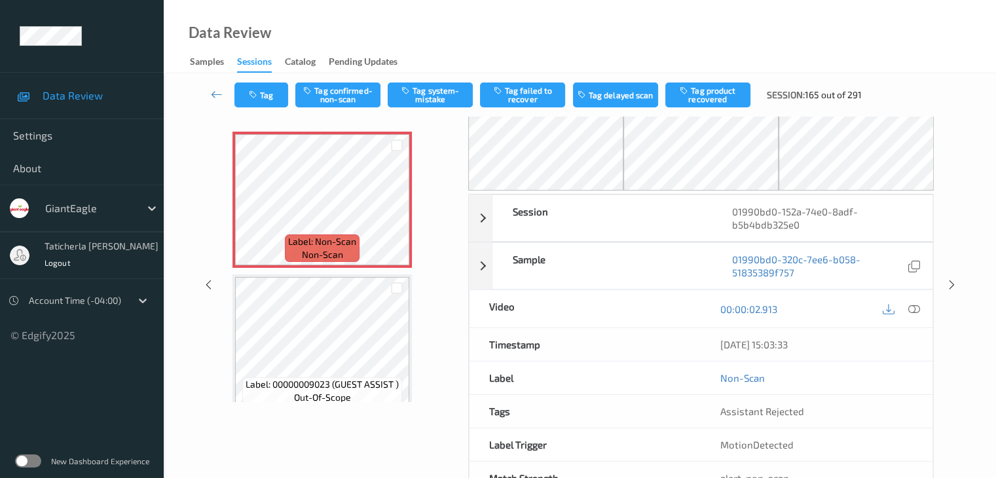
scroll to position [20, 0]
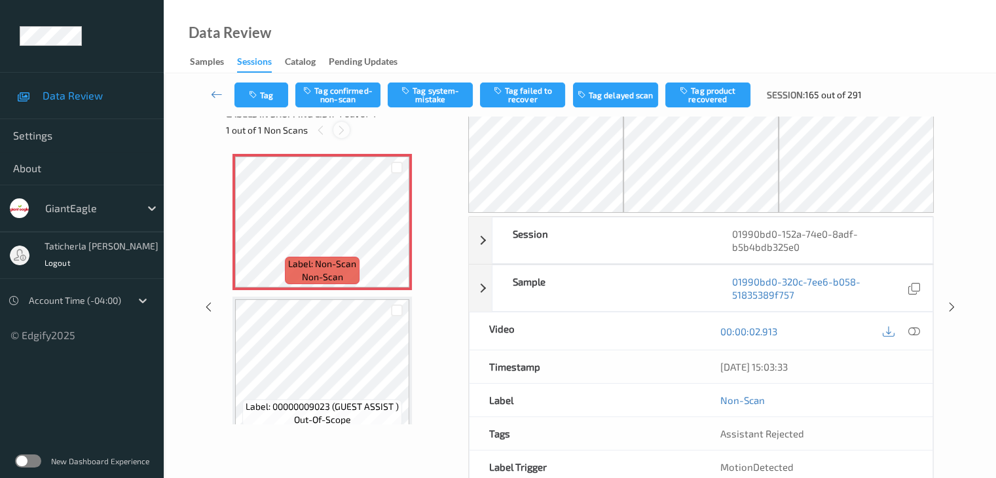
click at [336, 126] on icon at bounding box center [341, 130] width 11 height 12
click at [392, 232] on icon at bounding box center [397, 233] width 11 height 12
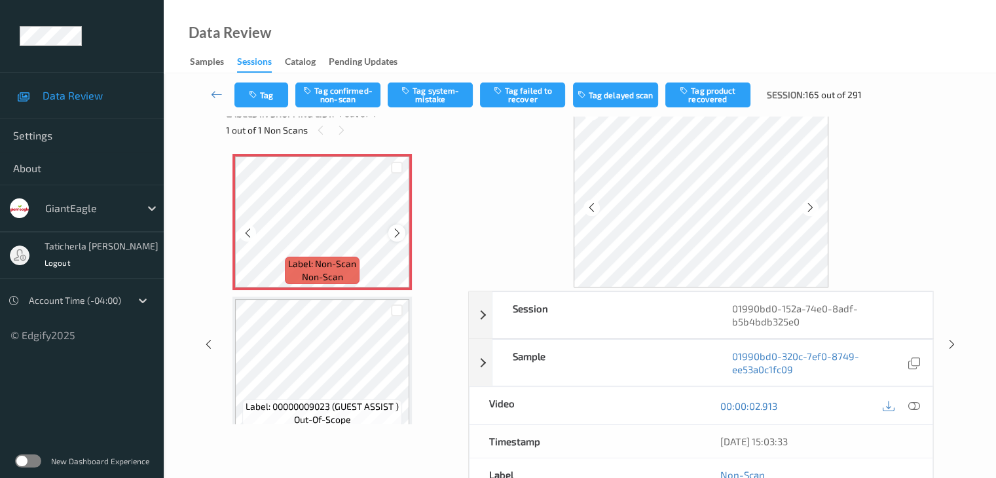
click at [392, 232] on icon at bounding box center [397, 233] width 11 height 12
click at [747, 407] on icon at bounding box center [914, 406] width 12 height 12
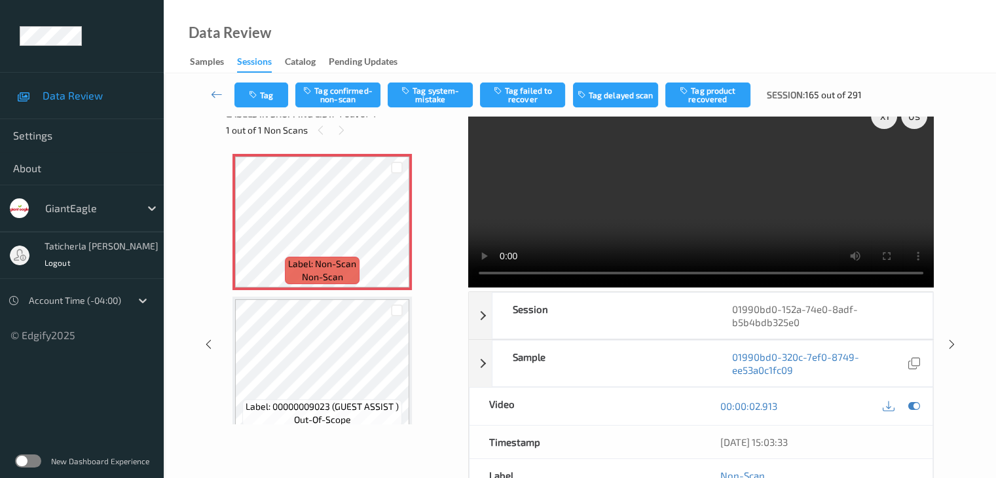
click at [747, 162] on video at bounding box center [701, 191] width 466 height 191
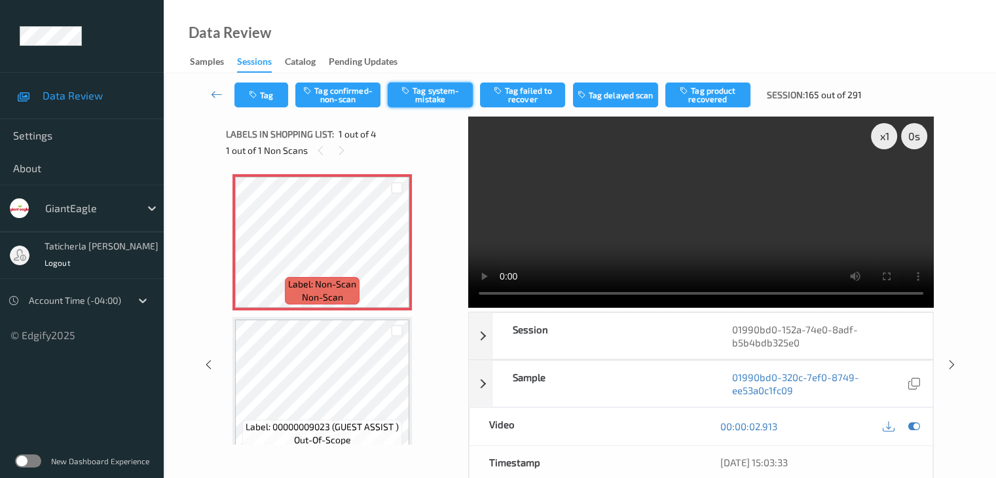
click at [431, 88] on button "Tag system-mistake" at bounding box center [430, 95] width 85 height 25
click at [221, 92] on icon at bounding box center [217, 94] width 12 height 13
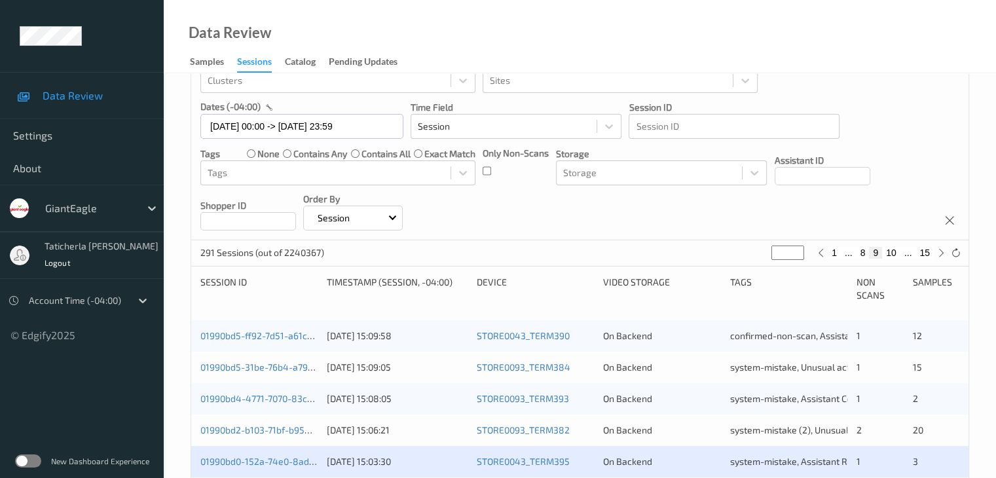
scroll to position [197, 0]
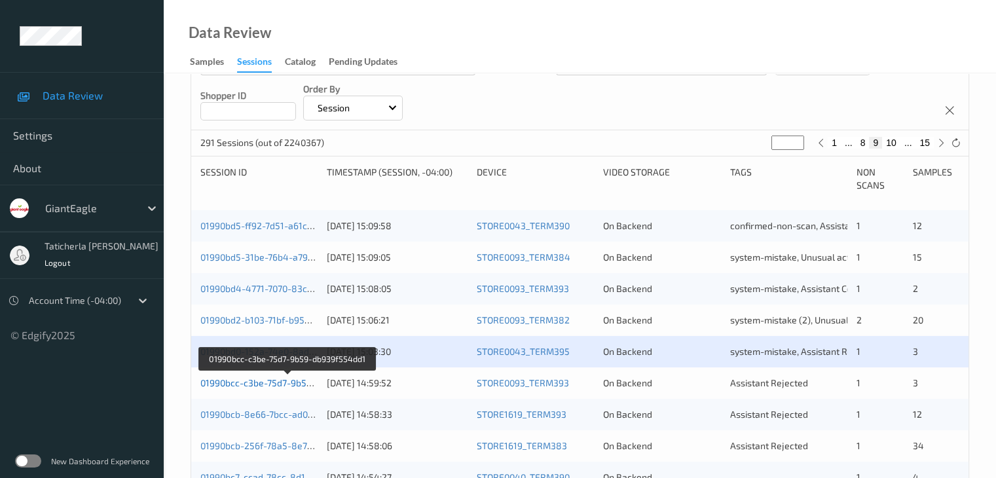
click at [272, 388] on link "01990bcc-c3be-75d7-9b59-db939f554dd1" at bounding box center [288, 382] width 176 height 11
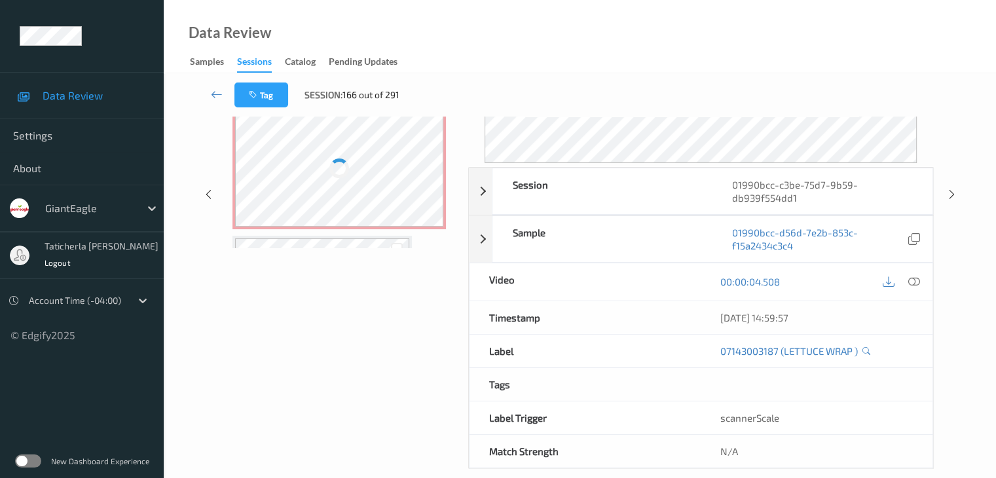
scroll to position [160, 0]
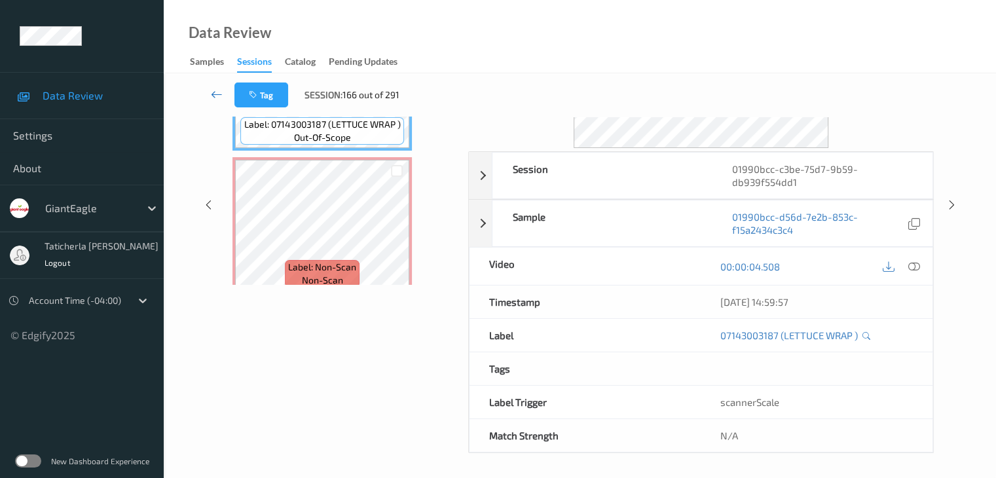
click at [217, 95] on icon at bounding box center [217, 94] width 12 height 13
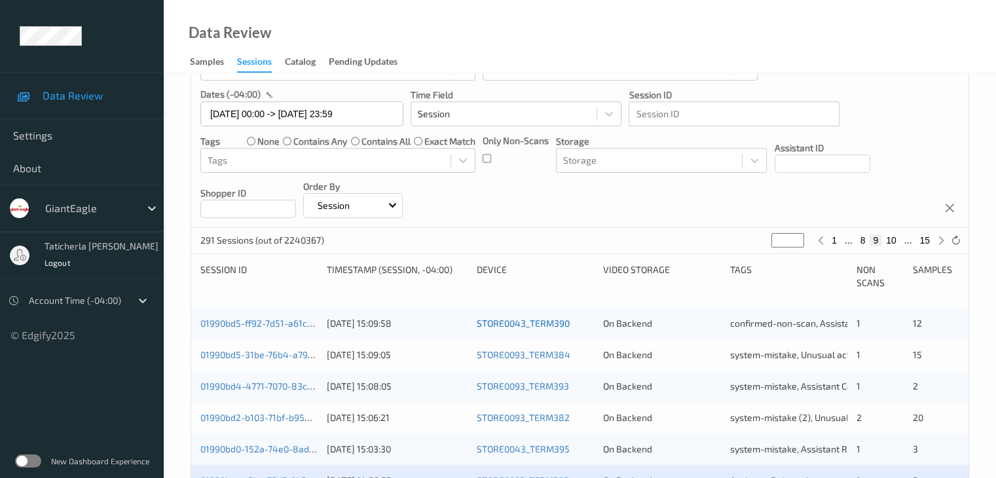
scroll to position [197, 0]
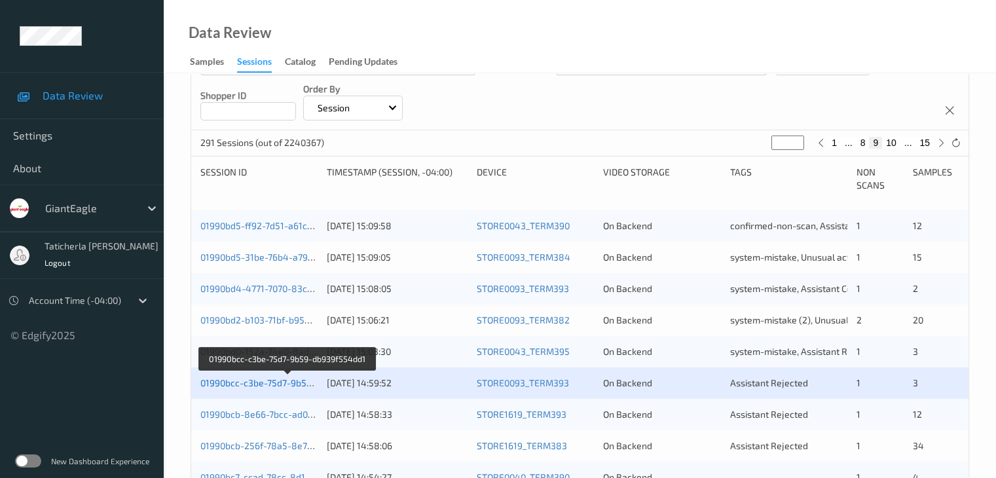
click at [277, 383] on link "01990bcc-c3be-75d7-9b59-db939f554dd1" at bounding box center [288, 382] width 176 height 11
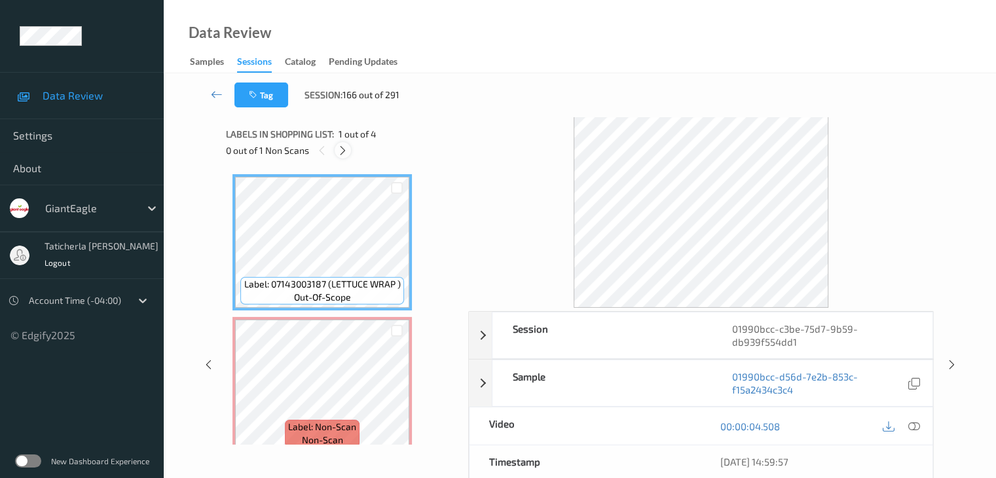
click at [343, 151] on icon at bounding box center [342, 151] width 11 height 12
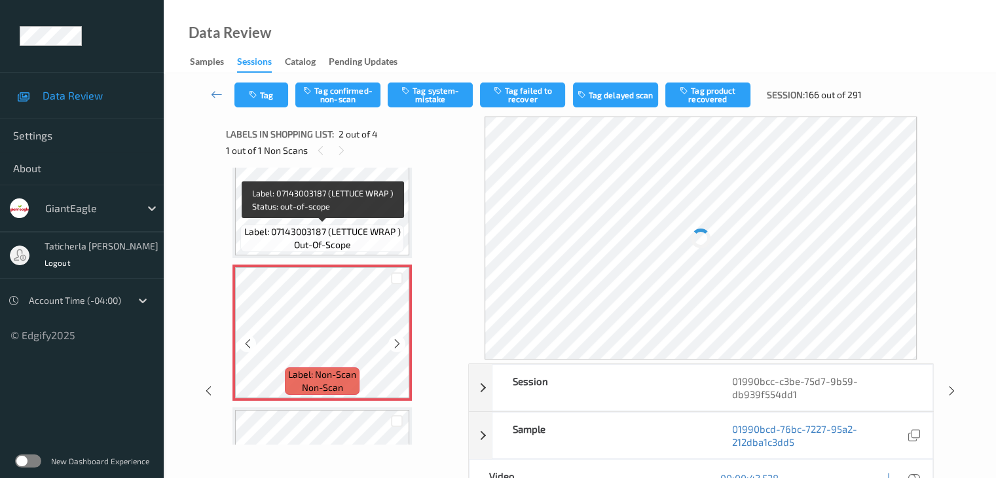
scroll to position [72, 0]
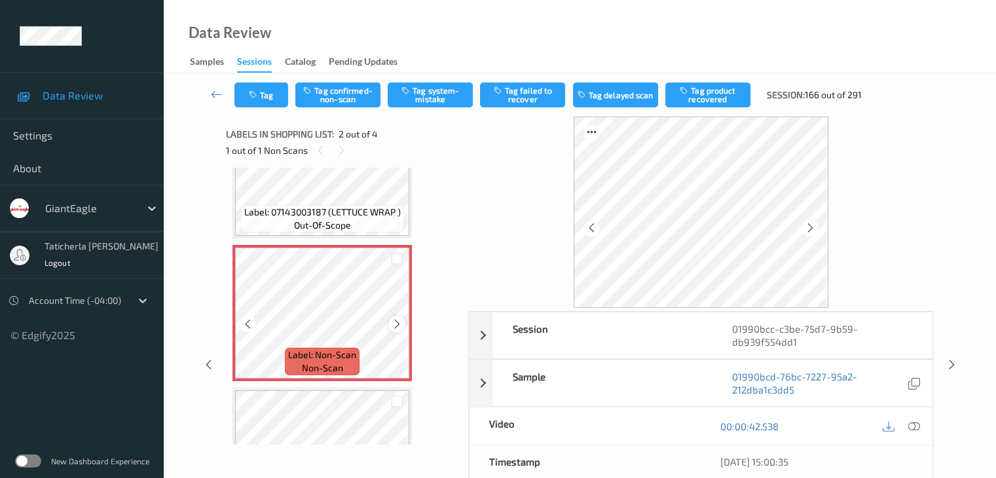
click at [401, 318] on icon at bounding box center [397, 324] width 11 height 12
click at [747, 426] on icon at bounding box center [914, 427] width 12 height 12
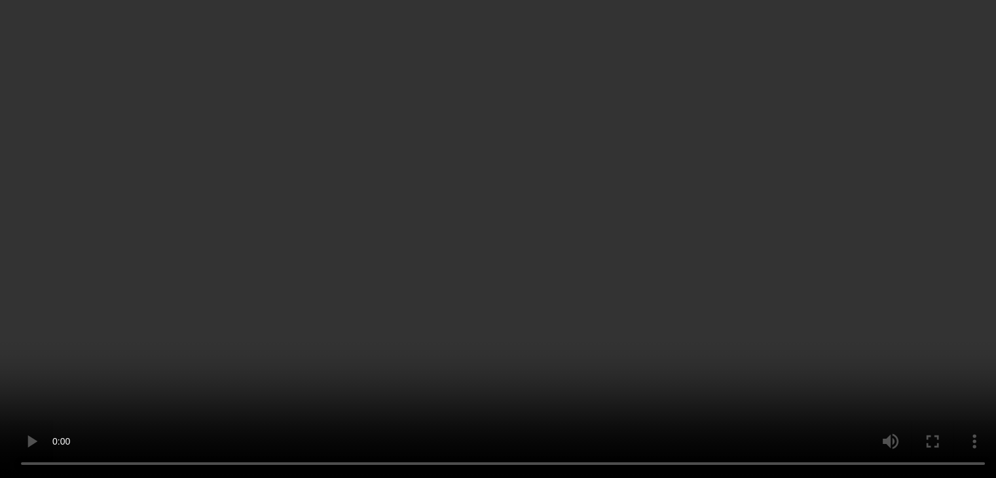
scroll to position [203, 0]
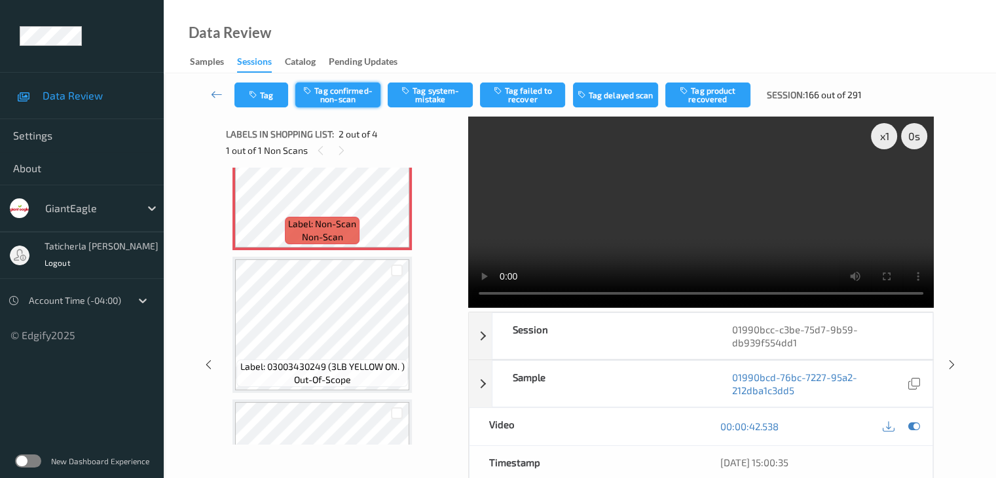
click at [366, 90] on button "Tag confirmed-non-scan" at bounding box center [337, 95] width 85 height 25
click at [718, 98] on button "Tag product recovered" at bounding box center [708, 95] width 85 height 25
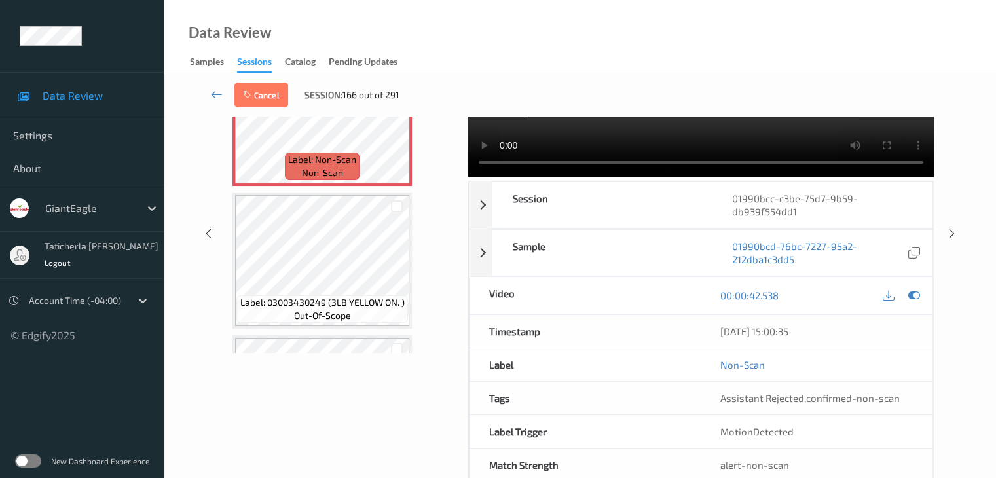
scroll to position [170, 0]
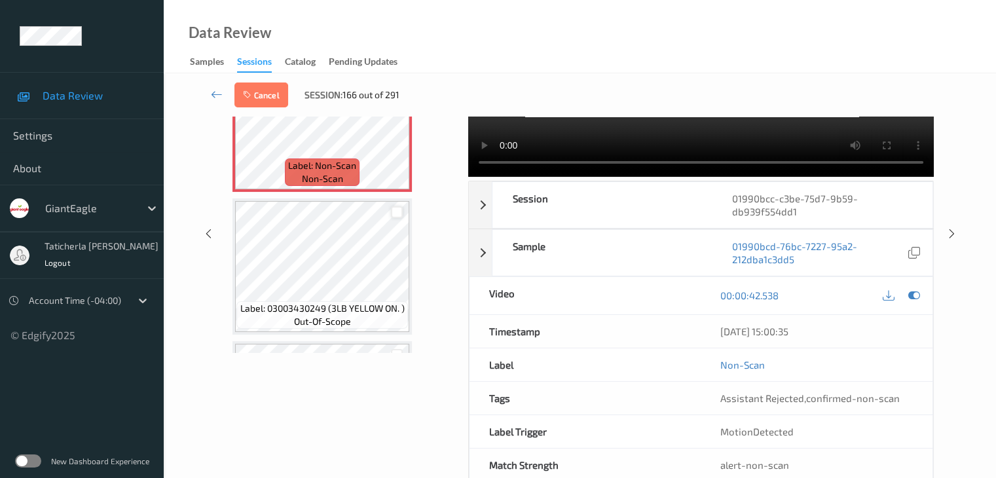
click at [396, 212] on div at bounding box center [397, 212] width 12 height 12
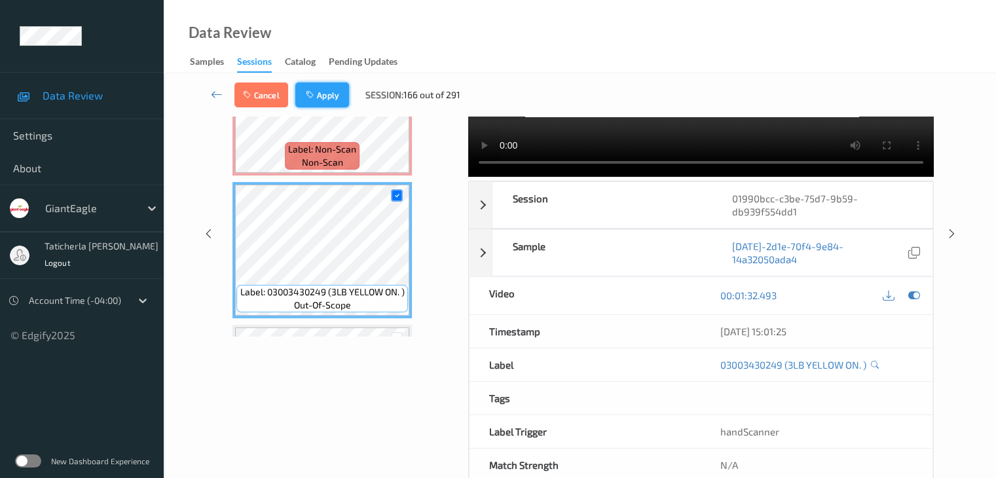
click at [335, 100] on button "Apply" at bounding box center [322, 95] width 54 height 25
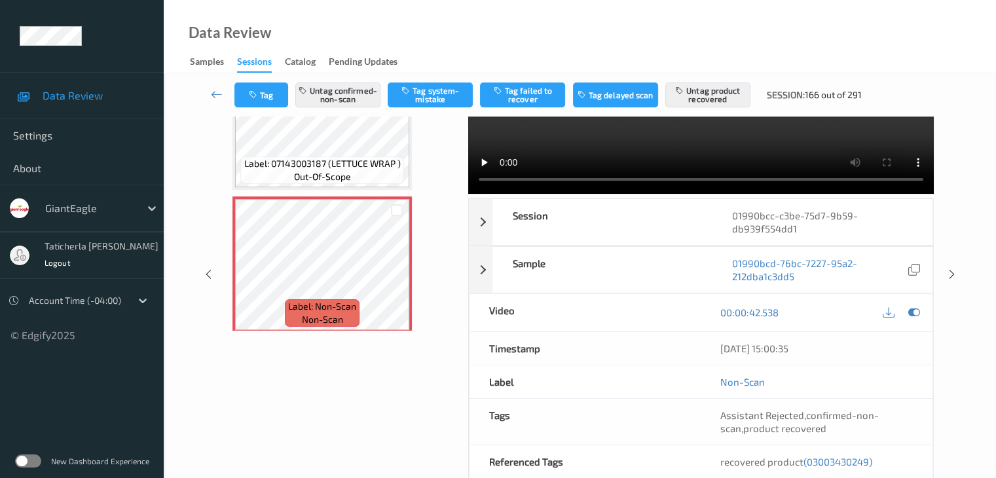
scroll to position [131, 0]
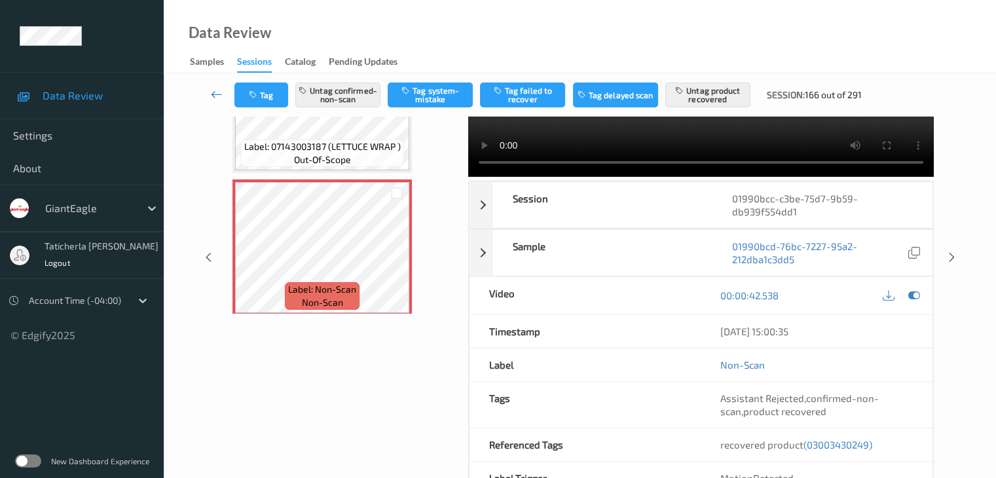
click at [215, 94] on icon at bounding box center [217, 94] width 12 height 13
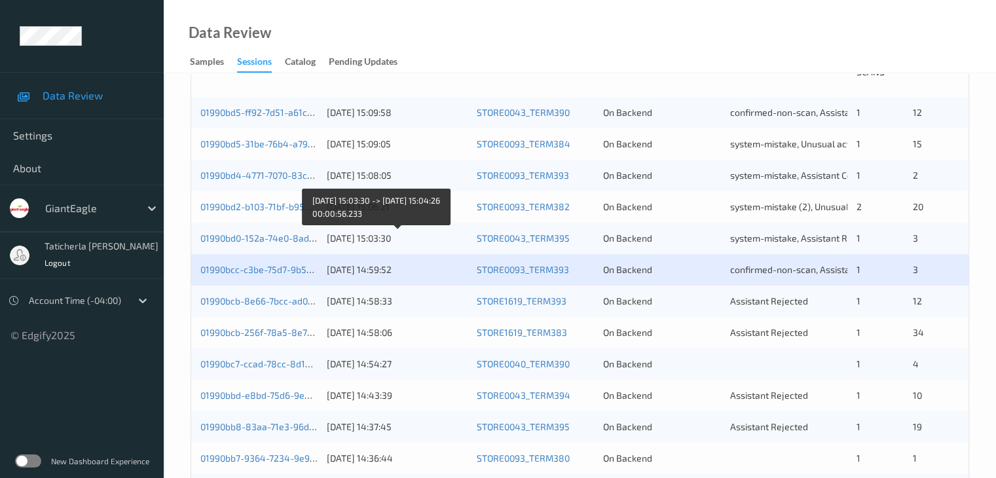
scroll to position [393, 0]
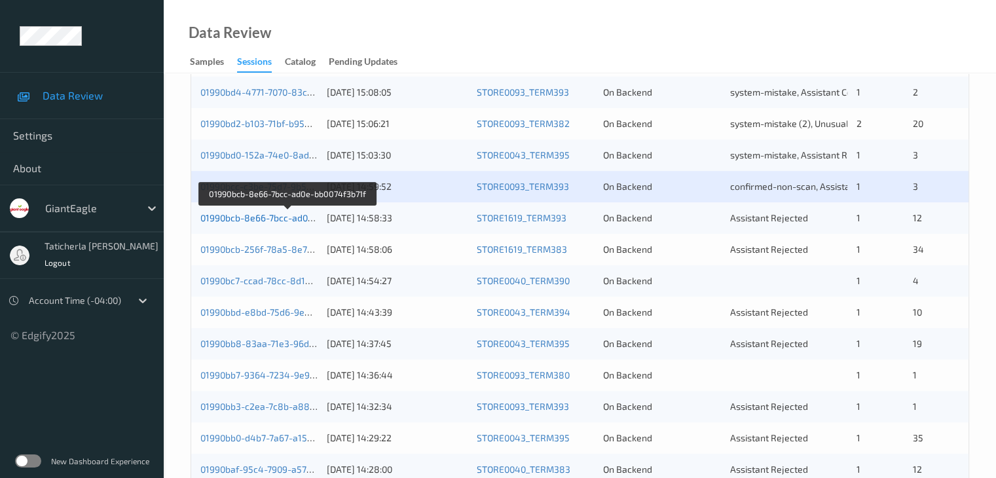
click at [284, 219] on link "01990bcb-8e66-7bcc-ad0e-bb0074f3b71f" at bounding box center [287, 217] width 174 height 11
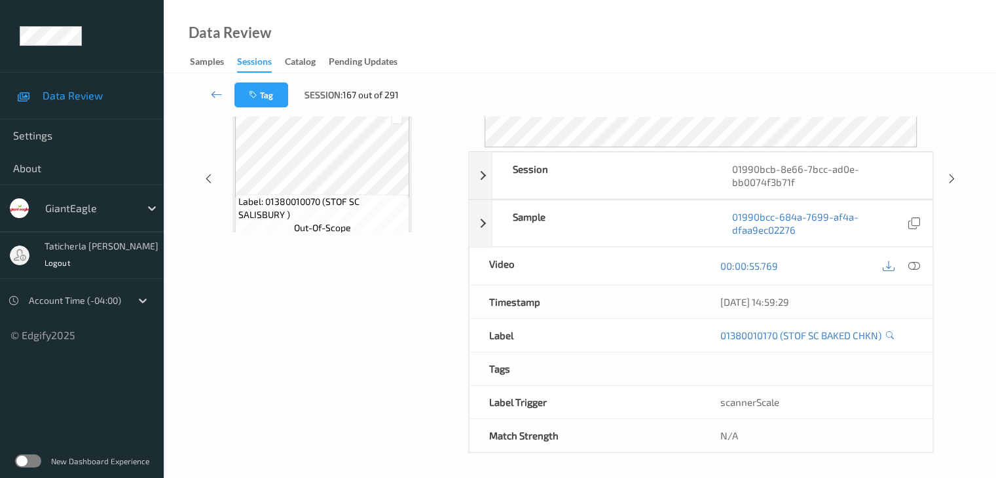
scroll to position [160, 0]
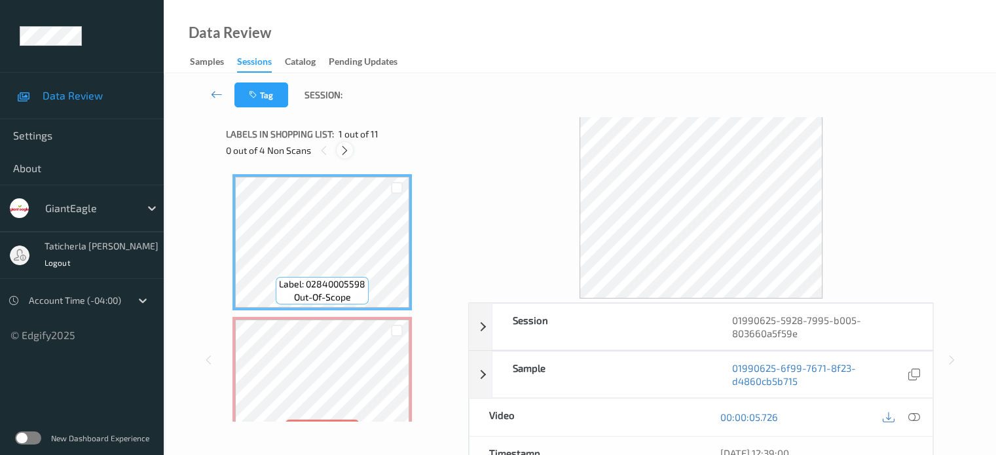
click at [341, 147] on icon at bounding box center [344, 151] width 11 height 12
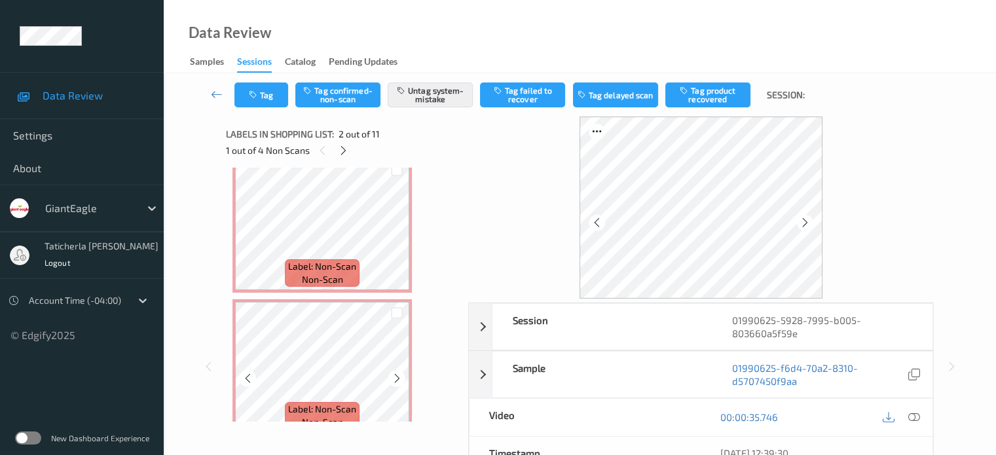
scroll to position [334, 0]
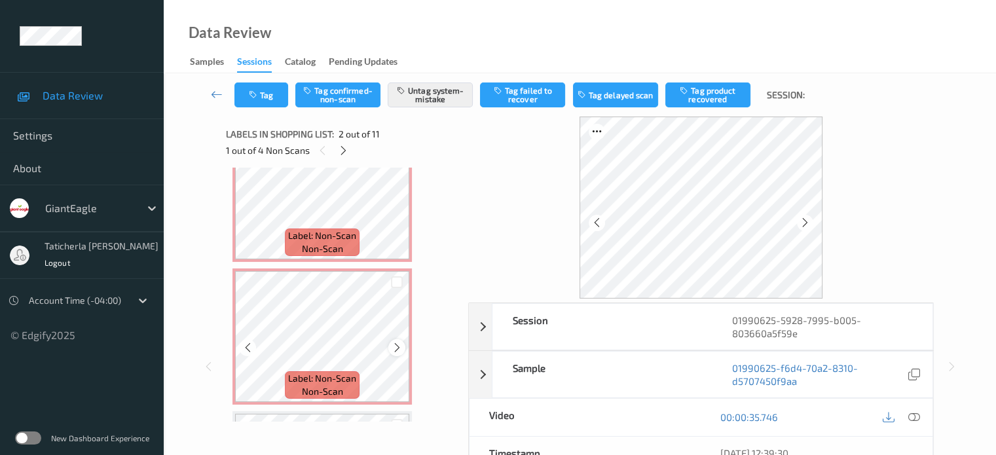
click at [393, 343] on icon at bounding box center [397, 348] width 11 height 12
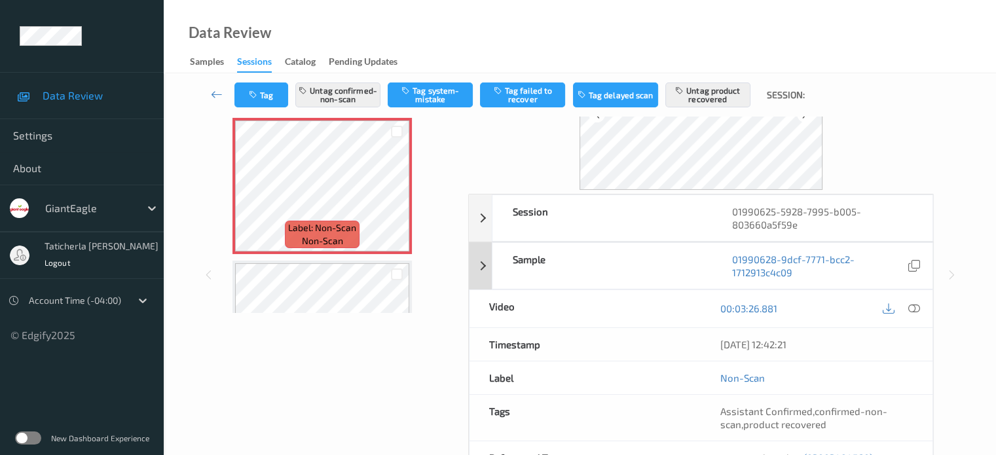
scroll to position [131, 0]
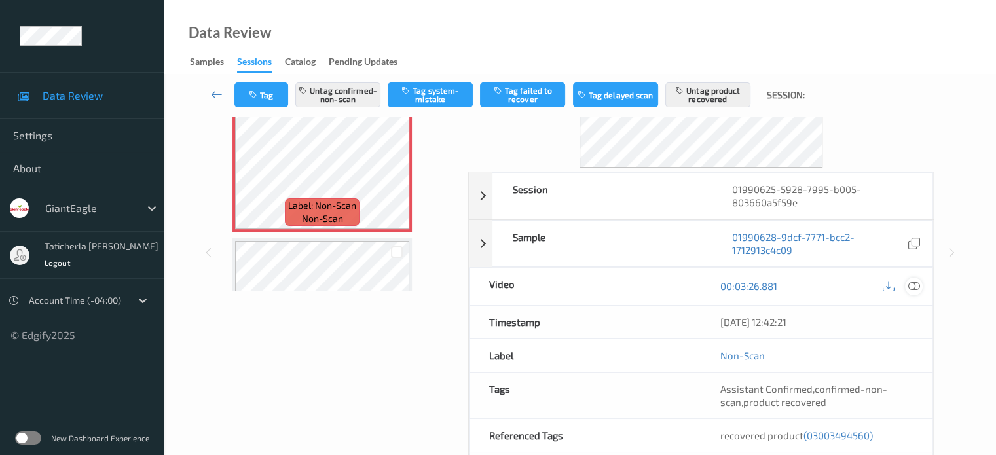
click at [911, 284] on icon at bounding box center [914, 286] width 12 height 12
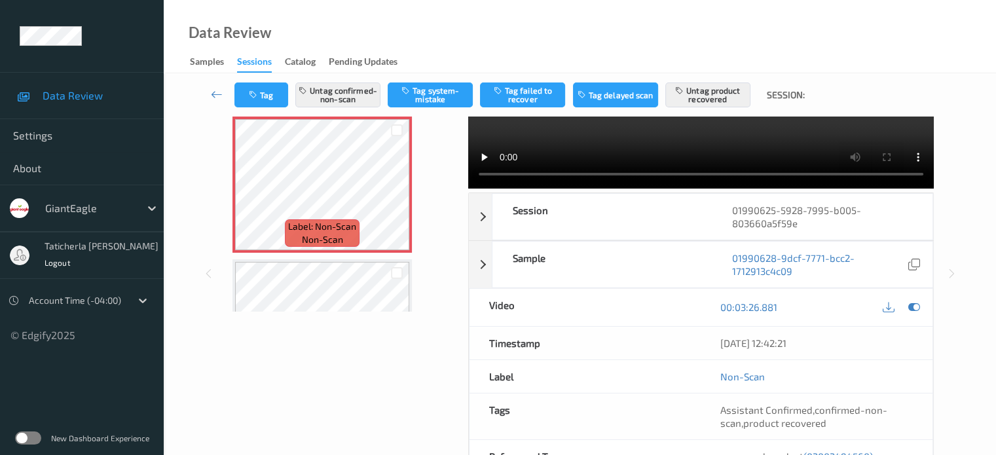
scroll to position [0, 0]
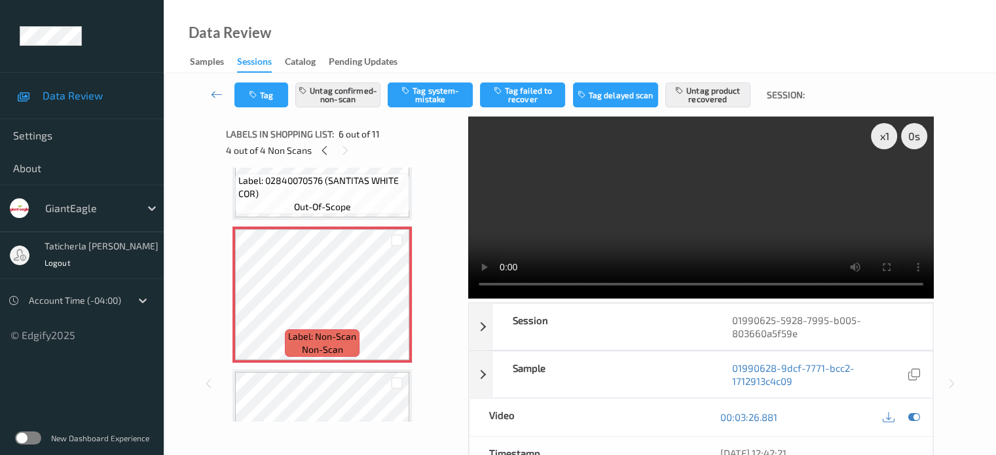
click at [886, 182] on video at bounding box center [701, 208] width 466 height 182
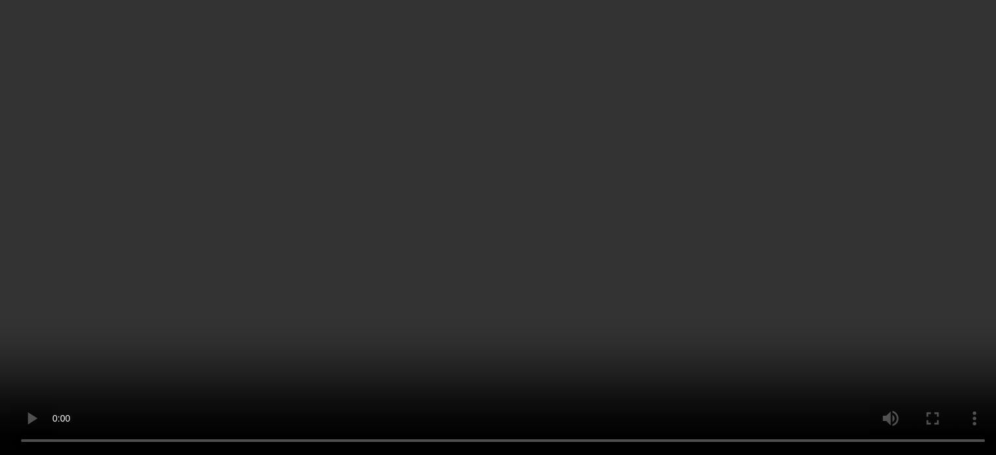
scroll to position [655, 0]
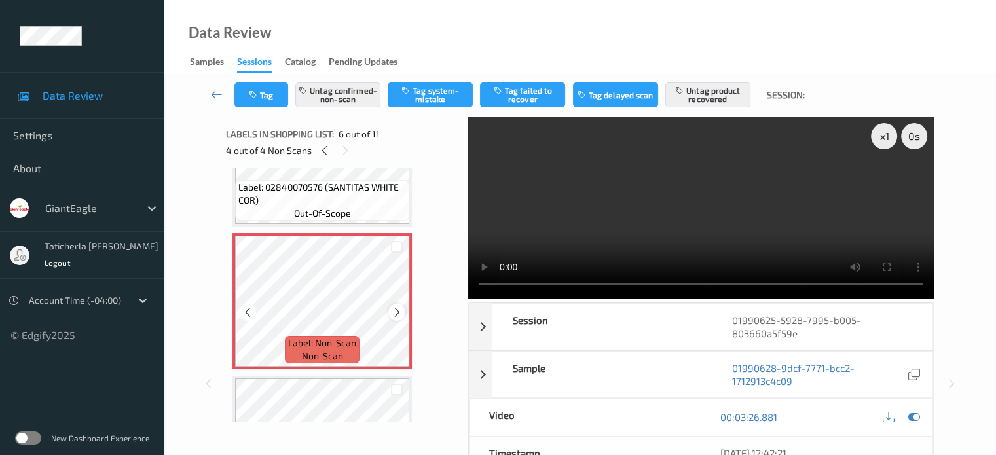
click at [400, 311] on icon at bounding box center [397, 313] width 11 height 12
click at [396, 311] on icon at bounding box center [397, 313] width 11 height 12
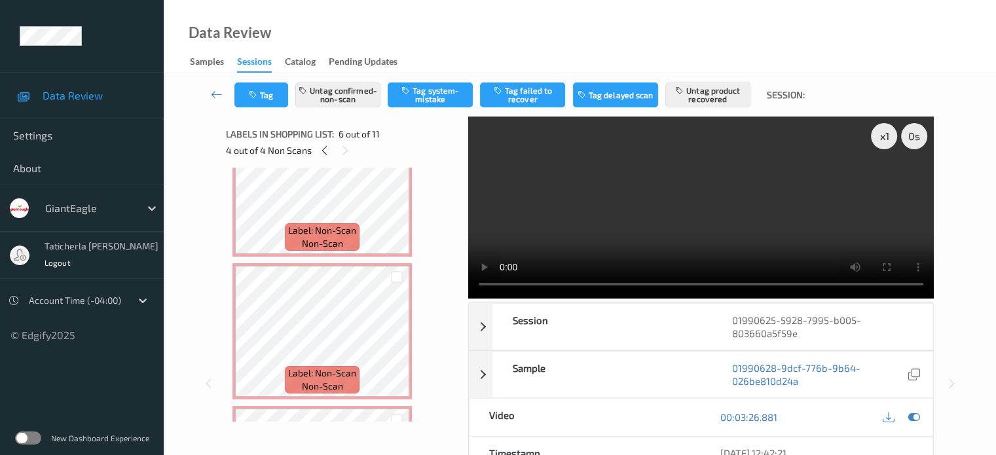
scroll to position [131, 0]
